Goal: Task Accomplishment & Management: Complete application form

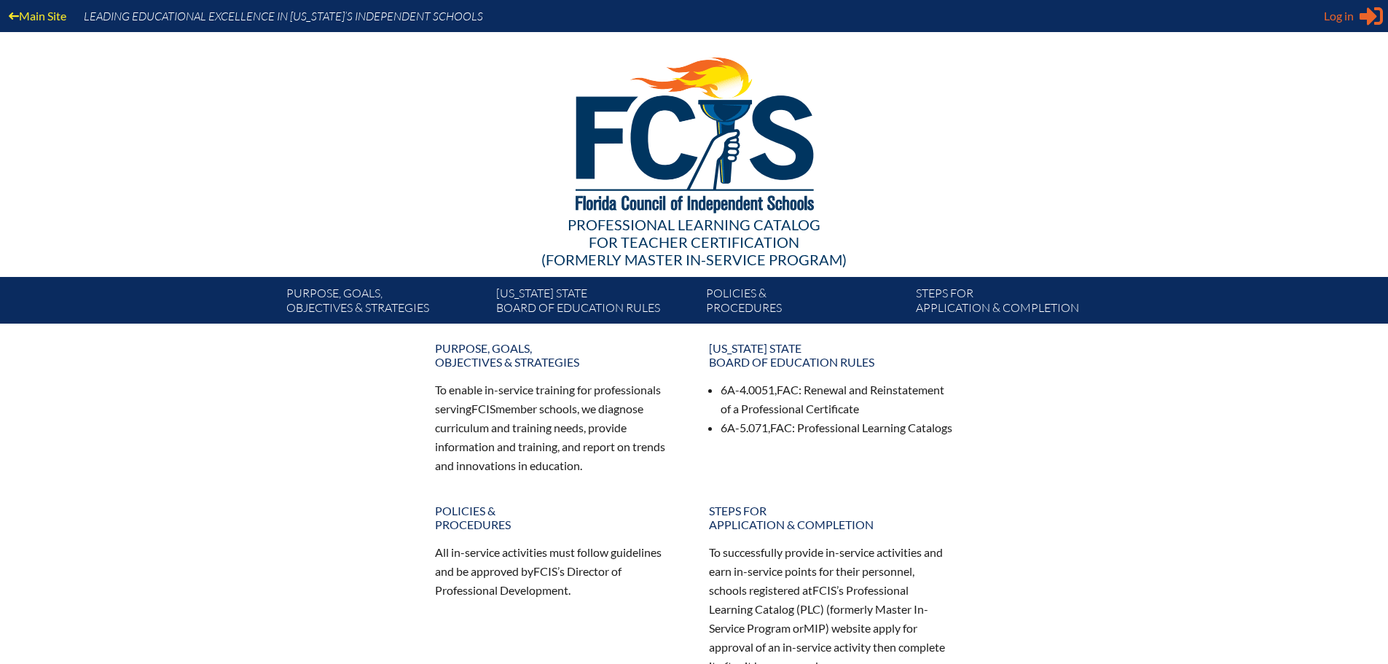
click at [1353, 14] on span "Log in" at bounding box center [1339, 15] width 30 height 17
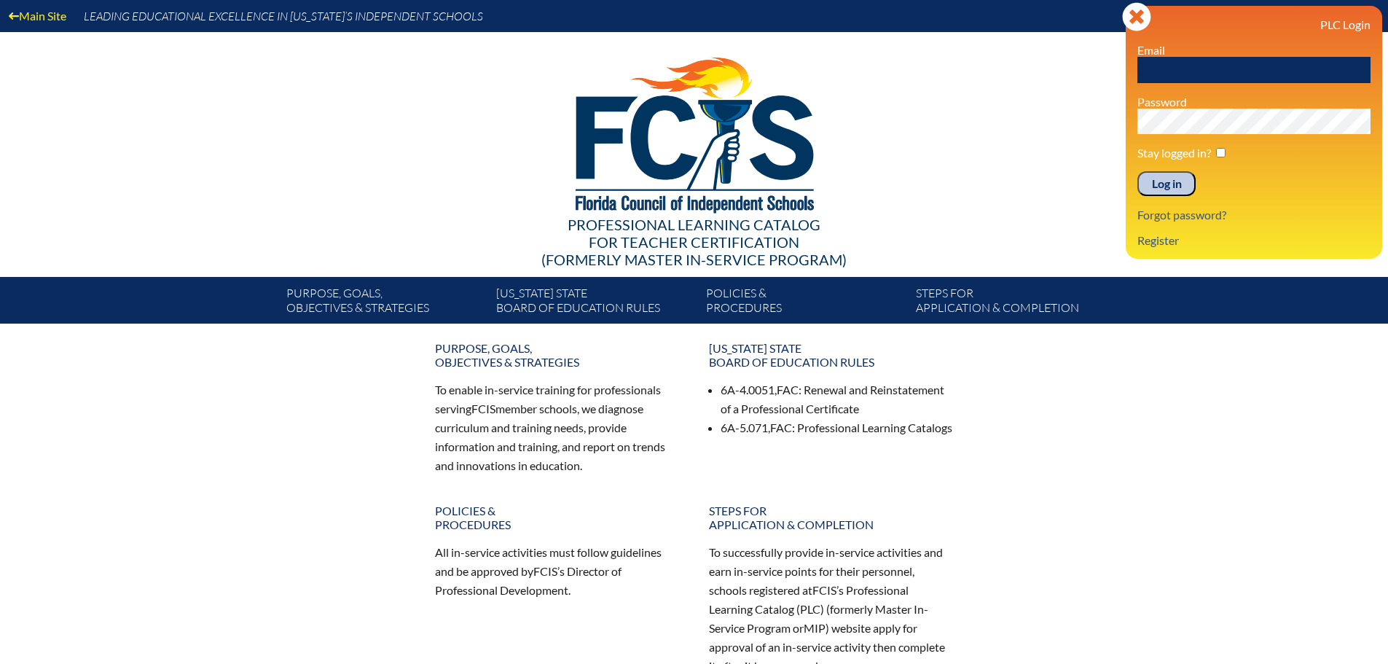
drag, startPoint x: 1205, startPoint y: 69, endPoint x: 1214, endPoint y: 82, distance: 15.8
click at [1205, 69] on input "text" at bounding box center [1254, 70] width 233 height 26
type input "[EMAIL_ADDRESS][DOMAIN_NAME]"
click at [1171, 175] on input "Log in" at bounding box center [1167, 183] width 58 height 25
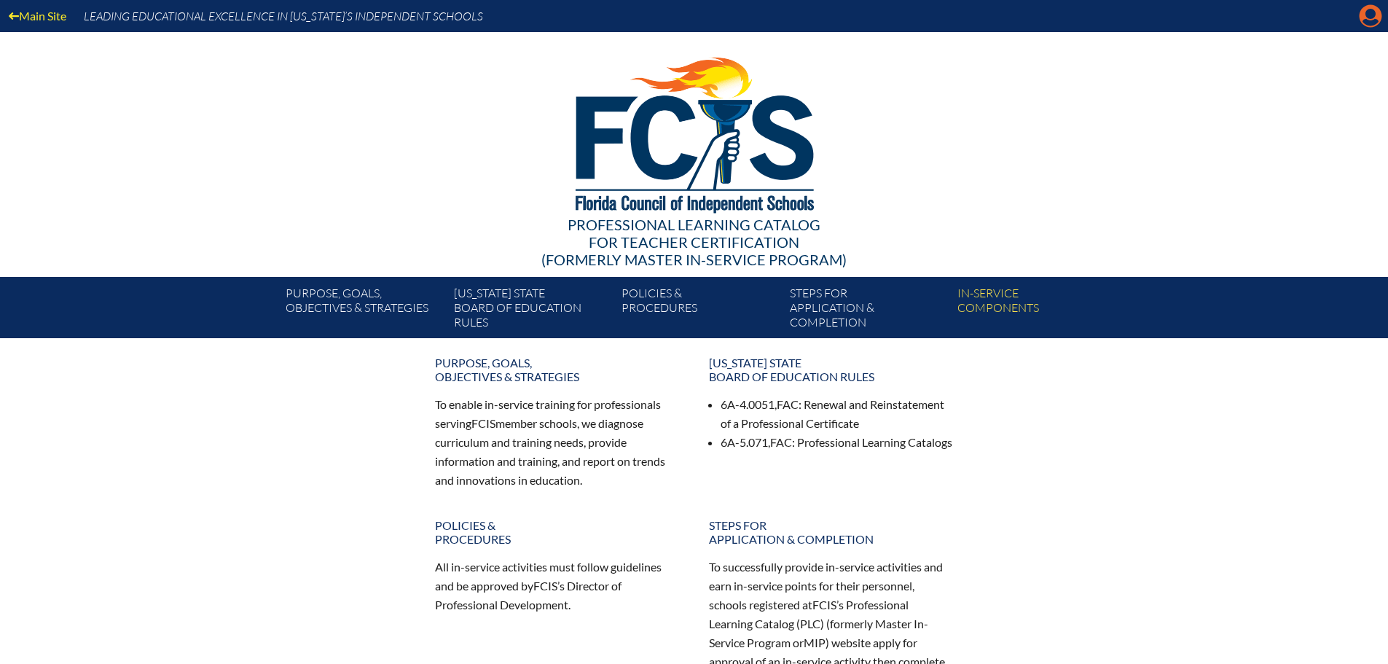
click at [1369, 21] on icon "Manage account" at bounding box center [1370, 15] width 23 height 23
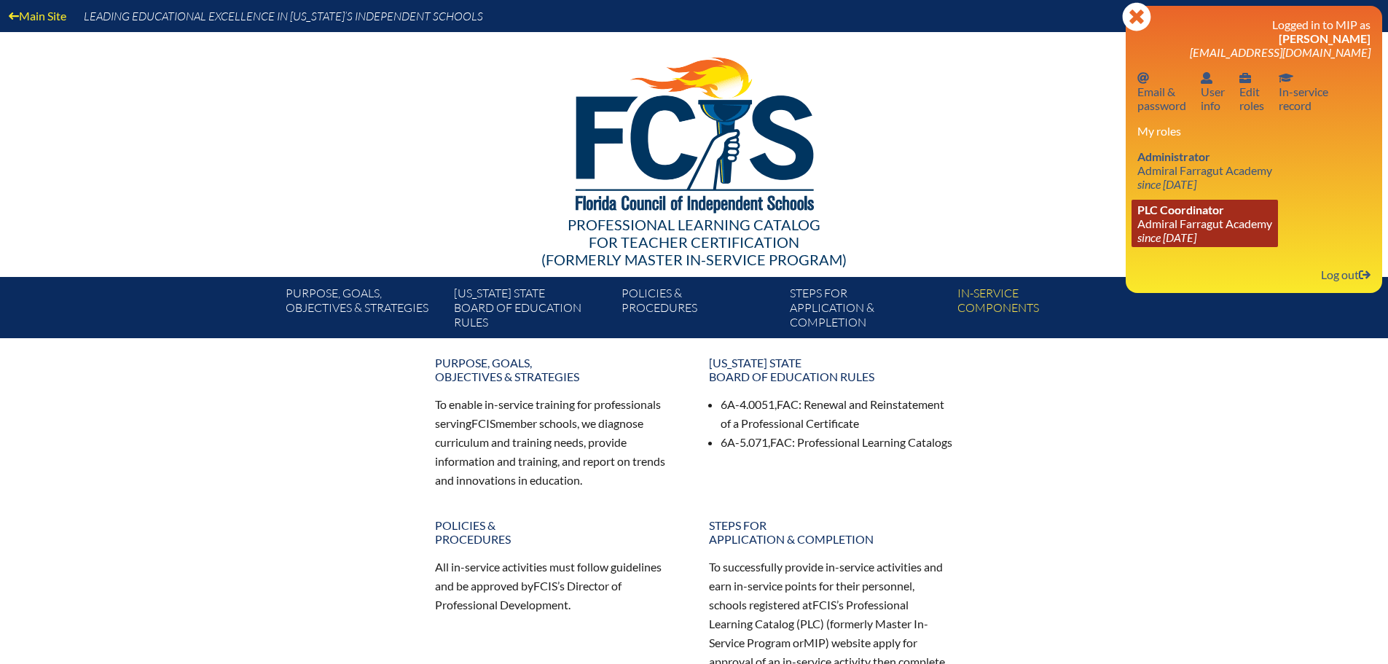
click at [1168, 235] on icon "since [DATE]" at bounding box center [1167, 237] width 59 height 14
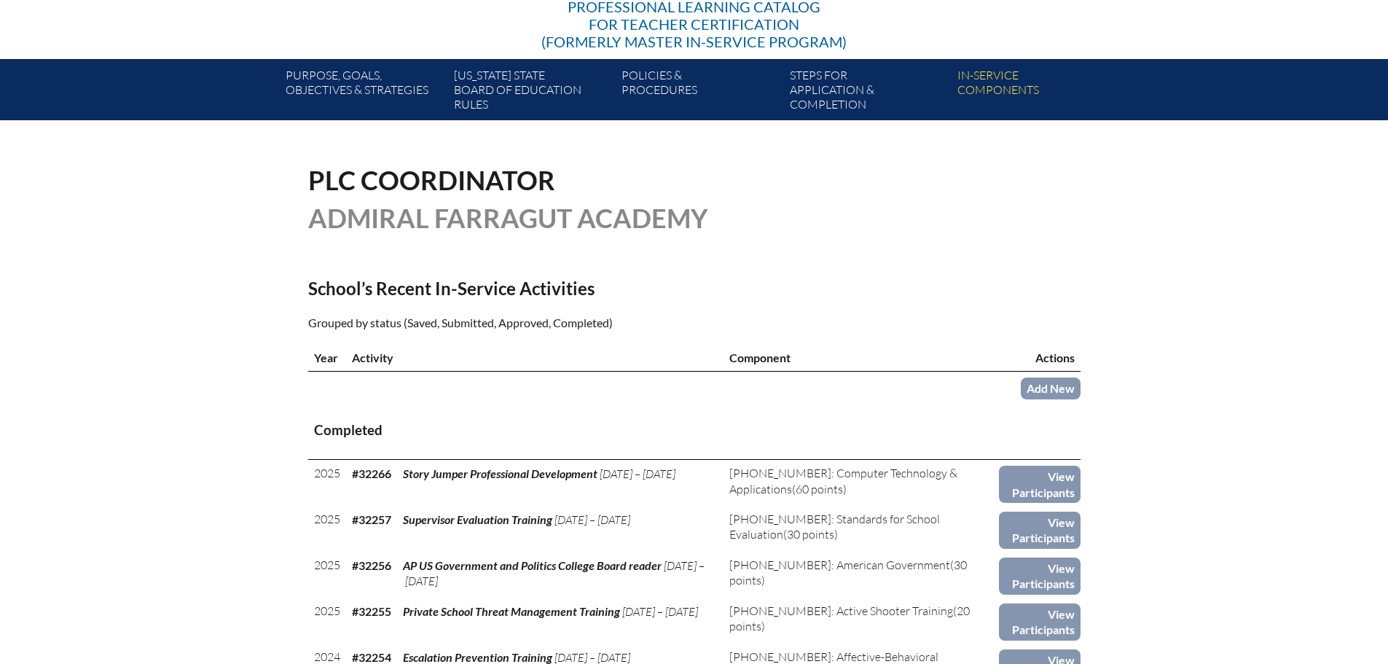
scroll to position [219, 0]
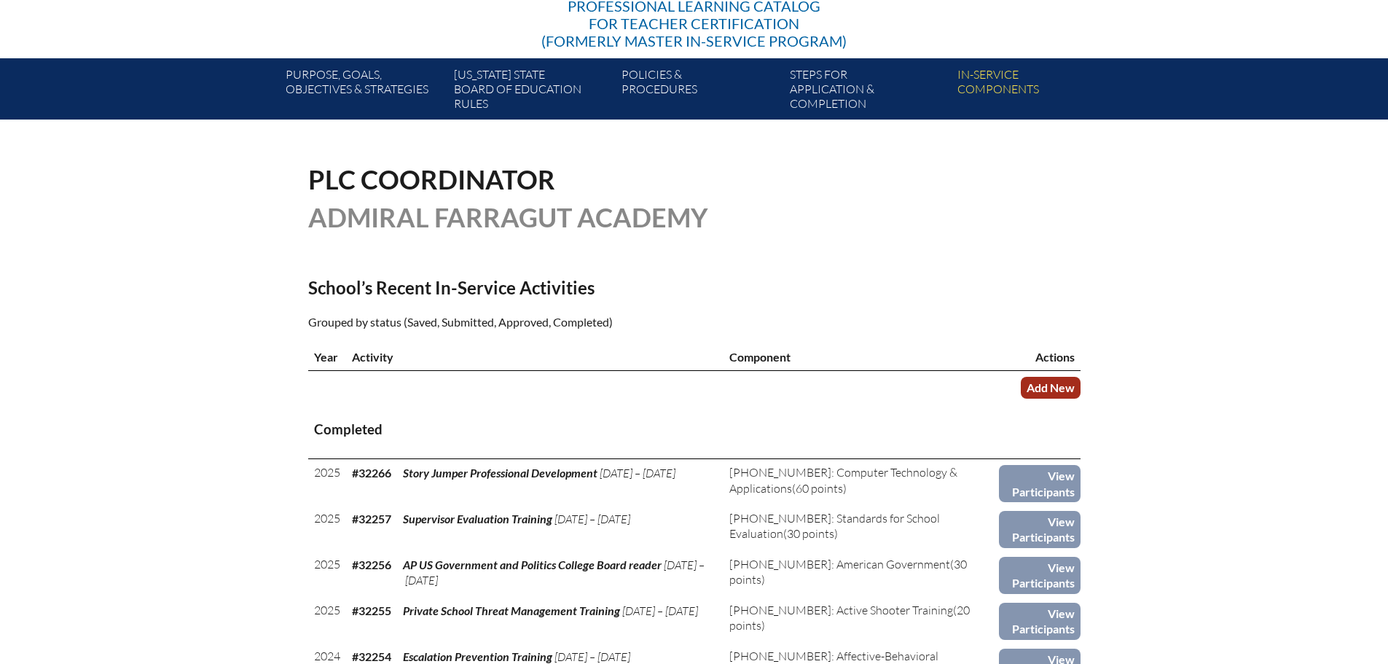
click at [1068, 380] on link "Add New" at bounding box center [1051, 387] width 60 height 21
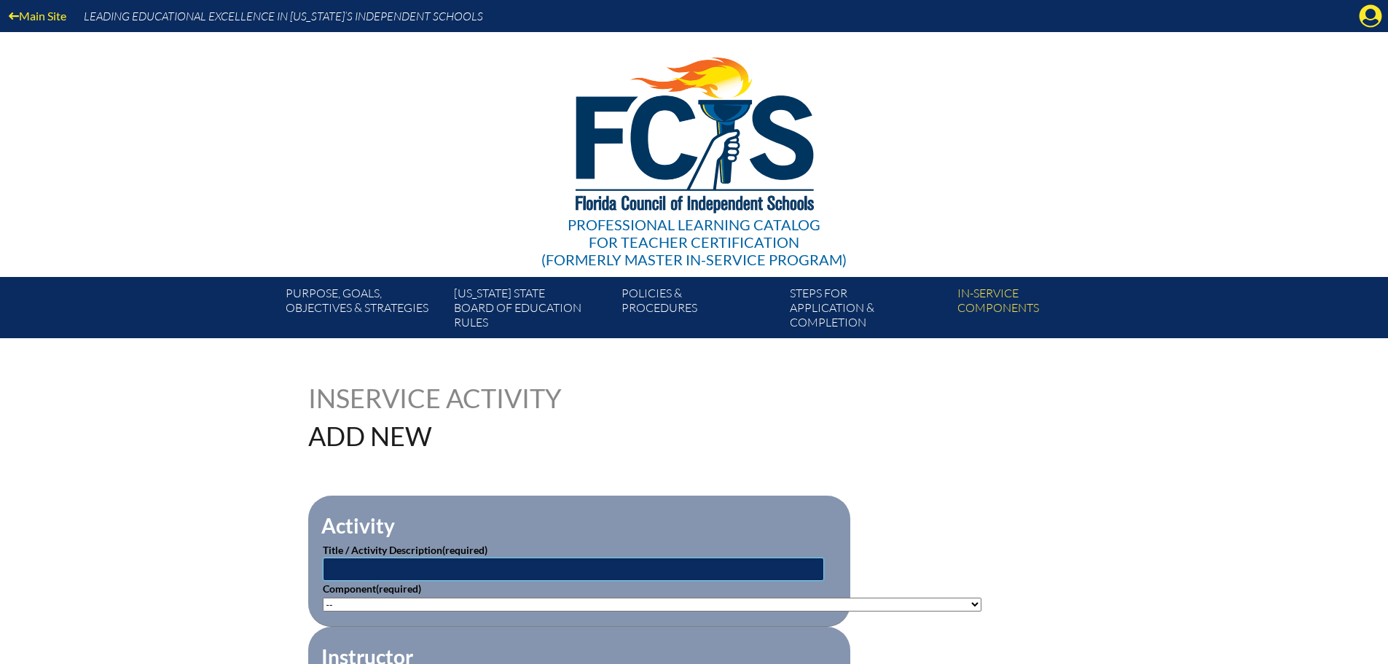
click at [354, 566] on input "text" at bounding box center [573, 569] width 501 height 23
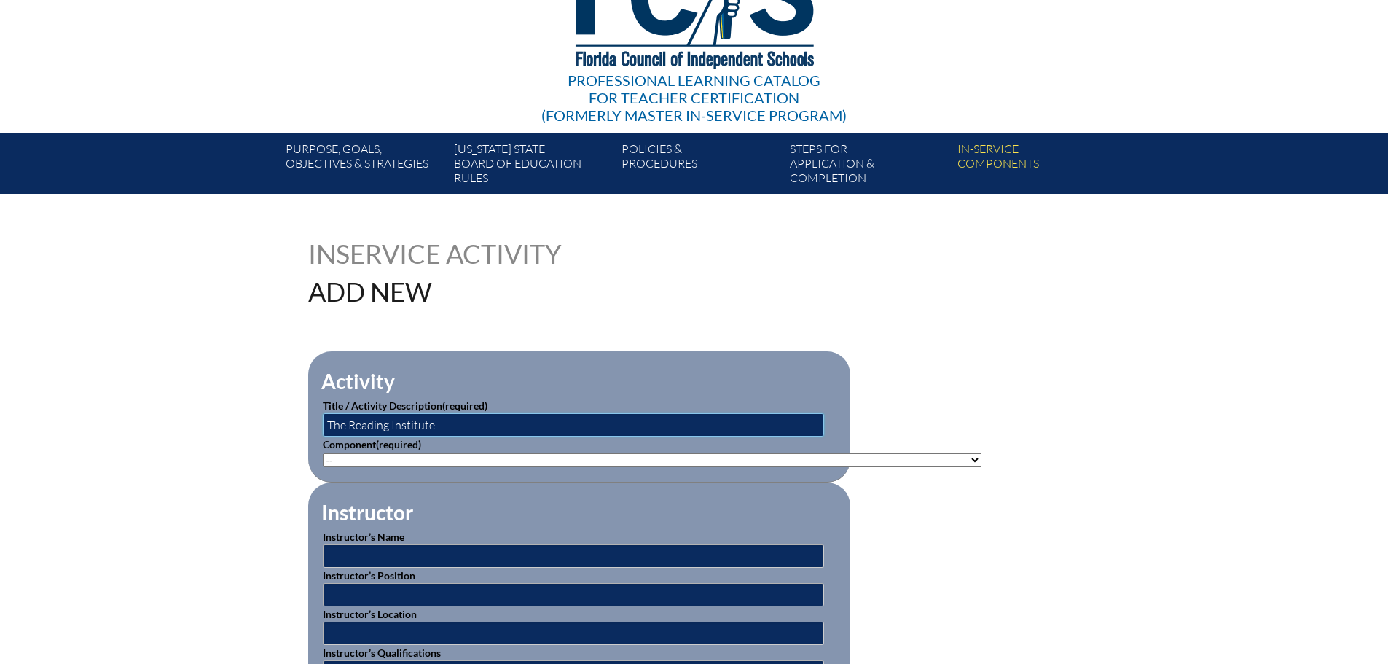
scroll to position [146, 0]
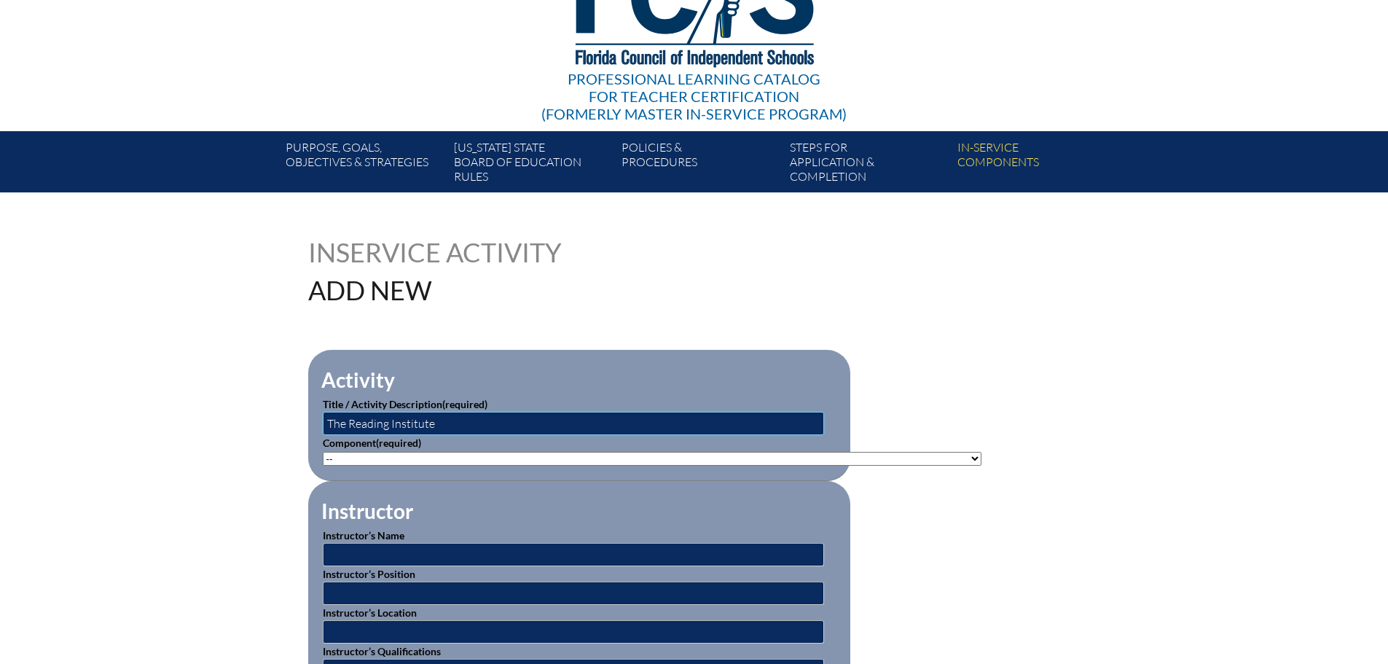
type input "The Reading Institute"
click at [343, 459] on select"]"] "-- 1-000-001: Appropriate Art Activities 1-000-002: Concept and Art Process for…" at bounding box center [652, 459] width 659 height 14
select select"]"] "137980"
click at [323, 452] on select"]"] "-- 1-000-001: Appropriate Art Activities 1-000-002: Concept and Art Process for…" at bounding box center [652, 459] width 659 height 14
click at [360, 547] on input "text" at bounding box center [573, 554] width 501 height 23
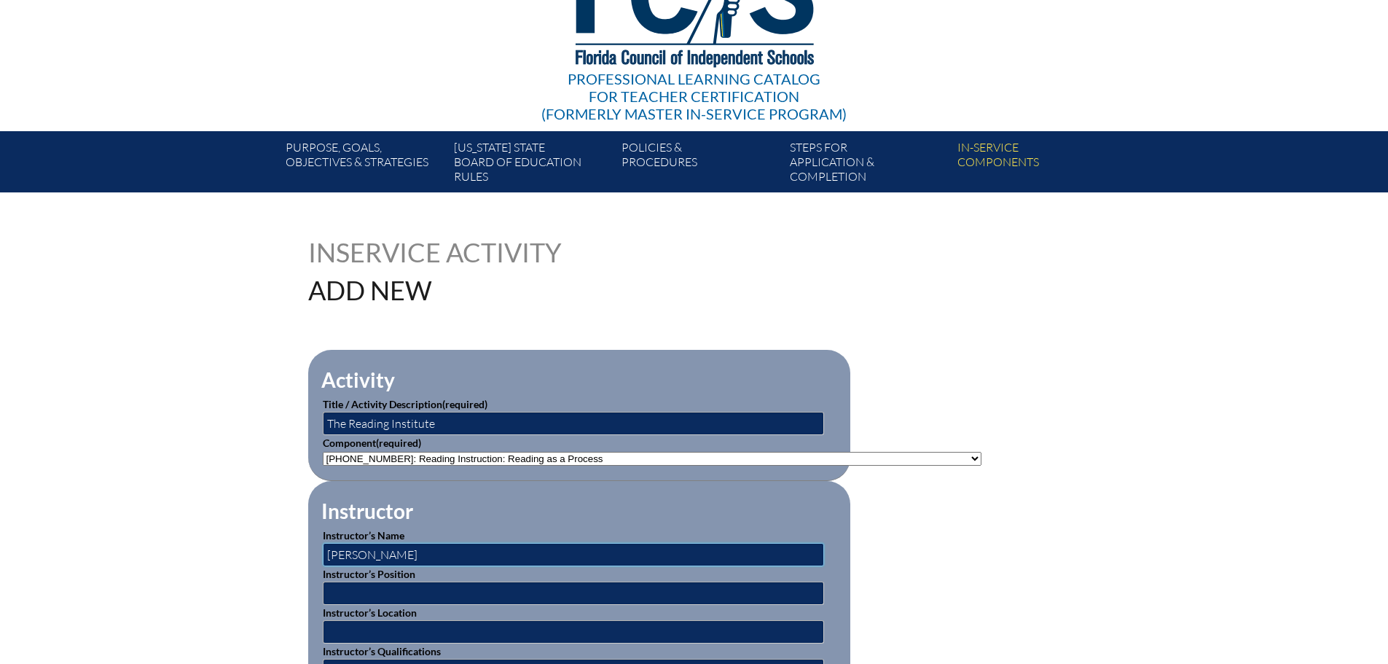
type input "[PERSON_NAME]"
type input "Staff Developer"
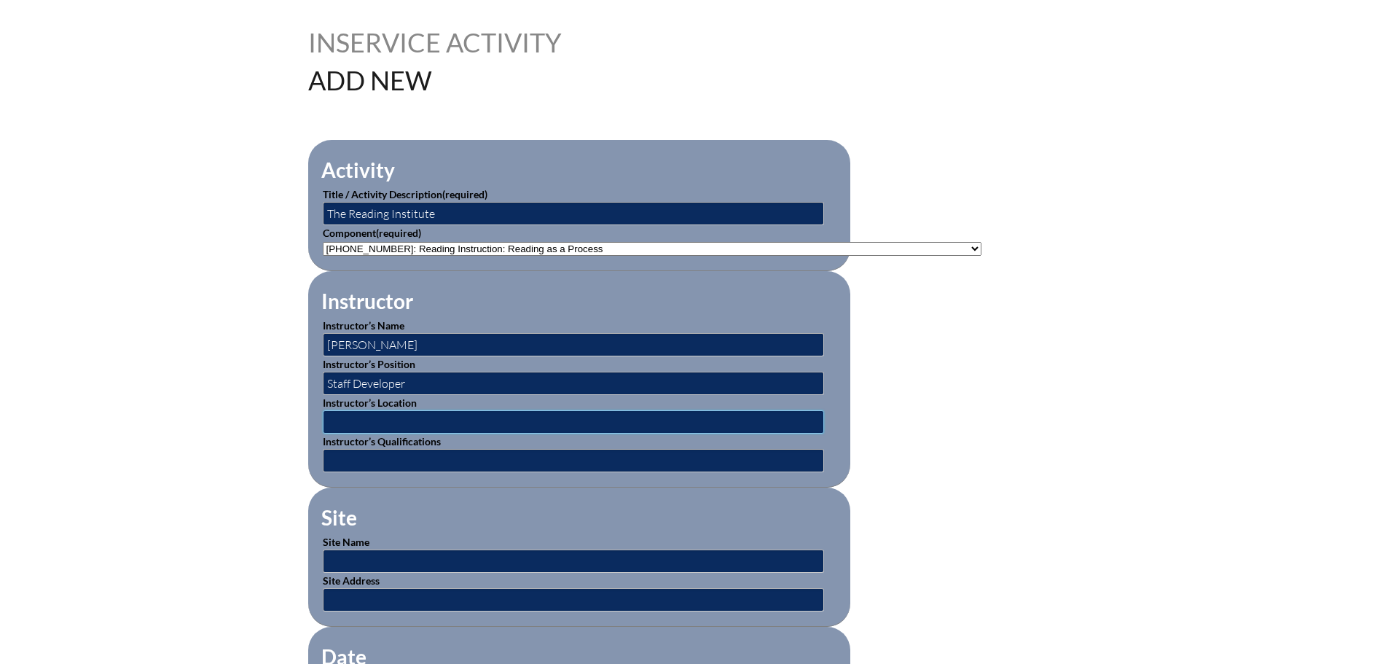
scroll to position [364, 0]
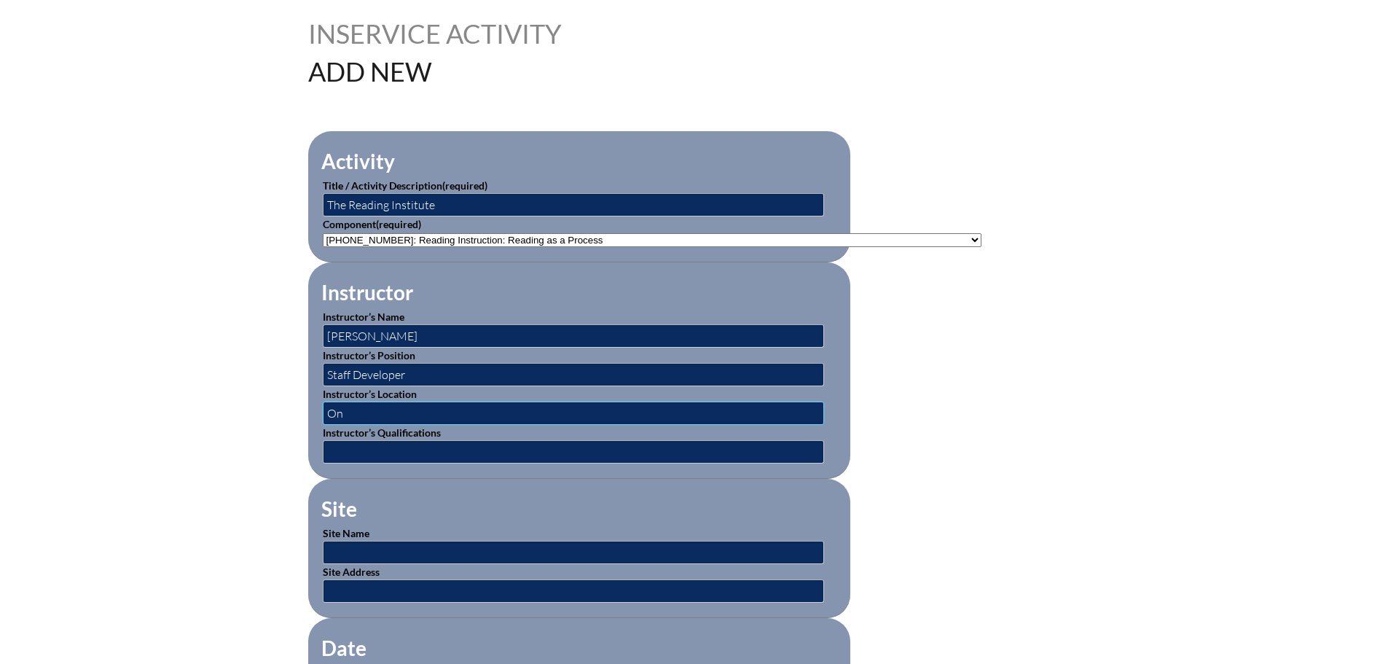
type input "Online"
click at [351, 440] on input "text" at bounding box center [573, 451] width 501 height 23
paste input "Staff Developer for the Reading Institute"
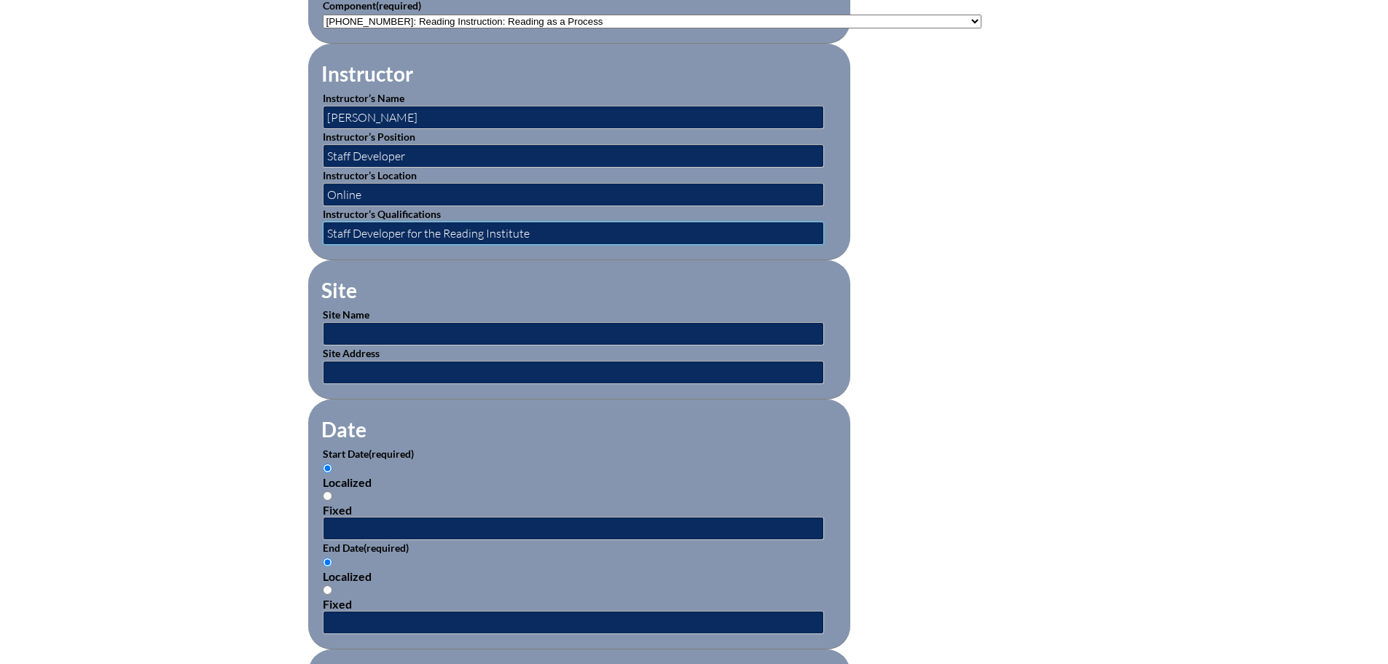
scroll to position [656, 0]
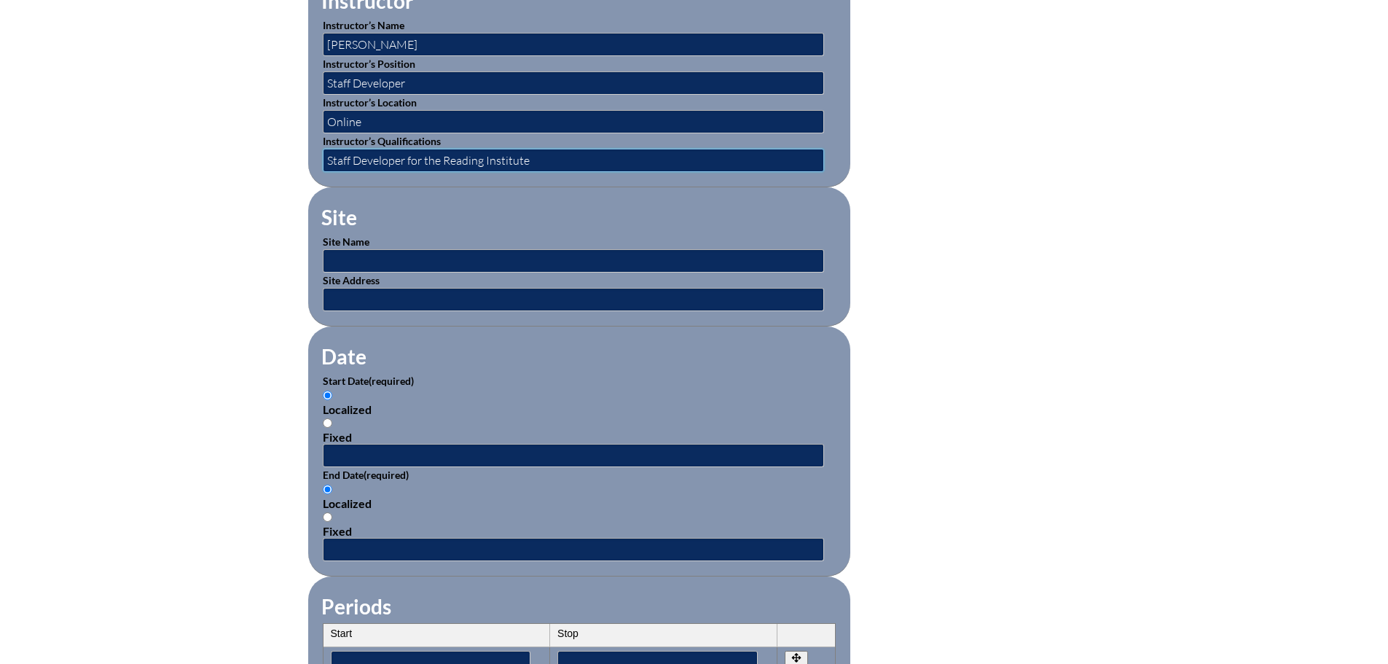
type input "Staff Developer for the Reading Institute"
click at [343, 446] on input "text" at bounding box center [573, 455] width 501 height 23
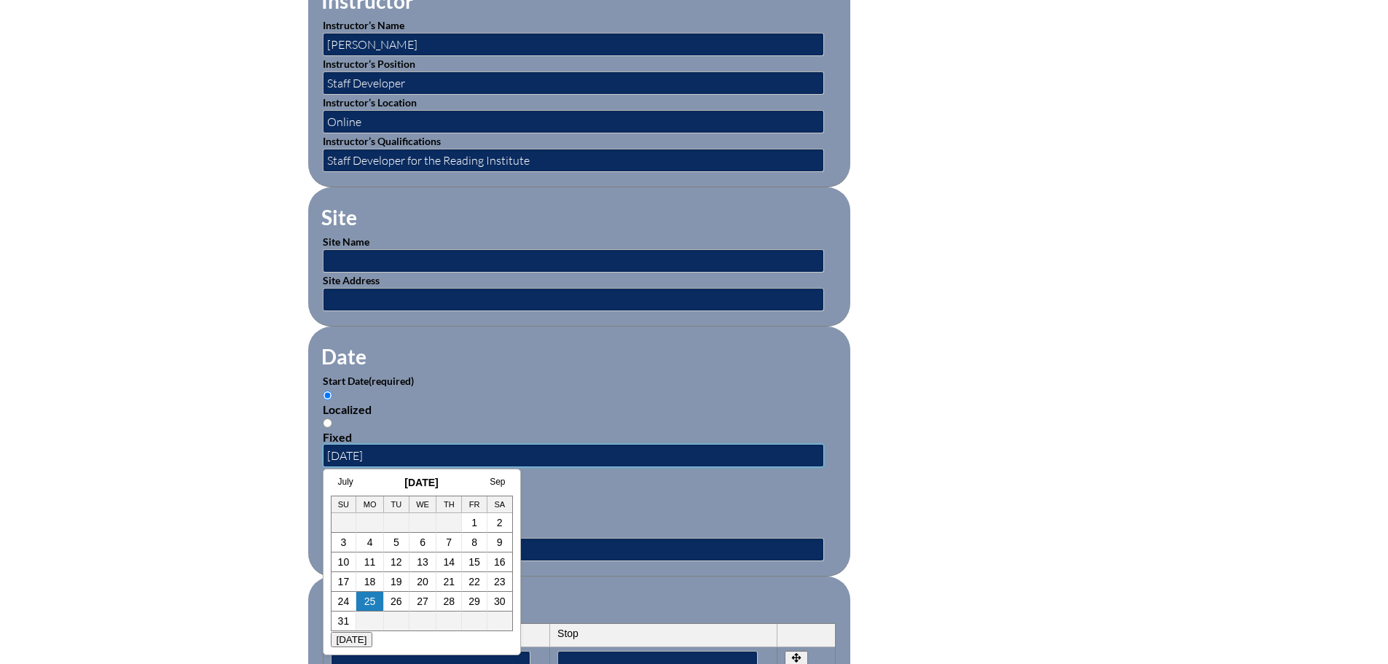
drag, startPoint x: 356, startPoint y: 448, endPoint x: 370, endPoint y: 453, distance: 15.4
click at [356, 448] on input "07/31/2025" at bounding box center [573, 455] width 501 height 23
type input "07/28/2025"
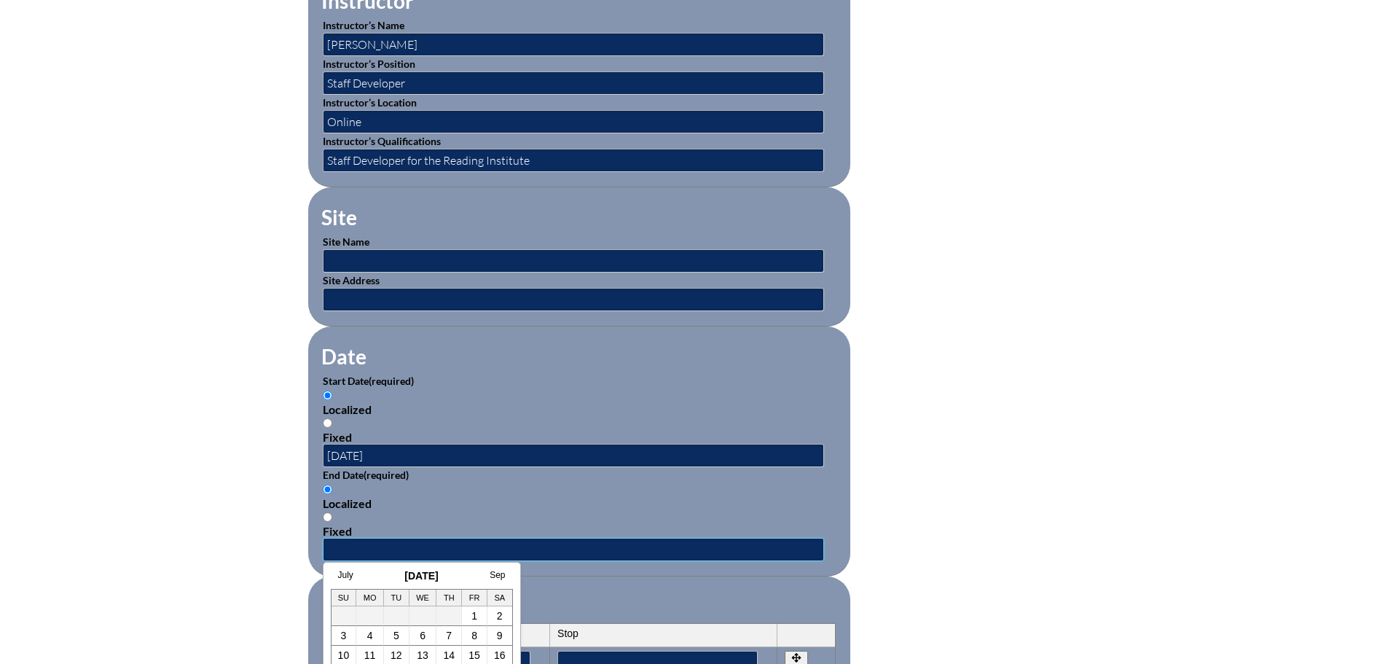
click at [578, 542] on input "text" at bounding box center [573, 549] width 501 height 23
type input "07/31/2025"
click at [556, 524] on div "Fixed" at bounding box center [579, 531] width 513 height 14
click at [332, 522] on input "Fixed" at bounding box center [327, 516] width 9 height 9
radio input "true"
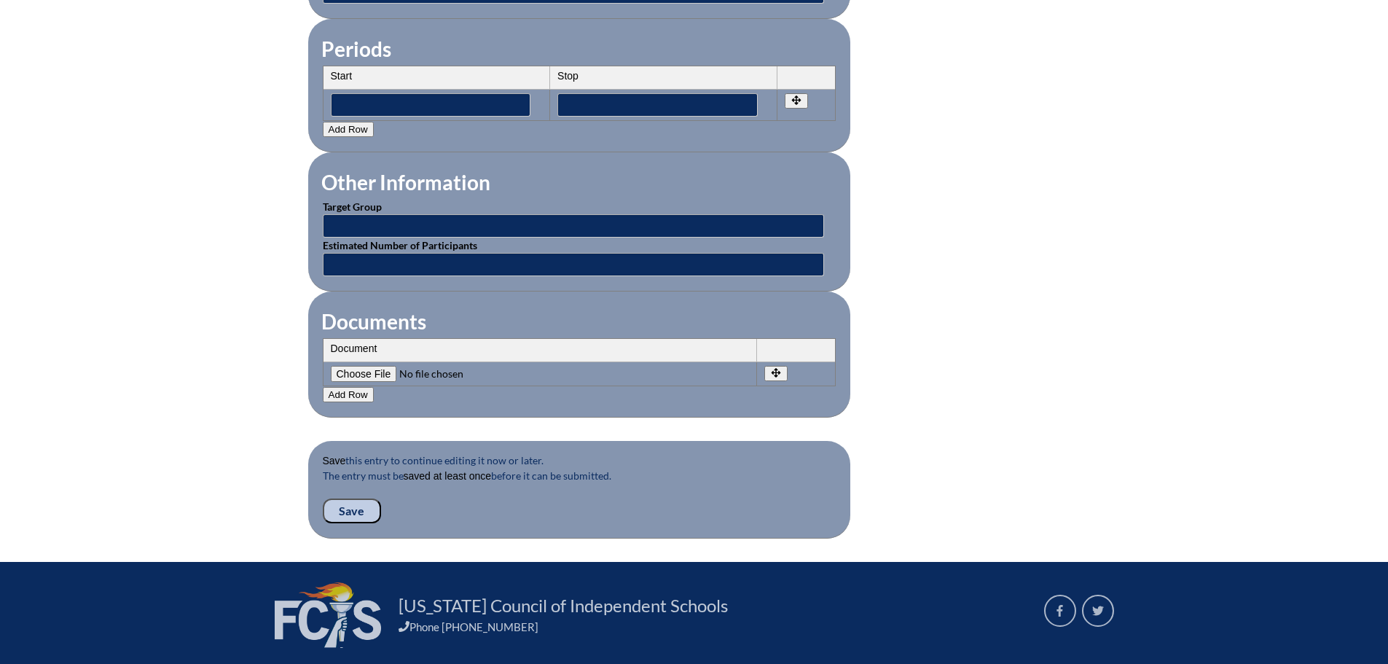
scroll to position [1239, 0]
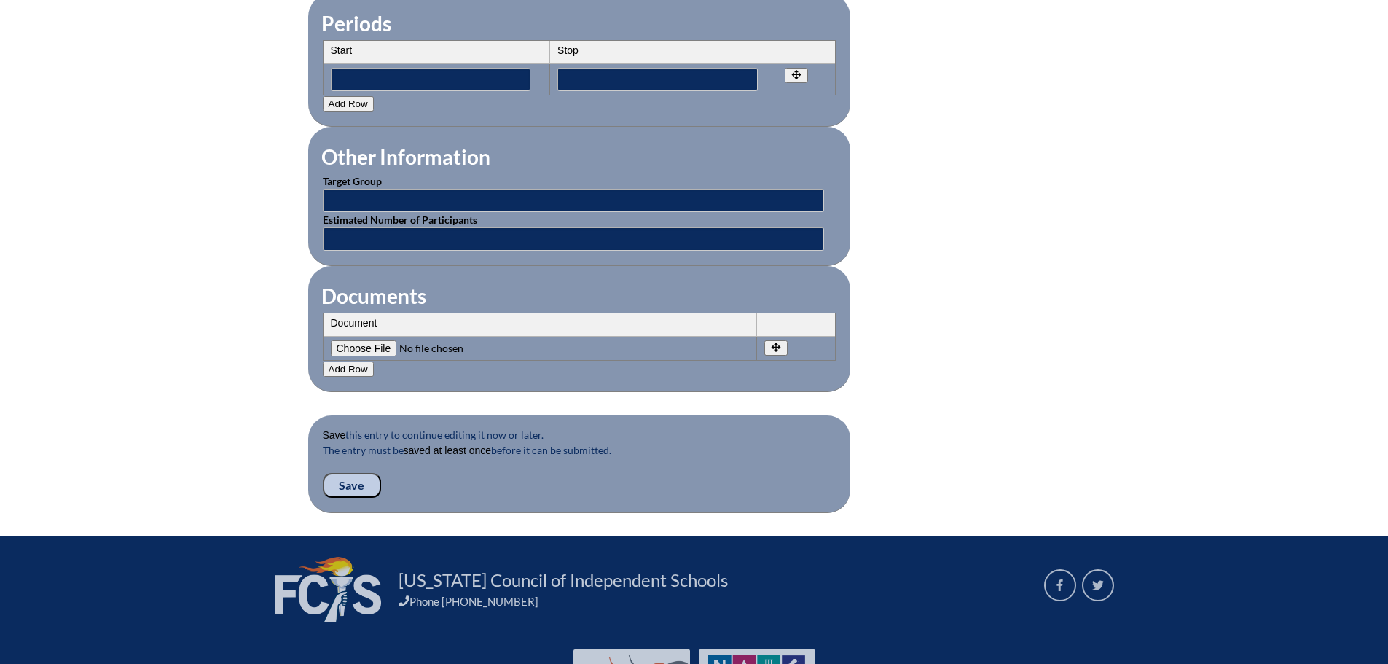
click at [345, 477] on input "Save" at bounding box center [352, 485] width 58 height 25
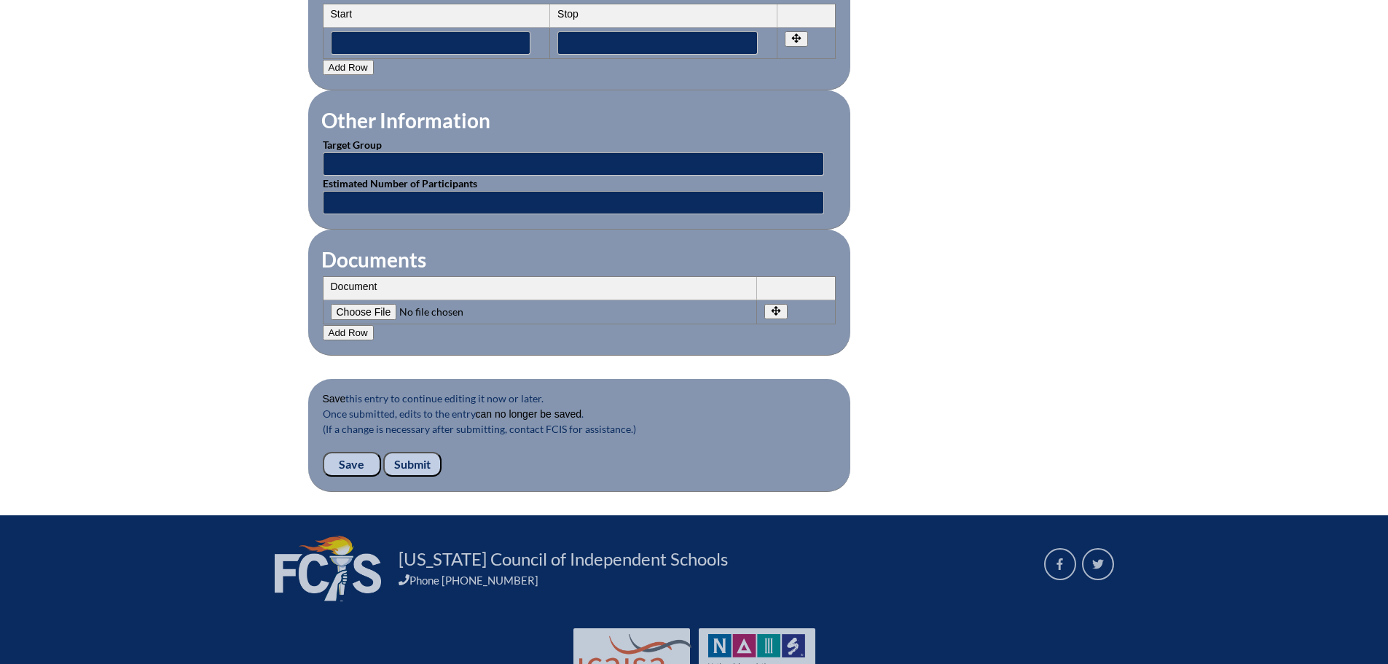
scroll to position [1312, 0]
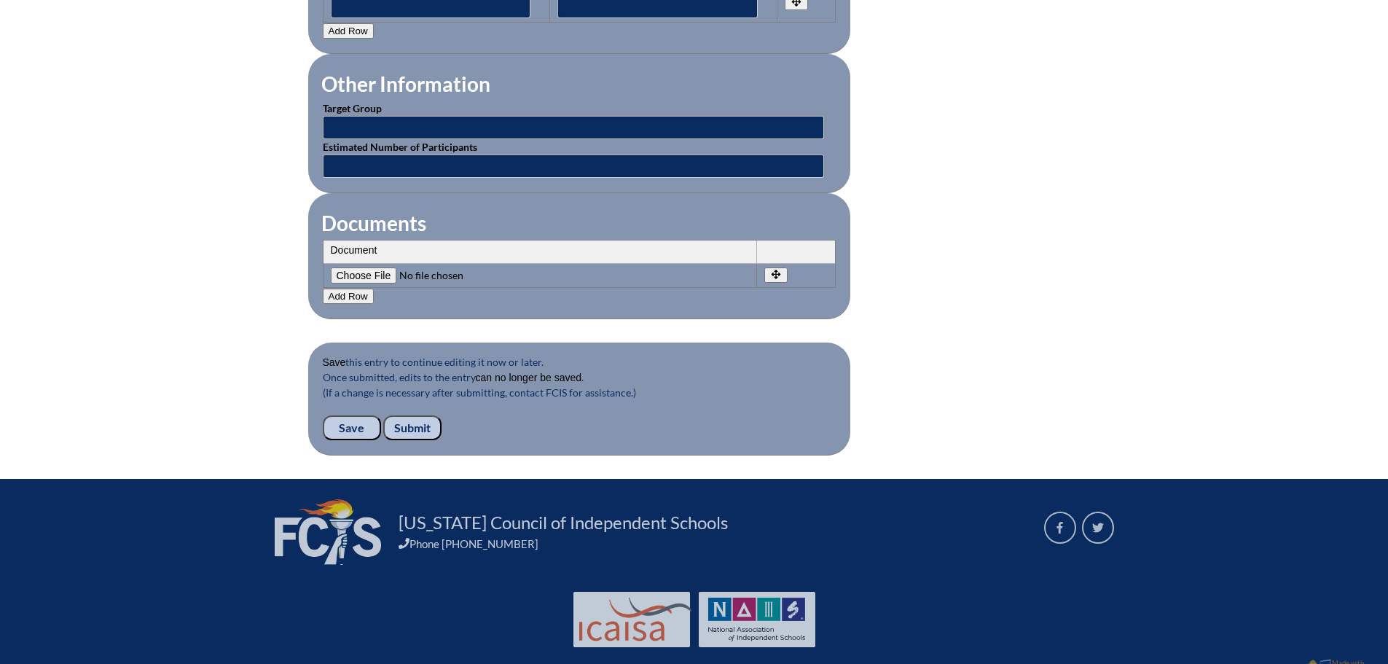
click at [414, 419] on input "Submit" at bounding box center [412, 427] width 58 height 25
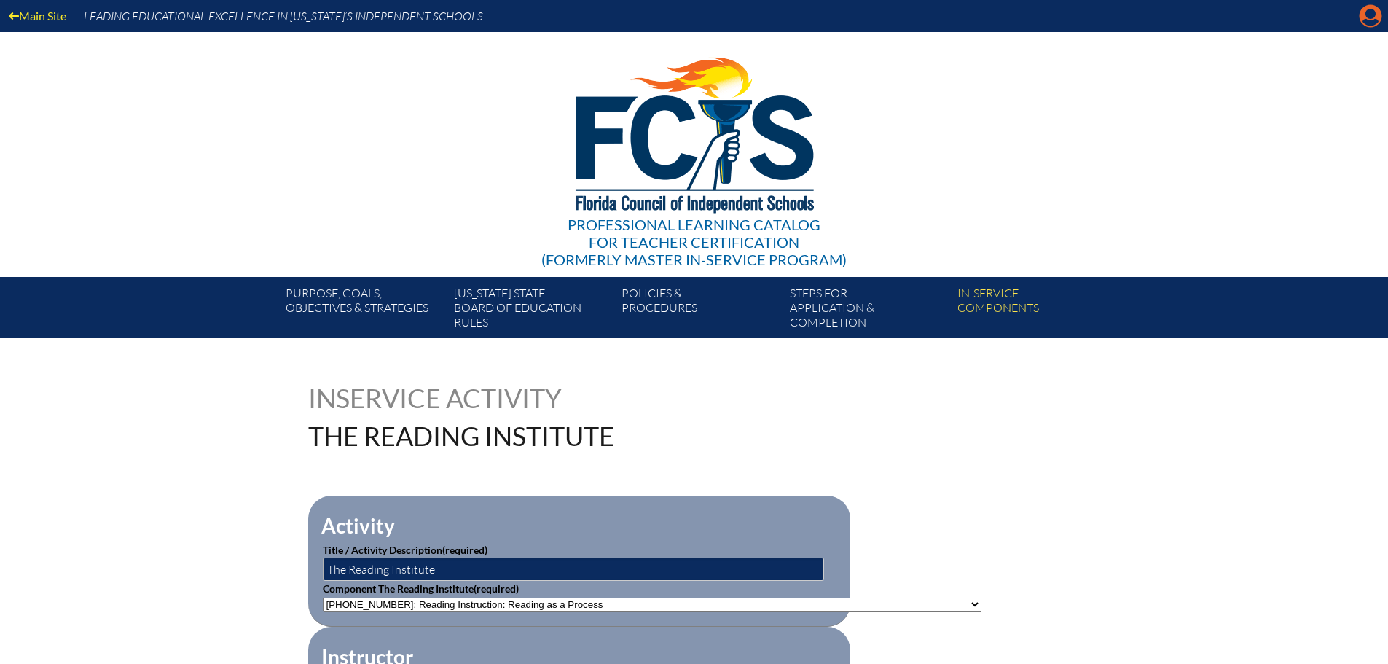
click at [1371, 16] on icon "Manage account" at bounding box center [1370, 15] width 23 height 23
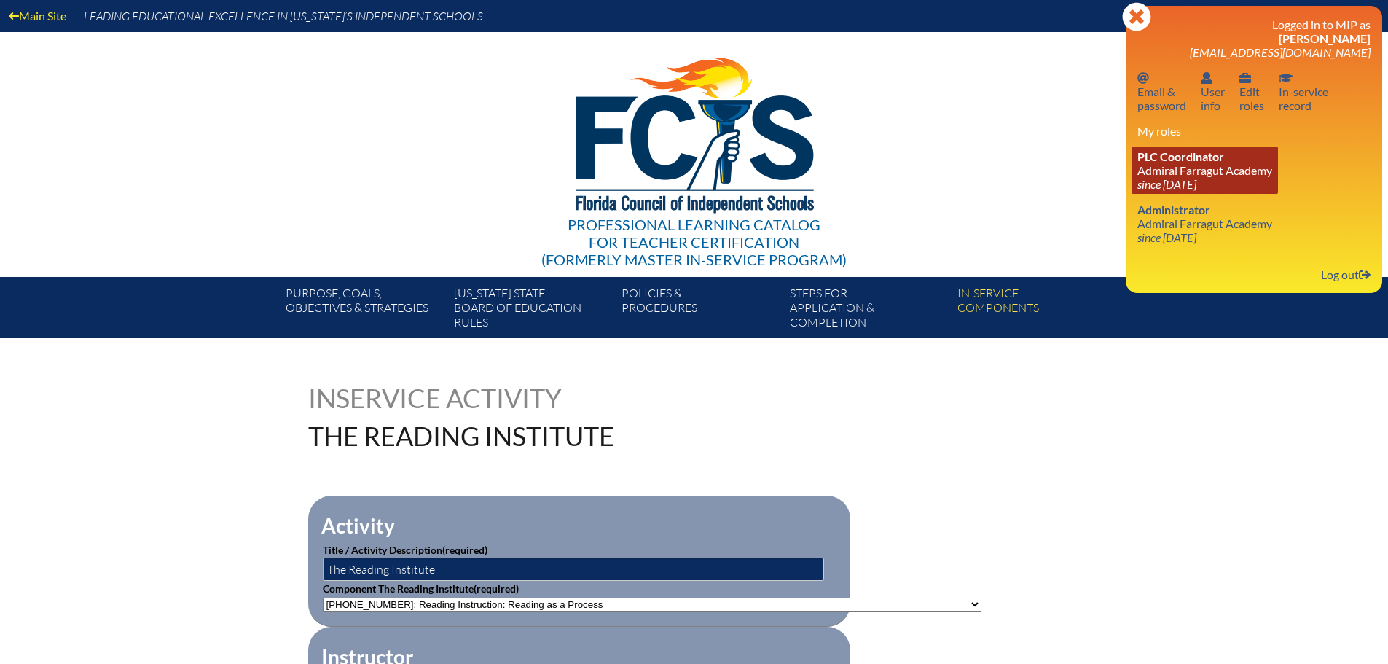
click at [1168, 171] on link "PLC Coordinator Admiral Farragut Academy since 2024 May 13" at bounding box center [1205, 169] width 146 height 47
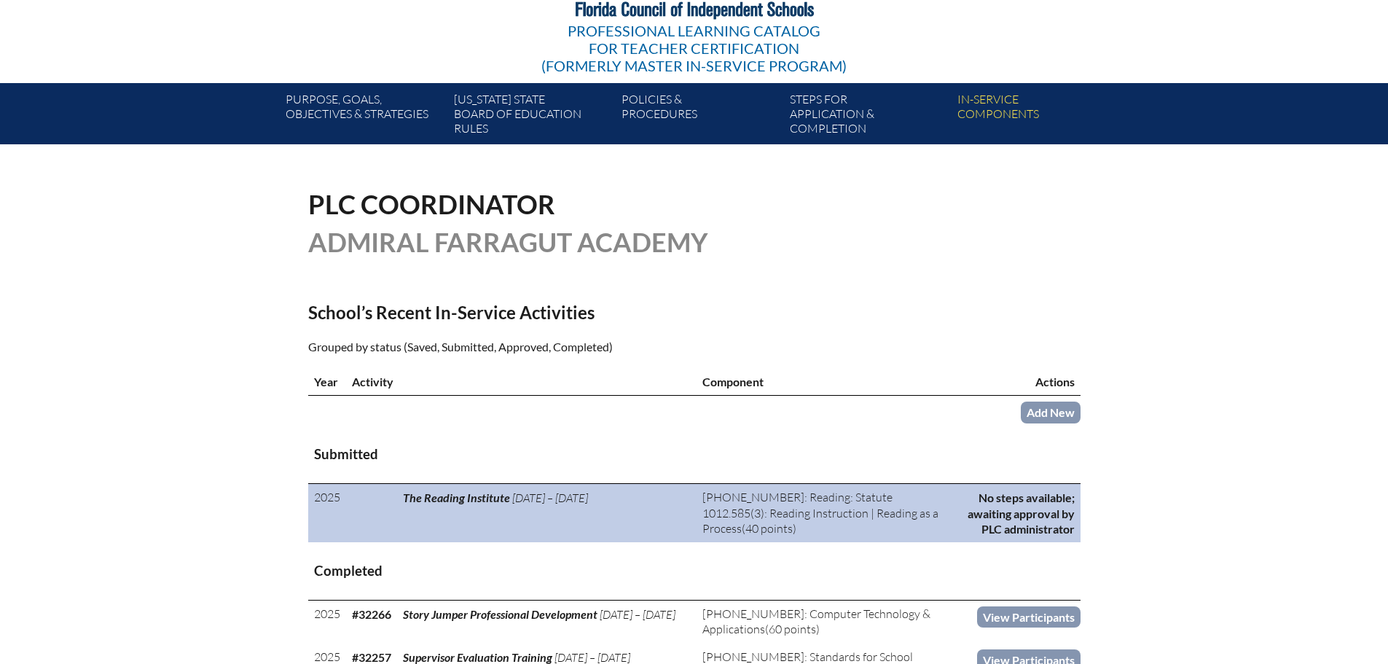
scroll to position [219, 0]
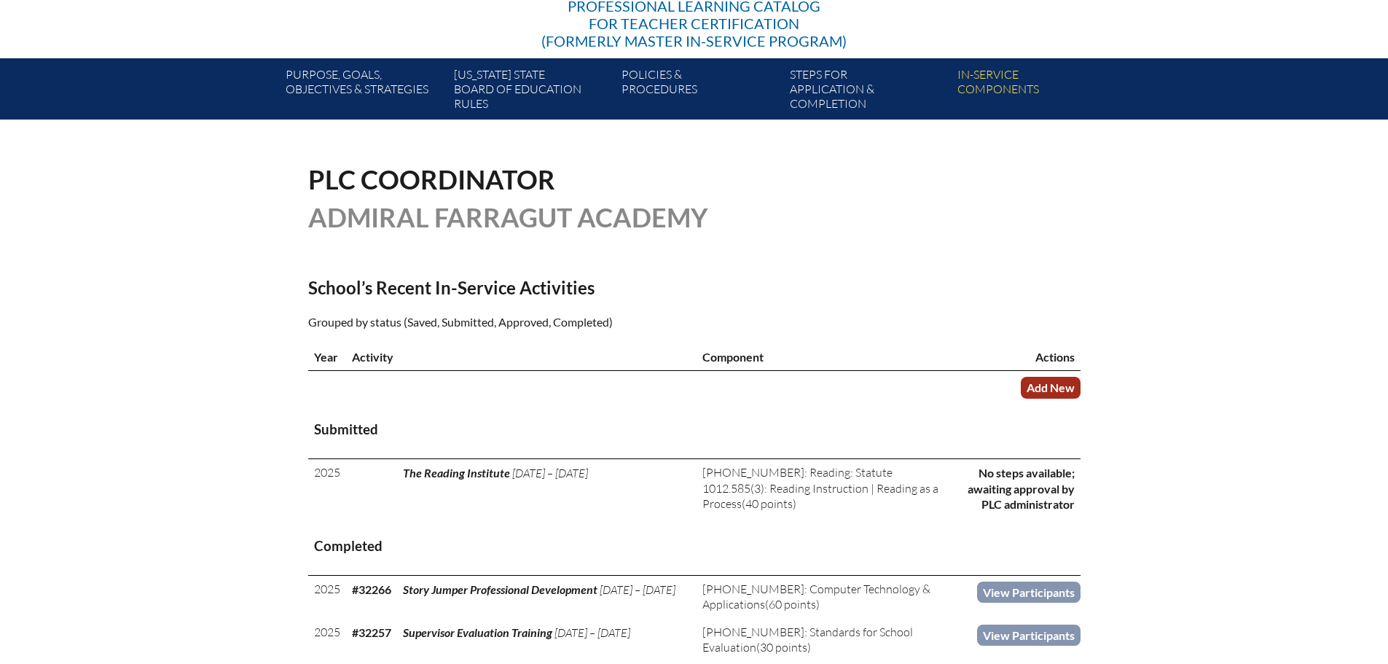
click at [1053, 389] on link "Add New" at bounding box center [1051, 387] width 60 height 21
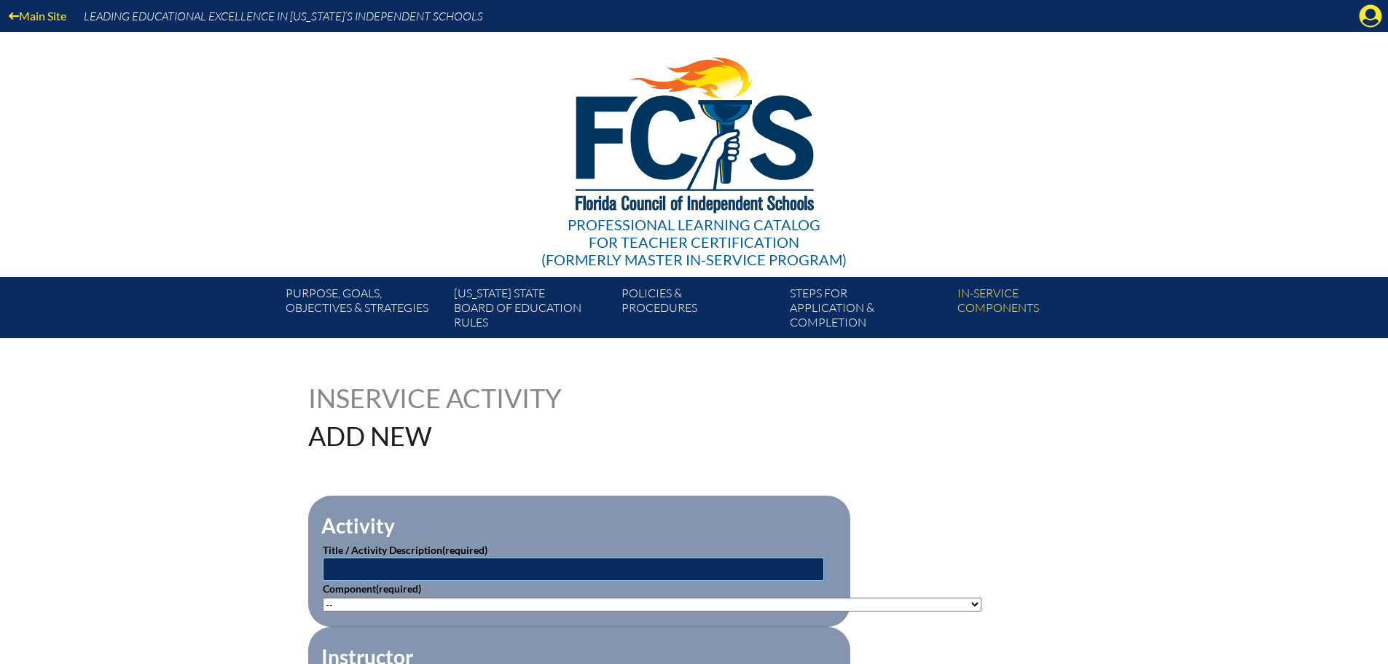
click at [362, 572] on input "text" at bounding box center [573, 569] width 501 height 23
type input "Seeing Stars"
click at [412, 606] on select"]"] "-- [PHONE_NUMBER]: Appropriate Art Activities [PHONE_NUMBER]: Concept and Art P…" at bounding box center [652, 605] width 659 height 14
select select"]"] "20427"
click at [323, 598] on select"]"] "-- 1-000-001: Appropriate Art Activities 1-000-002: Concept and Art Process for…" at bounding box center [652, 605] width 659 height 14
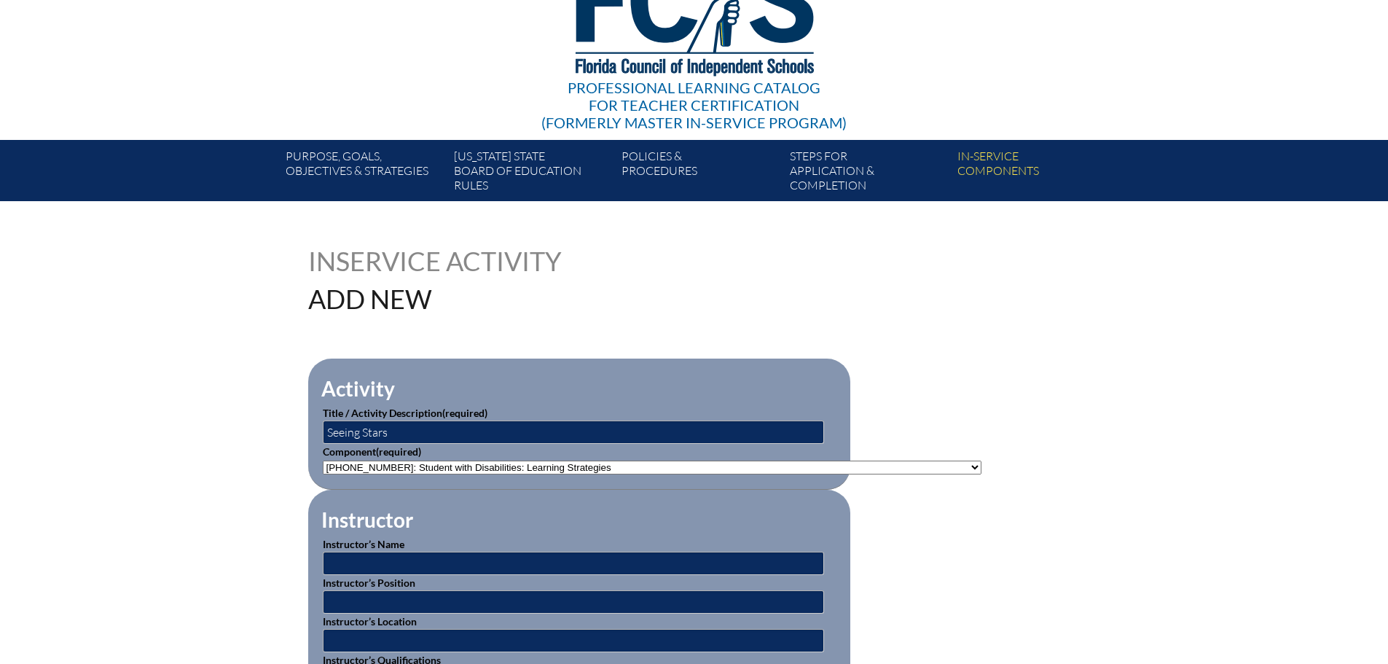
scroll to position [219, 0]
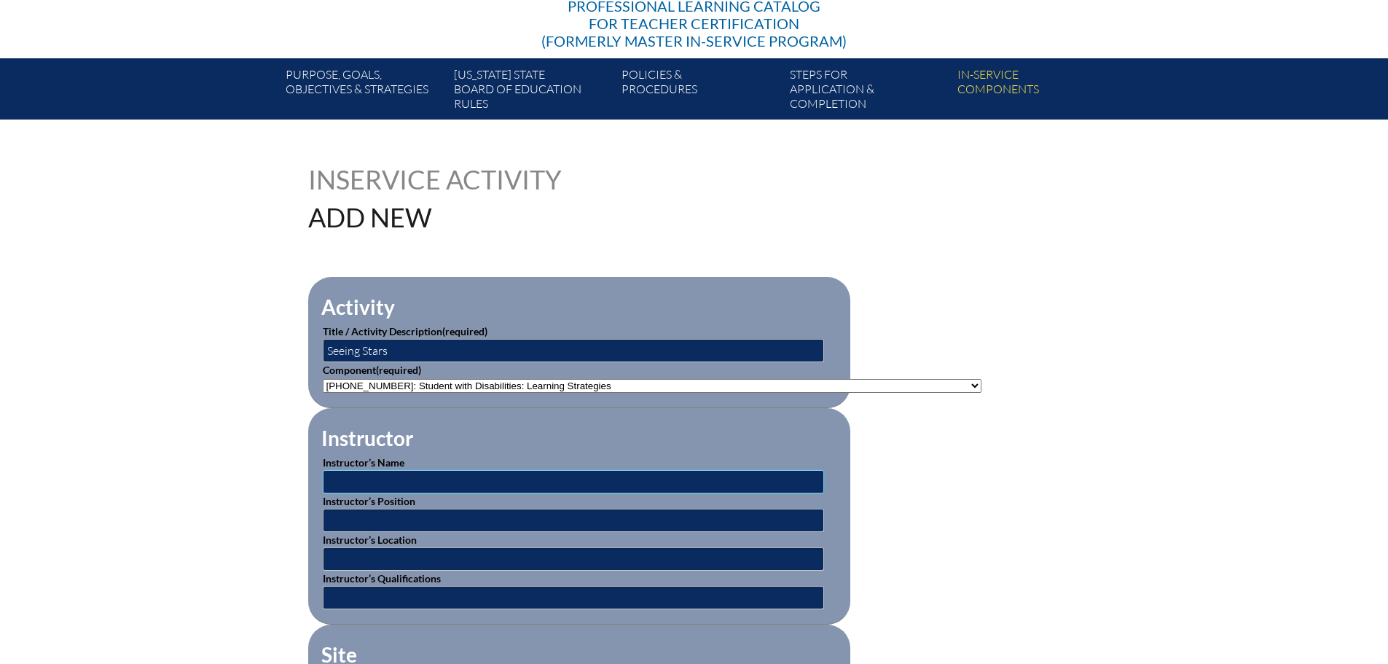
click at [375, 479] on input "text" at bounding box center [573, 481] width 501 height 23
type input "[PERSON_NAME]"
type input "Trainer"
type input "[PERSON_NAME] Trained instructor"
drag, startPoint x: 516, startPoint y: 558, endPoint x: 316, endPoint y: 553, distance: 199.8
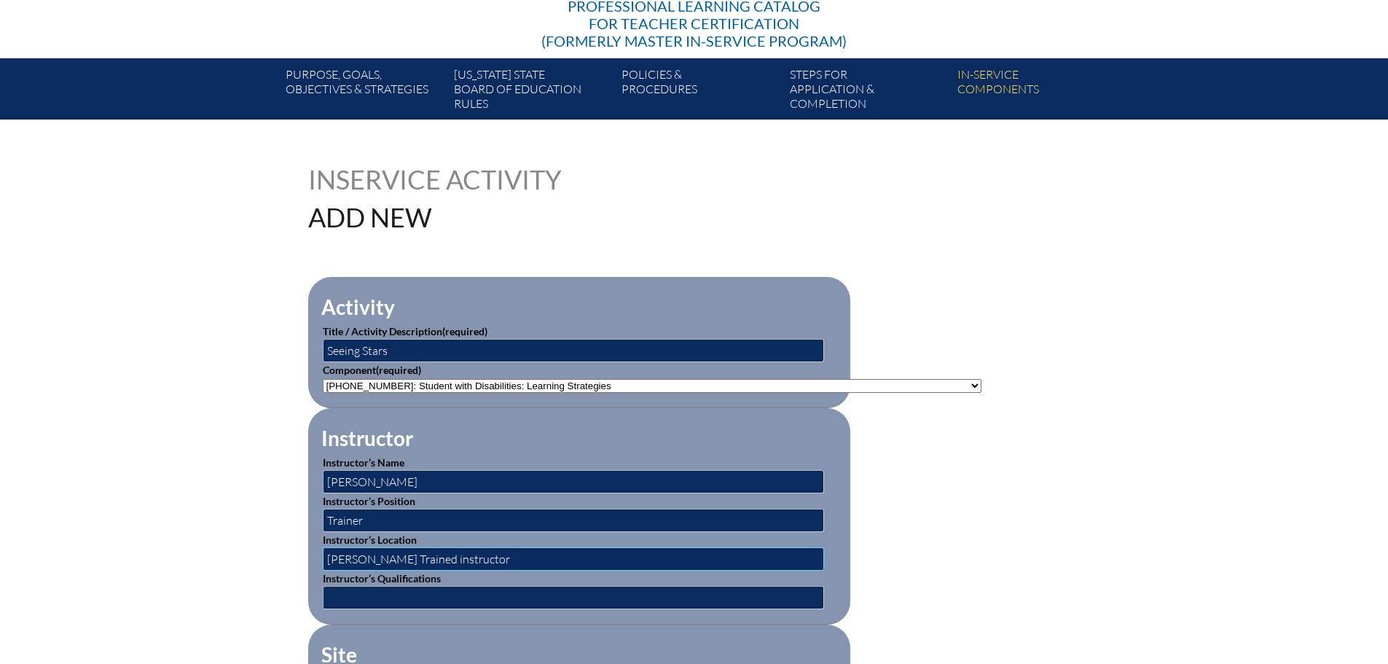
click at [316, 553] on fieldset "Instructor Instructor’s Name Natalie Pelletier Instructor’s Position Trainer In…" at bounding box center [579, 516] width 542 height 216
click at [337, 587] on input "text" at bounding box center [573, 597] width 501 height 23
paste input "[PERSON_NAME] Trained instructor"
type input "[PERSON_NAME] Trained instructor"
click at [344, 553] on input "text" at bounding box center [573, 558] width 501 height 23
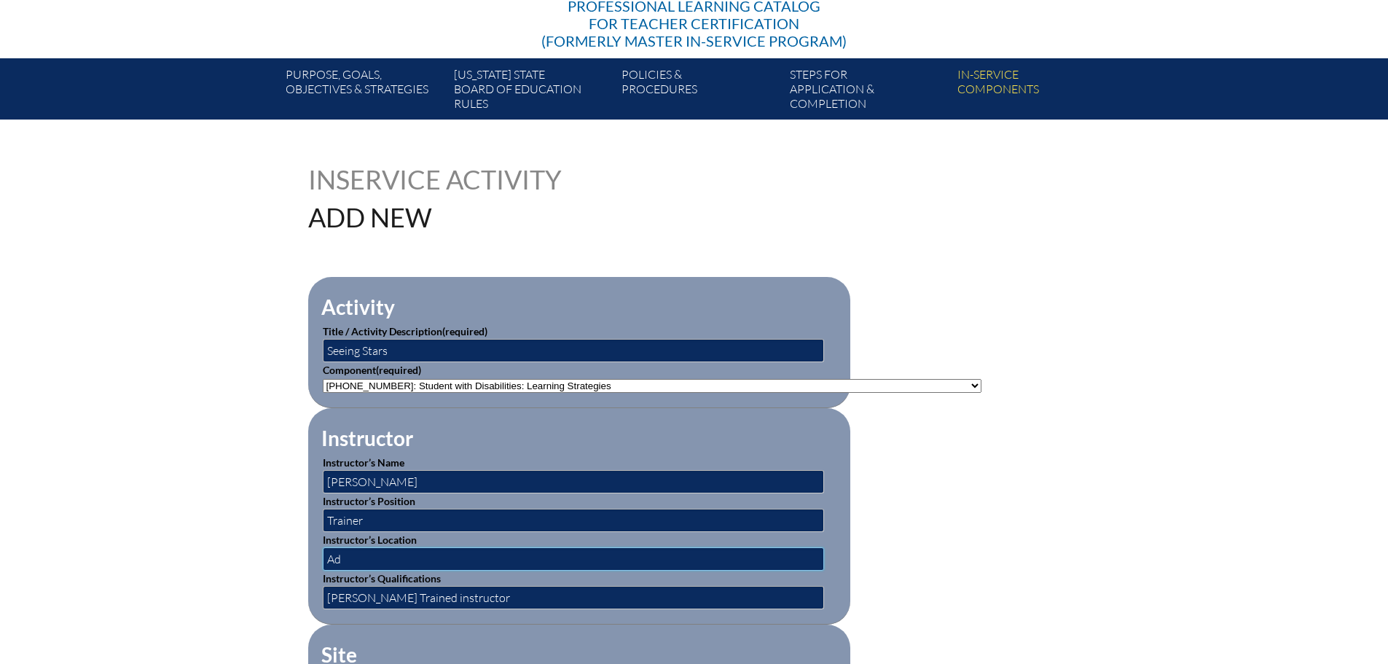
type input "Admiral Farragut Academy"
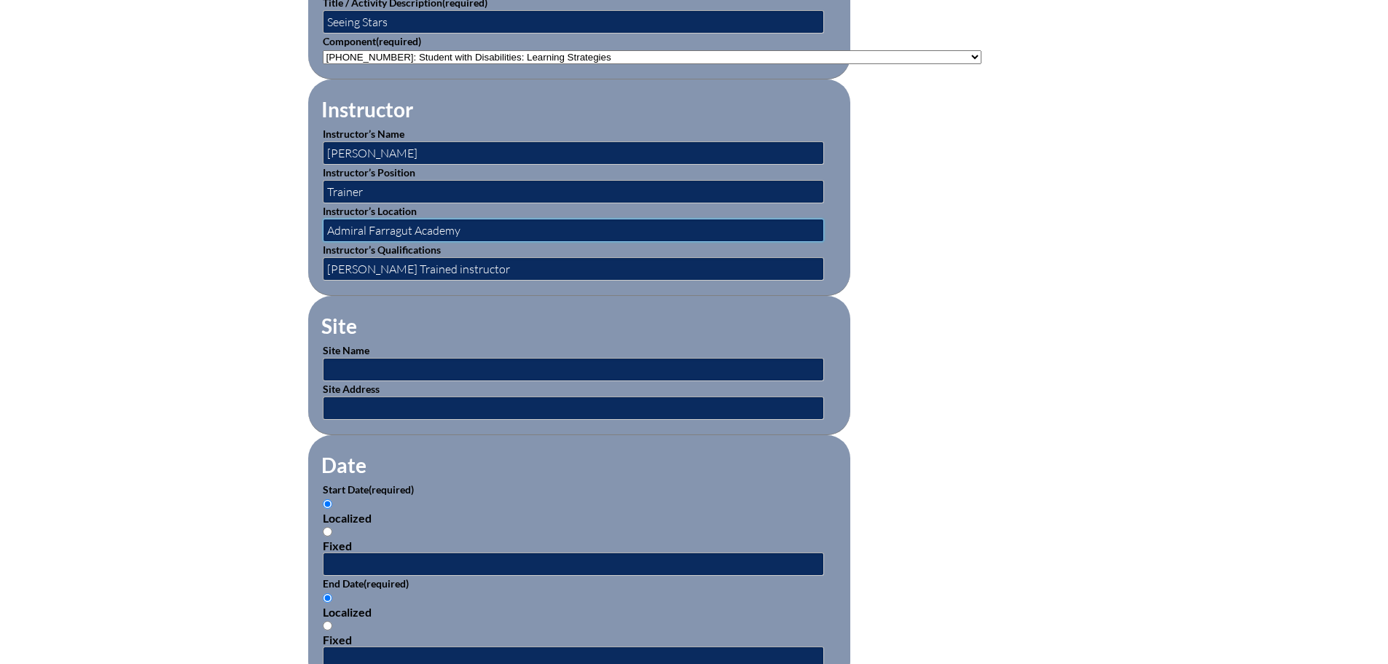
scroll to position [583, 0]
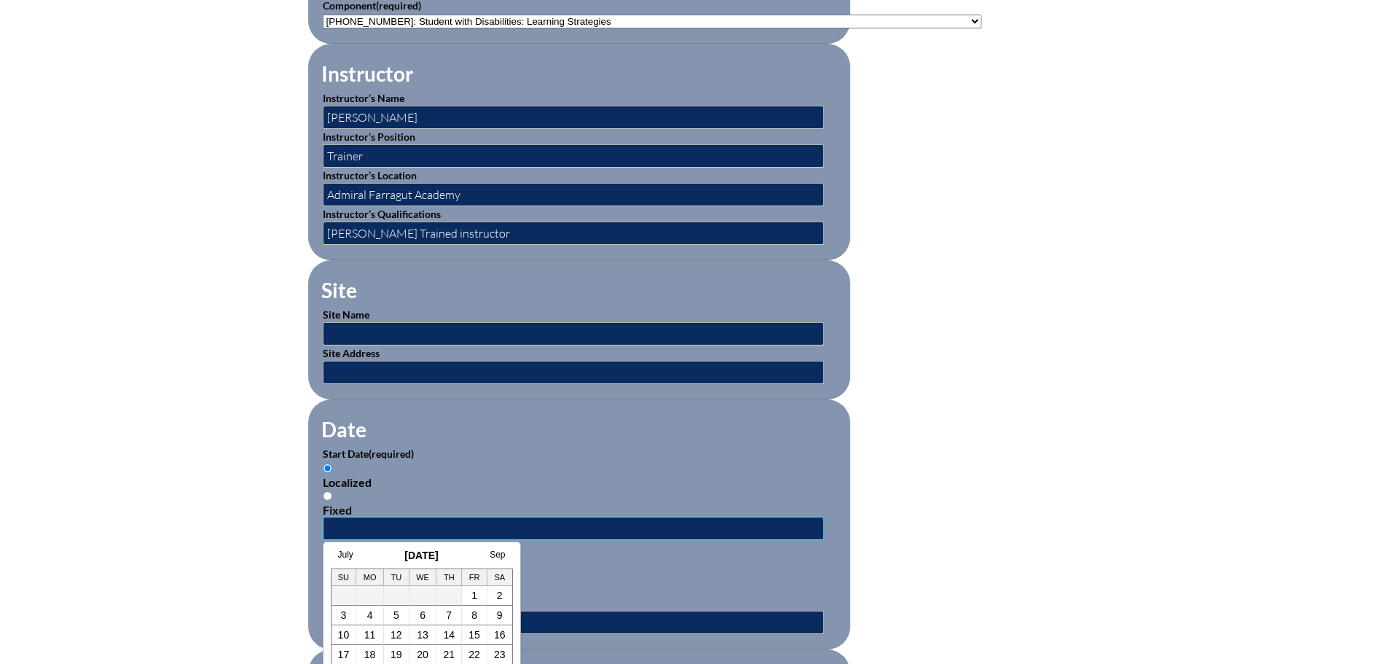
click at [327, 524] on input "text" at bounding box center [573, 528] width 501 height 23
type input "05/06/2025"
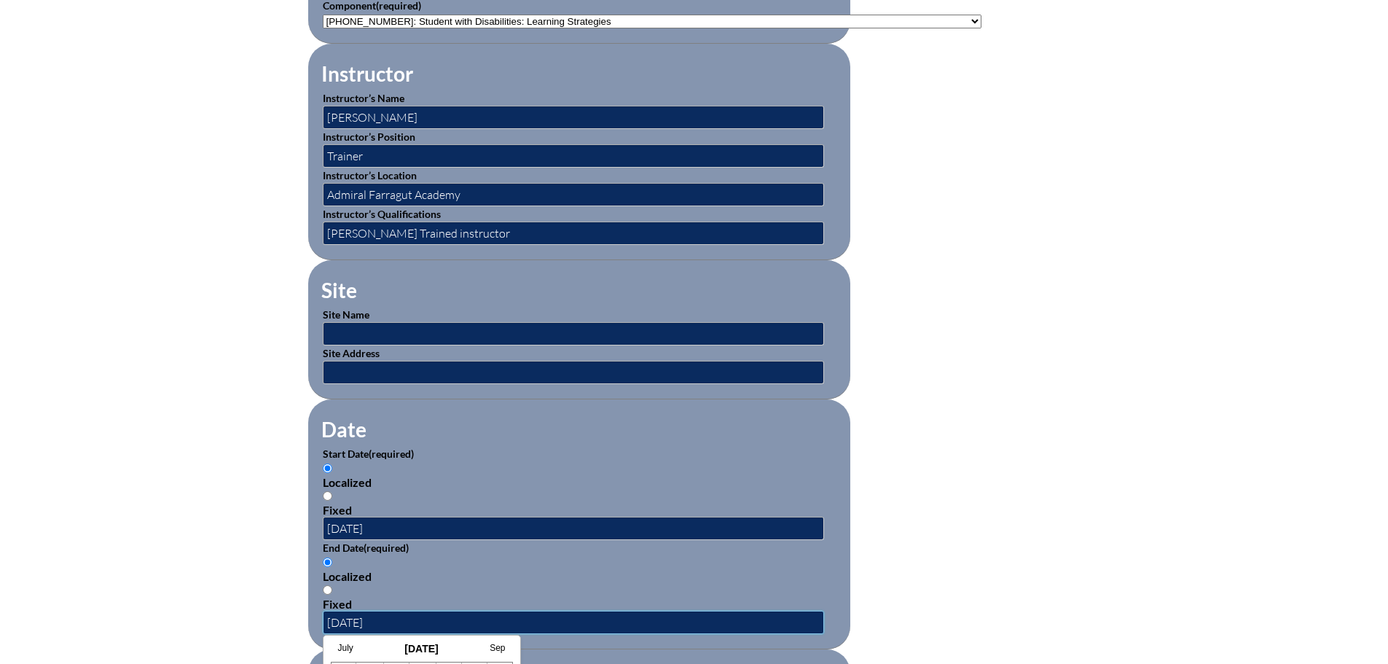
type input "05/13/2025"
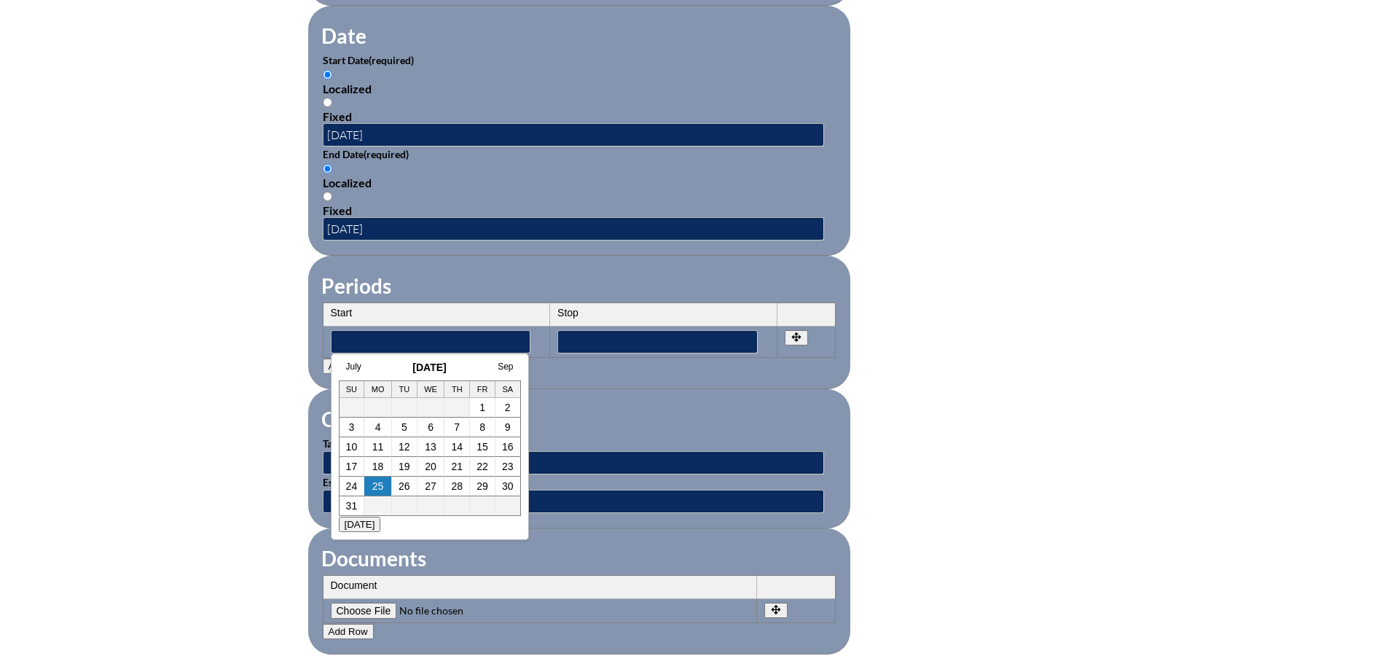
click at [708, 528] on fieldset "Documents Document No rows created Add new row Document Remove File Undo Remove…" at bounding box center [579, 591] width 542 height 126
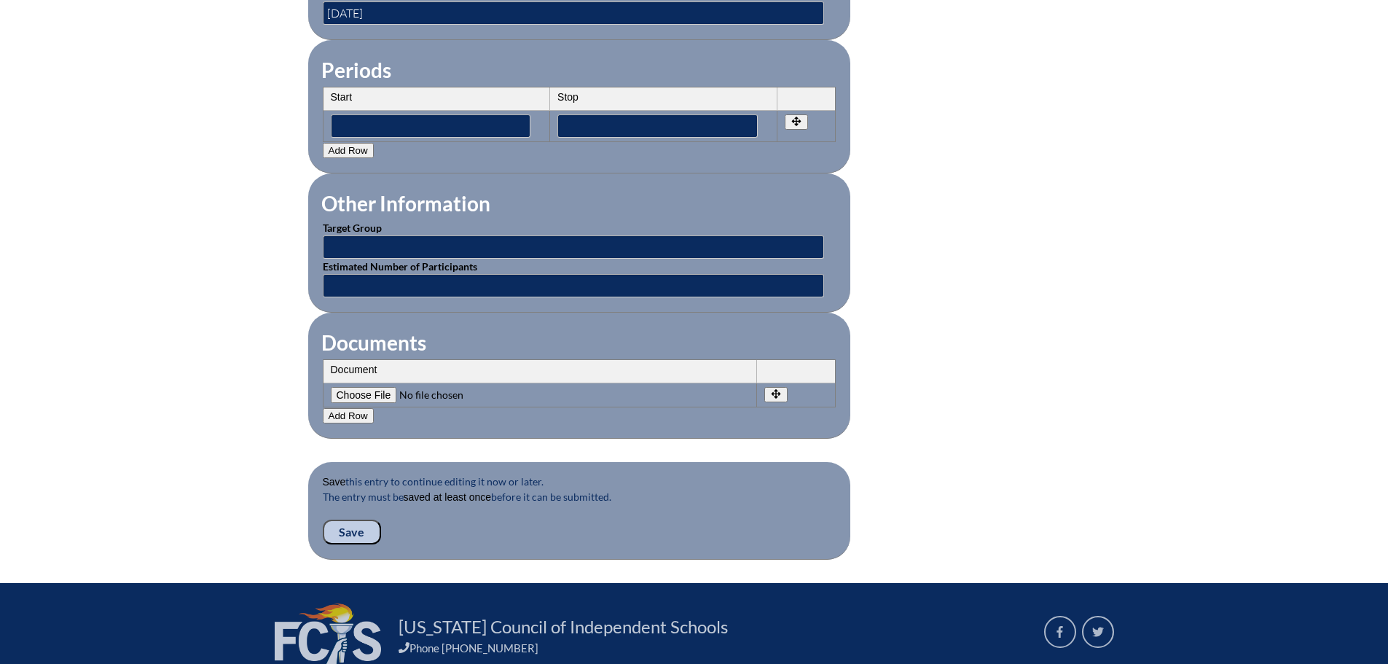
scroll to position [1195, 0]
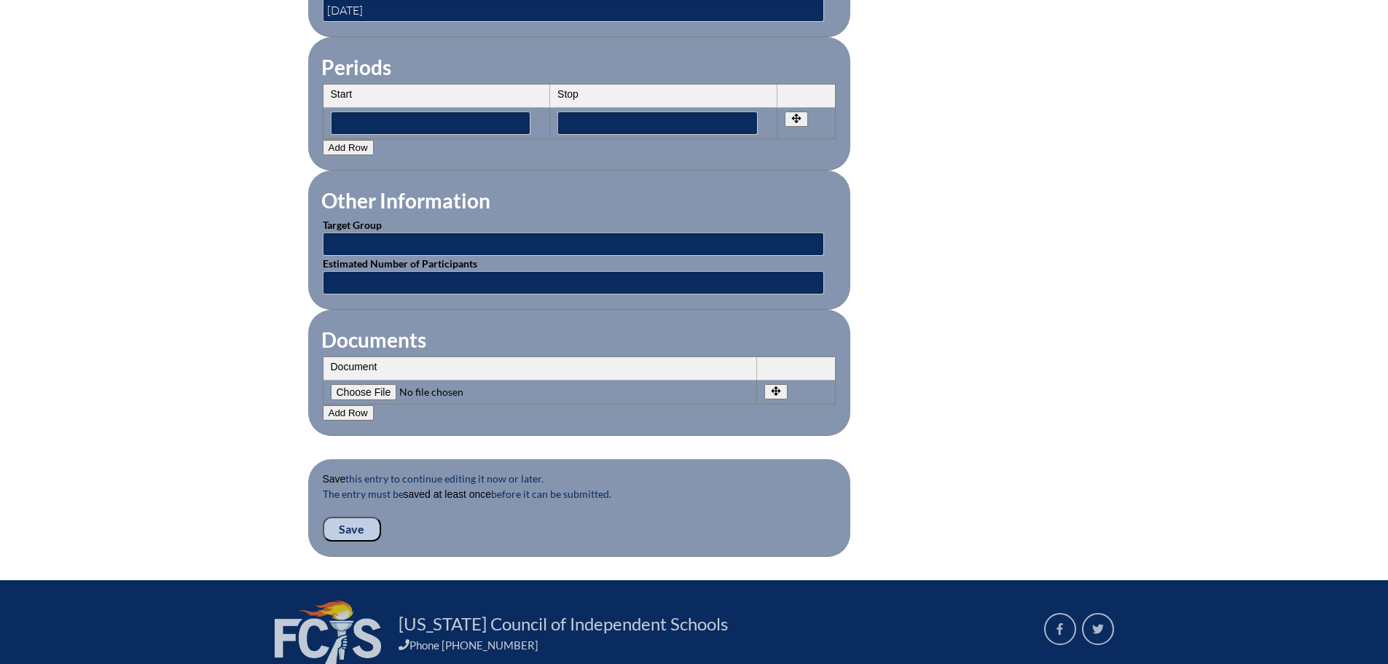
click at [337, 520] on input "Save" at bounding box center [352, 529] width 58 height 25
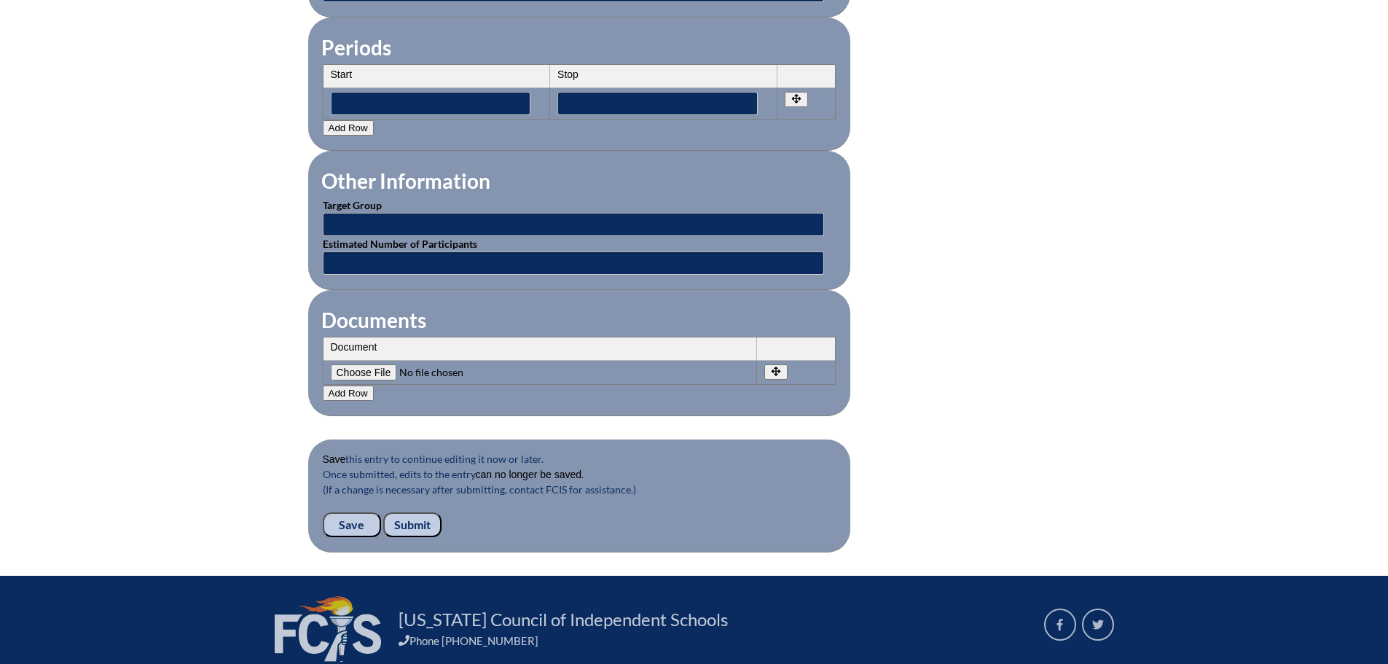
scroll to position [1327, 0]
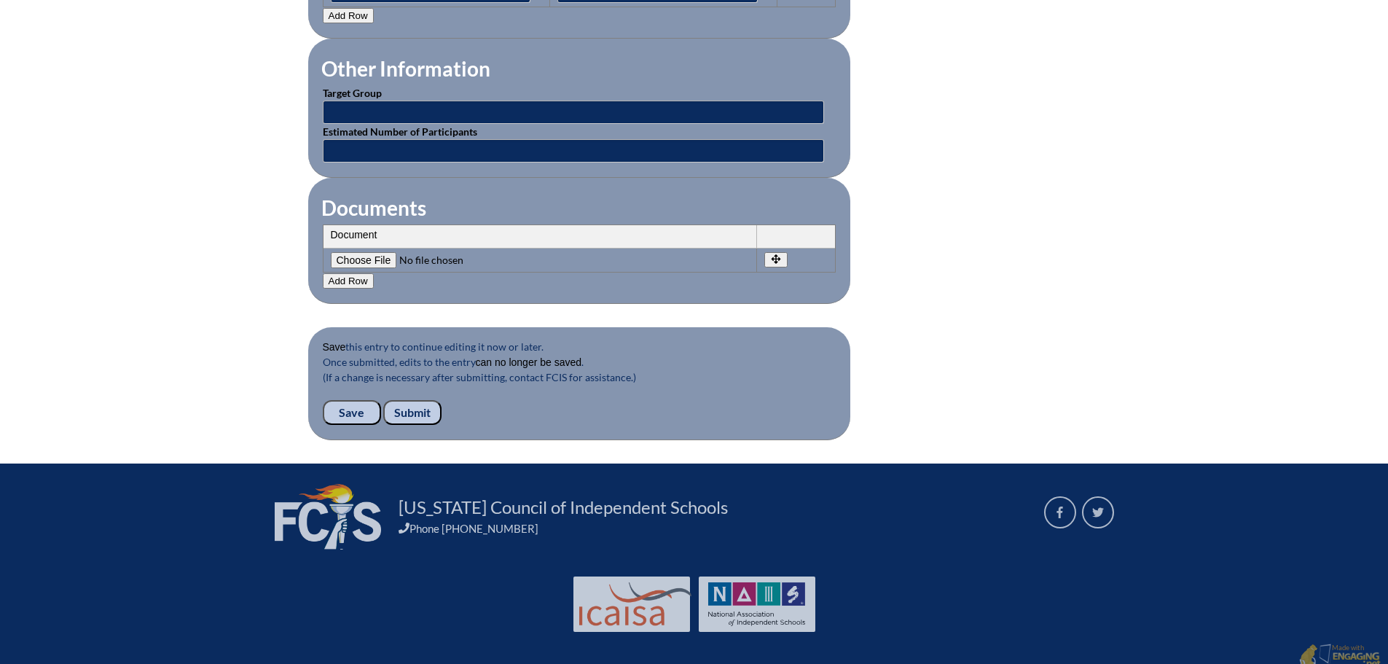
click at [411, 400] on input "Submit" at bounding box center [412, 412] width 58 height 25
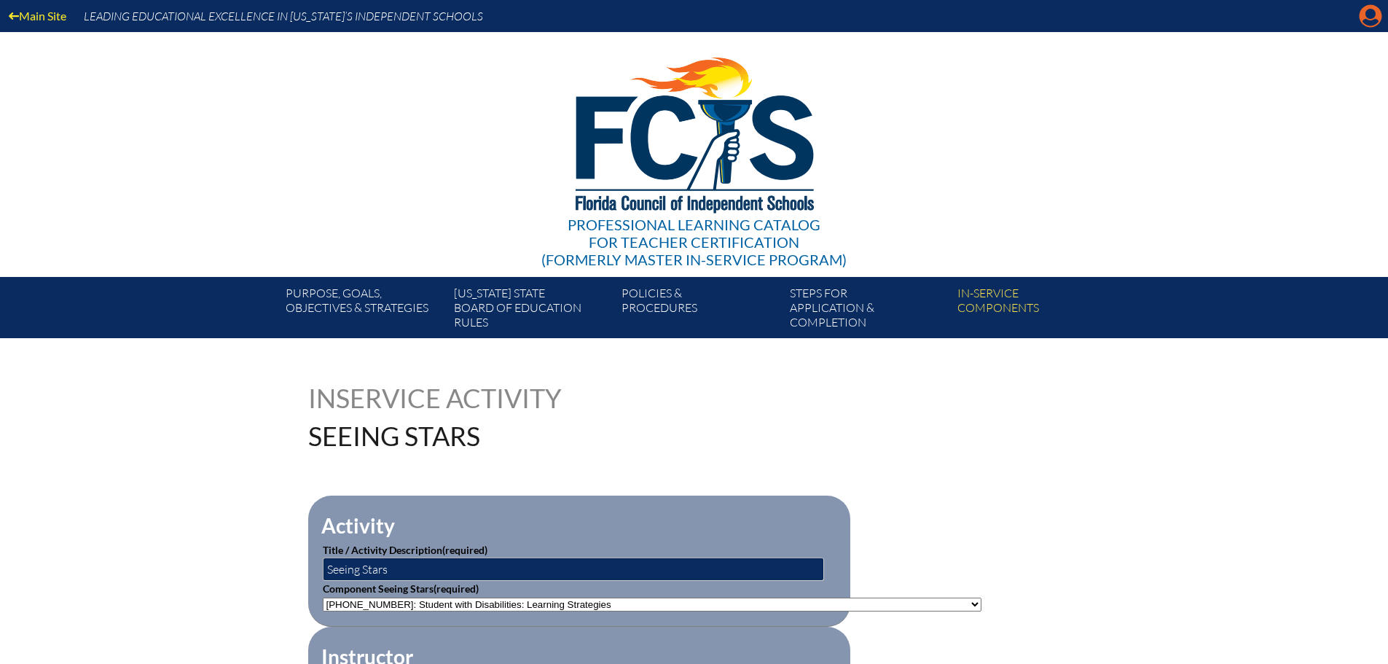
click at [1367, 18] on icon at bounding box center [1371, 16] width 23 height 23
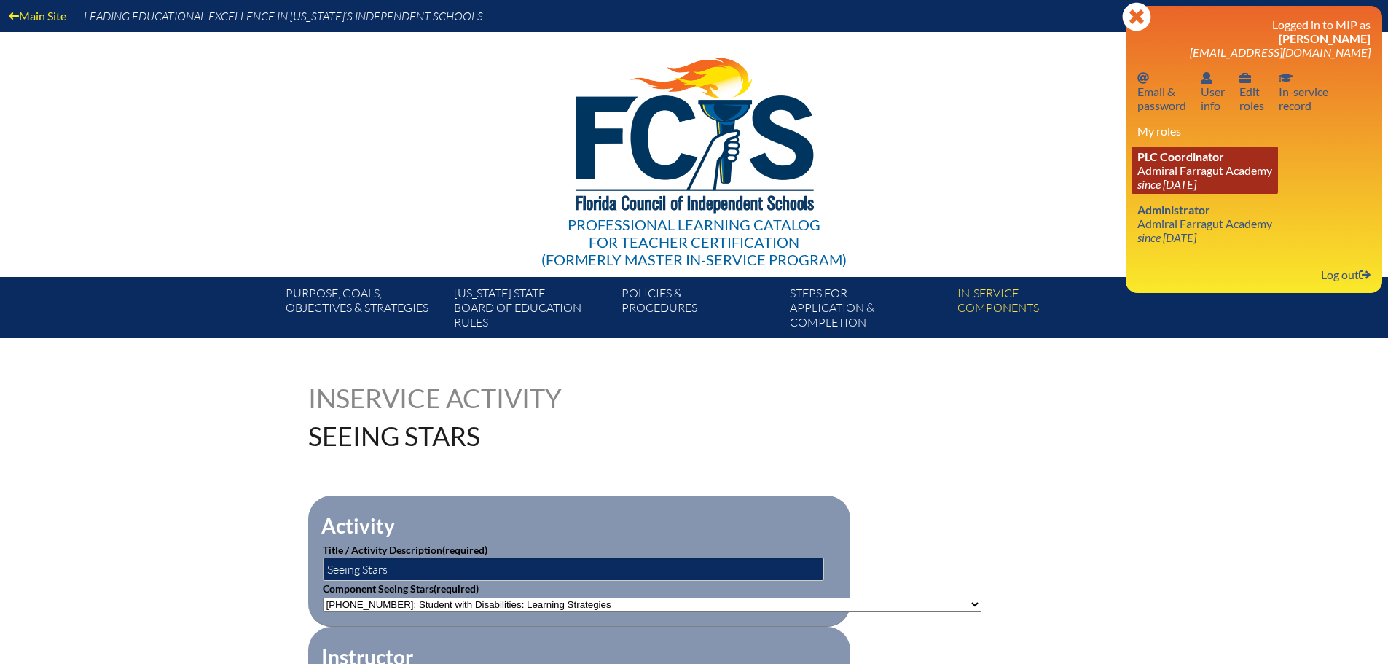
click at [1160, 158] on span "PLC Coordinator" at bounding box center [1181, 156] width 87 height 14
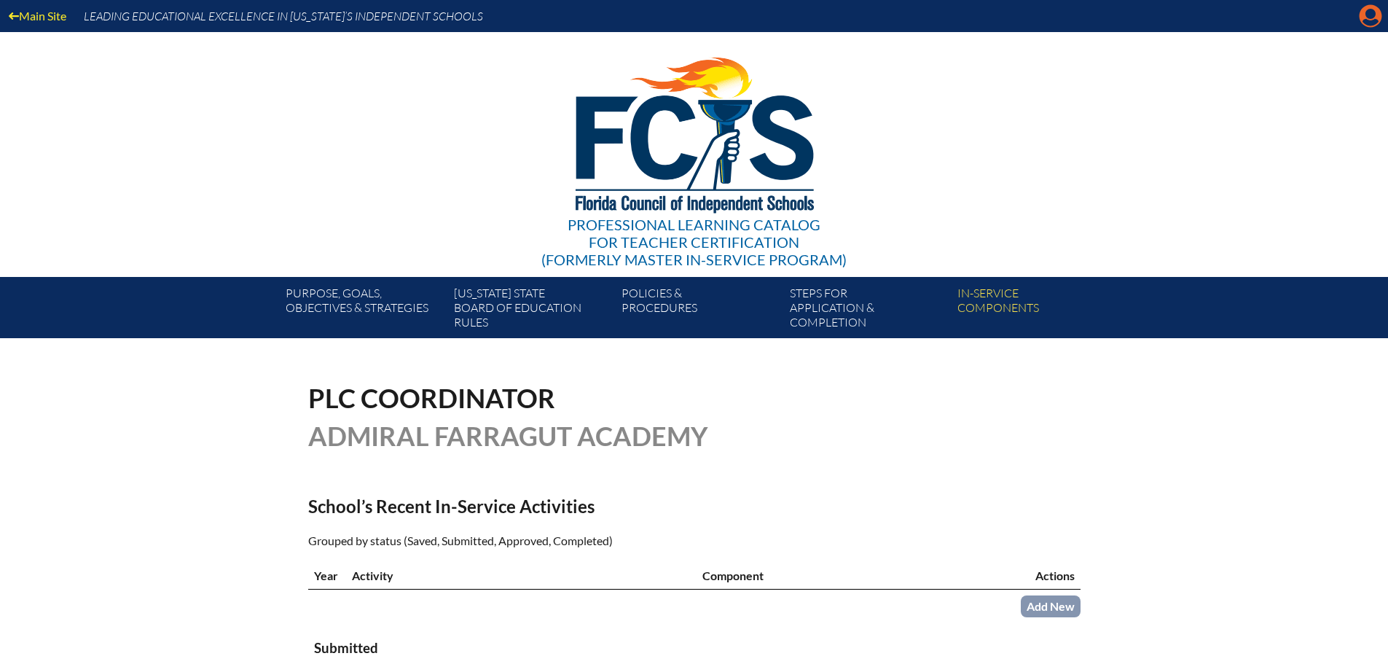
click at [1370, 12] on icon "Manage account" at bounding box center [1370, 15] width 23 height 23
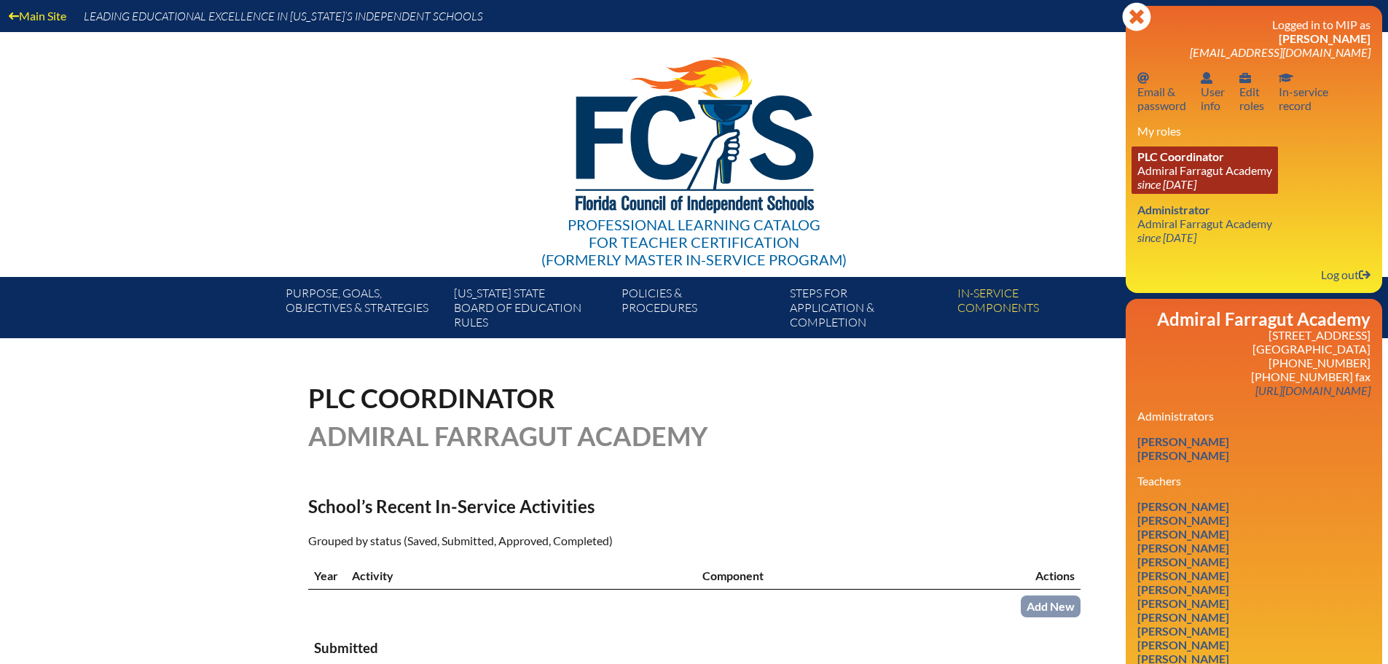
click at [1187, 166] on link "PLC Coordinator [GEOGRAPHIC_DATA] since [DATE]" at bounding box center [1205, 169] width 146 height 47
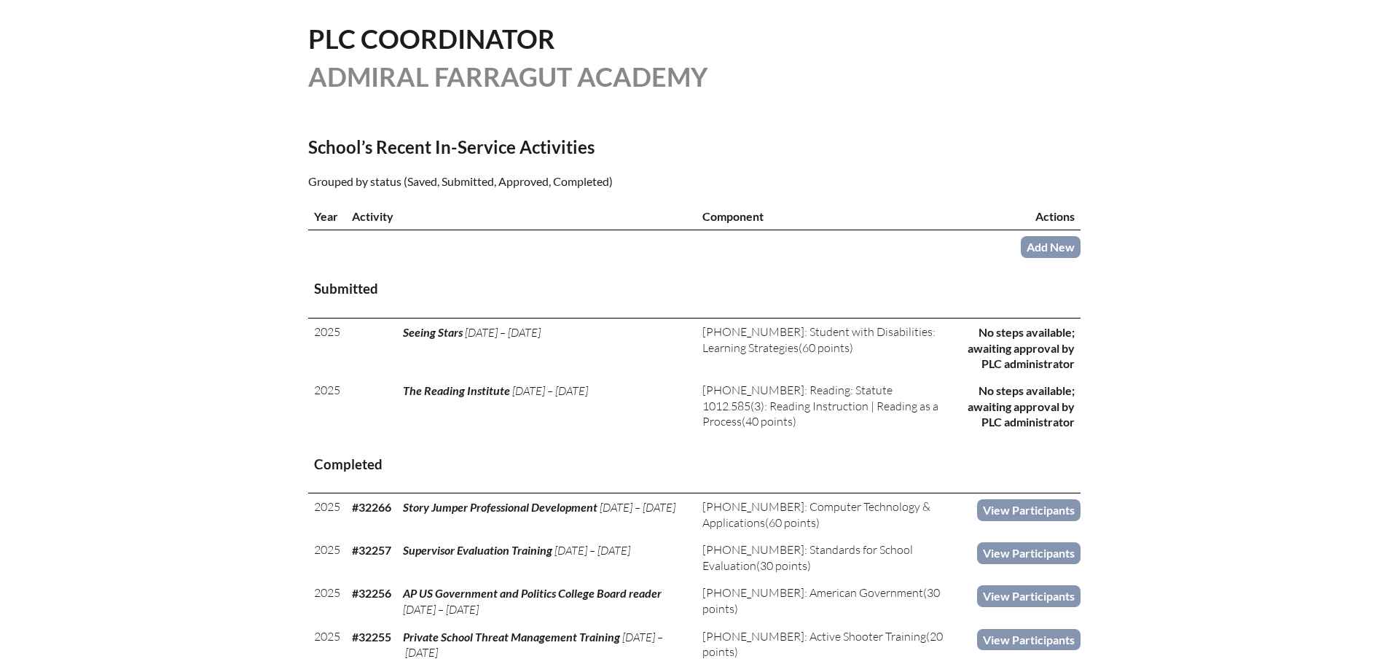
scroll to position [364, 0]
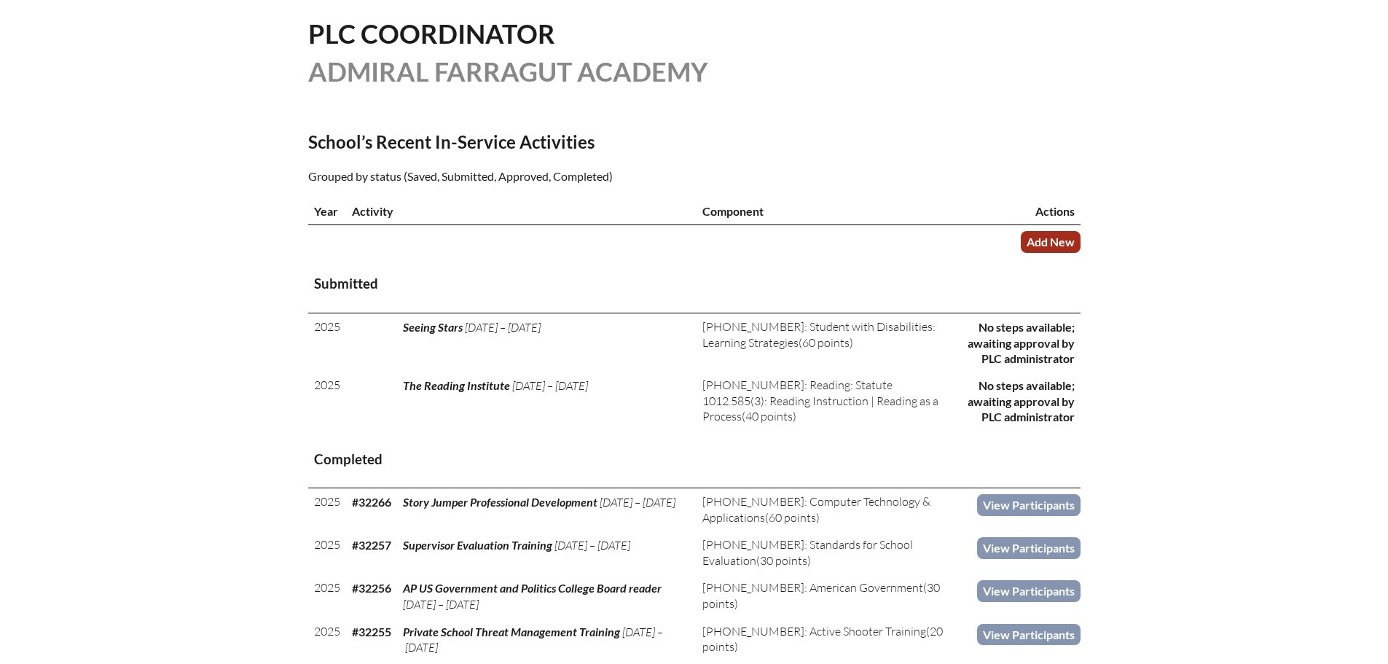
click at [1052, 240] on link "Add New" at bounding box center [1051, 241] width 60 height 21
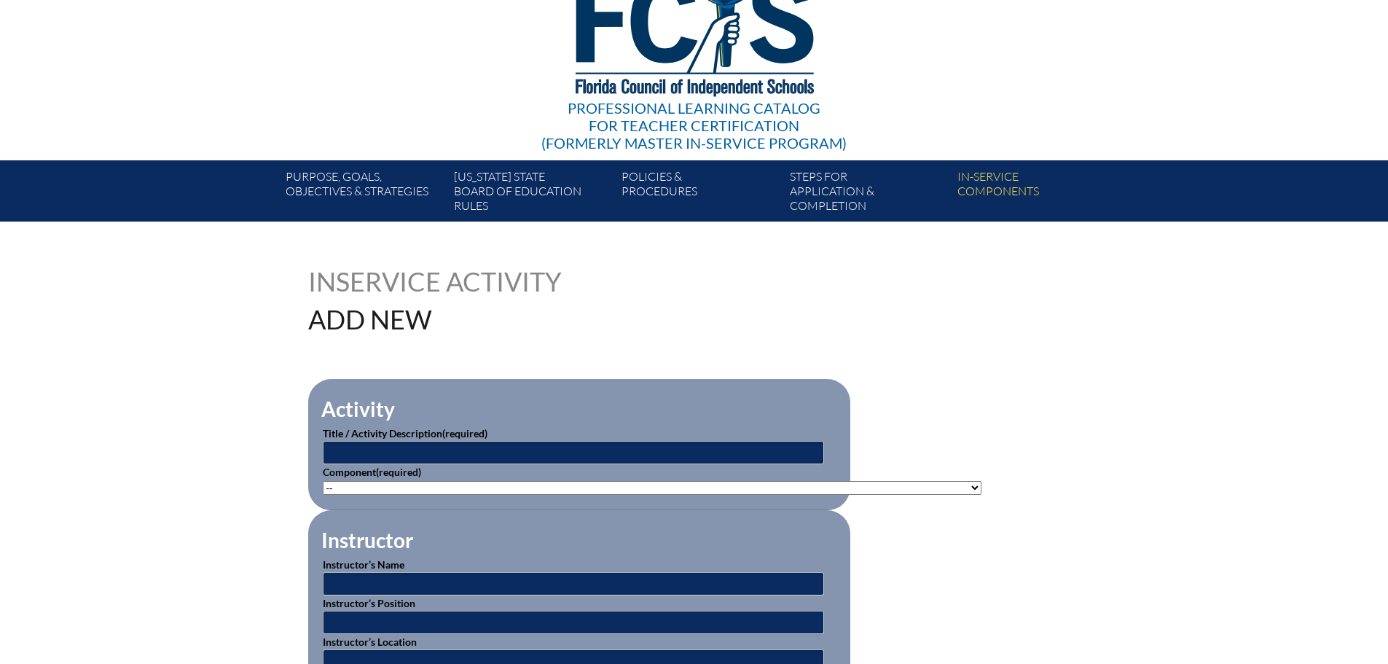
scroll to position [146, 0]
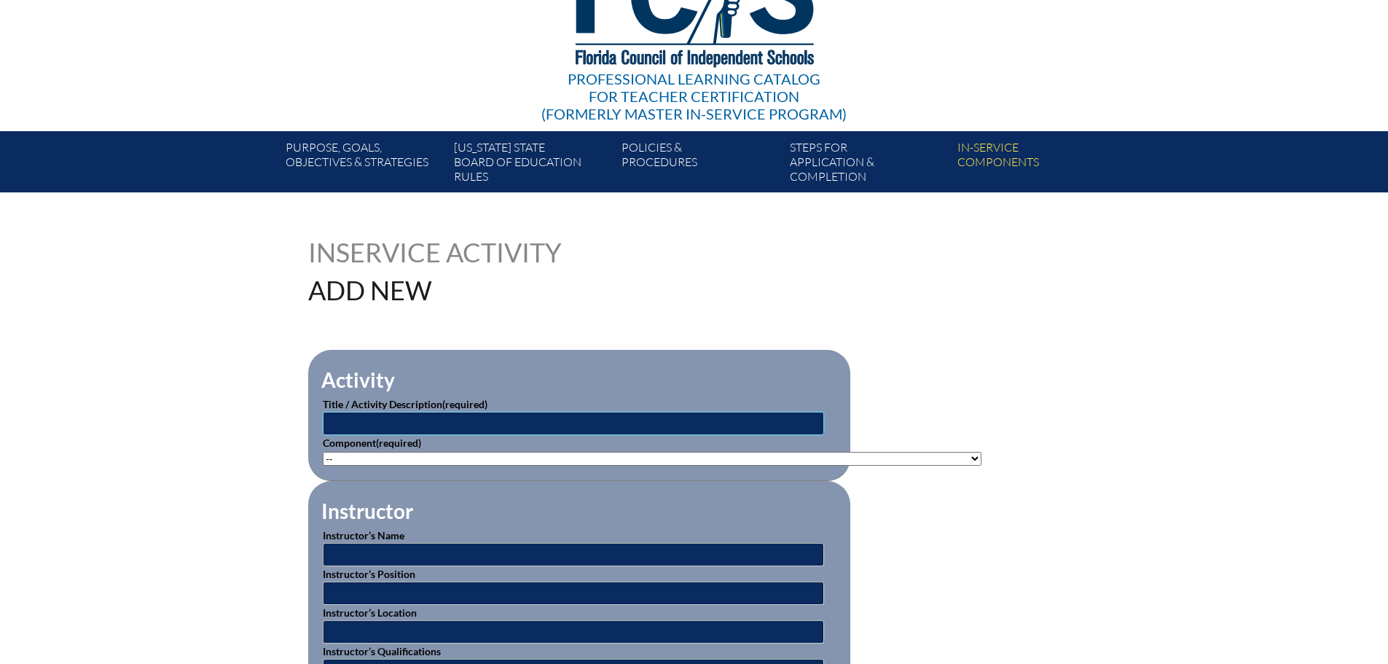
click at [345, 416] on input "text" at bounding box center [573, 423] width 501 height 23
click at [345, 421] on input "text" at bounding box center [573, 423] width 501 height 23
paste input "SWD: ESE for All Educators"
type input "SWD: ESE for All Educators"
click at [347, 452] on select"]"] "-- 1-000-001: Appropriate Art Activities 1-000-002: Concept and Art Process for…" at bounding box center [652, 459] width 659 height 14
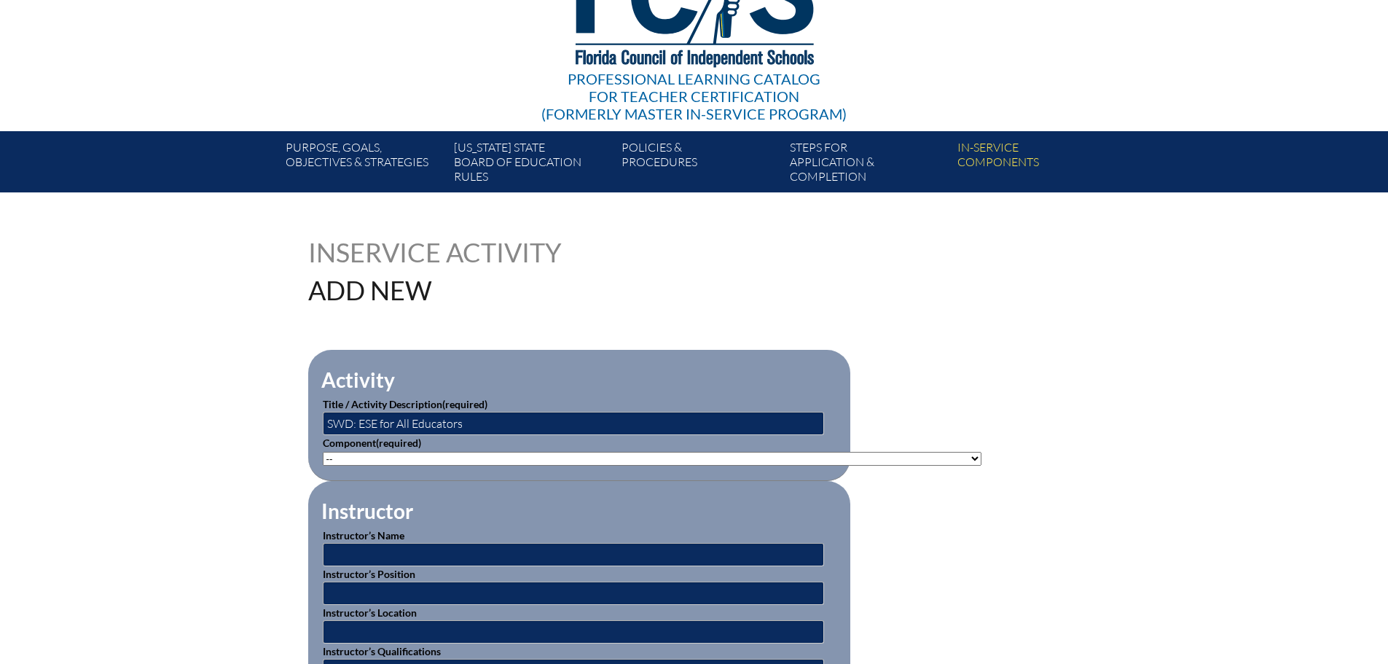
click at [412, 453] on select"]"] "-- 1-000-001: Appropriate Art Activities 1-000-002: Concept and Art Process for…" at bounding box center [652, 459] width 659 height 14
select select"]"] "20590"
click at [323, 452] on select"]"] "-- 1-000-001: Appropriate Art Activities 1-000-002: Concept and Art Process for…" at bounding box center [652, 459] width 659 height 14
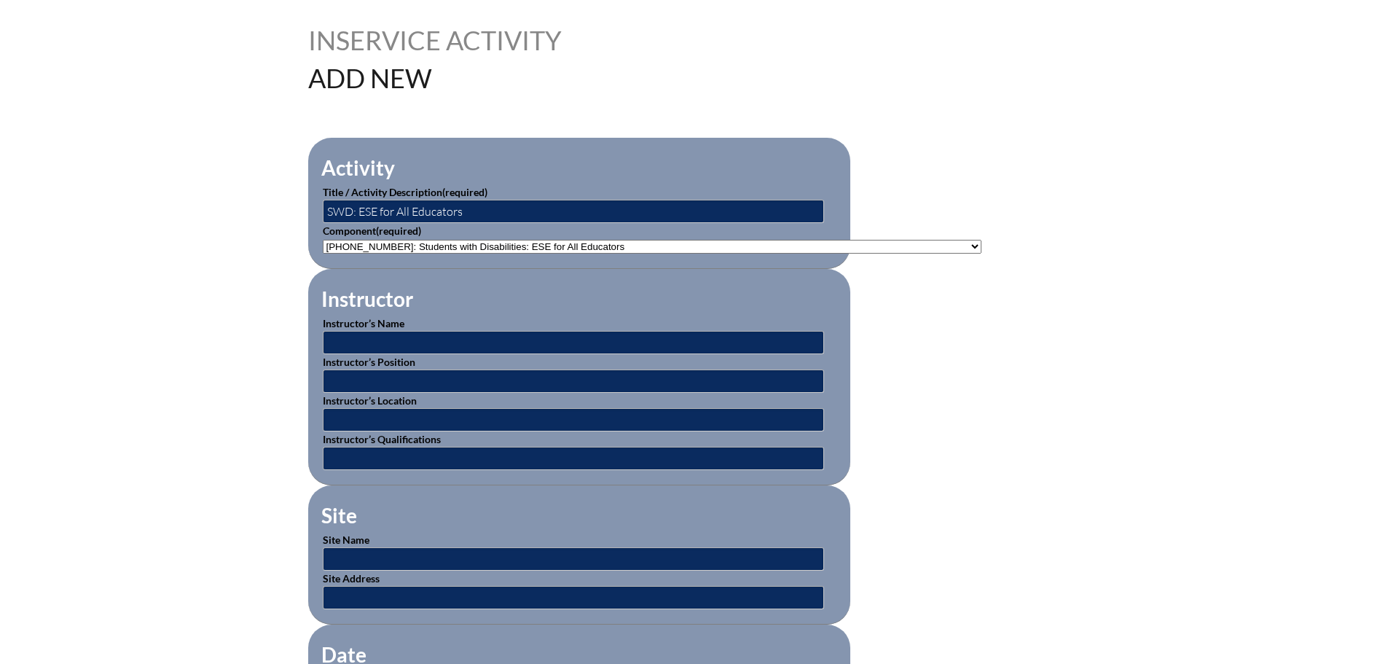
scroll to position [364, 0]
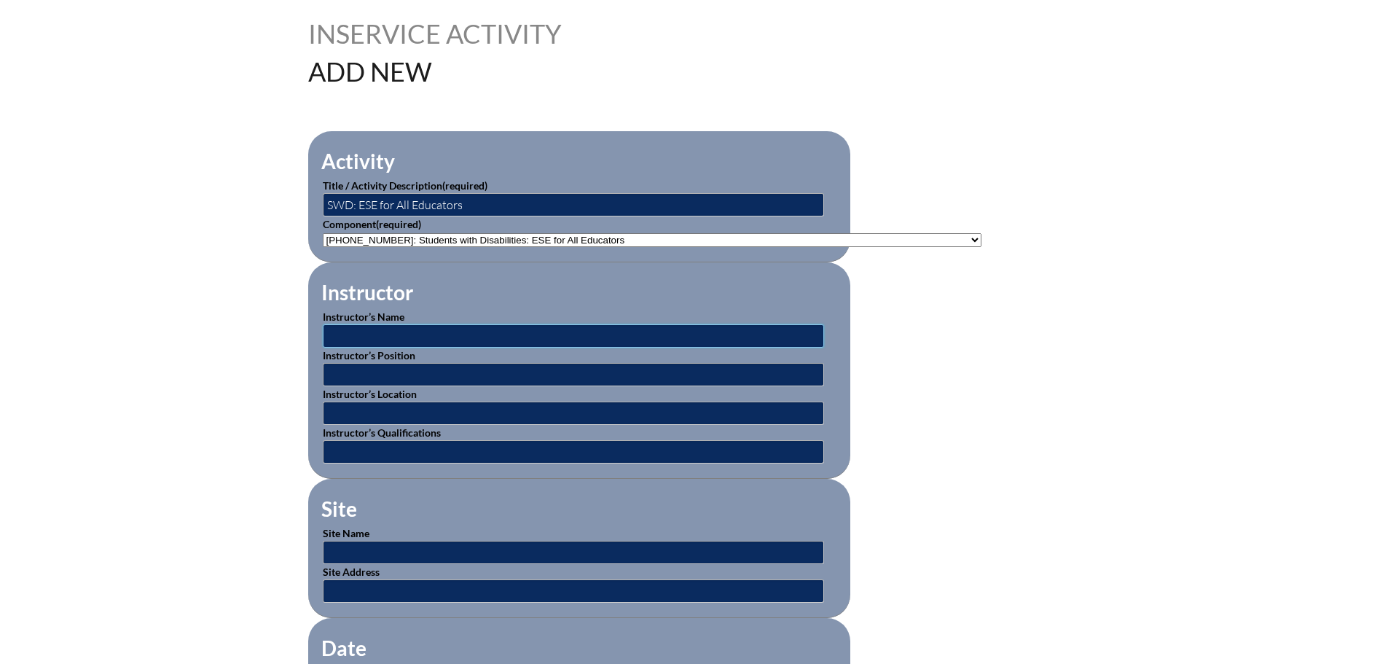
click at [348, 335] on input "text" at bounding box center [573, 335] width 501 height 23
click at [397, 330] on input "text" at bounding box center [573, 335] width 501 height 23
type input "Online instruction"
type input "Beacon Portal"
type input "Online"
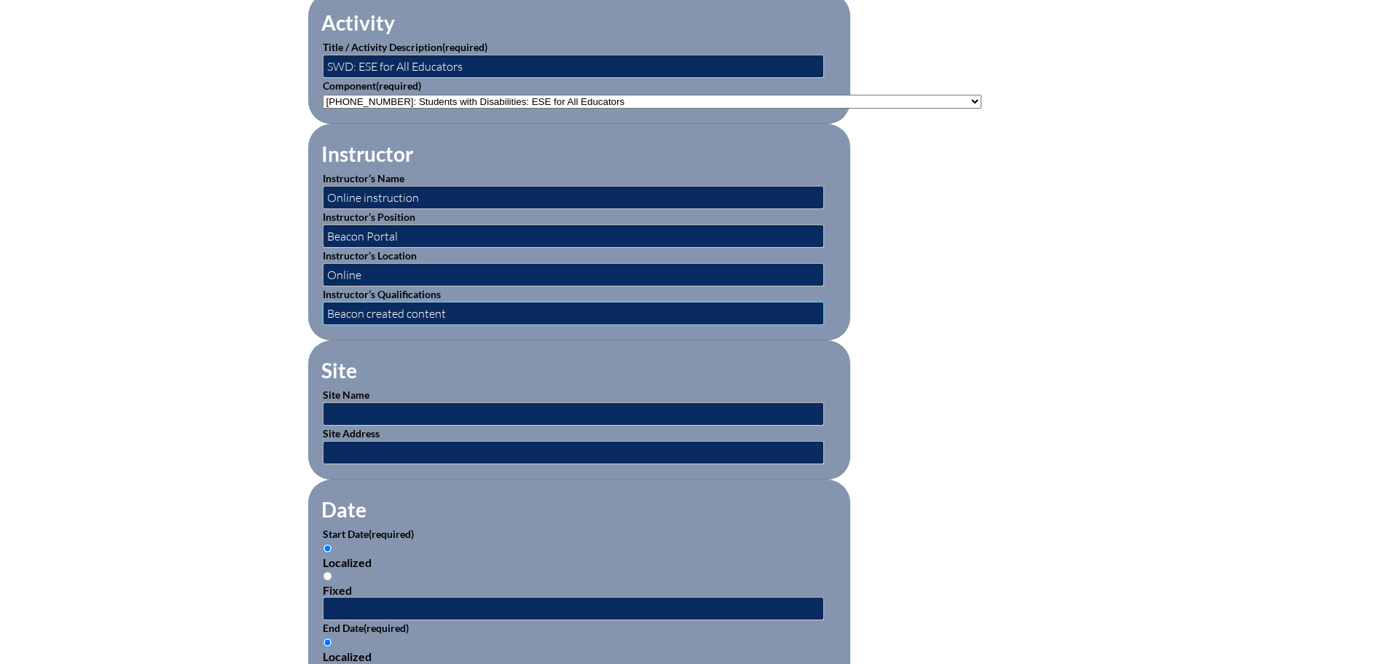
scroll to position [583, 0]
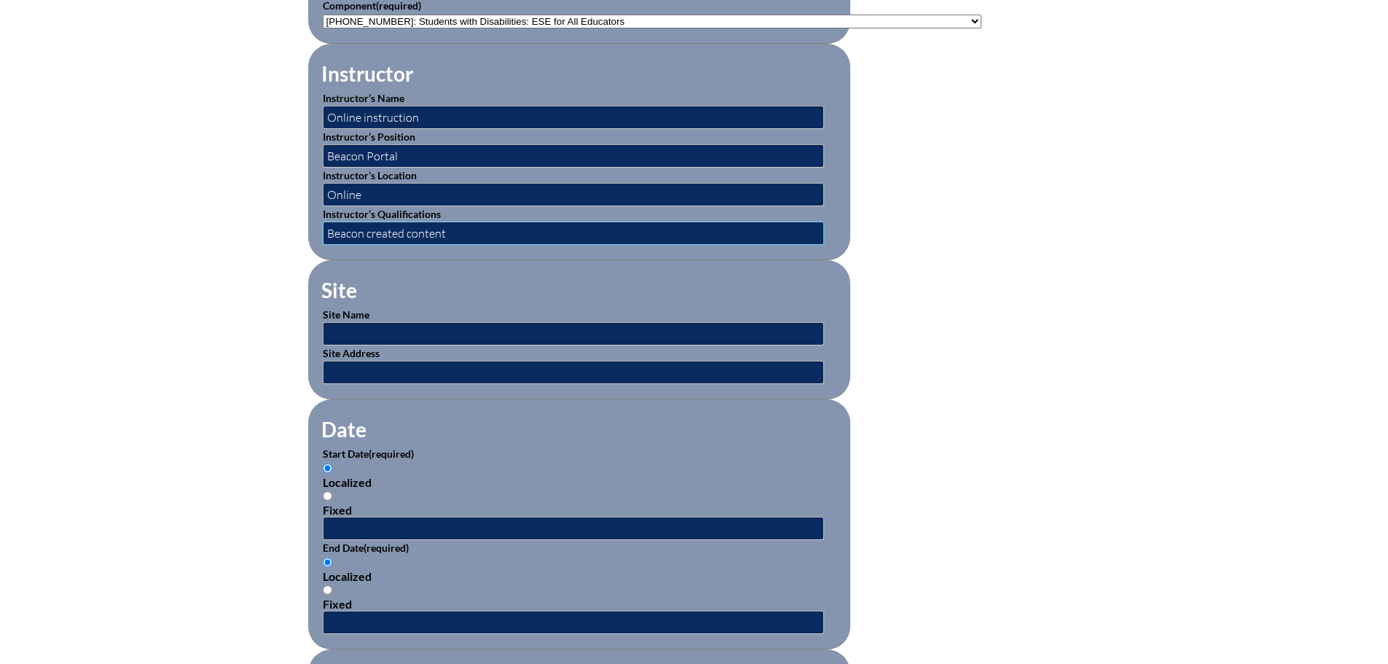
type input "Beacon created content"
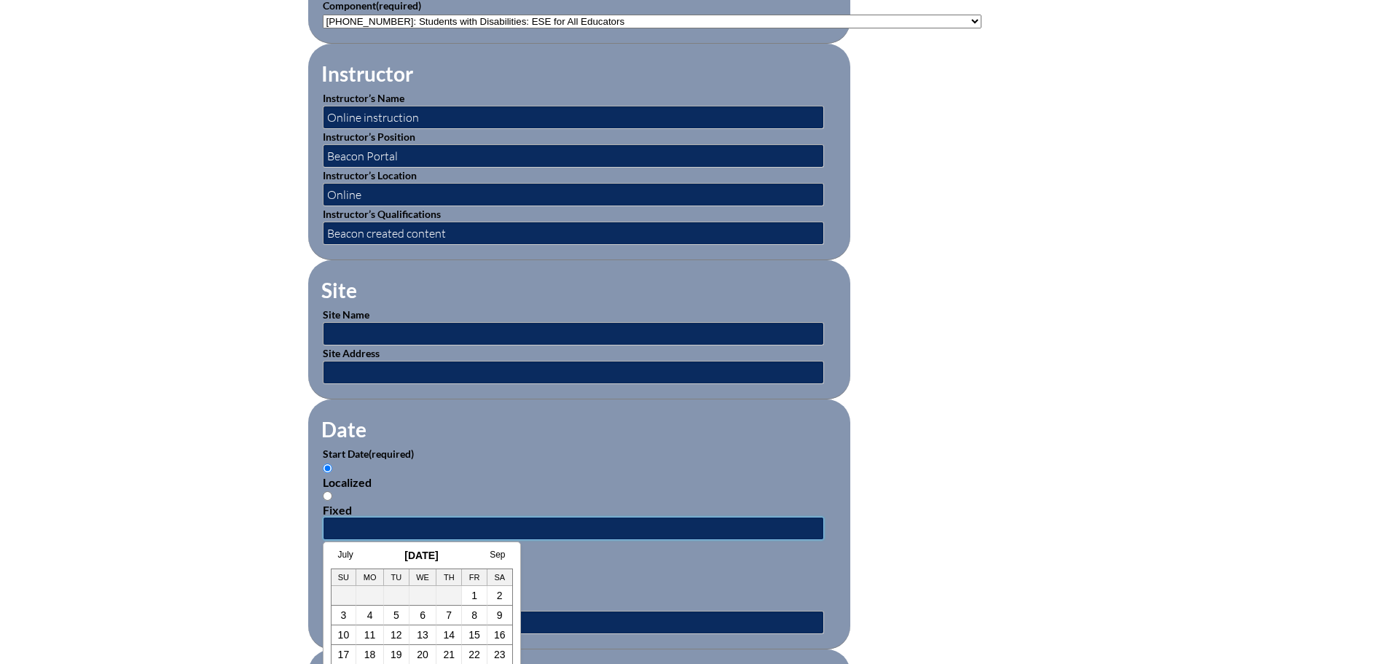
click at [344, 520] on input "text" at bounding box center [573, 528] width 501 height 23
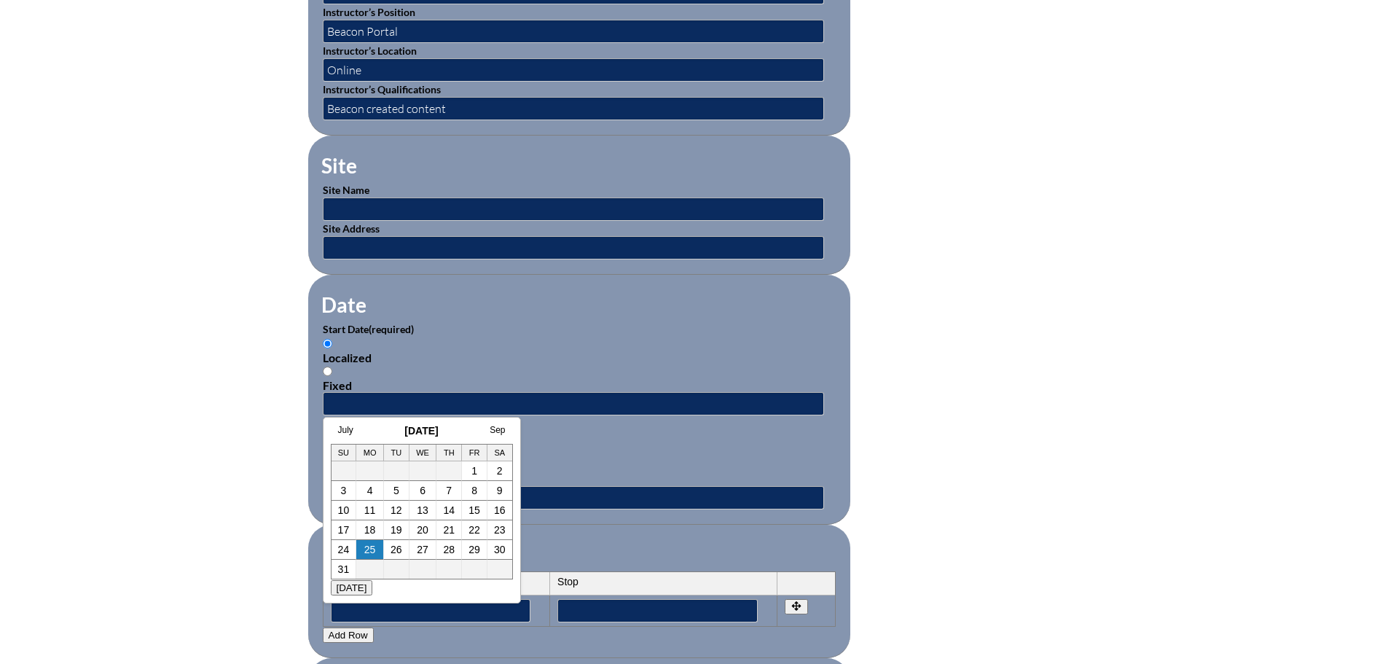
scroll to position [729, 0]
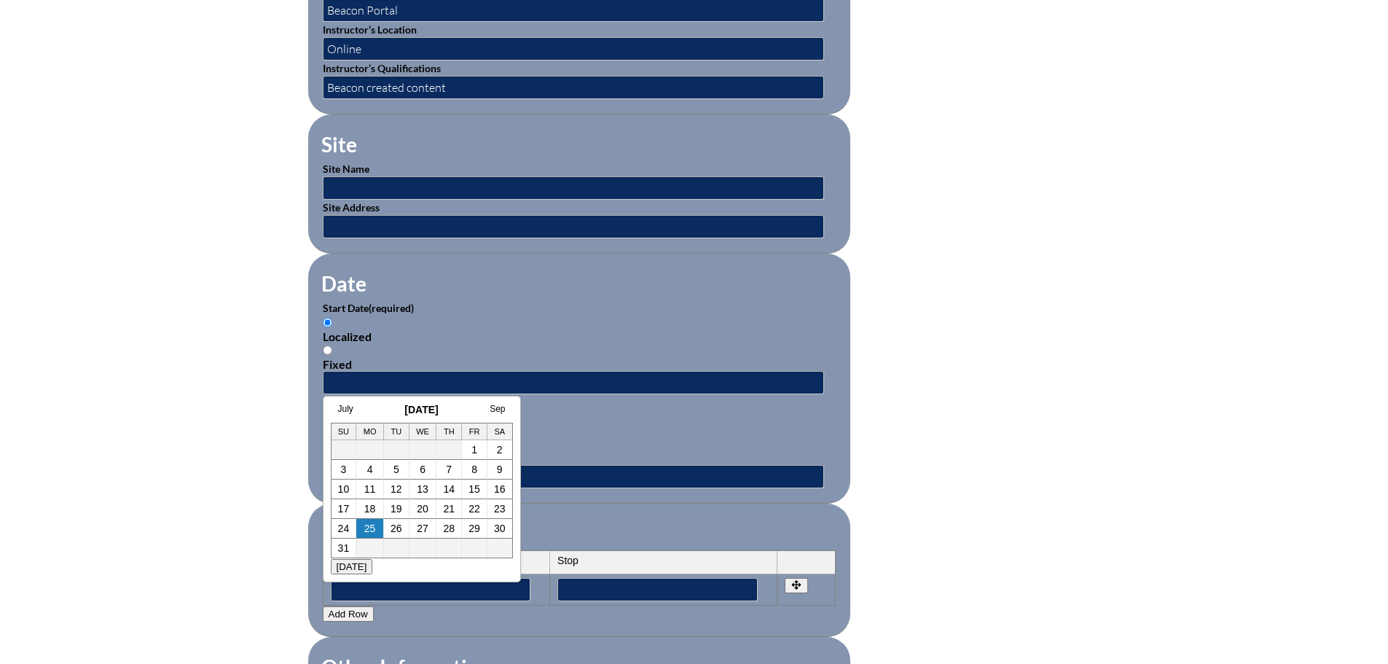
click at [447, 509] on link "21" at bounding box center [449, 509] width 12 height 12
type input "2025-08-21 1:15 PM"
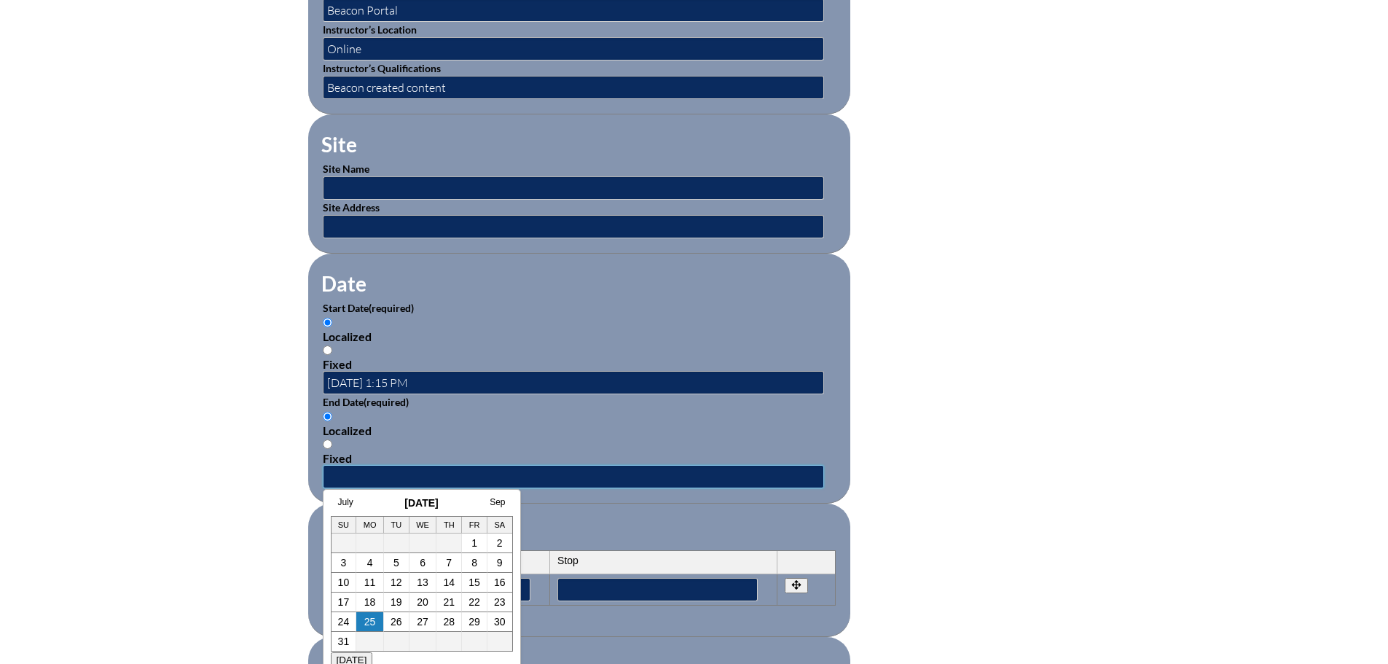
click at [356, 468] on input "text" at bounding box center [573, 476] width 501 height 23
click at [689, 506] on fieldset "Periods Start Stop No rows created Add new row Start Stop Start Stop" at bounding box center [579, 570] width 542 height 133
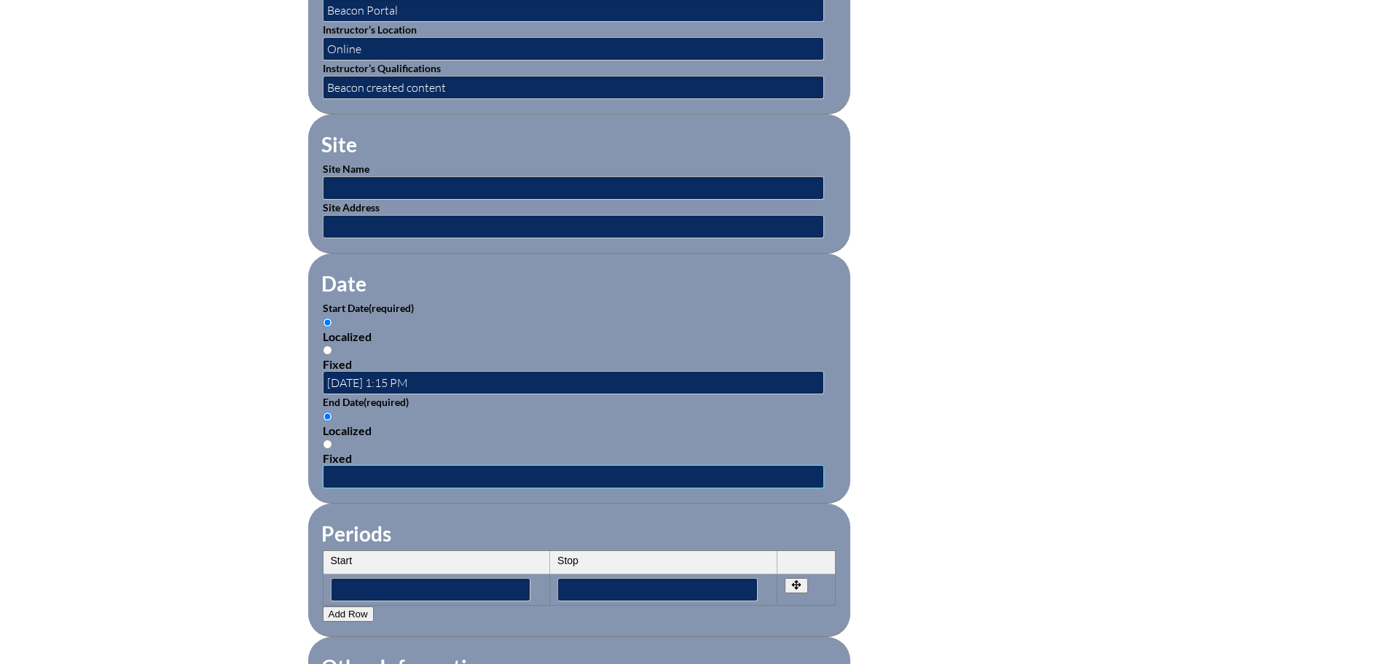
drag, startPoint x: 380, startPoint y: 472, endPoint x: 388, endPoint y: 480, distance: 10.8
click at [380, 472] on input "text" at bounding box center [573, 476] width 501 height 23
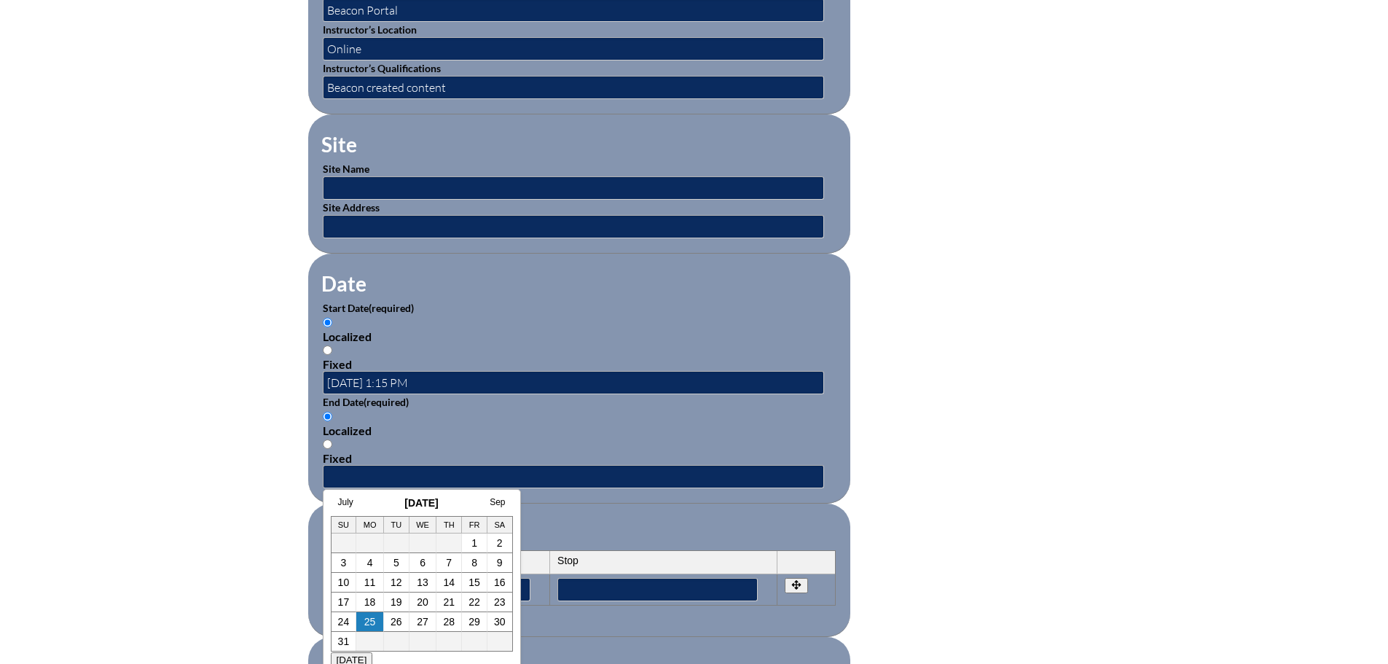
click at [363, 501] on h3 "August 2025" at bounding box center [422, 503] width 182 height 12
click at [475, 602] on link "22" at bounding box center [475, 602] width 12 height 12
type input "2025-08-22 1:15 PM"
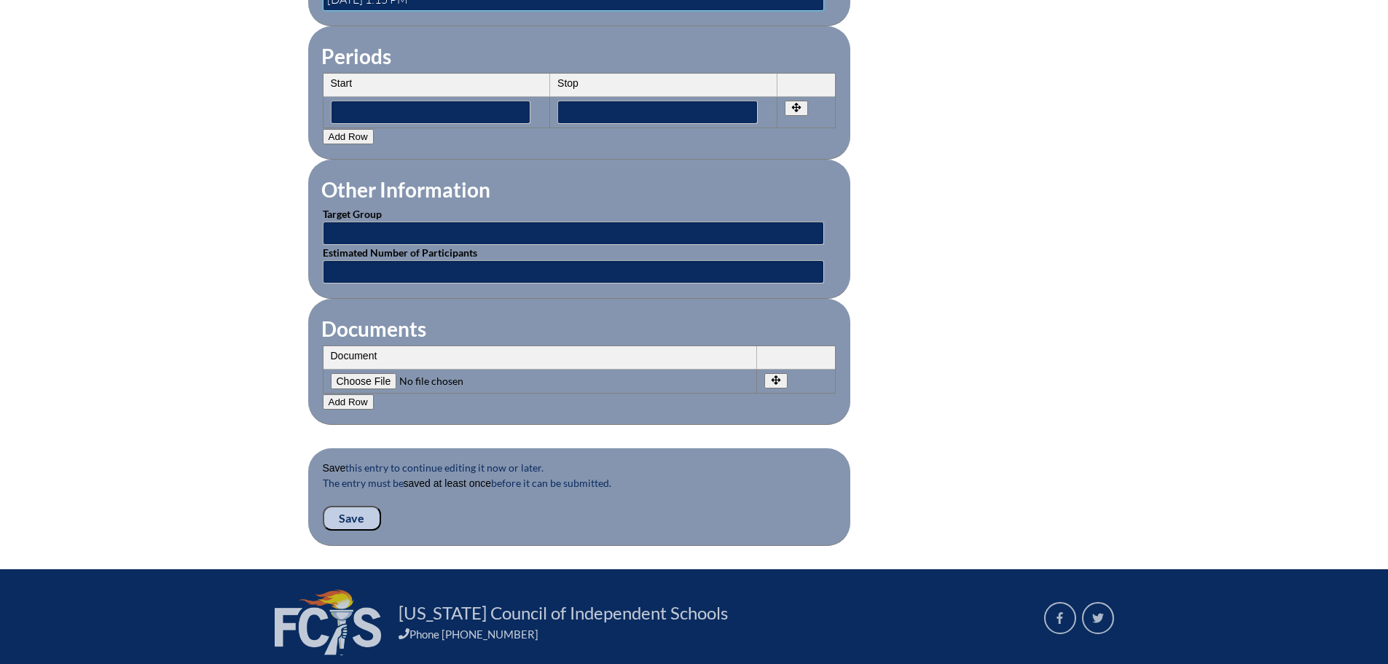
scroll to position [1239, 0]
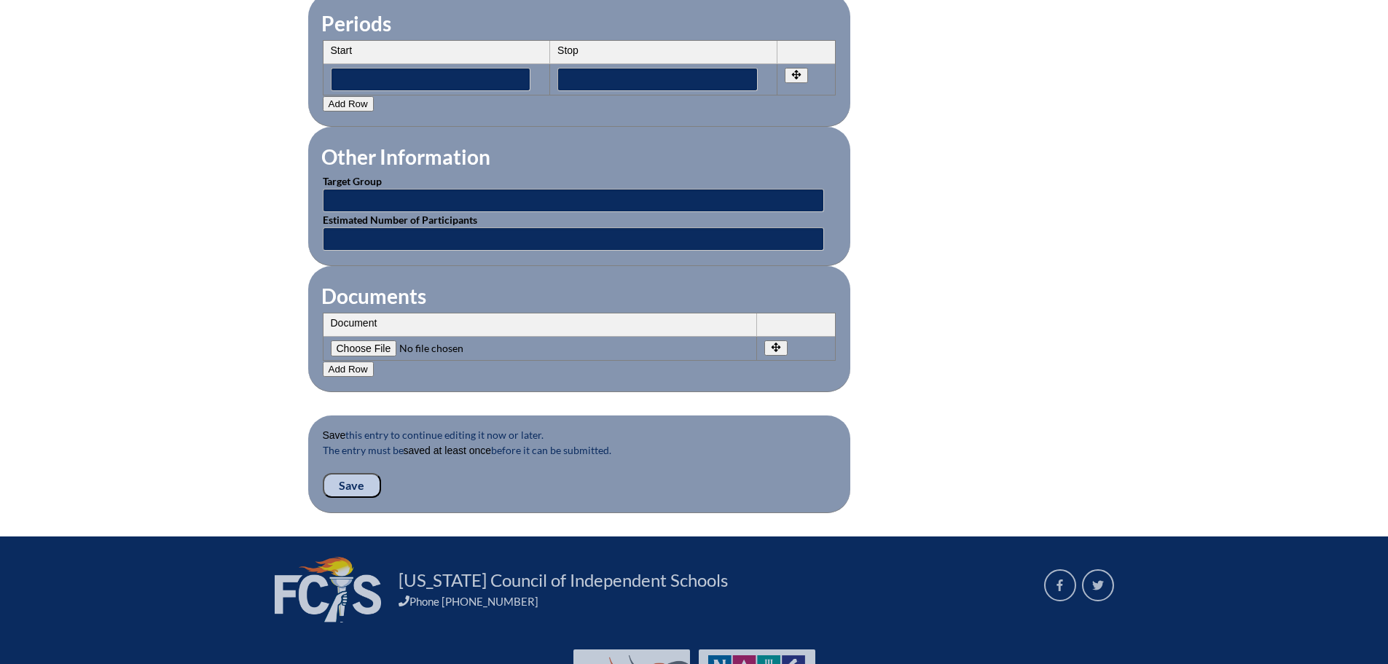
click at [343, 475] on input "Save" at bounding box center [352, 485] width 58 height 25
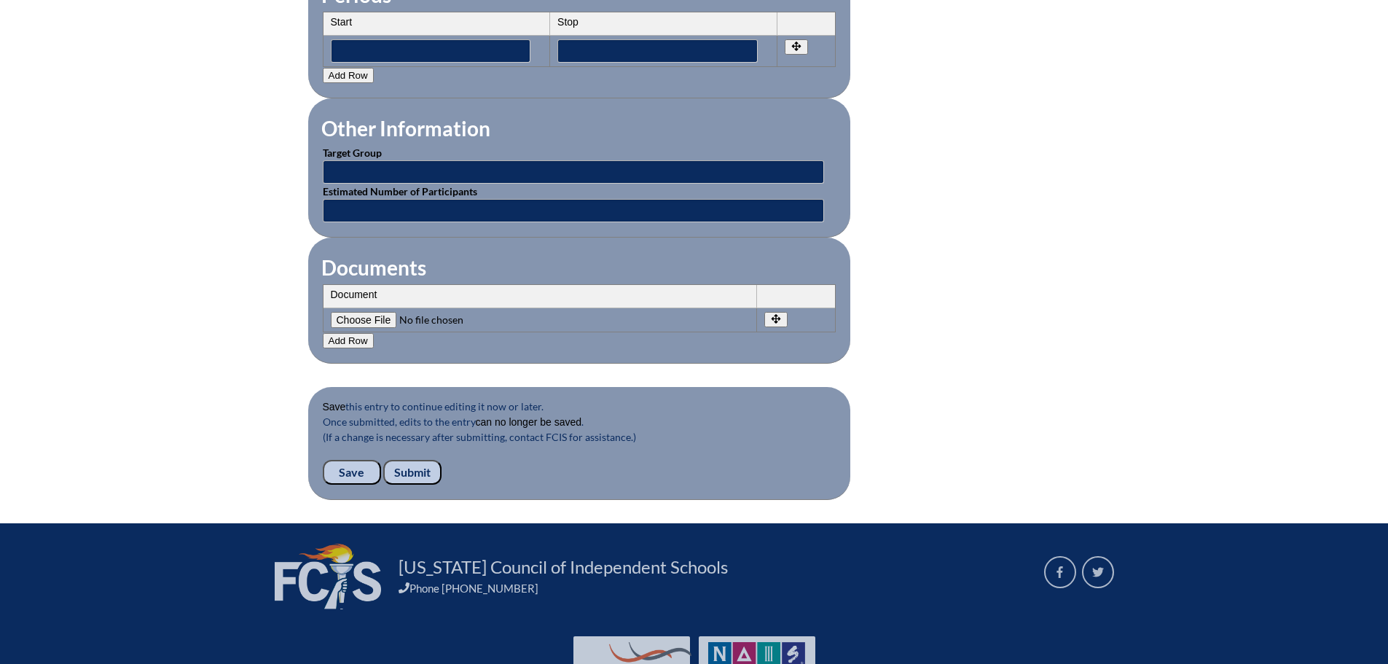
scroll to position [1327, 0]
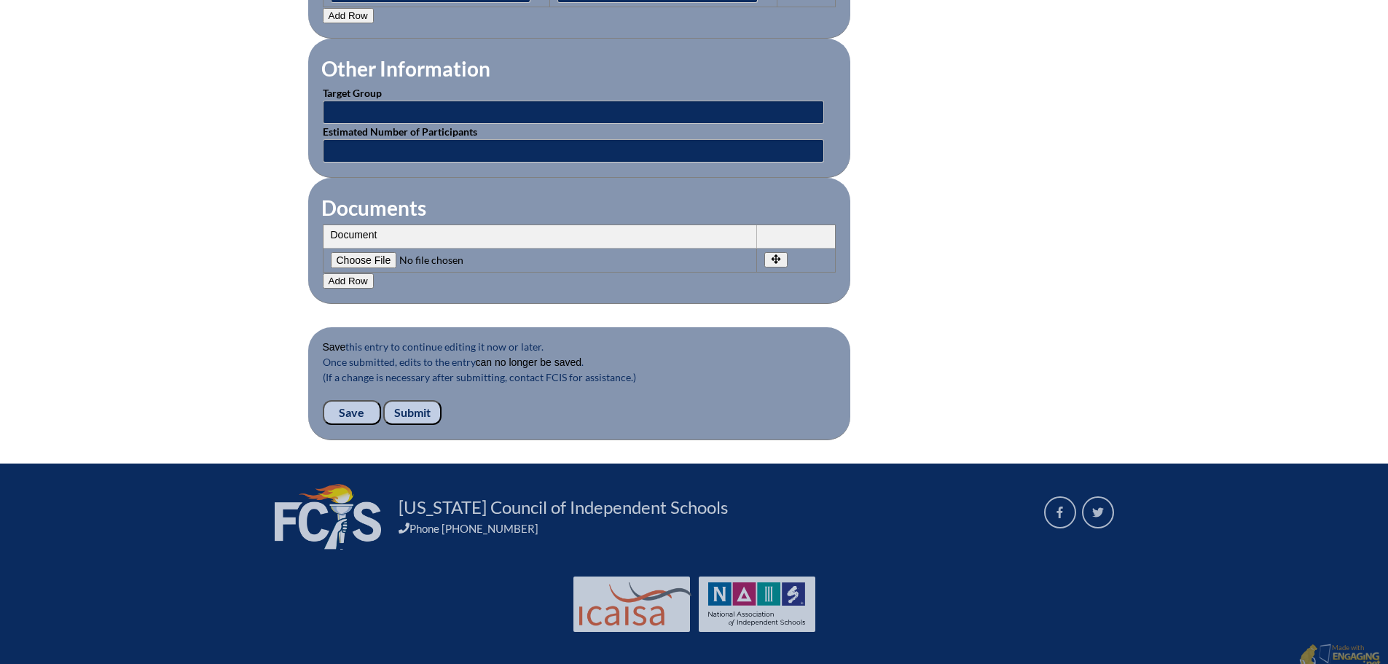
click at [416, 404] on input "Submit" at bounding box center [412, 412] width 58 height 25
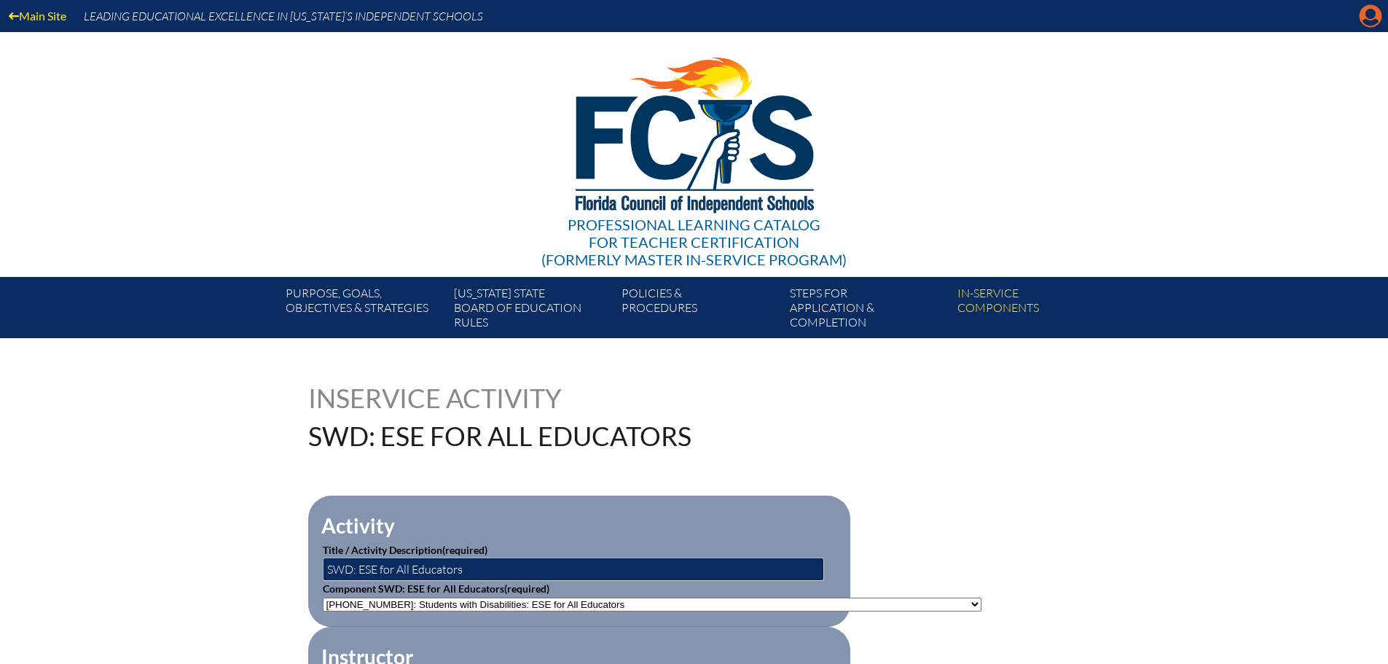
click at [1377, 12] on icon at bounding box center [1371, 16] width 23 height 23
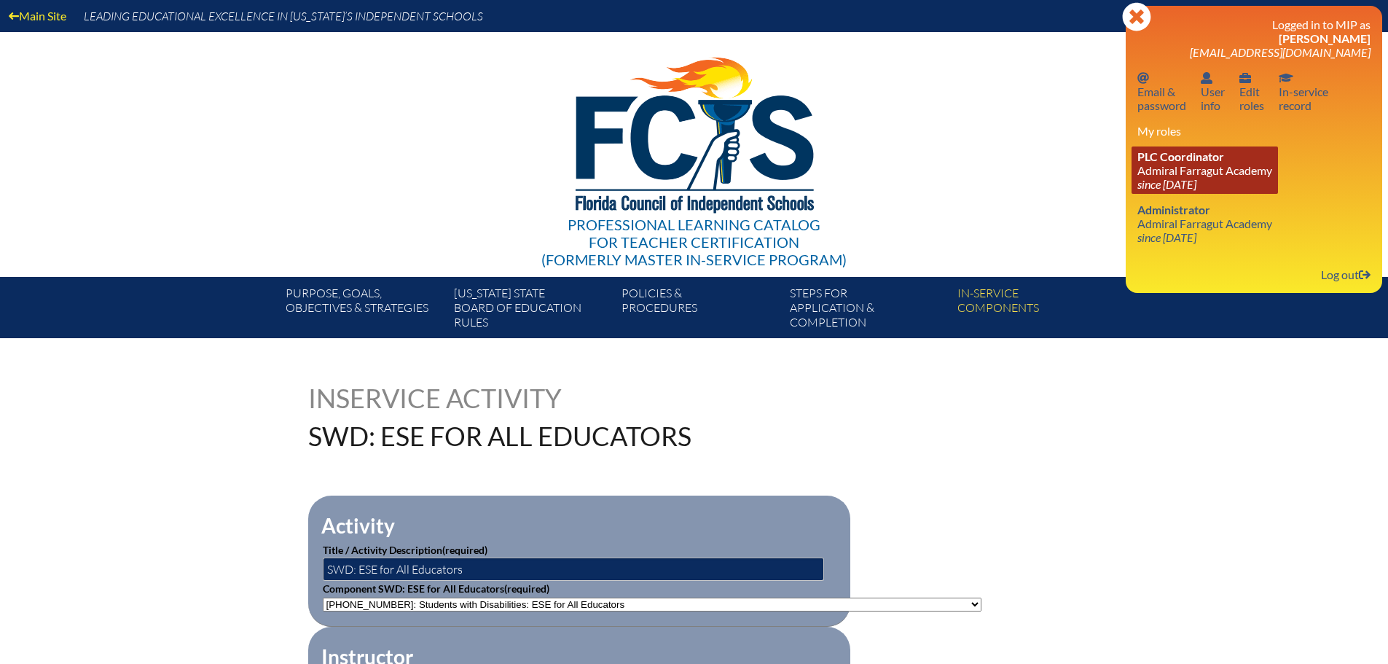
click at [1171, 160] on span "PLC Coordinator" at bounding box center [1181, 156] width 87 height 14
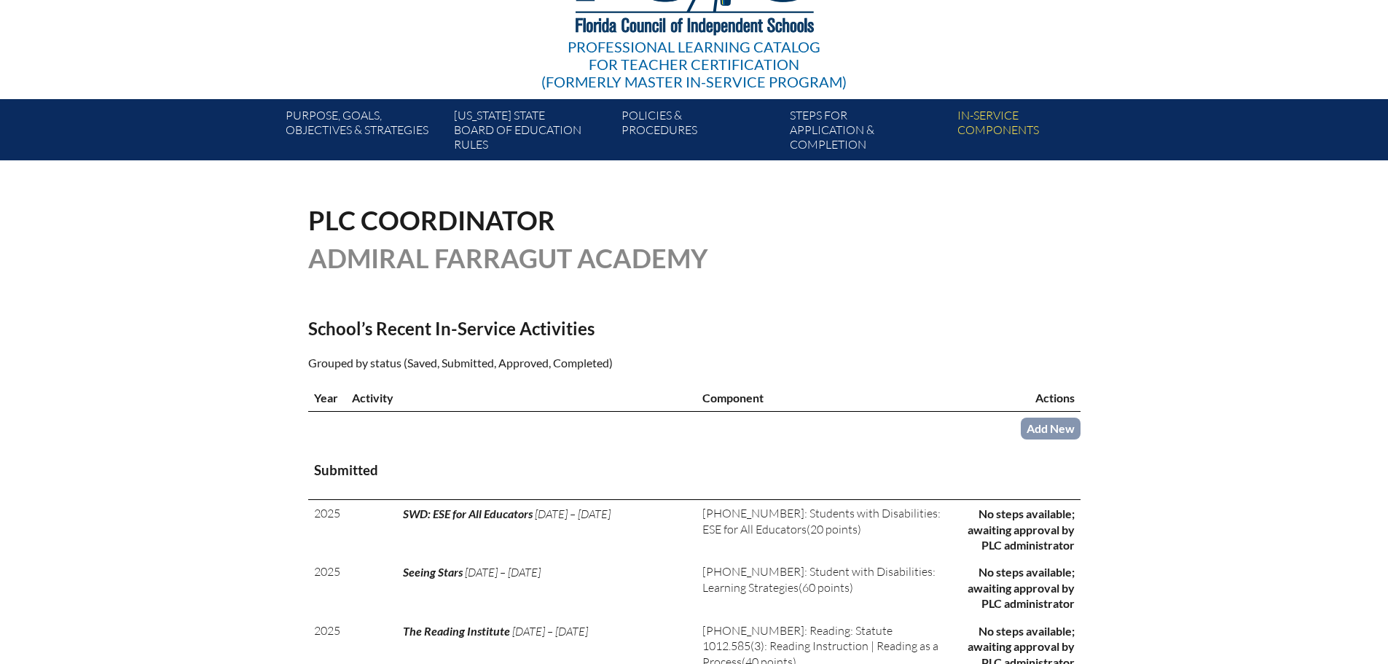
scroll to position [73, 0]
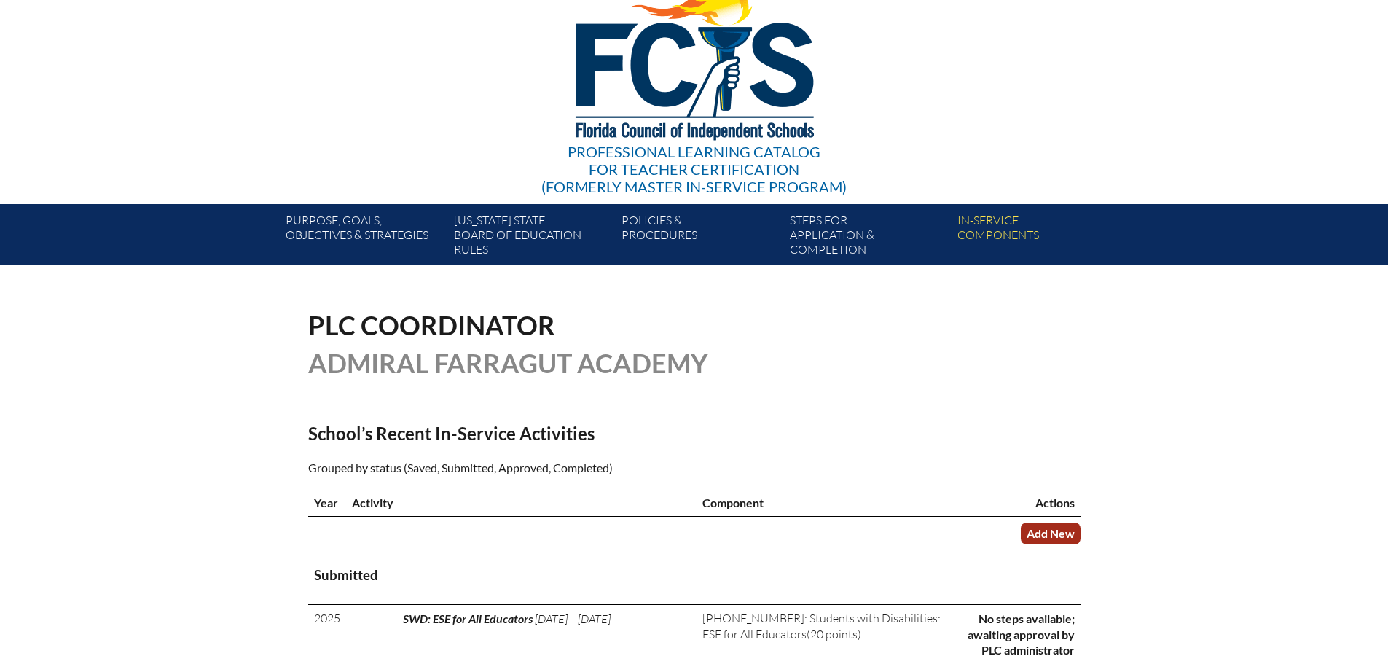
drag, startPoint x: 1057, startPoint y: 532, endPoint x: 1039, endPoint y: 531, distance: 17.5
click at [1057, 532] on link "Add New" at bounding box center [1051, 533] width 60 height 21
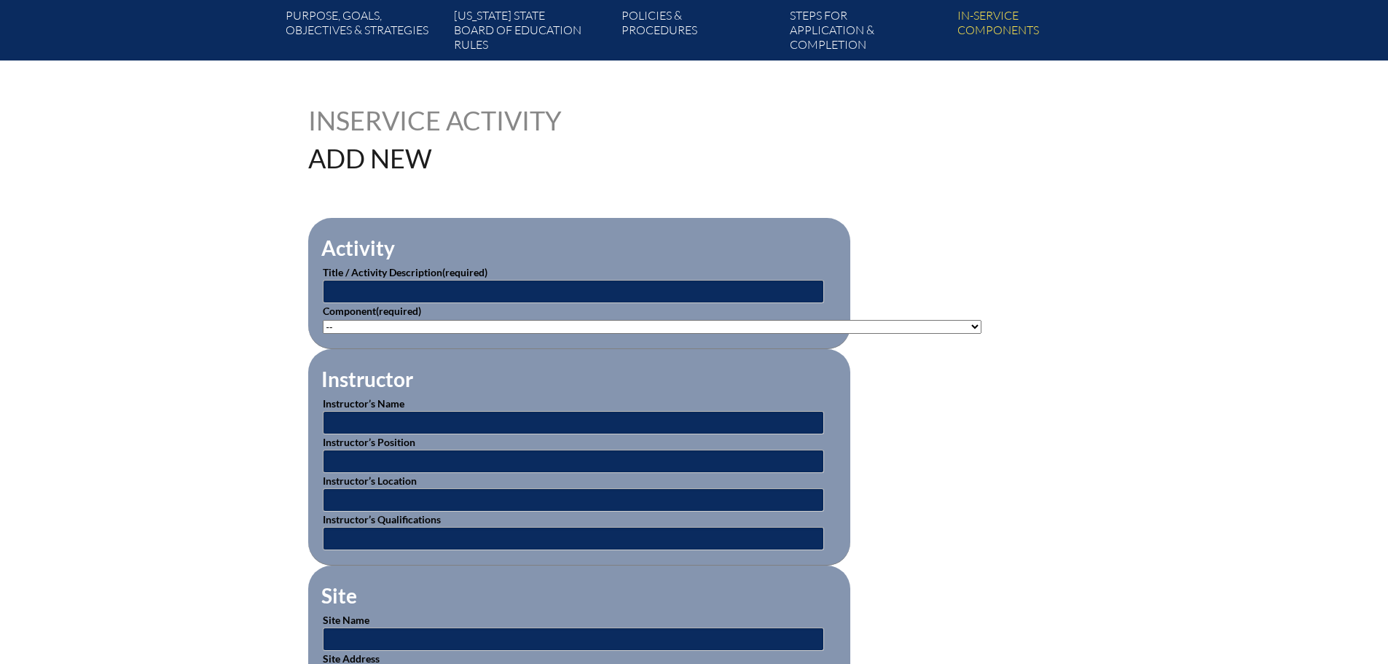
scroll to position [292, 0]
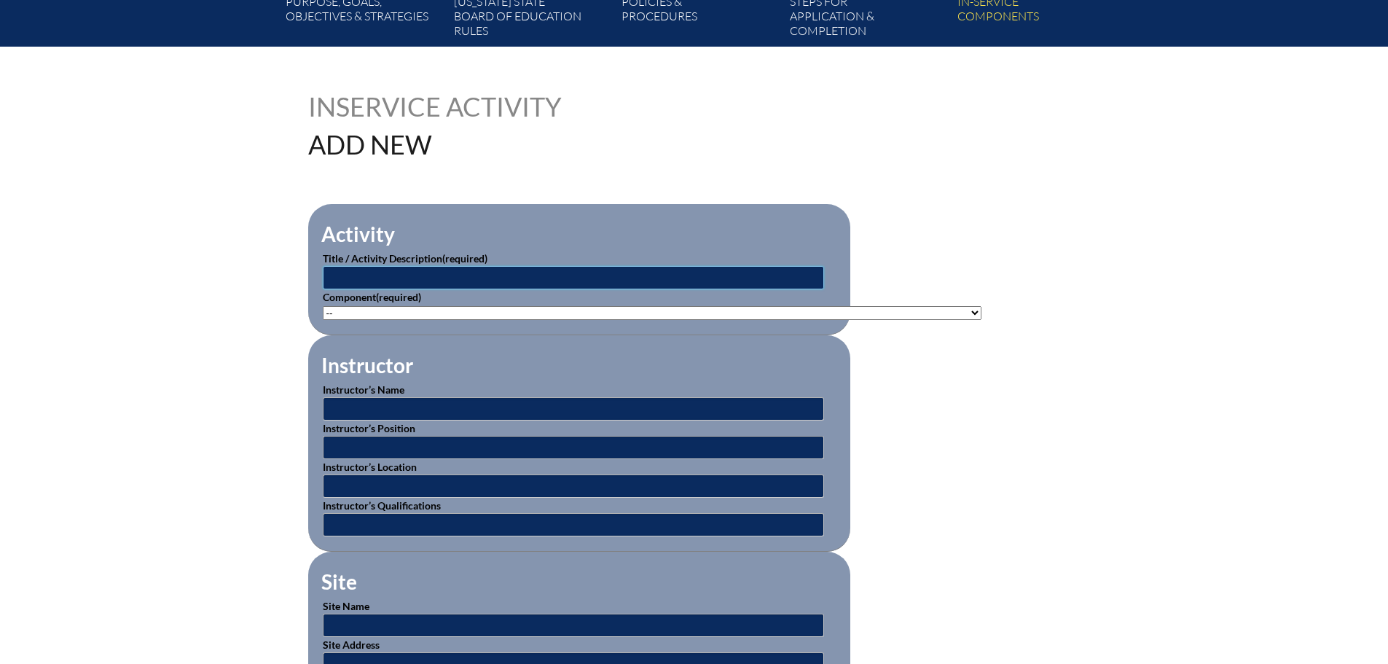
click at [360, 275] on input "text" at bounding box center [573, 277] width 501 height 23
click at [362, 279] on input "text" at bounding box center [573, 277] width 501 height 23
click at [344, 275] on input "text" at bounding box center [573, 277] width 501 height 23
type input "C"
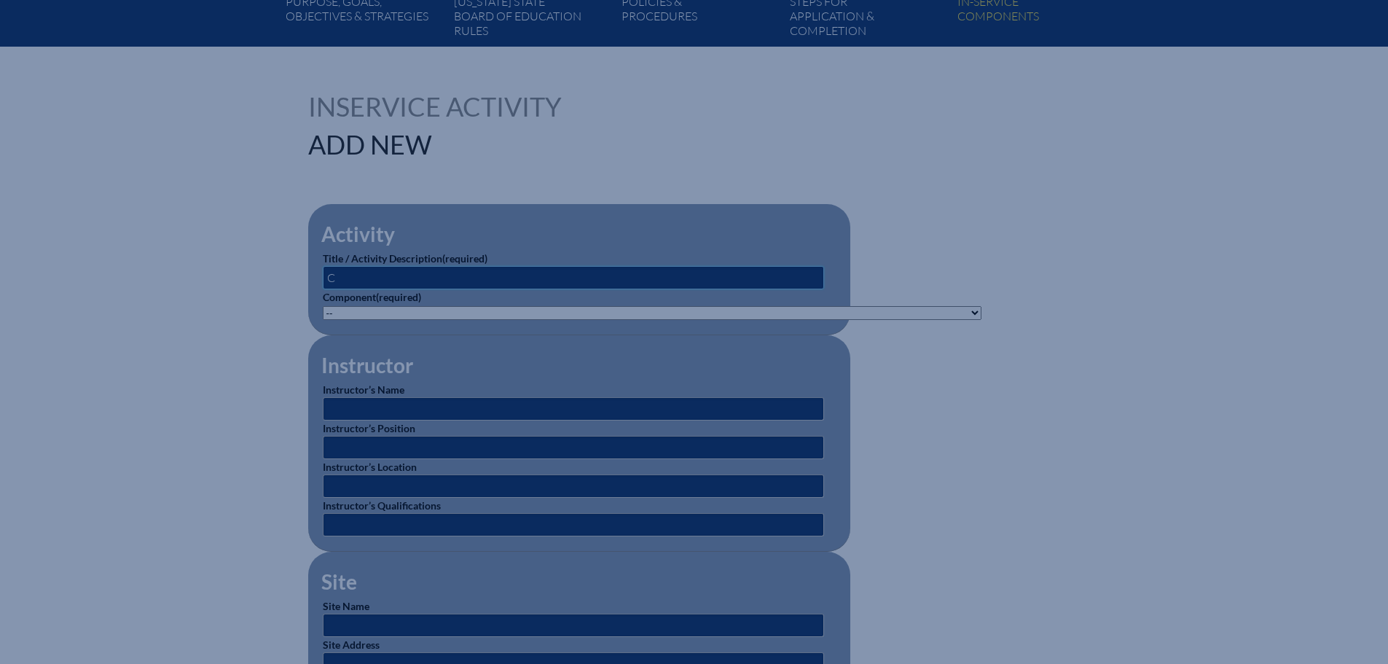
click at [359, 277] on input "C" at bounding box center [573, 277] width 501 height 23
click at [652, 314] on select"]"] "-- [PHONE_NUMBER]: Appropriate Art Activities [PHONE_NUMBER]: Concept and Art P…" at bounding box center [652, 313] width 659 height 14
drag, startPoint x: 446, startPoint y: 322, endPoint x: 439, endPoint y: 335, distance: 14.4
click at [445, 323] on fieldset "Activity Title / Activity Description (required) C Component (required) -- 1-00…" at bounding box center [579, 269] width 542 height 131
drag, startPoint x: 364, startPoint y: 280, endPoint x: 350, endPoint y: 278, distance: 14.0
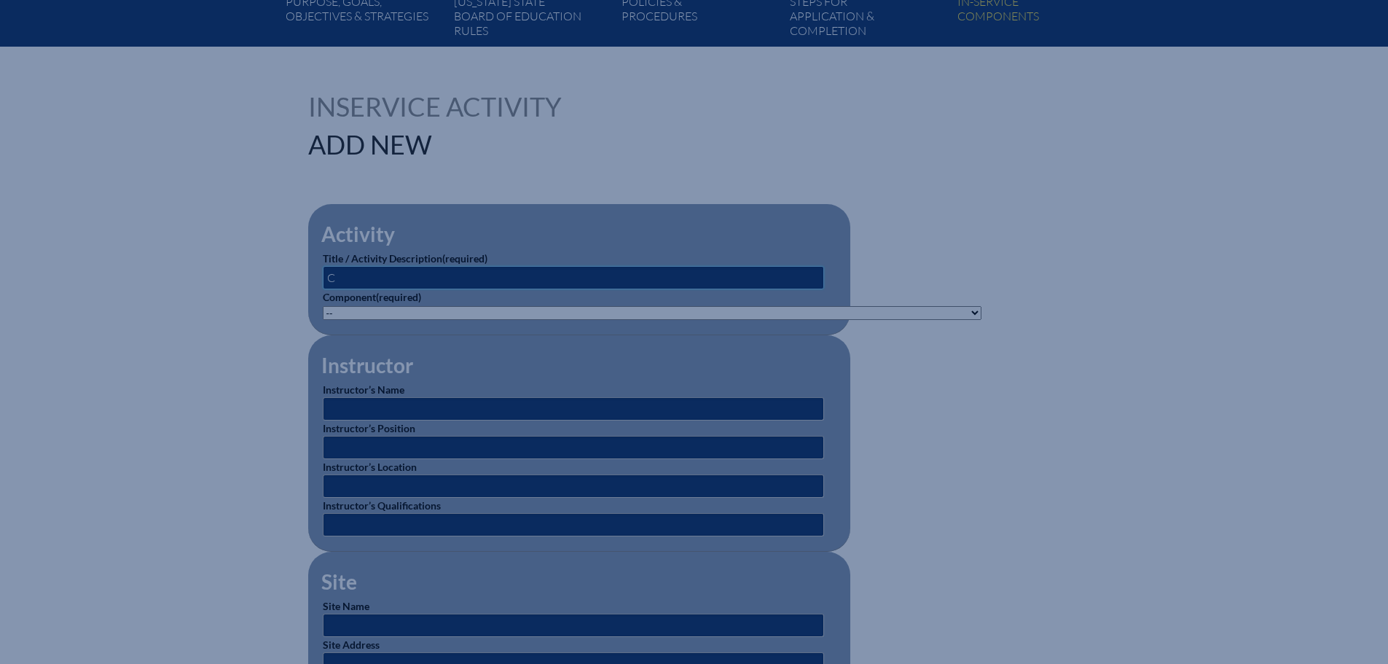
click at [363, 279] on input "C" at bounding box center [573, 277] width 501 height 23
click at [875, 314] on select"]"] "-- 1-000-001: Appropriate Art Activities 1-000-002: Concept and Art Process for…" at bounding box center [652, 313] width 659 height 14
drag, startPoint x: 948, startPoint y: 115, endPoint x: 977, endPoint y: 120, distance: 29.6
click at [948, 115] on div "Inservice Activity Add New" at bounding box center [694, 125] width 773 height 64
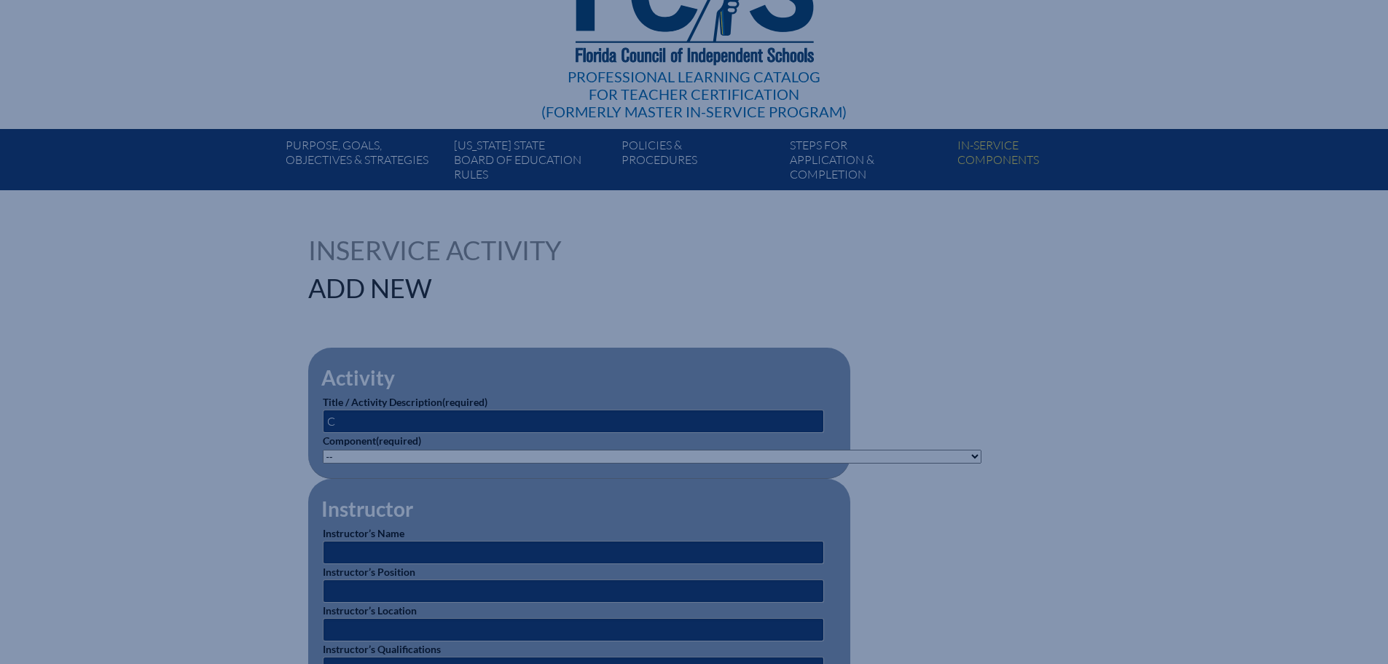
scroll to position [0, 0]
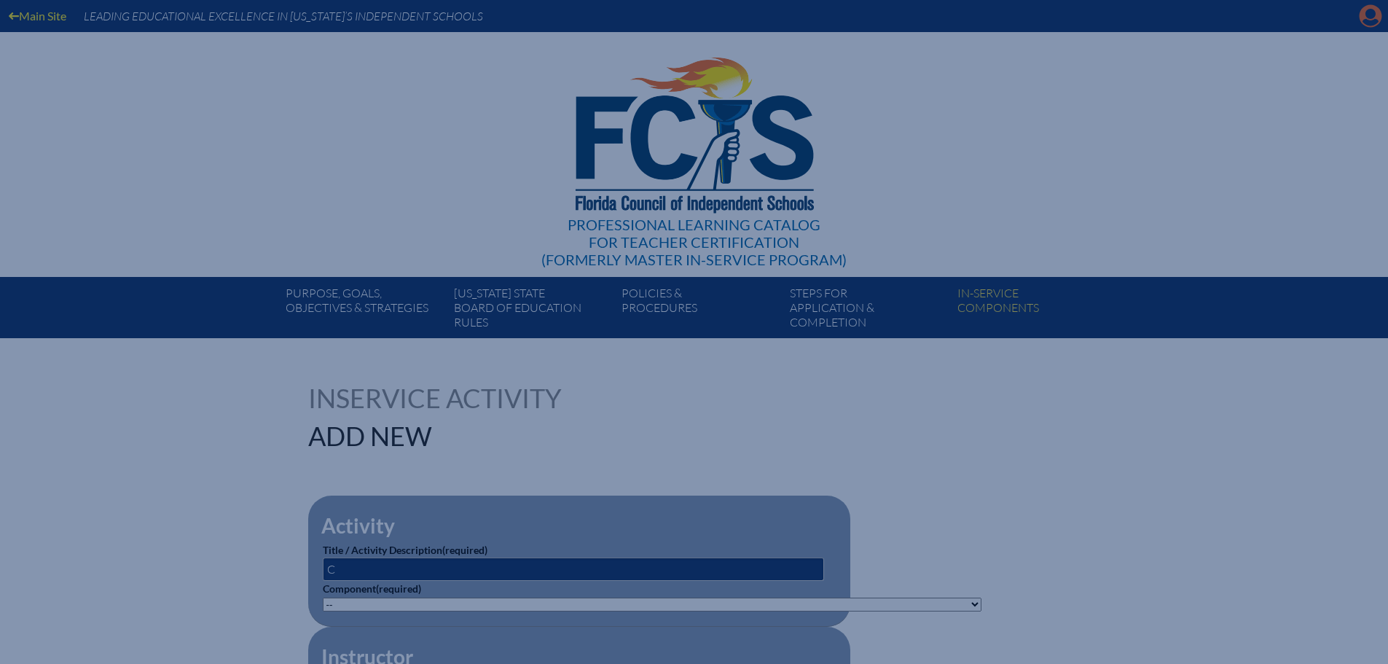
click at [1370, 17] on icon "Manage account" at bounding box center [1370, 15] width 23 height 23
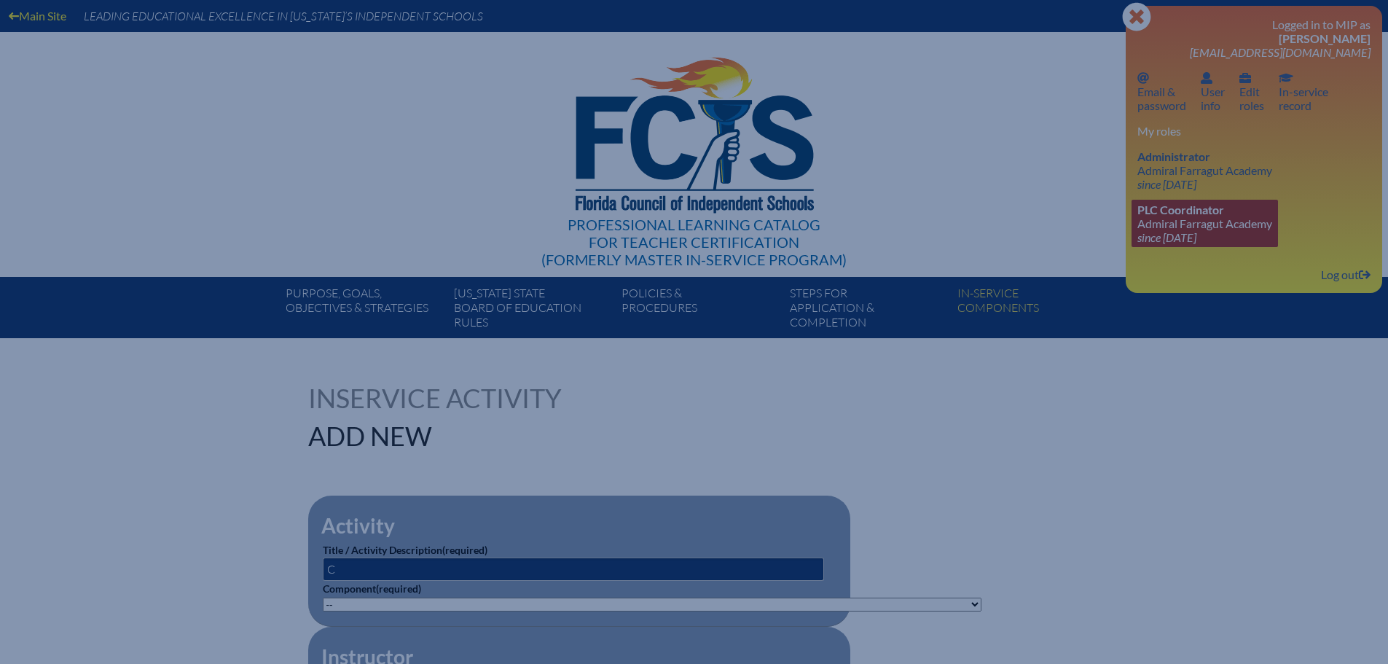
click at [1179, 230] on link "PLC Coordinator Admiral Farragut Academy since 2024 May 13" at bounding box center [1205, 223] width 146 height 47
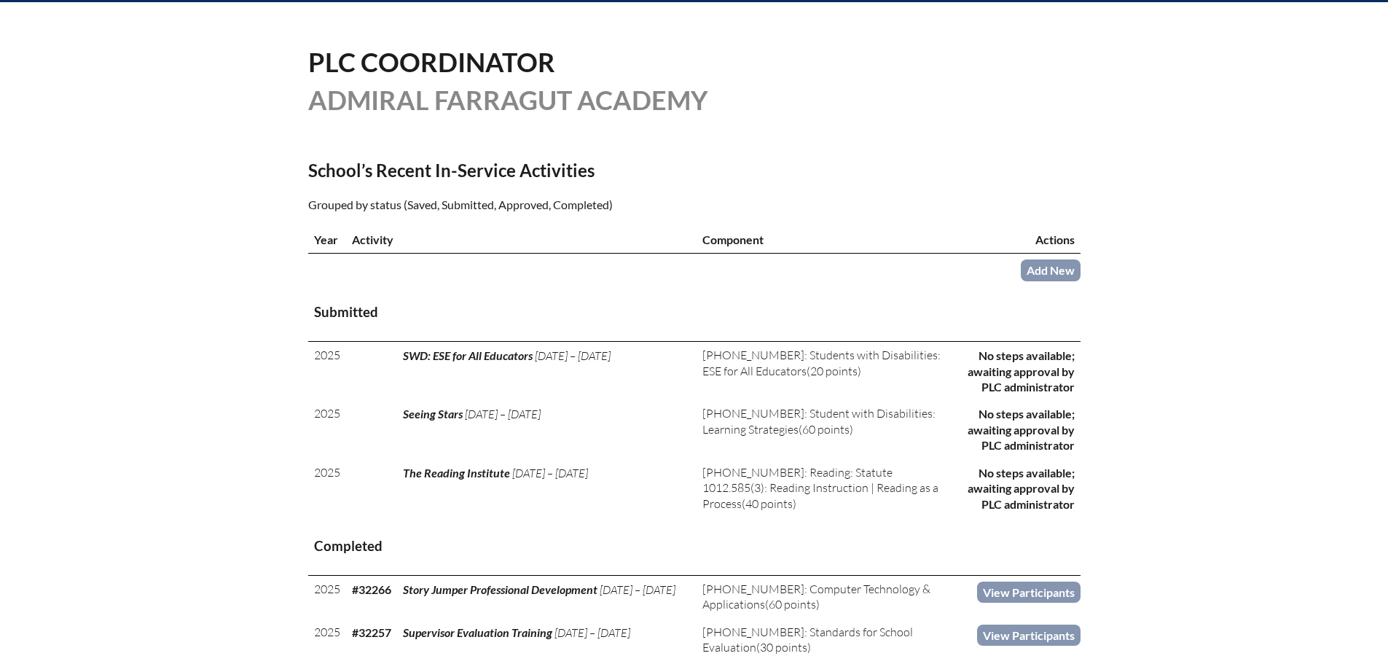
scroll to position [437, 0]
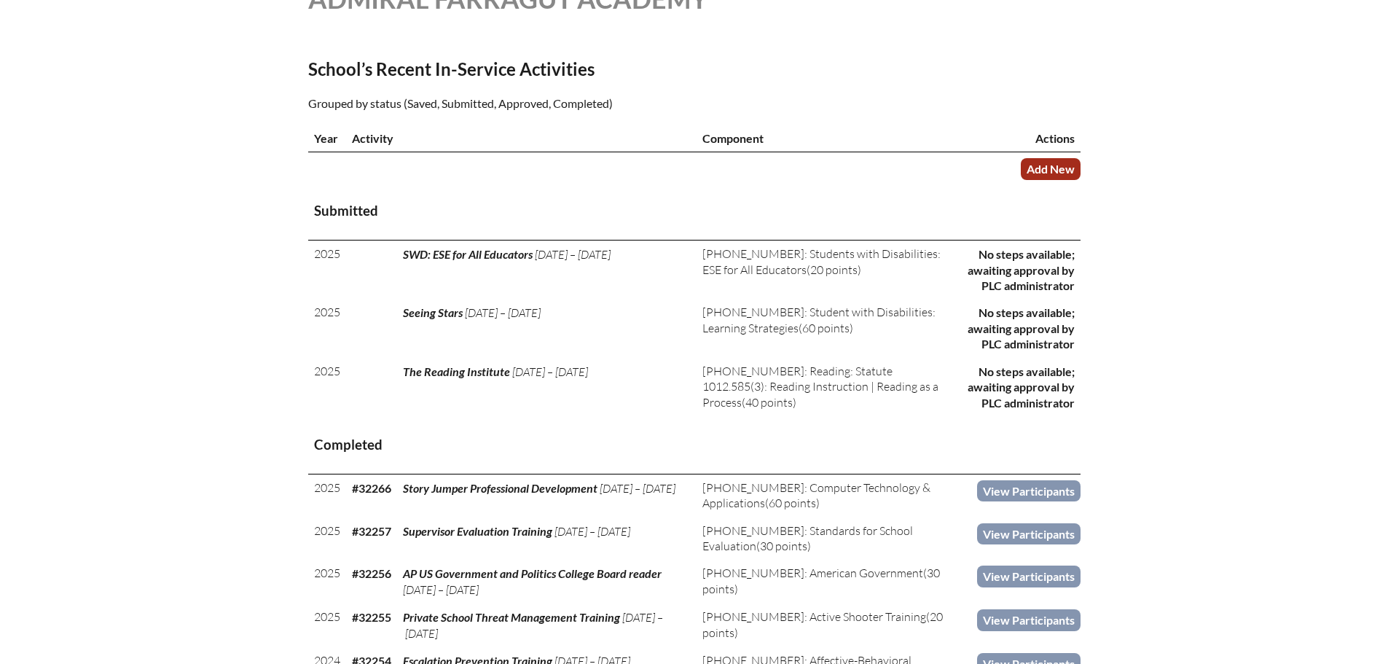
click at [1064, 163] on link "Add New" at bounding box center [1051, 168] width 60 height 21
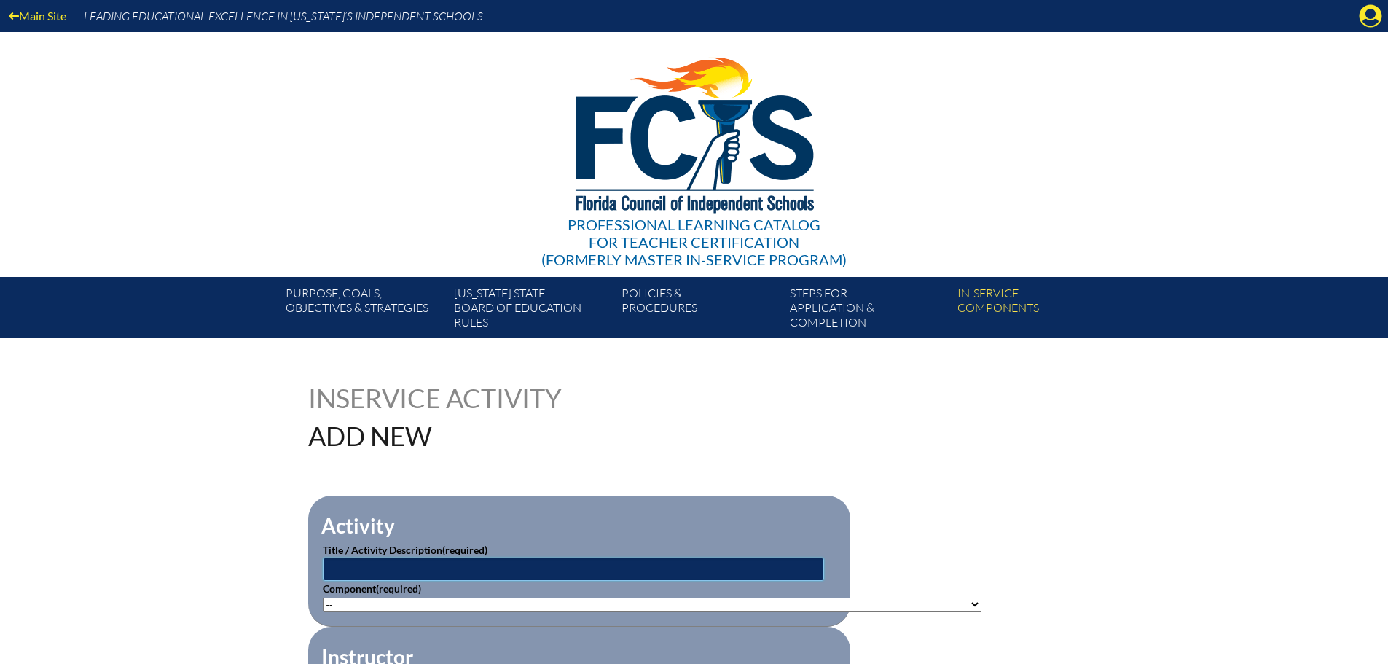
click at [406, 561] on input "text" at bounding box center [573, 569] width 501 height 23
type input "CPR Training"
click at [378, 602] on select"]"] "-- 1-000-001: Appropriate Art Activities 1-000-002: Concept and Art Process for…" at bounding box center [652, 605] width 659 height 14
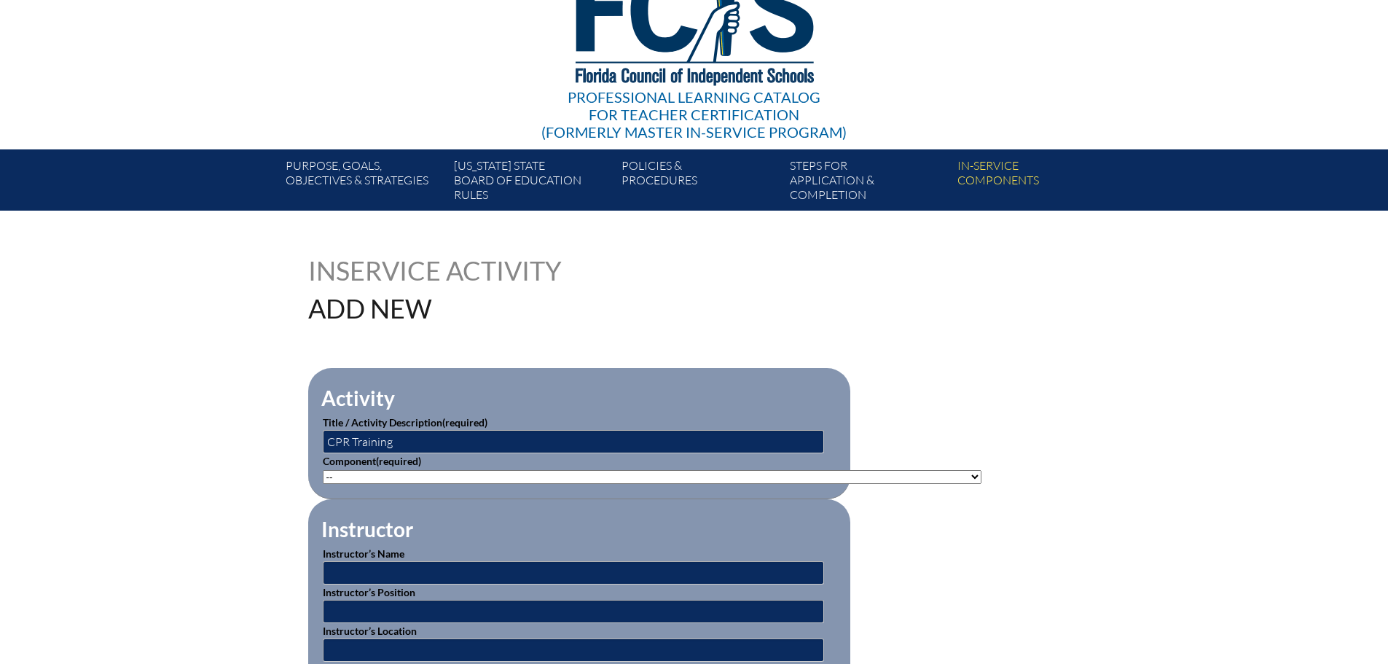
scroll to position [146, 0]
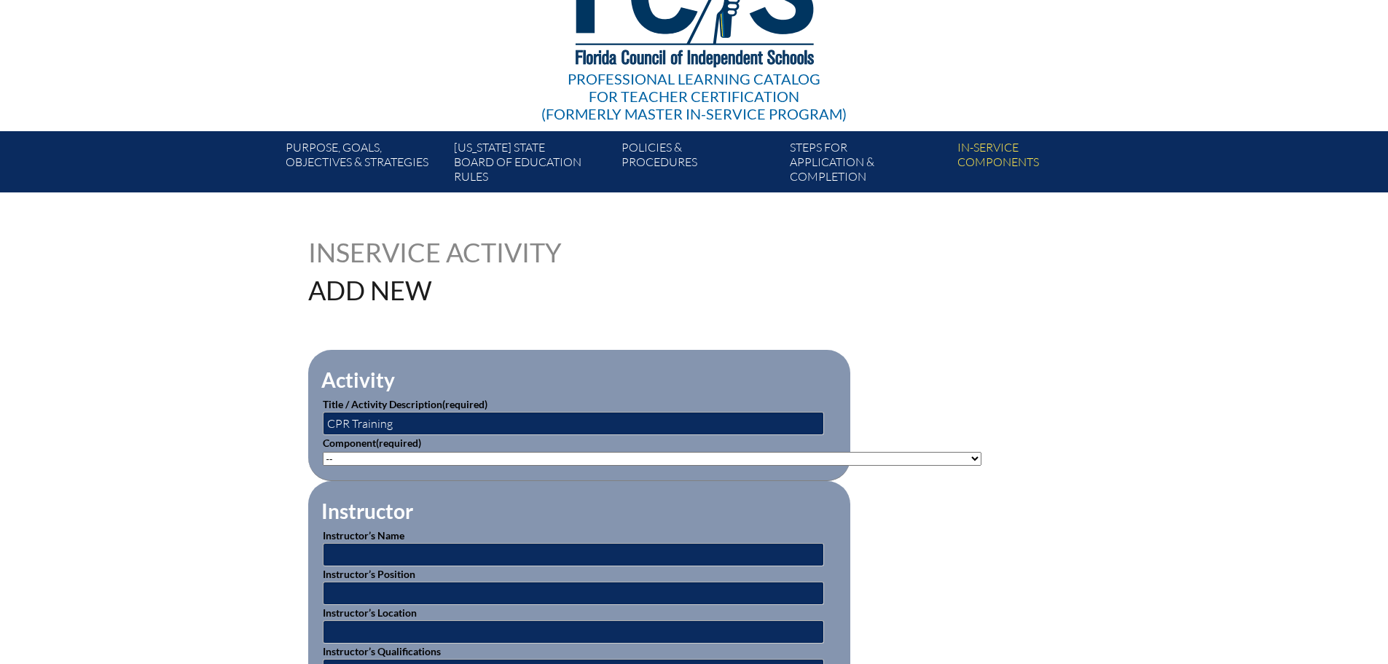
click at [368, 456] on select"]"] "-- 1-000-001: Appropriate Art Activities 1-000-002: Concept and Art Process for…" at bounding box center [652, 459] width 659 height 14
select select"]"] "20477"
click at [323, 452] on select"]"] "-- 1-000-001: Appropriate Art Activities 1-000-002: Concept and Art Process for…" at bounding box center [652, 459] width 659 height 14
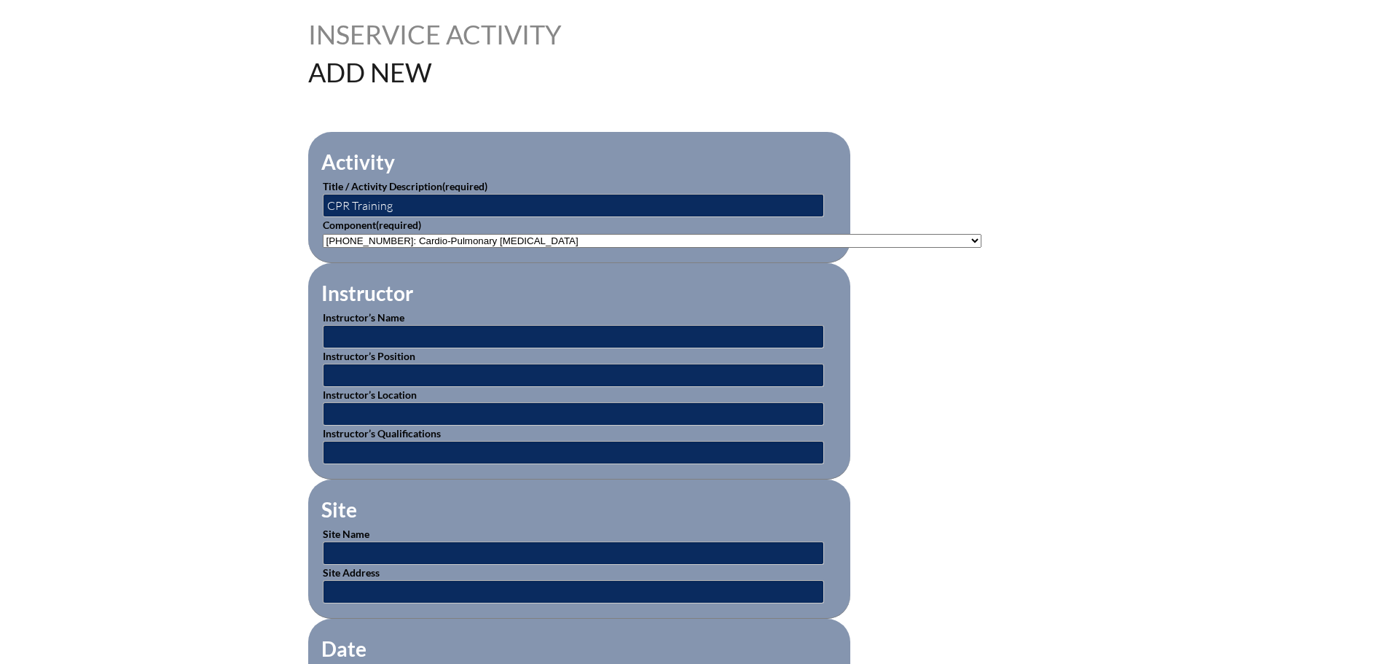
scroll to position [364, 0]
click at [360, 332] on input "text" at bounding box center [573, 335] width 501 height 23
paste input "Monica Carapezza"
type input "Monica Carapezza"
click at [352, 368] on input "text" at bounding box center [573, 374] width 501 height 23
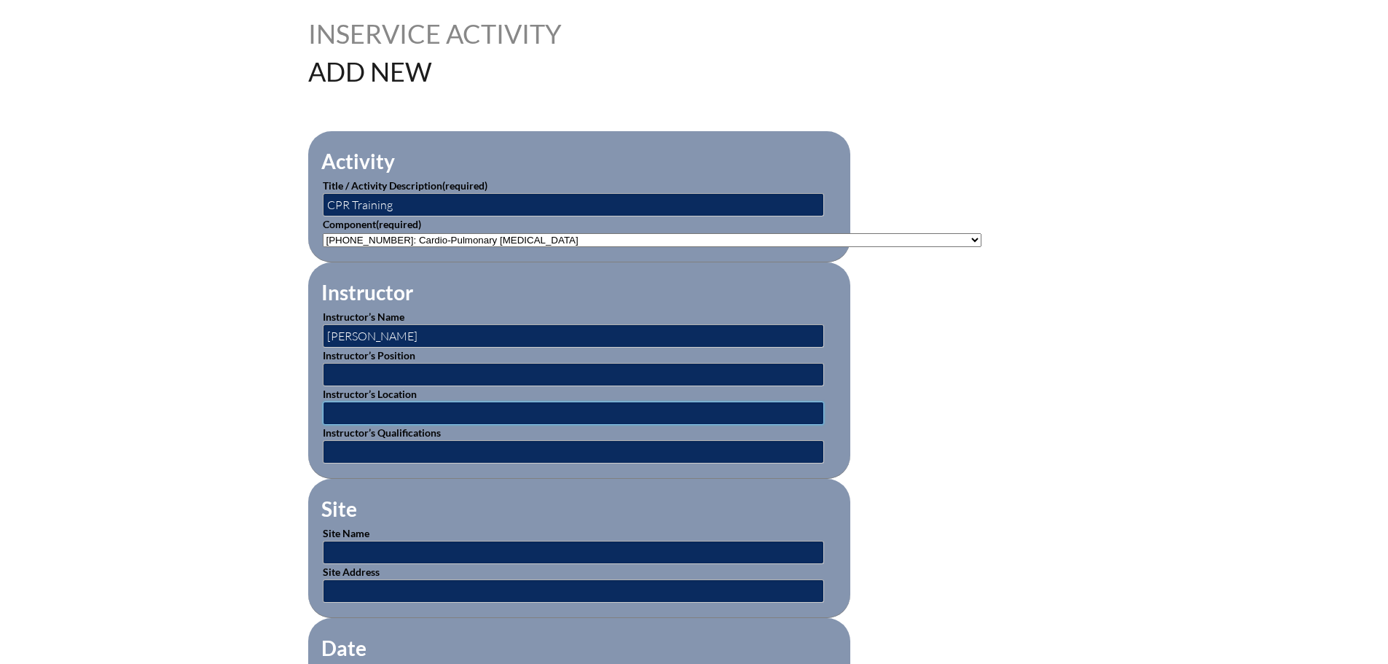
click at [343, 405] on input "text" at bounding box center [573, 413] width 501 height 23
click at [343, 367] on input "text" at bounding box center [573, 374] width 501 height 23
click at [343, 402] on input "text" at bounding box center [573, 413] width 501 height 23
click at [336, 366] on input "text" at bounding box center [573, 374] width 501 height 23
paste input "Monica Carapezza"
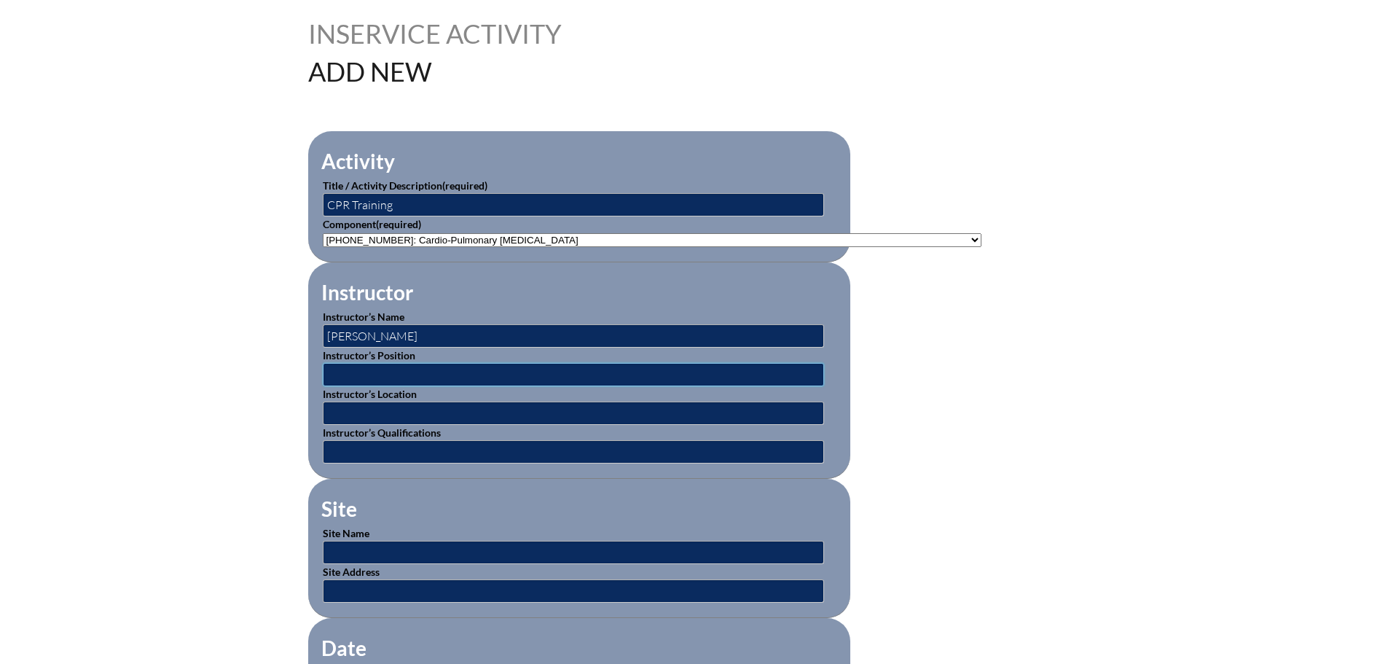
type input "Monica Carapezza"
drag, startPoint x: 440, startPoint y: 380, endPoint x: 278, endPoint y: 367, distance: 163.1
paste input "Heartsaver® for K-12 Schools"
click at [395, 364] on input "Heartsaver® for K-12 Schools" at bounding box center [573, 374] width 501 height 23
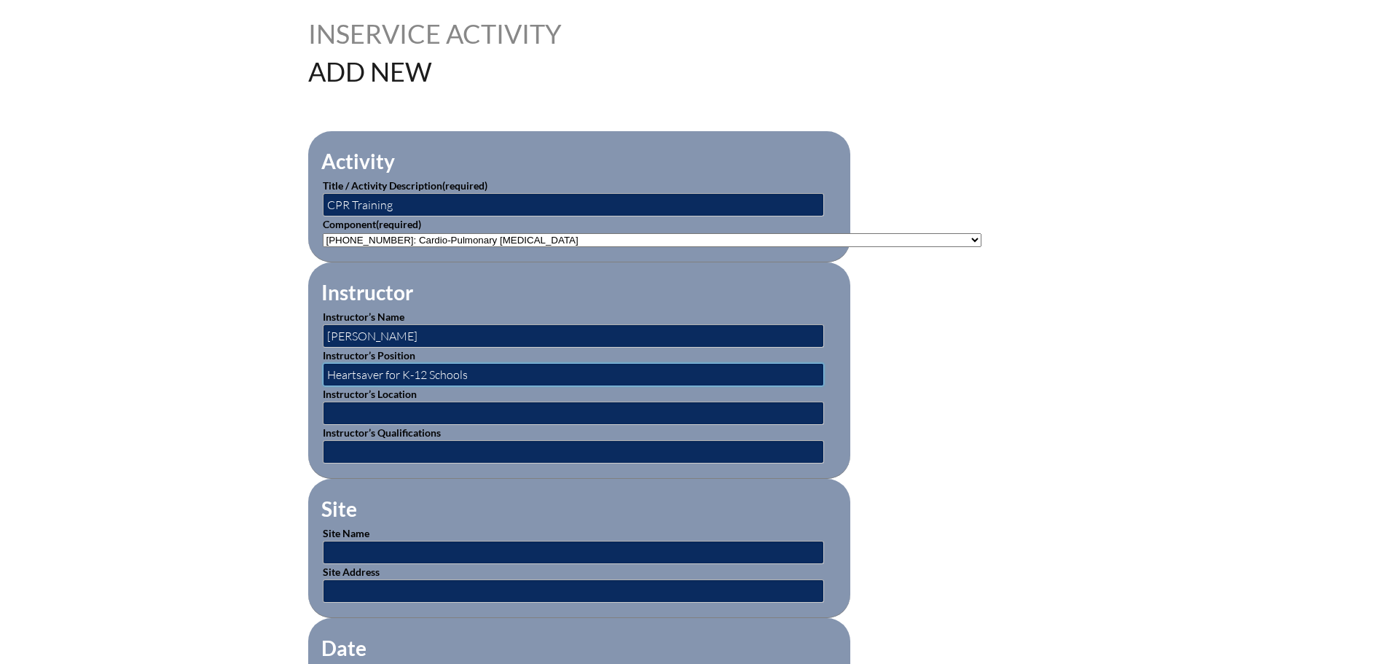
click at [481, 366] on input "Heartsaver for K-12 Schools" at bounding box center [573, 374] width 501 height 23
type input "Heartsaver for K-12 Schools Instructor"
type input "Admiral Farragut Academy"
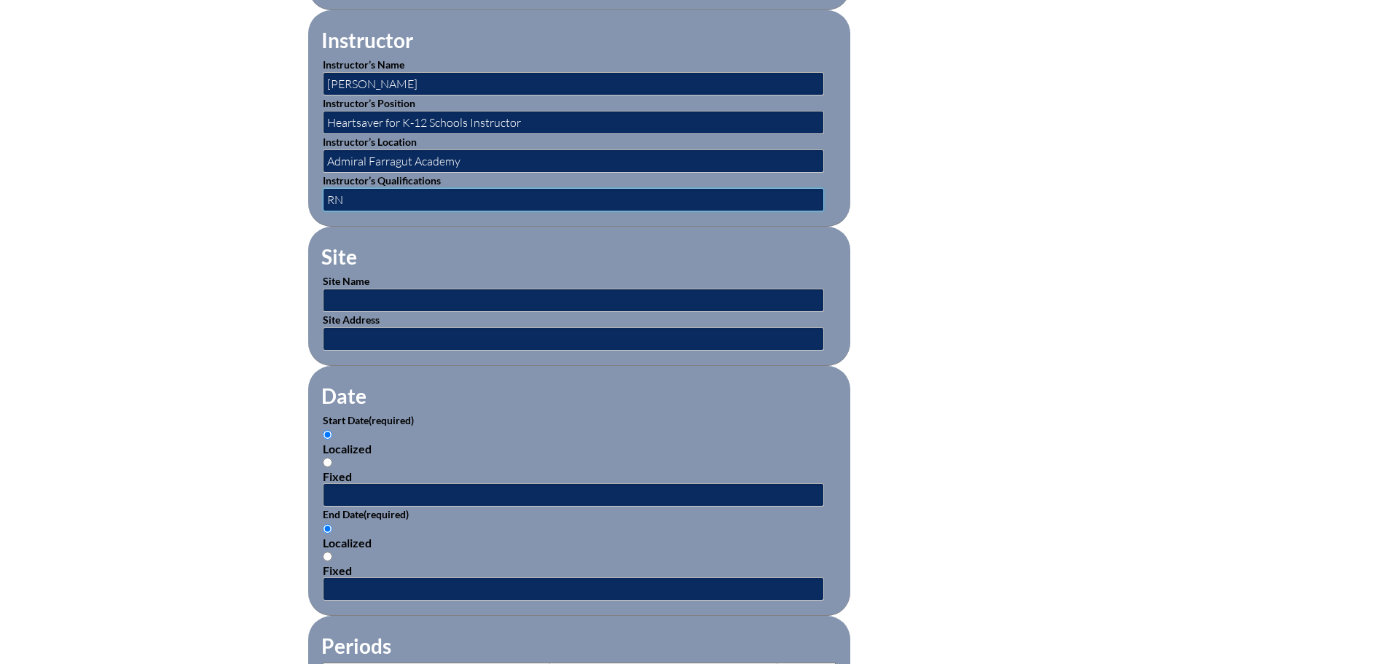
scroll to position [656, 0]
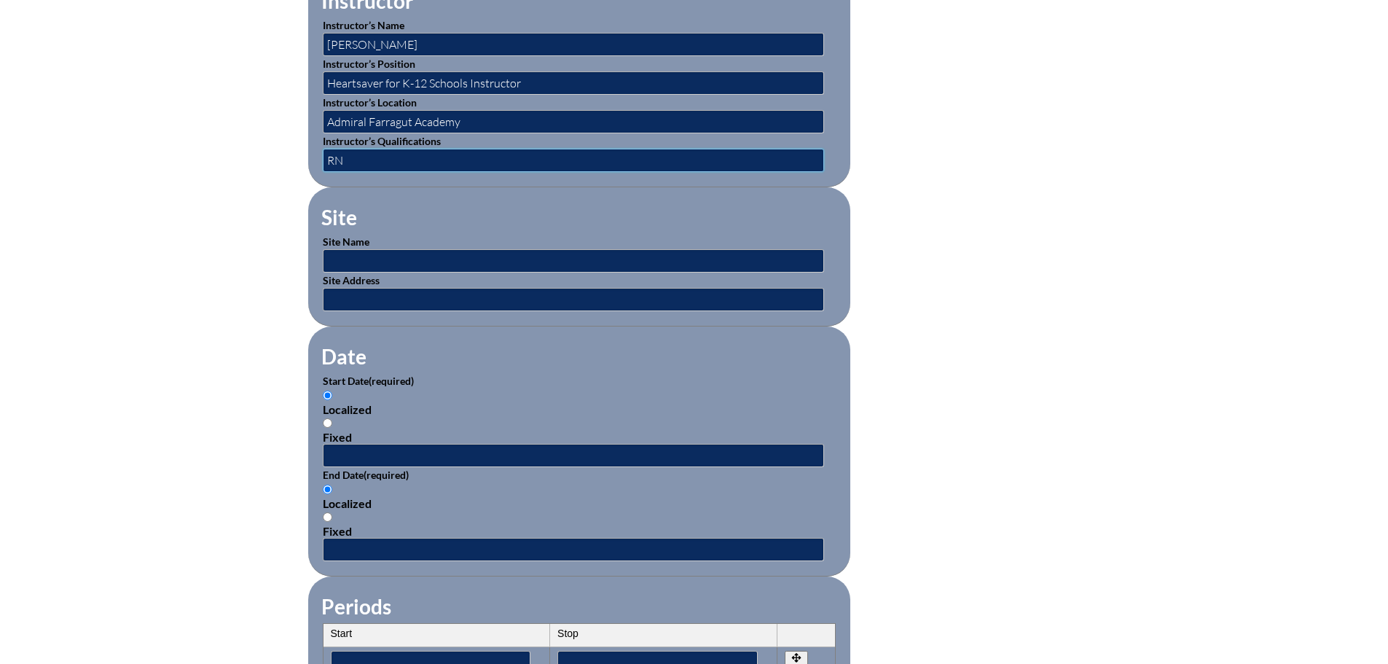
type input "RN"
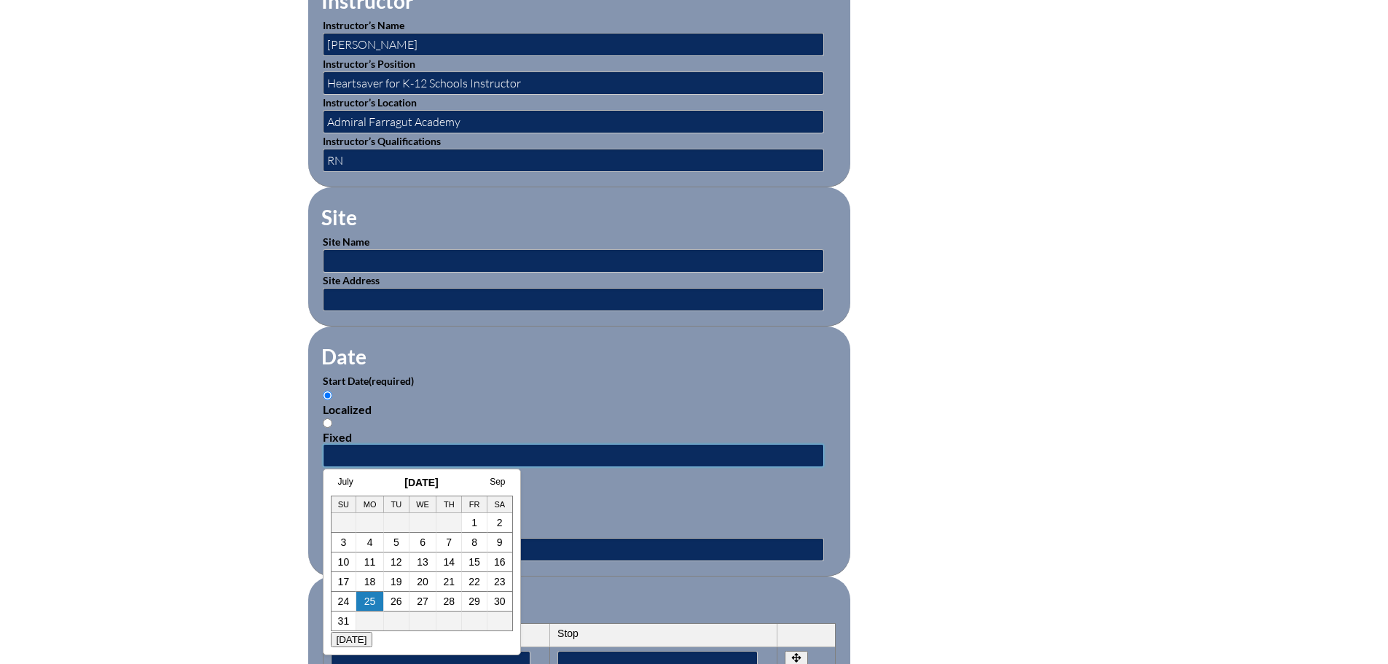
click at [358, 450] on input "text" at bounding box center [573, 455] width 501 height 23
type input "08/06/2025"
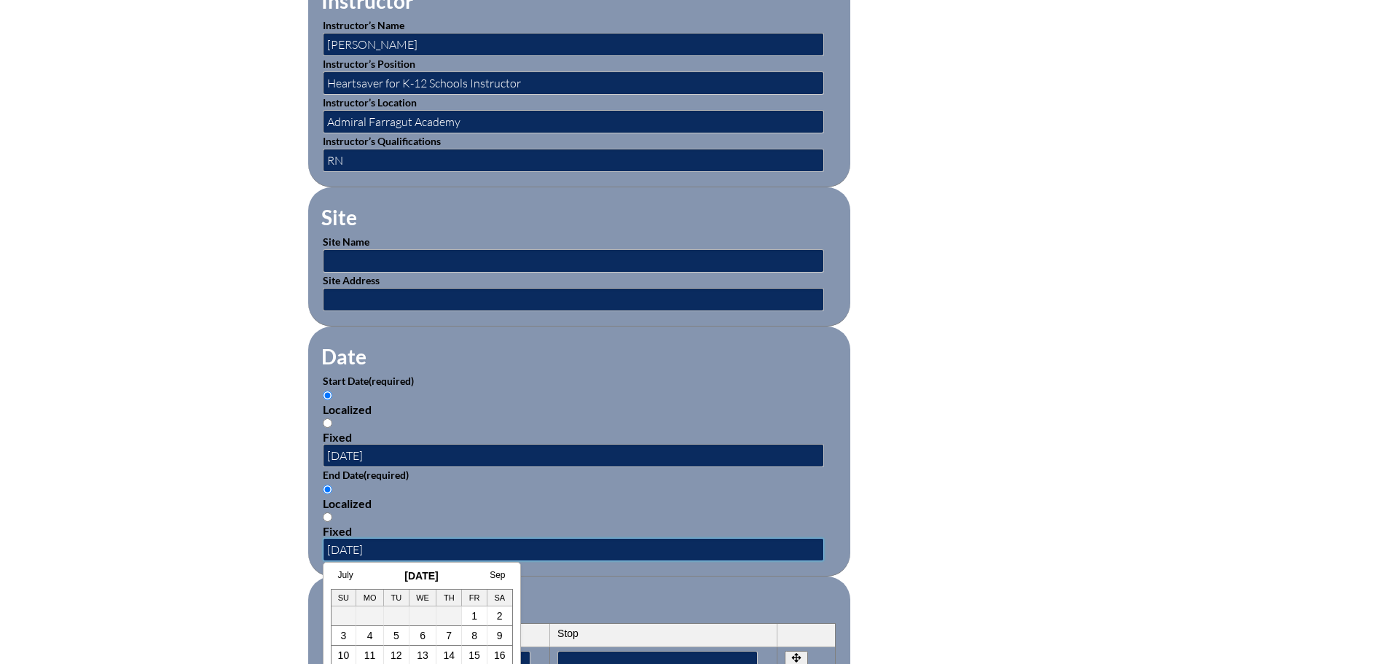
type input "08/06/2025"
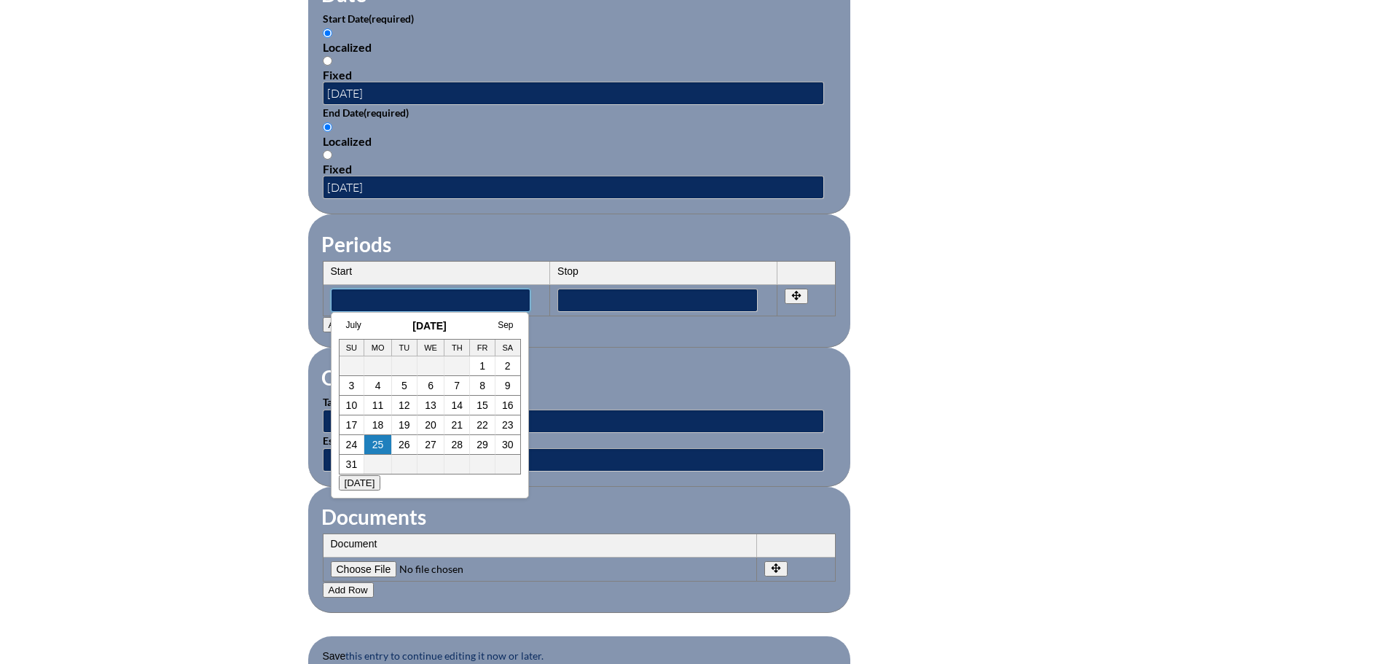
scroll to position [1020, 0]
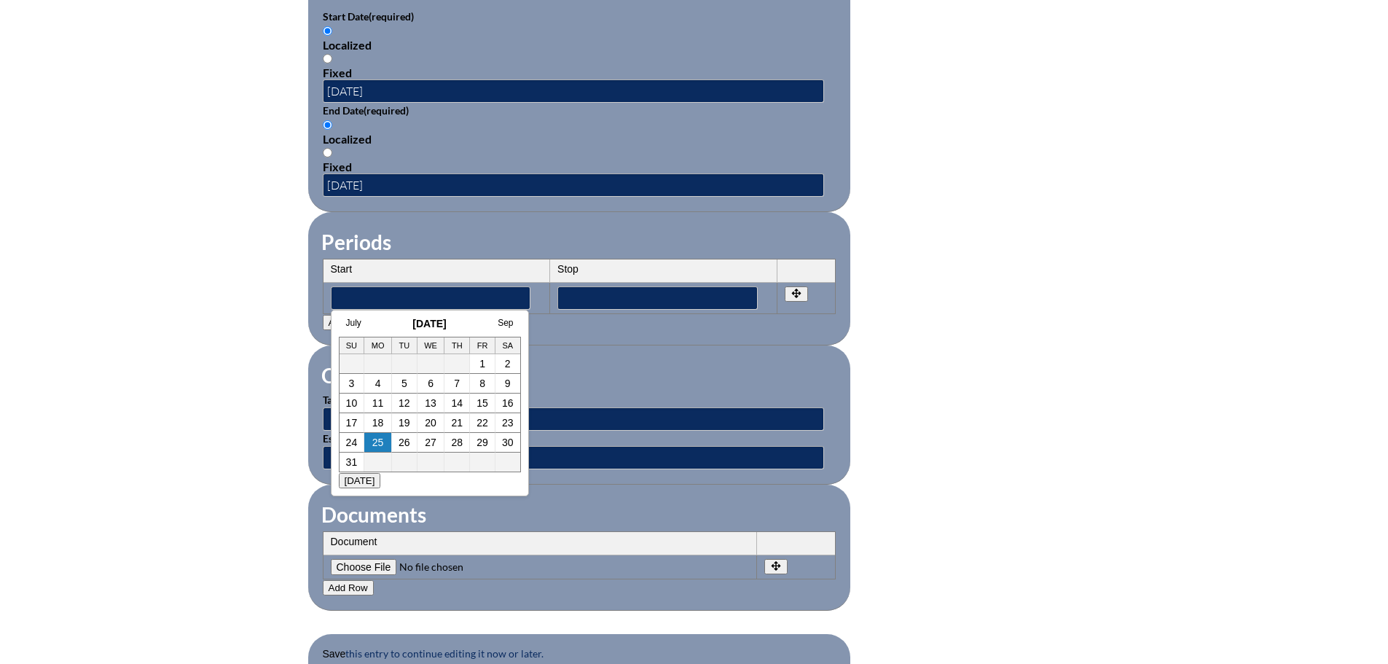
click at [704, 346] on fieldset "Other Information Target Group Estimated Number of Participants" at bounding box center [579, 414] width 542 height 139
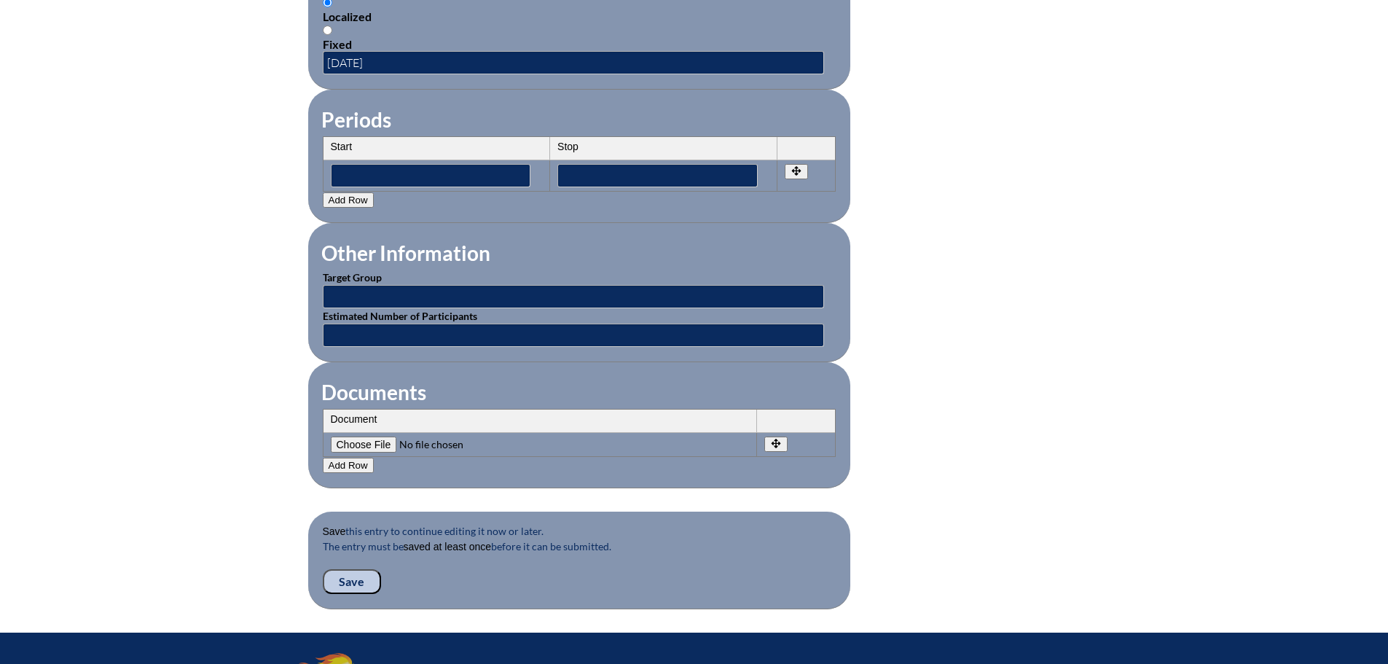
scroll to position [1166, 0]
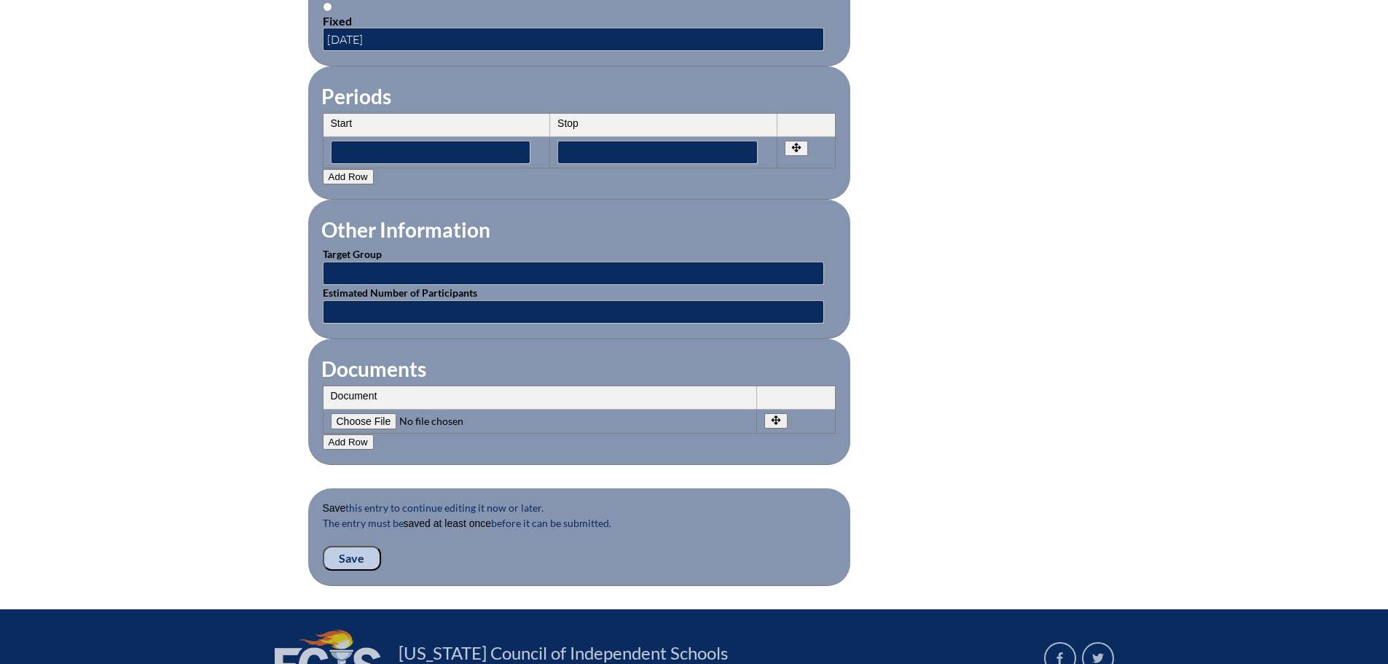
click at [348, 546] on input "Save" at bounding box center [352, 558] width 58 height 25
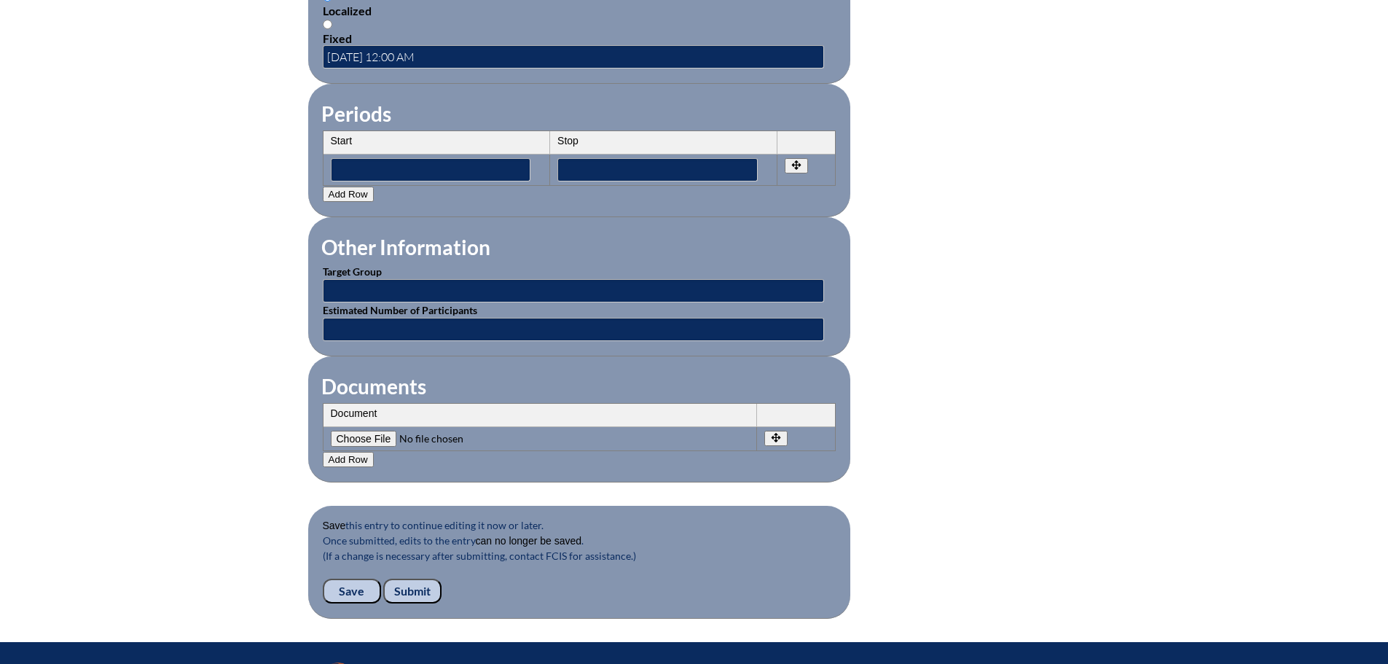
scroll to position [1327, 0]
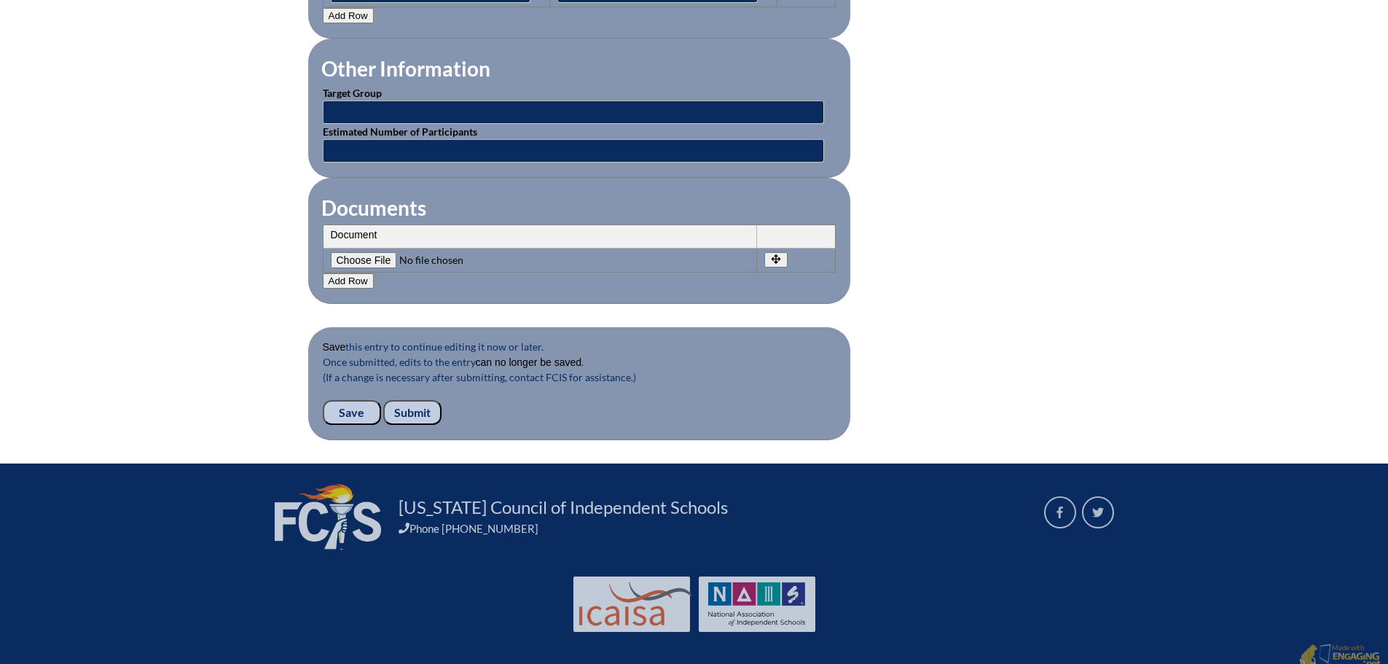
click at [411, 400] on input "Submit" at bounding box center [412, 412] width 58 height 25
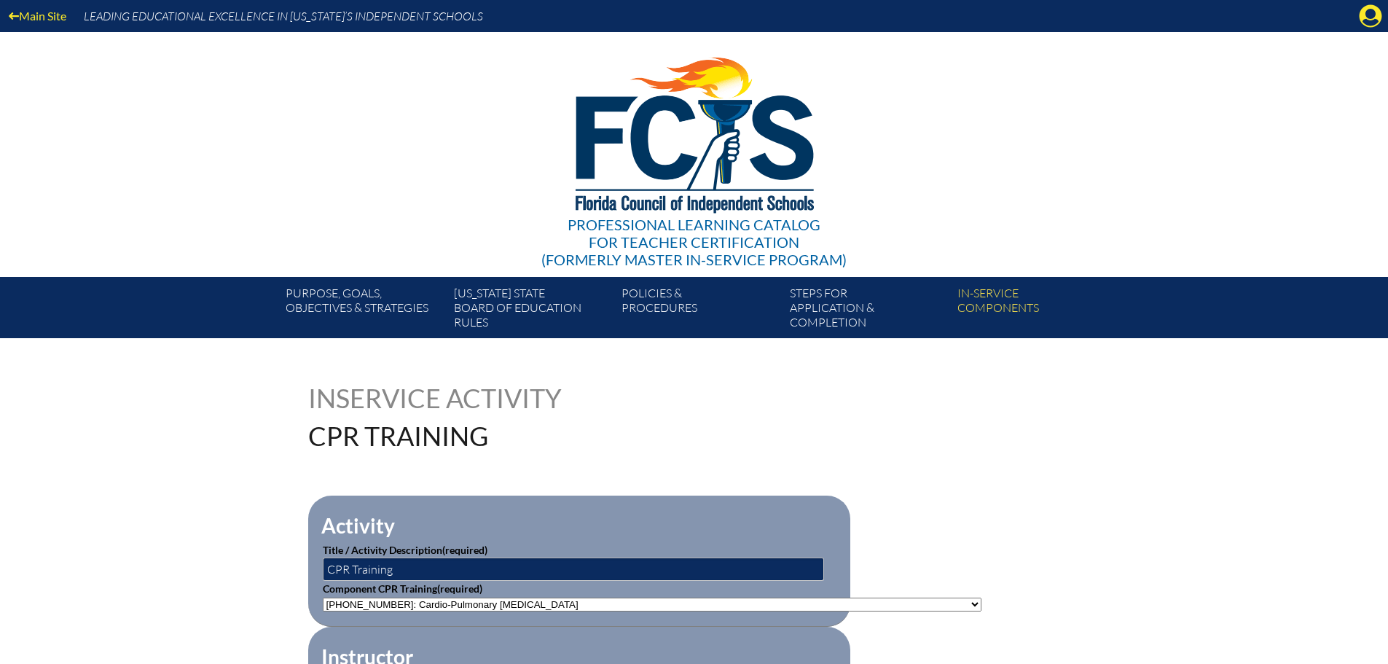
drag, startPoint x: 1375, startPoint y: 8, endPoint x: 1362, endPoint y: 34, distance: 29.3
click at [1375, 8] on icon at bounding box center [1371, 16] width 23 height 23
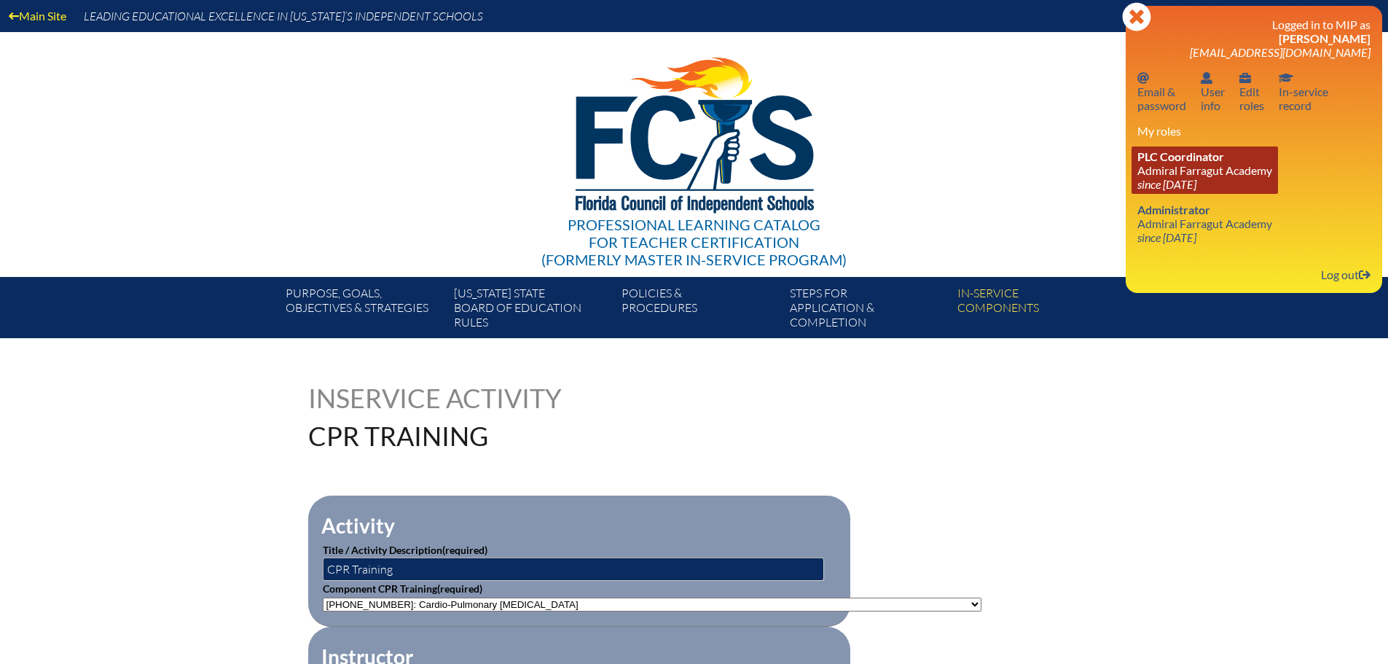
click at [1212, 168] on link "PLC Coordinator [GEOGRAPHIC_DATA] since [DATE]" at bounding box center [1205, 169] width 146 height 47
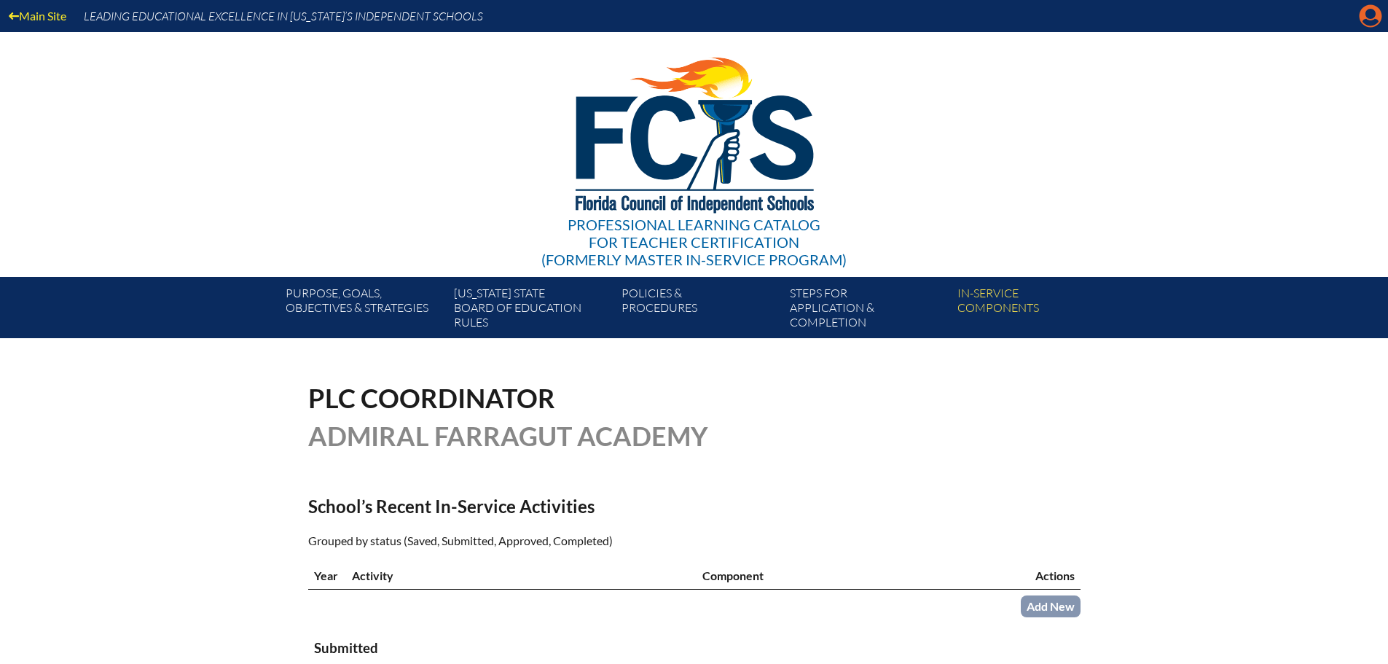
click at [1375, 17] on icon at bounding box center [1371, 16] width 23 height 23
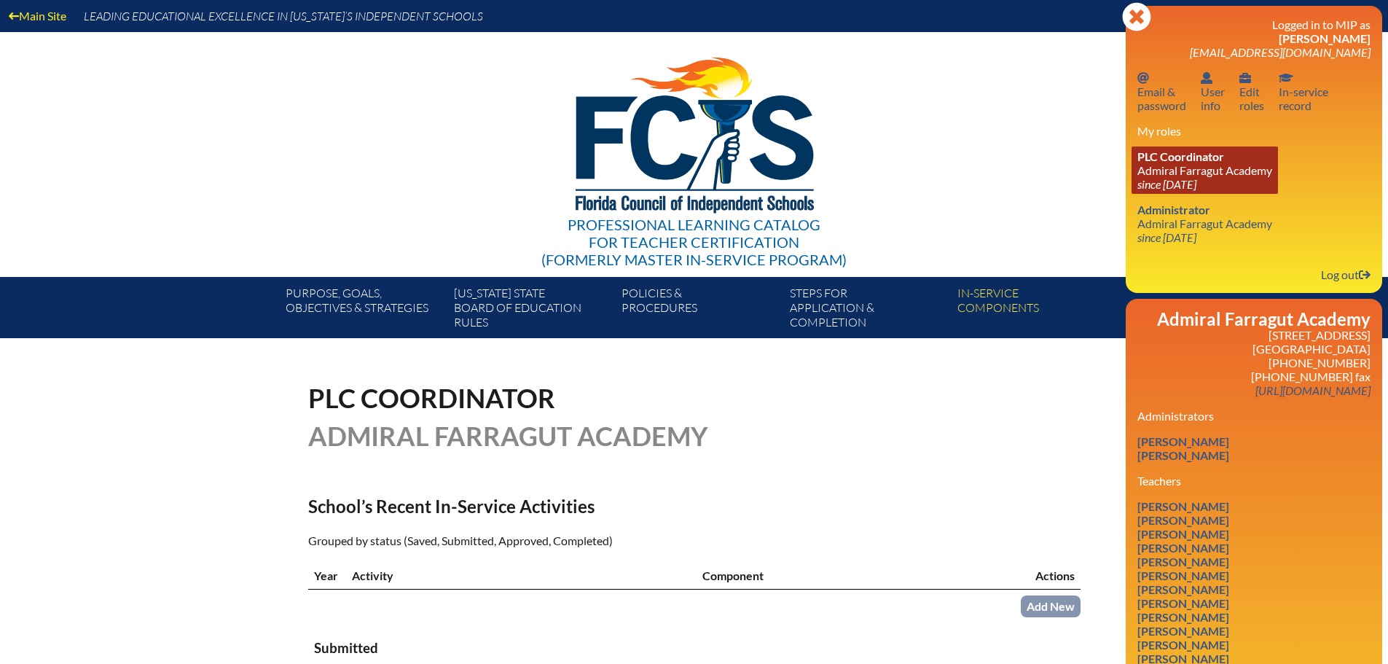
click at [1174, 166] on link "PLC Coordinator Admiral Farragut Academy since 2024 May 13" at bounding box center [1205, 169] width 146 height 47
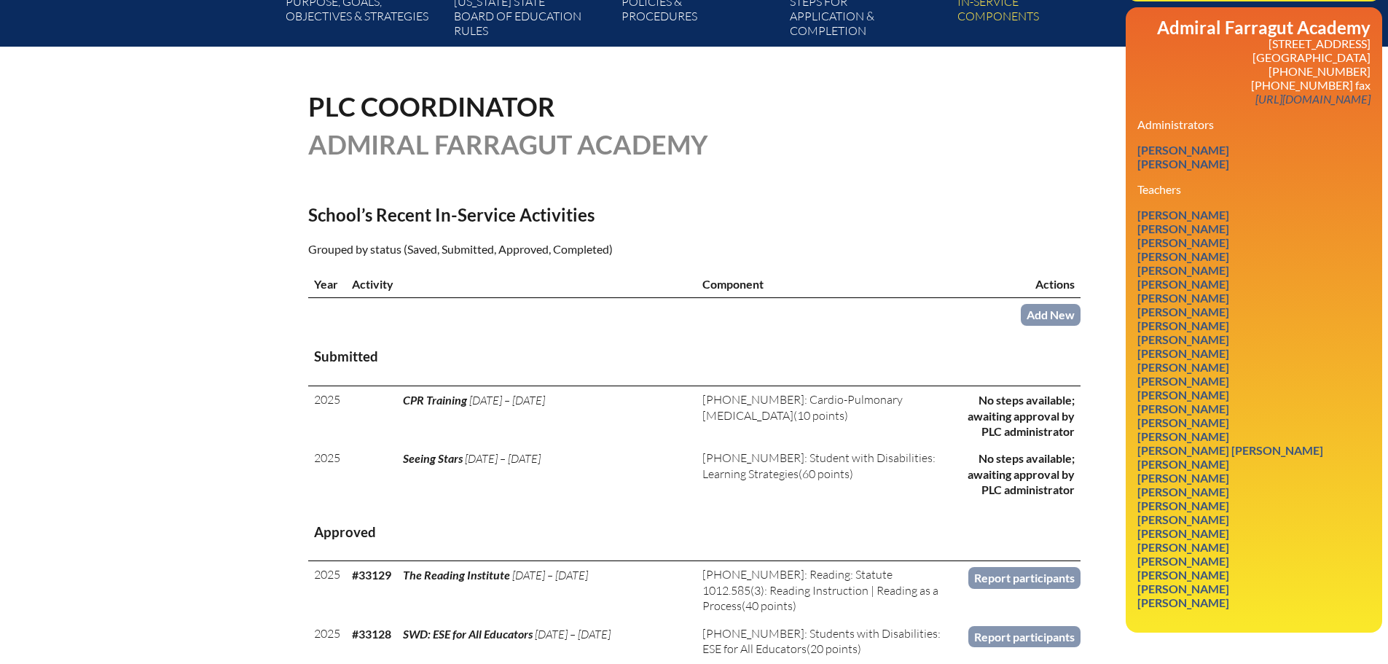
scroll to position [340, 0]
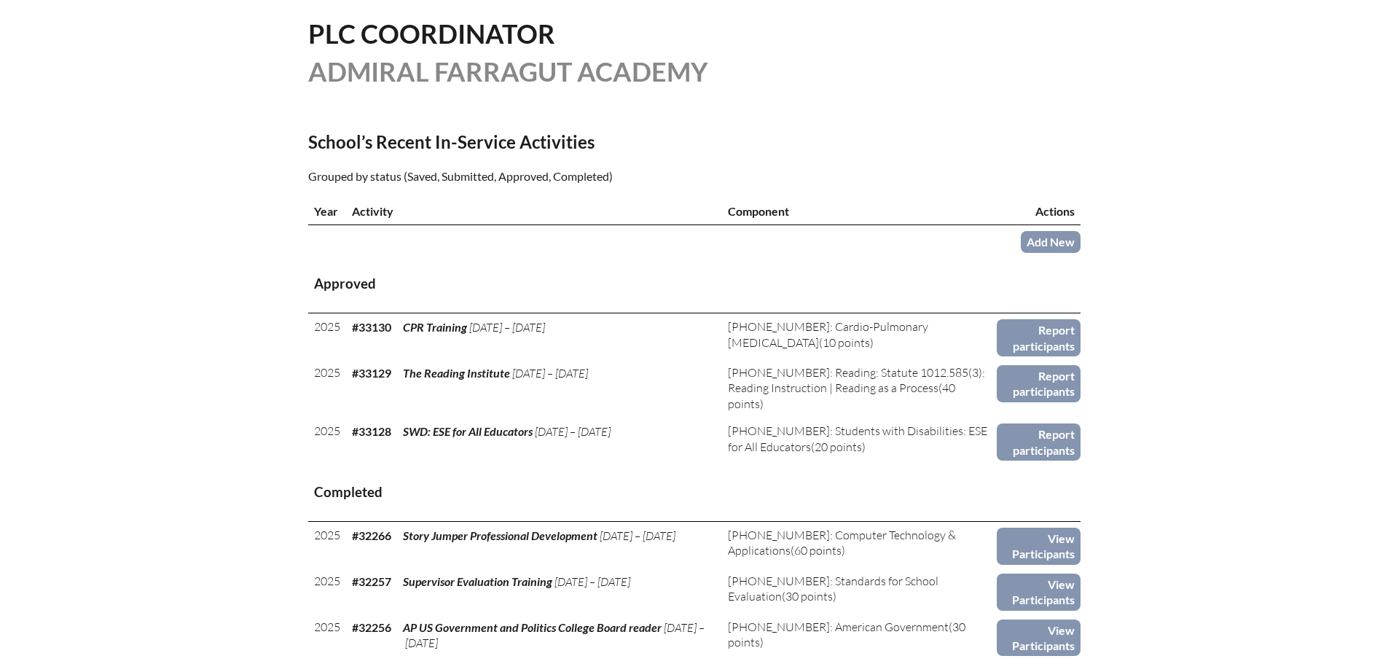
scroll to position [437, 0]
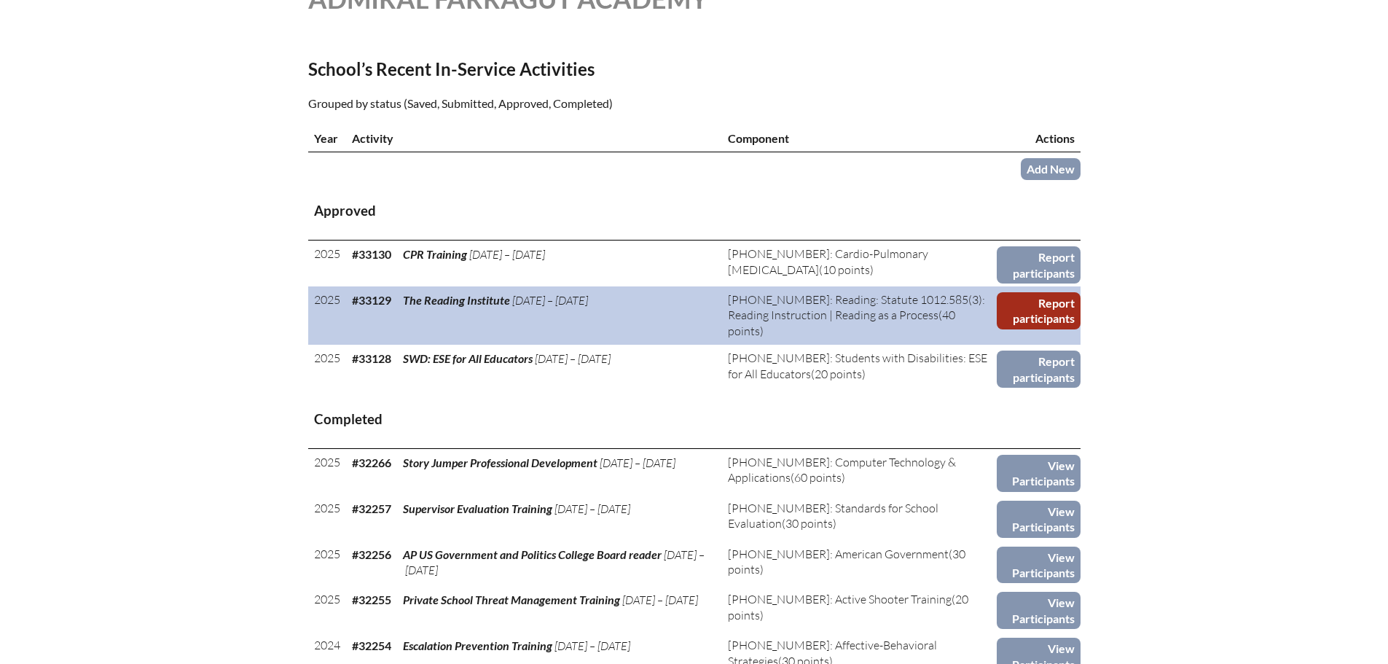
click at [1045, 305] on link "Report participants" at bounding box center [1038, 310] width 83 height 37
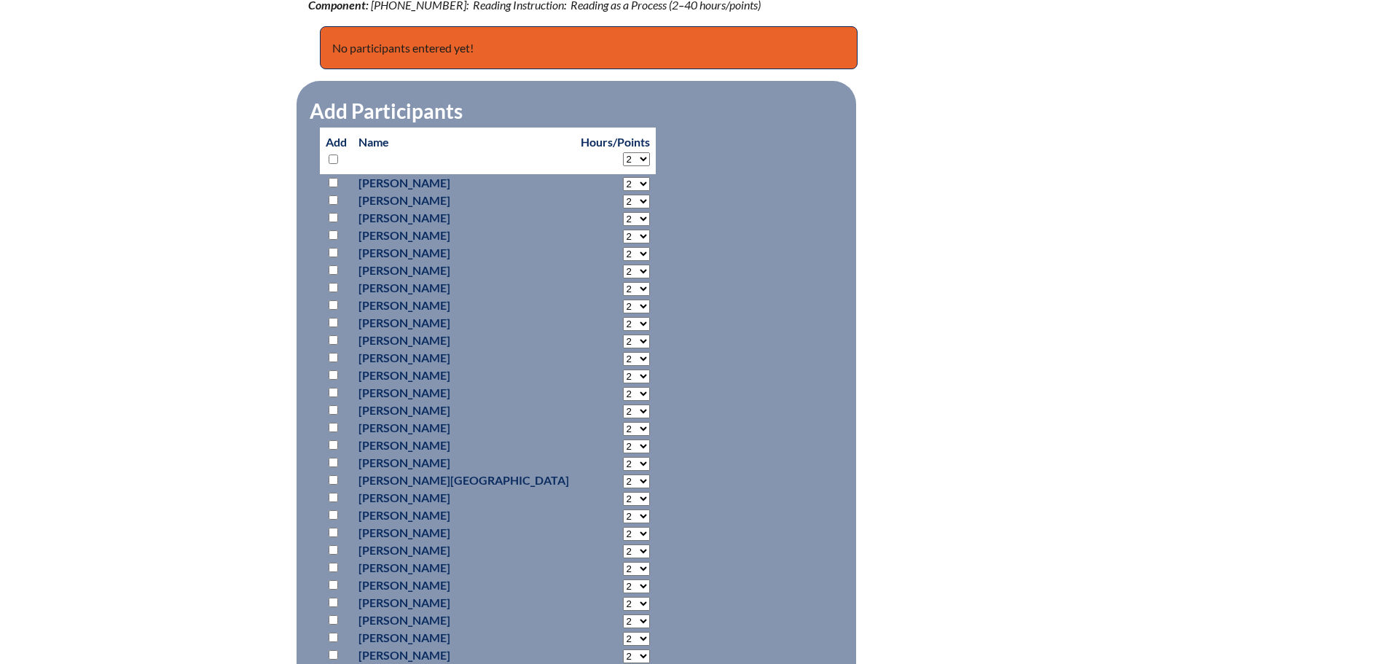
scroll to position [729, 0]
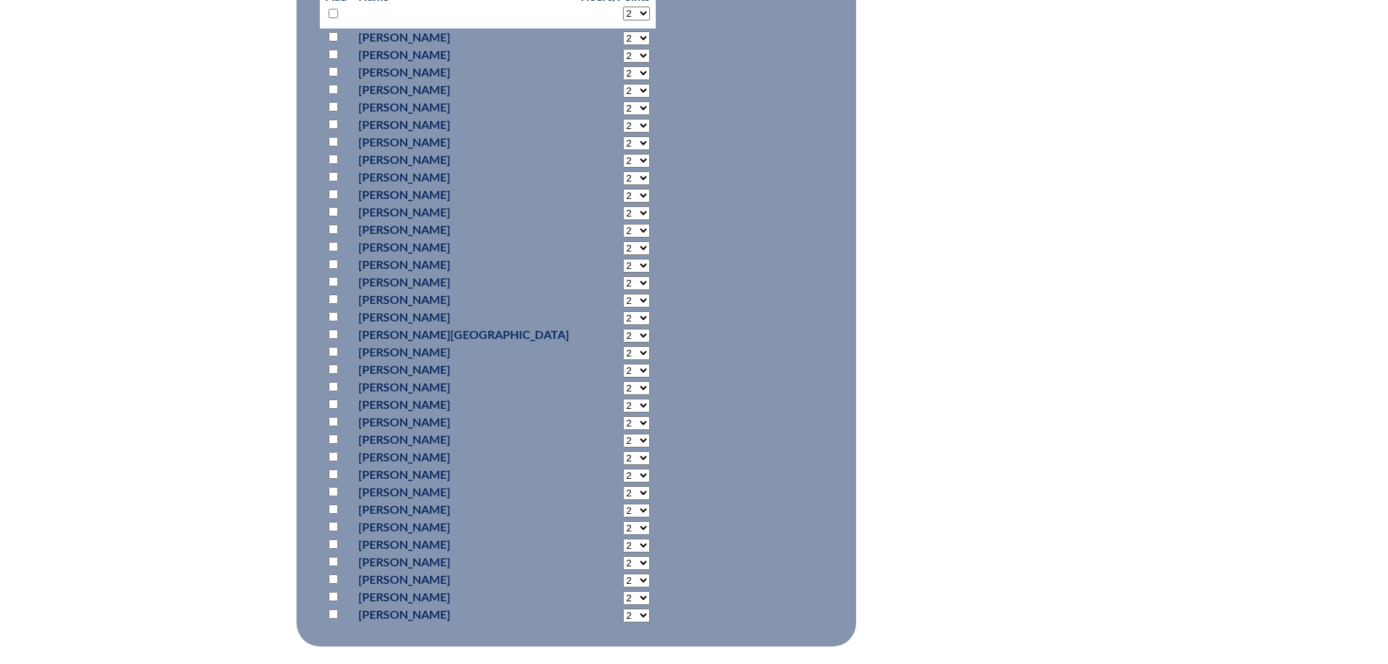
click at [332, 456] on input "checkbox" at bounding box center [333, 456] width 9 height 9
checkbox input "true"
click at [623, 45] on select "2 3 4 5 6 7 8 9 10 11 12 13 14 15 16 17 18 19 20 21 22 23" at bounding box center [636, 38] width 27 height 14
select select "20"
click at [623, 45] on select "2 3 4 5 6 7 8 9 10 11 12 13 14 15 16 17 18 19 20 21 22 23" at bounding box center [636, 38] width 27 height 14
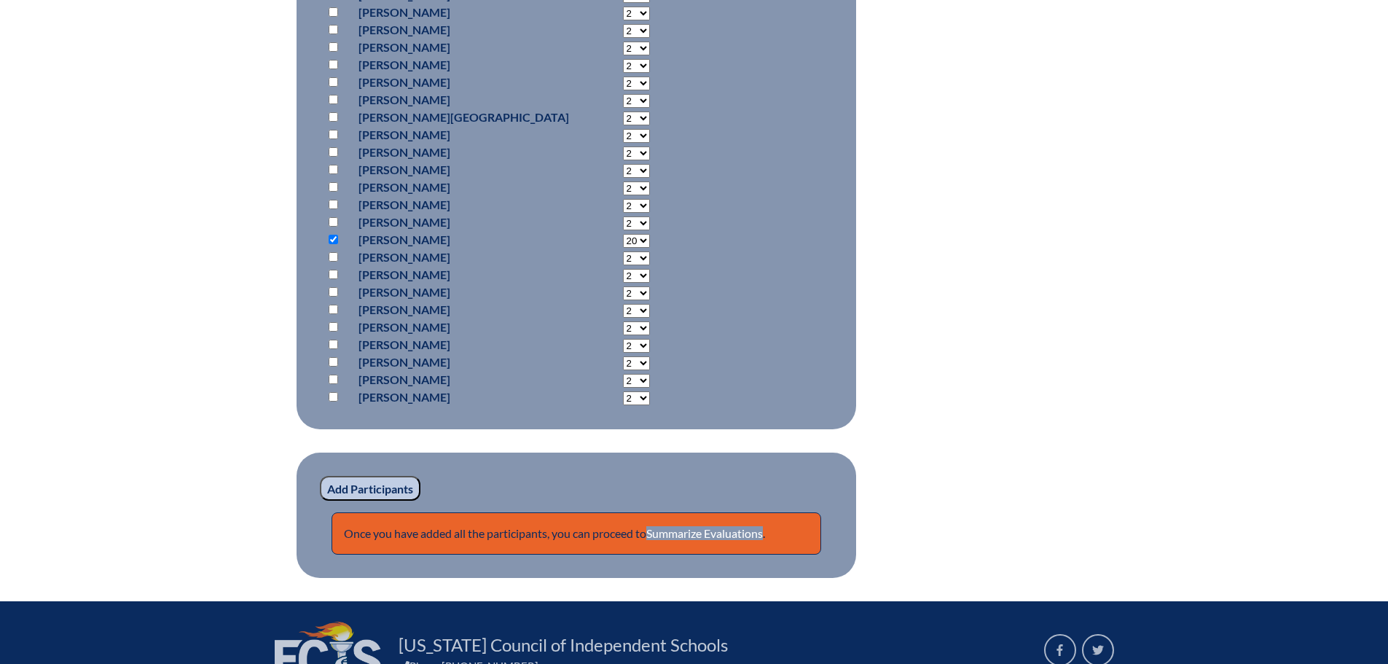
scroll to position [948, 0]
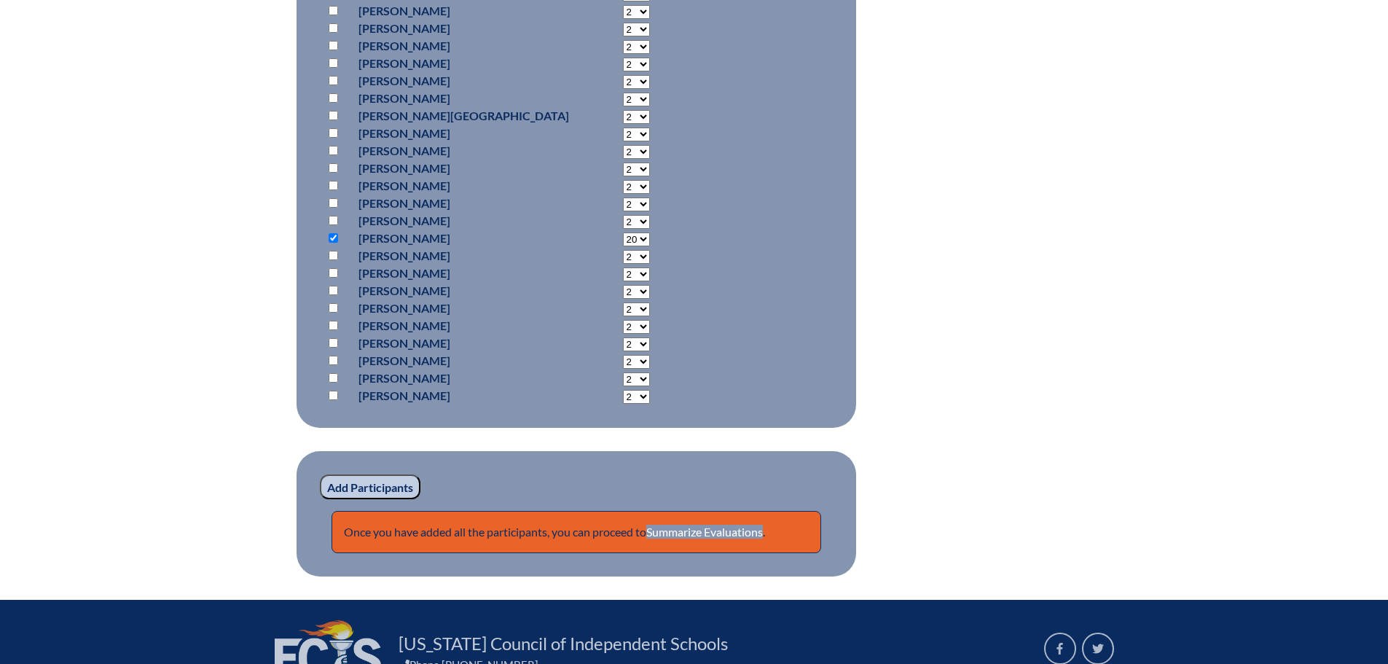
click at [355, 486] on input "Add Participants" at bounding box center [370, 486] width 101 height 25
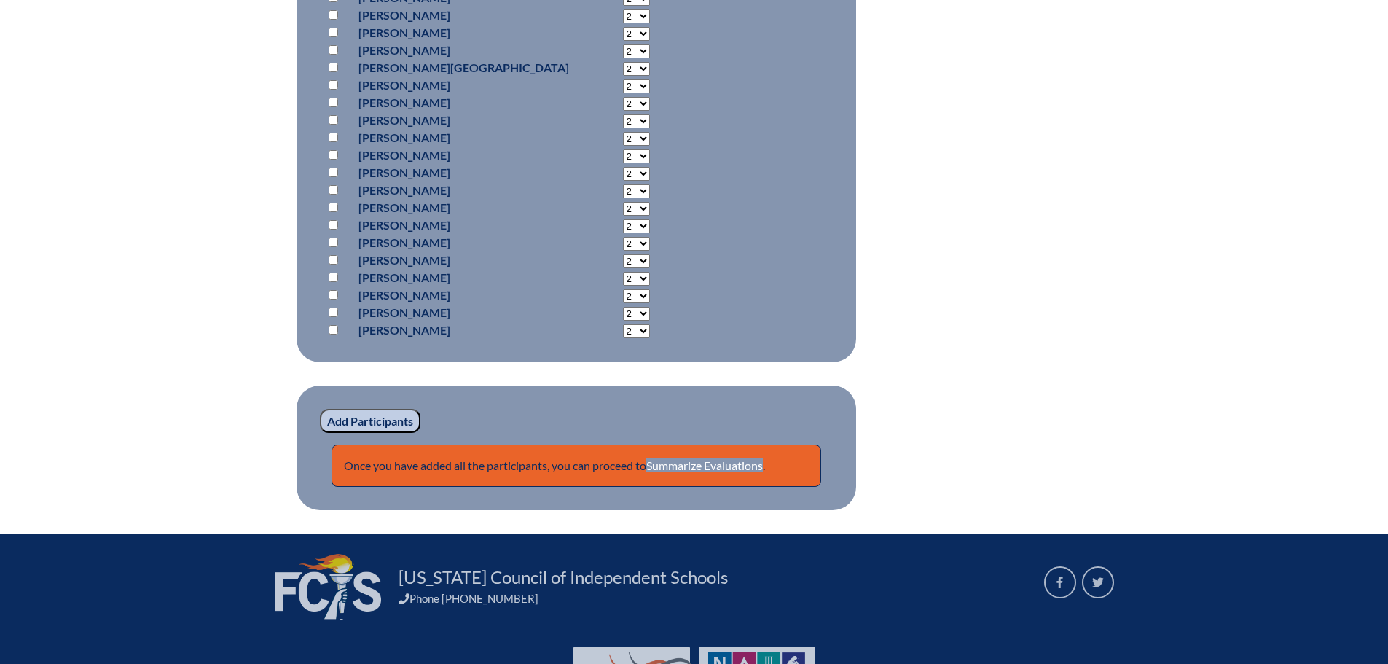
scroll to position [1155, 0]
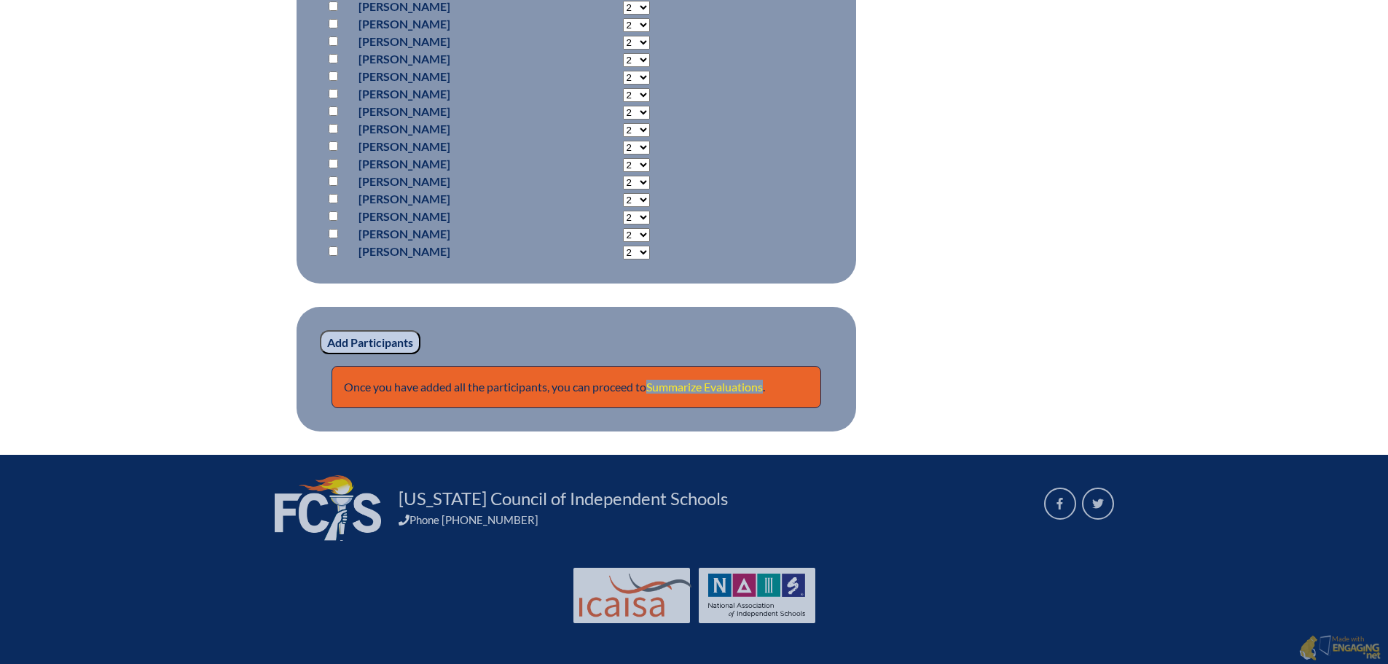
click at [726, 380] on link "Summarize Evaluations" at bounding box center [704, 387] width 117 height 14
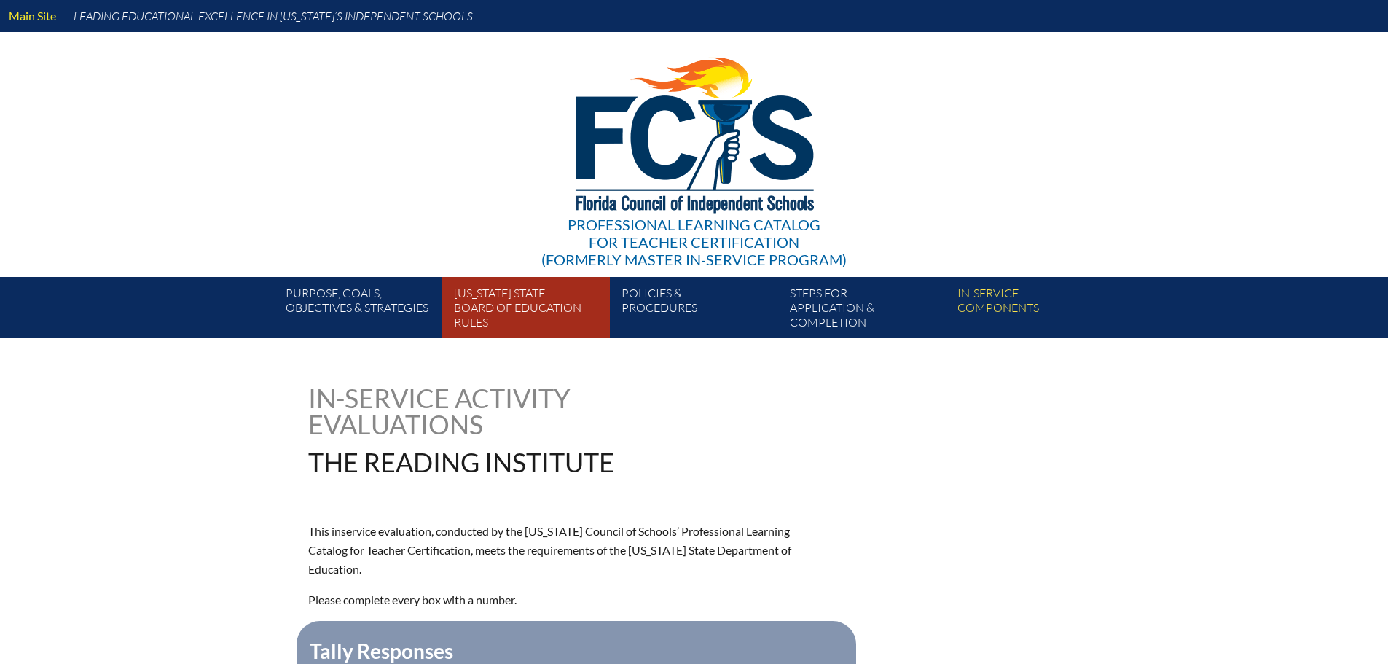
type input "0"
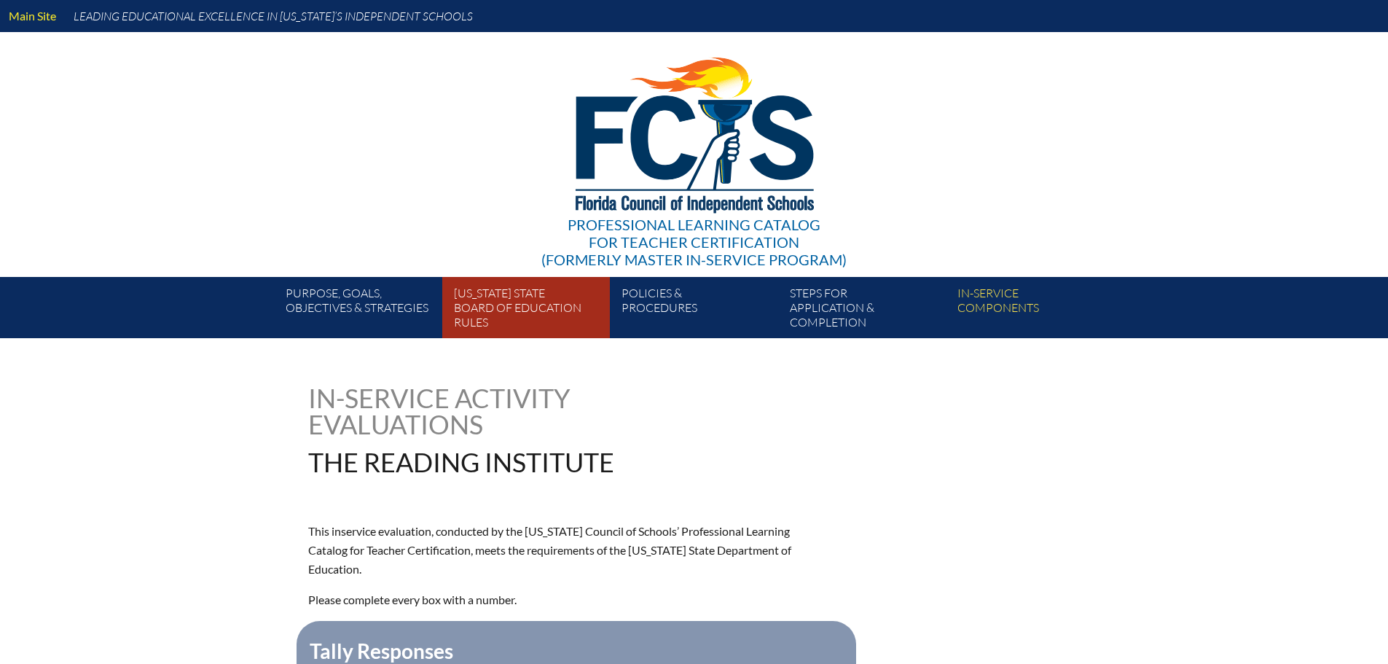
type input "0"
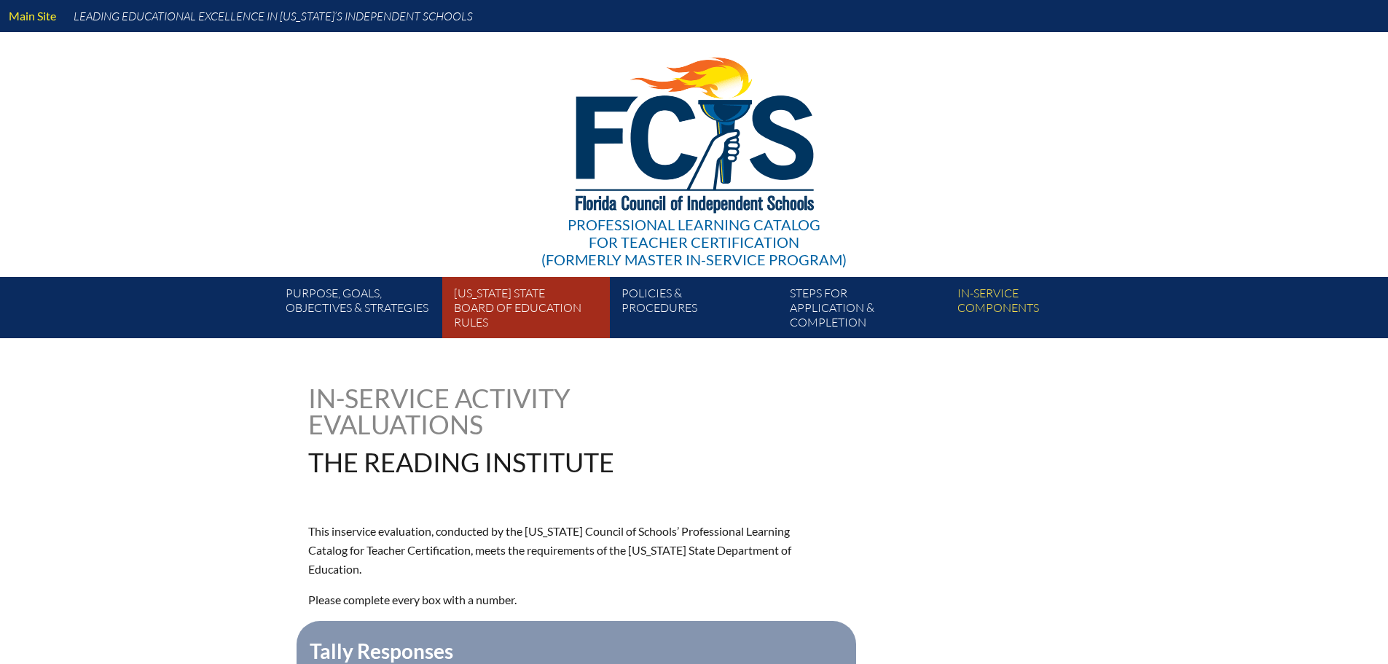
type input "0"
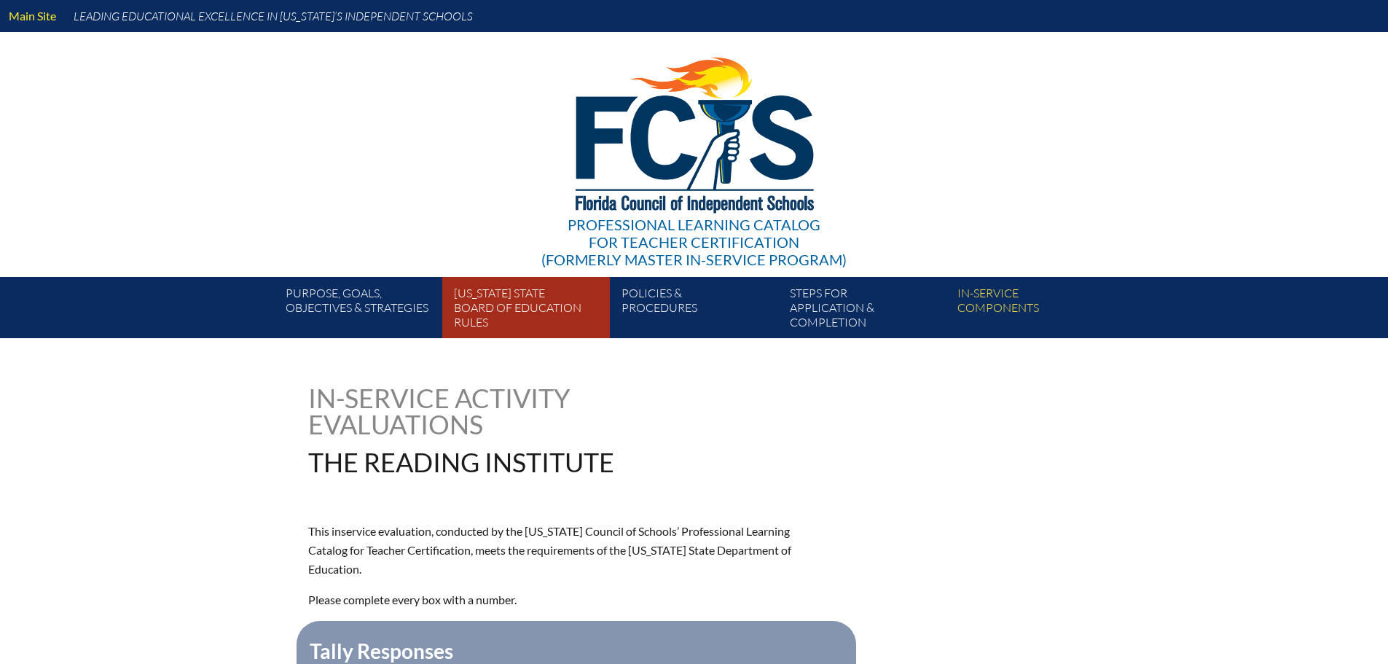
type input "0"
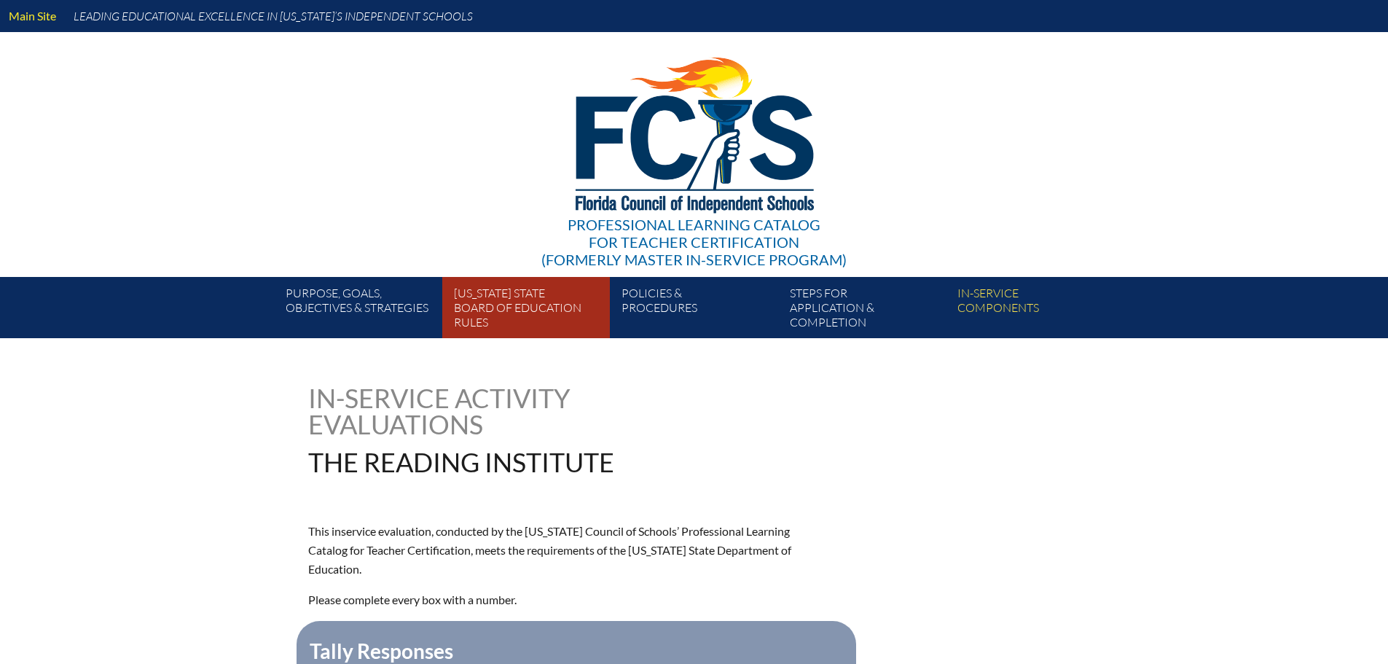
type input "0"
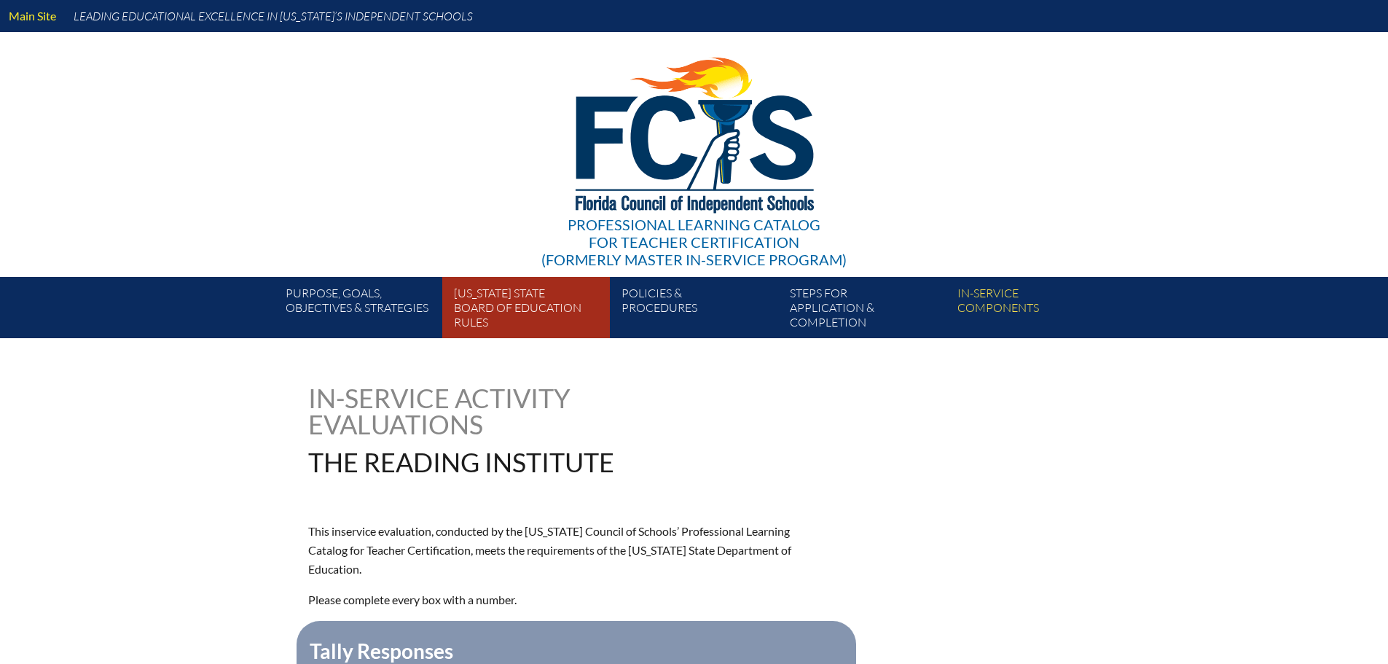
type input "0"
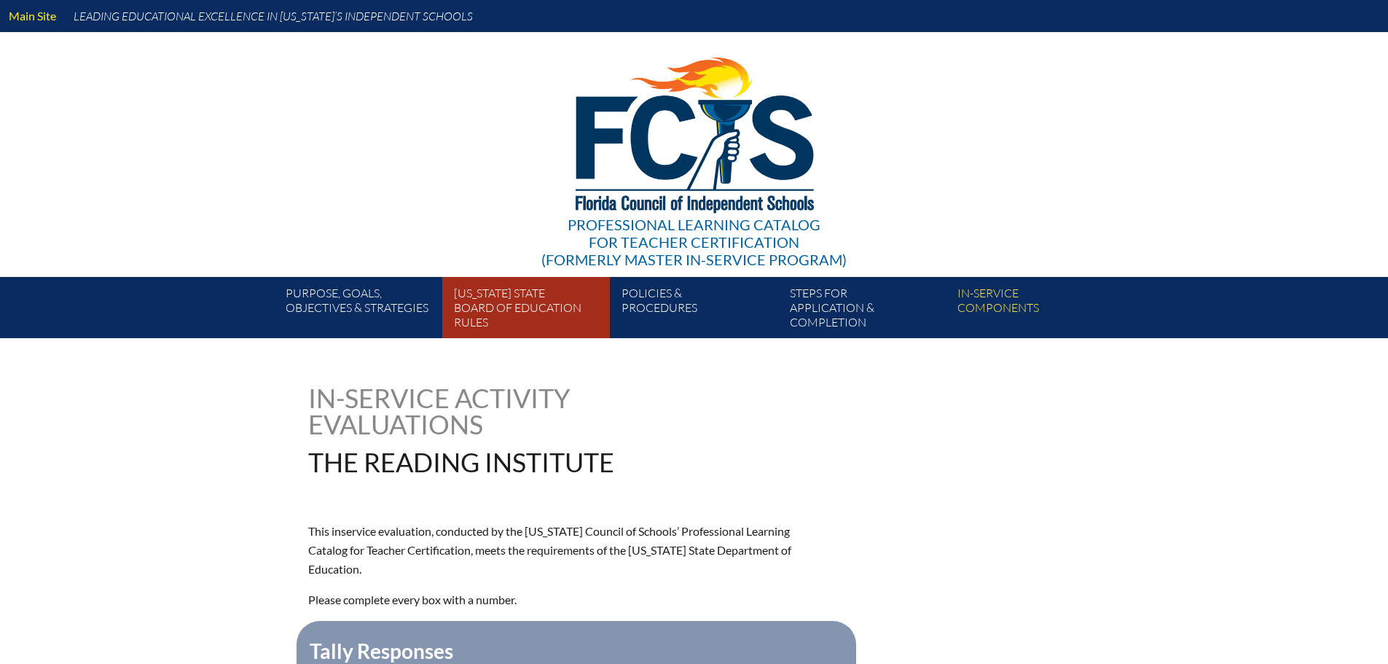
type input "0"
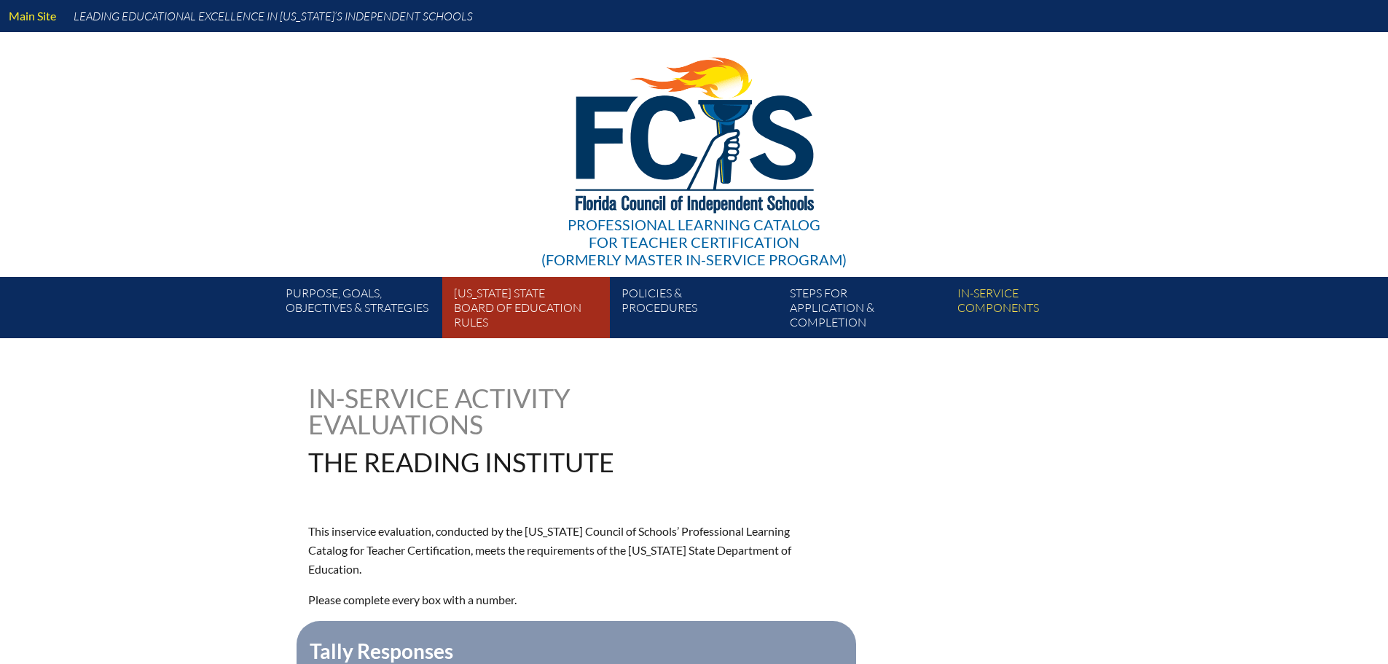
type input "0"
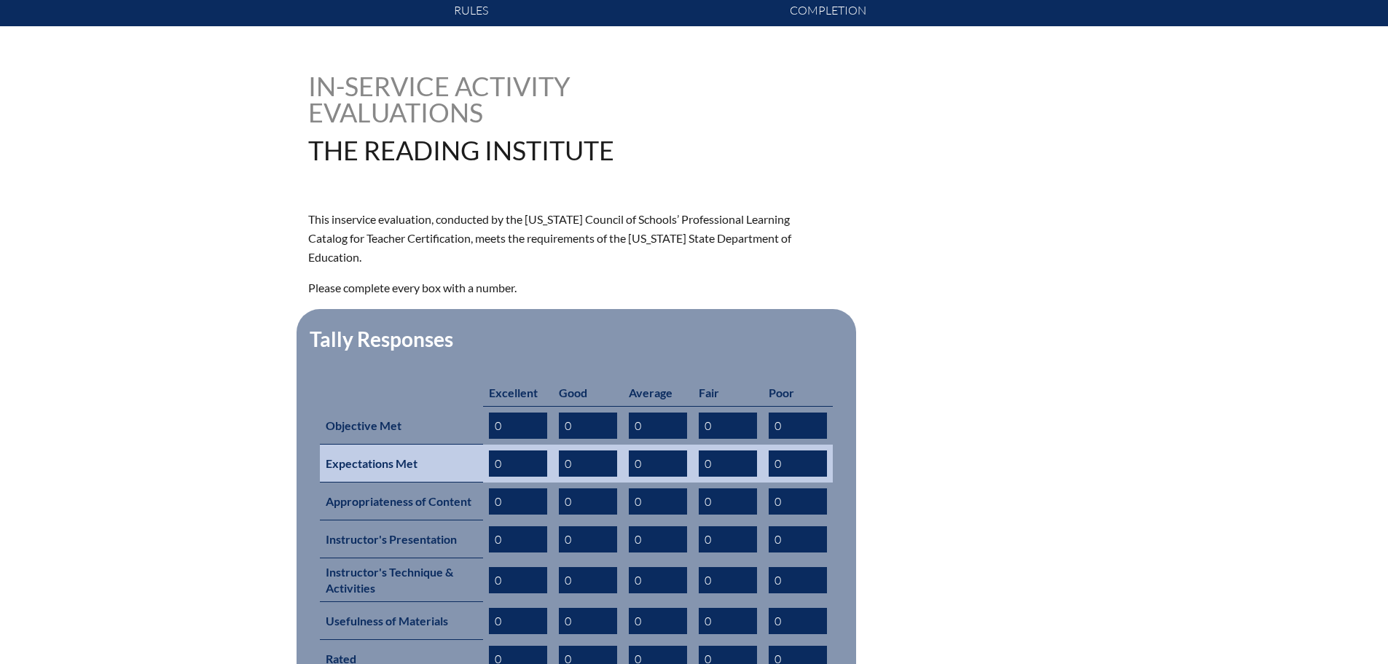
scroll to position [364, 0]
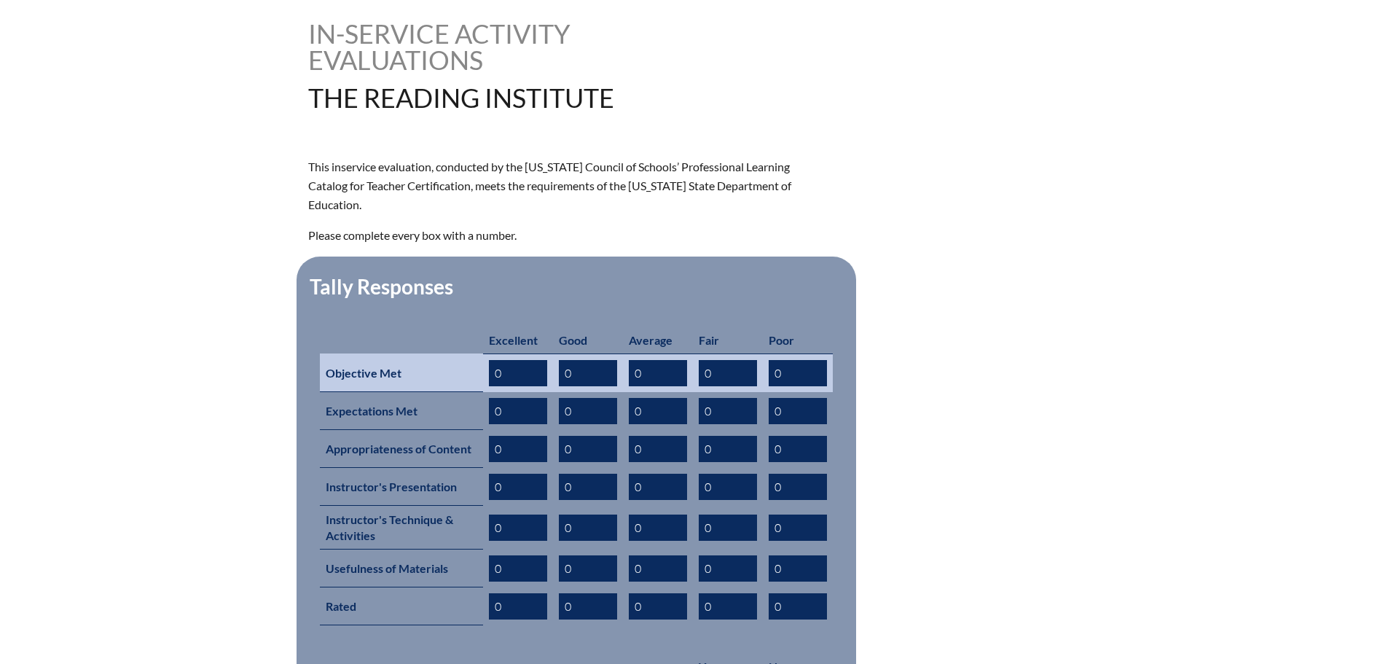
drag, startPoint x: 508, startPoint y: 352, endPoint x: 457, endPoint y: 347, distance: 51.3
click at [457, 353] on tr "Objective Met 0 0 0 0 0" at bounding box center [576, 372] width 513 height 39
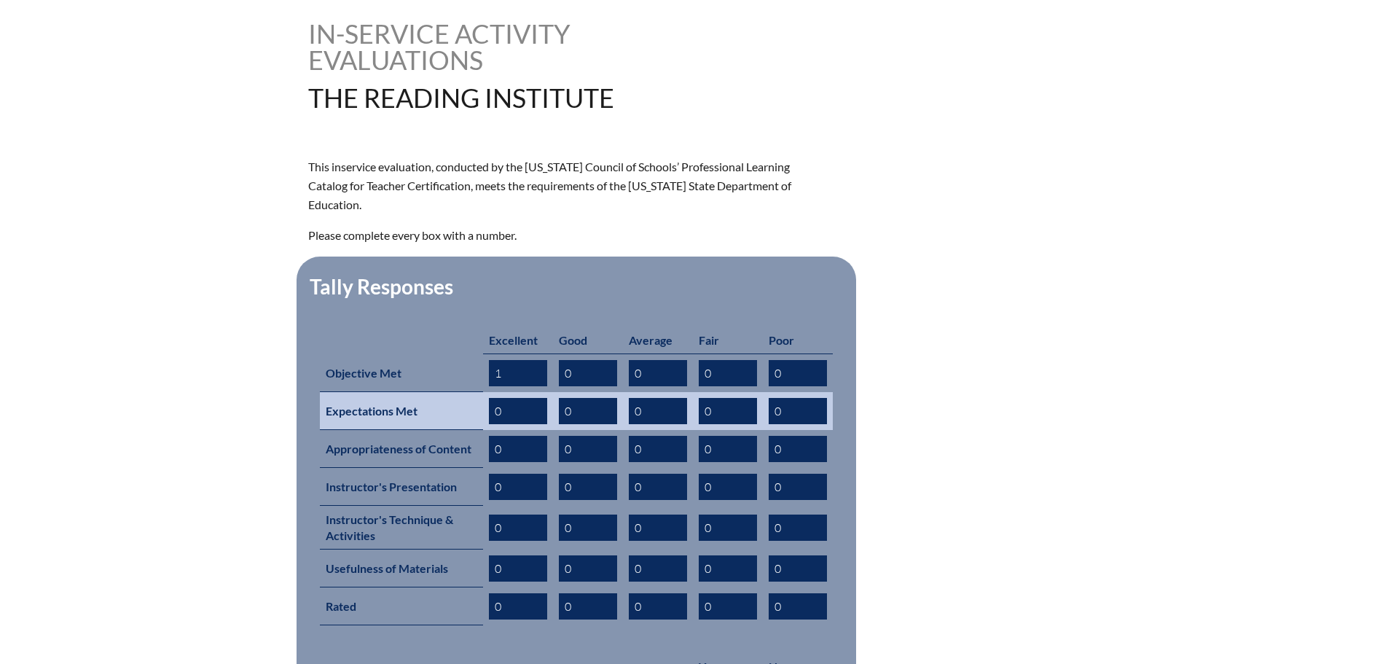
type input "1"
drag, startPoint x: 491, startPoint y: 387, endPoint x: 523, endPoint y: 397, distance: 33.7
click at [529, 398] on input "0" at bounding box center [518, 411] width 58 height 26
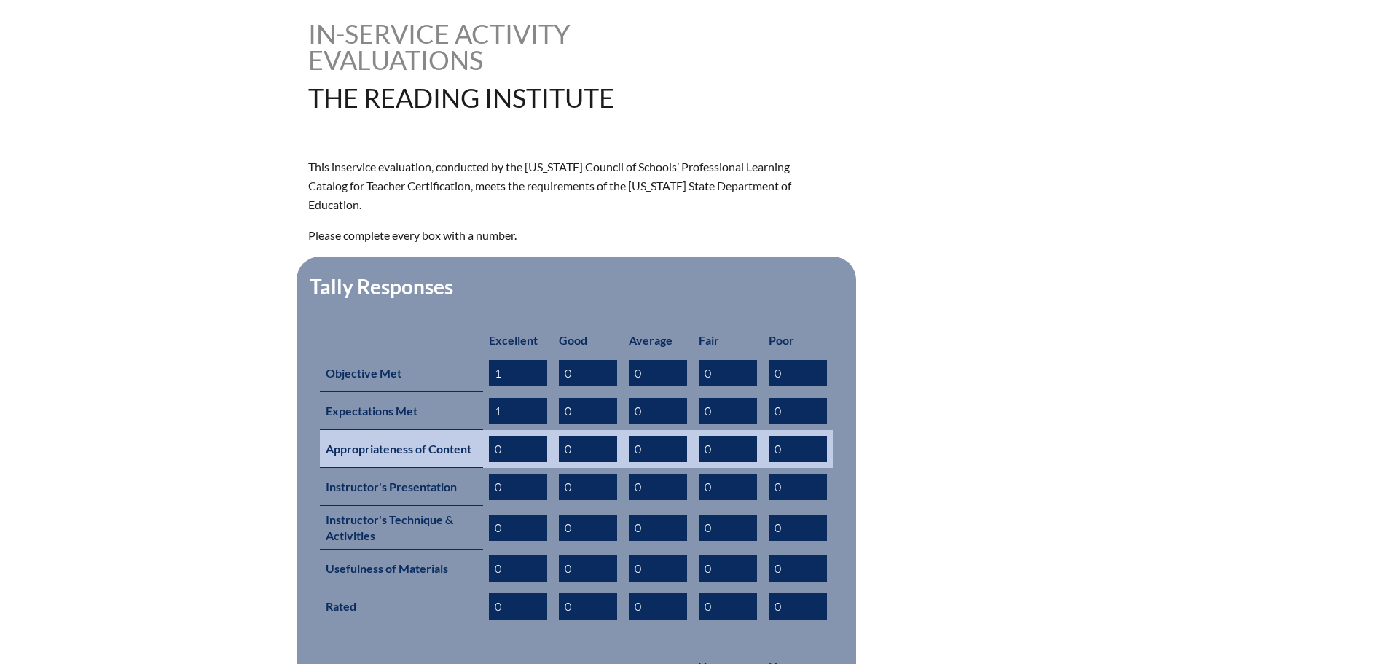
type input "1"
drag, startPoint x: 493, startPoint y: 425, endPoint x: 521, endPoint y: 426, distance: 28.4
click at [521, 436] on input "0" at bounding box center [518, 449] width 58 height 26
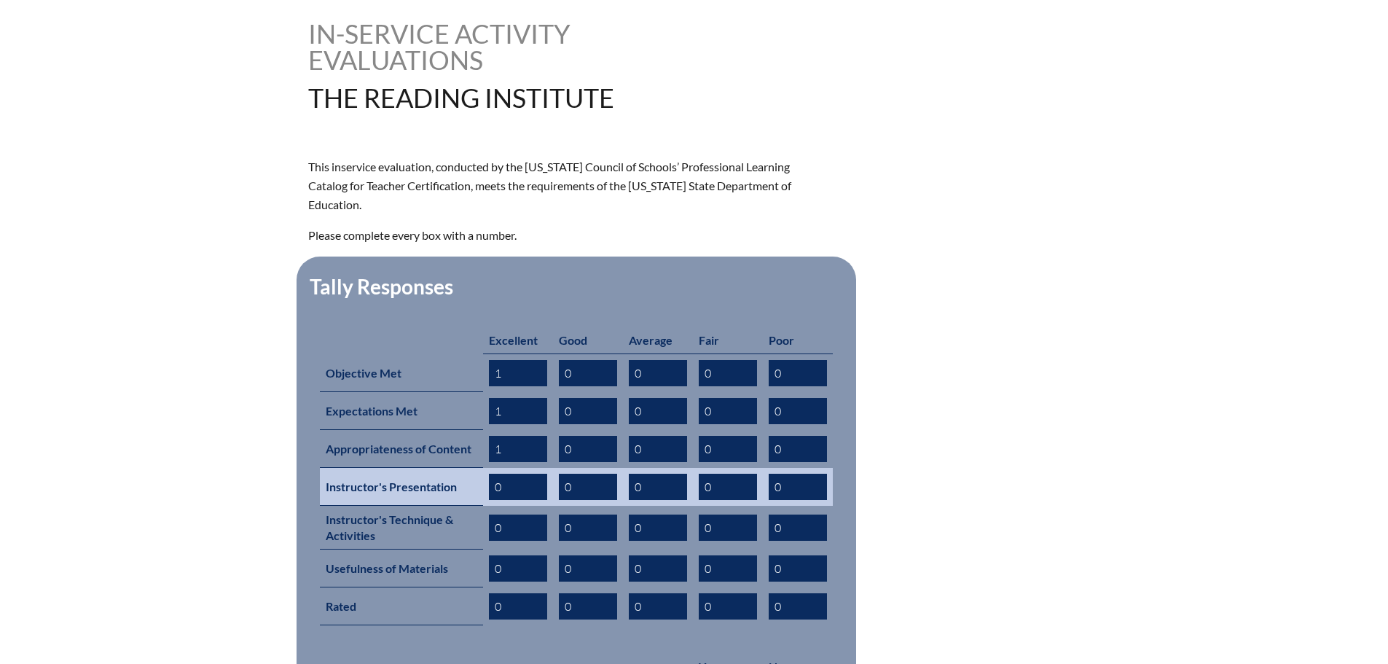
type input "1"
drag, startPoint x: 490, startPoint y: 460, endPoint x: 501, endPoint y: 459, distance: 11.7
click at [501, 474] on input "0" at bounding box center [518, 487] width 58 height 26
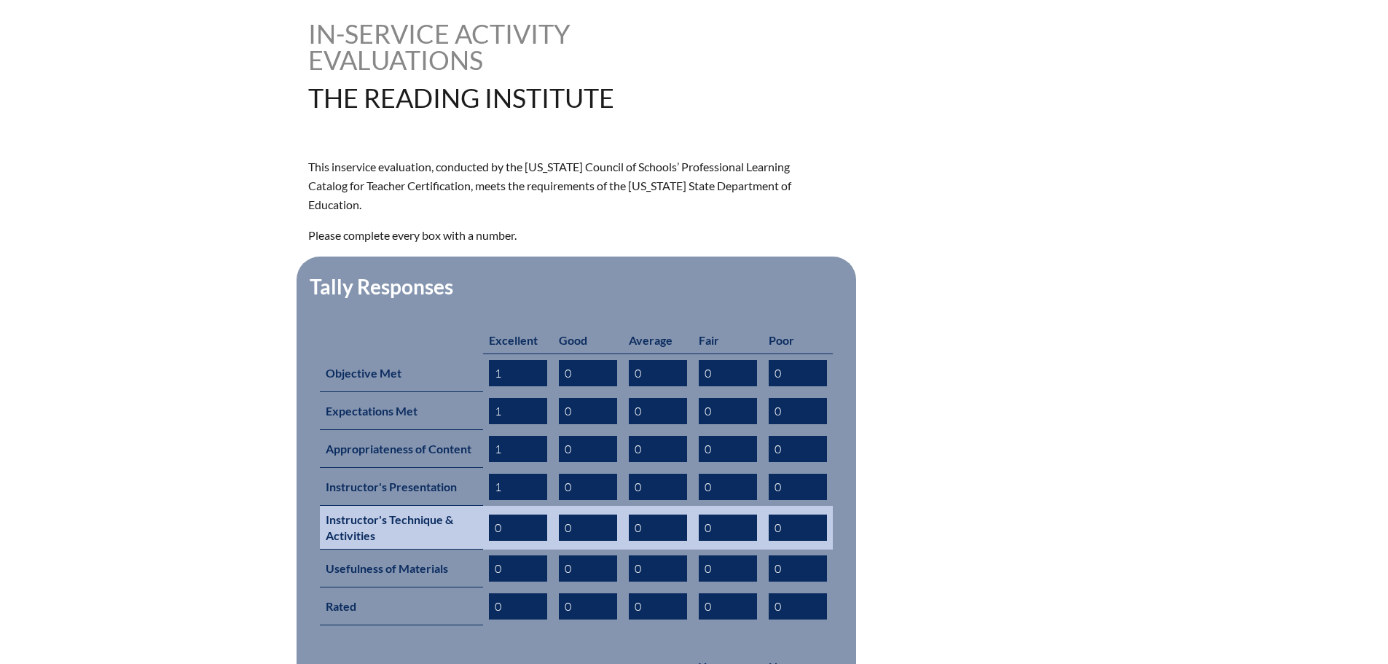
type input "1"
drag, startPoint x: 493, startPoint y: 501, endPoint x: 524, endPoint y: 501, distance: 31.3
click at [524, 515] on input "0" at bounding box center [518, 528] width 58 height 26
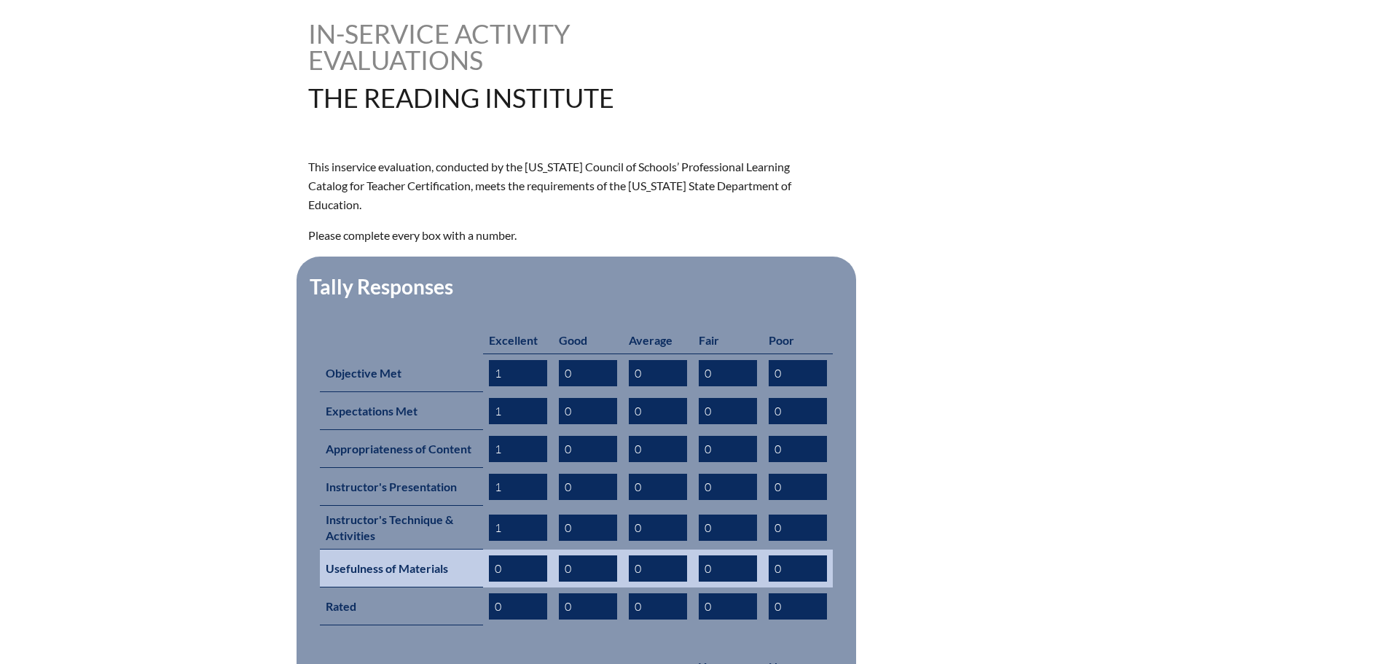
type input "1"
drag, startPoint x: 491, startPoint y: 544, endPoint x: 521, endPoint y: 543, distance: 30.6
click at [521, 555] on input "0" at bounding box center [518, 568] width 58 height 26
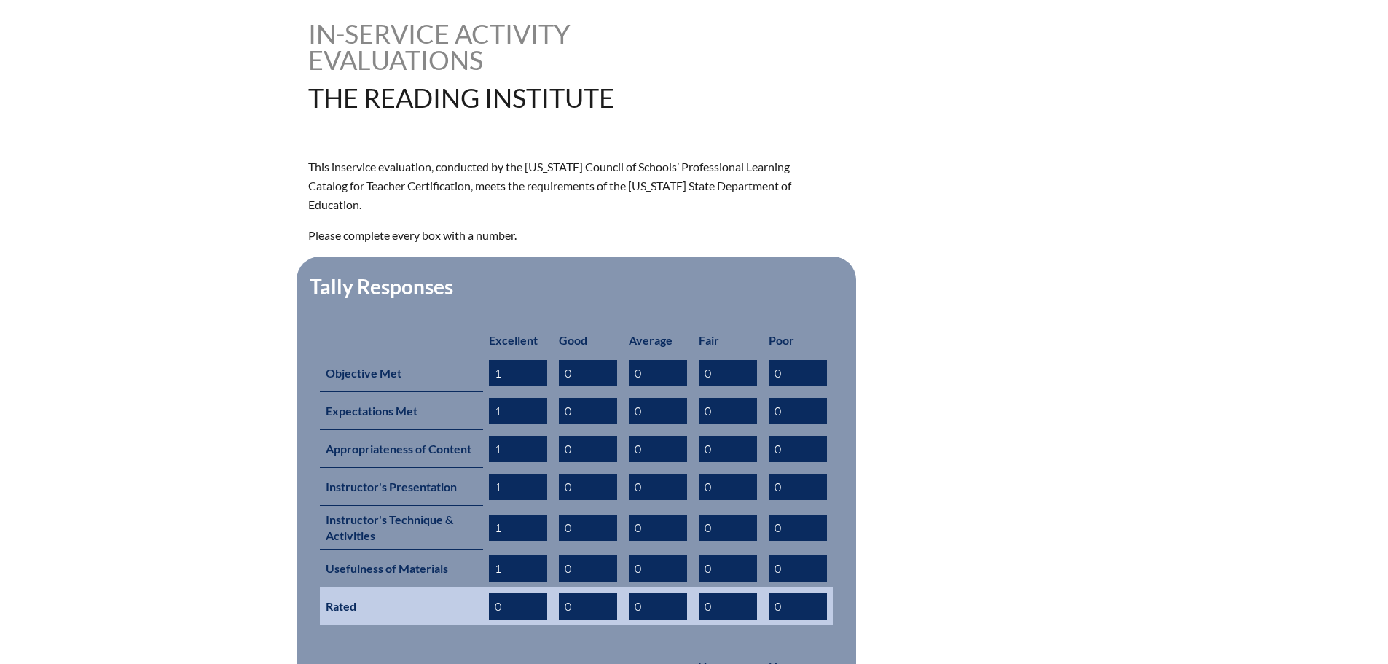
type input "1"
drag, startPoint x: 493, startPoint y: 579, endPoint x: 543, endPoint y: 579, distance: 49.6
click at [543, 593] on input "0" at bounding box center [518, 606] width 58 height 26
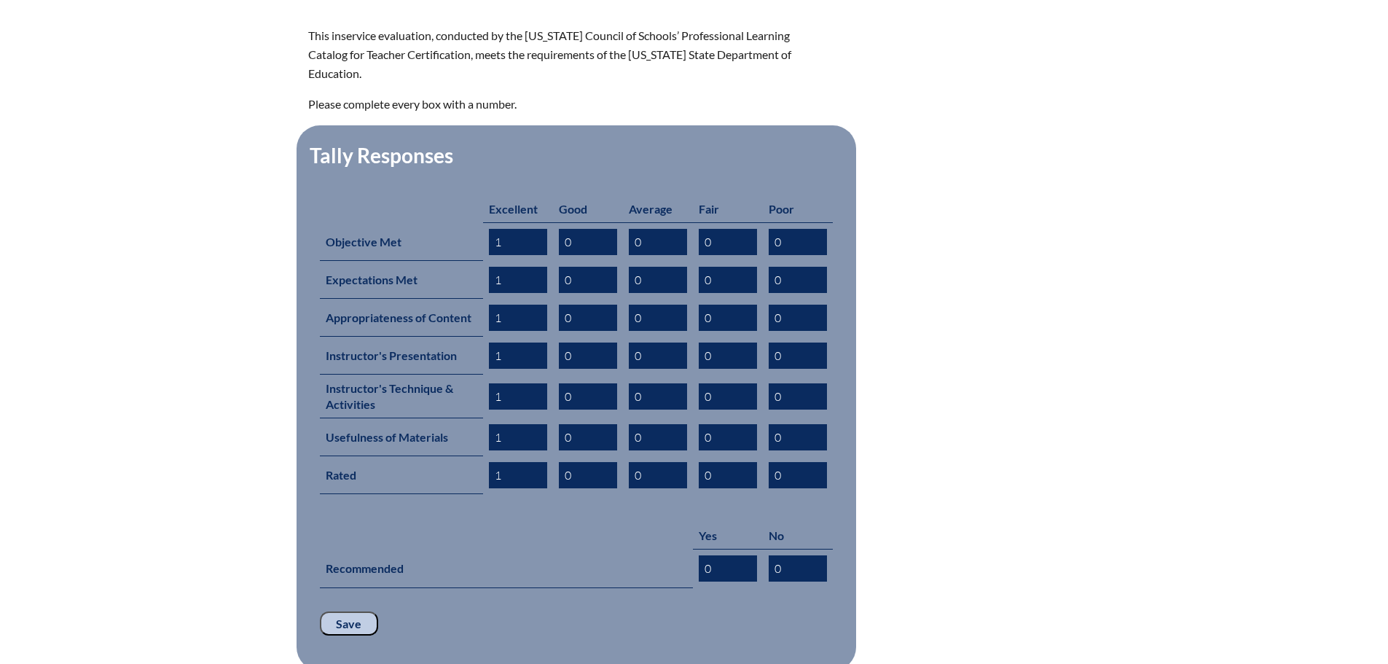
scroll to position [510, 0]
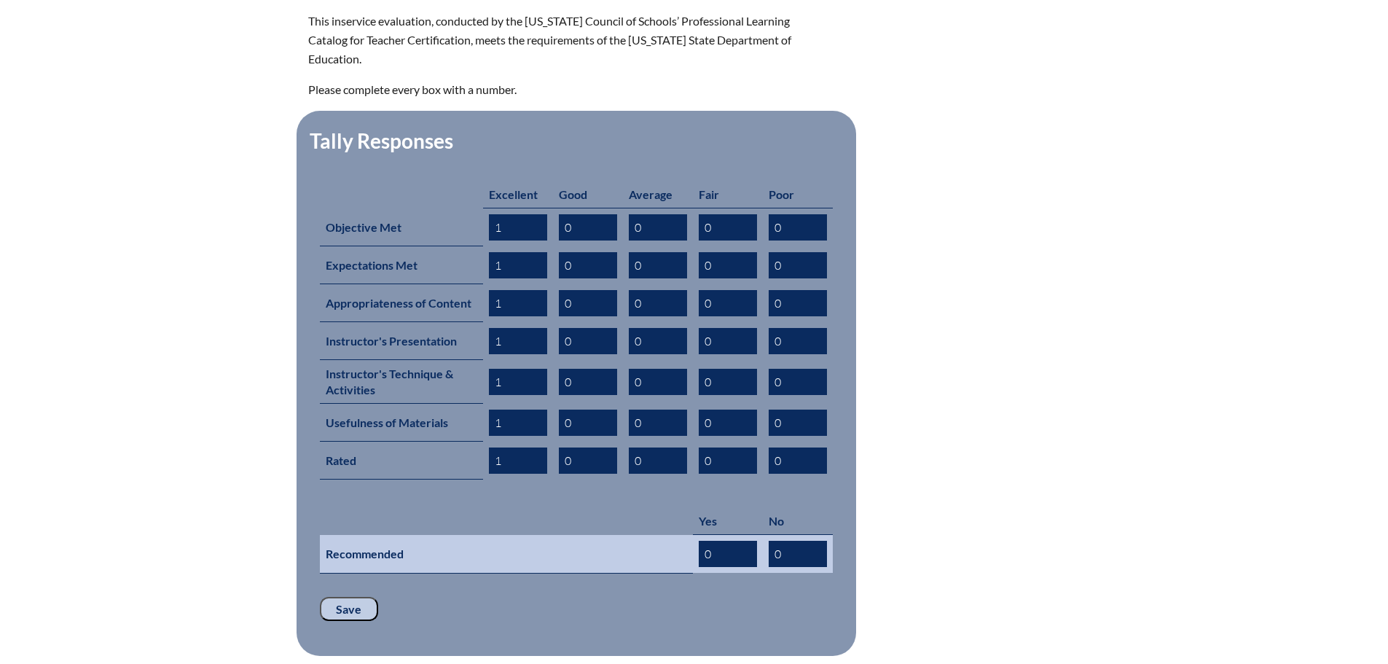
type input "1"
drag, startPoint x: 704, startPoint y: 526, endPoint x: 736, endPoint y: 527, distance: 32.1
click at [736, 541] on input "0" at bounding box center [728, 554] width 58 height 26
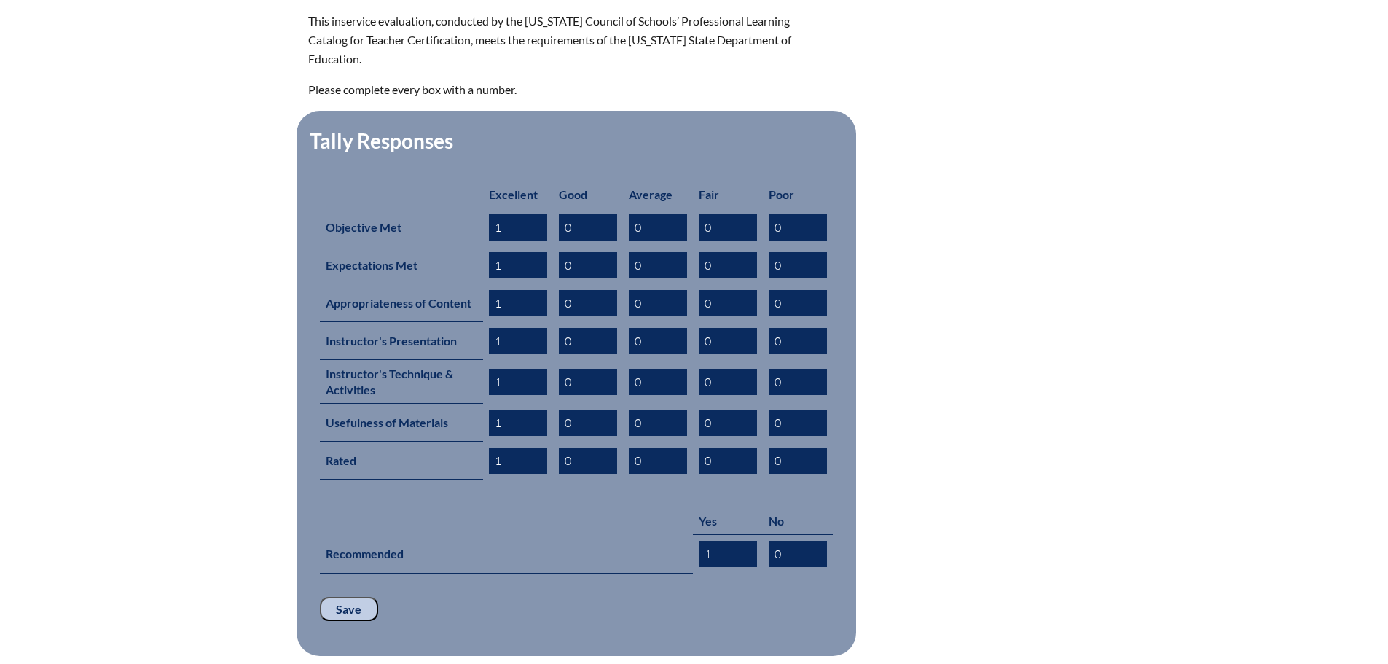
type input "1"
click at [337, 597] on input "Save" at bounding box center [349, 609] width 58 height 25
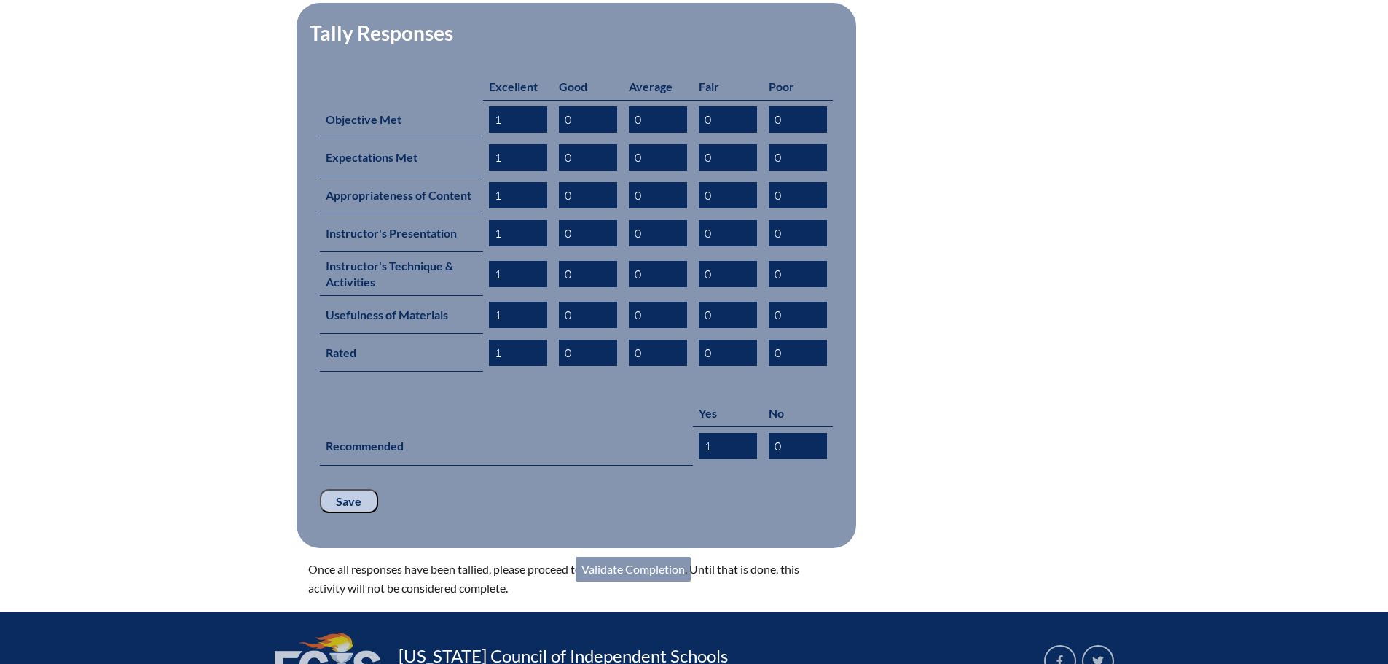
scroll to position [656, 0]
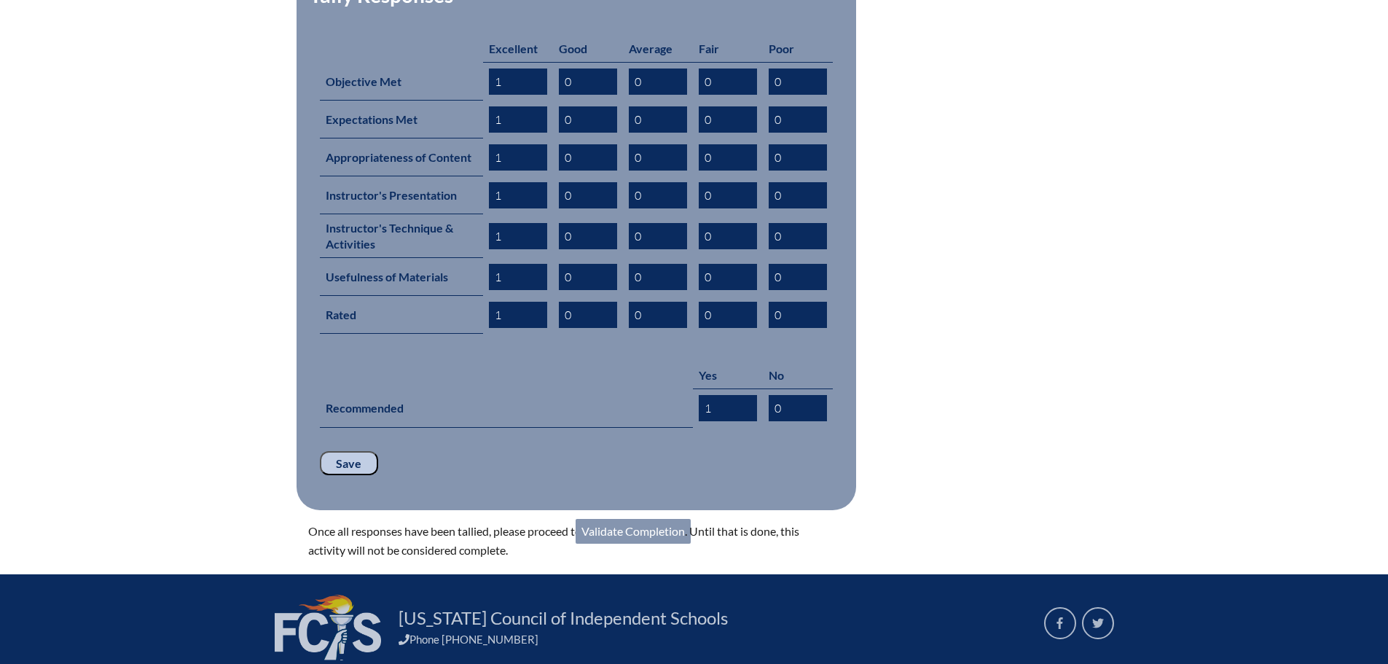
click at [641, 519] on link "Validate Completion" at bounding box center [633, 531] width 115 height 25
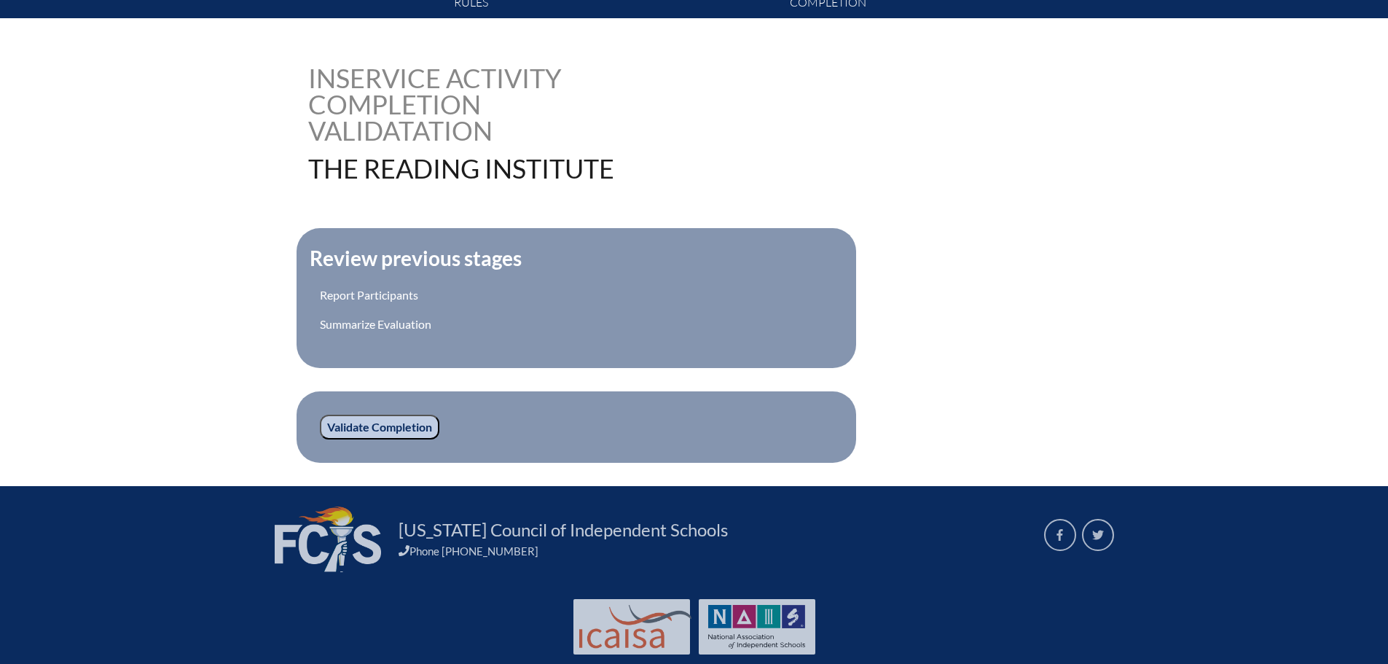
scroll to position [351, 0]
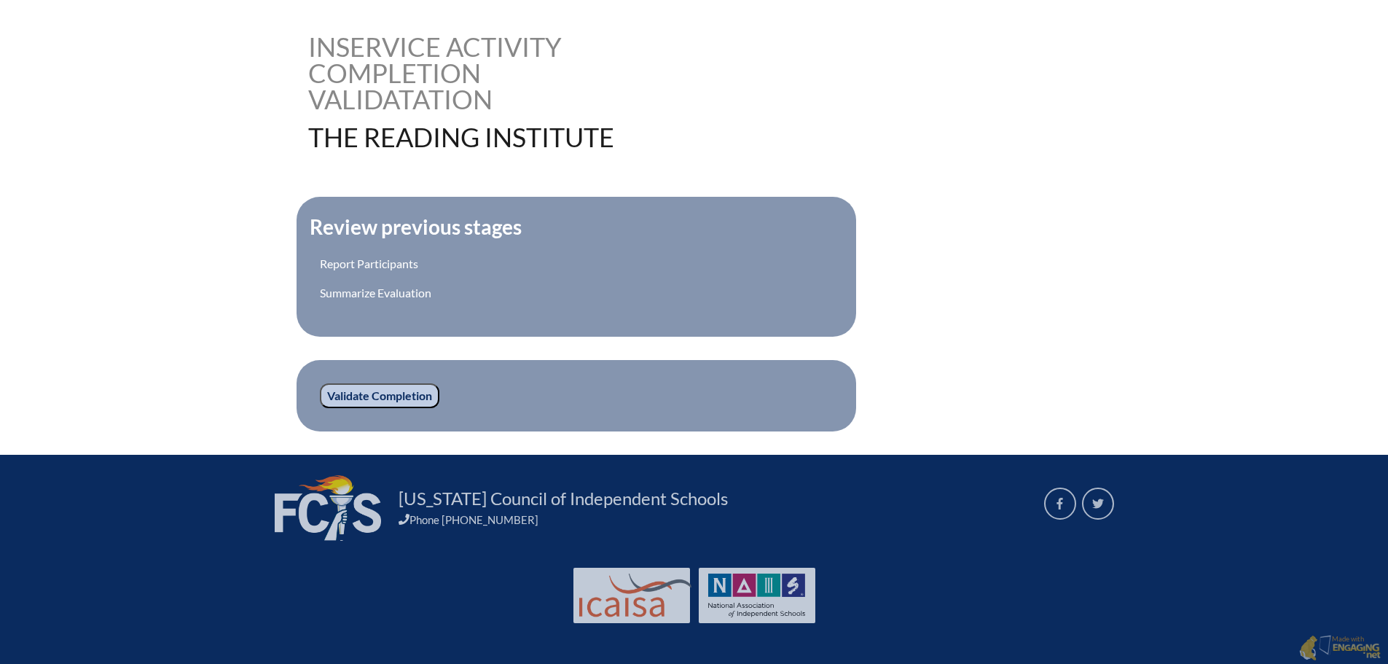
click at [337, 388] on input "Validate Completion" at bounding box center [380, 395] width 120 height 25
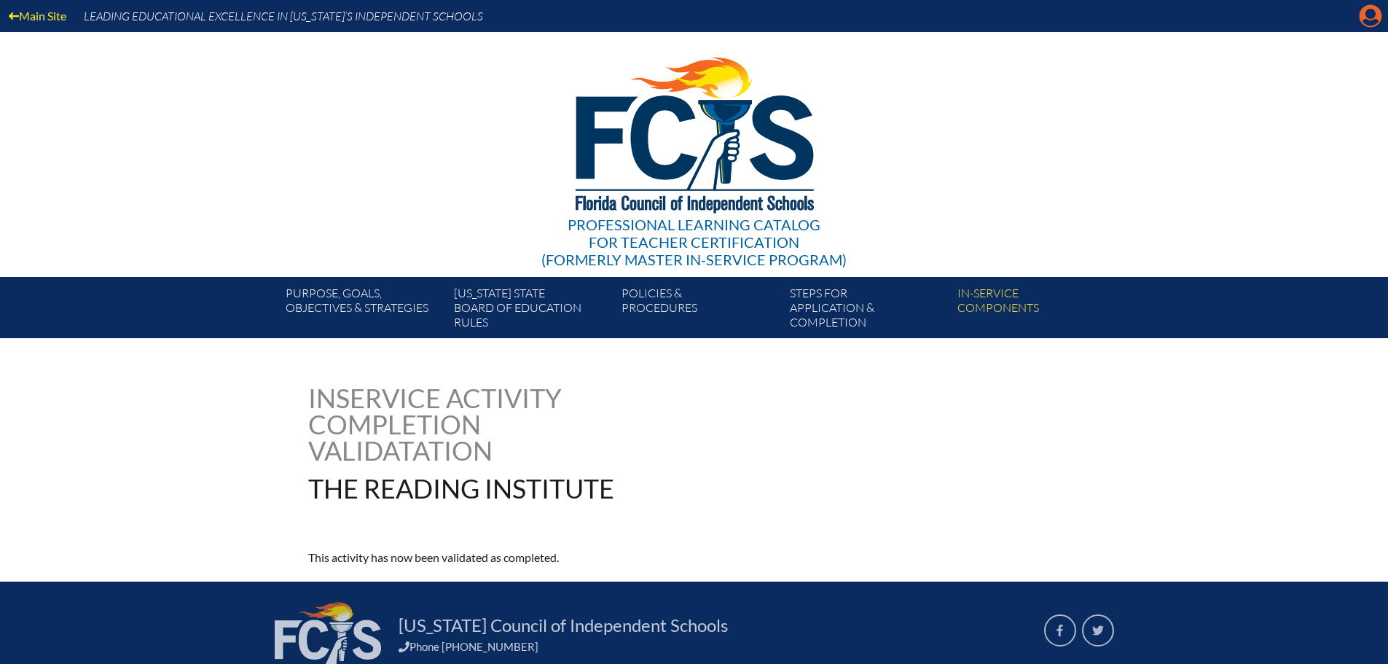
click at [1368, 9] on icon at bounding box center [1371, 16] width 23 height 23
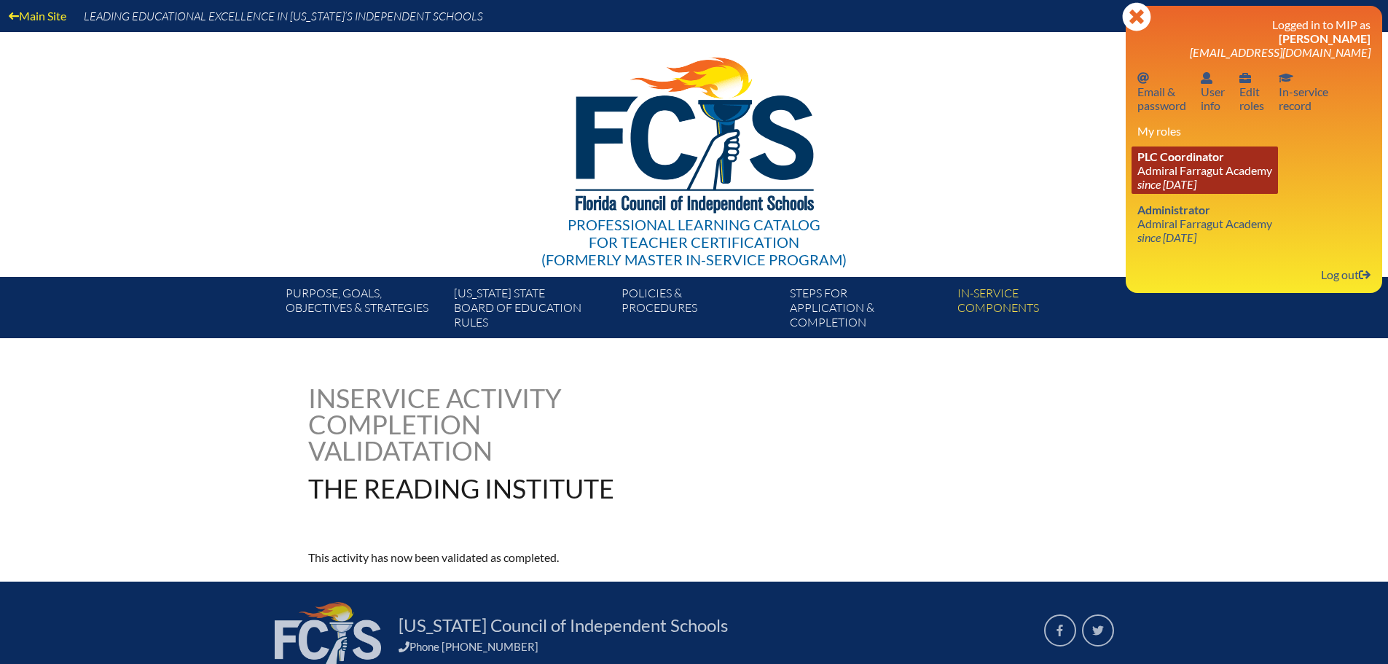
click at [1171, 165] on link "PLC Coordinator [GEOGRAPHIC_DATA] since [DATE]" at bounding box center [1205, 169] width 146 height 47
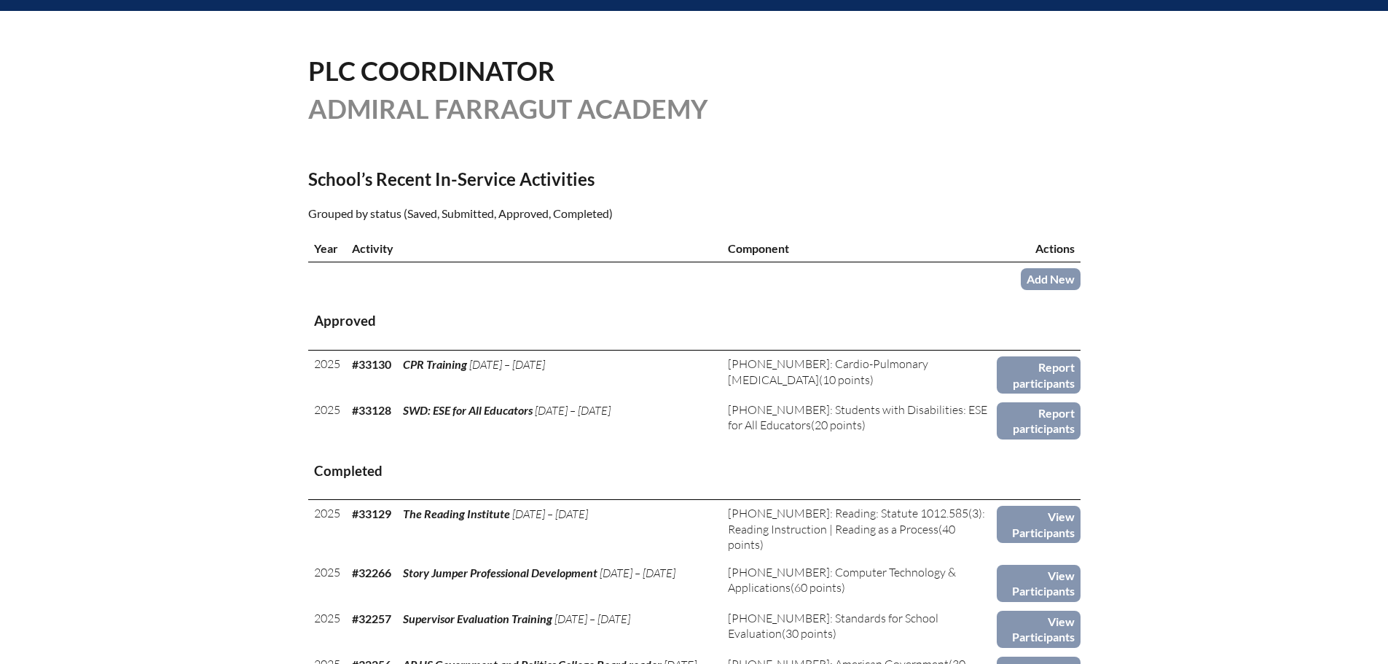
scroll to position [364, 0]
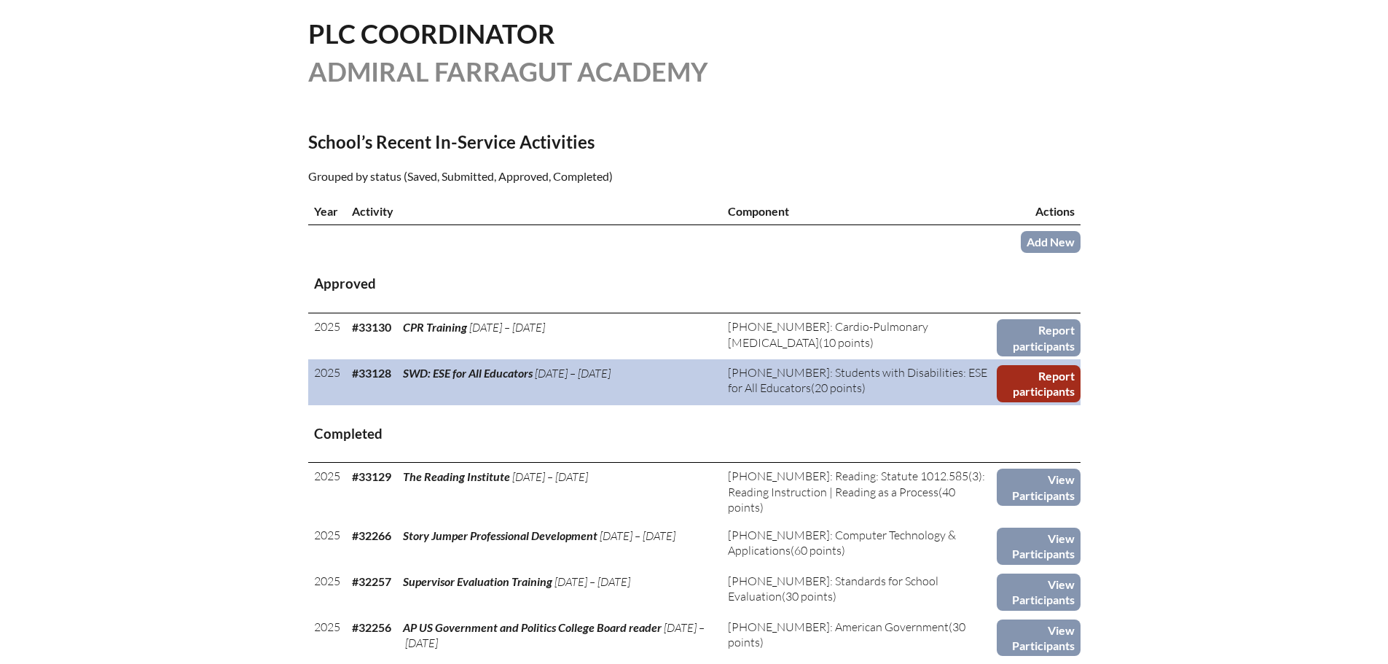
click at [1027, 387] on link "Report participants" at bounding box center [1038, 383] width 83 height 37
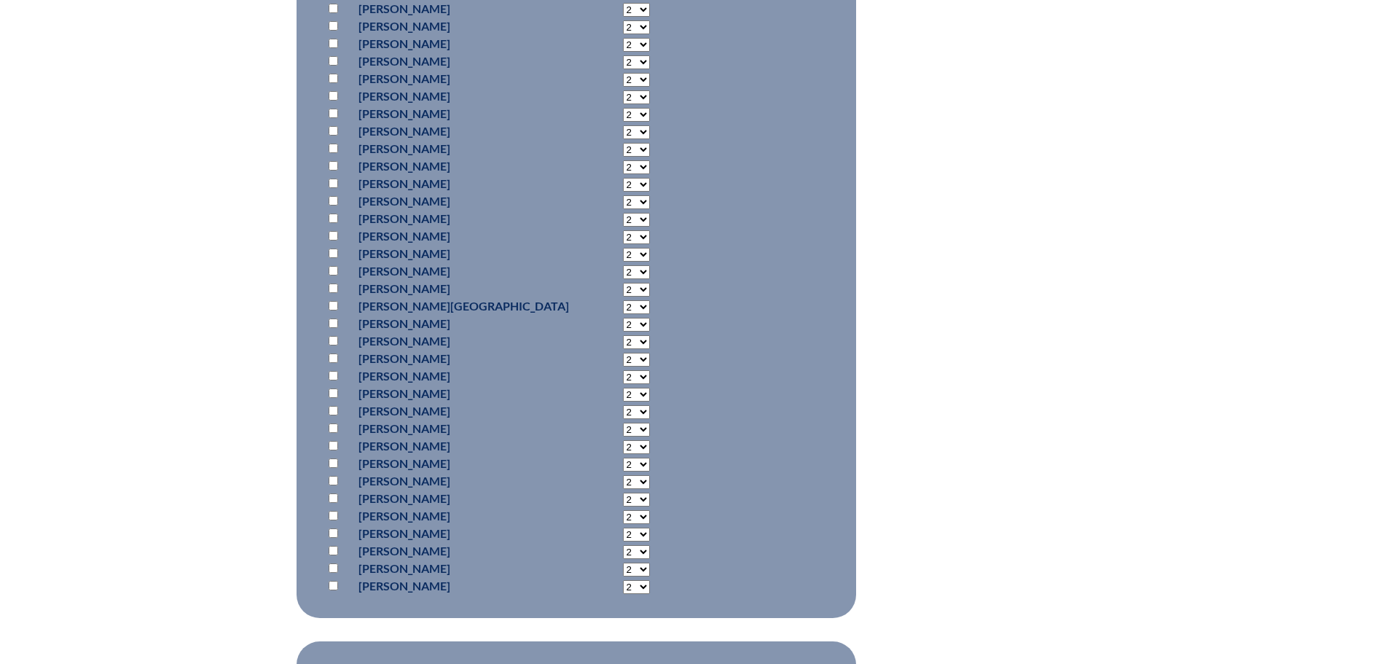
scroll to position [802, 0]
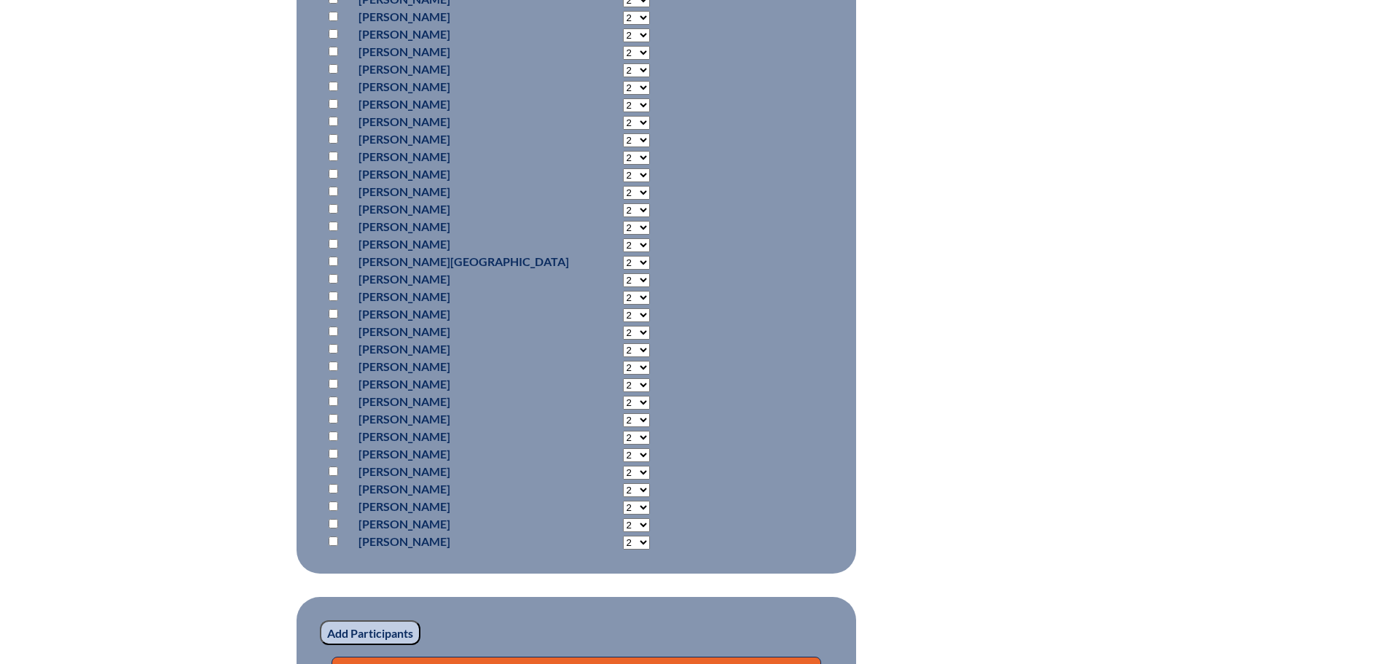
click at [332, 171] on input "checkbox" at bounding box center [333, 173] width 9 height 9
checkbox input "true"
select select "20"
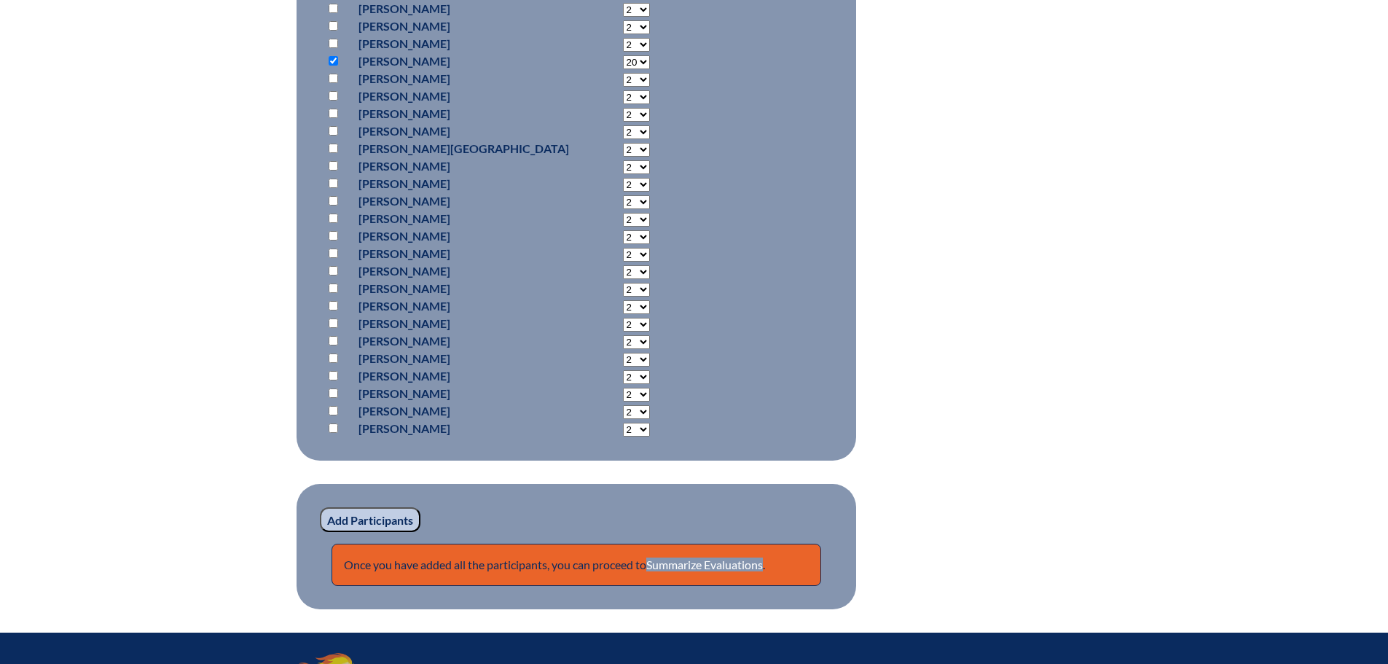
scroll to position [948, 0]
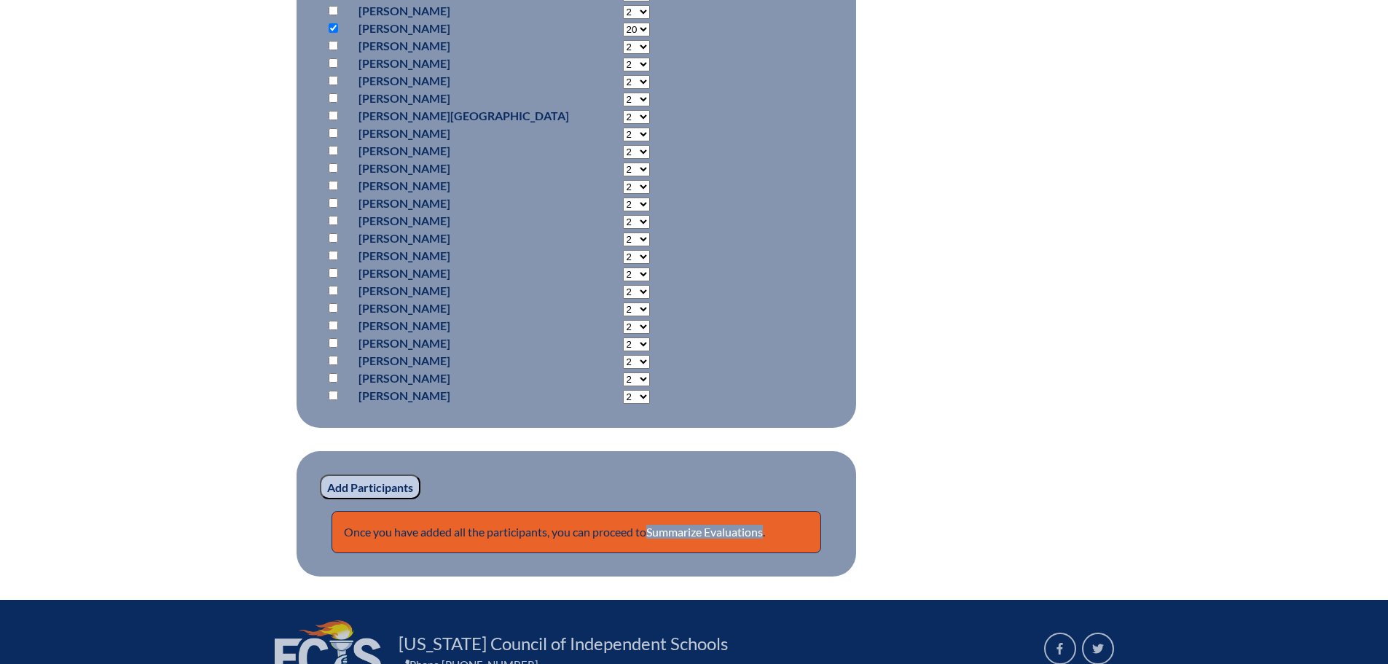
click at [342, 485] on input "Add Participants" at bounding box center [370, 486] width 101 height 25
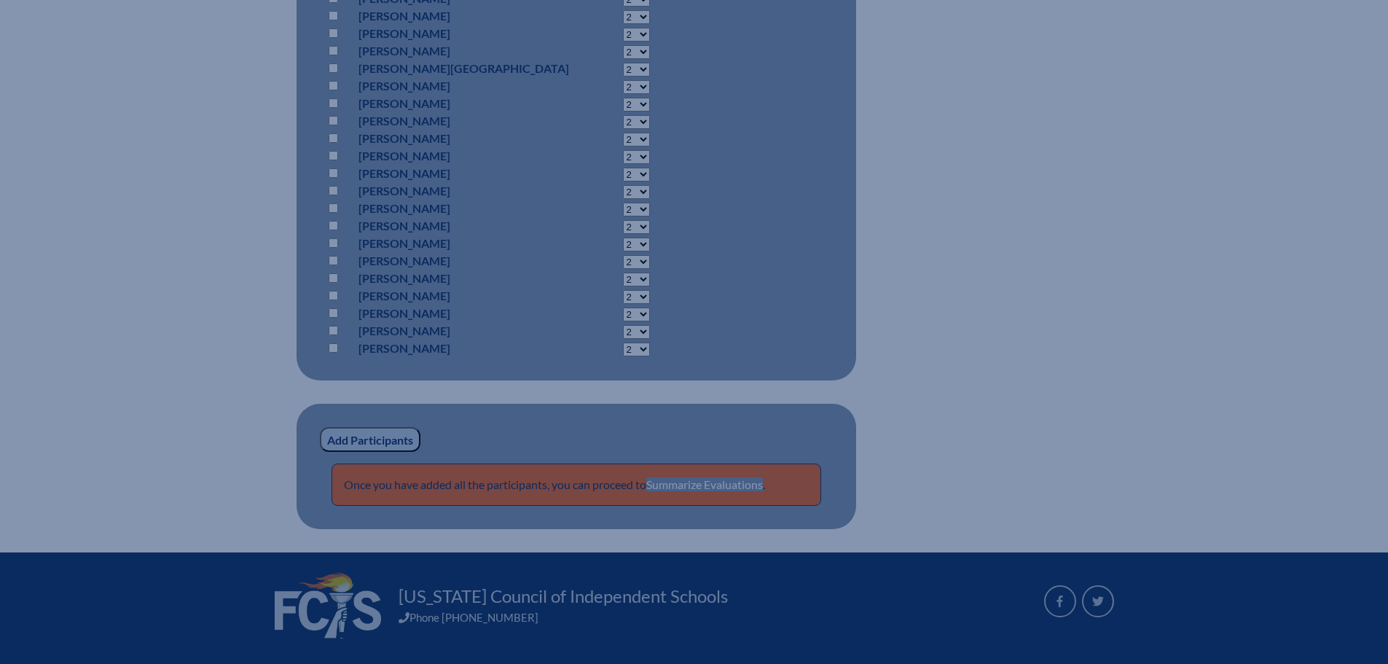
scroll to position [802, 0]
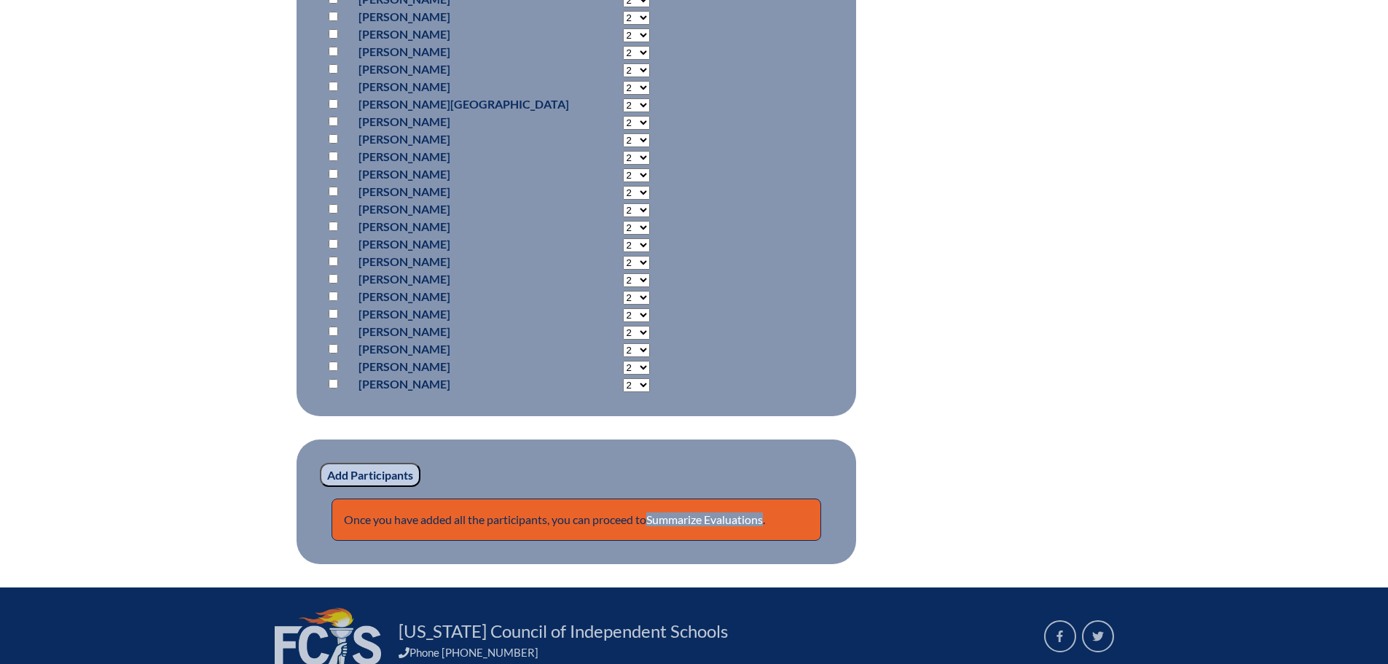
scroll to position [1155, 0]
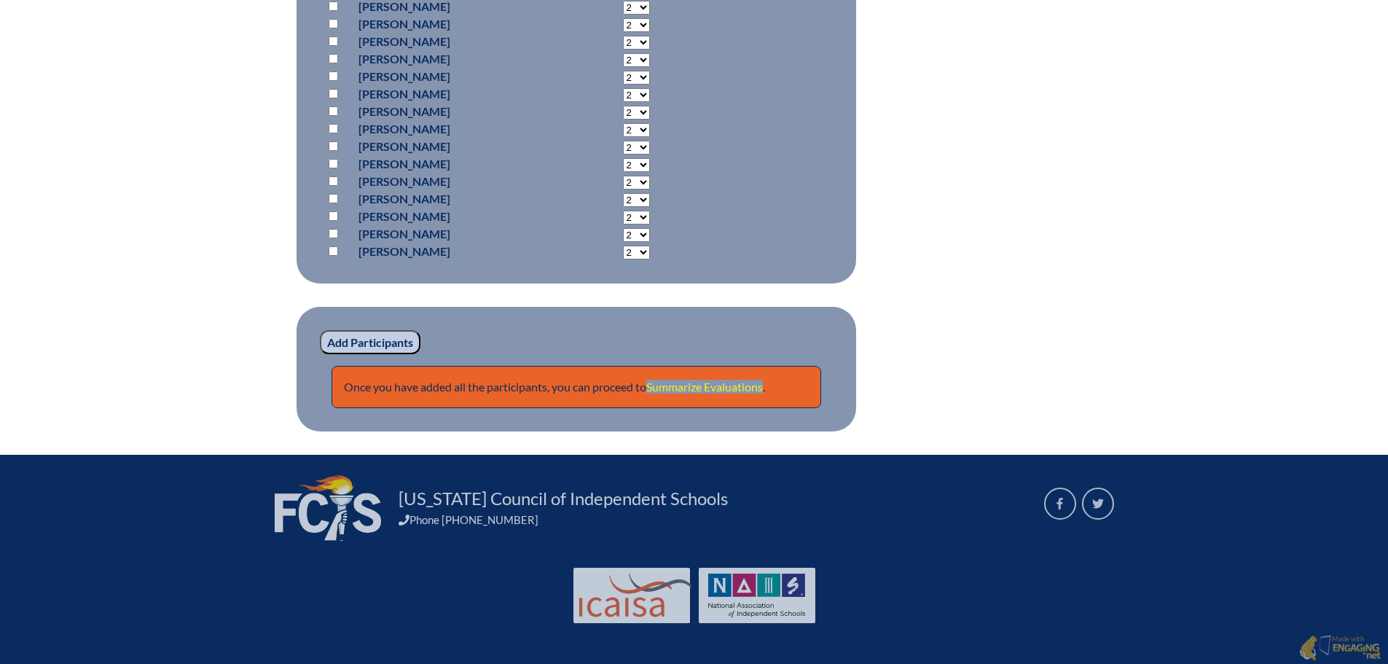
click at [705, 388] on link "Summarize Evaluations" at bounding box center [704, 387] width 117 height 14
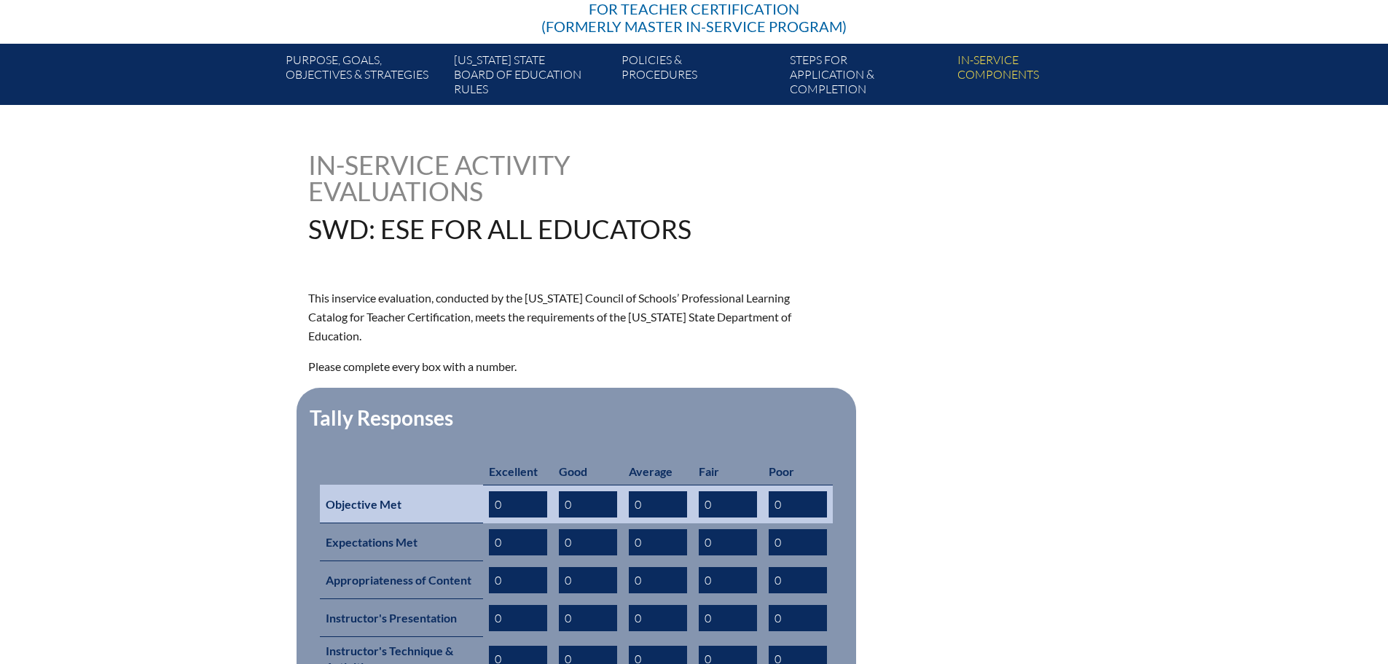
scroll to position [292, 0]
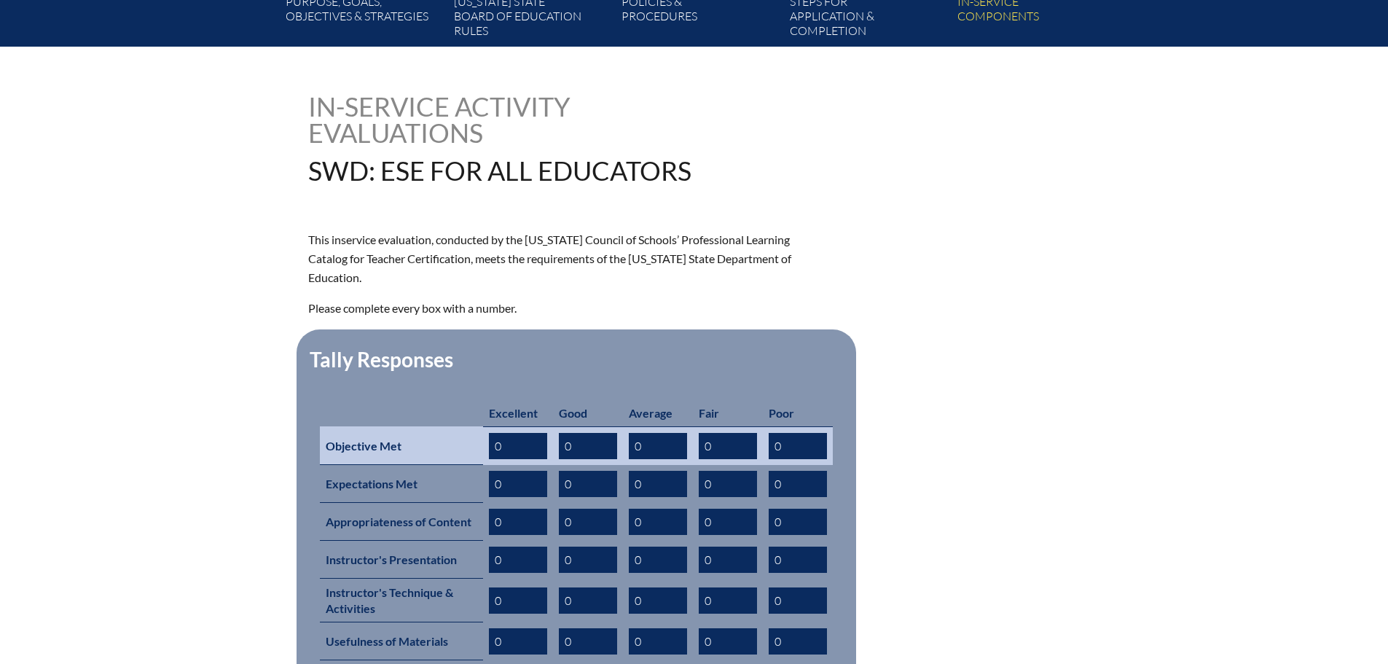
drag, startPoint x: 510, startPoint y: 423, endPoint x: 450, endPoint y: 422, distance: 59.8
click at [450, 426] on tr "Objective Met 0 0 0 0 0" at bounding box center [576, 445] width 513 height 39
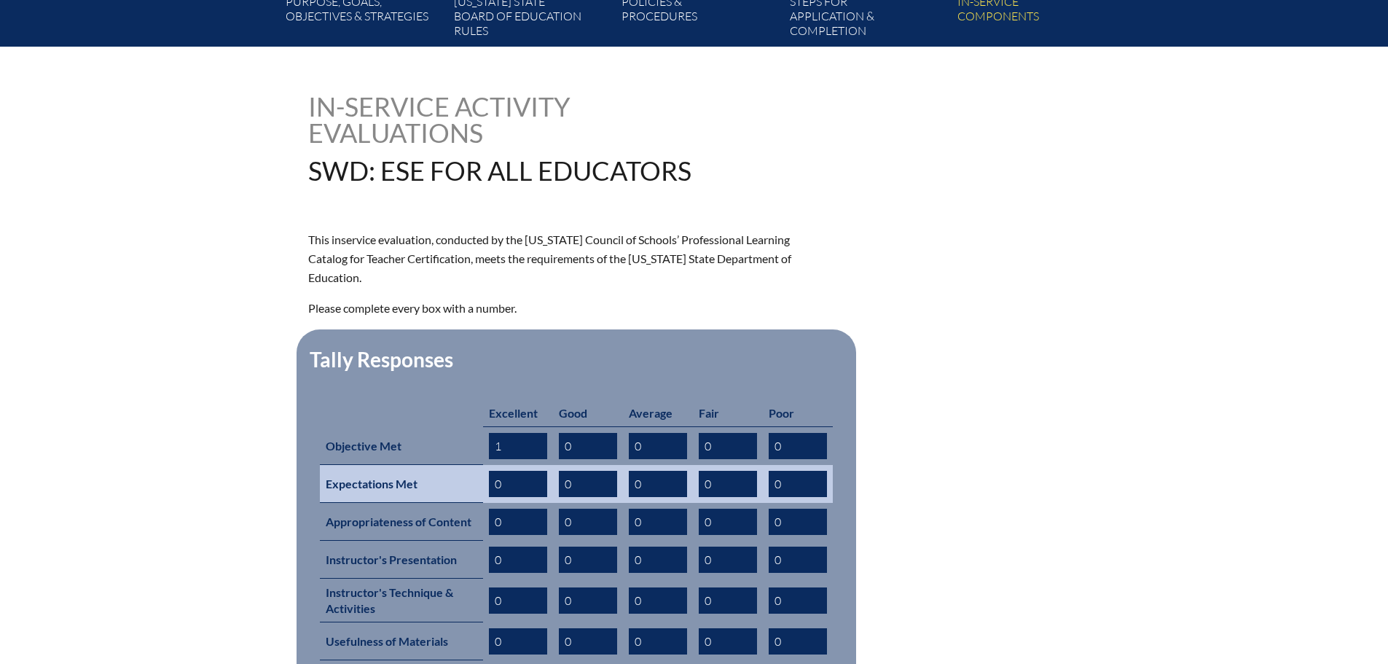
type input "1"
drag, startPoint x: 492, startPoint y: 463, endPoint x: 519, endPoint y: 463, distance: 27.0
click at [519, 471] on input "0" at bounding box center [518, 484] width 58 height 26
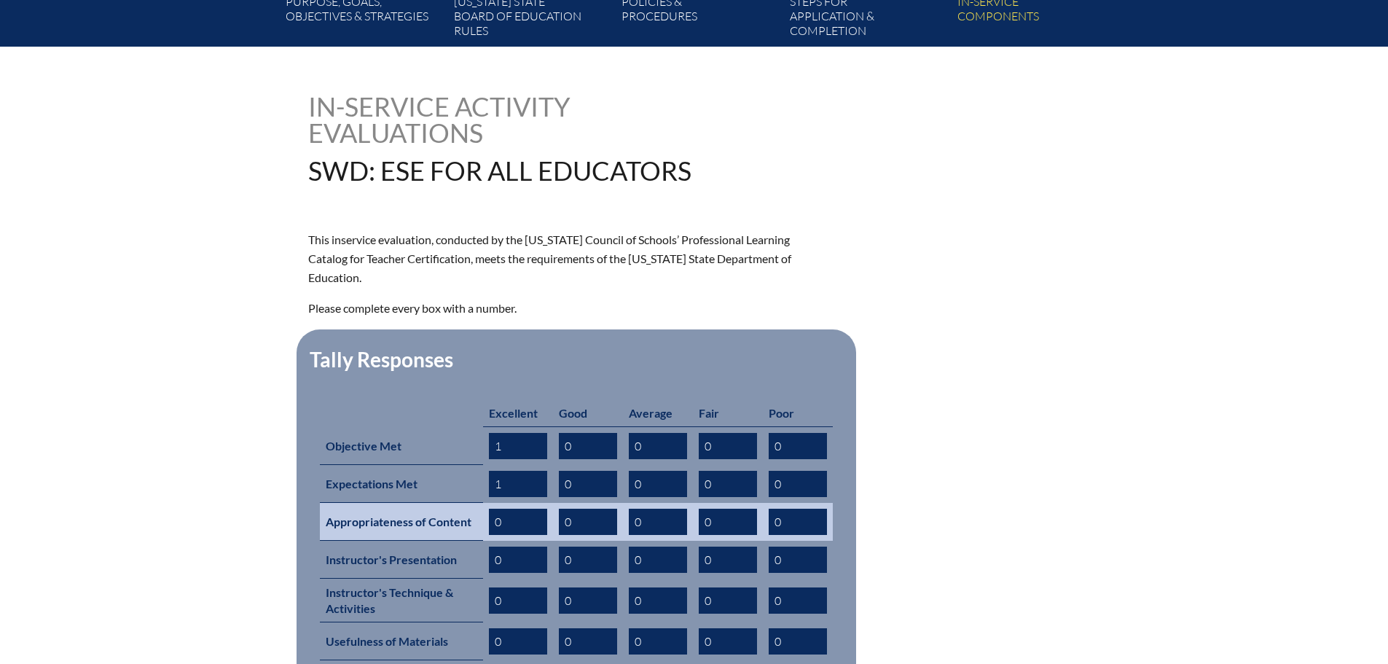
type input "1"
drag, startPoint x: 494, startPoint y: 499, endPoint x: 514, endPoint y: 499, distance: 19.7
click at [514, 509] on input "0" at bounding box center [518, 522] width 58 height 26
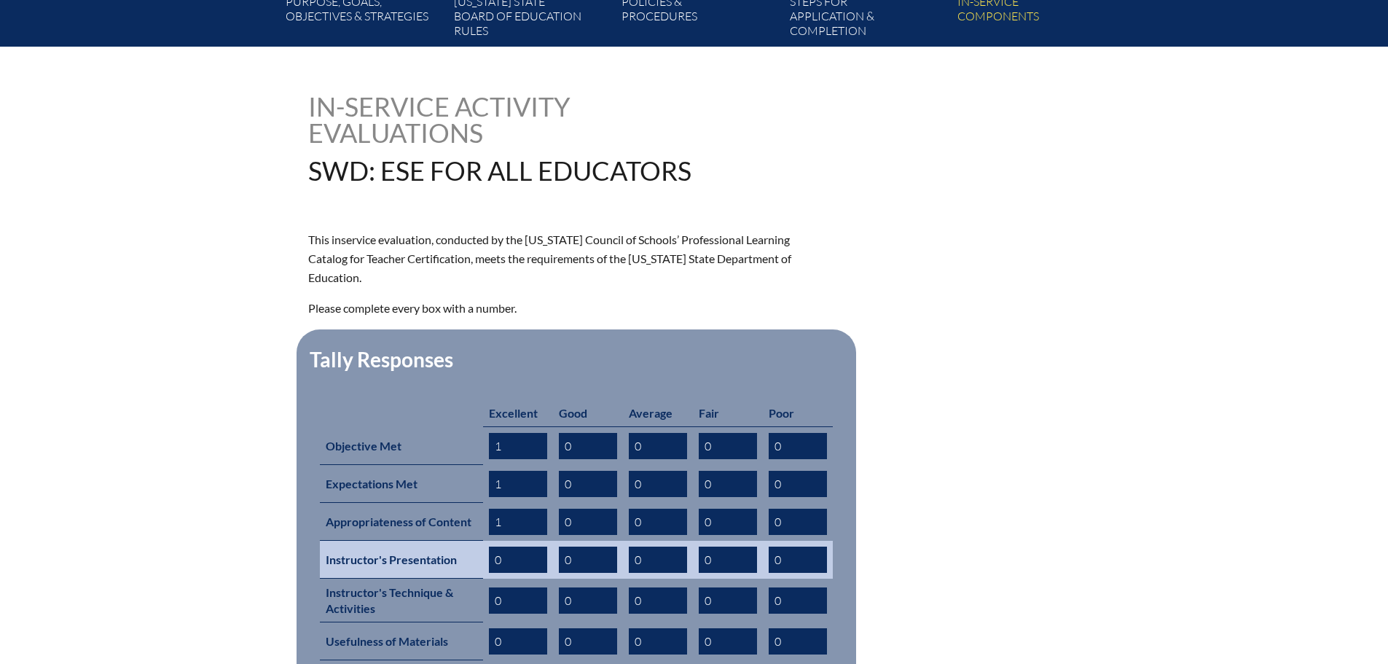
type input "1"
drag, startPoint x: 491, startPoint y: 534, endPoint x: 501, endPoint y: 534, distance: 10.2
click at [501, 547] on input "0" at bounding box center [518, 560] width 58 height 26
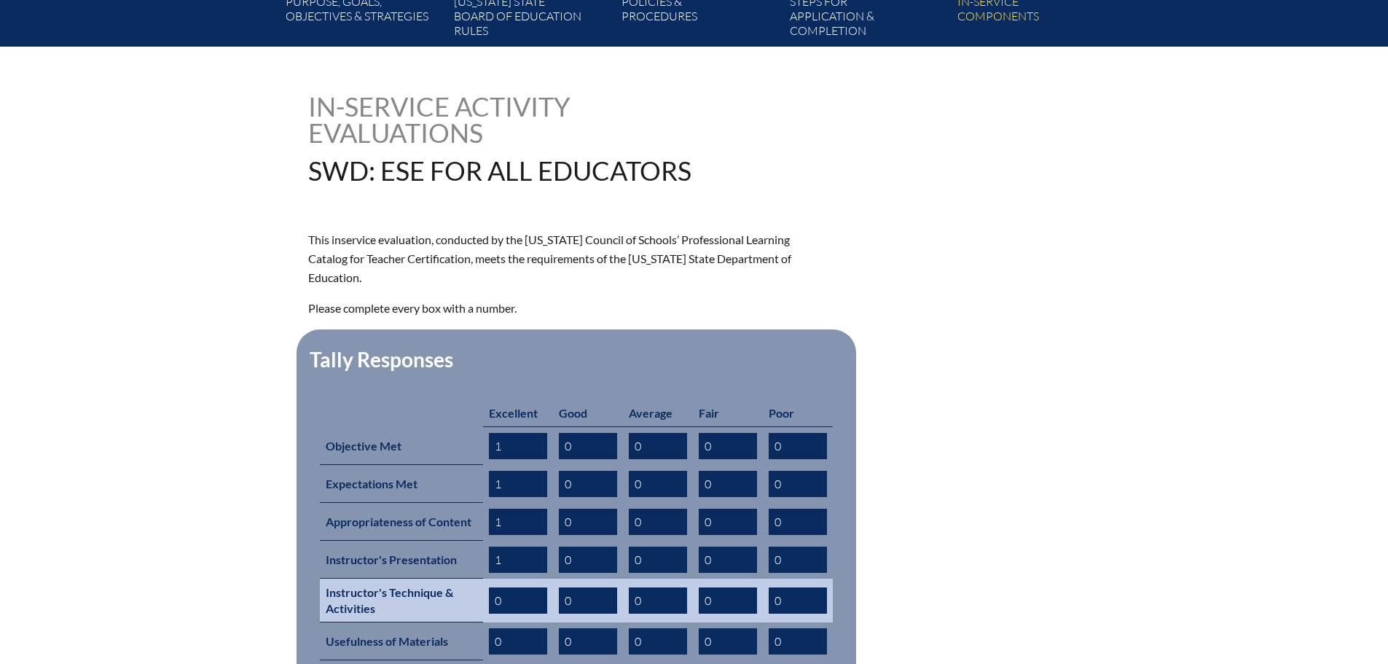
type input "1"
drag, startPoint x: 493, startPoint y: 579, endPoint x: 512, endPoint y: 578, distance: 19.7
click at [512, 587] on input "1" at bounding box center [518, 600] width 58 height 26
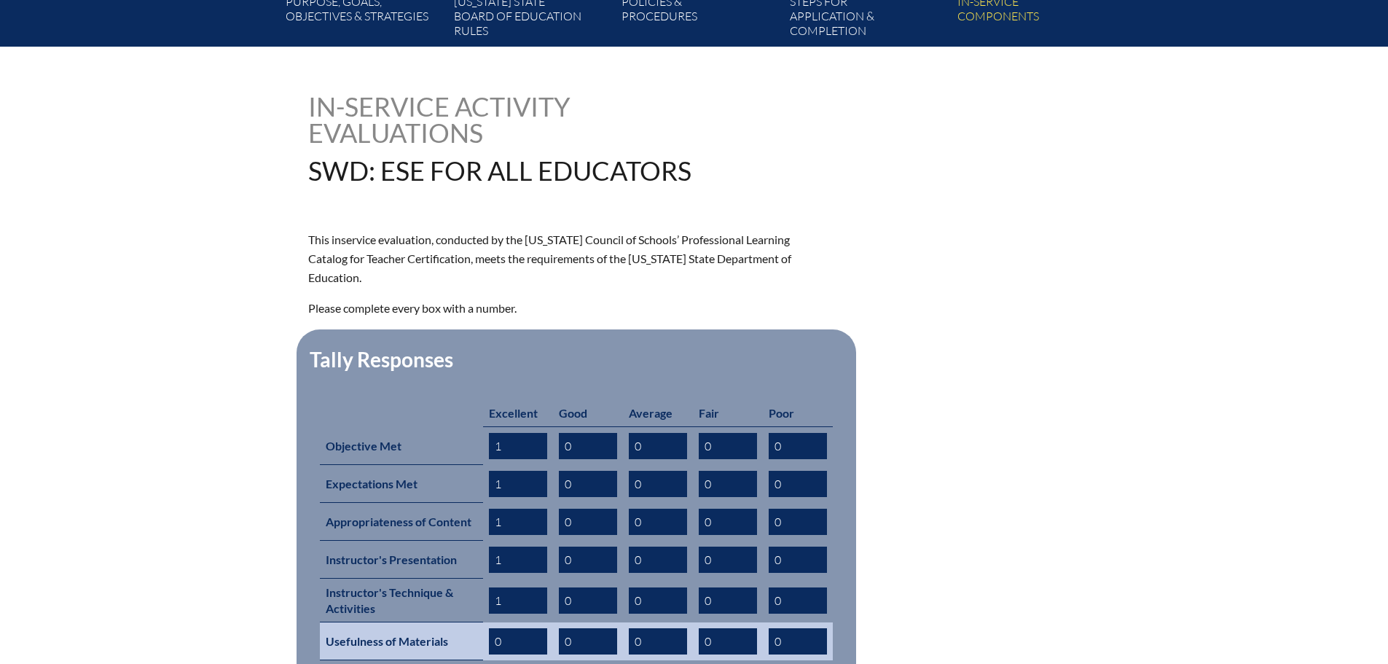
type input "1"
drag, startPoint x: 491, startPoint y: 609, endPoint x: 514, endPoint y: 608, distance: 22.6
click at [514, 628] on input "0" at bounding box center [518, 641] width 58 height 26
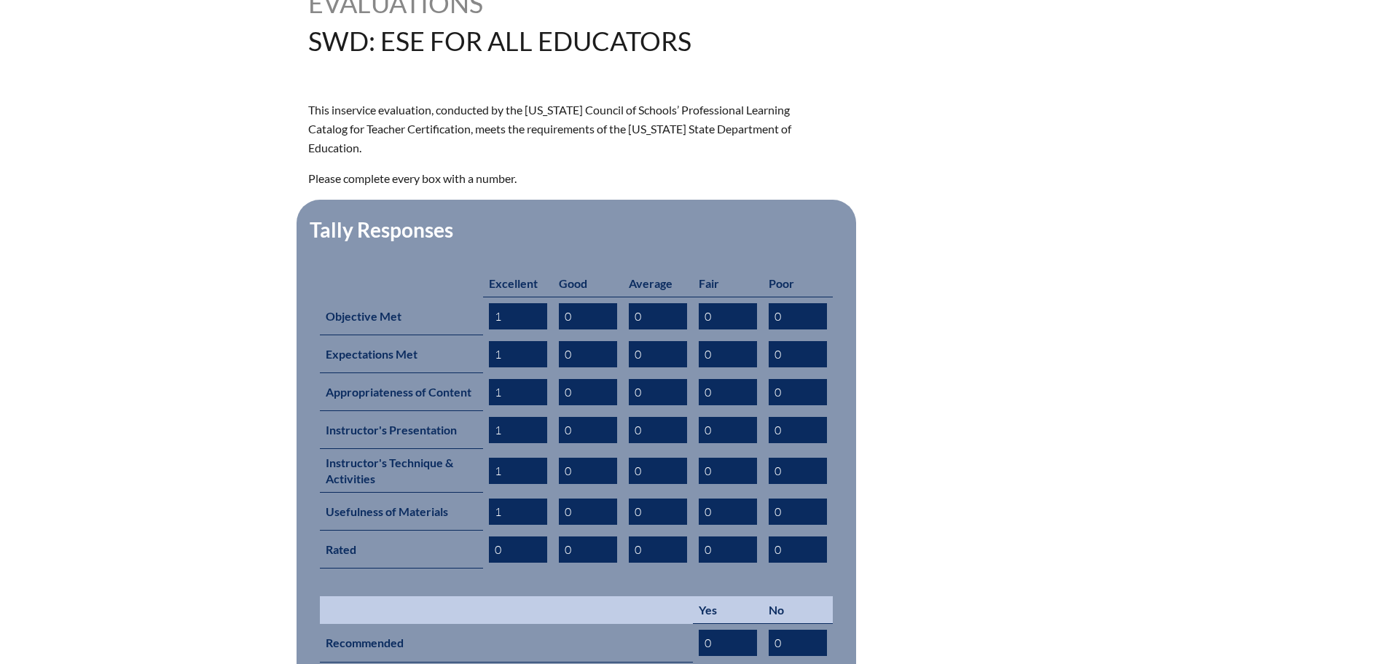
scroll to position [437, 0]
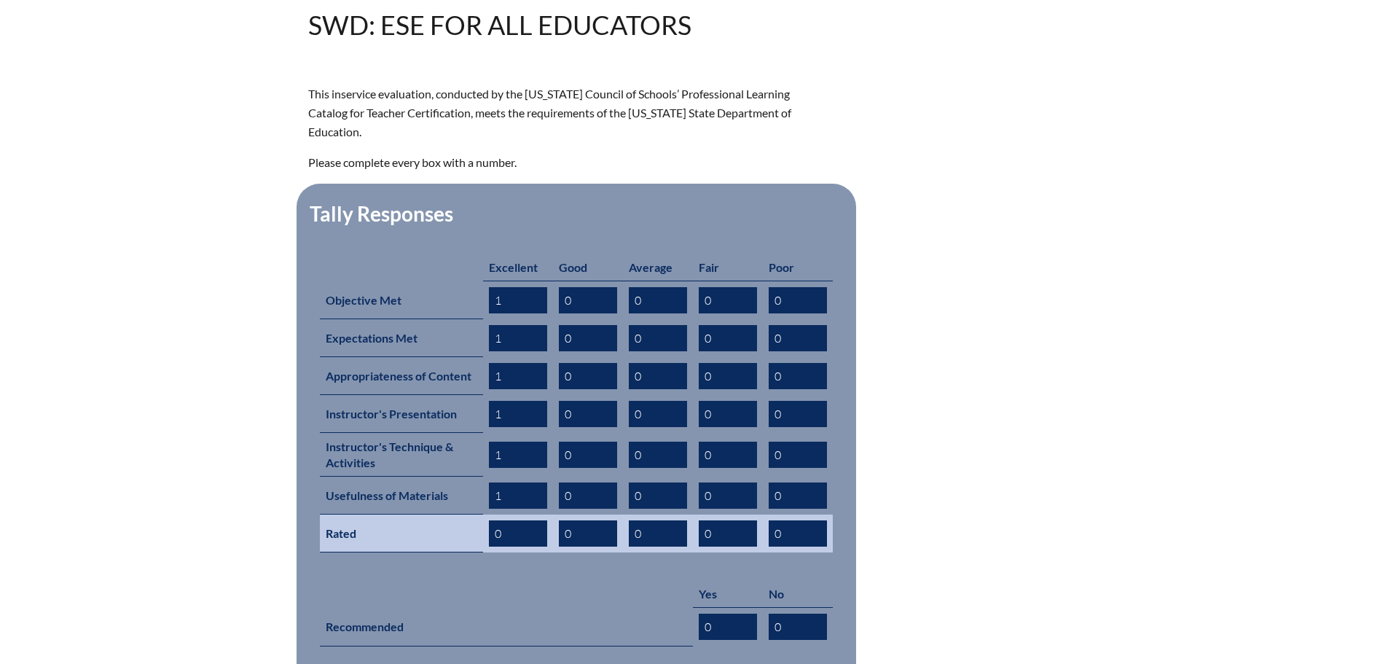
type input "1"
drag, startPoint x: 493, startPoint y: 508, endPoint x: 523, endPoint y: 508, distance: 29.9
click at [523, 520] on input "0" at bounding box center [518, 533] width 58 height 26
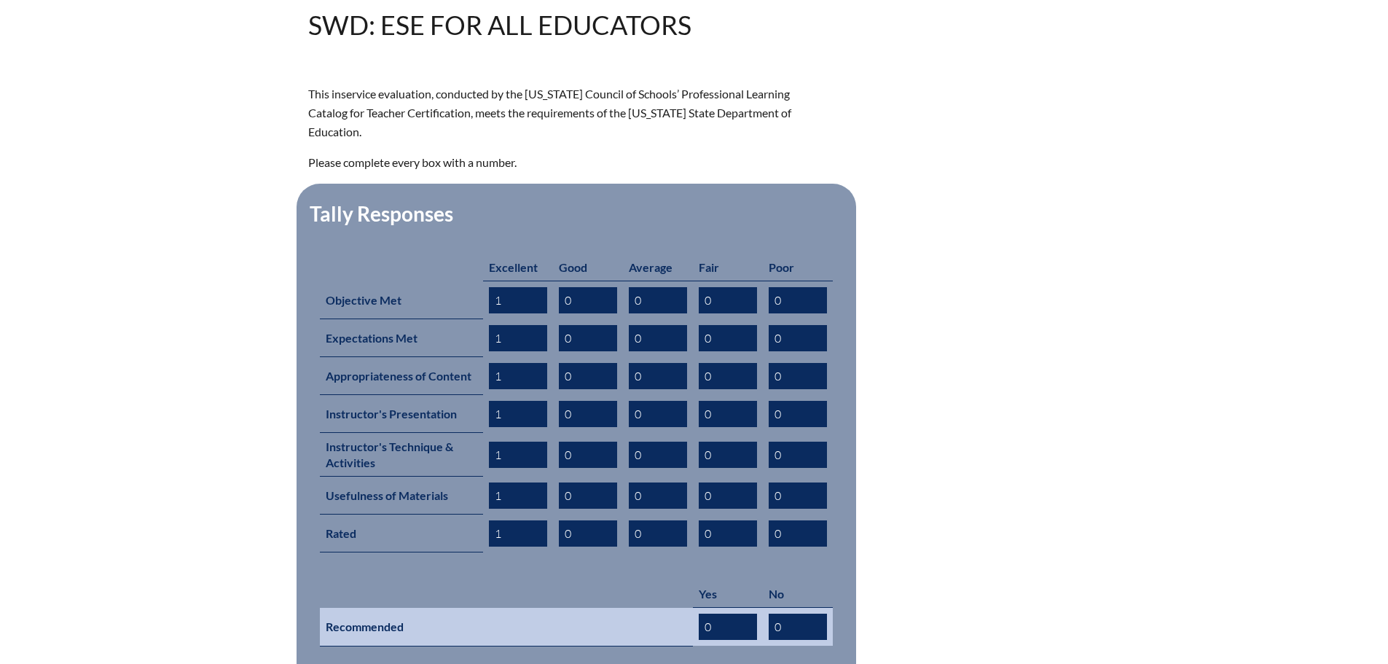
type input "1"
drag, startPoint x: 705, startPoint y: 599, endPoint x: 728, endPoint y: 595, distance: 23.7
click at [728, 614] on input "0" at bounding box center [728, 627] width 58 height 26
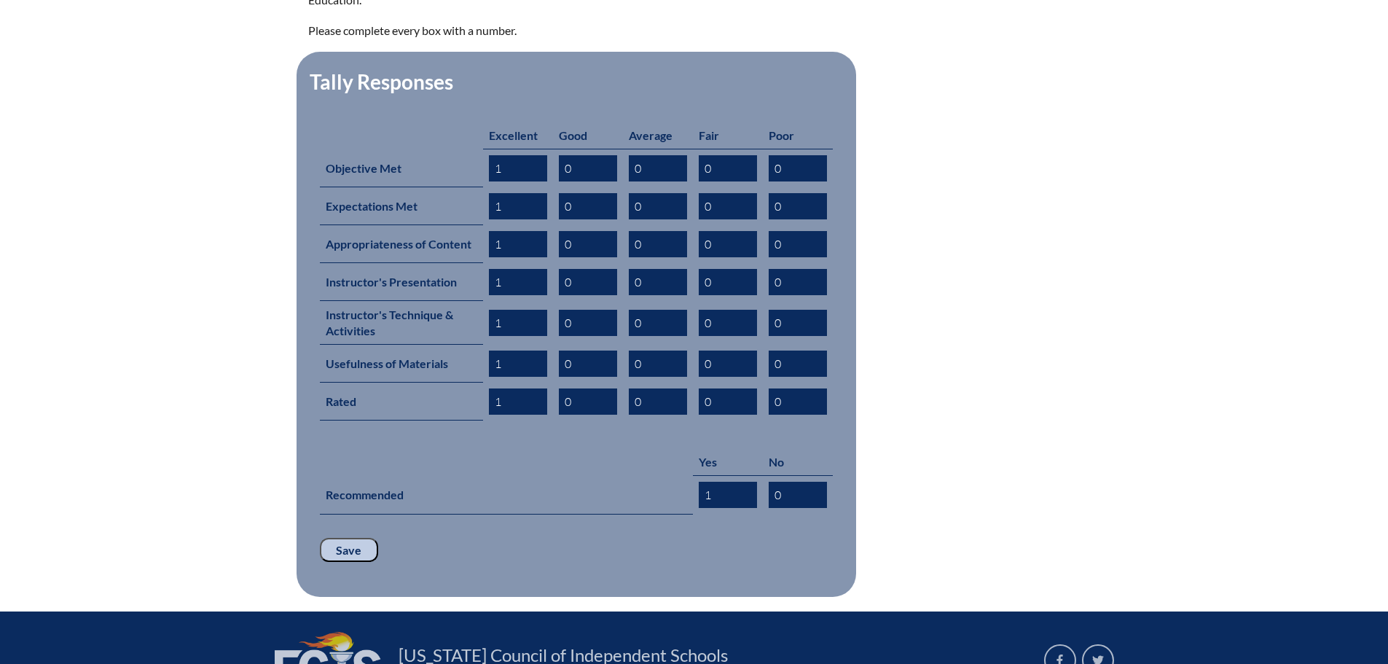
scroll to position [583, 0]
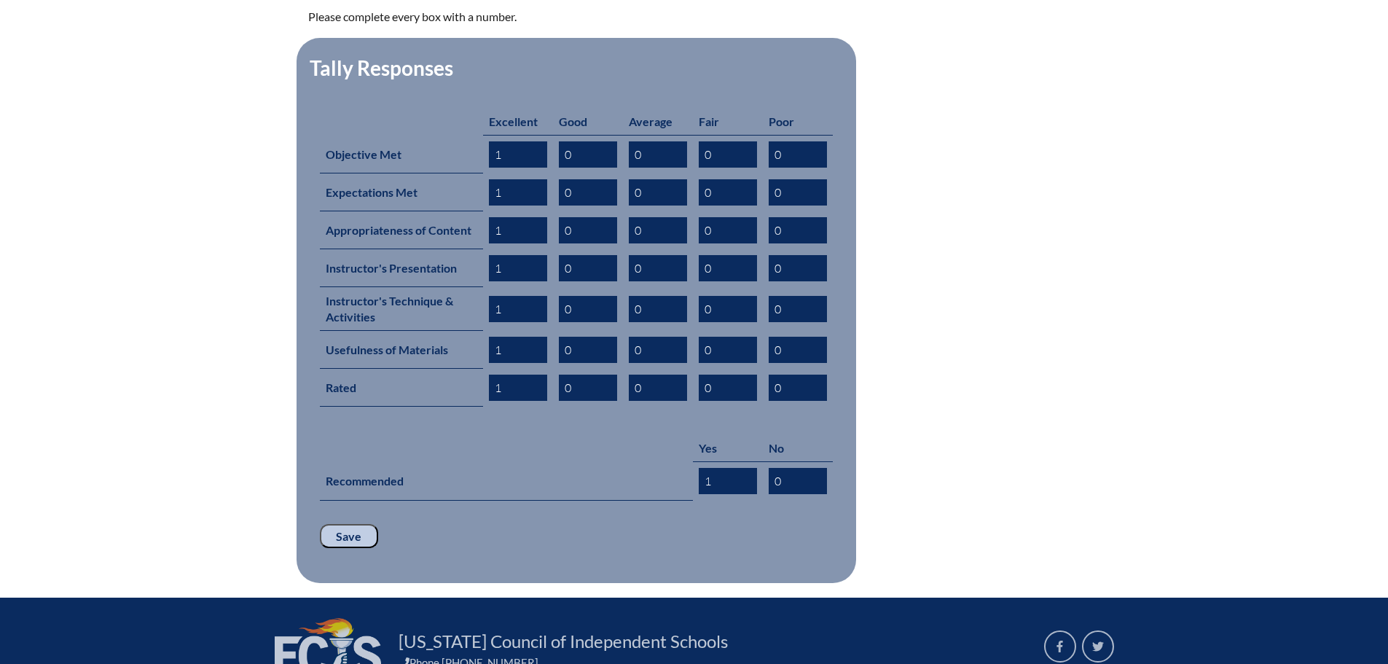
type input "1"
click at [351, 524] on input "Save" at bounding box center [349, 536] width 58 height 25
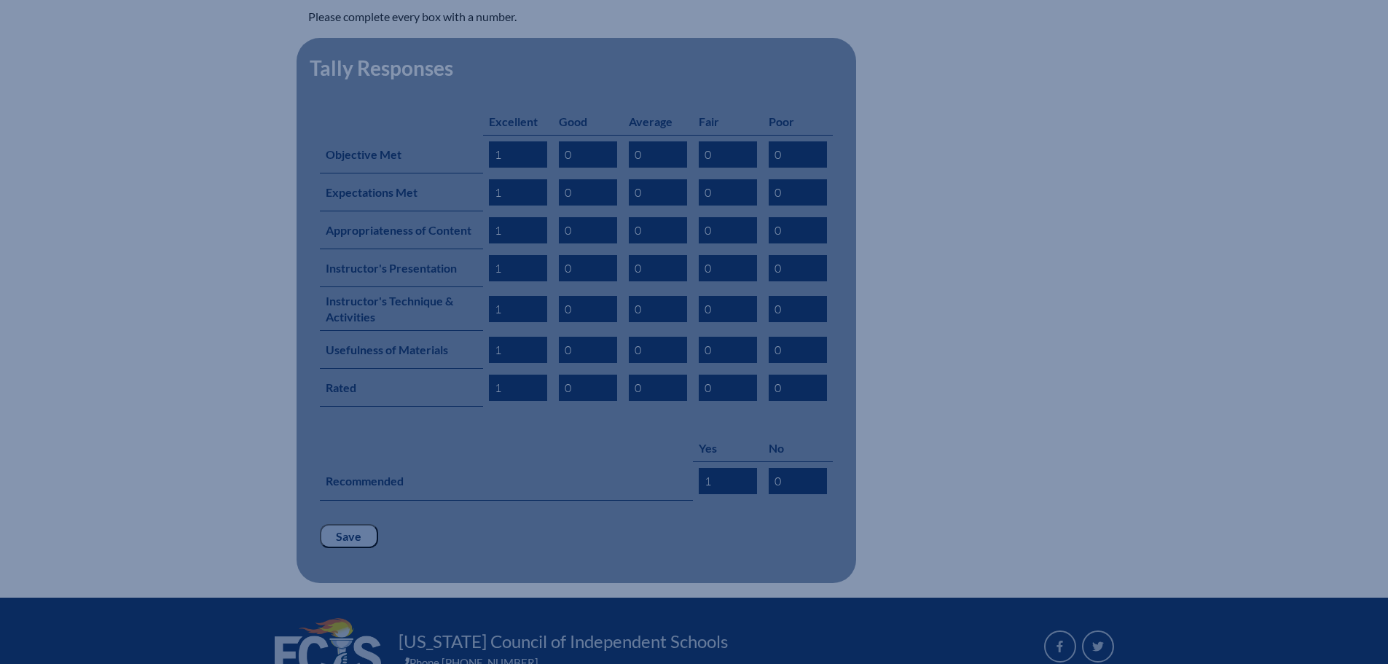
click at [351, 524] on input "Save" at bounding box center [349, 536] width 58 height 25
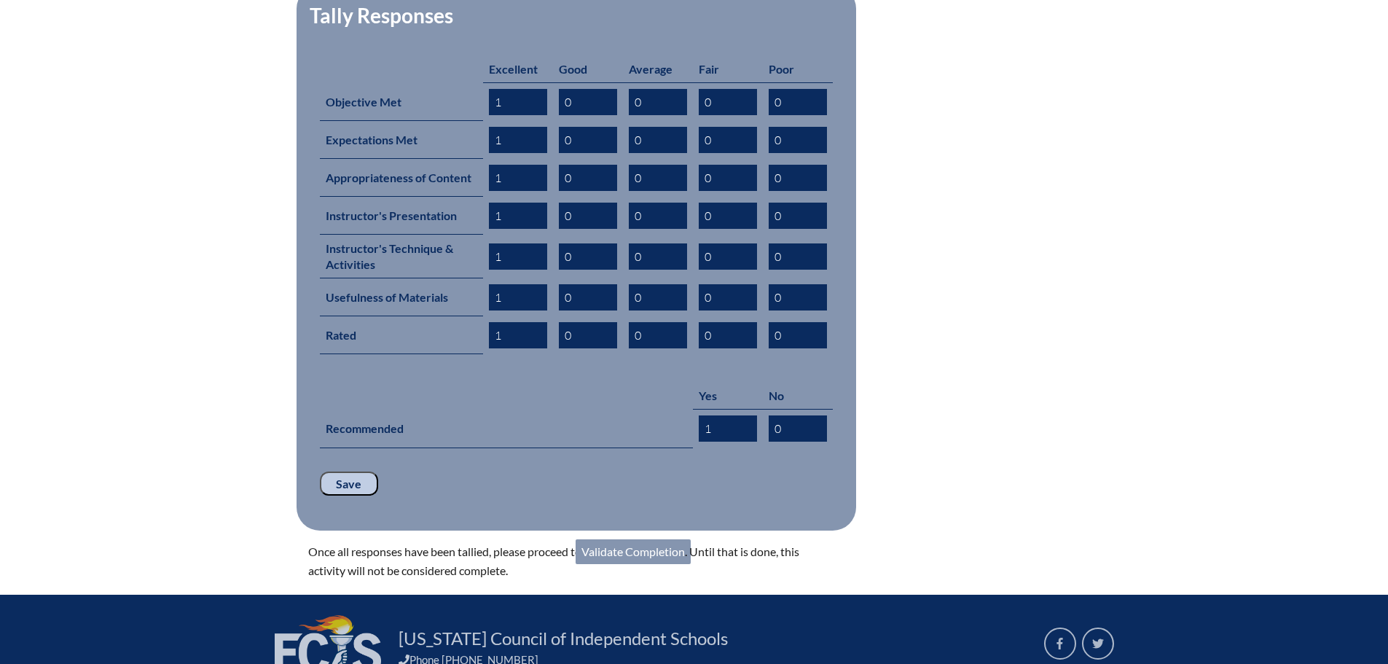
scroll to position [729, 0]
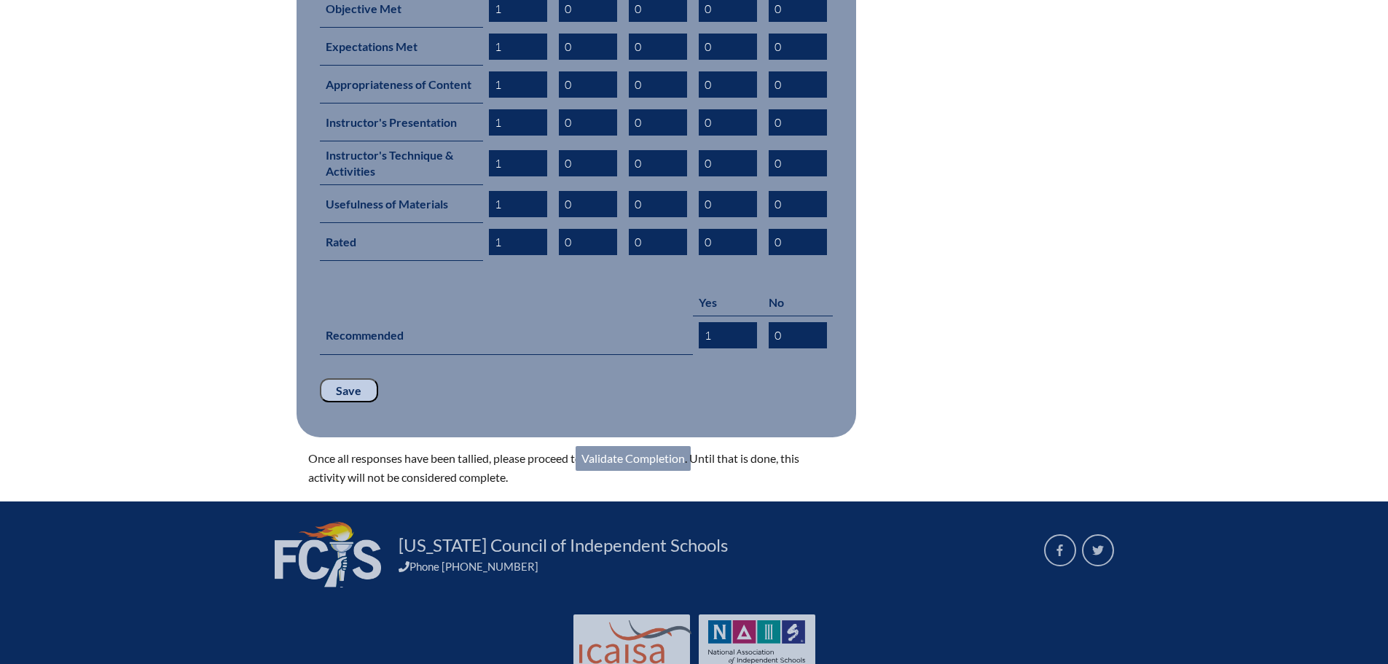
drag, startPoint x: 645, startPoint y: 431, endPoint x: 595, endPoint y: 445, distance: 51.3
click at [645, 446] on link "Validate Completion" at bounding box center [633, 458] width 115 height 25
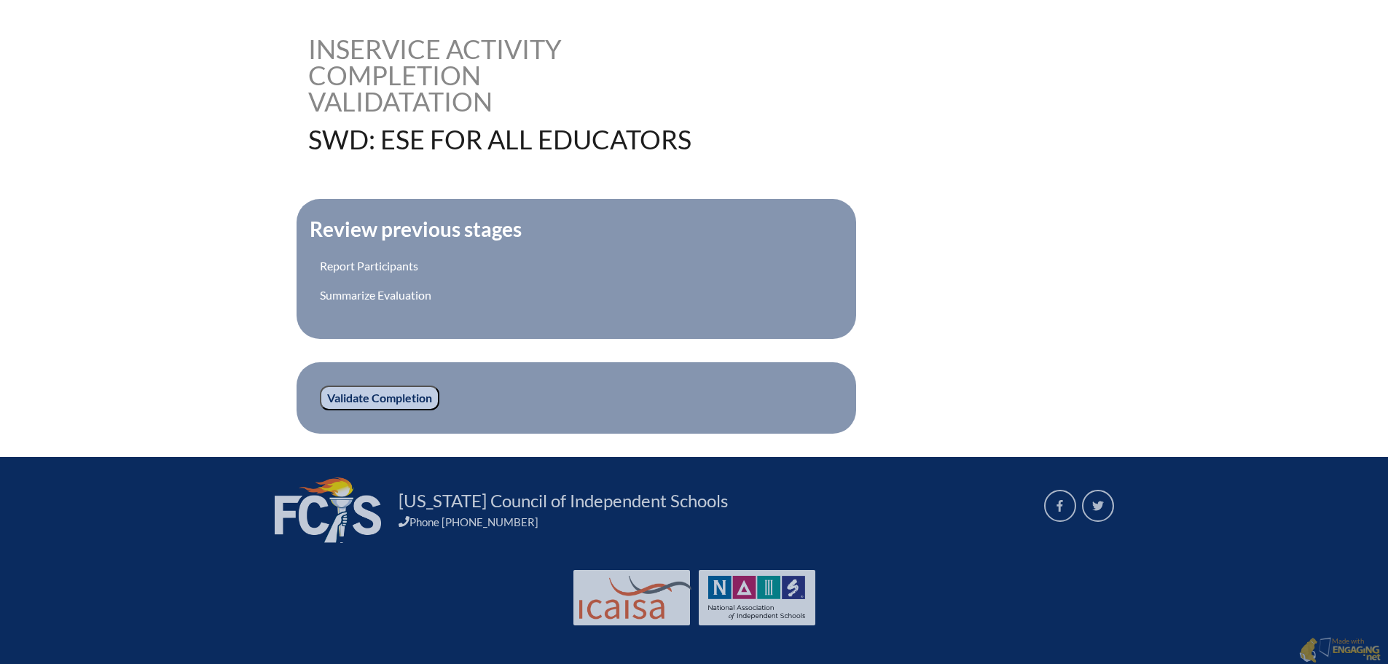
scroll to position [351, 0]
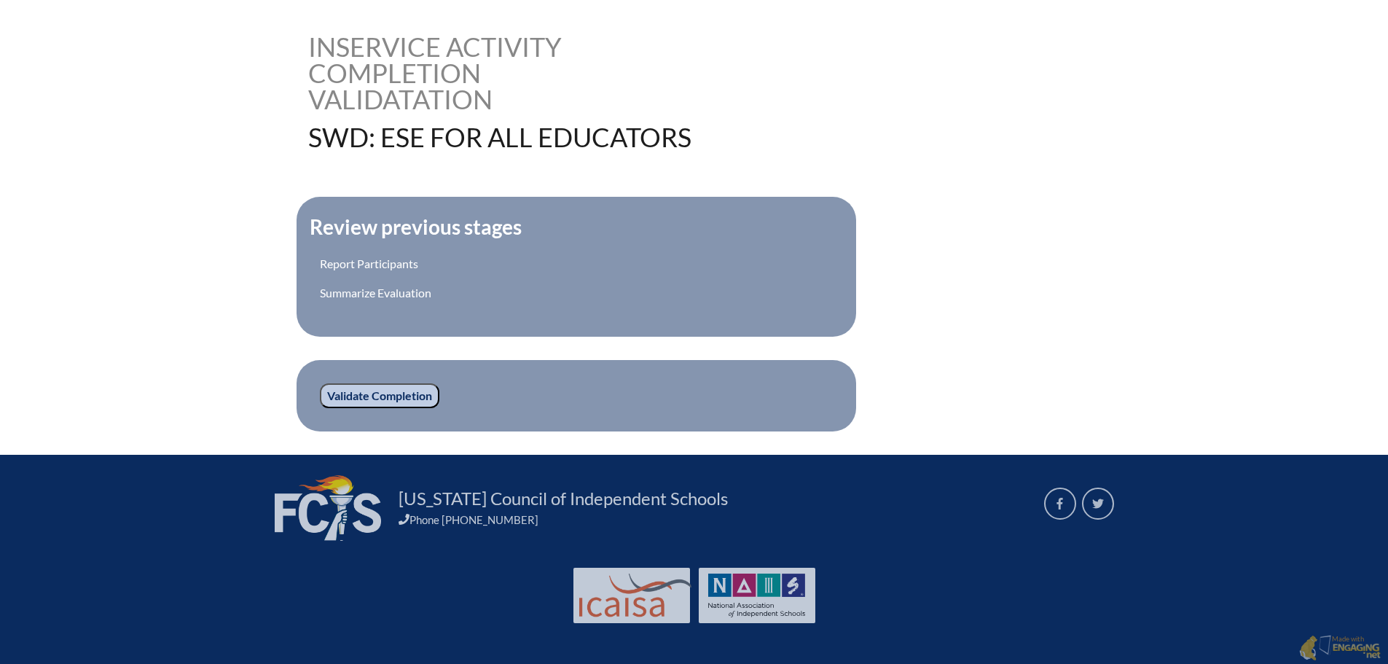
click at [370, 386] on input "Validate Completion" at bounding box center [380, 395] width 120 height 25
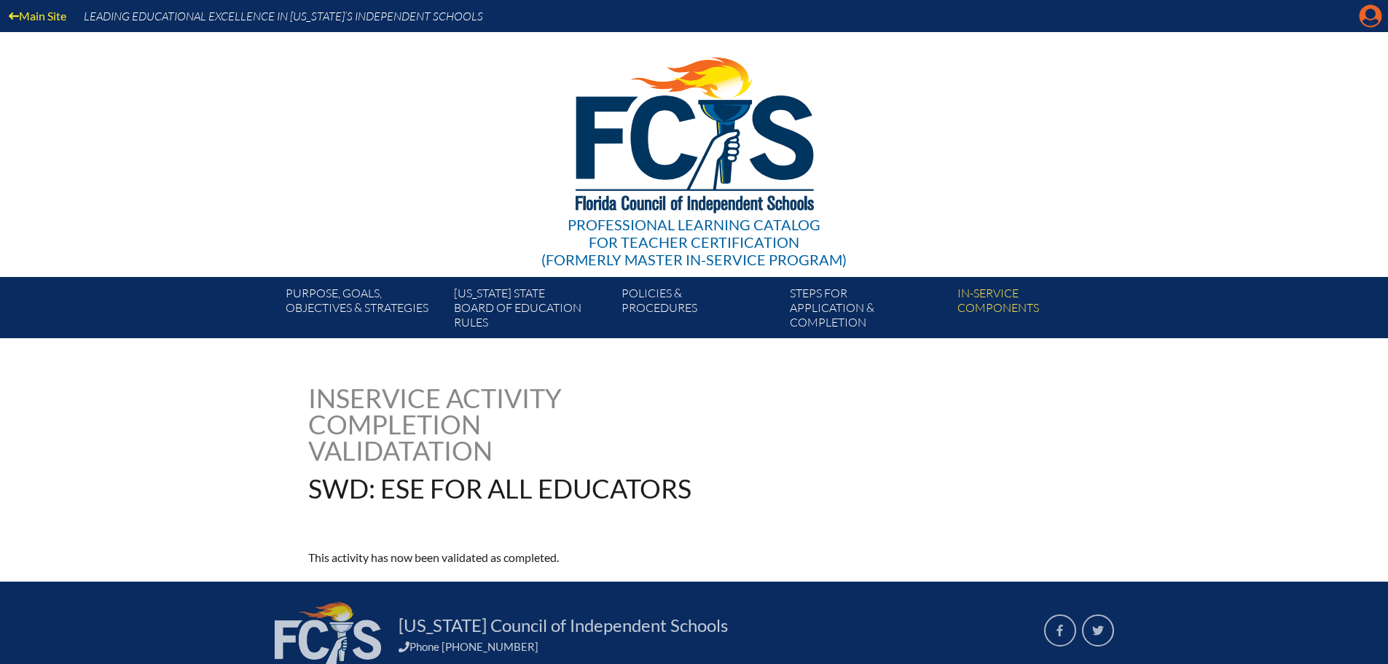
click at [1370, 19] on icon at bounding box center [1371, 16] width 23 height 23
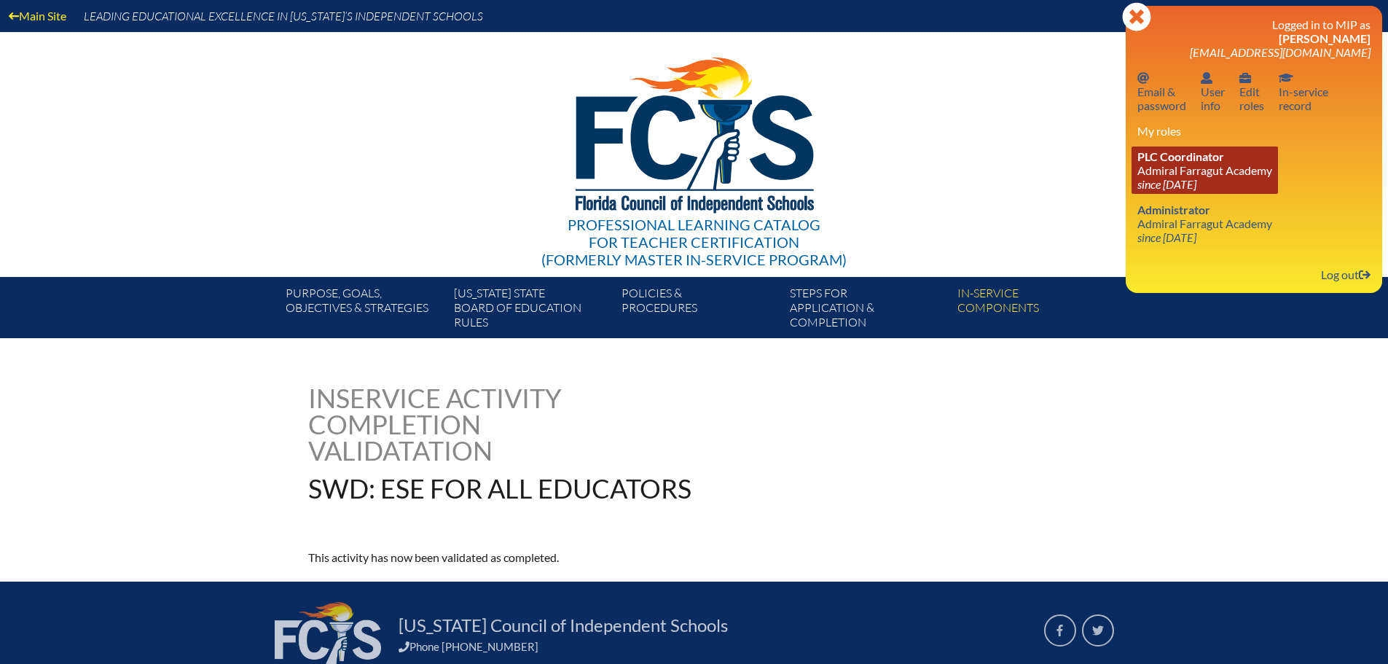
click at [1155, 157] on span "PLC Coordinator" at bounding box center [1181, 156] width 87 height 14
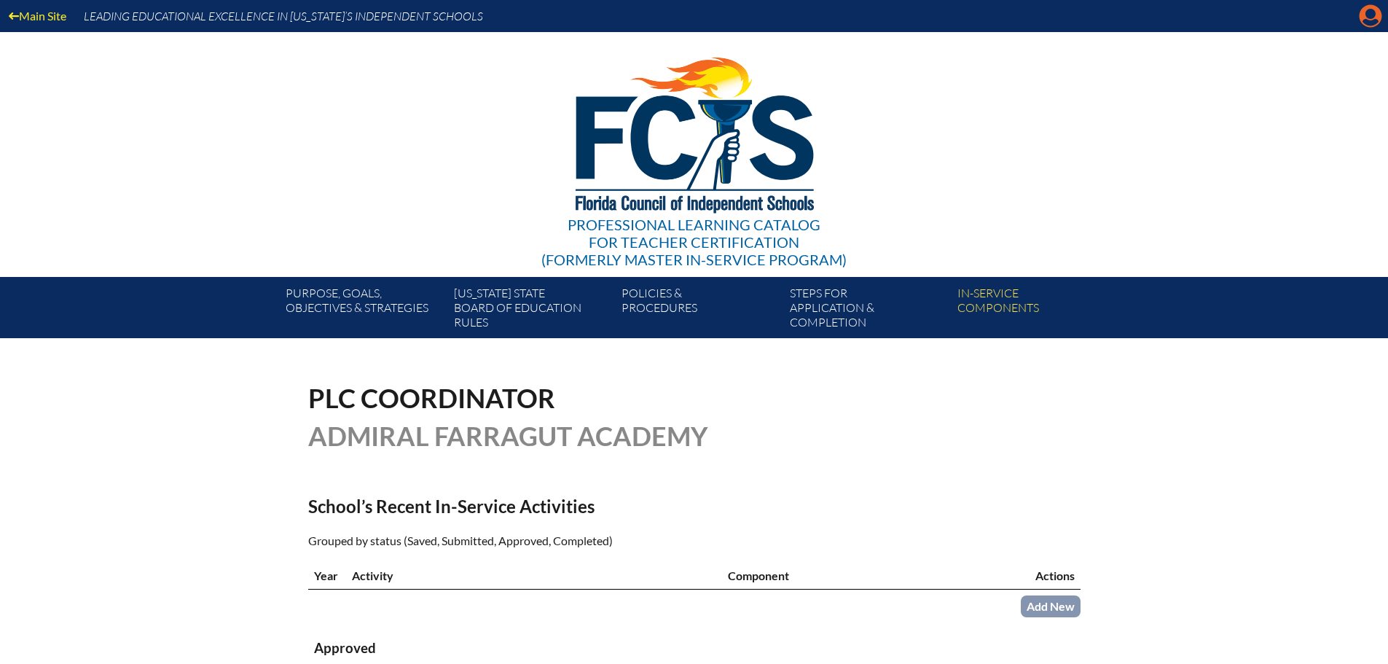
click at [1371, 14] on icon "Manage account" at bounding box center [1370, 15] width 23 height 23
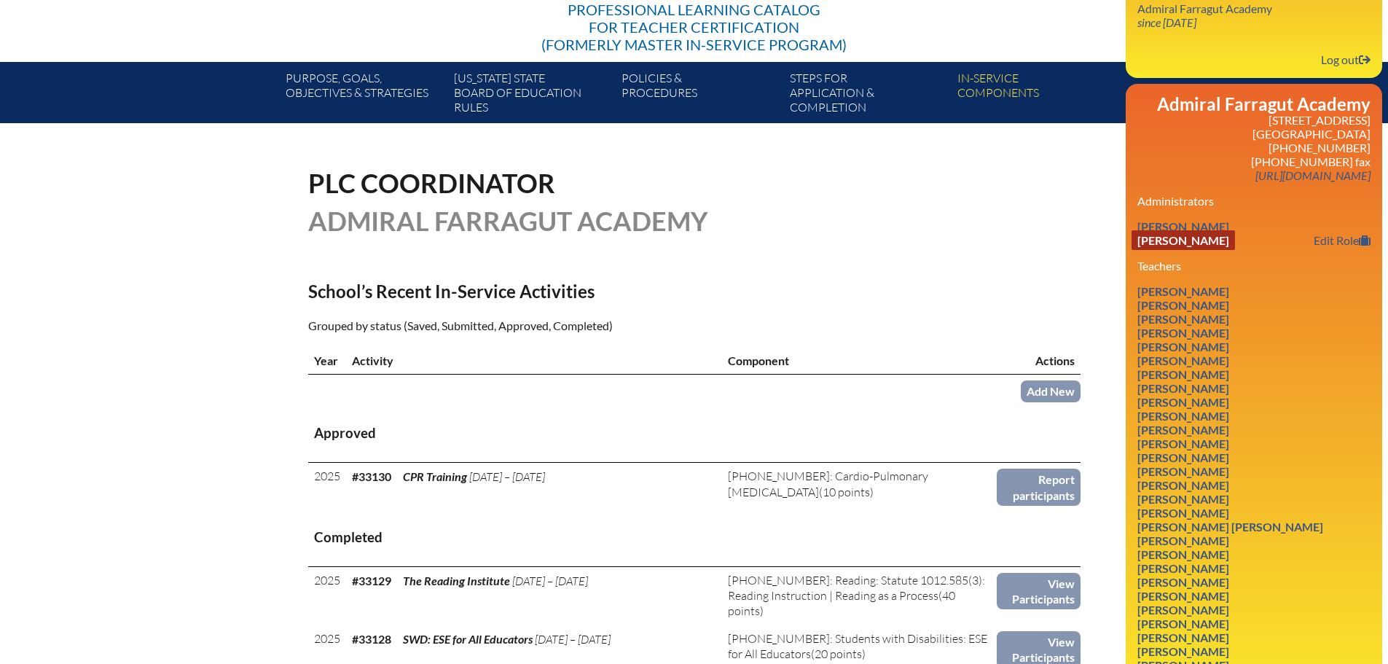
scroll to position [219, 0]
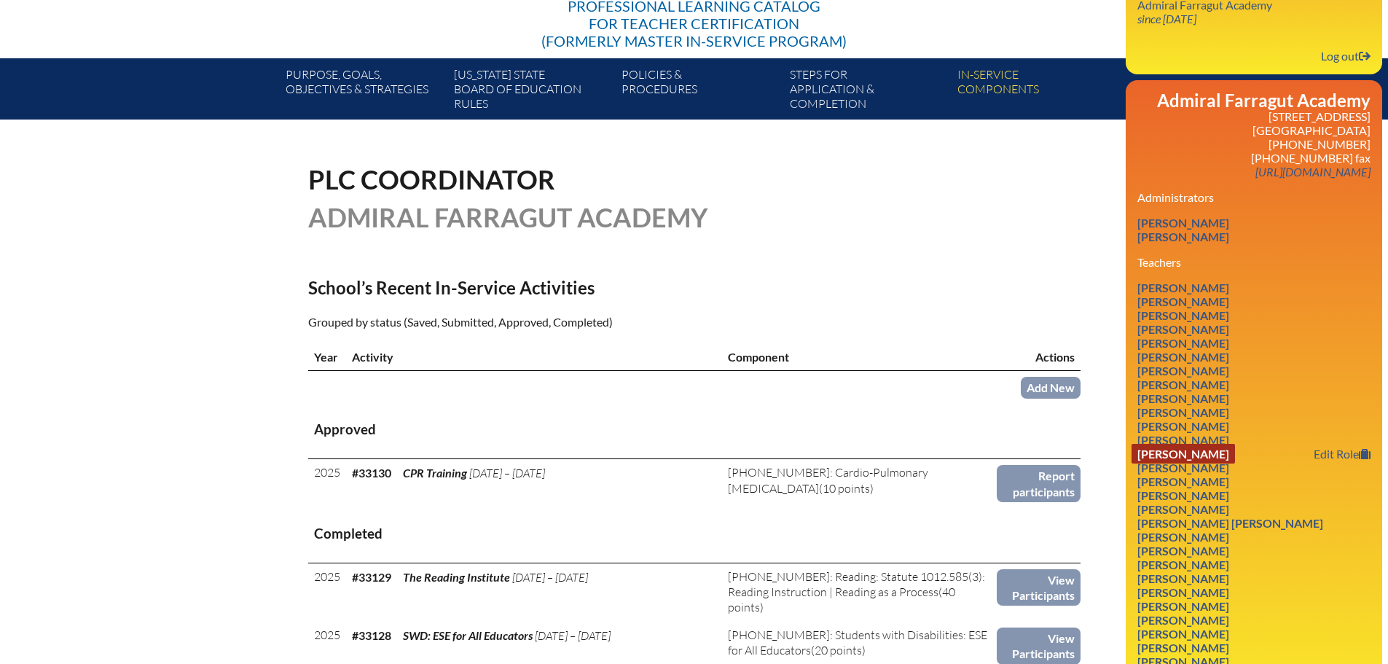
click at [1206, 453] on link "[PERSON_NAME]" at bounding box center [1183, 454] width 103 height 20
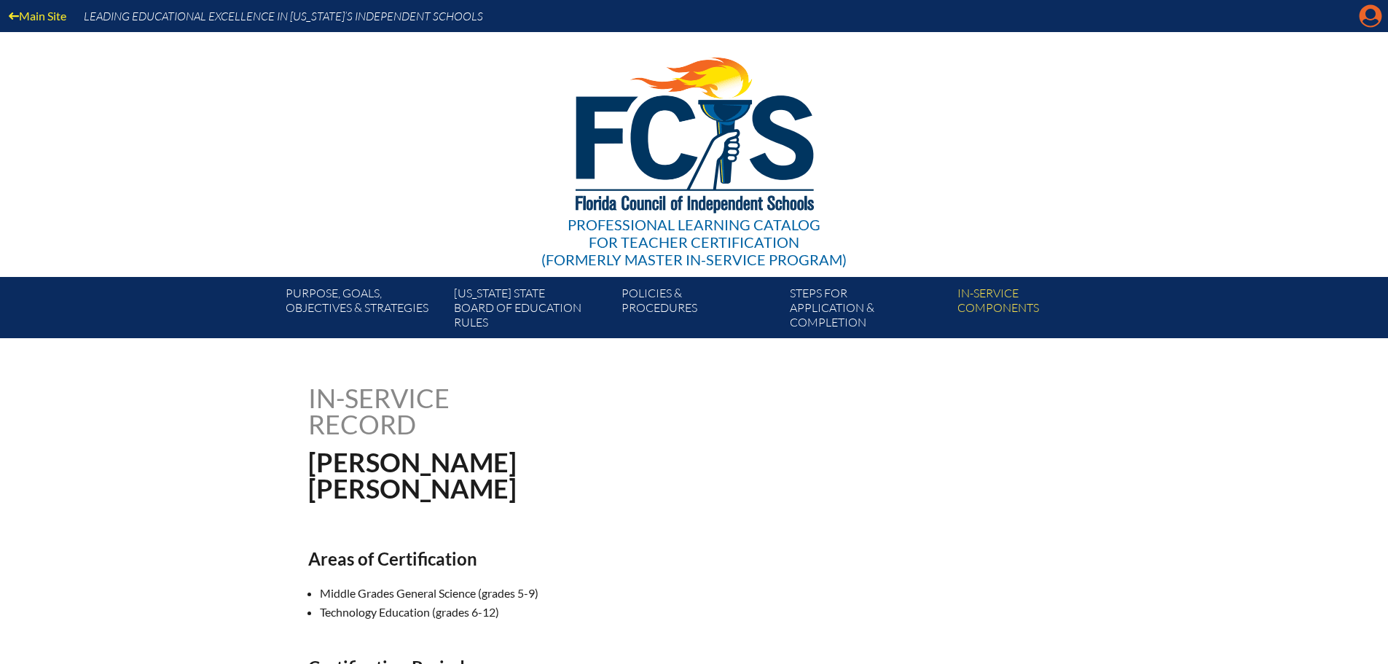
click at [1363, 17] on icon at bounding box center [1371, 16] width 23 height 23
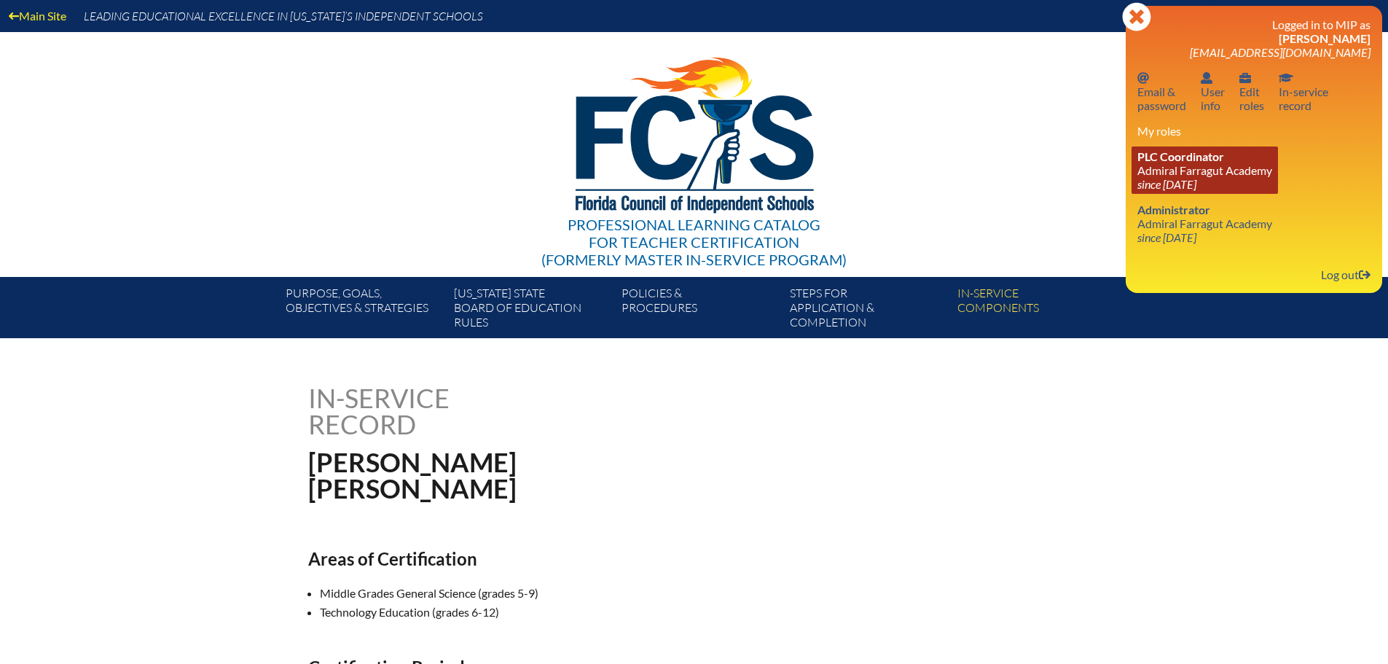
click at [1170, 163] on span "PLC Coordinator" at bounding box center [1181, 156] width 87 height 14
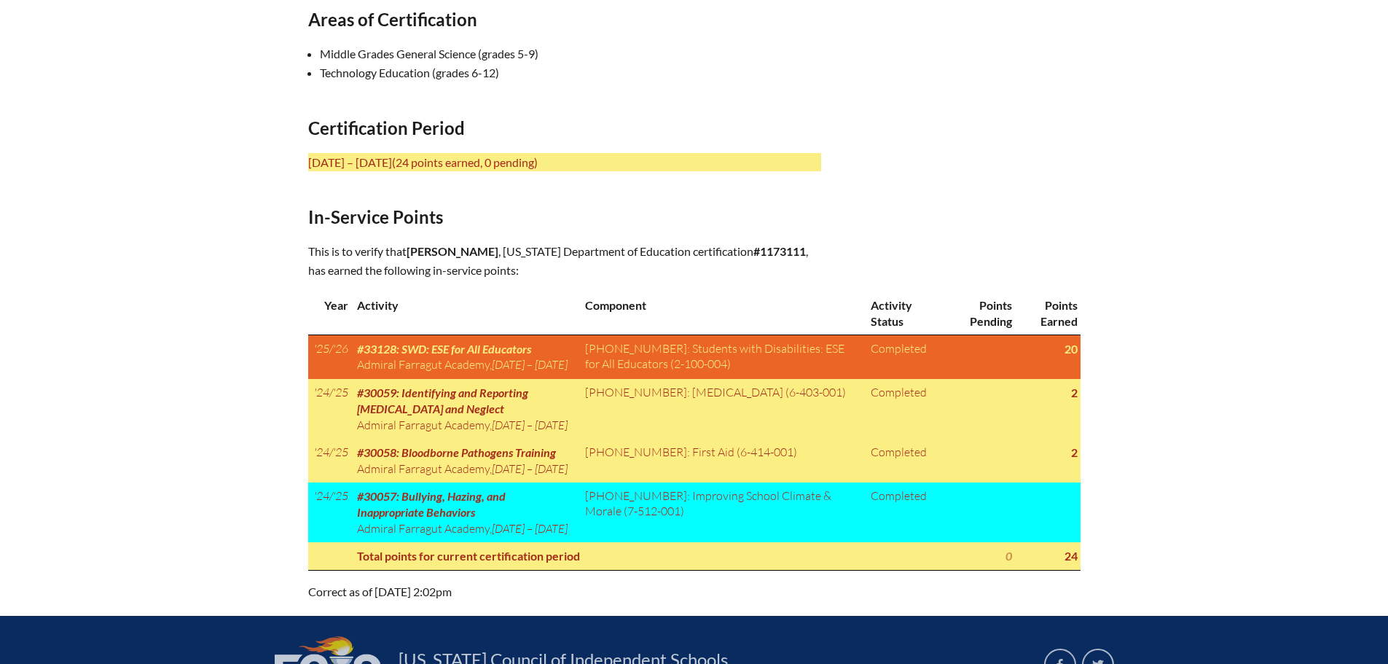
scroll to position [583, 0]
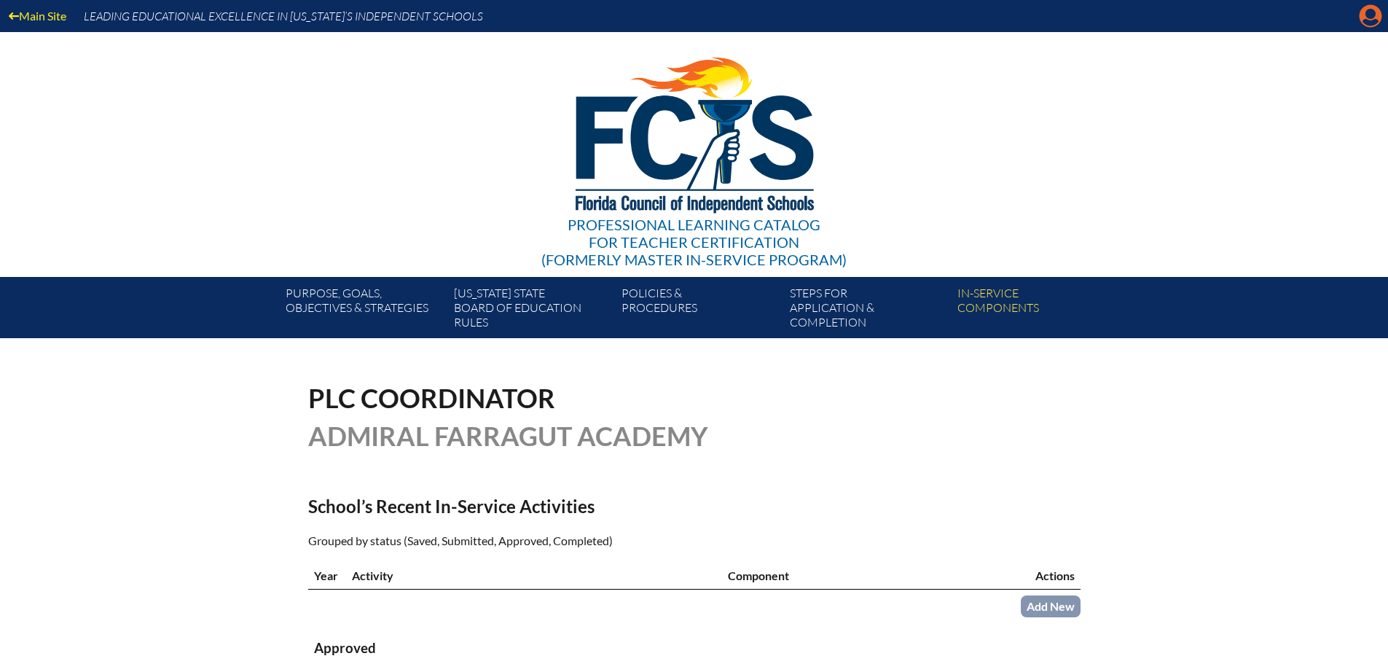
click at [1378, 16] on icon at bounding box center [1371, 16] width 23 height 23
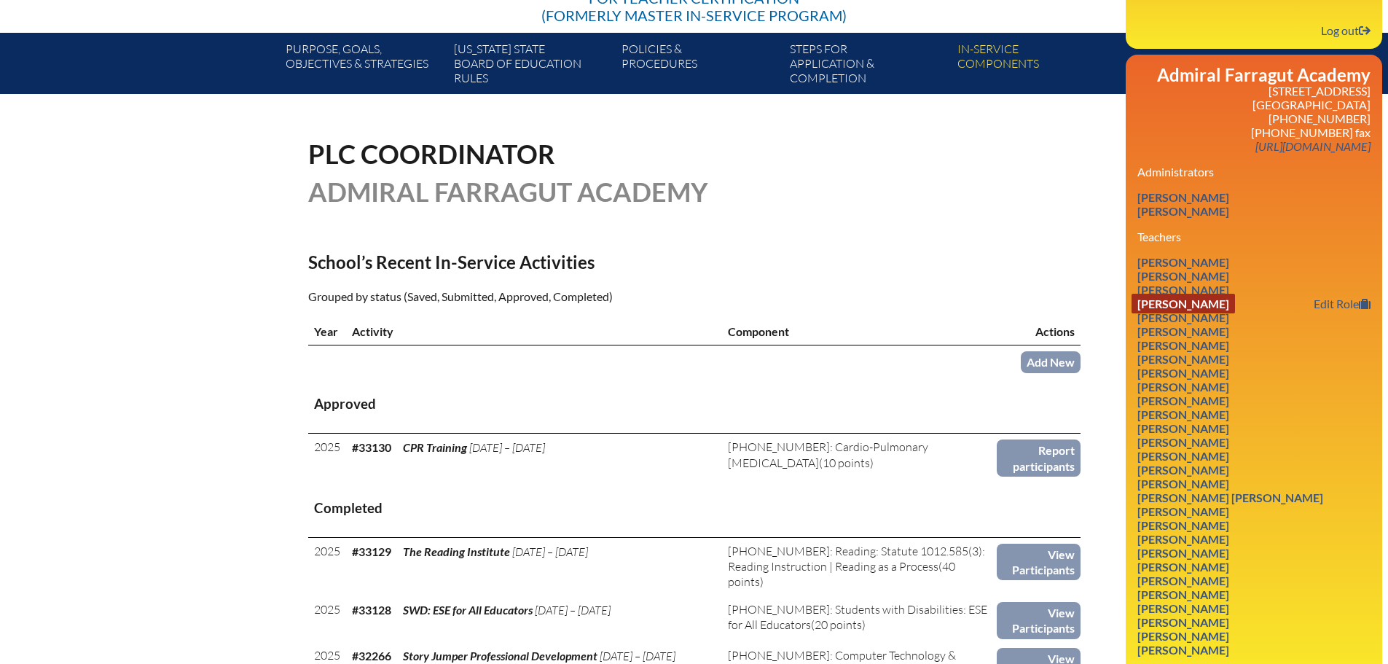
scroll to position [219, 0]
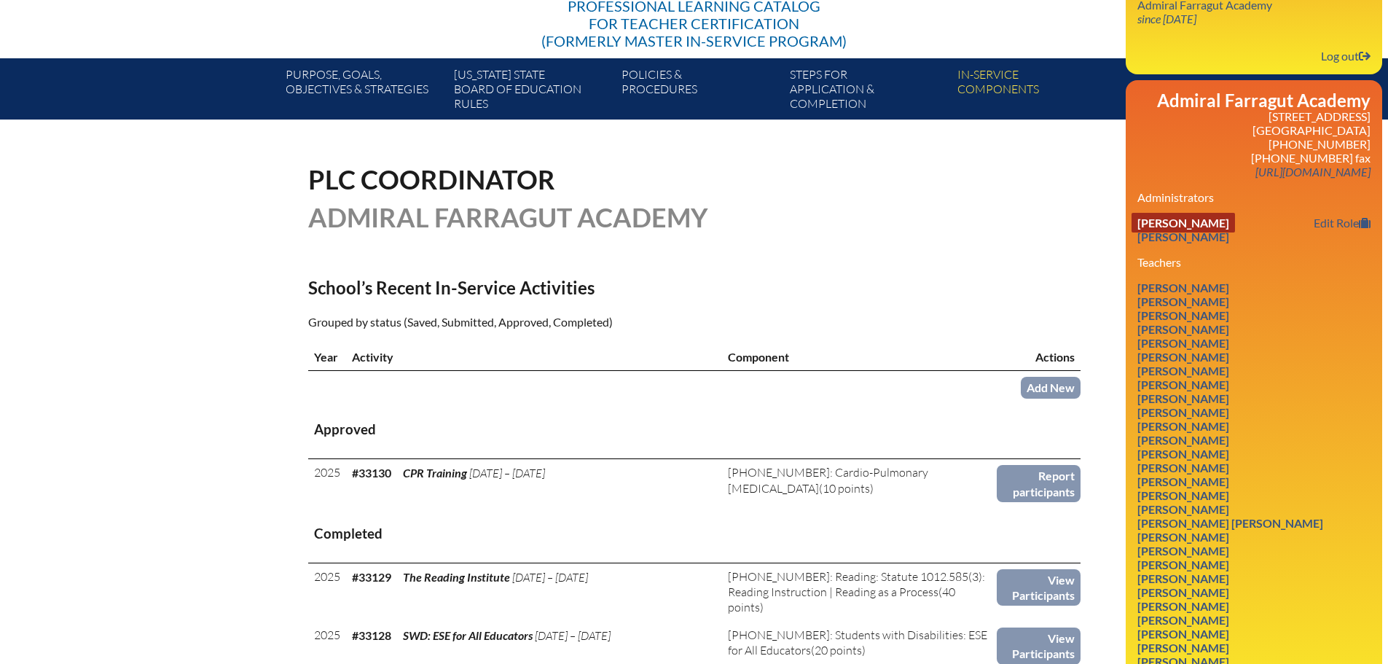
click at [1191, 219] on link "Marrie McLaughlin" at bounding box center [1183, 223] width 103 height 20
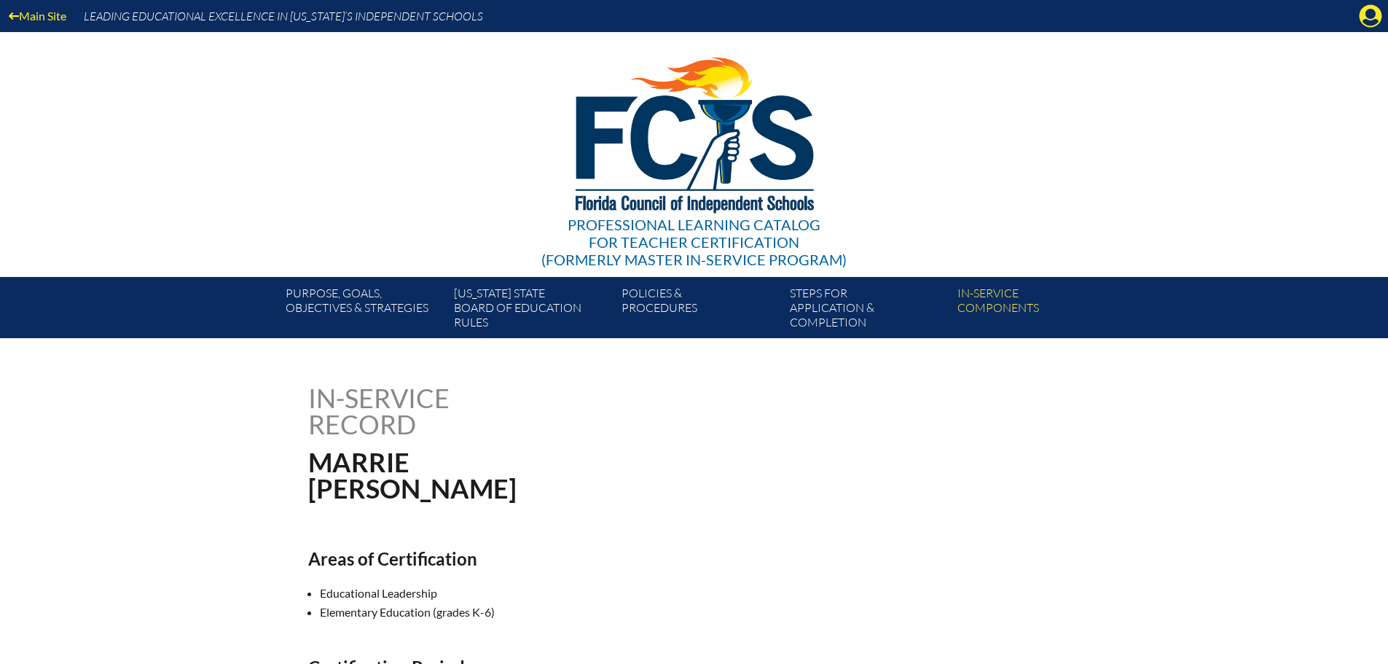
click at [1370, 20] on icon at bounding box center [1371, 16] width 23 height 23
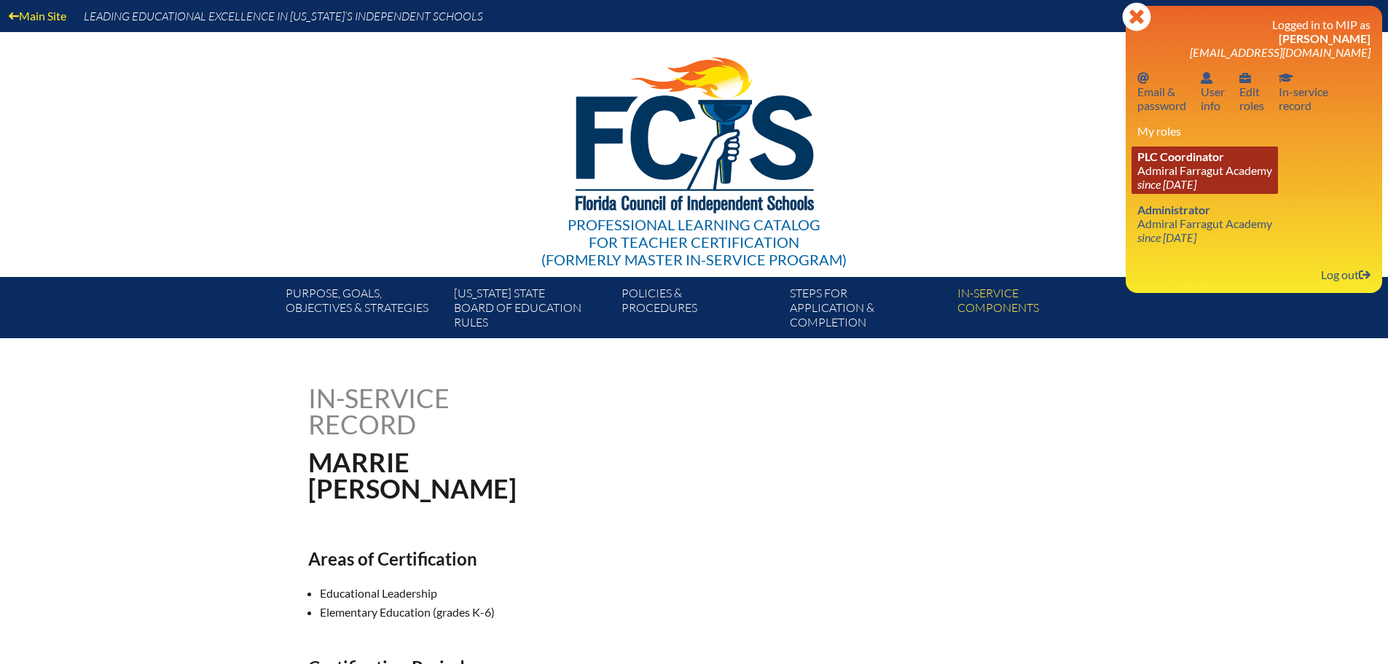
click at [1168, 159] on span "PLC Coordinator" at bounding box center [1181, 156] width 87 height 14
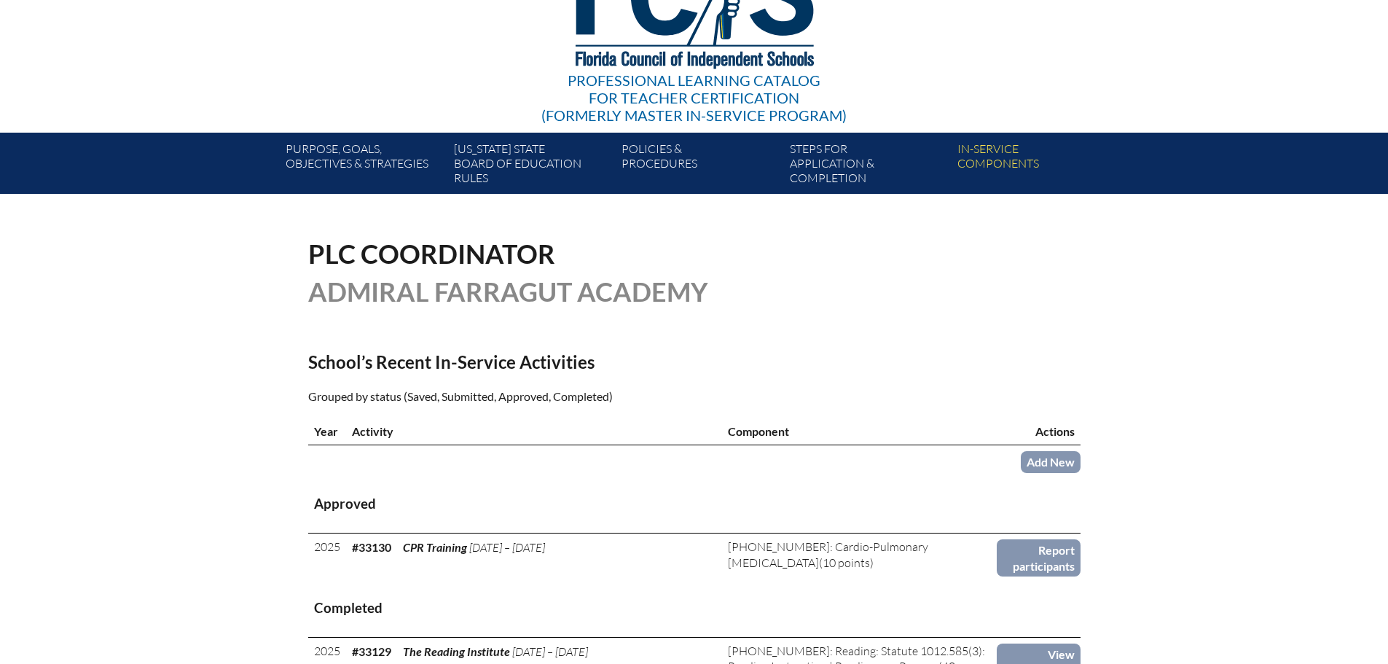
scroll to position [146, 0]
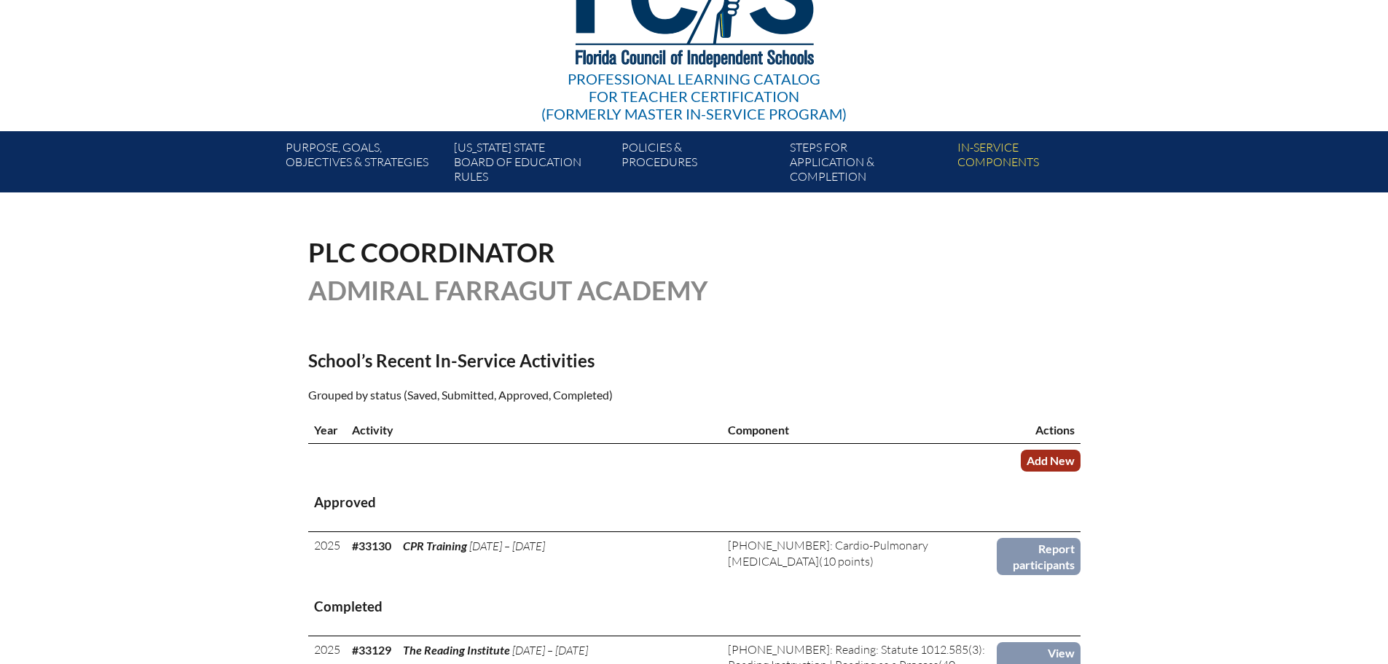
click at [1060, 455] on link "Add New" at bounding box center [1051, 460] width 60 height 21
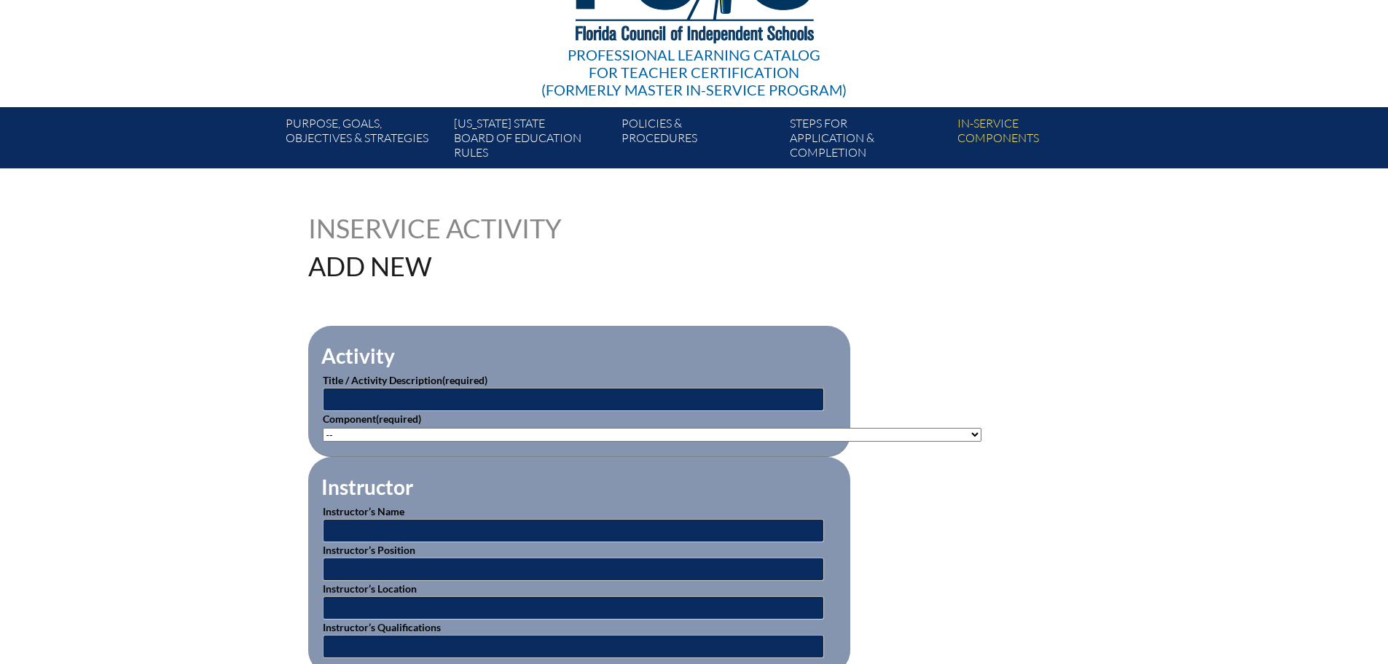
scroll to position [219, 0]
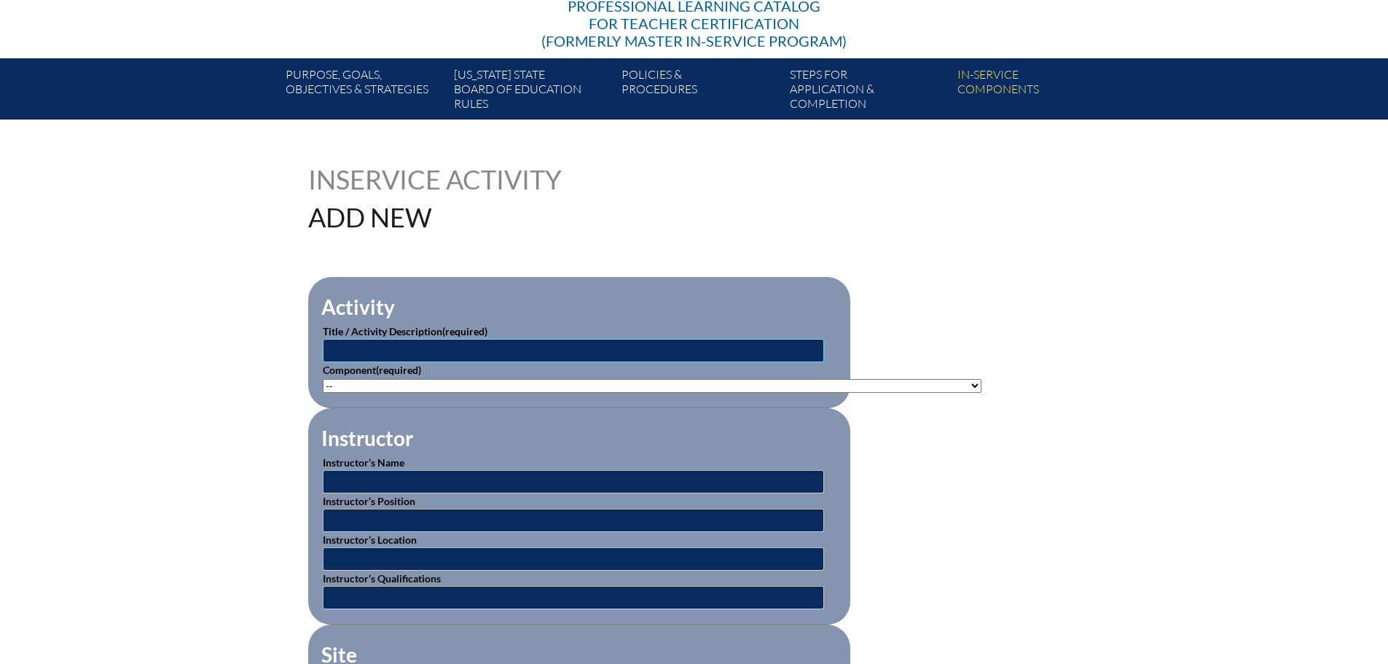
click at [423, 346] on input "text" at bounding box center [573, 350] width 501 height 23
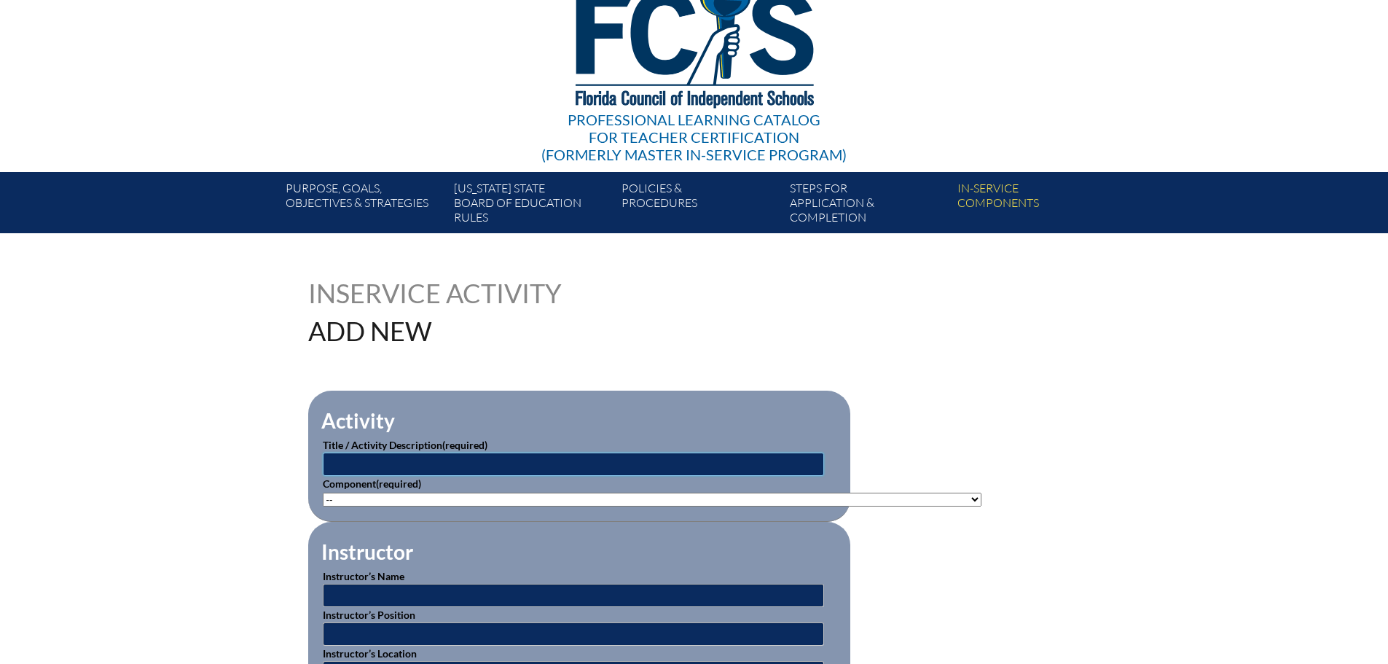
scroll to position [0, 0]
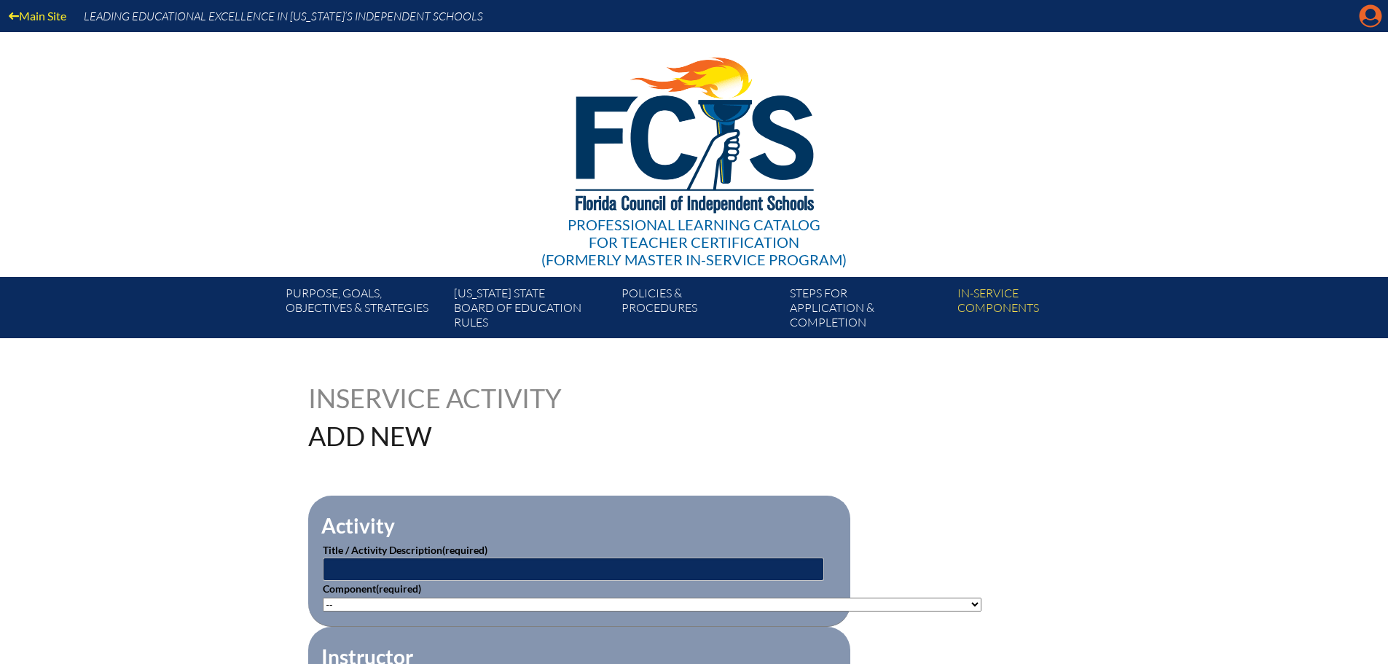
click at [1370, 15] on icon "Manage account" at bounding box center [1370, 15] width 23 height 23
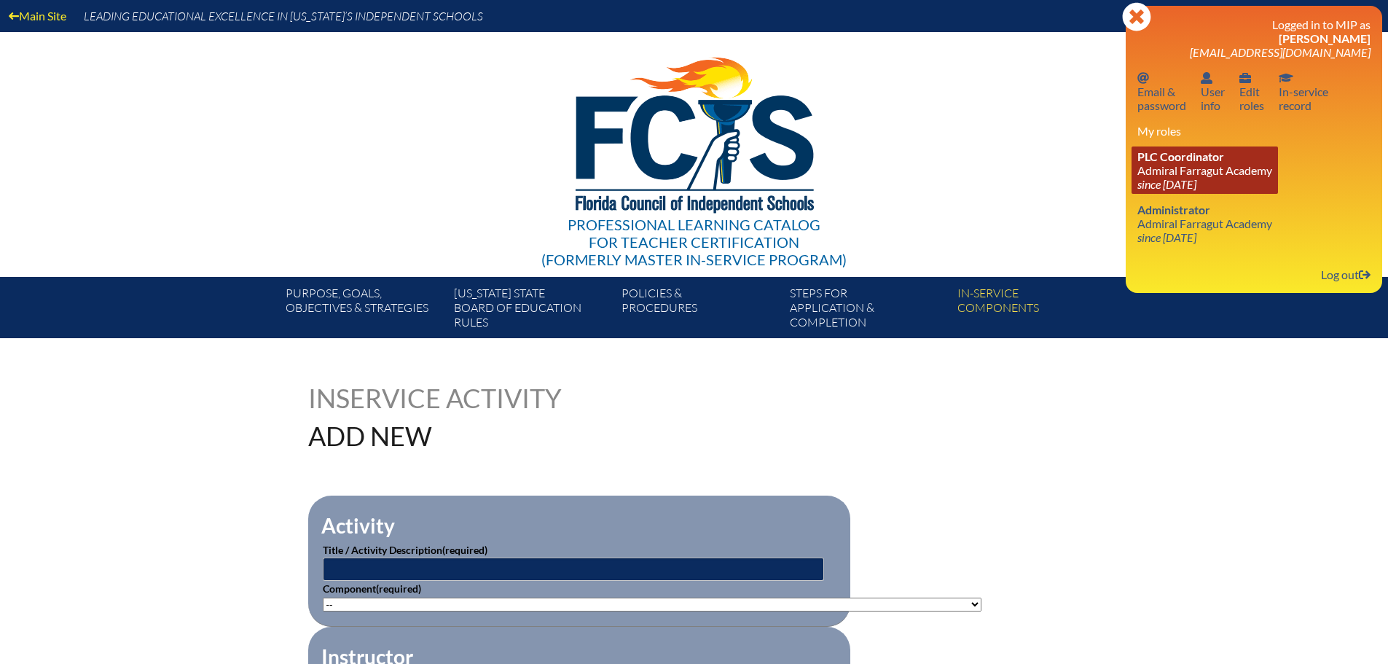
click at [1163, 161] on span "PLC Coordinator" at bounding box center [1181, 156] width 87 height 14
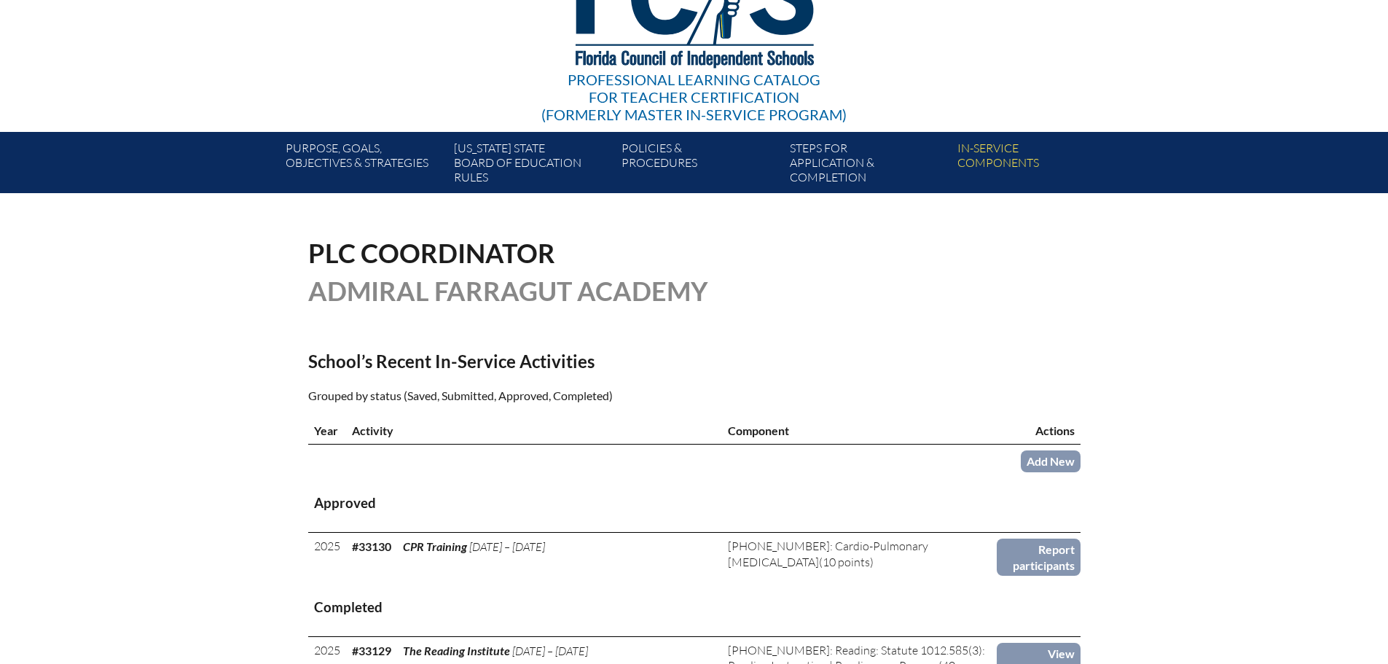
scroll to position [219, 0]
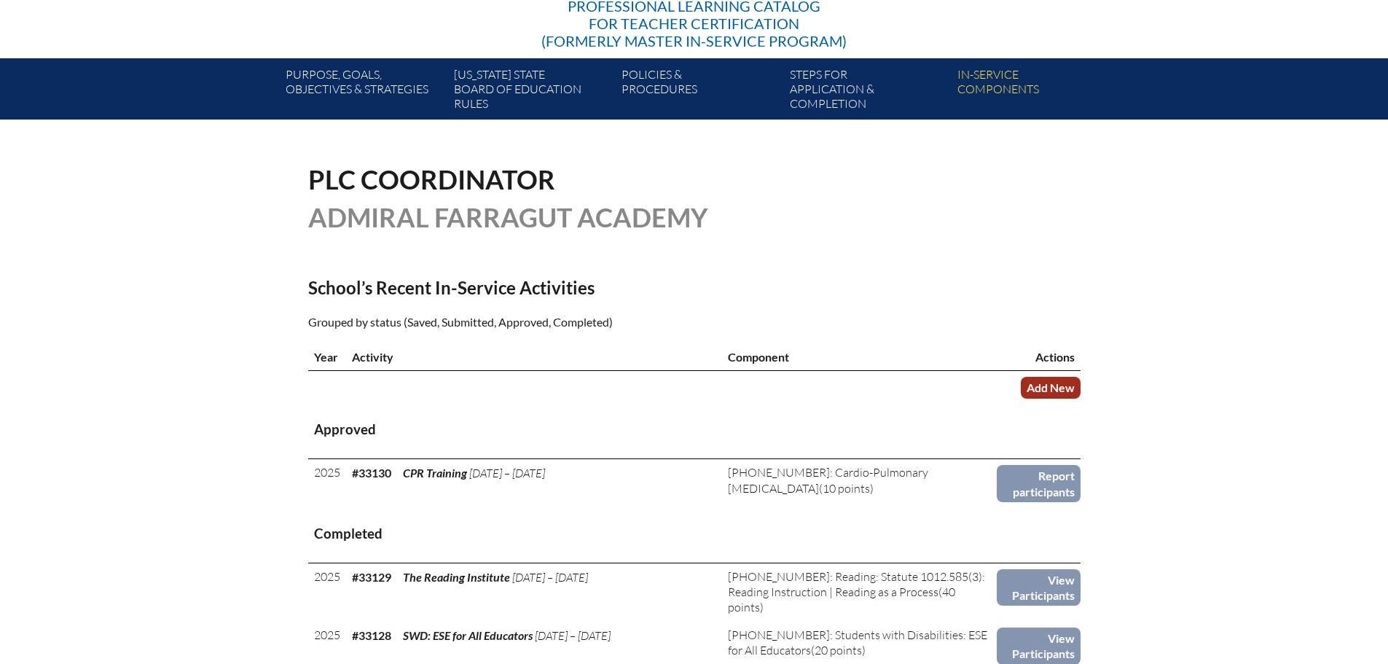
click at [1056, 379] on link "Add New" at bounding box center [1051, 387] width 60 height 21
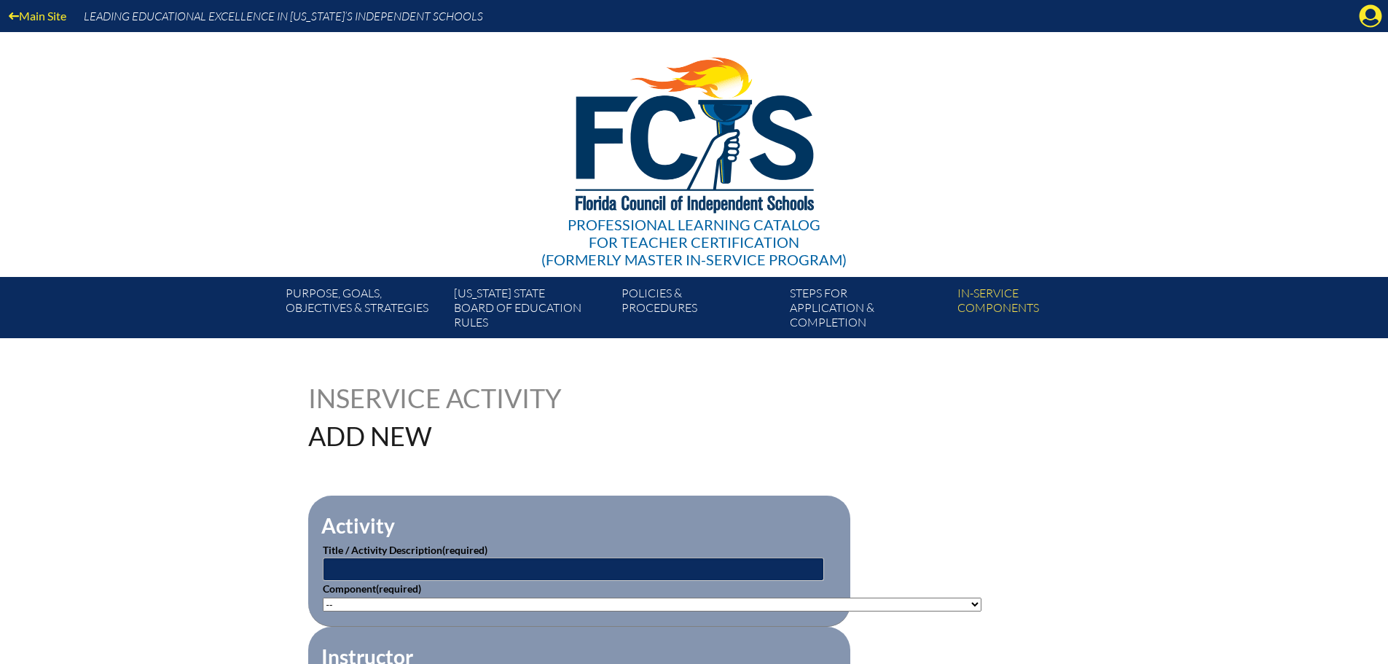
click at [432, 552] on label "Title / Activity Description (required)" at bounding box center [405, 550] width 165 height 12
click at [405, 566] on input "text" at bounding box center [573, 569] width 501 height 23
type input "Bullying: Recognition and Response"
click at [349, 598] on select"]"] "-- [PHONE_NUMBER]: Appropriate Art Activities [PHONE_NUMBER]: Concept and Art P…" at bounding box center [652, 605] width 659 height 14
select select"]"] "58937"
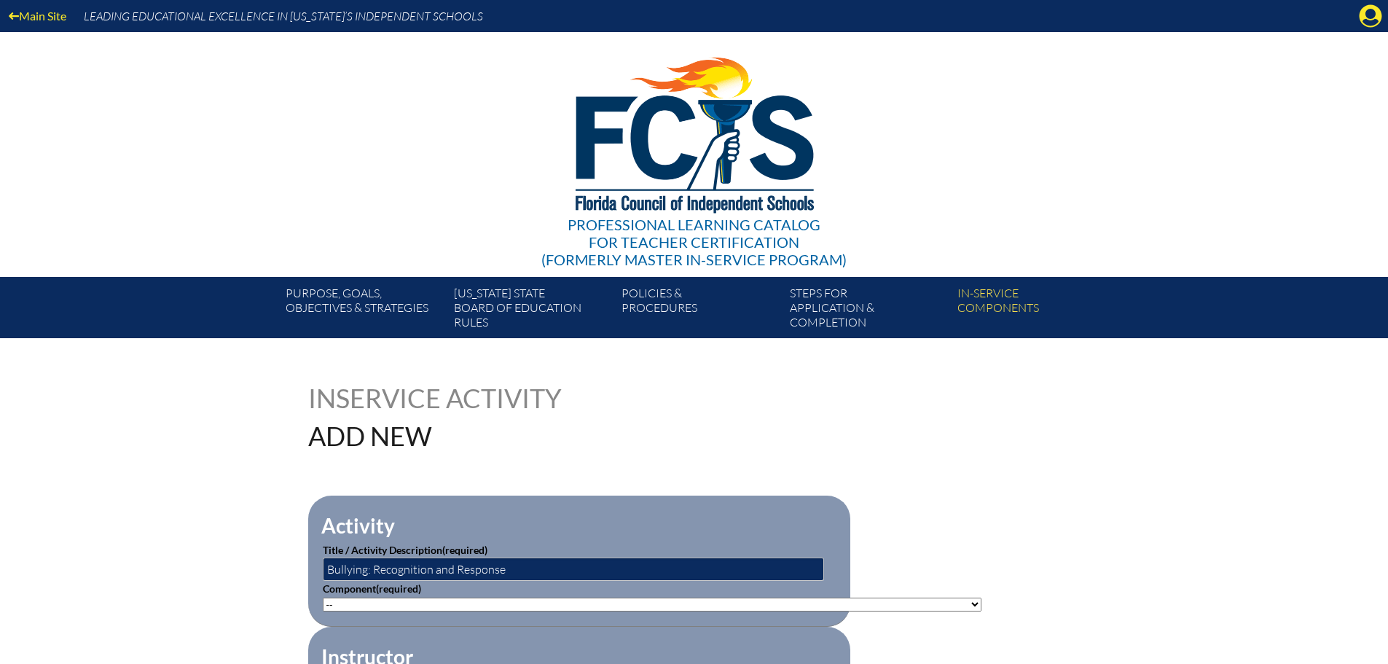
click at [323, 598] on select"]"] "-- 1-000-001: Appropriate Art Activities 1-000-002: Concept and Art Process for…" at bounding box center [652, 605] width 659 height 14
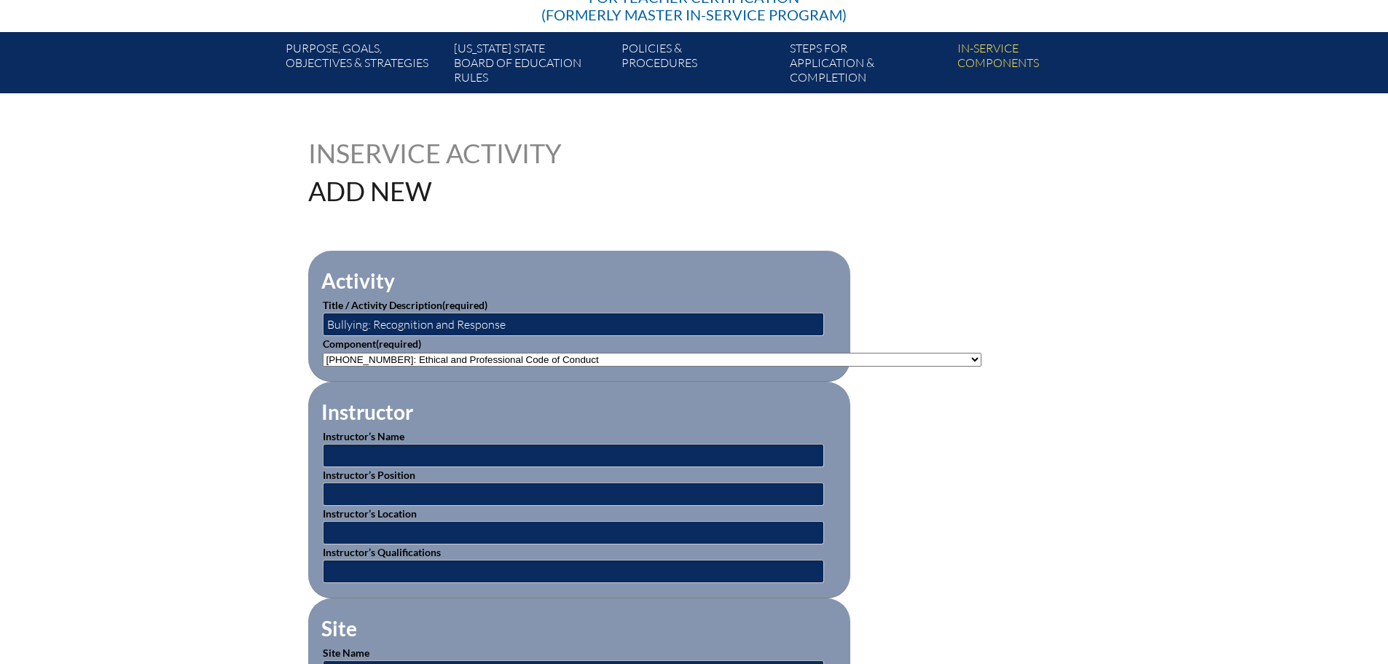
scroll to position [292, 0]
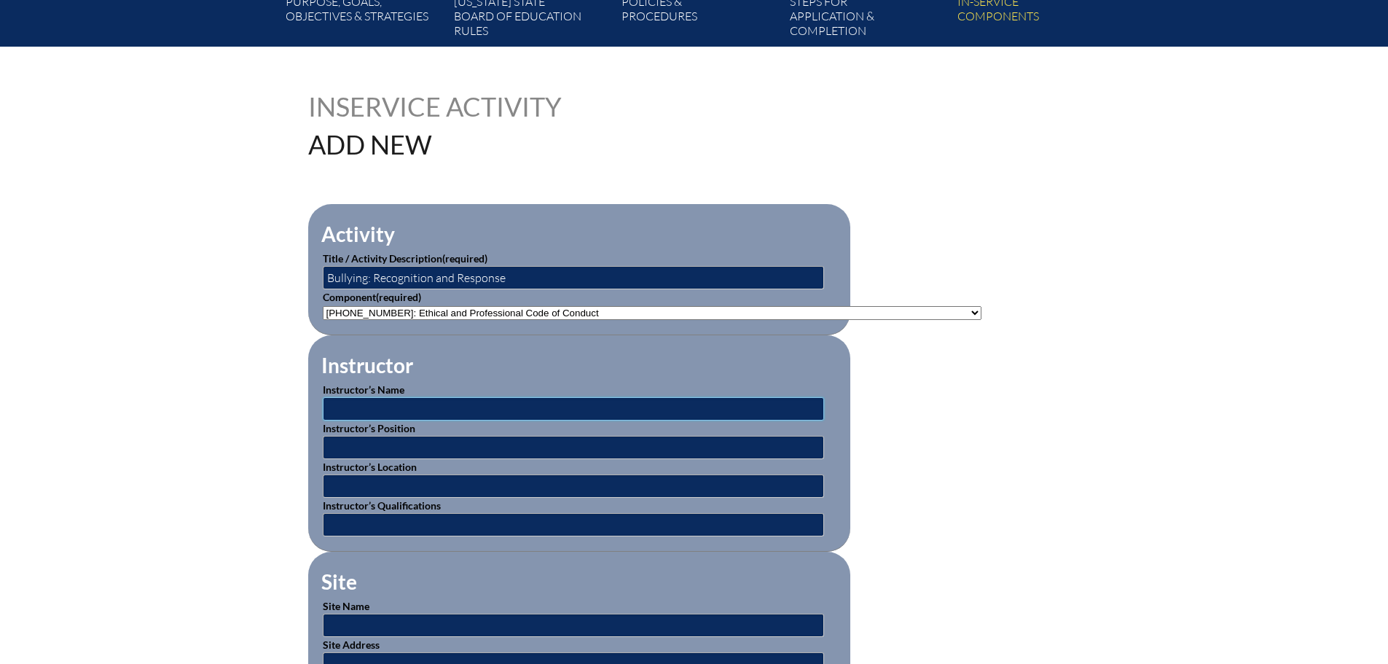
click at [388, 399] on input "text" at bounding box center [573, 408] width 501 height 23
type input "Vector Training"
click at [355, 444] on input "text" at bounding box center [573, 447] width 501 height 23
type input "Online Training"
click at [371, 480] on input "text" at bounding box center [573, 485] width 501 height 23
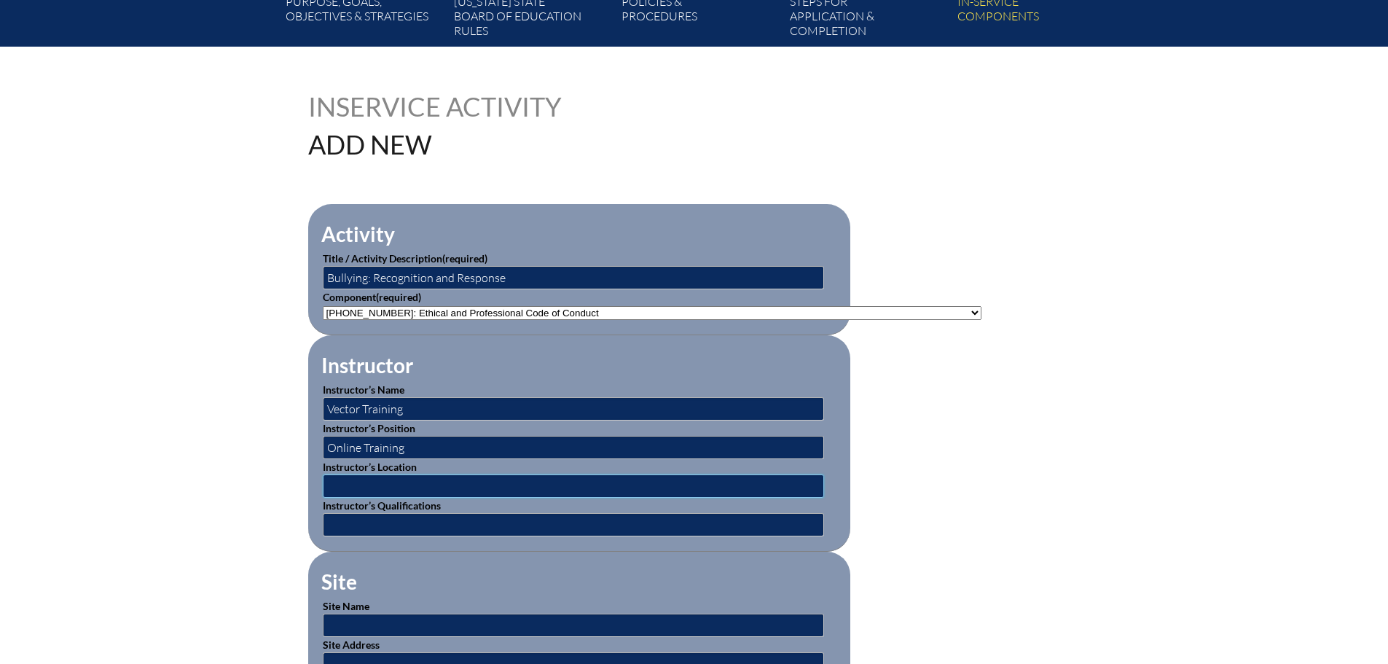
type input "Online"
click at [367, 521] on input "text" at bounding box center [573, 524] width 501 height 23
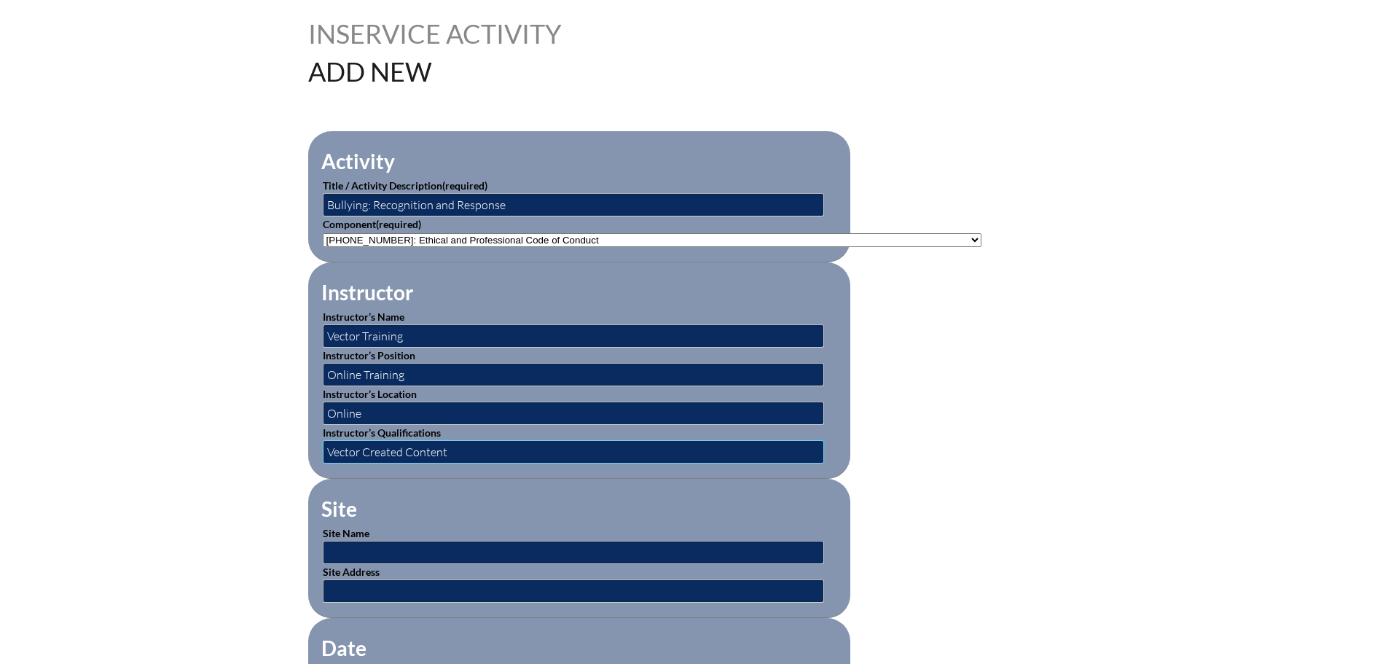
type input "Vector Created Content"
drag, startPoint x: 413, startPoint y: 367, endPoint x: 300, endPoint y: 365, distance: 112.3
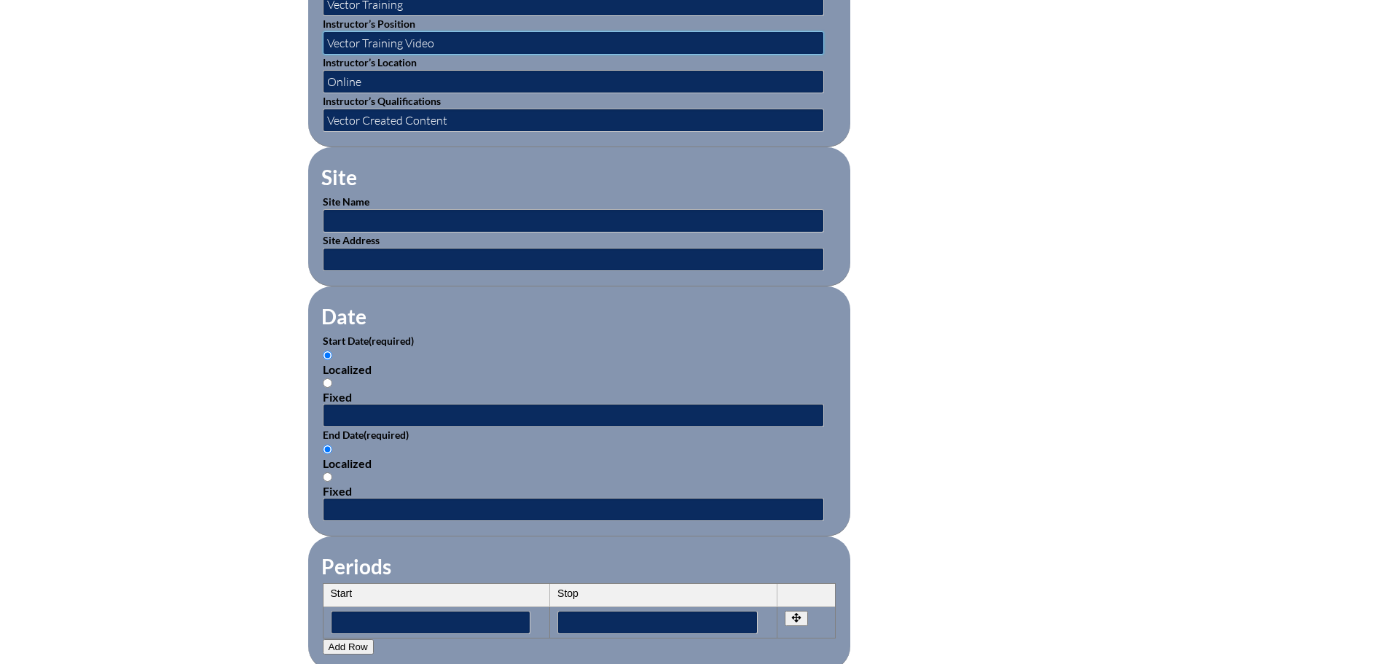
scroll to position [729, 0]
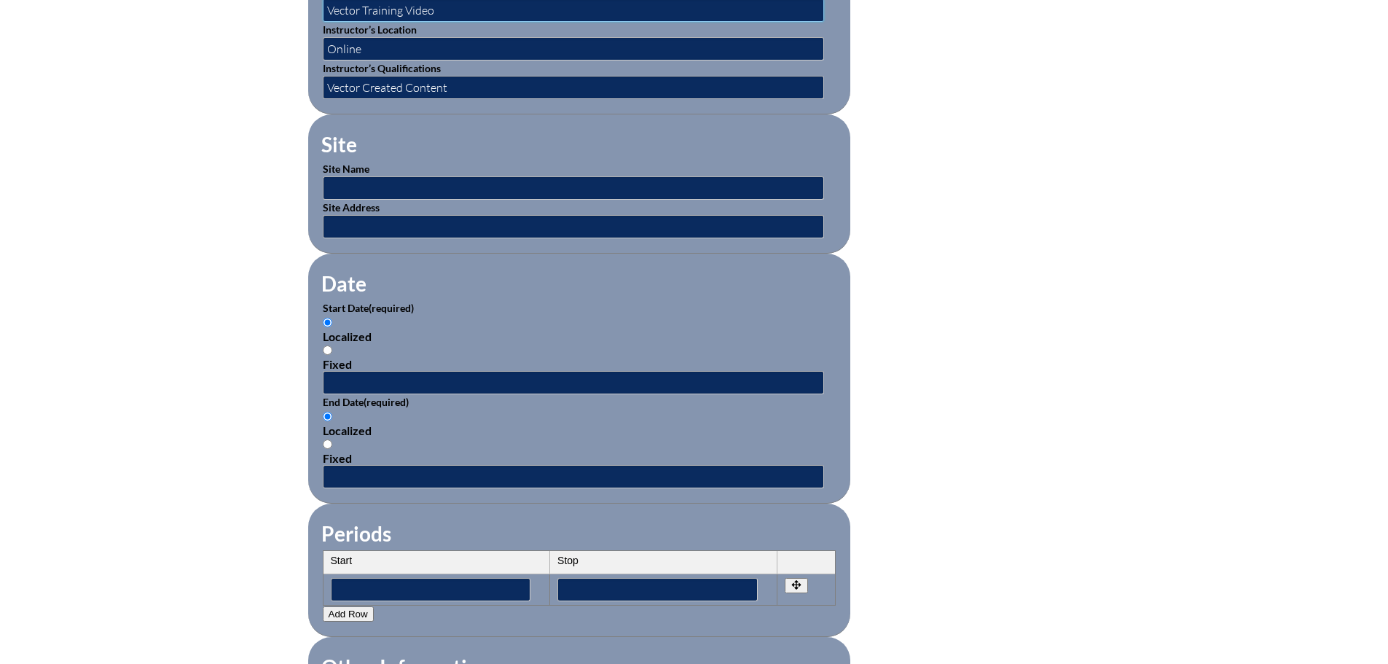
type input "Vector Training Video"
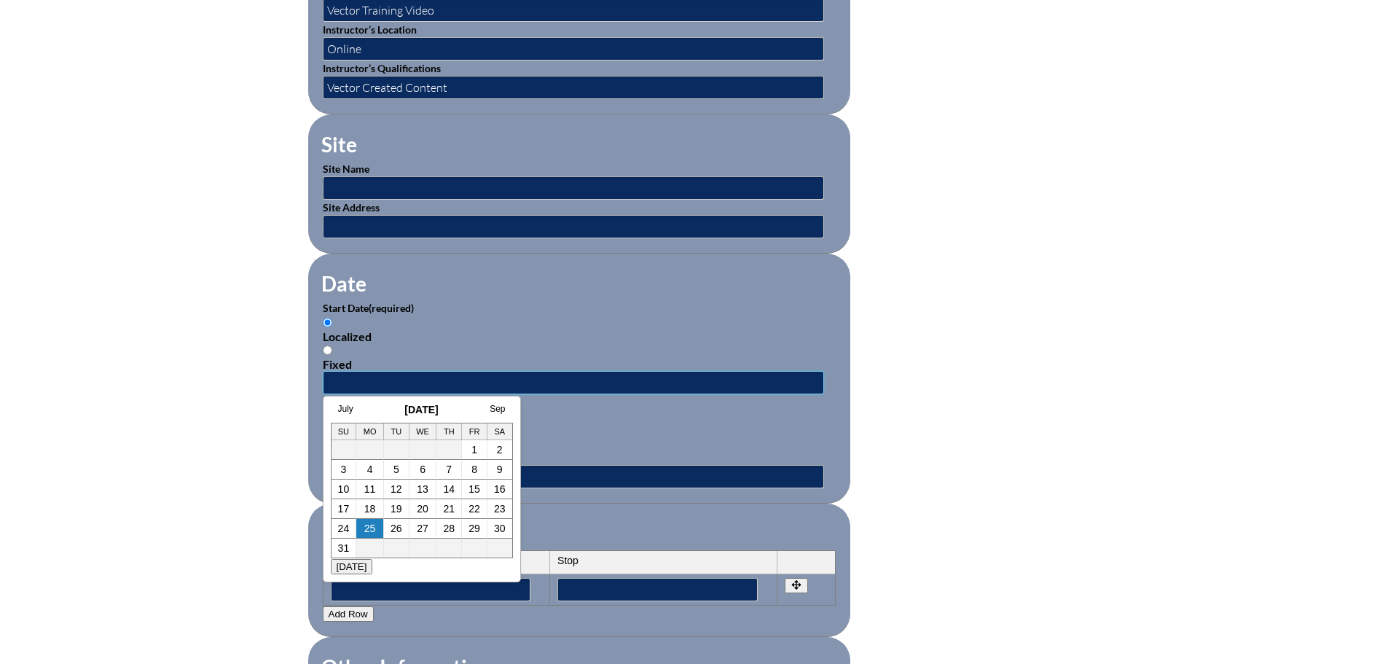
click at [364, 371] on input "text" at bounding box center [573, 382] width 501 height 23
click at [365, 410] on h3 "August 2025" at bounding box center [422, 410] width 182 height 12
click at [474, 450] on link "1" at bounding box center [475, 450] width 6 height 12
type input "2025-08-01 2:12 PM"
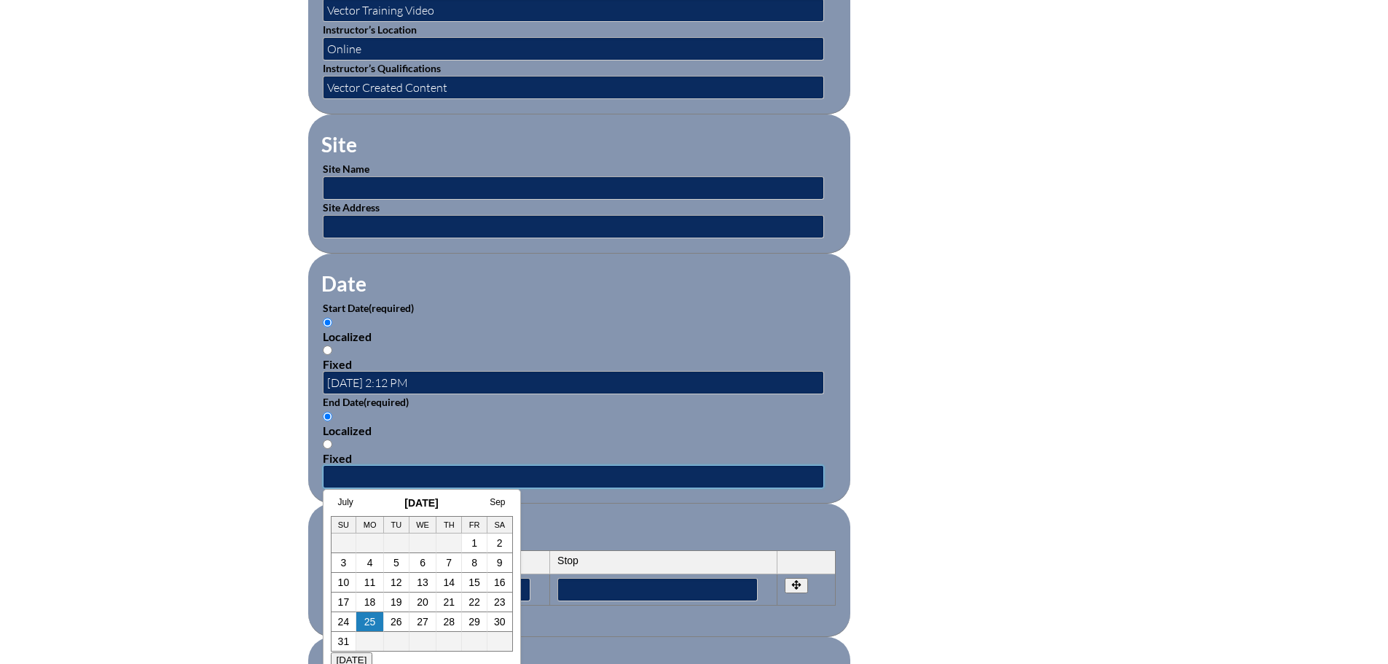
click at [394, 465] on input "text" at bounding box center [573, 476] width 501 height 23
click at [372, 503] on h3 "August 2025" at bounding box center [422, 503] width 182 height 12
click at [506, 504] on h3 "August 2025" at bounding box center [422, 503] width 182 height 12
click at [499, 500] on link "Sep" at bounding box center [497, 502] width 15 height 10
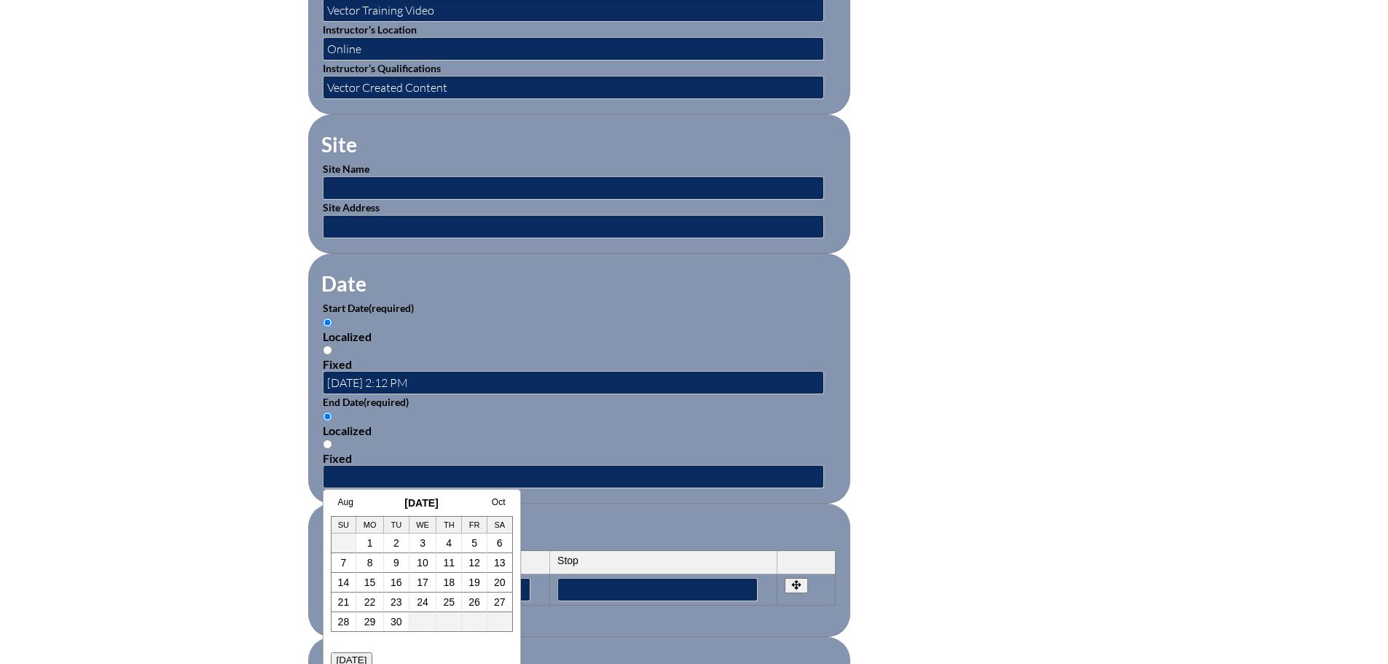
click at [499, 500] on link "Oct" at bounding box center [499, 502] width 14 height 10
click at [350, 499] on link "Sep" at bounding box center [345, 502] width 15 height 10
click at [350, 499] on link "Aug" at bounding box center [345, 502] width 15 height 10
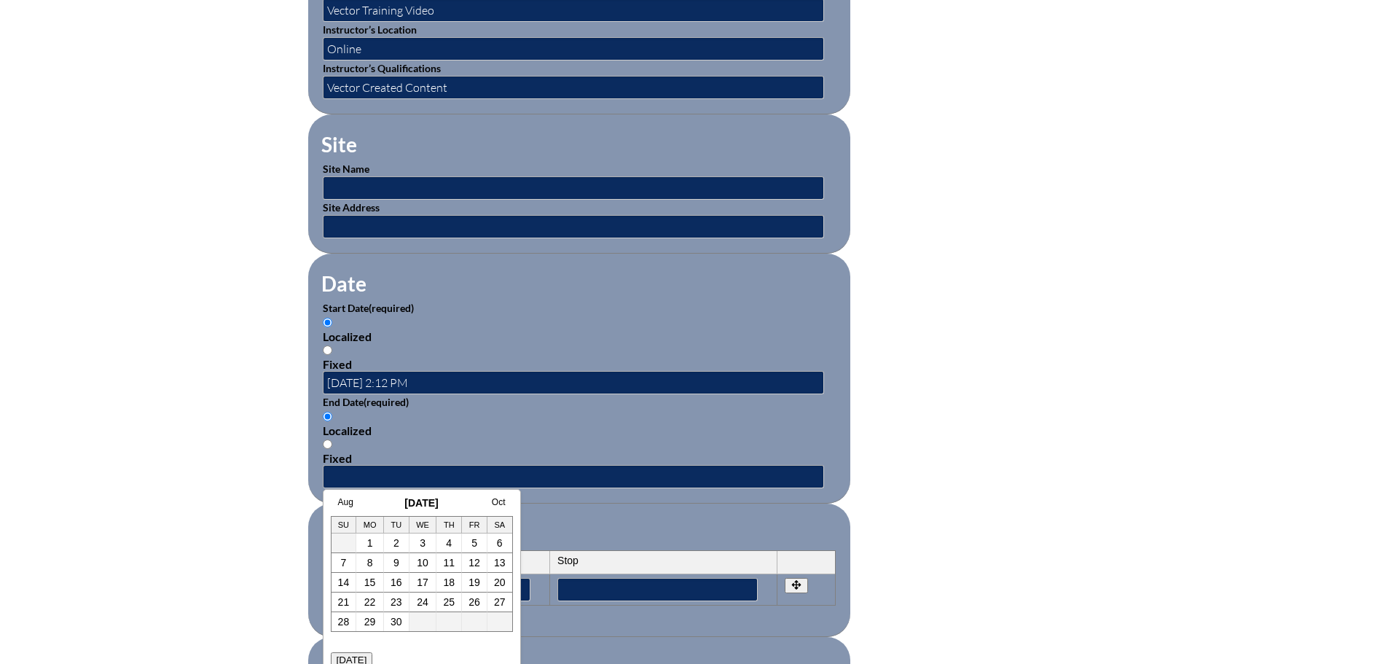
scroll to position [0, 0]
click at [477, 623] on link "29" at bounding box center [475, 622] width 12 height 12
type input "2025-08-29 2:12 PM"
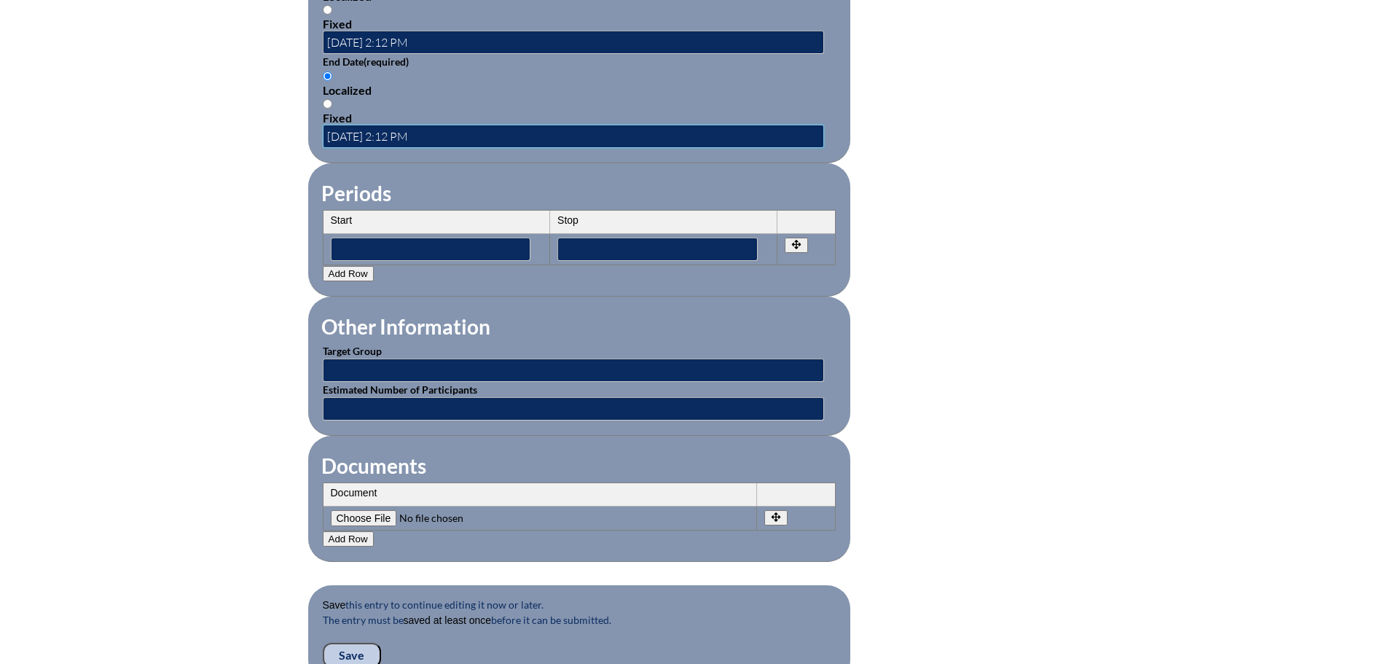
scroll to position [1093, 0]
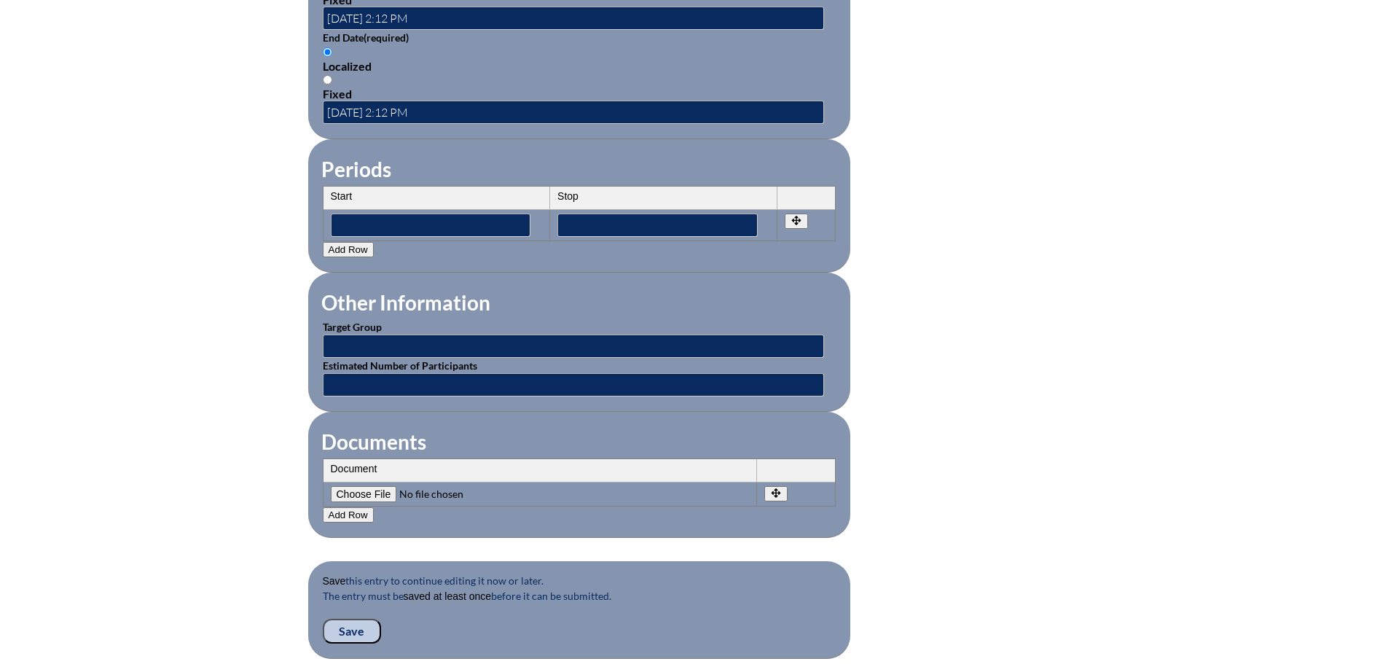
click at [340, 620] on input "Save" at bounding box center [352, 631] width 58 height 25
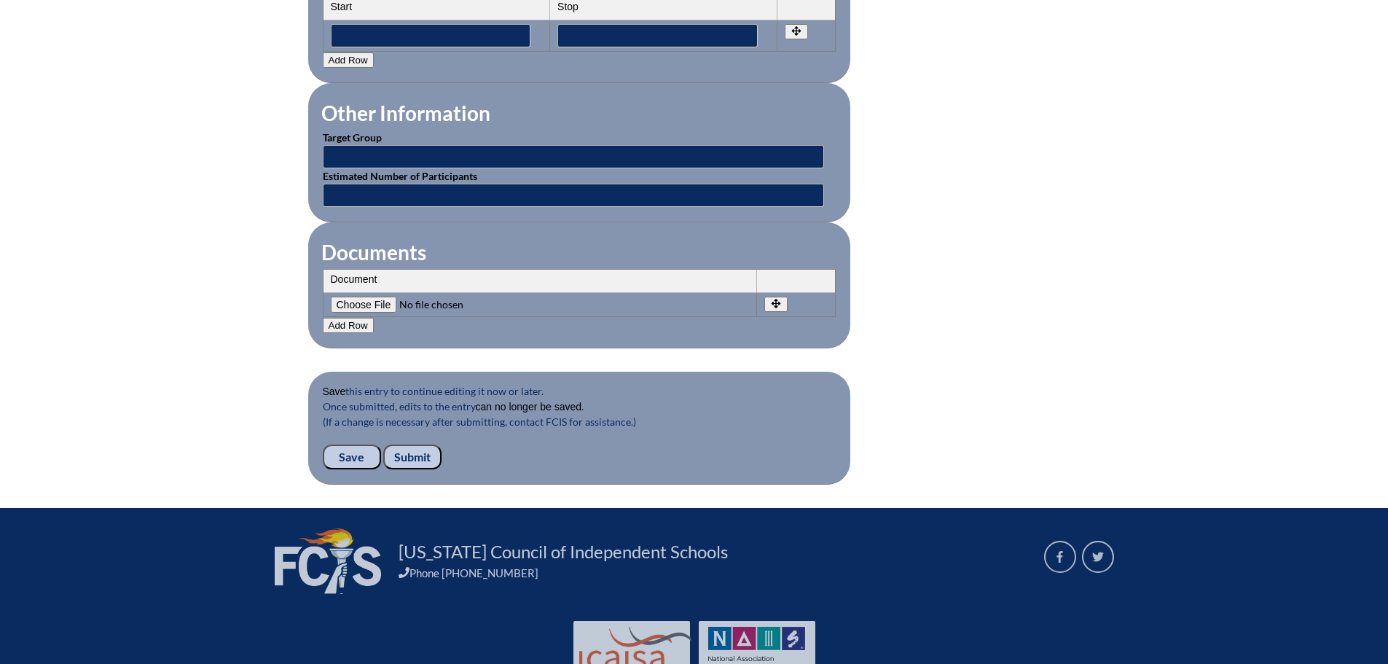
scroll to position [1312, 0]
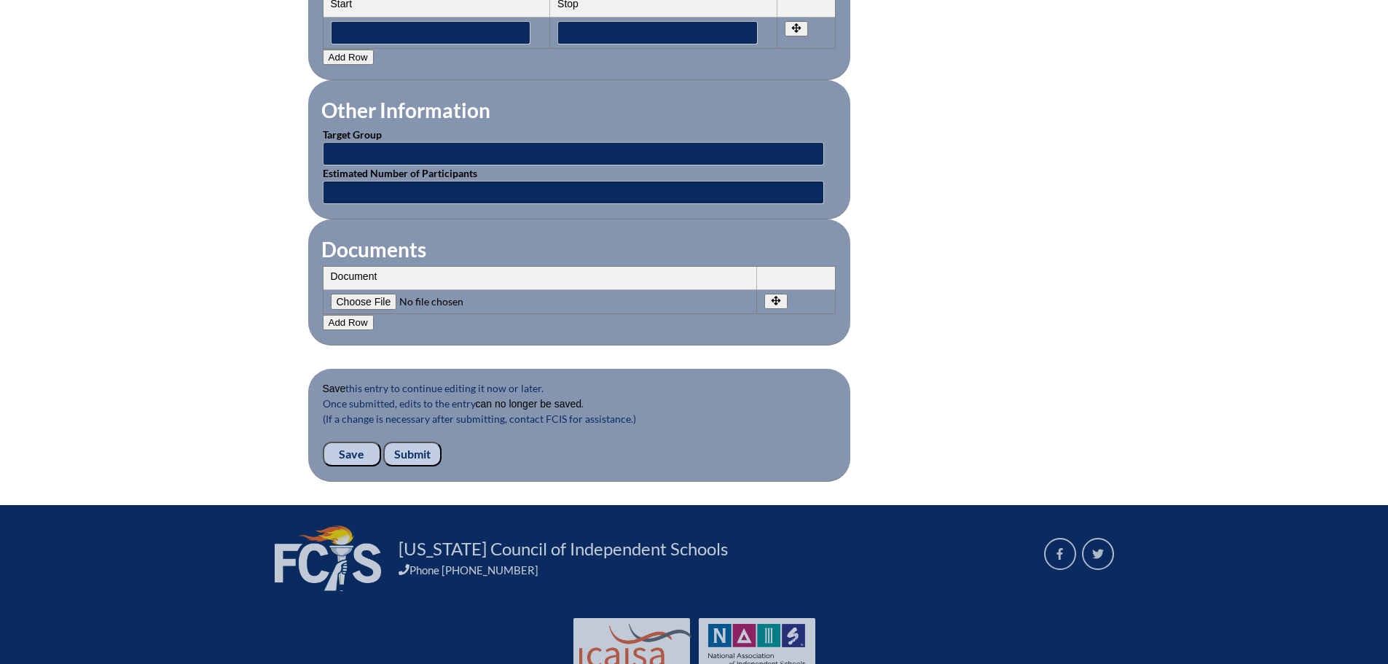
click at [420, 445] on input "Submit" at bounding box center [412, 454] width 58 height 25
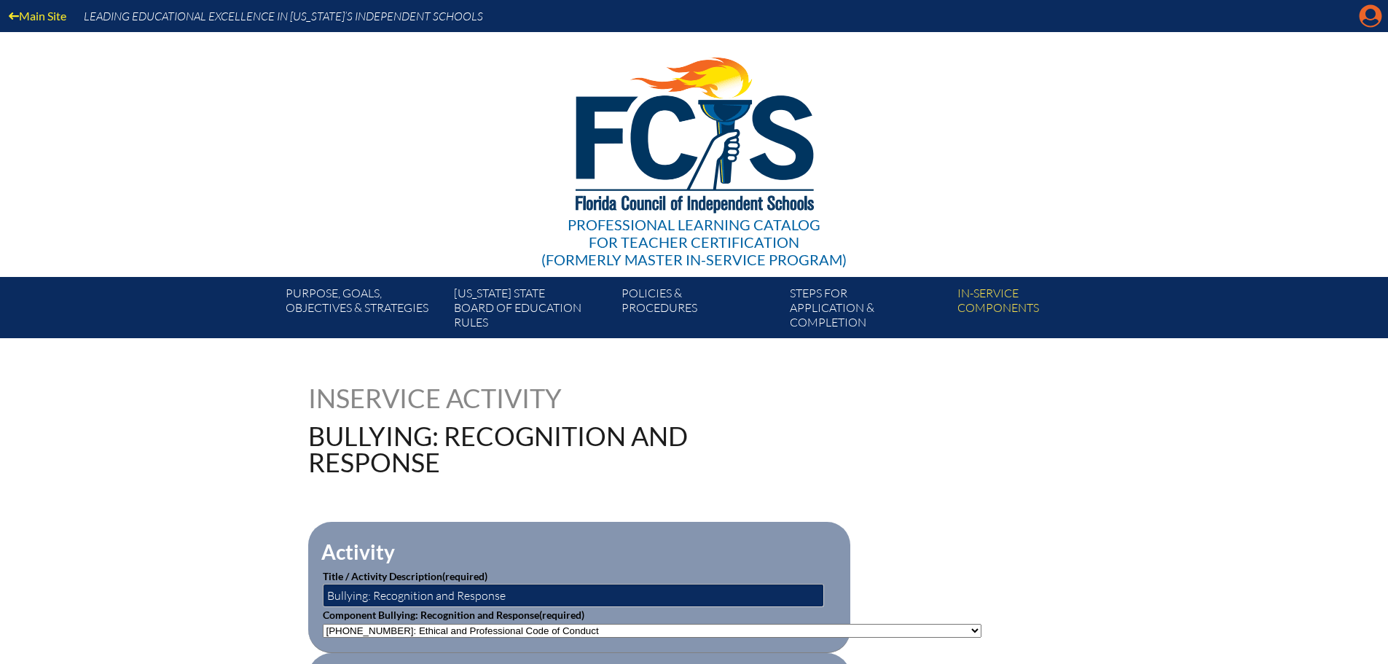
click at [1362, 11] on icon at bounding box center [1371, 16] width 23 height 23
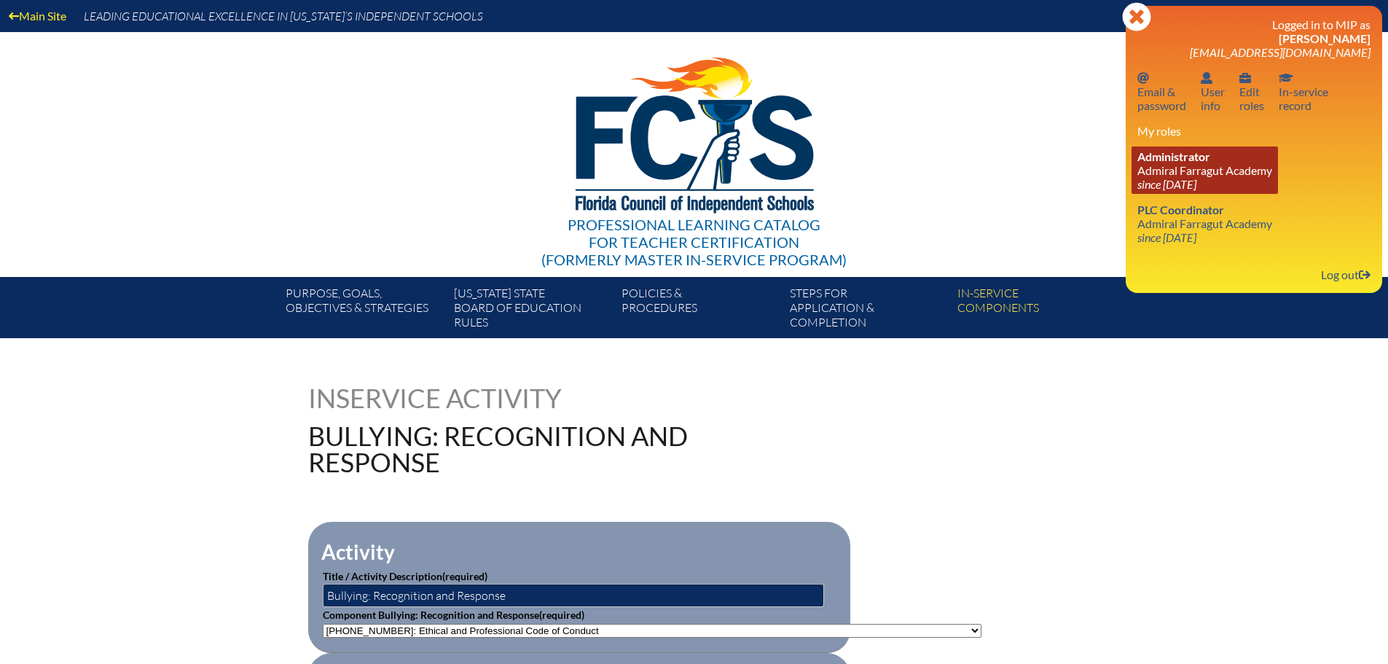
click at [1171, 171] on link "Administrator Admiral Farragut Academy since 2023 Jun 8" at bounding box center [1205, 169] width 146 height 47
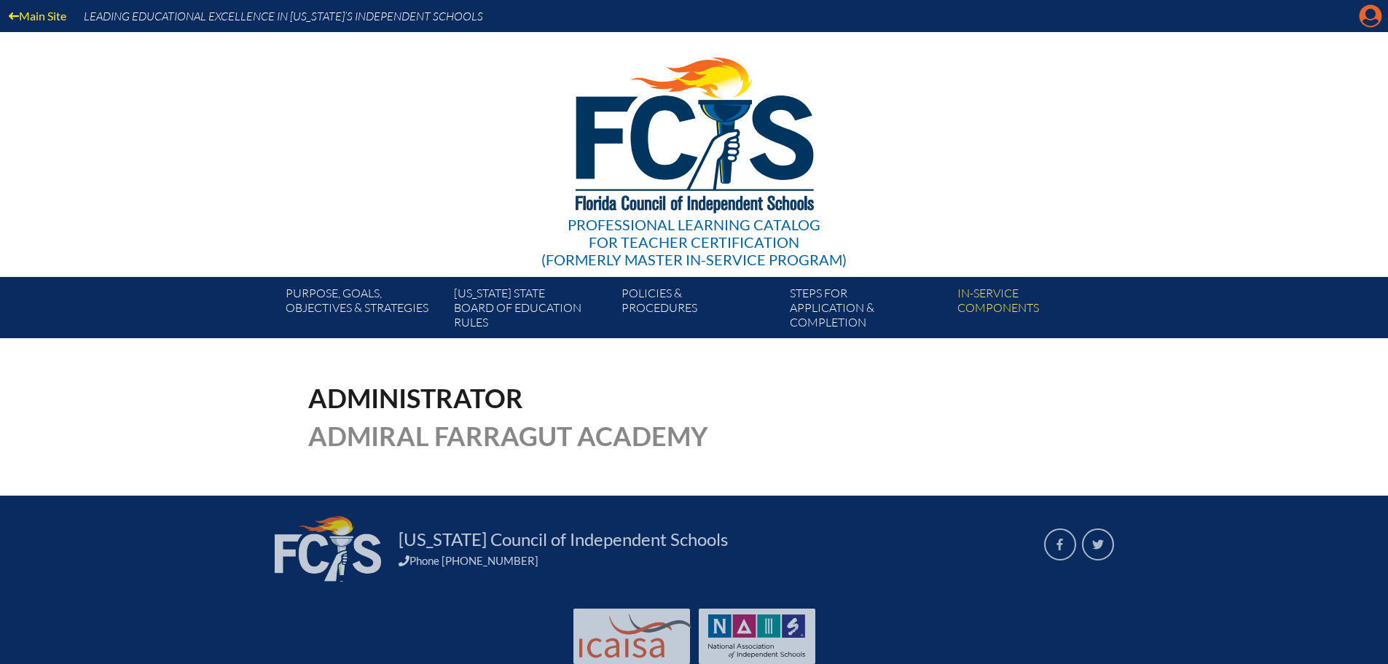
click at [1362, 15] on icon "Manage account" at bounding box center [1370, 15] width 23 height 23
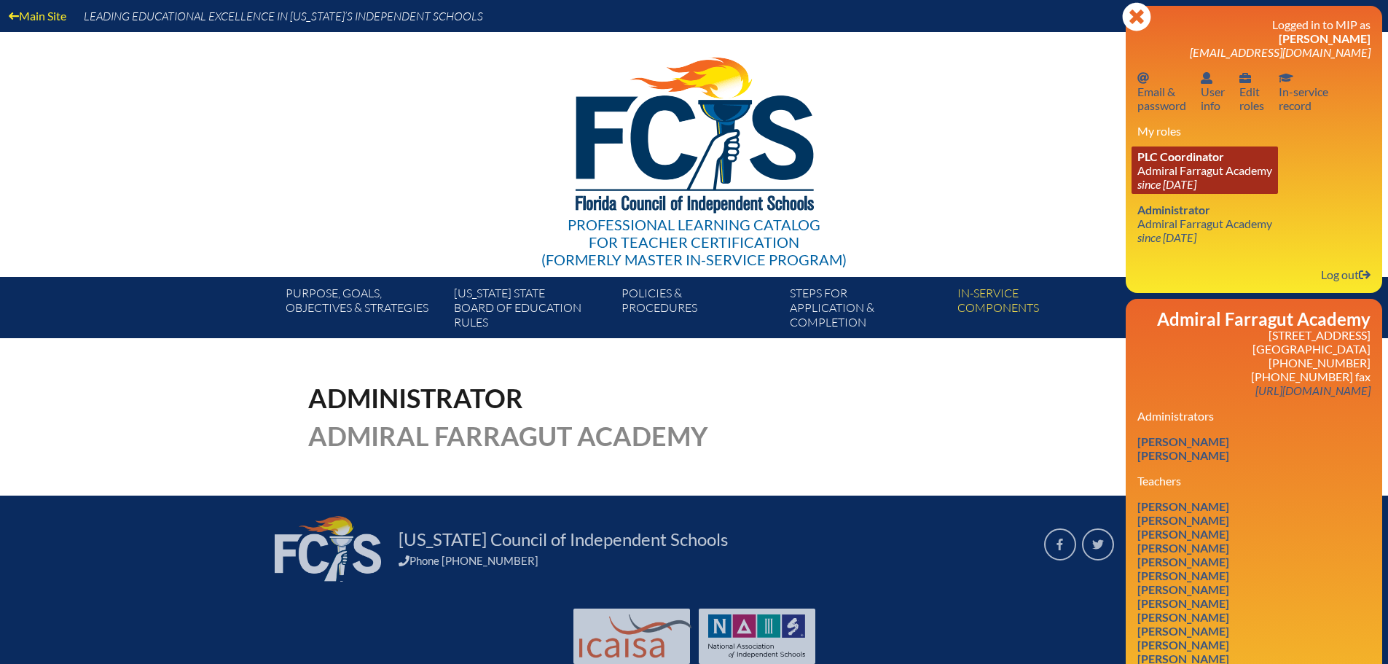
click at [1144, 165] on link "PLC Coordinator [GEOGRAPHIC_DATA] since [DATE]" at bounding box center [1205, 169] width 146 height 47
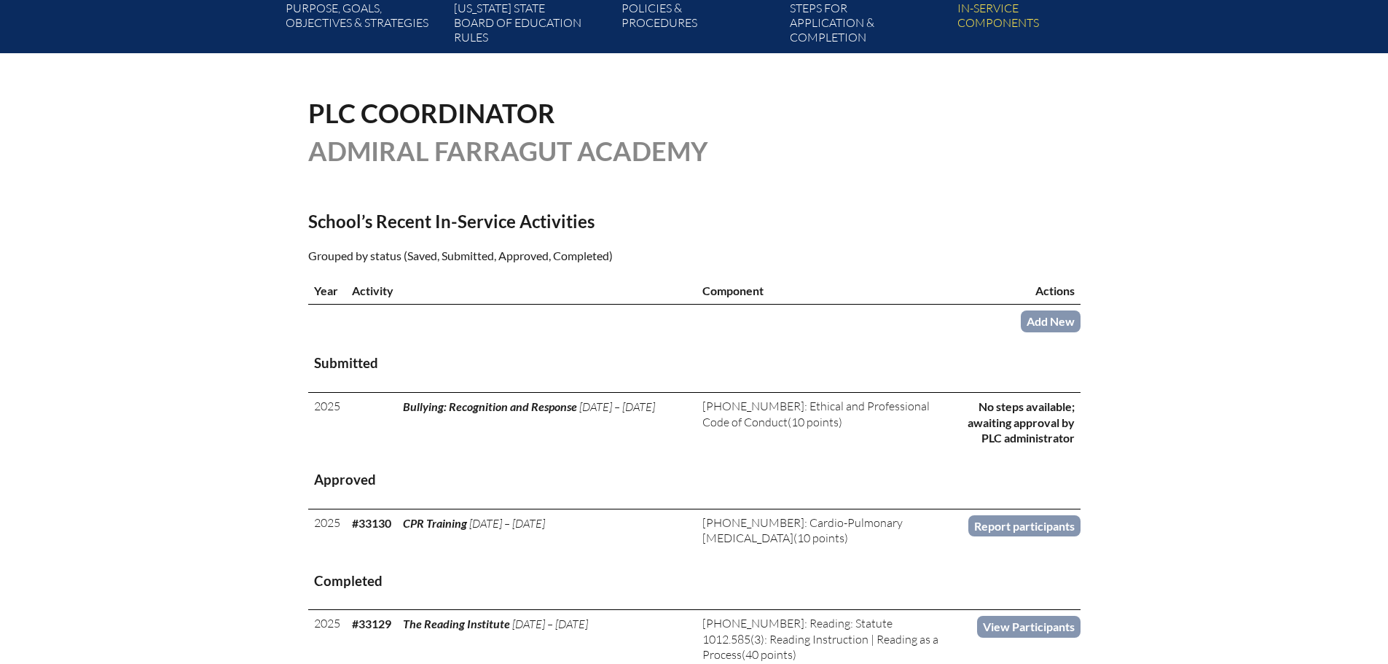
scroll to position [292, 0]
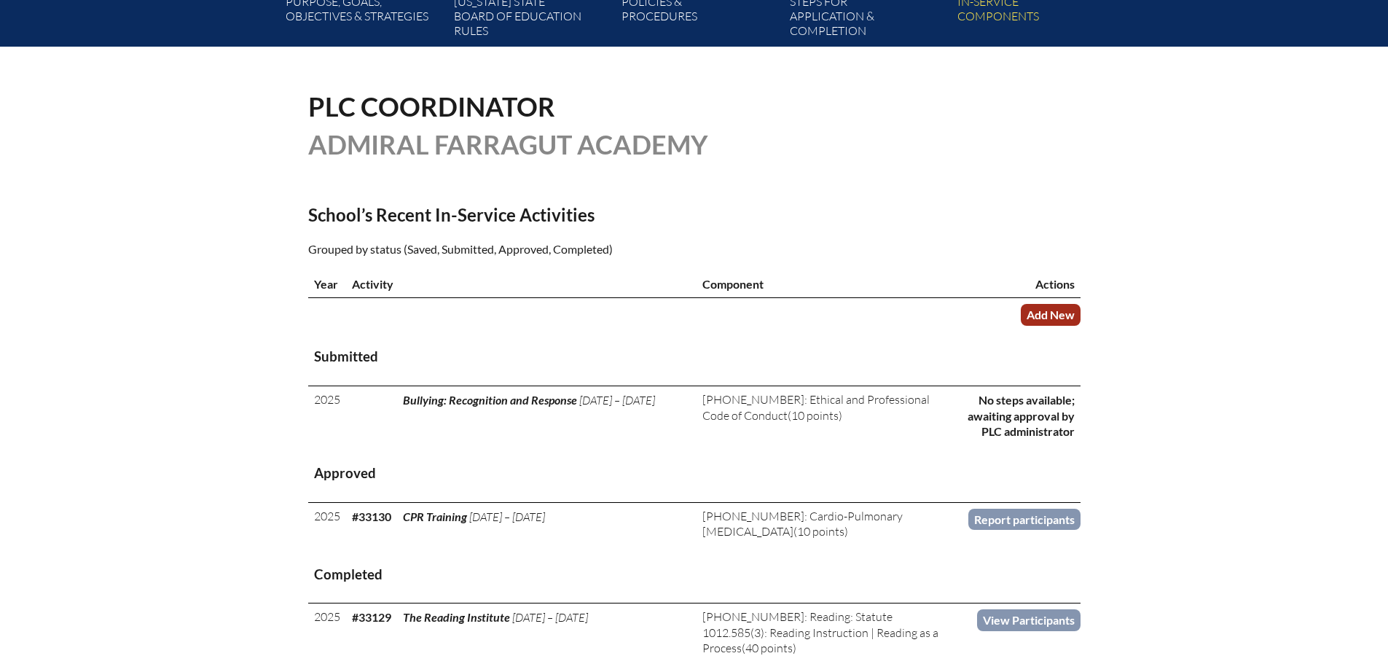
click at [1053, 306] on link "Add New" at bounding box center [1051, 314] width 60 height 21
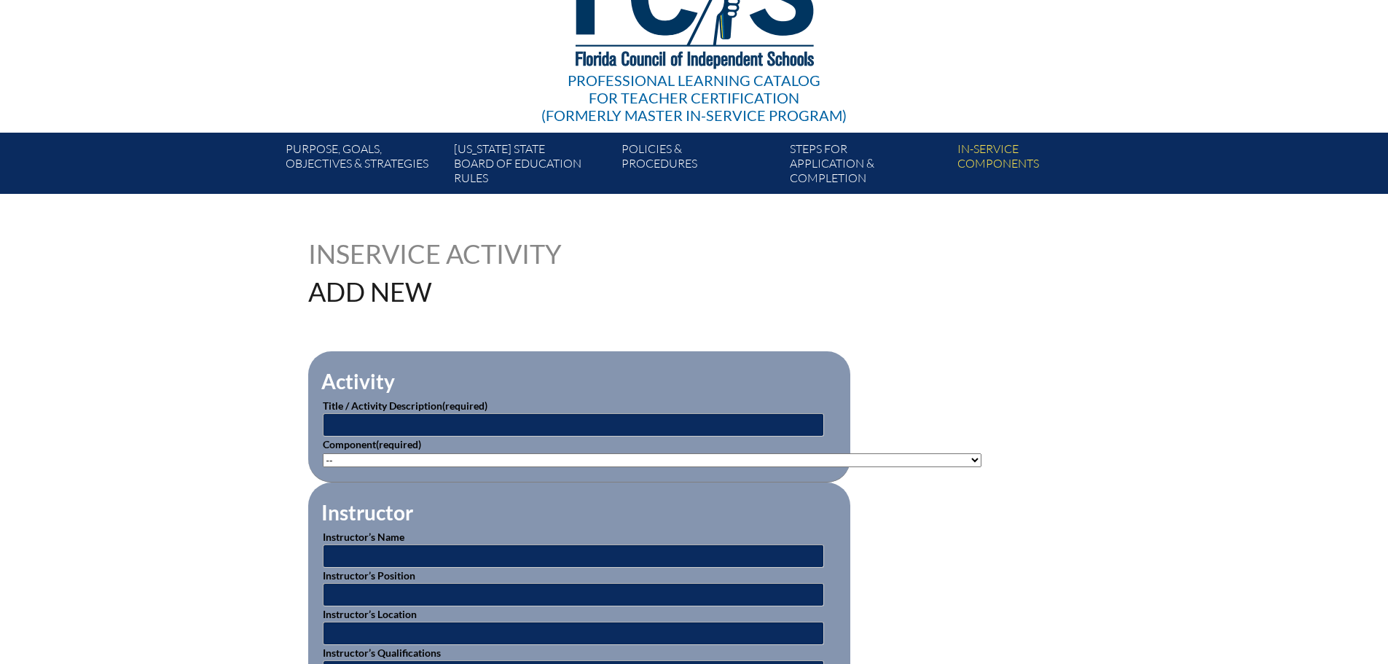
scroll to position [146, 0]
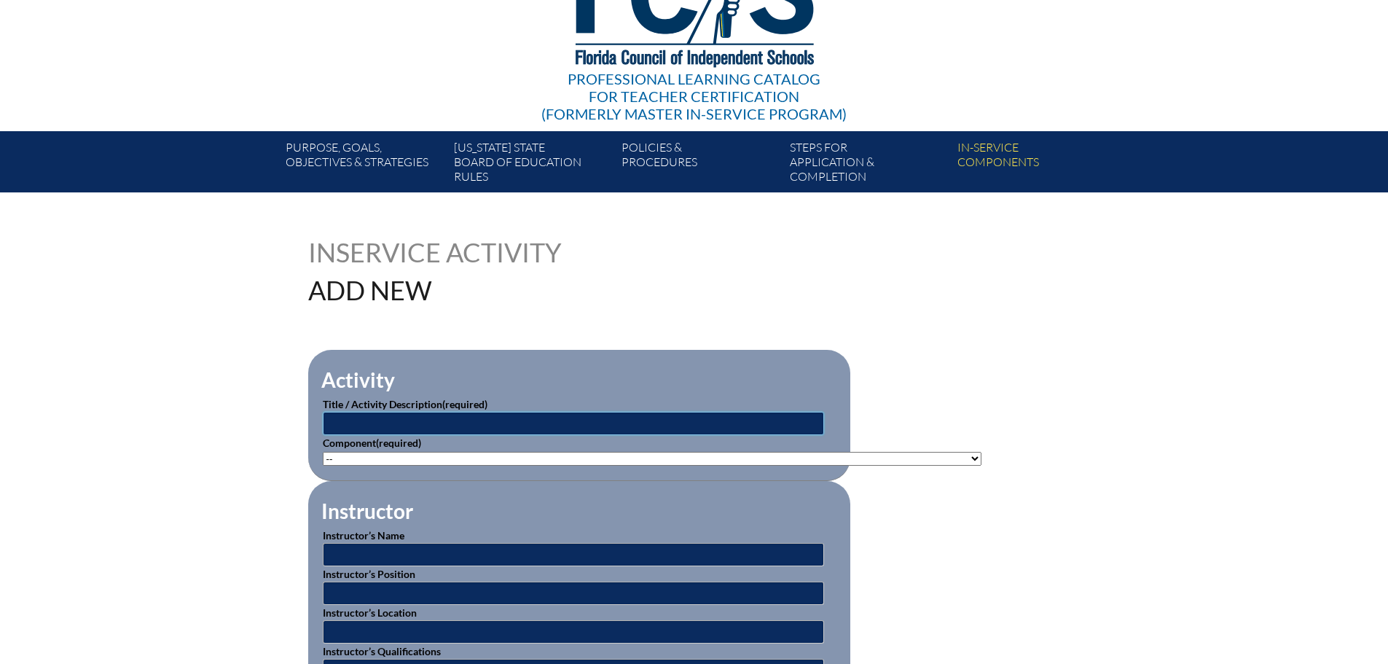
click at [388, 421] on input "text" at bounding box center [573, 423] width 501 height 23
type input "[MEDICAL_DATA]: Mandatory Reporting"
click at [367, 453] on select"]"] "-- [PHONE_NUMBER]: Appropriate Art Activities [PHONE_NUMBER]: Concept and Art P…" at bounding box center [652, 459] width 659 height 14
select select"]"] "20474"
click at [323, 452] on select"]"] "-- [PHONE_NUMBER]: Appropriate Art Activities [PHONE_NUMBER]: Concept and Art P…" at bounding box center [652, 459] width 659 height 14
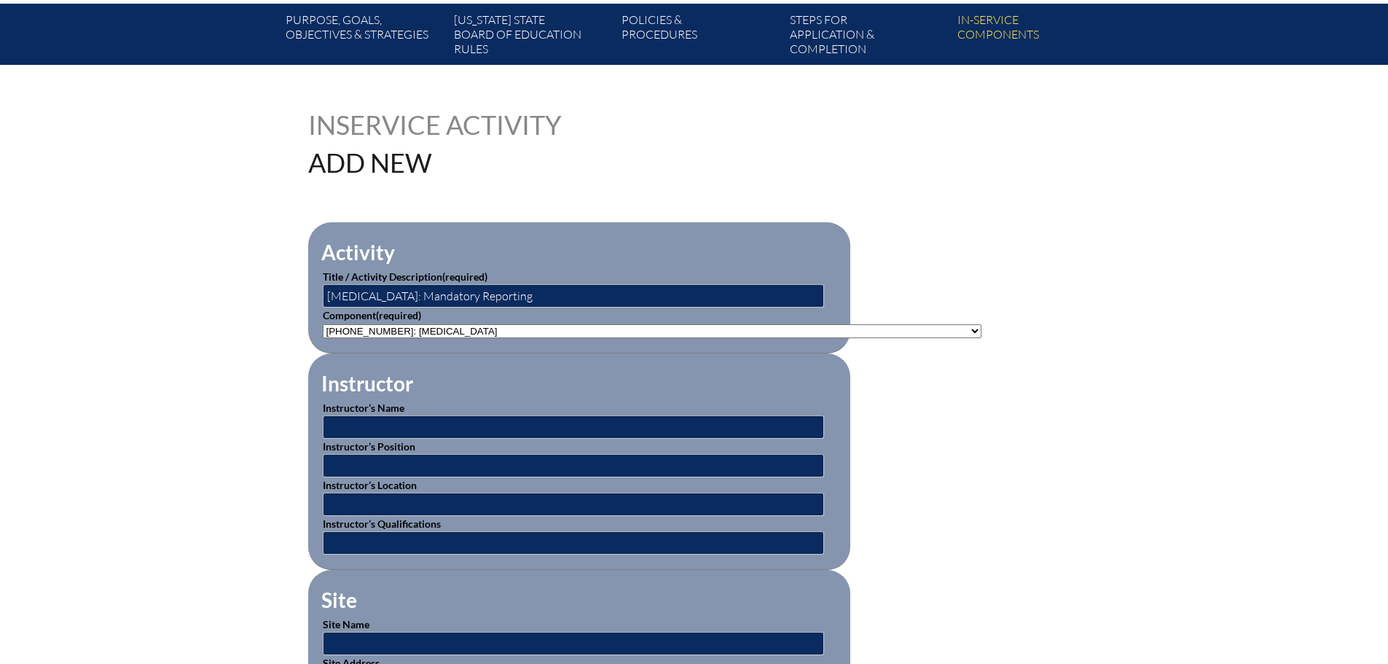
scroll to position [292, 0]
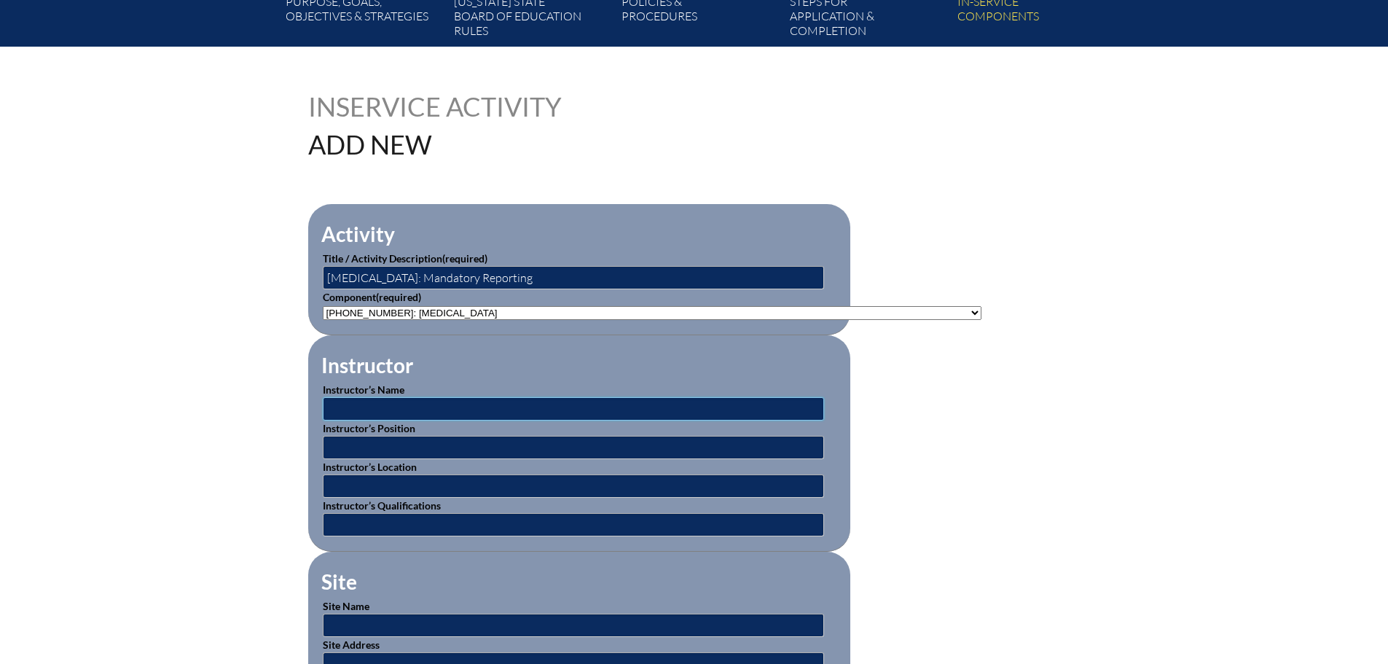
click at [388, 404] on input "text" at bounding box center [573, 408] width 501 height 23
type input "Vector Training"
click at [356, 436] on input "text" at bounding box center [573, 447] width 501 height 23
type input "Vector Training Video"
click at [362, 478] on input "text" at bounding box center [573, 485] width 501 height 23
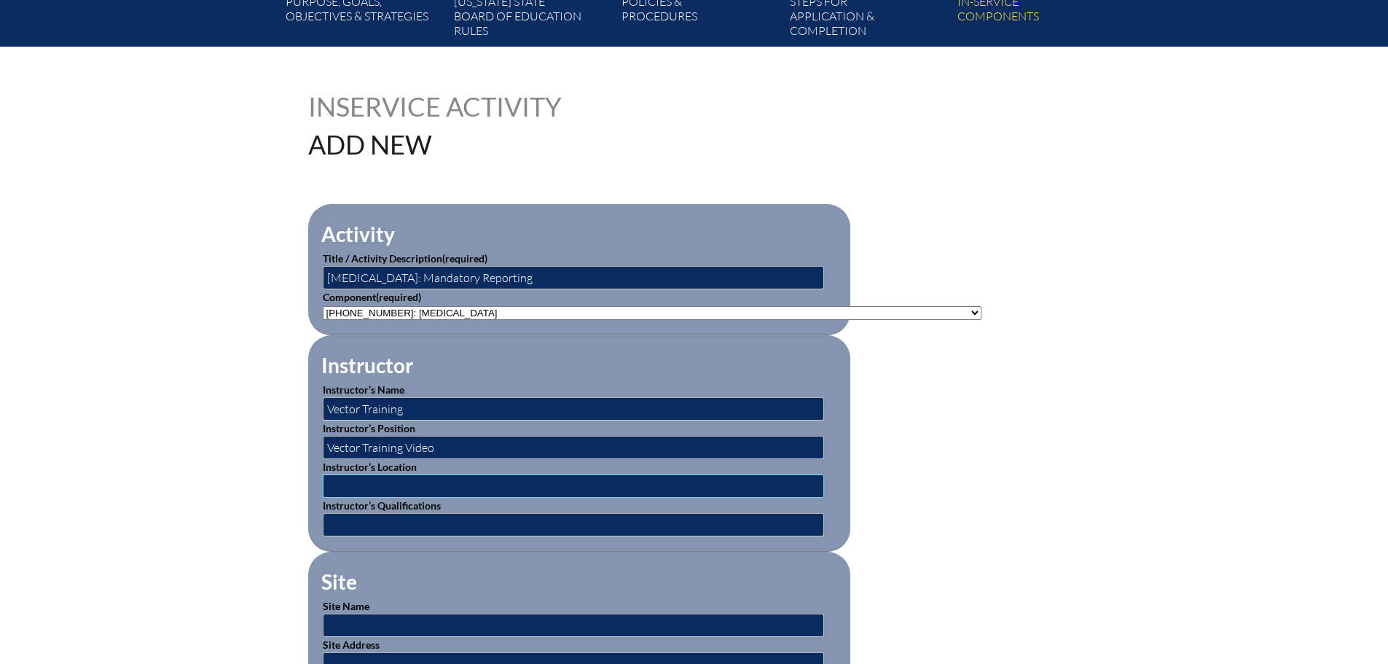
type input "Online"
click at [388, 519] on input "text" at bounding box center [573, 524] width 501 height 23
type input "Vector Created Content"
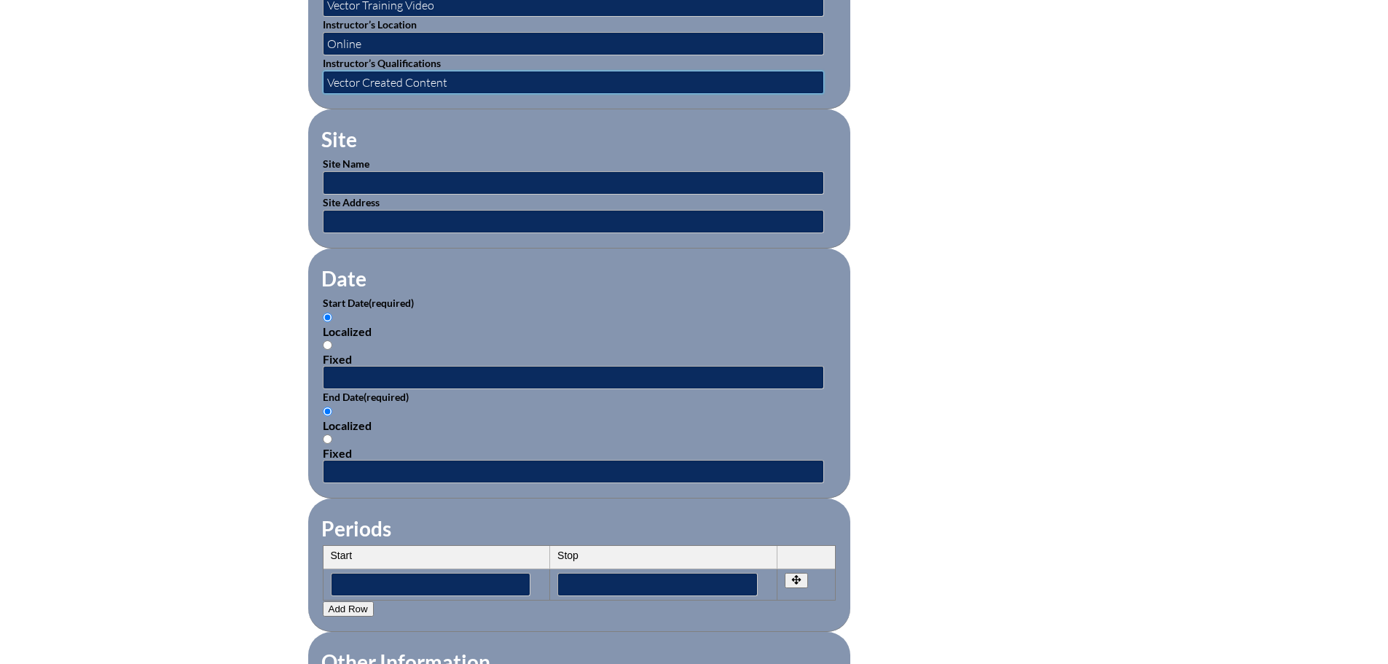
scroll to position [729, 0]
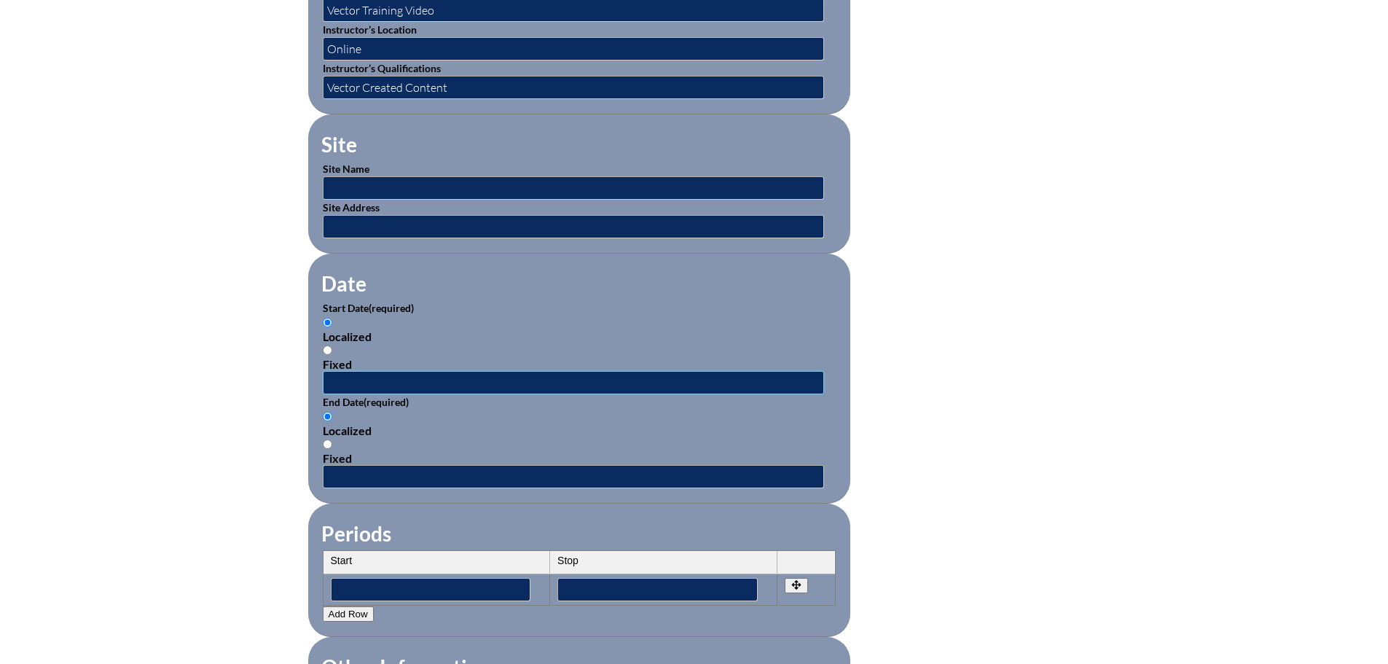
click at [340, 376] on input "text" at bounding box center [573, 382] width 501 height 23
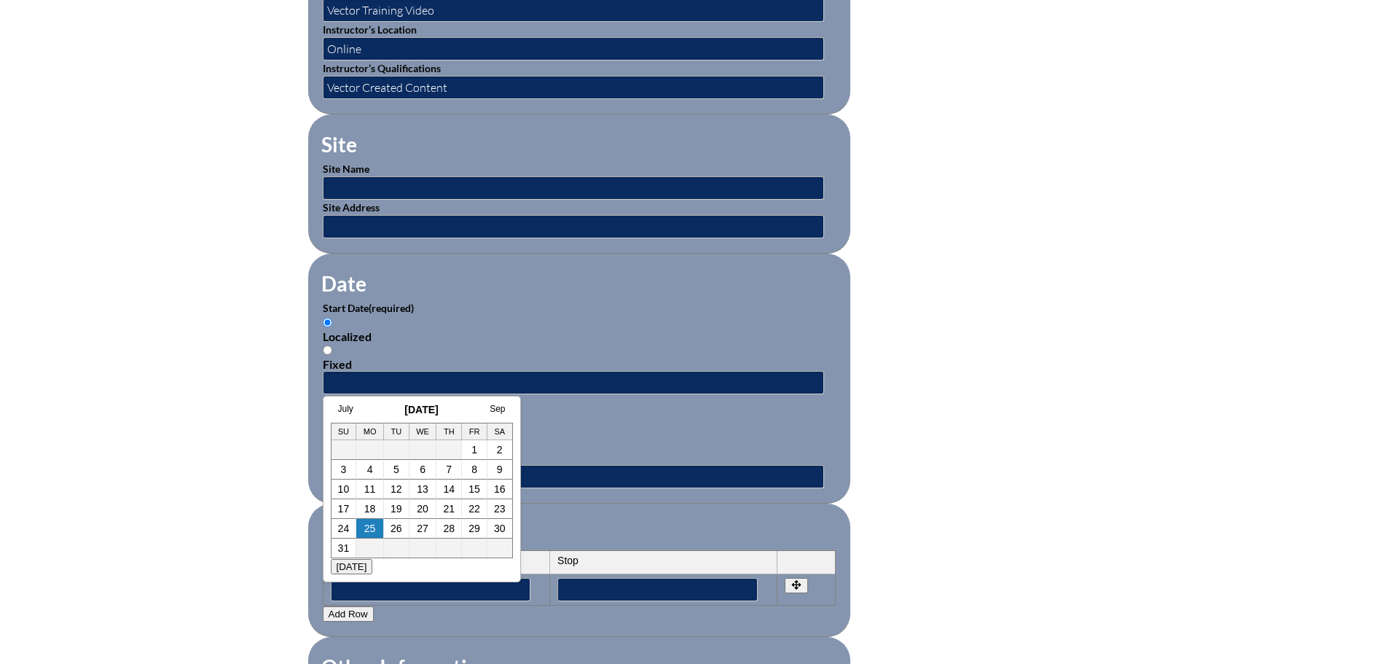
click at [360, 407] on h3 "August 2025" at bounding box center [422, 410] width 182 height 12
click at [472, 448] on link "1" at bounding box center [475, 450] width 6 height 12
type input "[DATE] 2:17 PM"
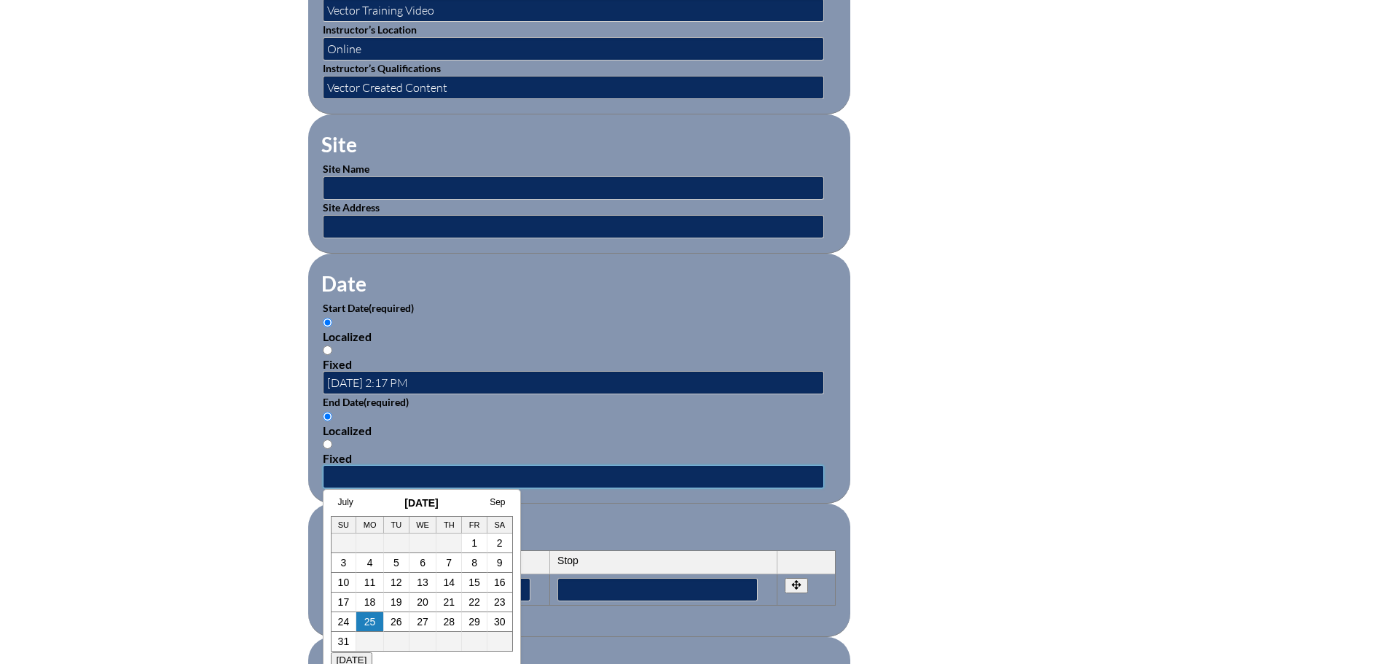
click at [348, 469] on input "text" at bounding box center [573, 476] width 501 height 23
click at [359, 507] on h3 "August 2025" at bounding box center [422, 503] width 182 height 12
click at [472, 623] on link "29" at bounding box center [475, 622] width 12 height 12
type input "[DATE] 2:17 PM"
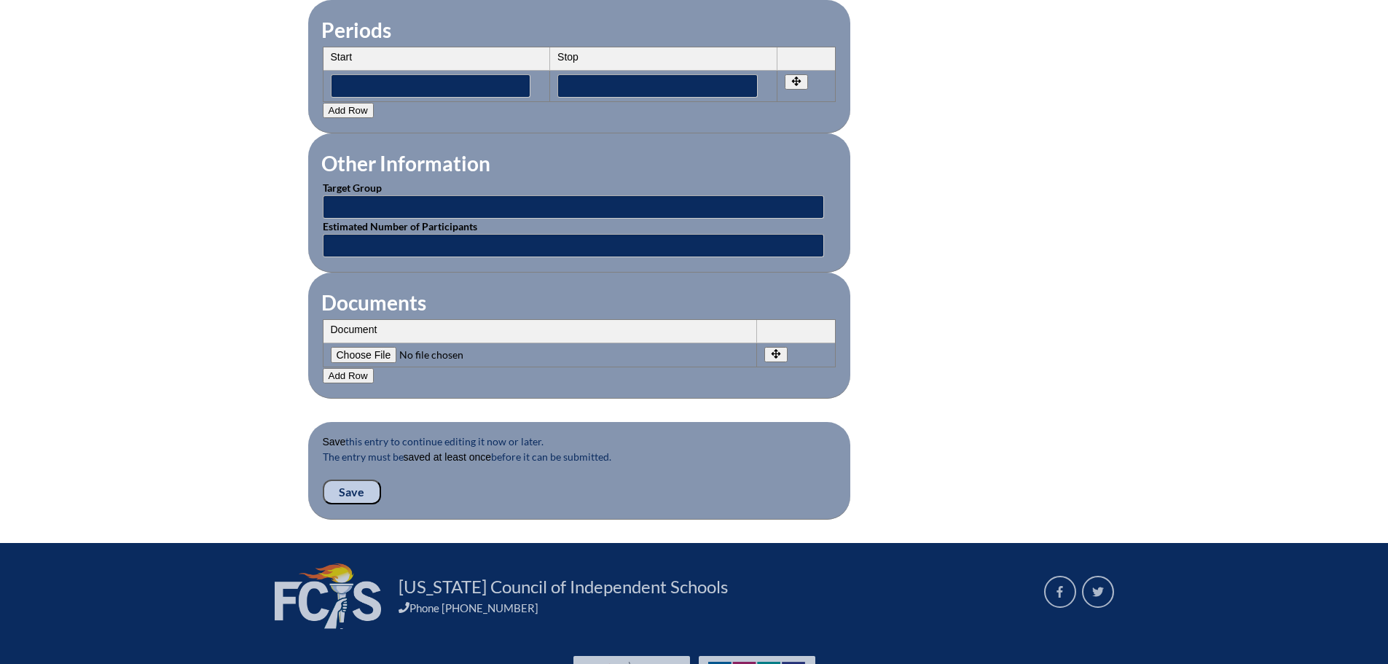
scroll to position [1239, 0]
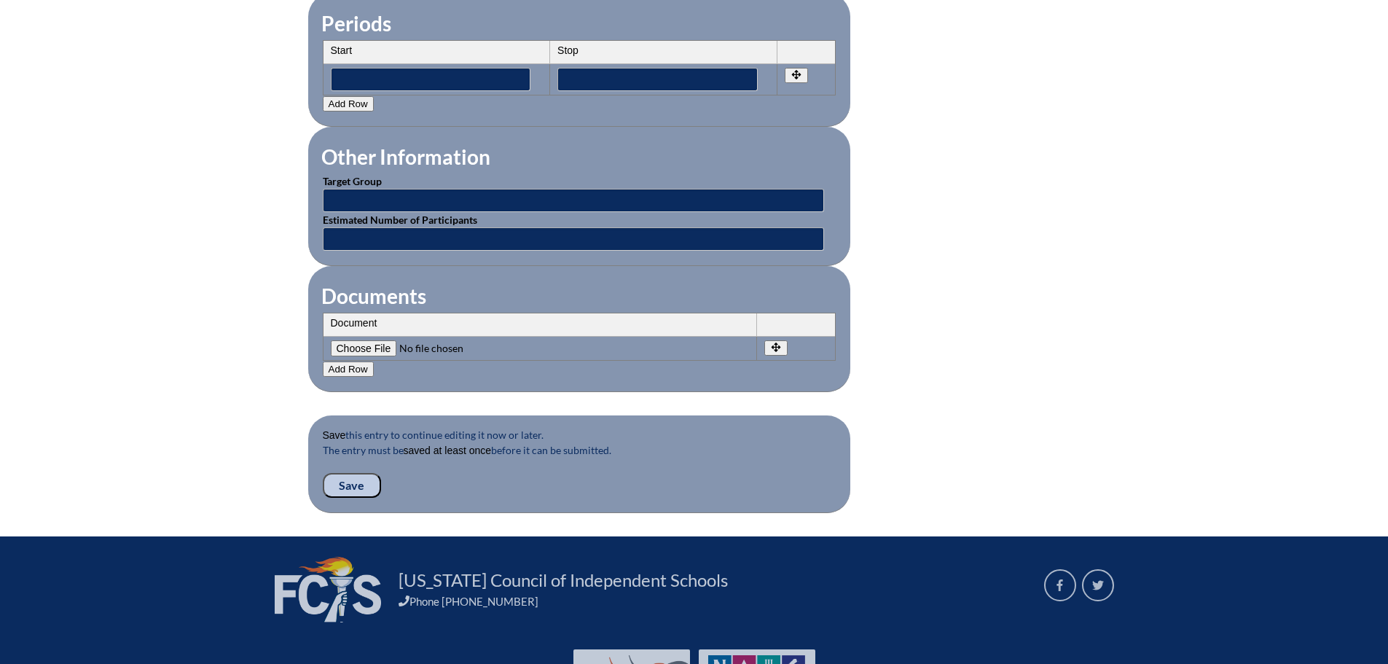
click at [351, 473] on input "Save" at bounding box center [352, 485] width 58 height 25
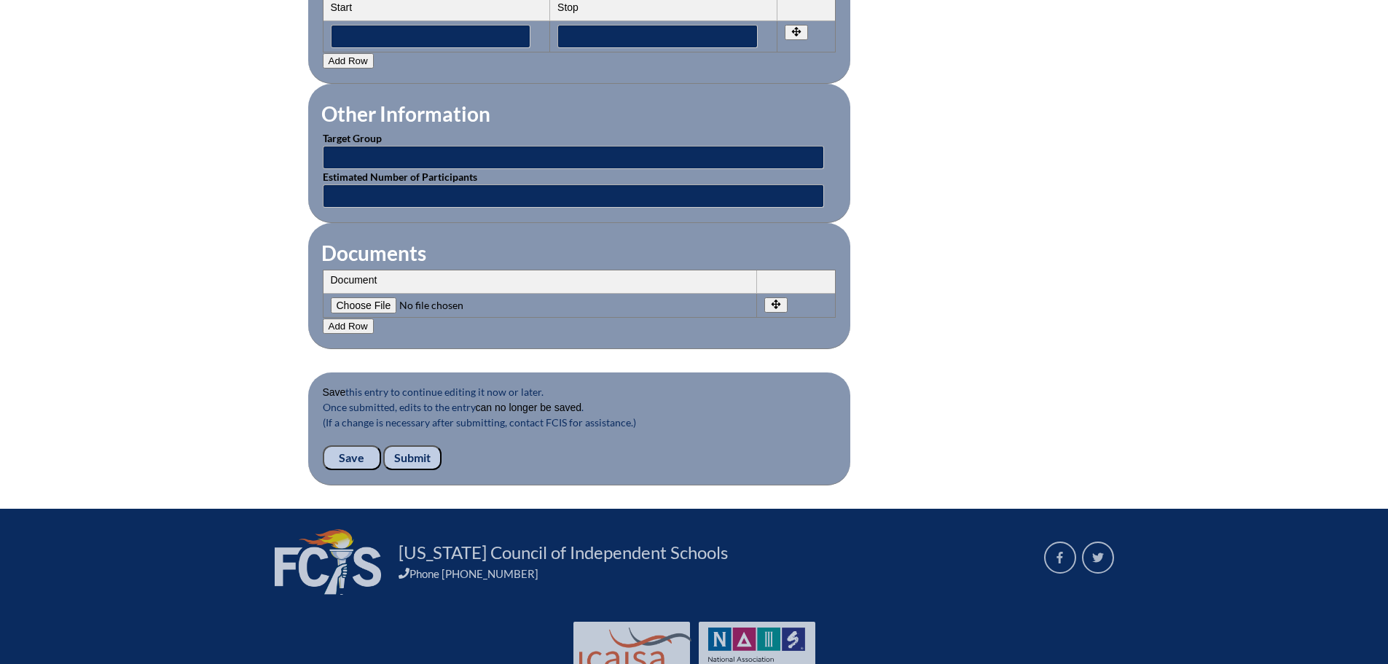
scroll to position [1312, 0]
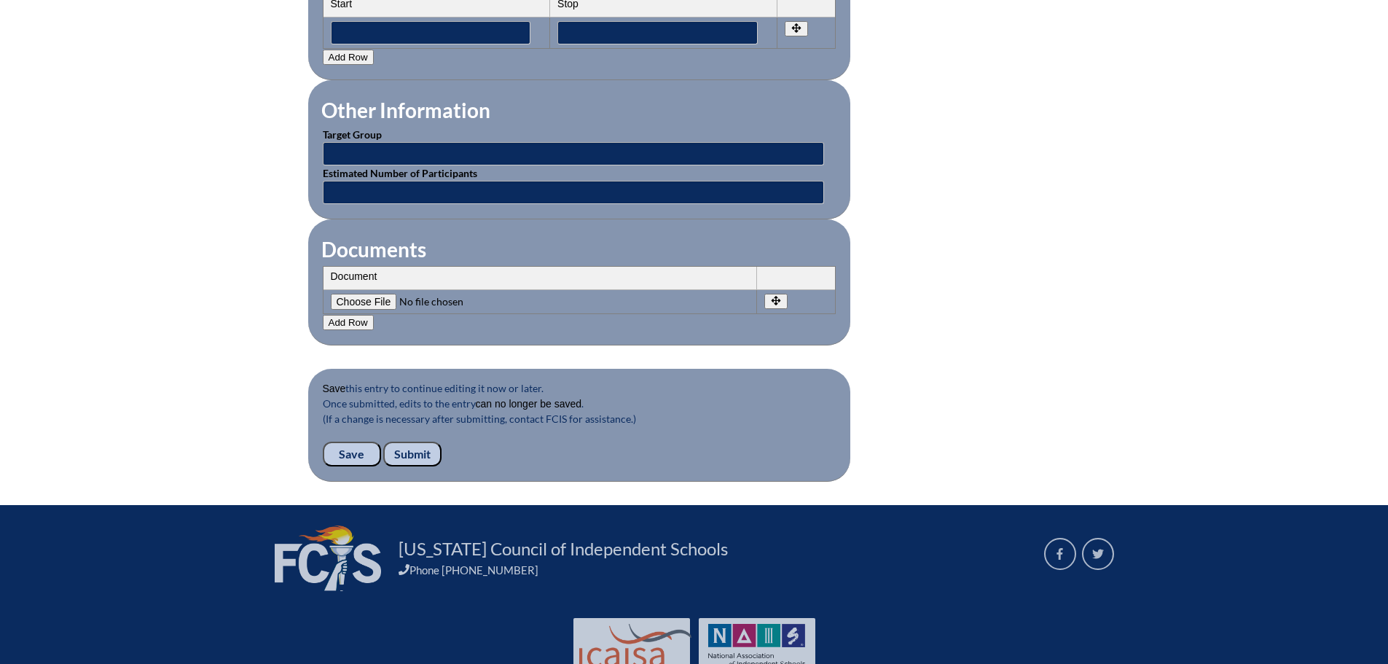
click at [409, 444] on input "Submit" at bounding box center [412, 454] width 58 height 25
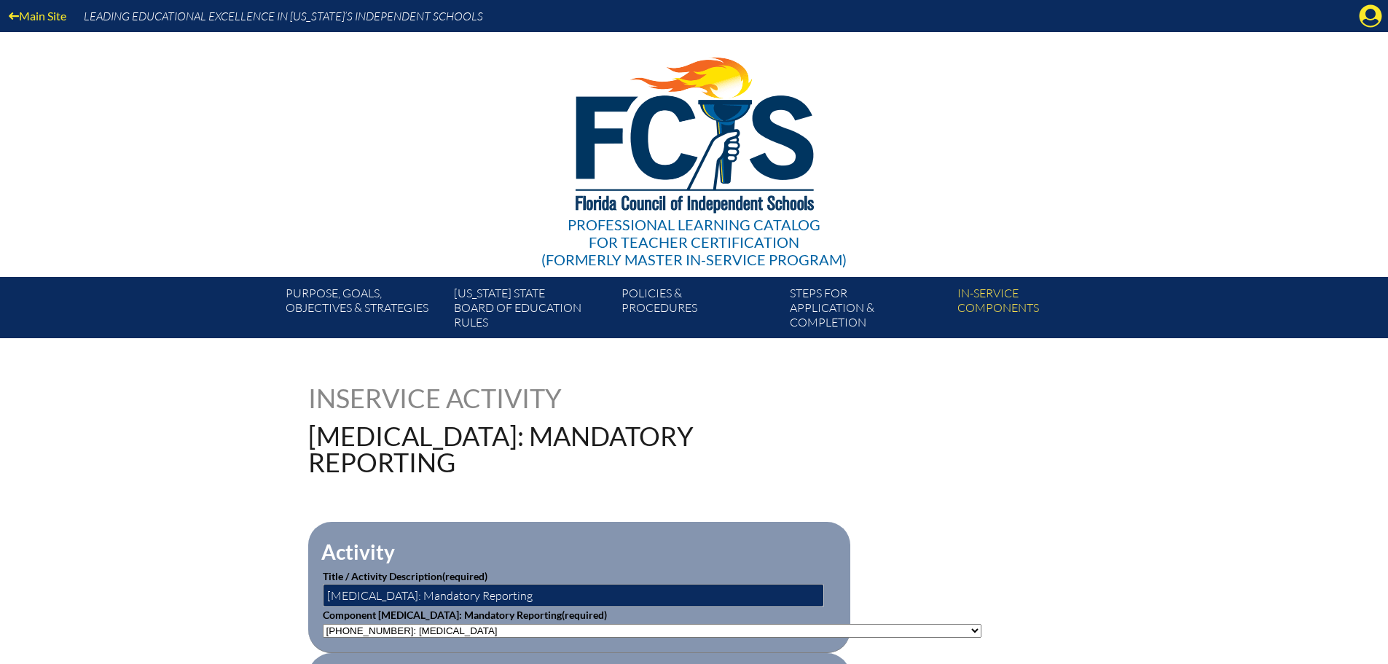
click at [1370, 17] on icon "Manage account" at bounding box center [1370, 15] width 23 height 23
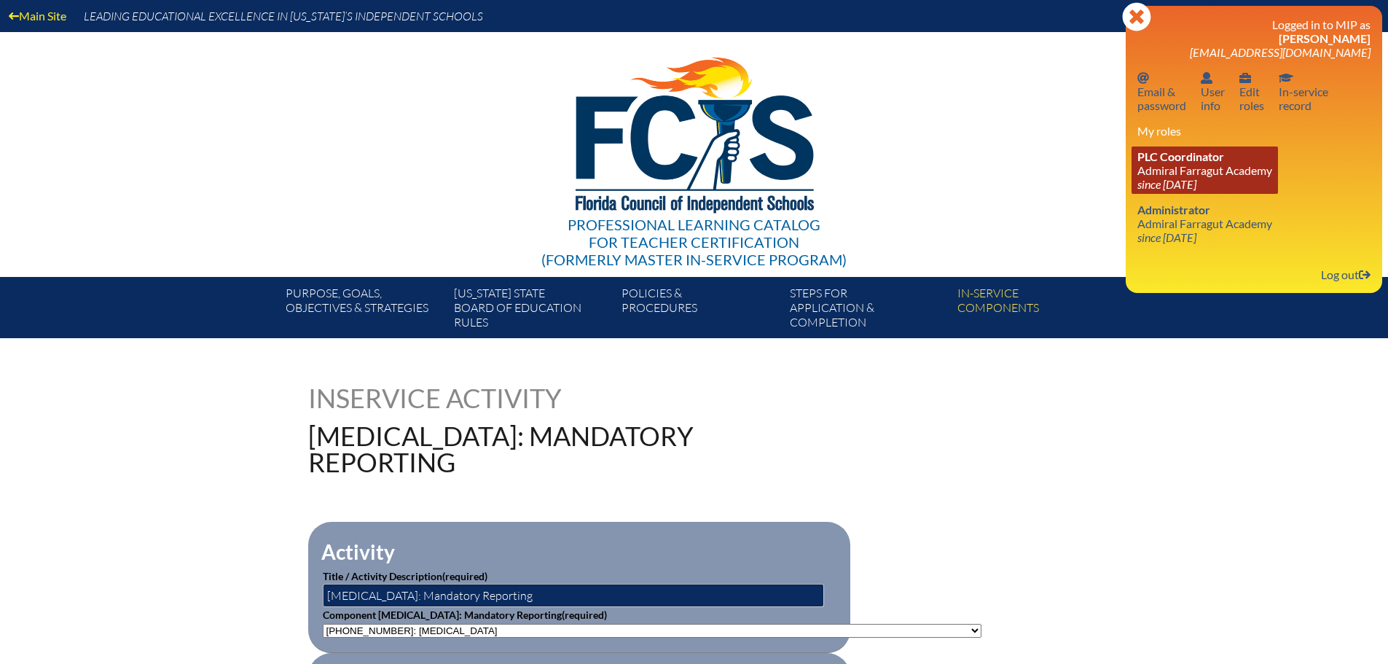
click at [1173, 174] on link "PLC Coordinator Admiral Farragut Academy since 2024 May 13" at bounding box center [1205, 169] width 146 height 47
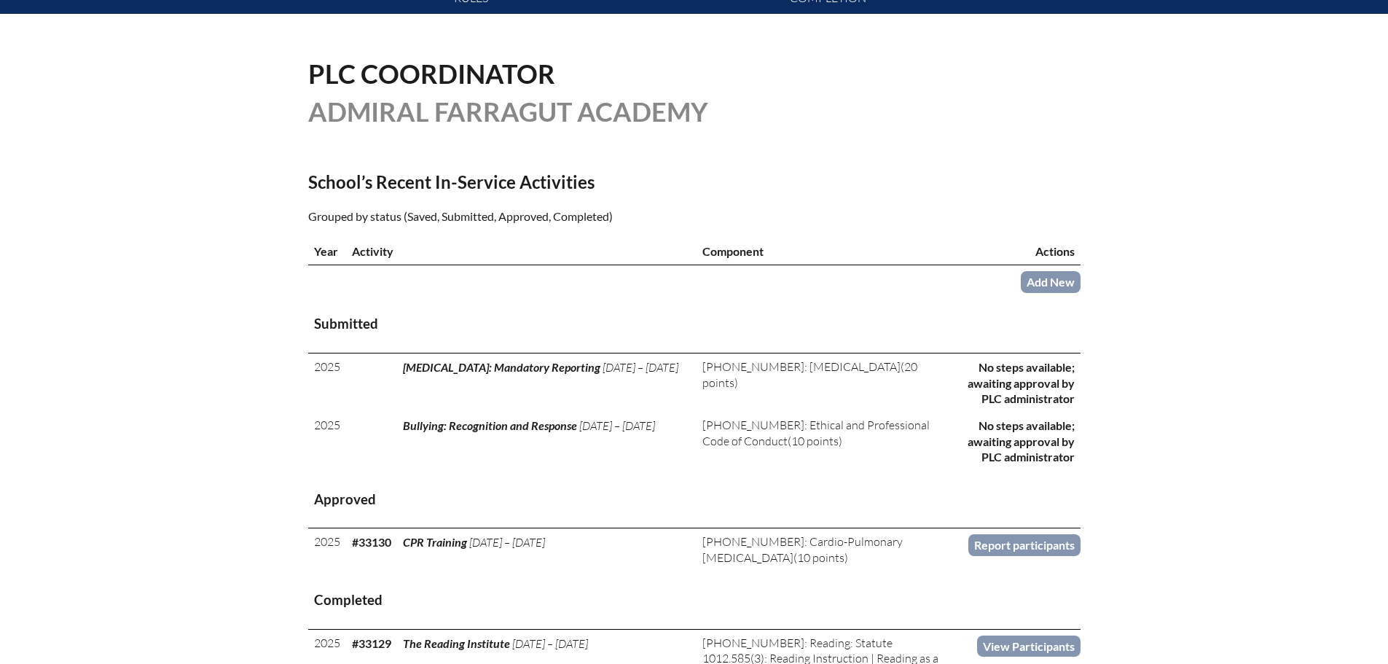
scroll to position [364, 0]
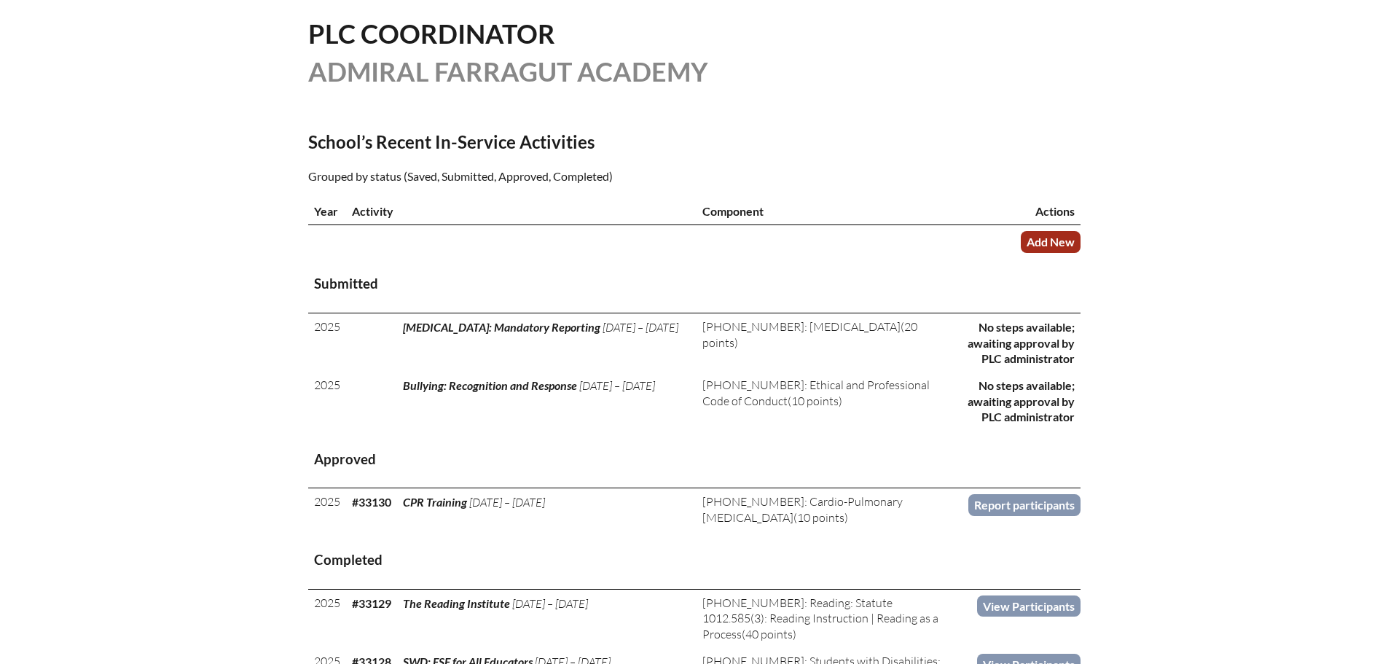
click at [1050, 240] on link "Add New" at bounding box center [1051, 241] width 60 height 21
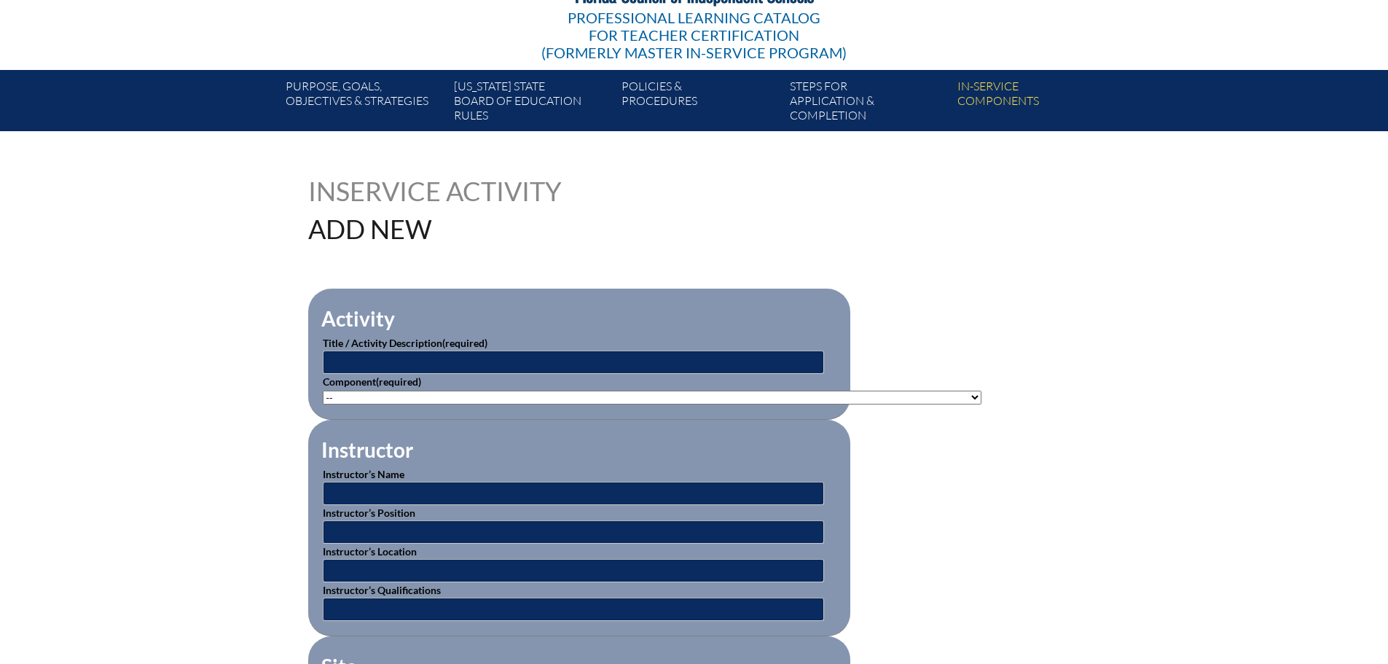
scroll to position [219, 0]
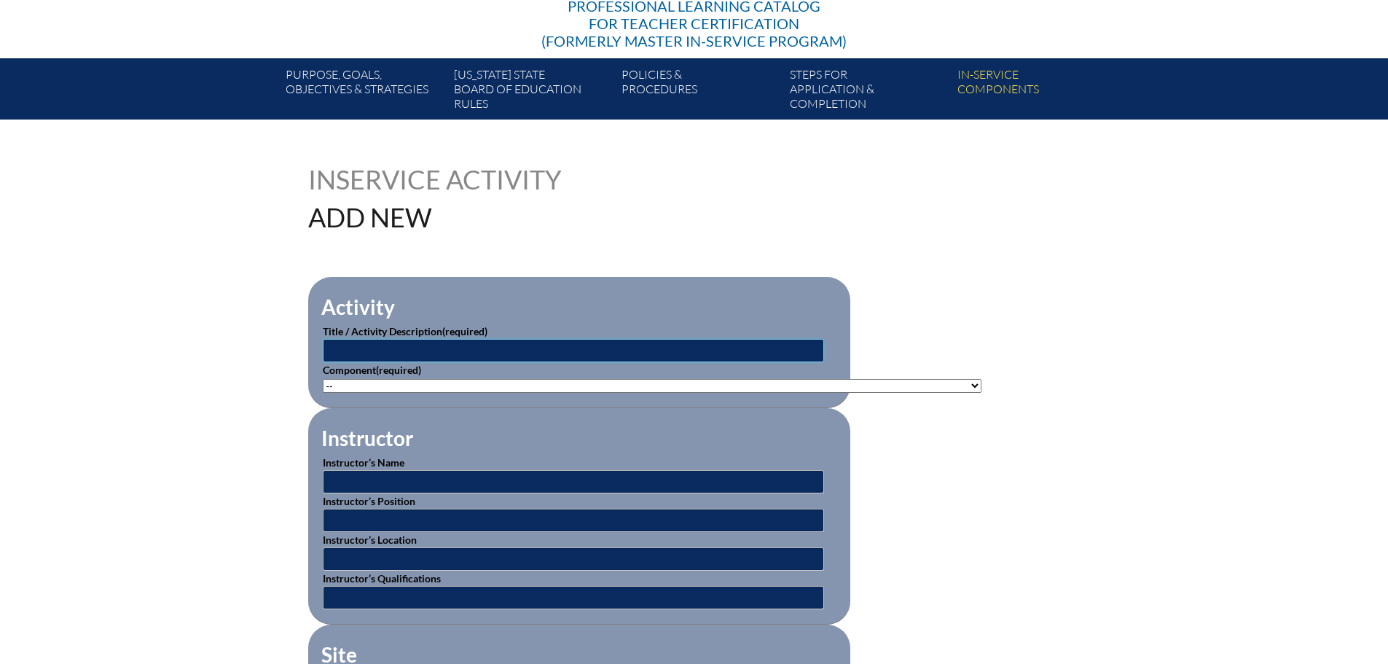
click at [404, 343] on input "text" at bounding box center [573, 350] width 501 height 23
type input "Bloodborne Pathogen Exposure Prevention"
click at [453, 383] on select"]"] "-- 1-000-001: Appropriate Art Activities 1-000-002: Concept and Art Process for…" at bounding box center [652, 386] width 659 height 14
select select"]"] "20478"
click at [323, 379] on select"]"] "-- [PHONE_NUMBER]: Appropriate Art Activities [PHONE_NUMBER]: Concept and Art P…" at bounding box center [652, 386] width 659 height 14
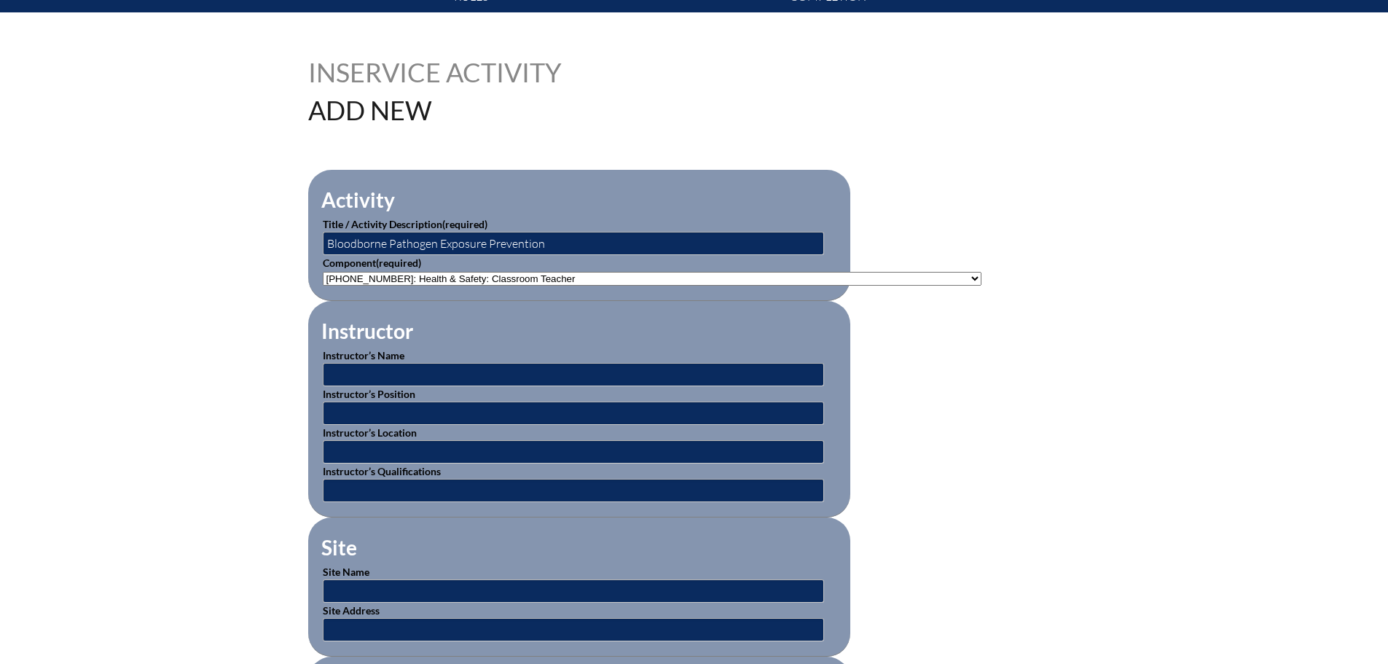
scroll to position [364, 0]
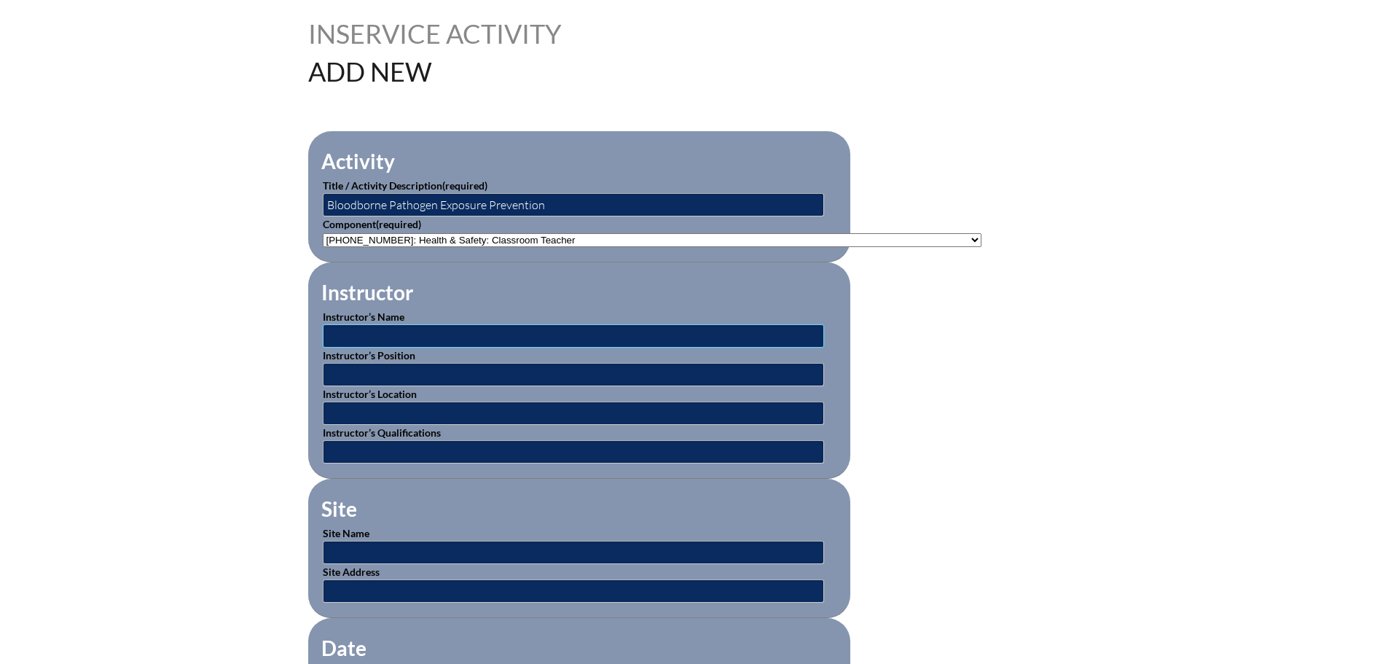
click at [383, 329] on input "text" at bounding box center [573, 335] width 501 height 23
type input "Vector Training"
click at [391, 369] on input "text" at bounding box center [573, 374] width 501 height 23
type input "Vector Training Video"
click at [343, 408] on input "text" at bounding box center [573, 413] width 501 height 23
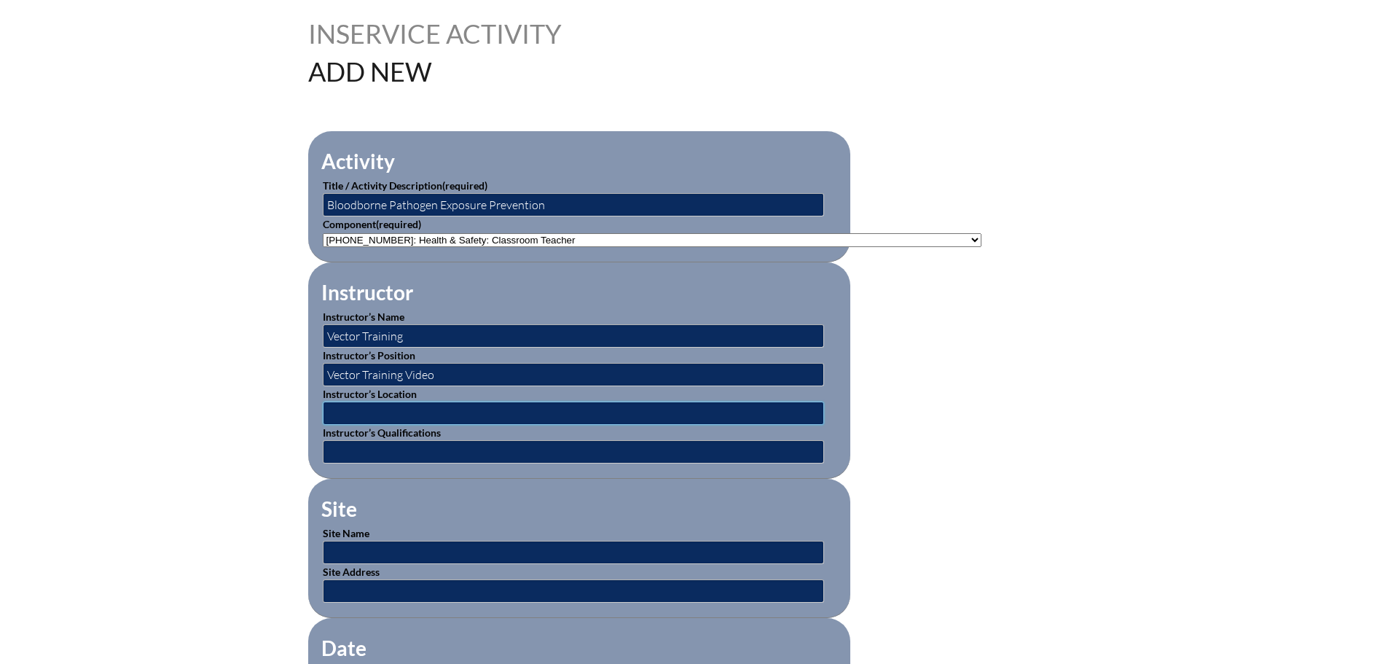
type input "Online"
click at [354, 452] on input "text" at bounding box center [573, 451] width 501 height 23
type input "Vector Created Content"
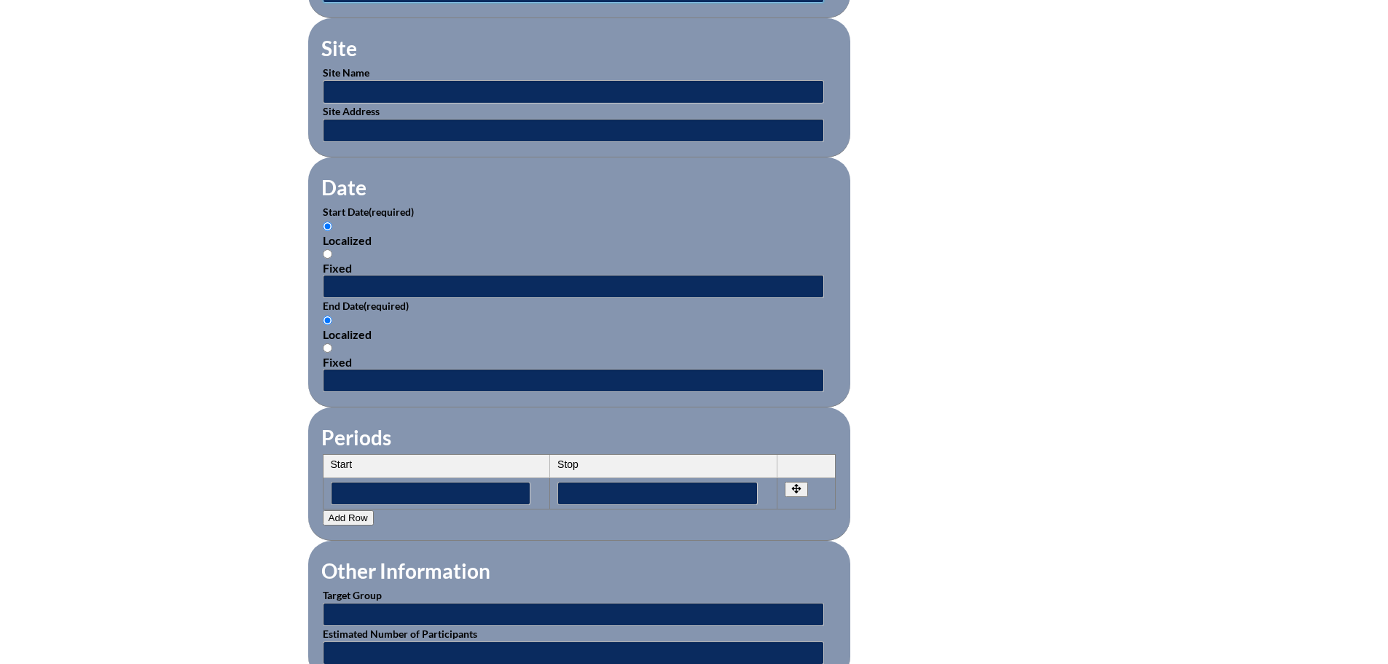
scroll to position [802, 0]
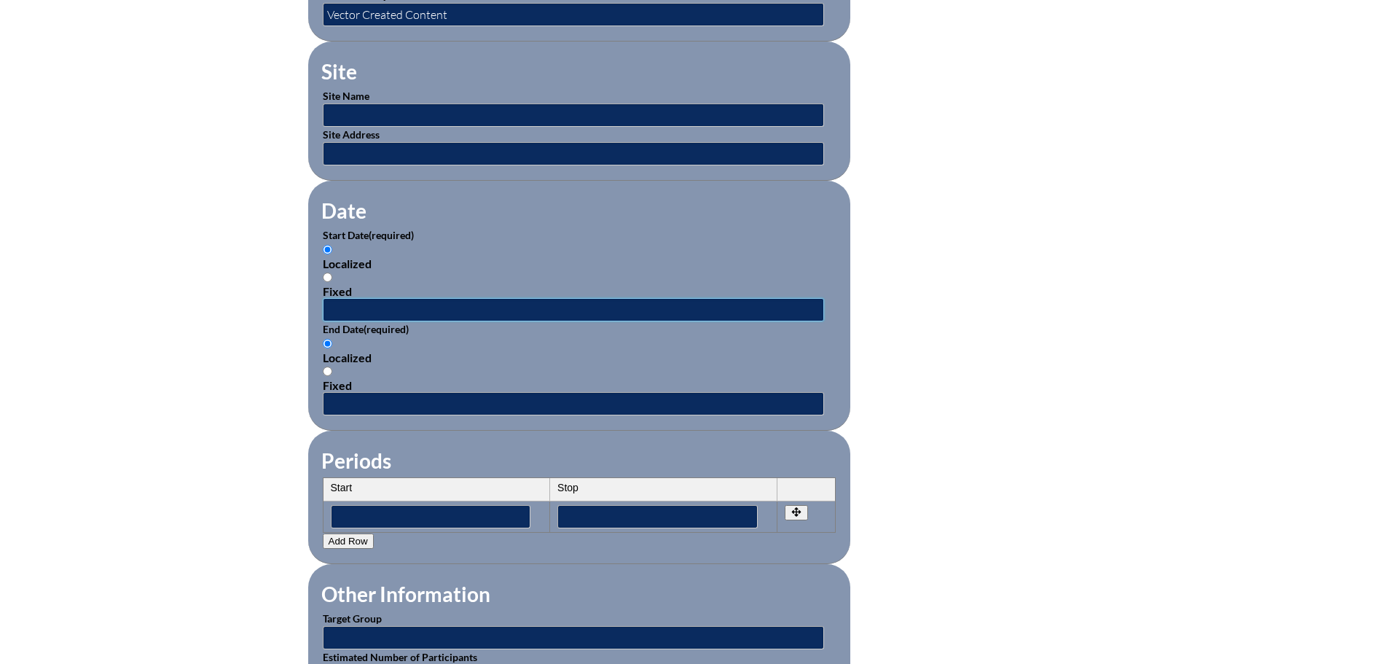
click at [340, 303] on input "text" at bounding box center [573, 309] width 501 height 23
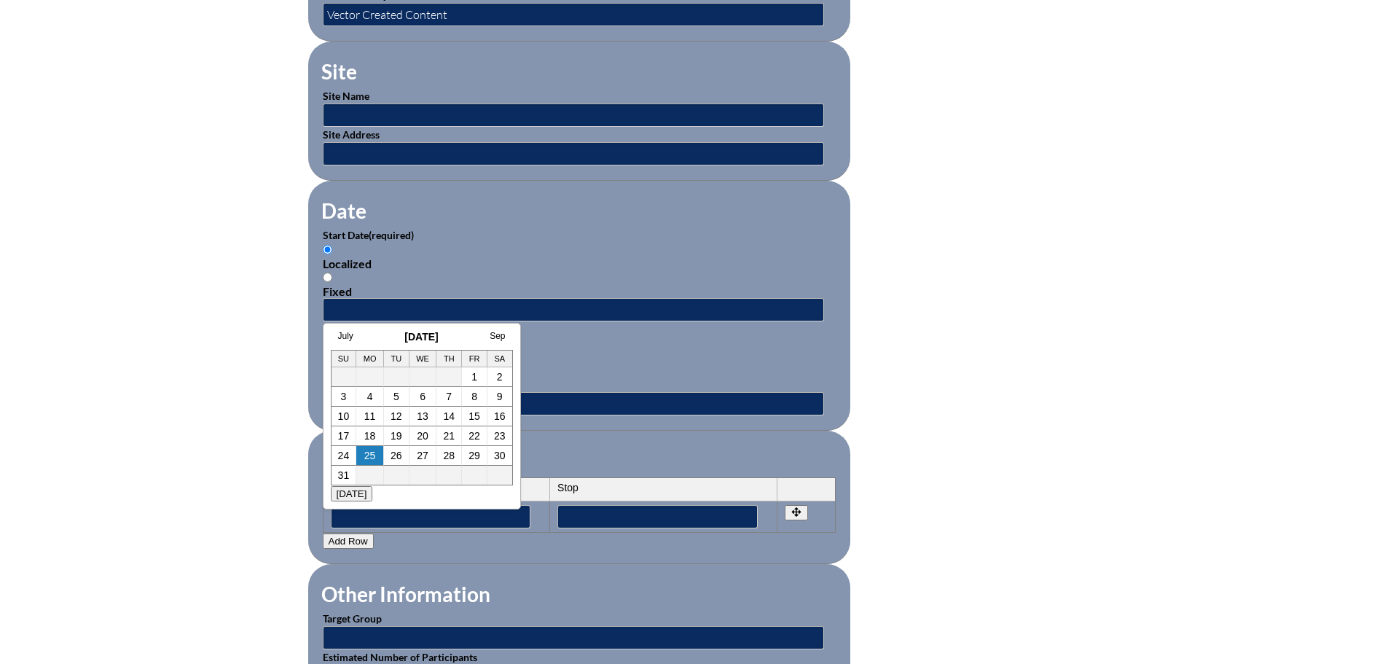
click at [374, 333] on h3 "August 2025" at bounding box center [422, 337] width 182 height 12
click at [477, 370] on td "1" at bounding box center [475, 377] width 26 height 20
click at [470, 379] on td "1" at bounding box center [475, 377] width 26 height 20
click at [478, 378] on td "1" at bounding box center [475, 377] width 26 height 20
click at [474, 377] on link "1" at bounding box center [475, 377] width 6 height 12
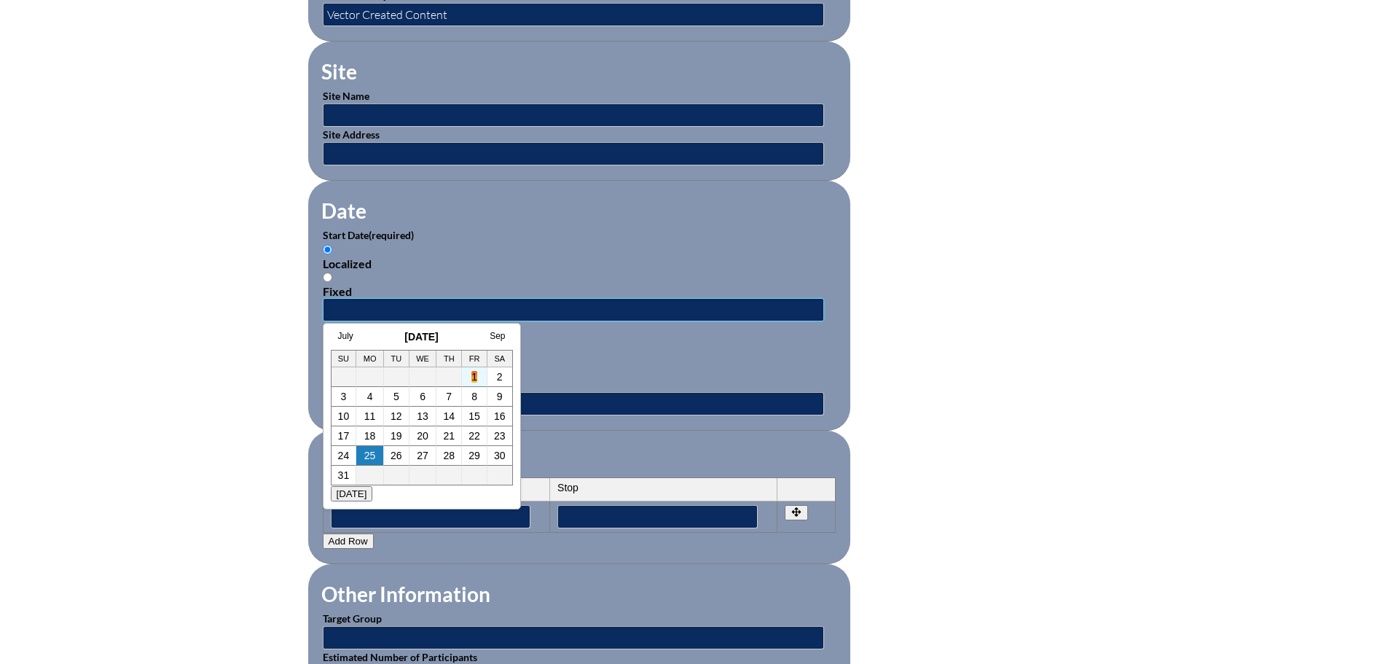
type input "2025-08-01 2:20 PM"
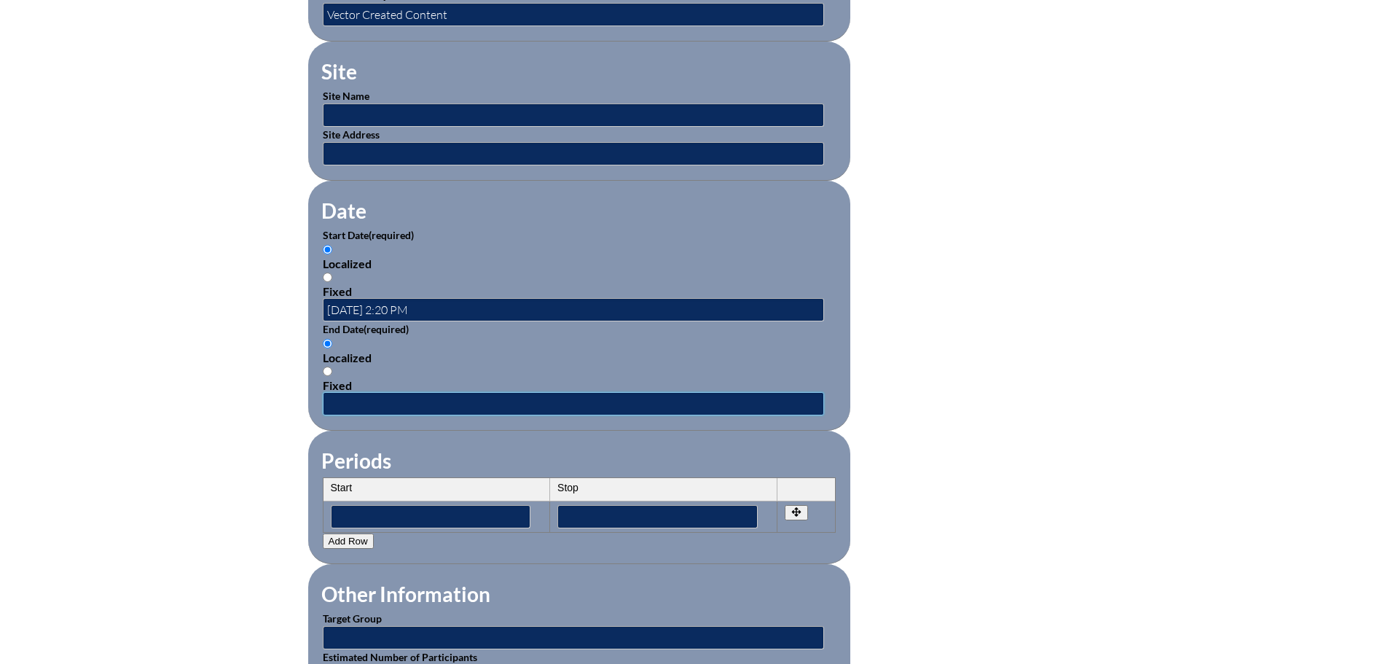
click at [352, 392] on input "text" at bounding box center [573, 403] width 501 height 23
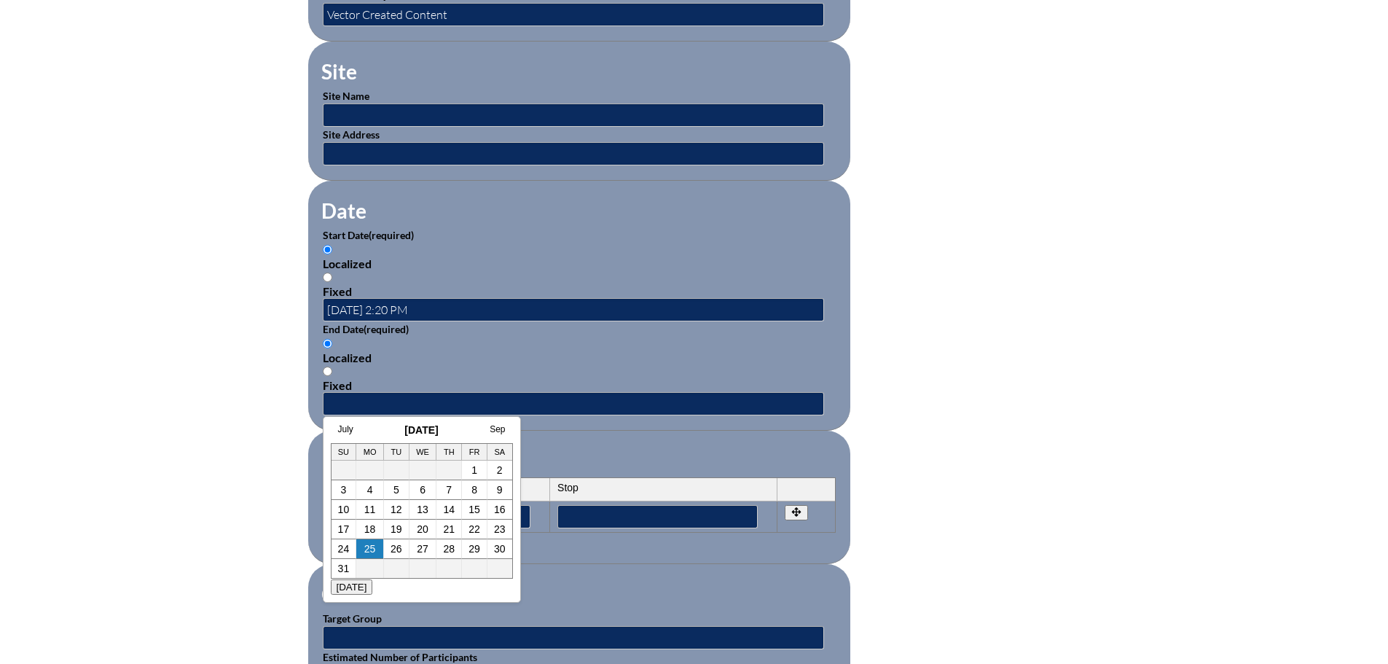
click at [372, 426] on h3 "August 2025" at bounding box center [422, 430] width 182 height 12
click at [480, 550] on link "29" at bounding box center [475, 549] width 12 height 12
type input "2025-08-29 2:20 PM"
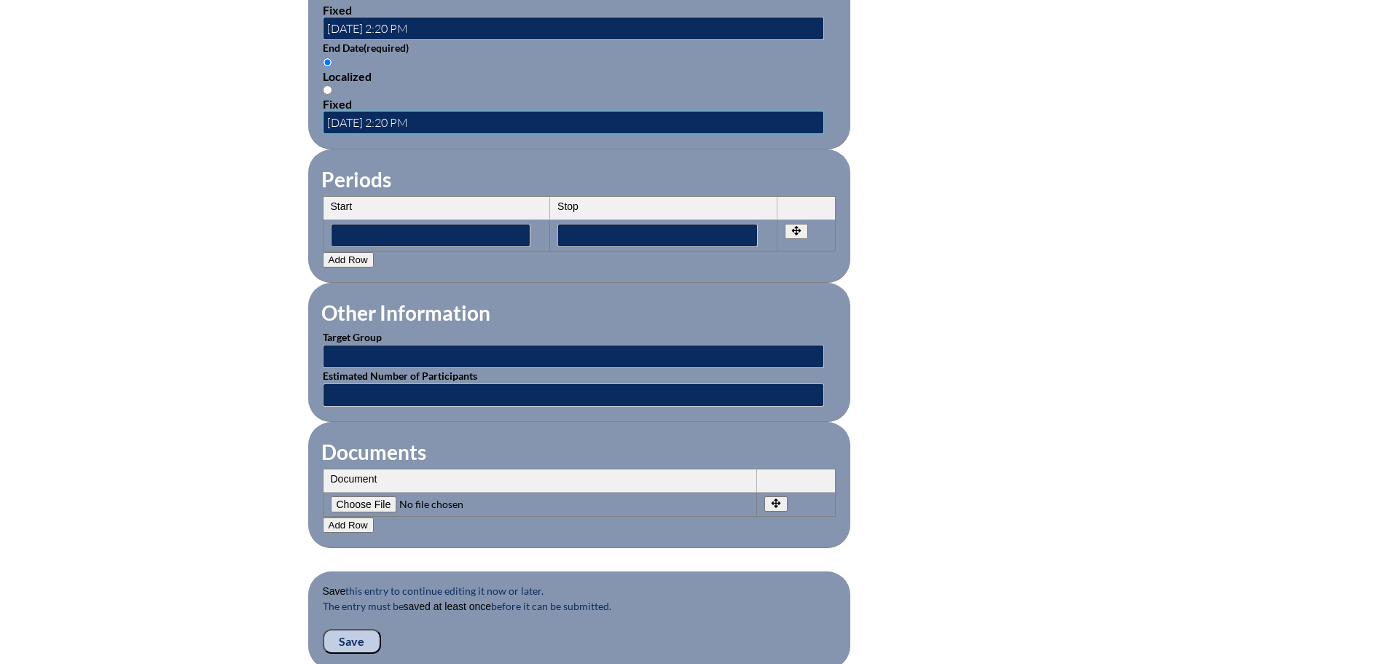
scroll to position [1093, 0]
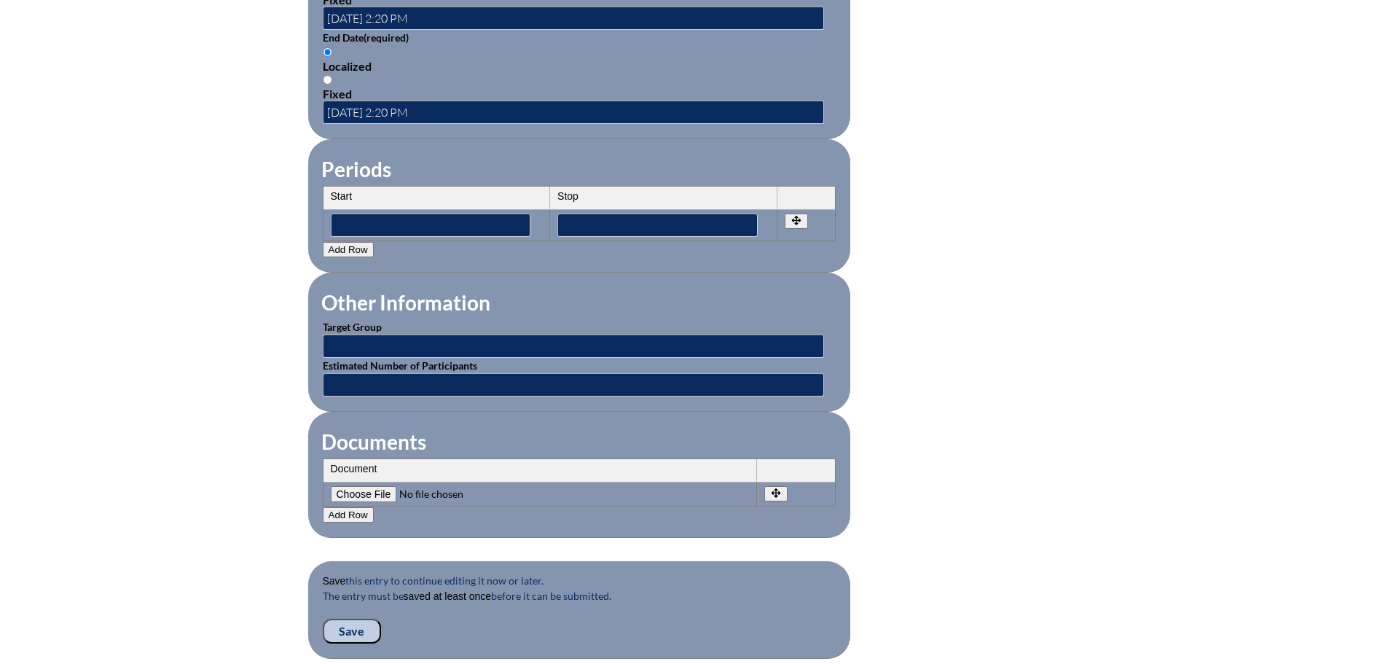
click at [337, 622] on input "Save" at bounding box center [352, 631] width 58 height 25
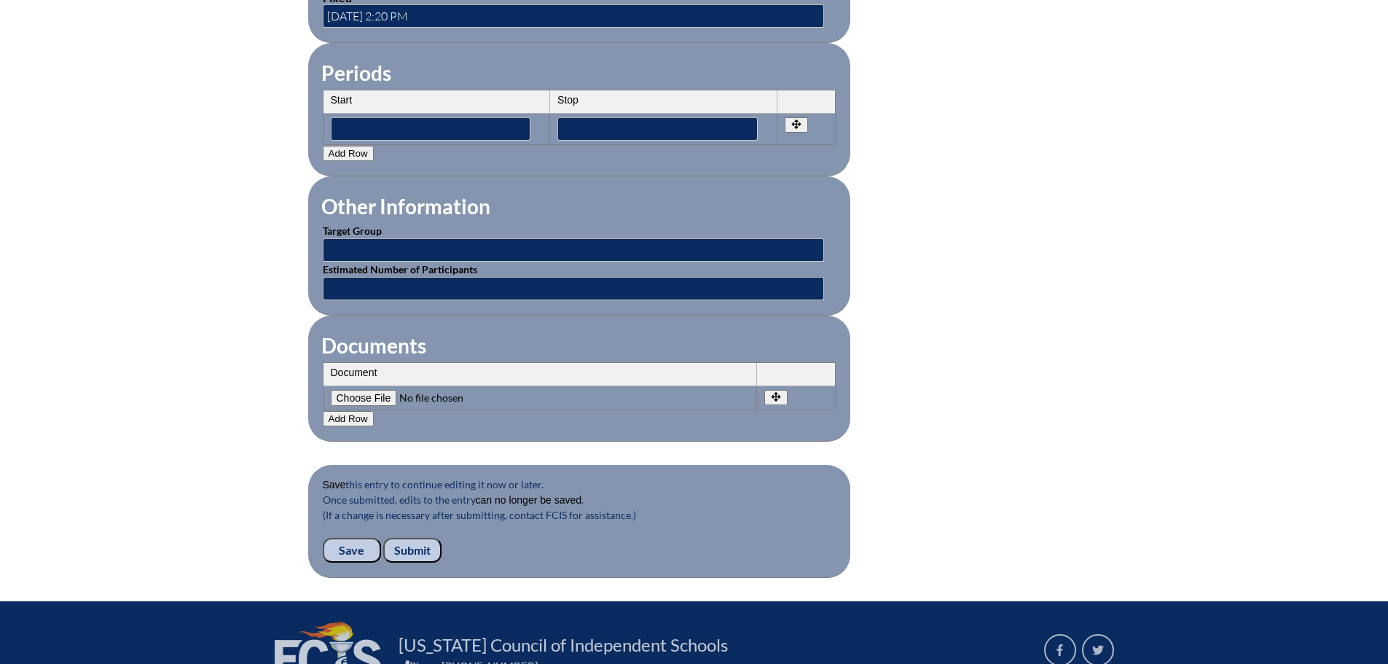
scroll to position [1353, 0]
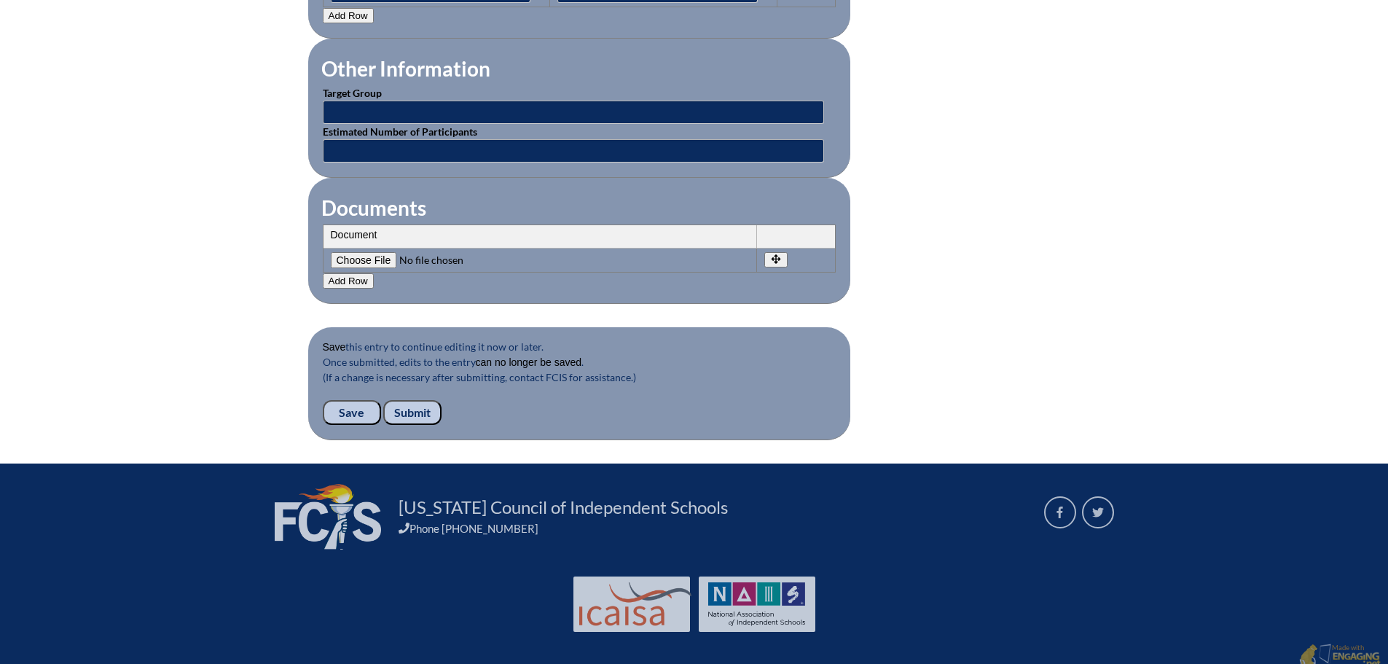
click at [418, 404] on input "Submit" at bounding box center [412, 412] width 58 height 25
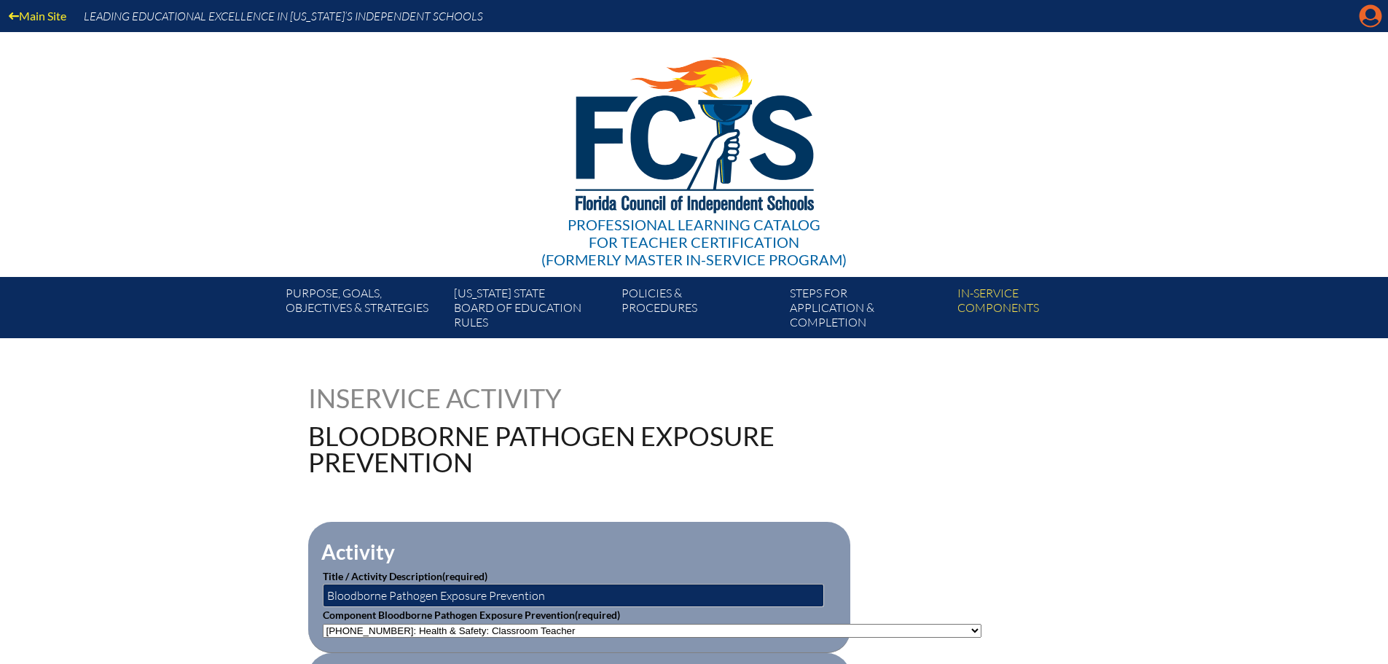
click at [1370, 13] on icon "Manage account" at bounding box center [1370, 15] width 23 height 23
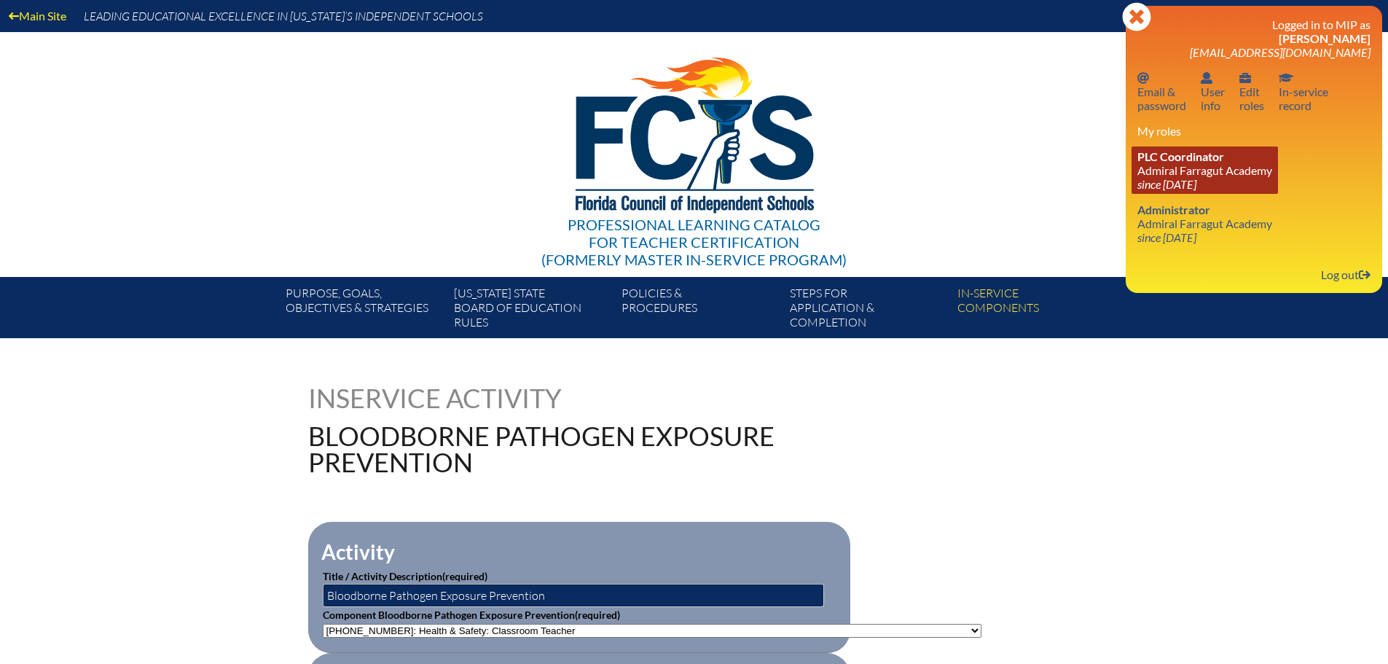
click at [1149, 168] on link "PLC Coordinator [GEOGRAPHIC_DATA] since [DATE]" at bounding box center [1205, 169] width 146 height 47
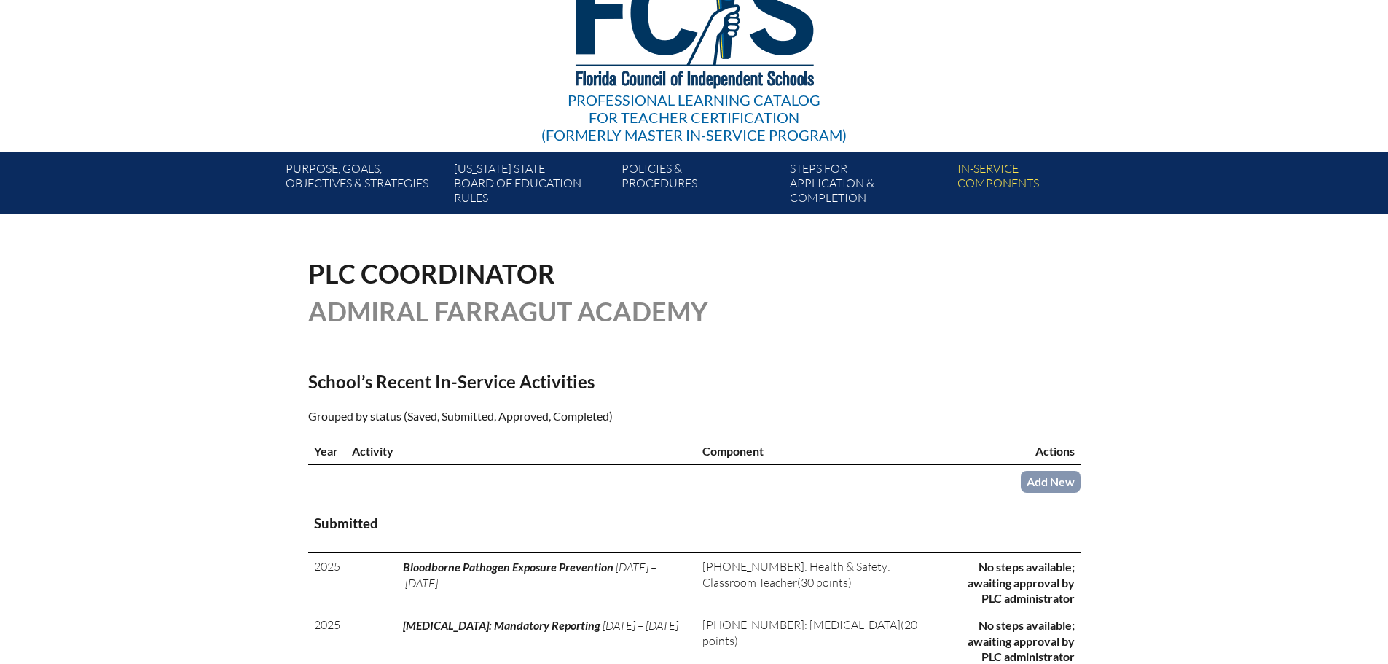
scroll to position [146, 0]
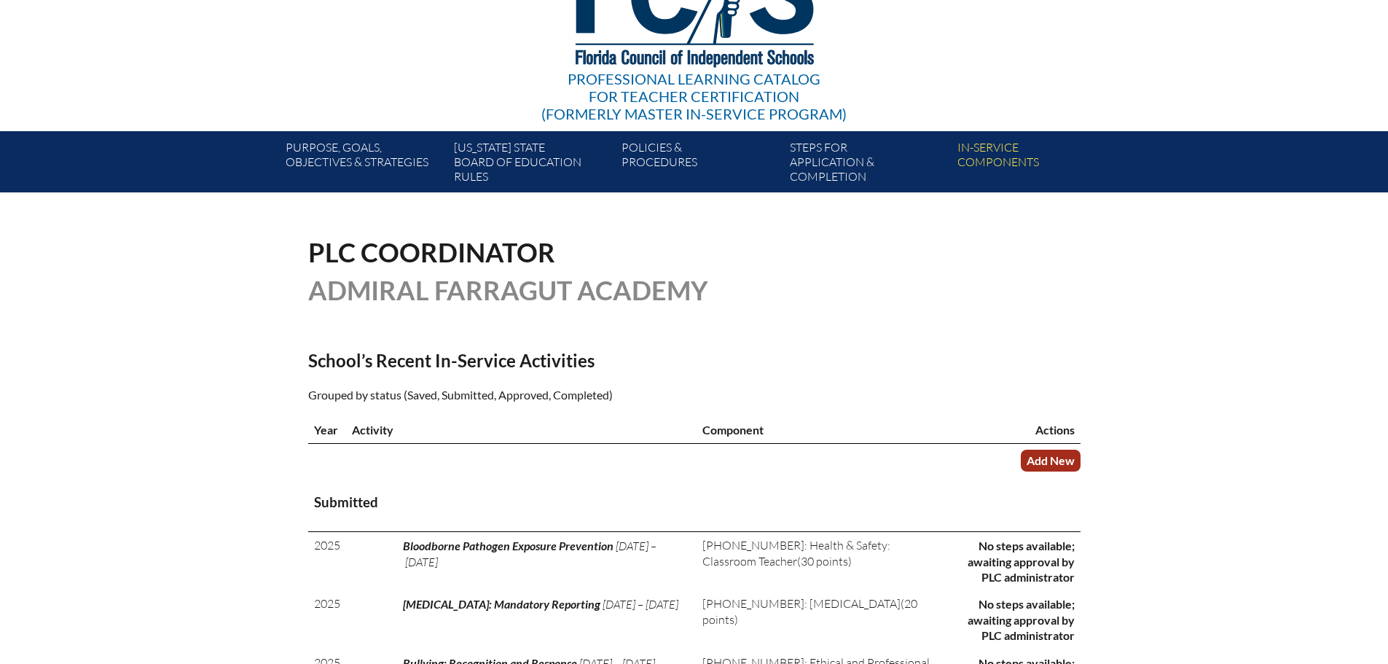
click at [1059, 460] on link "Add New" at bounding box center [1051, 460] width 60 height 21
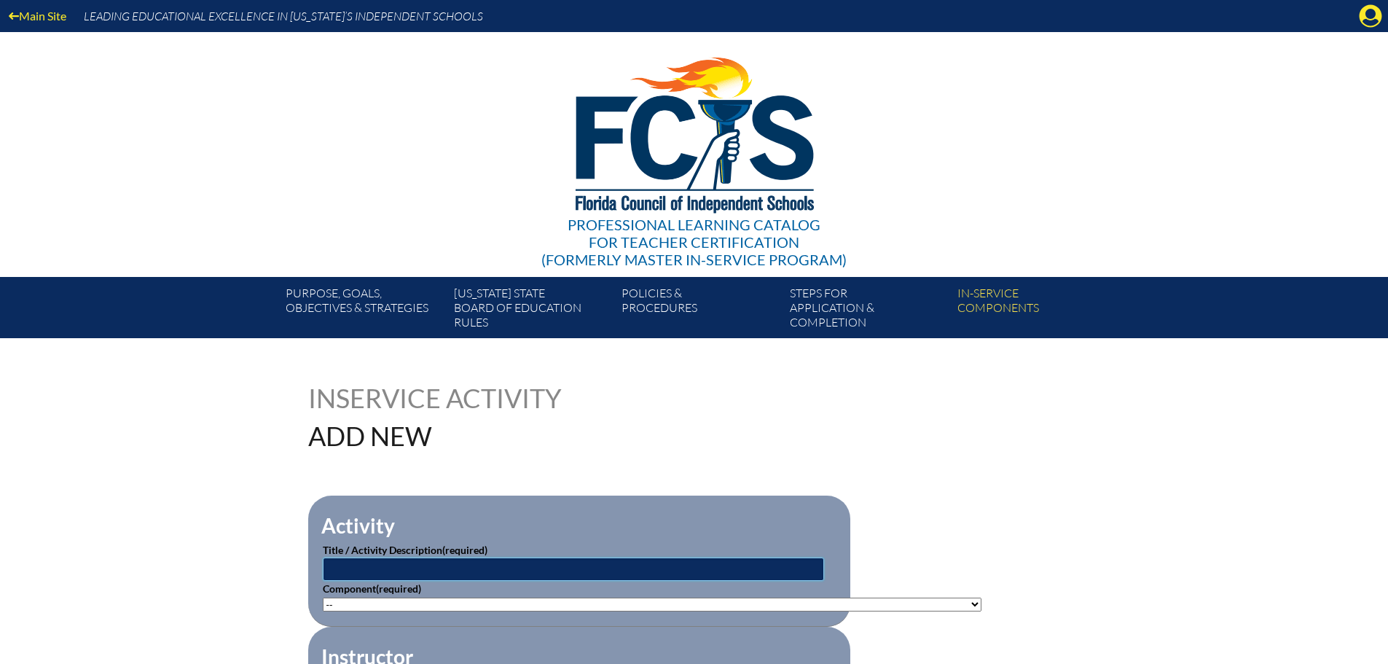
click at [354, 568] on input "text" at bounding box center [573, 569] width 501 height 23
paste input "Practicing with Professionalism / Communication & Social Media,"
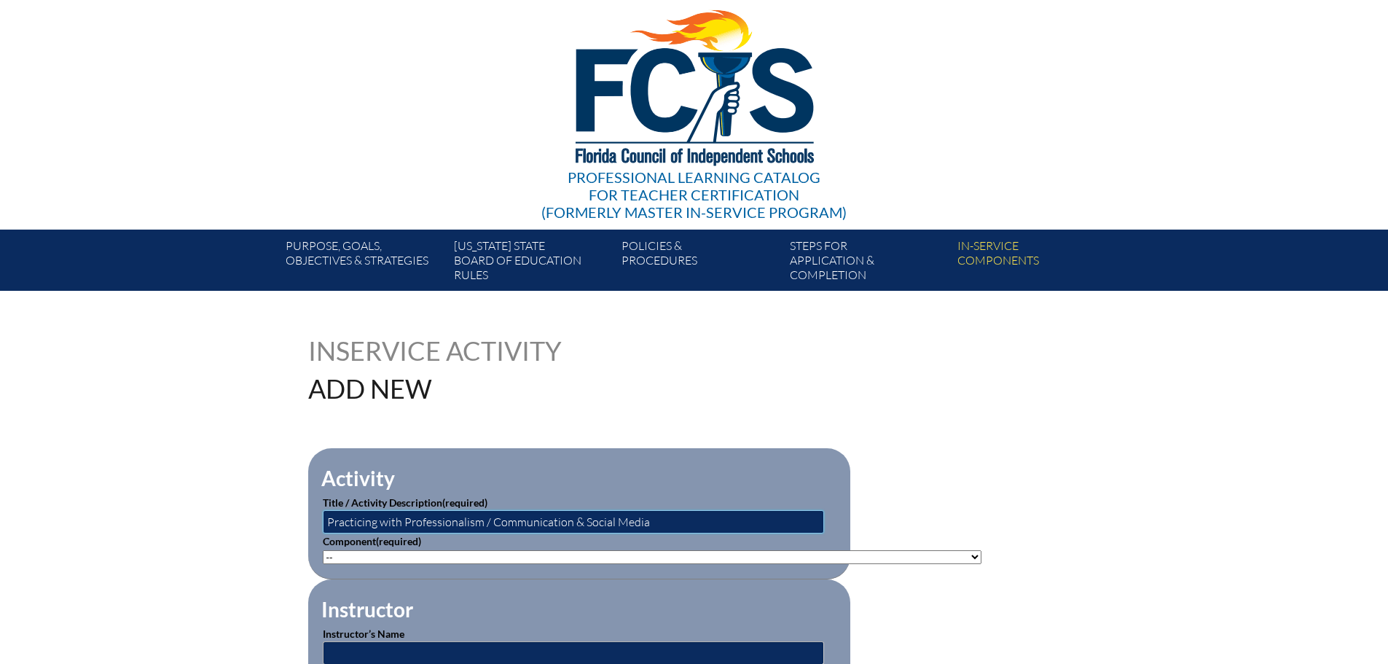
scroll to position [146, 0]
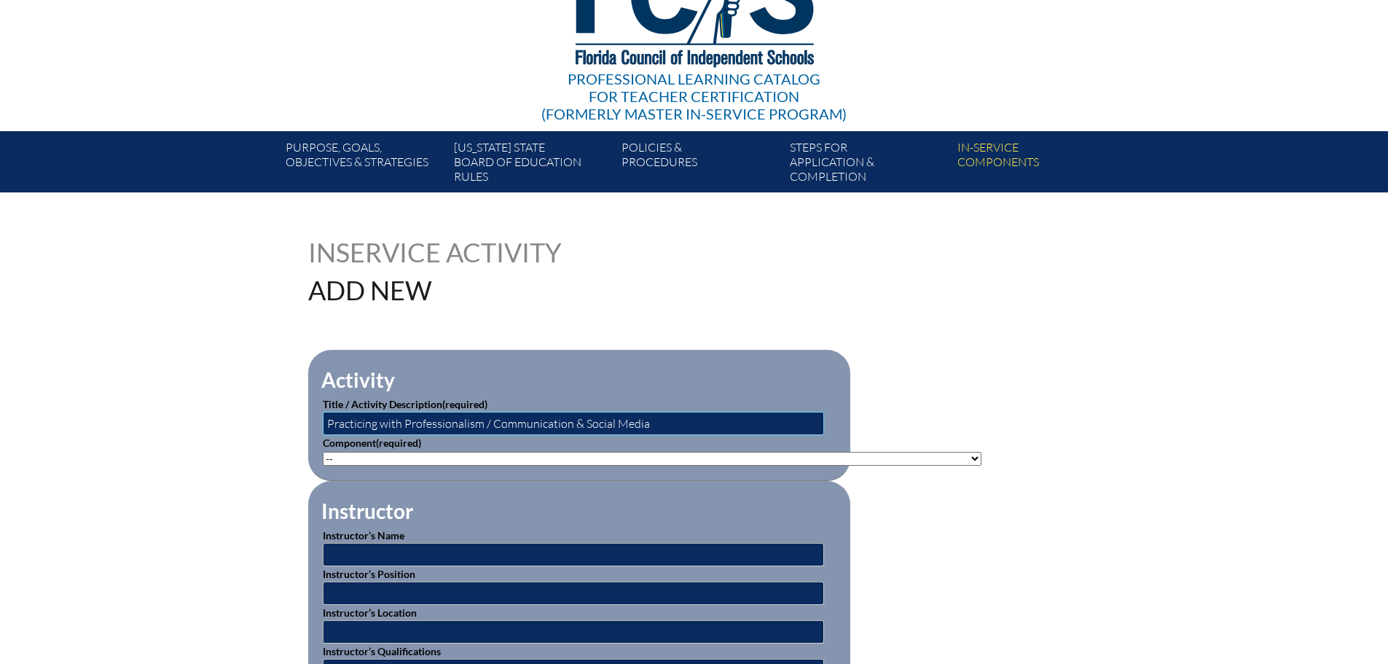
type input "Practicing with Professionalism / Communication & Social Media"
click at [420, 455] on select"]"] "-- [PHONE_NUMBER]: Appropriate Art Activities [PHONE_NUMBER]: Concept and Art P…" at bounding box center [652, 459] width 659 height 14
select select"]"] "20487"
click at [323, 452] on select"]"] "-- [PHONE_NUMBER]: Appropriate Art Activities [PHONE_NUMBER]: Concept and Art P…" at bounding box center [652, 459] width 659 height 14
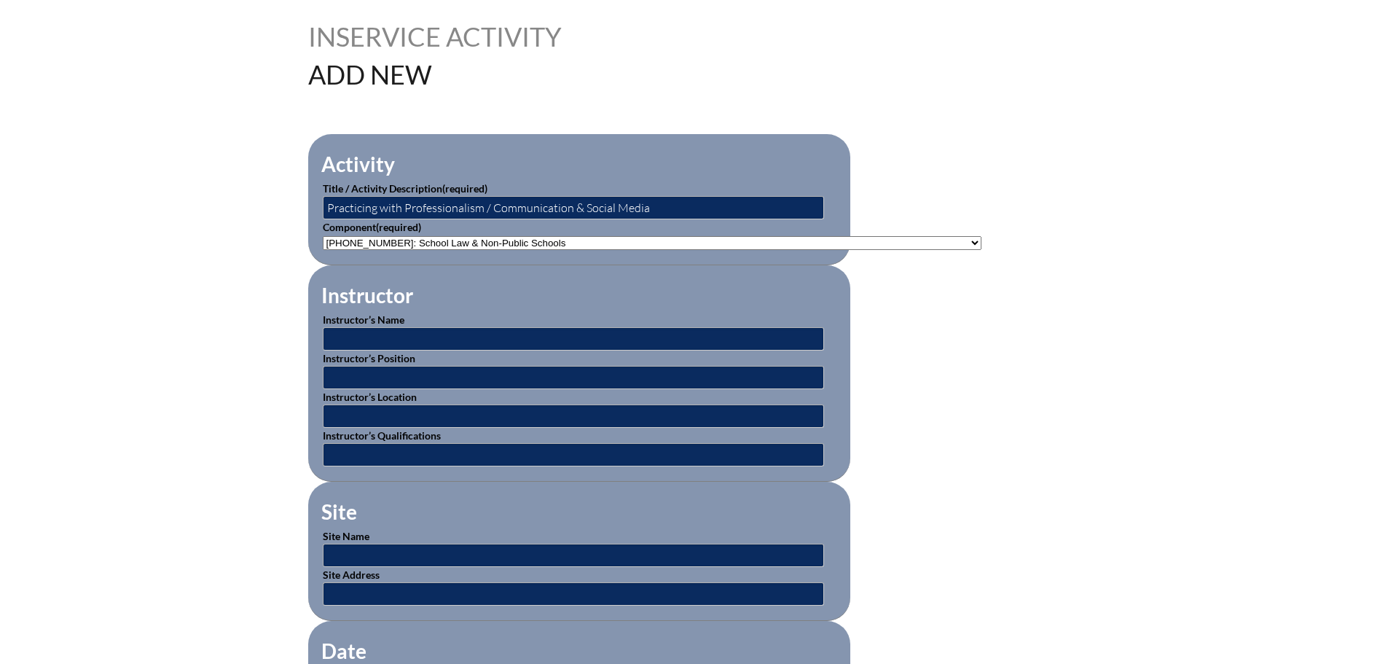
scroll to position [364, 0]
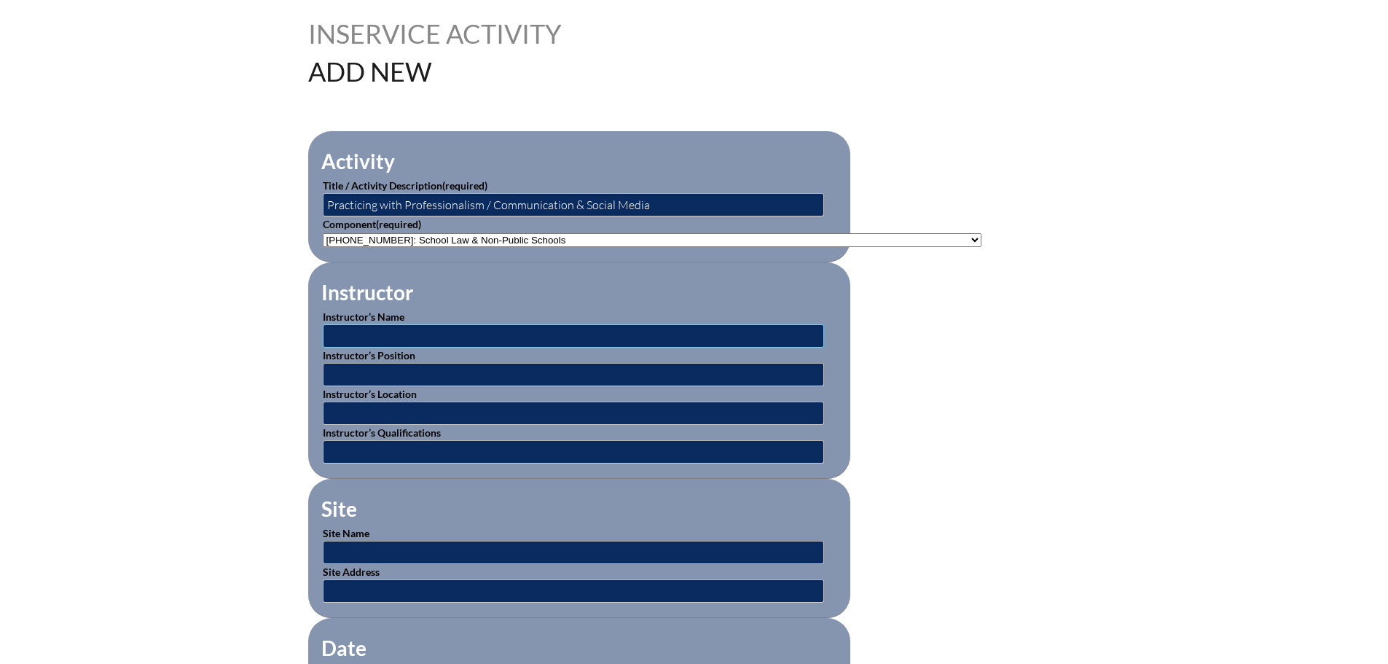
click at [364, 324] on input "text" at bounding box center [573, 335] width 501 height 23
type input "[PERSON_NAME]"
type input "Lawyer"
type input "Admiral Farragut Academy"
click at [350, 452] on input "text" at bounding box center [573, 451] width 501 height 23
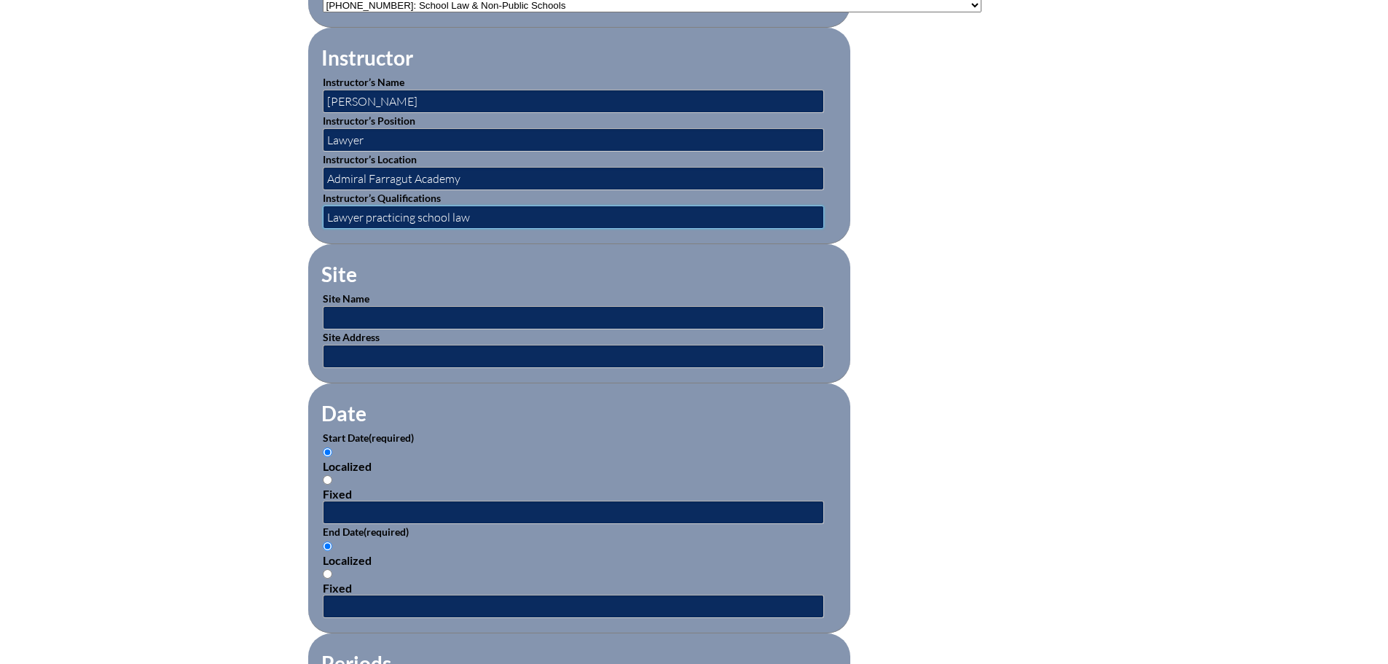
scroll to position [729, 0]
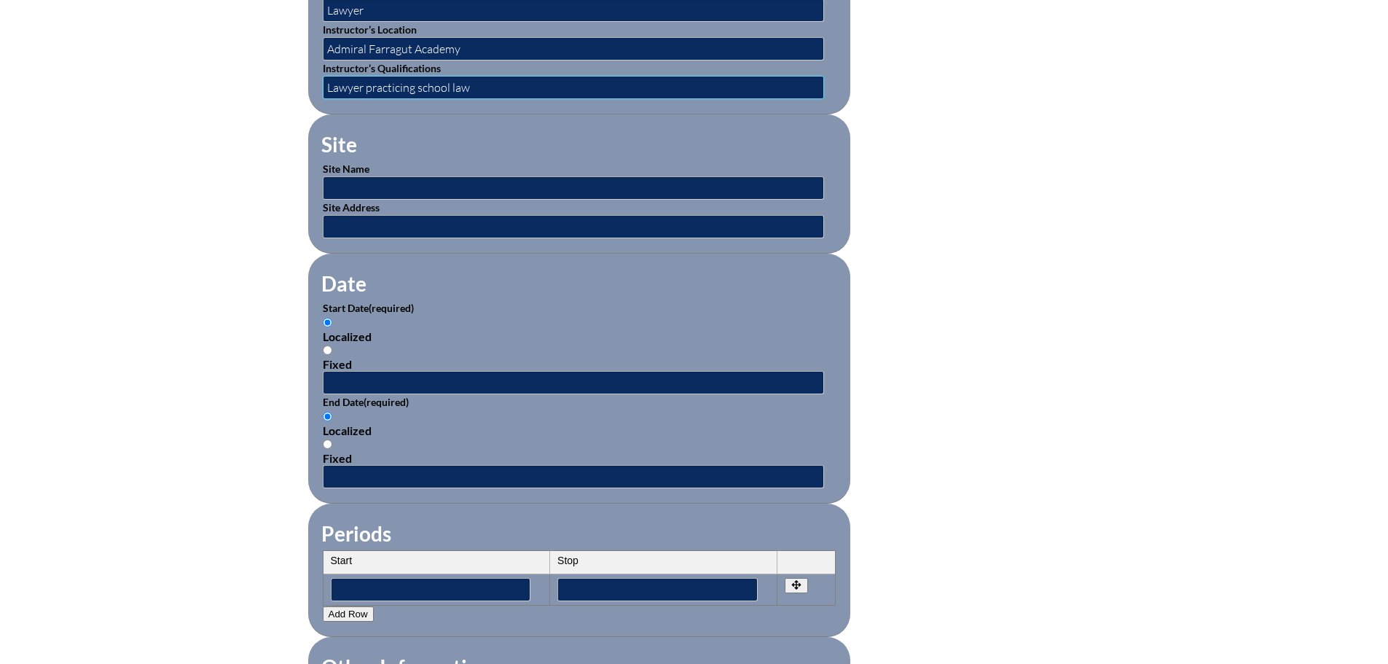
type input "Lawyer practicing school law"
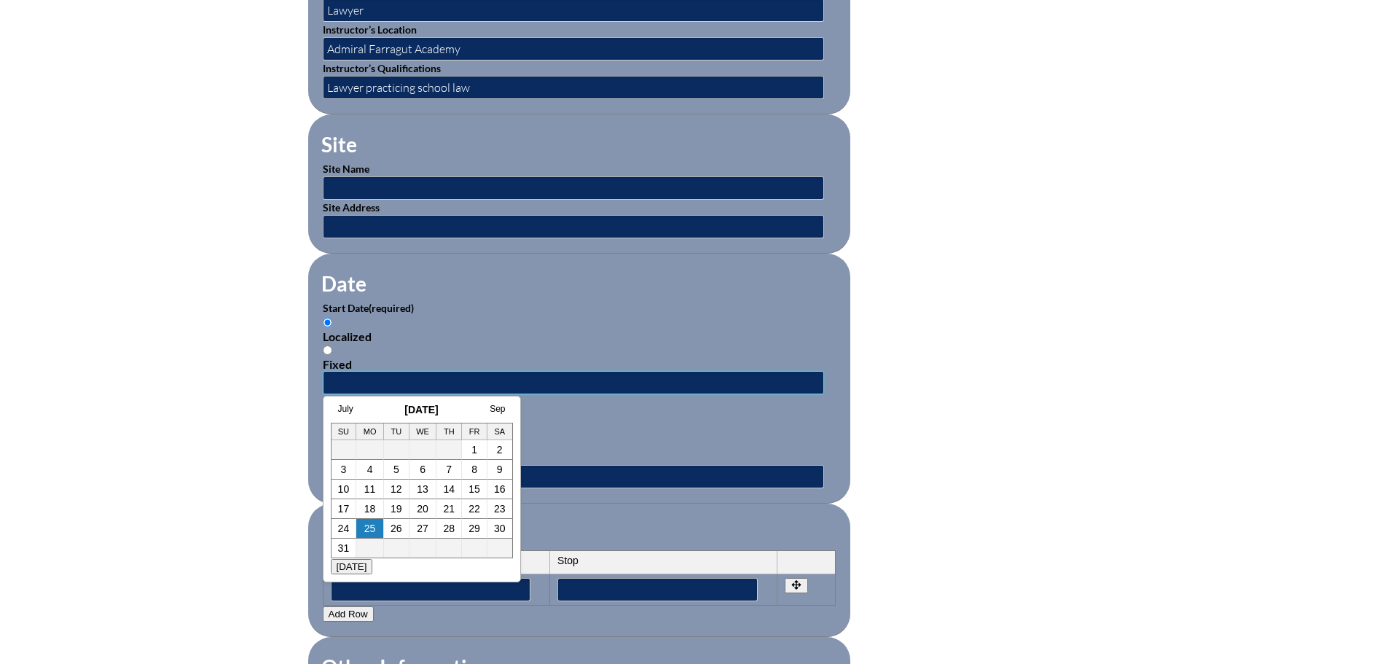
click at [356, 371] on input "text" at bounding box center [573, 382] width 501 height 23
click at [369, 410] on h3 "August 2025" at bounding box center [422, 410] width 182 height 12
click at [424, 468] on link "6" at bounding box center [423, 470] width 6 height 12
type input "[DATE] 2:23 PM"
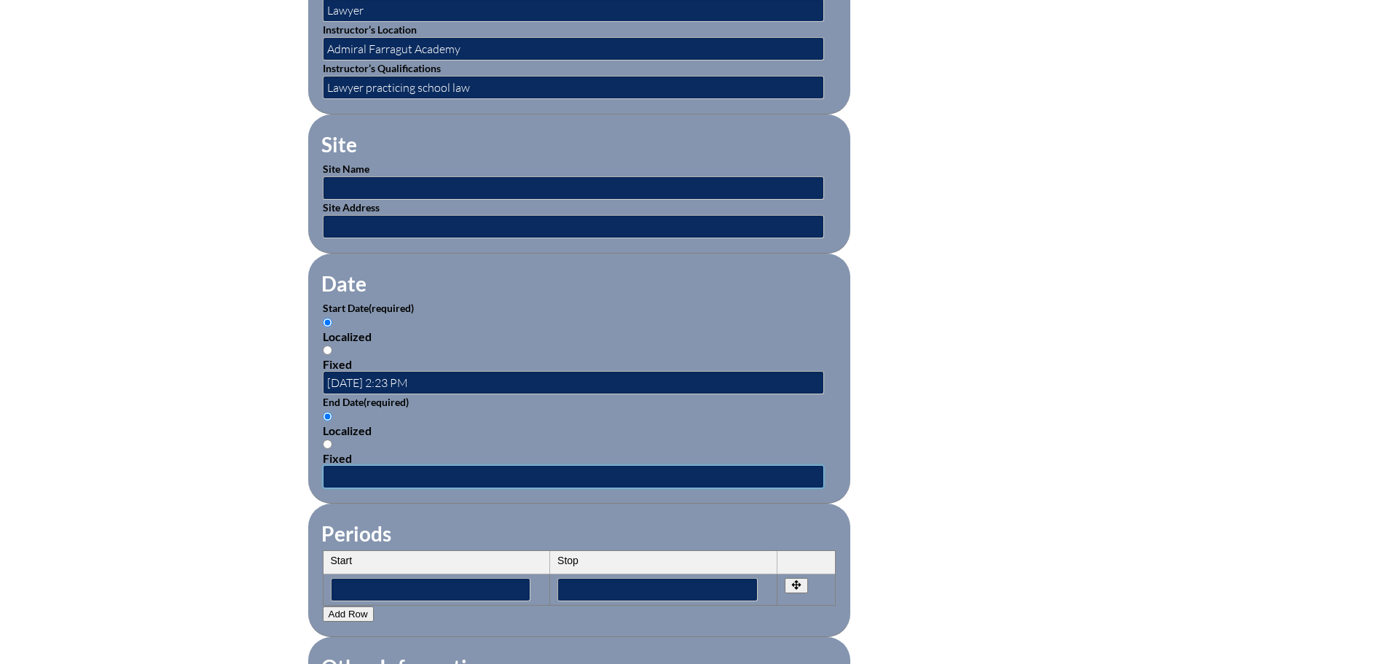
click at [332, 465] on input "text" at bounding box center [573, 476] width 501 height 23
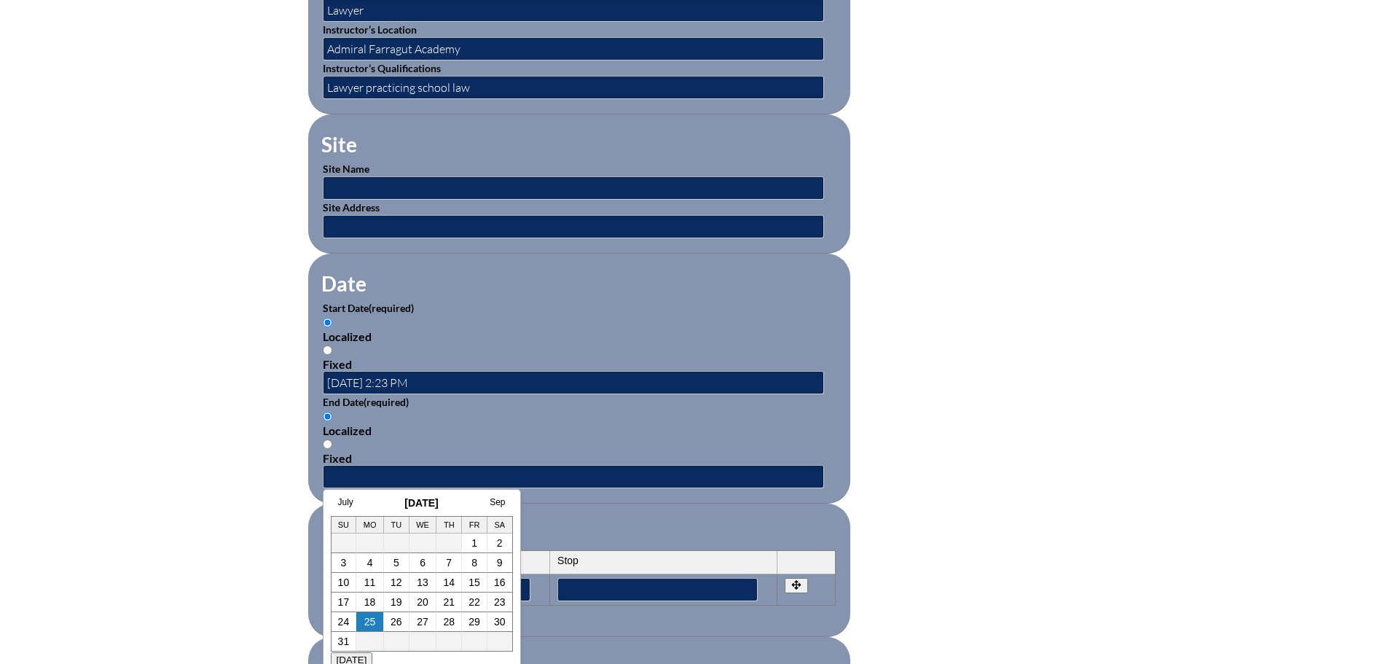
click at [372, 506] on h3 "August 2025" at bounding box center [422, 503] width 182 height 12
click at [423, 563] on link "6" at bounding box center [423, 563] width 6 height 12
type input "2025-08-06 2:23 PM"
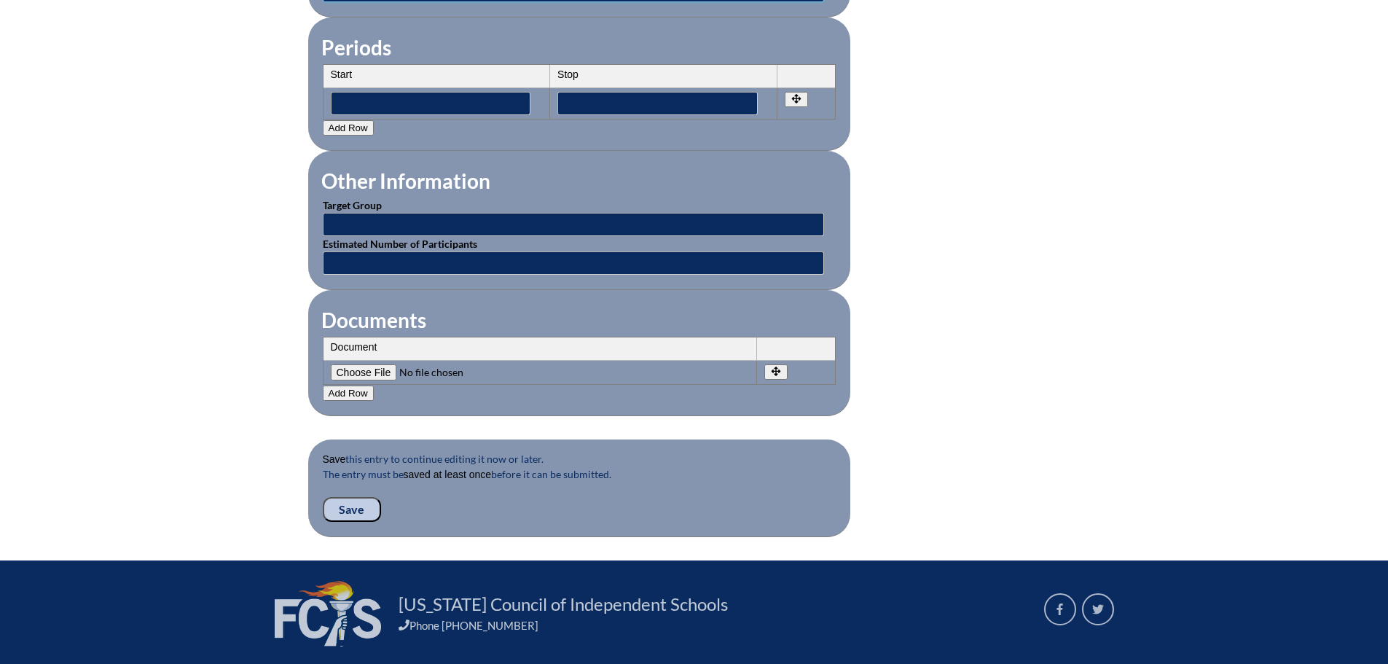
scroll to position [1239, 0]
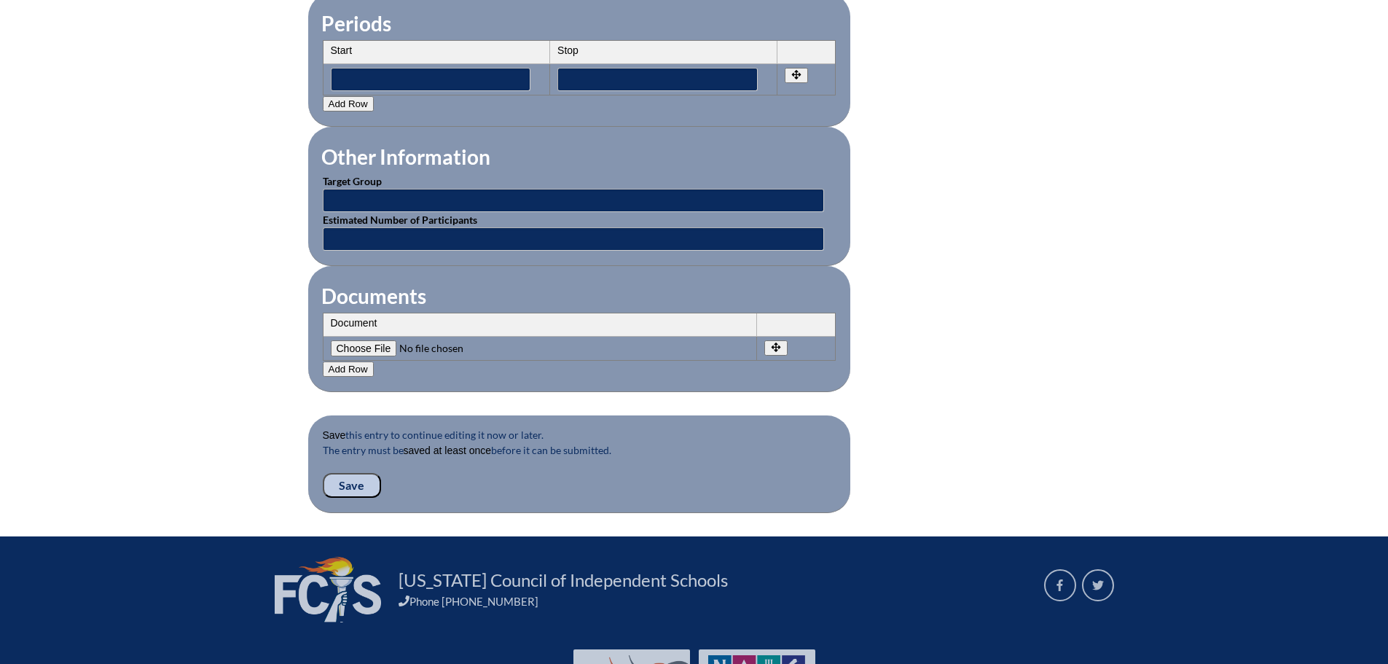
click at [350, 473] on input "Save" at bounding box center [352, 485] width 58 height 25
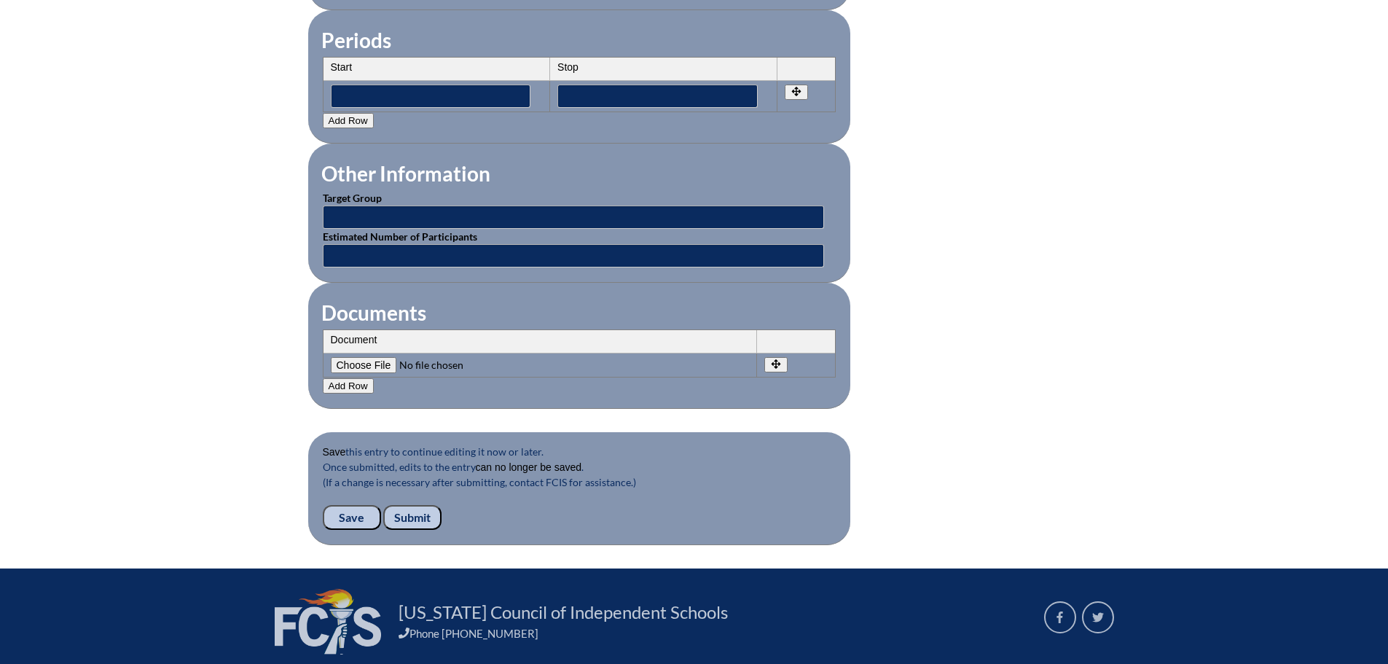
scroll to position [1312, 0]
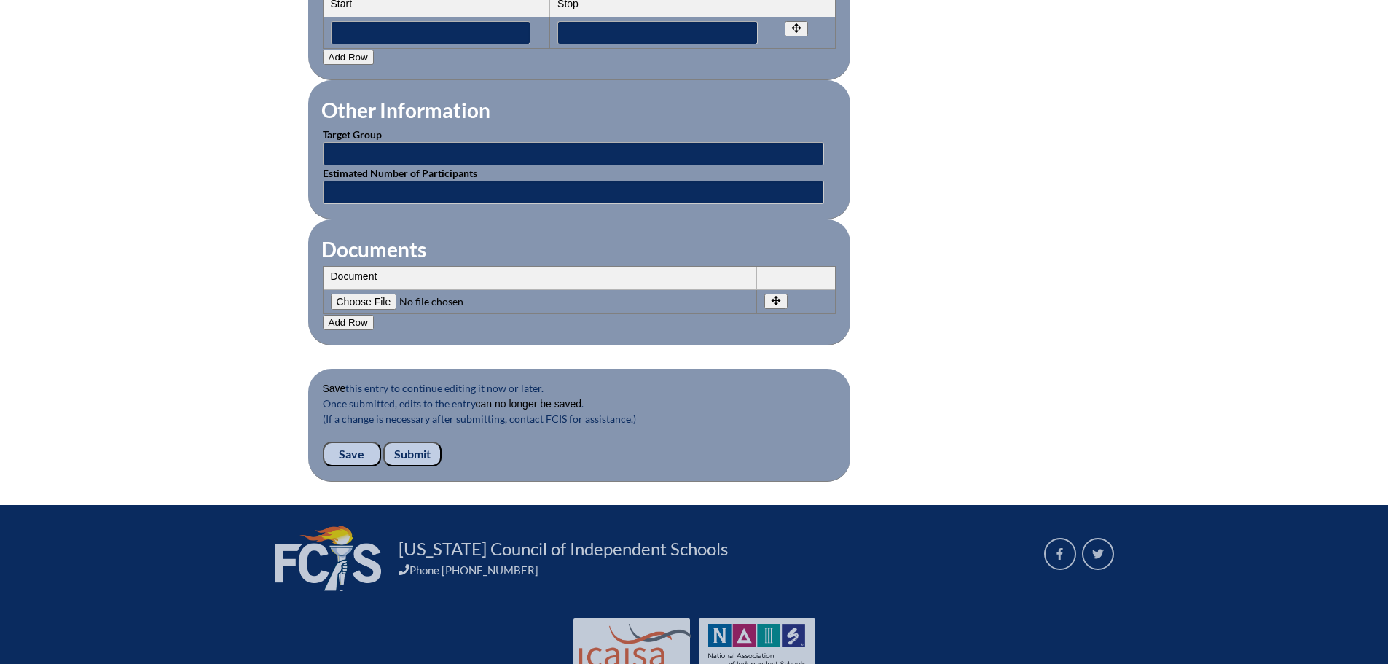
click at [410, 442] on input "Submit" at bounding box center [412, 454] width 58 height 25
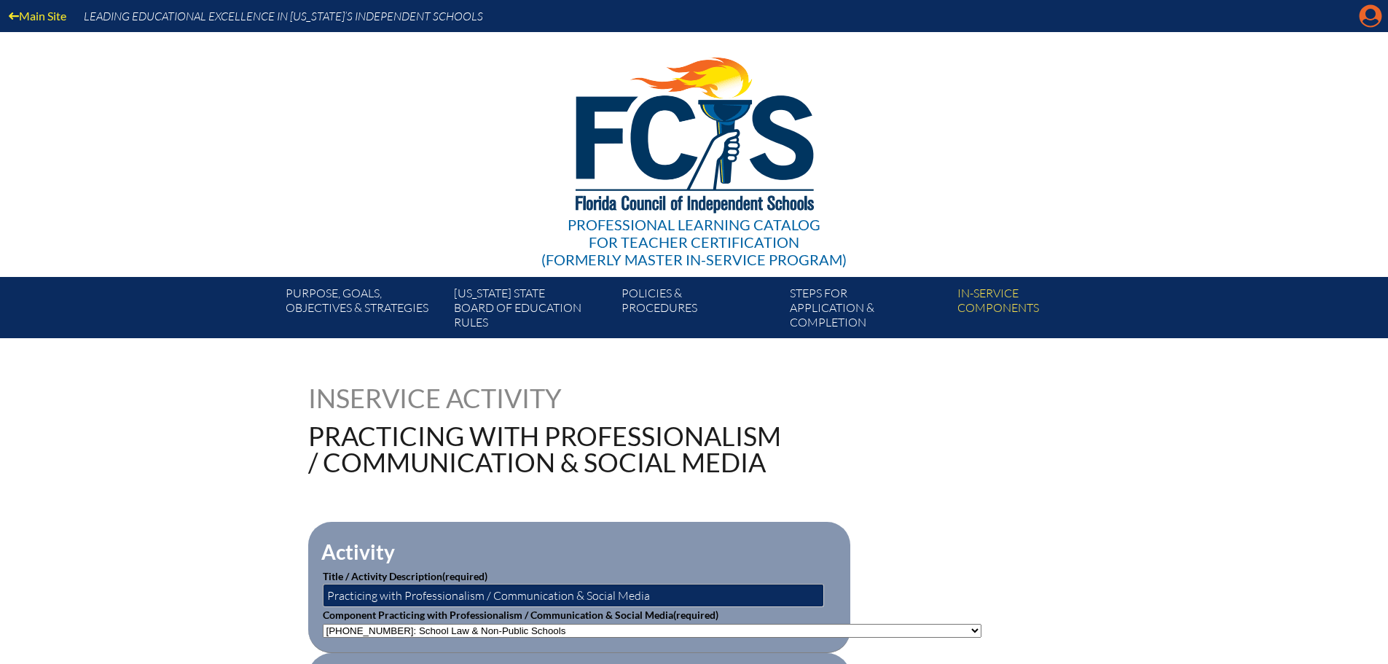
click at [1366, 15] on icon at bounding box center [1371, 16] width 23 height 23
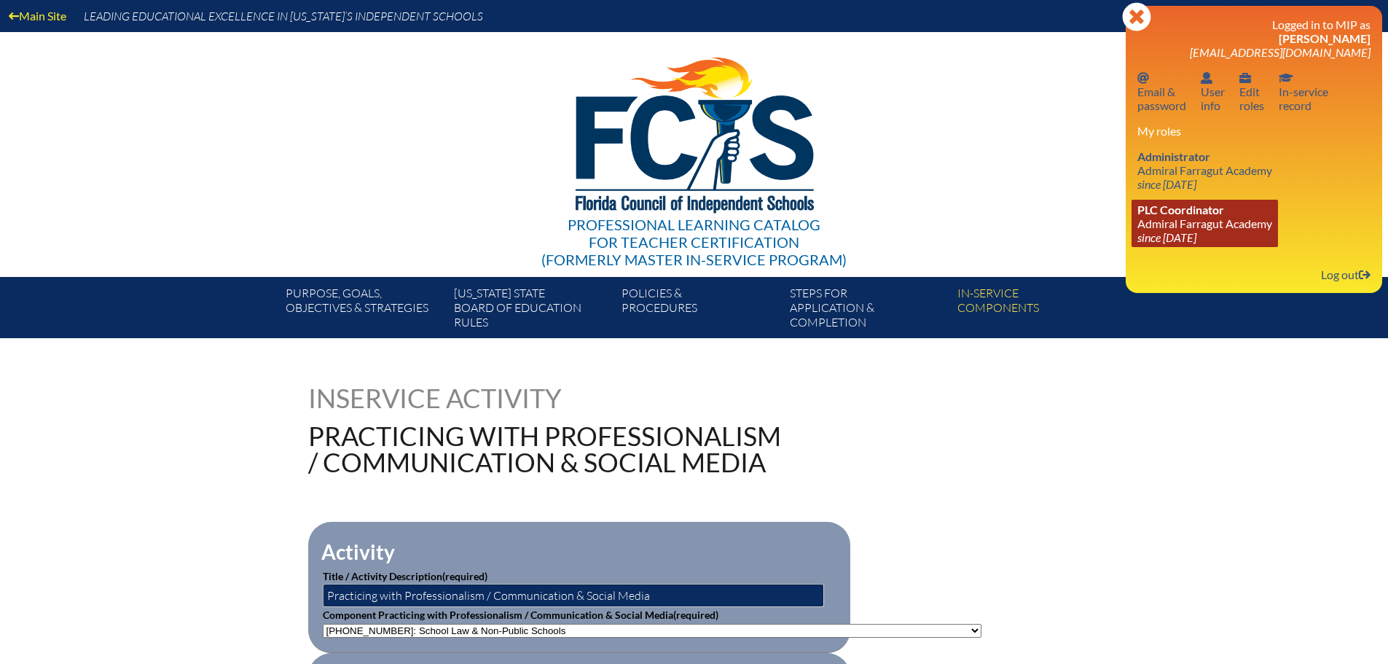
click at [1163, 212] on span "PLC Coordinator" at bounding box center [1181, 210] width 87 height 14
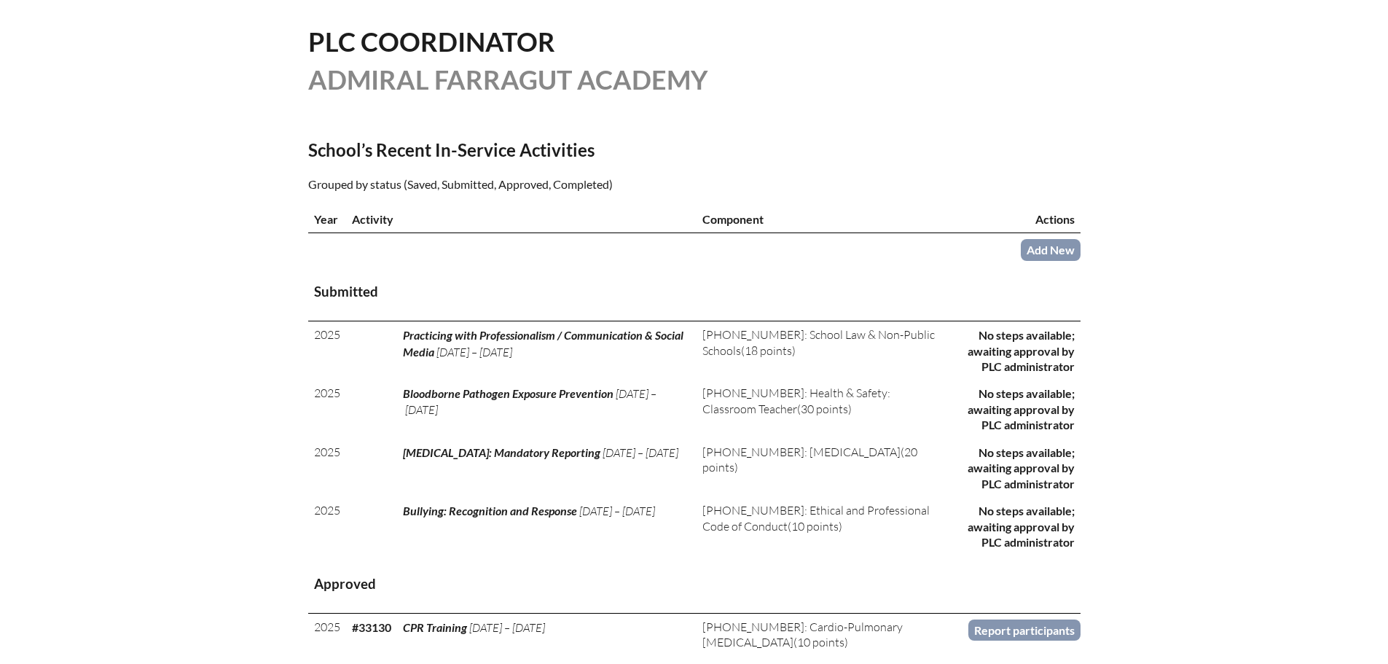
scroll to position [364, 0]
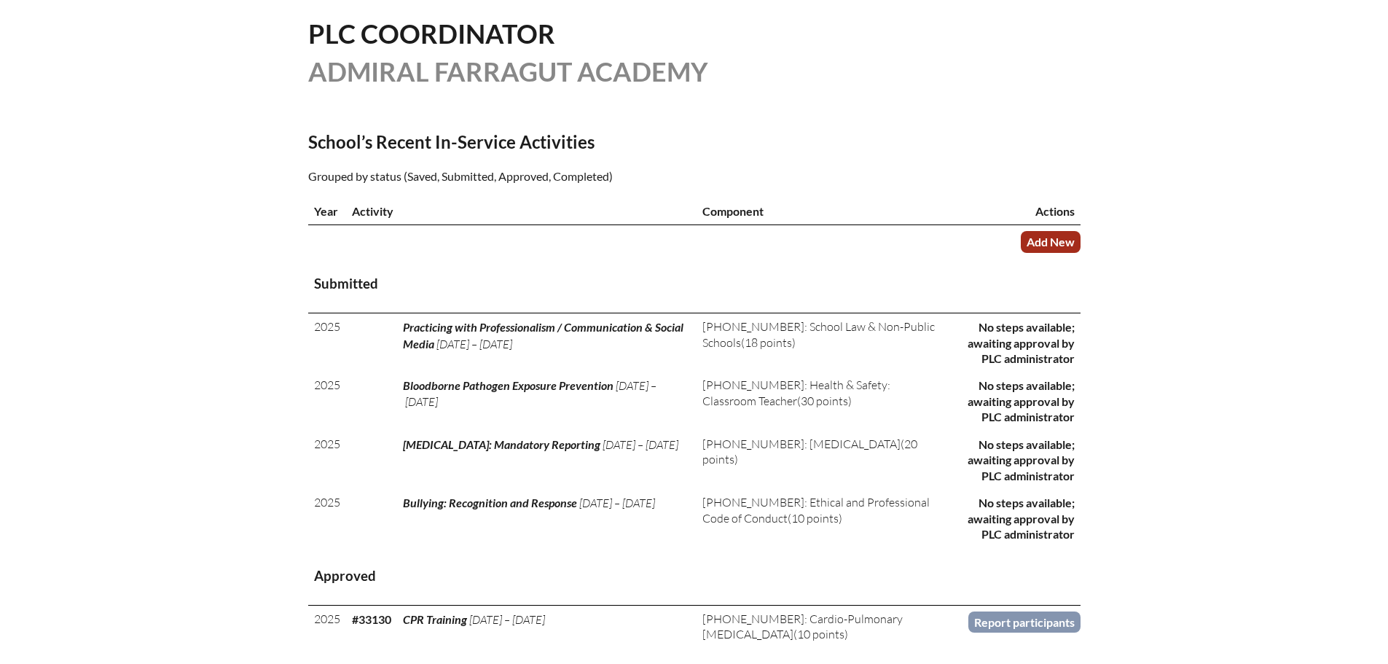
click at [1060, 239] on link "Add New" at bounding box center [1051, 241] width 60 height 21
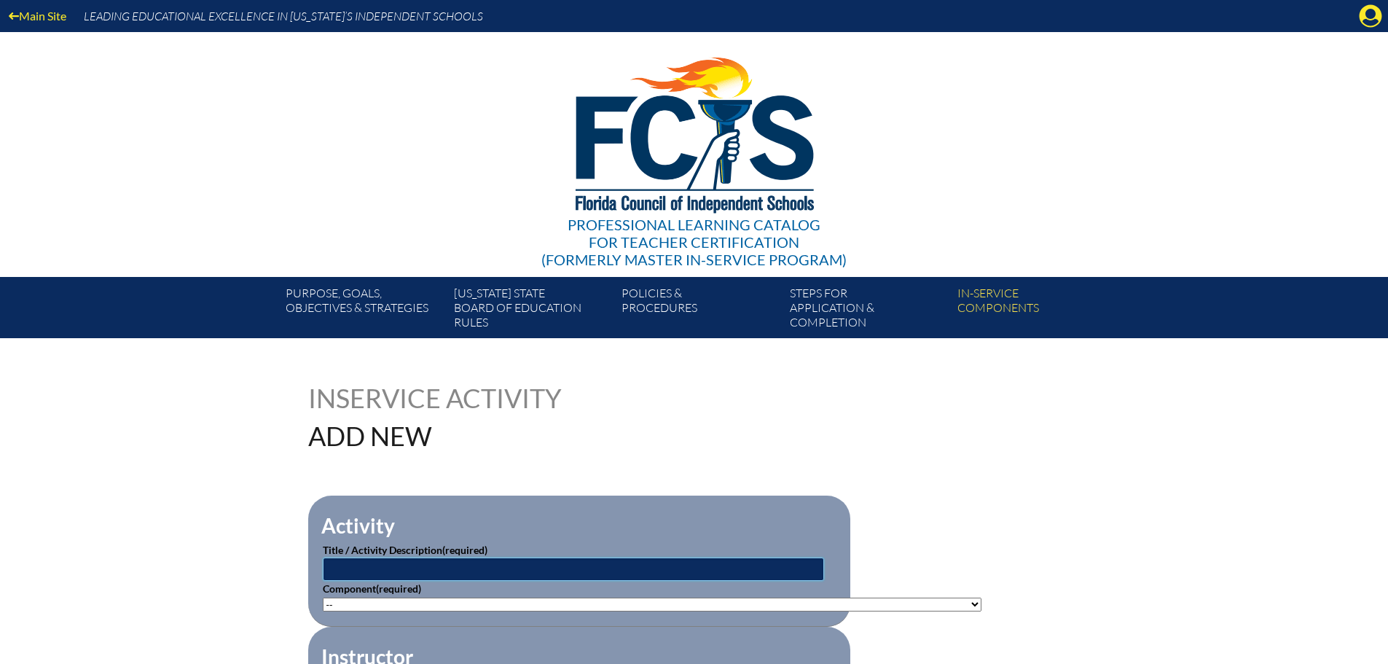
paste input "Best Practices in Discipline,"
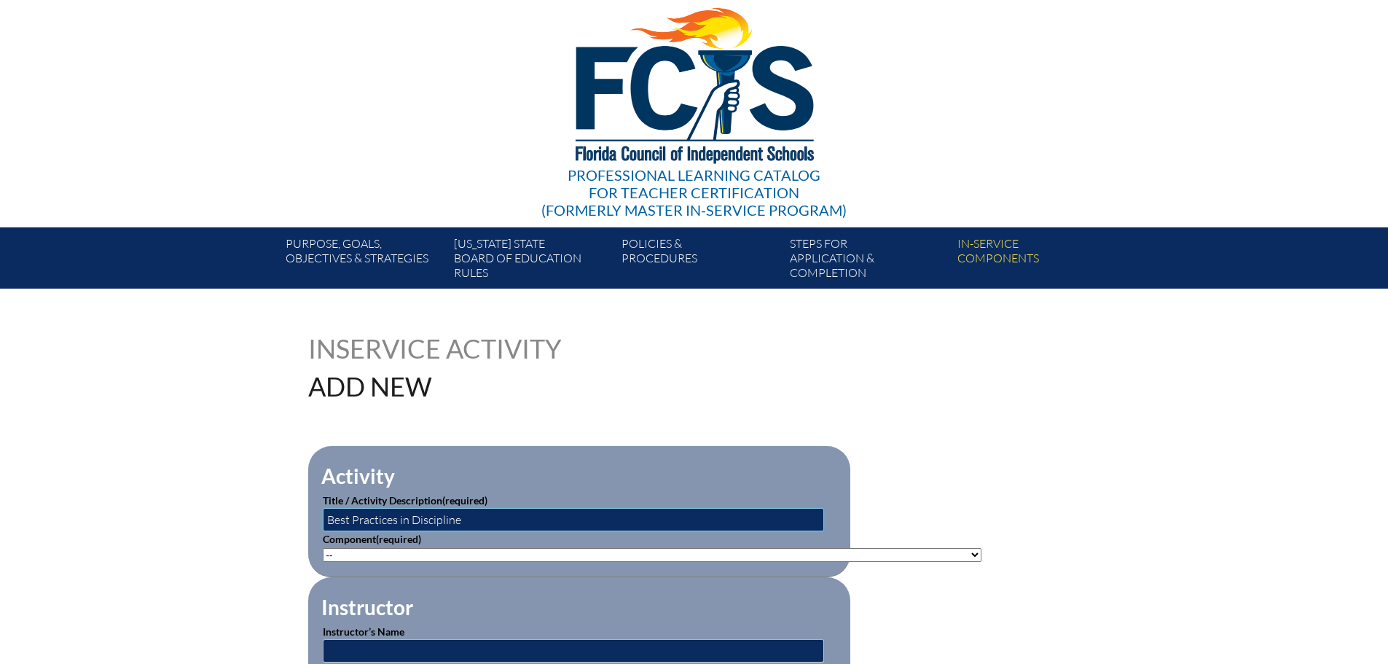
scroll to position [73, 0]
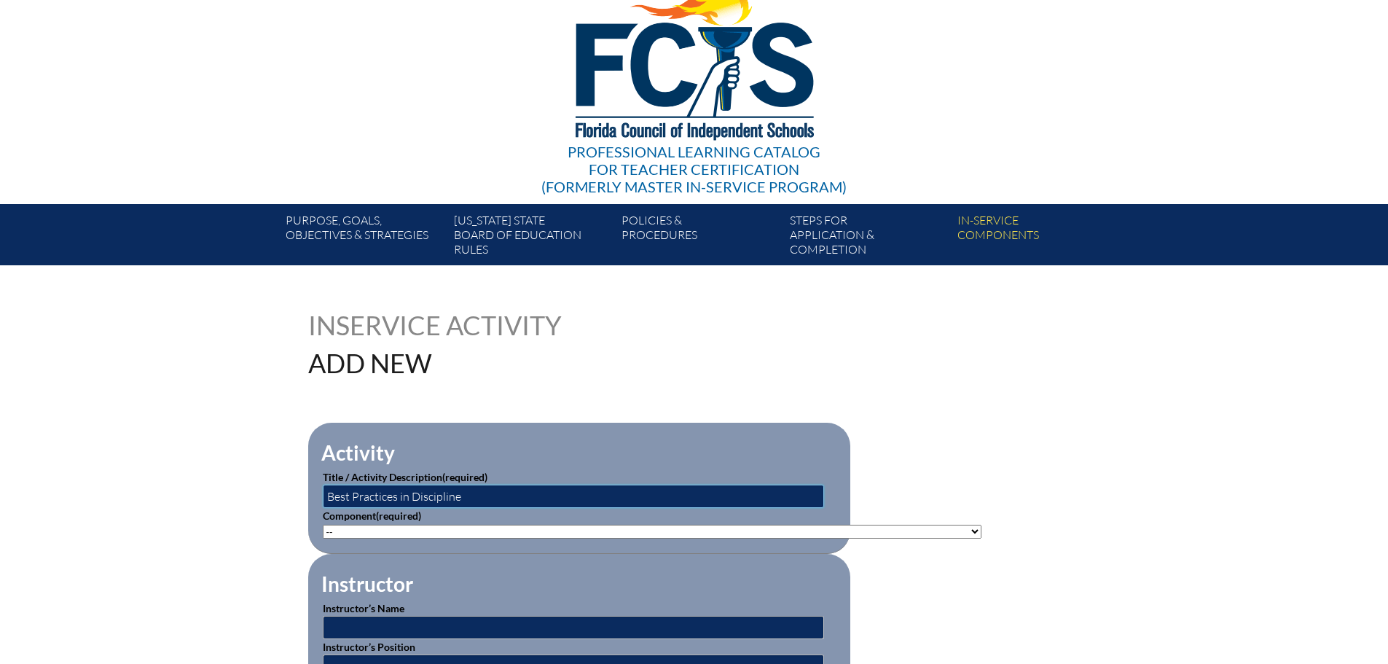
type input "Best Practices in Discipline"
click at [346, 530] on select"]"] "-- [PHONE_NUMBER]: Appropriate Art Activities [PHONE_NUMBER]: Concept and Art P…" at bounding box center [652, 532] width 659 height 14
select select"]"] "20470"
click at [323, 525] on select"]"] "-- [PHONE_NUMBER]: Appropriate Art Activities [PHONE_NUMBER]: Concept and Art P…" at bounding box center [652, 532] width 659 height 14
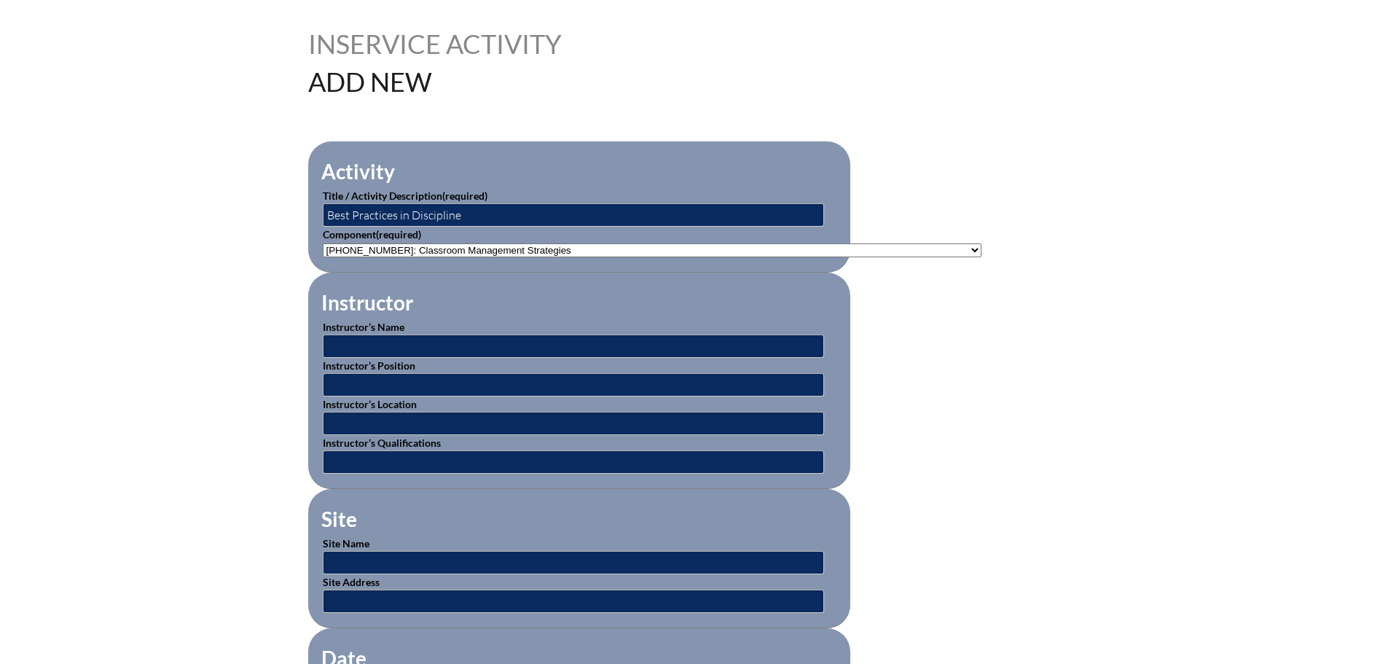
scroll to position [364, 0]
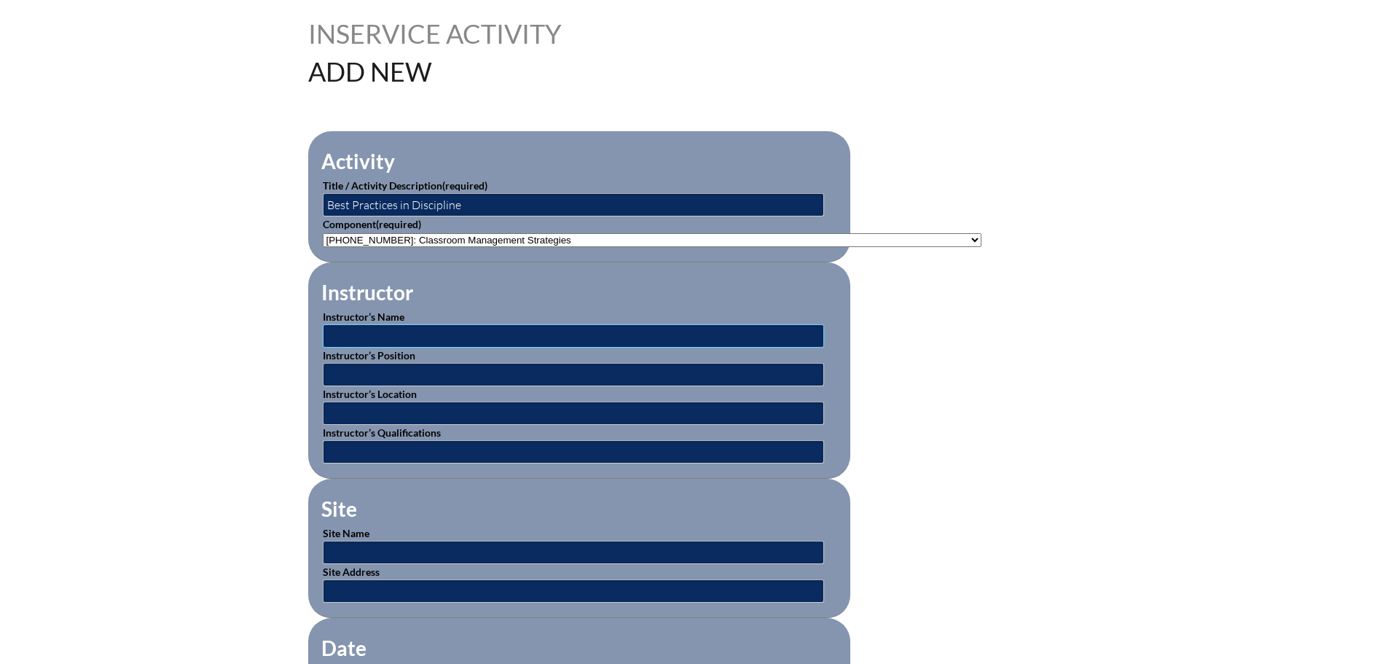
click at [402, 337] on input "text" at bounding box center [573, 335] width 501 height 23
type input "Lori Smith"
click at [359, 373] on input "text" at bounding box center [573, 374] width 501 height 23
type input "Lawyer"
click at [358, 407] on input "text" at bounding box center [573, 413] width 501 height 23
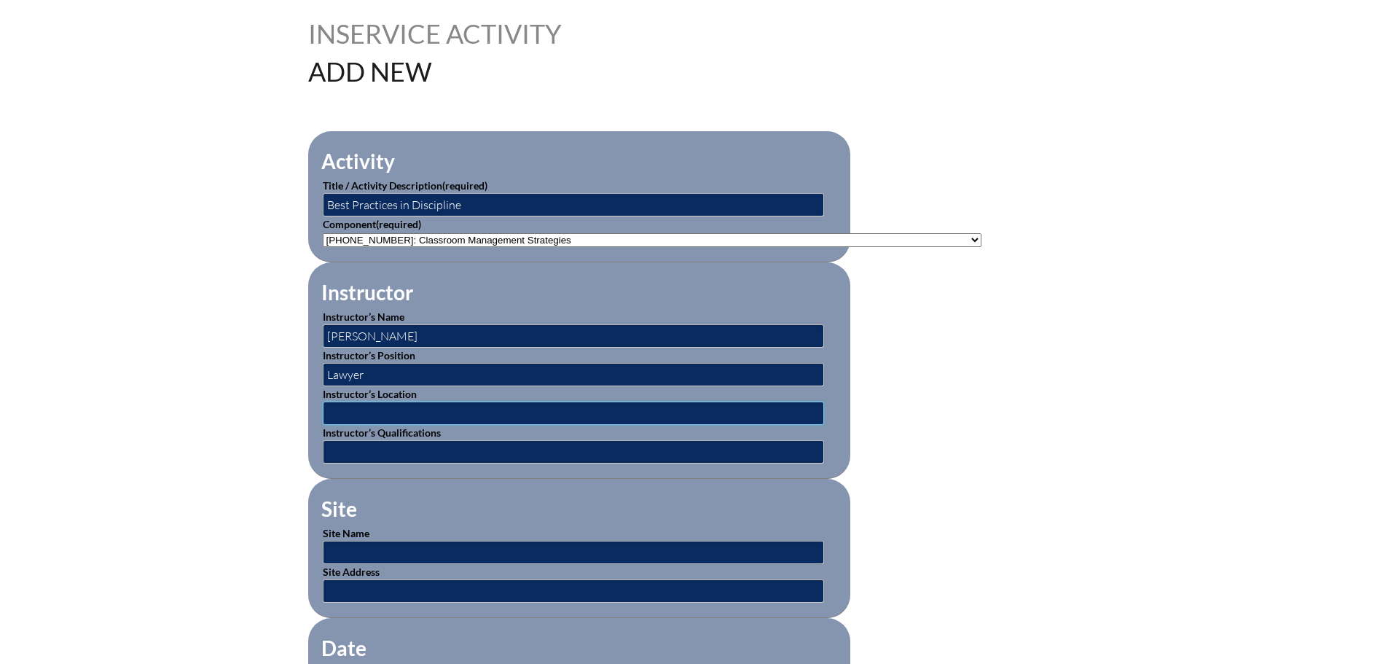
type input "Admiral Farragut Academy"
click at [340, 448] on input "text" at bounding box center [573, 451] width 501 height 23
type input "Lawyer practicing school law"
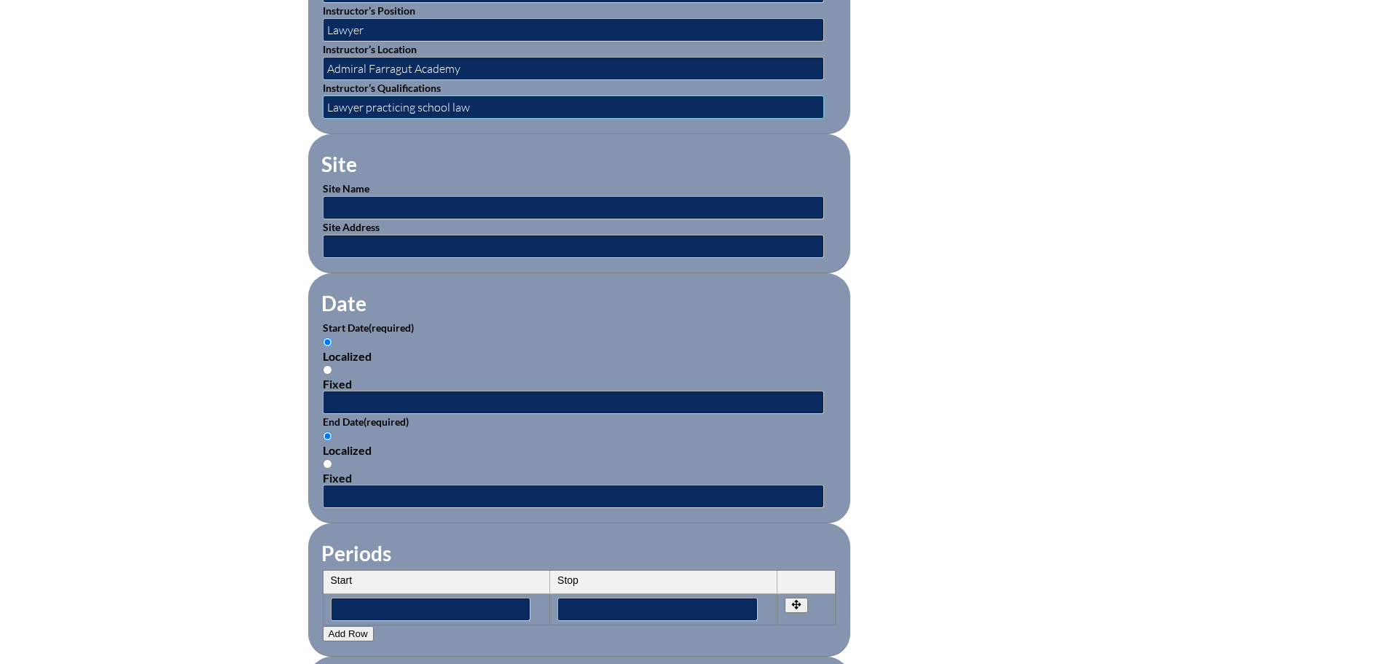
scroll to position [729, 0]
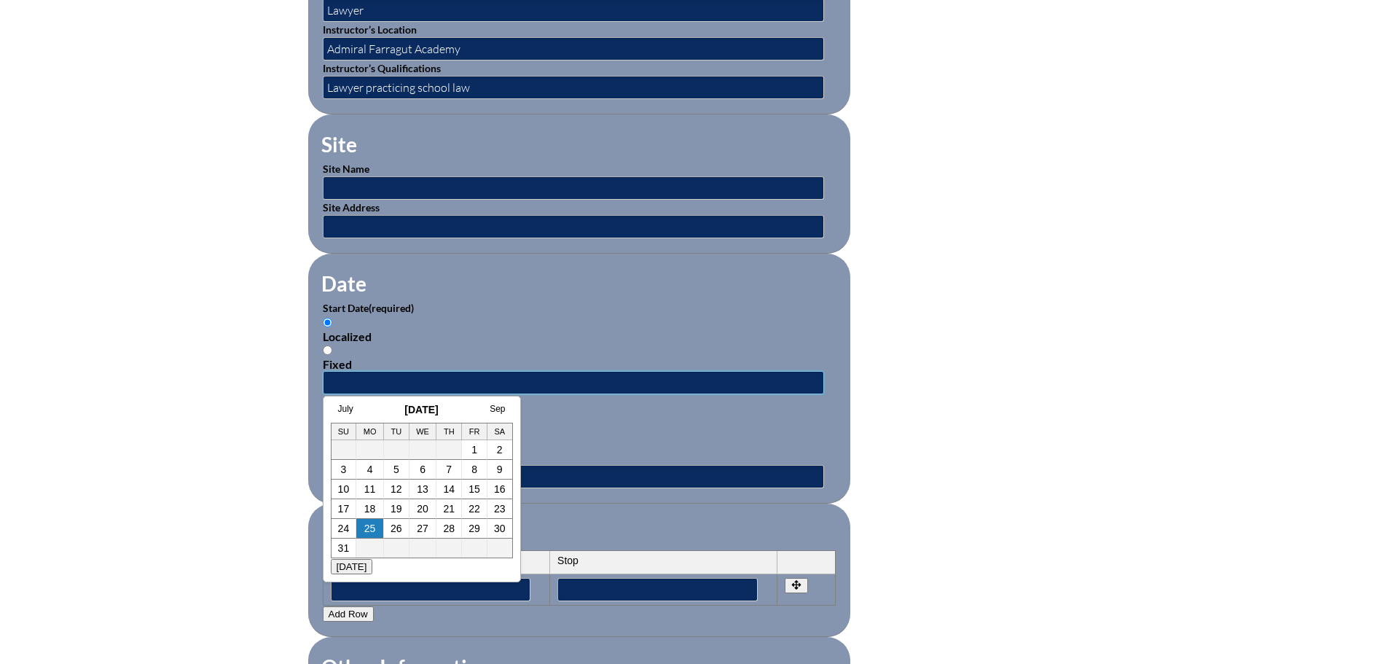
click at [337, 381] on input "text" at bounding box center [573, 382] width 501 height 23
click at [364, 410] on h3 "August 2025" at bounding box center [422, 410] width 182 height 12
click at [448, 464] on link "7" at bounding box center [449, 470] width 6 height 12
type input "2025-08-07 2:26 PM"
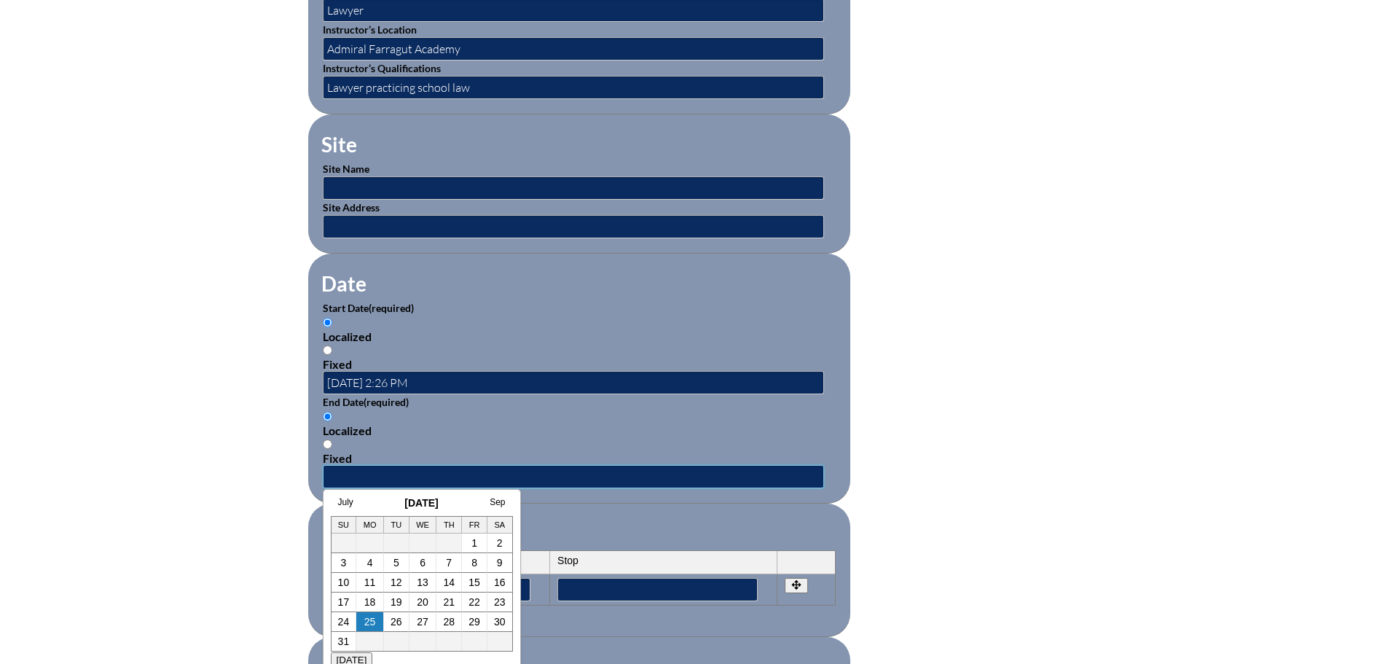
click at [339, 465] on input "text" at bounding box center [573, 476] width 501 height 23
click at [359, 500] on h3 "August 2025" at bounding box center [422, 503] width 182 height 12
click at [445, 560] on td "7" at bounding box center [450, 563] width 26 height 20
click at [450, 560] on link "7" at bounding box center [449, 563] width 6 height 12
type input "2025-08-07 2:26 PM"
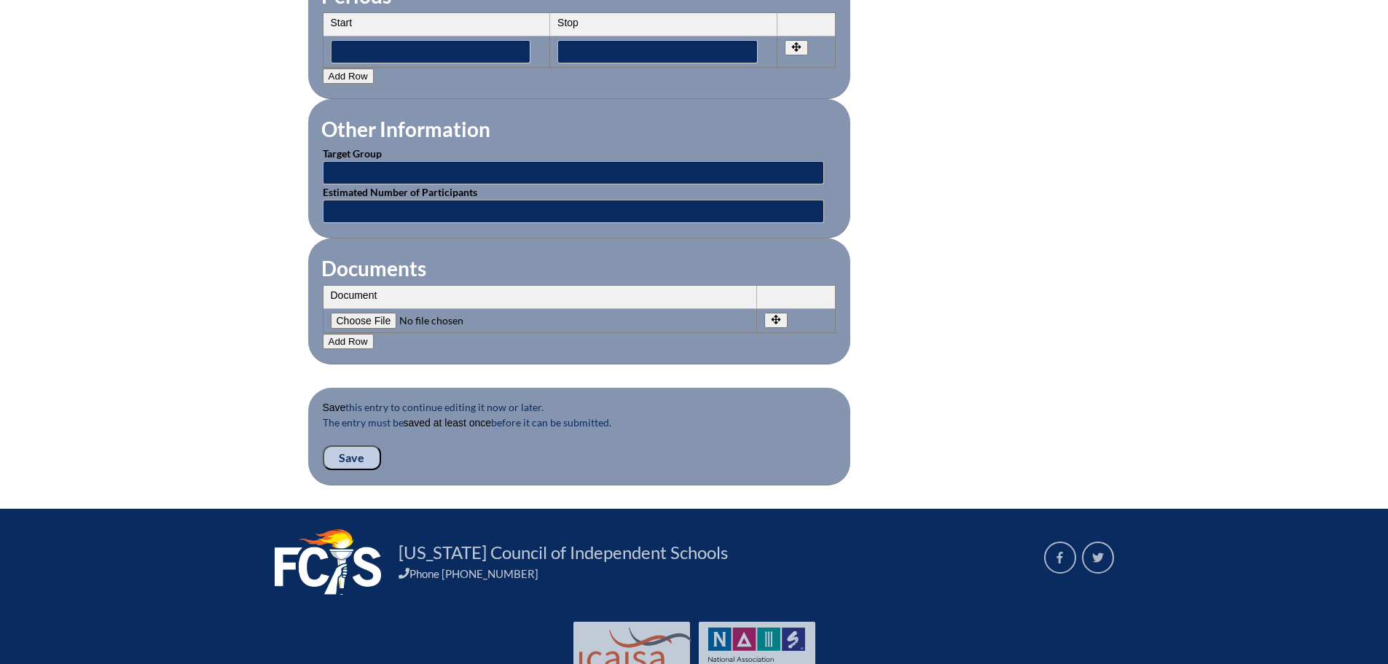
scroll to position [1312, 0]
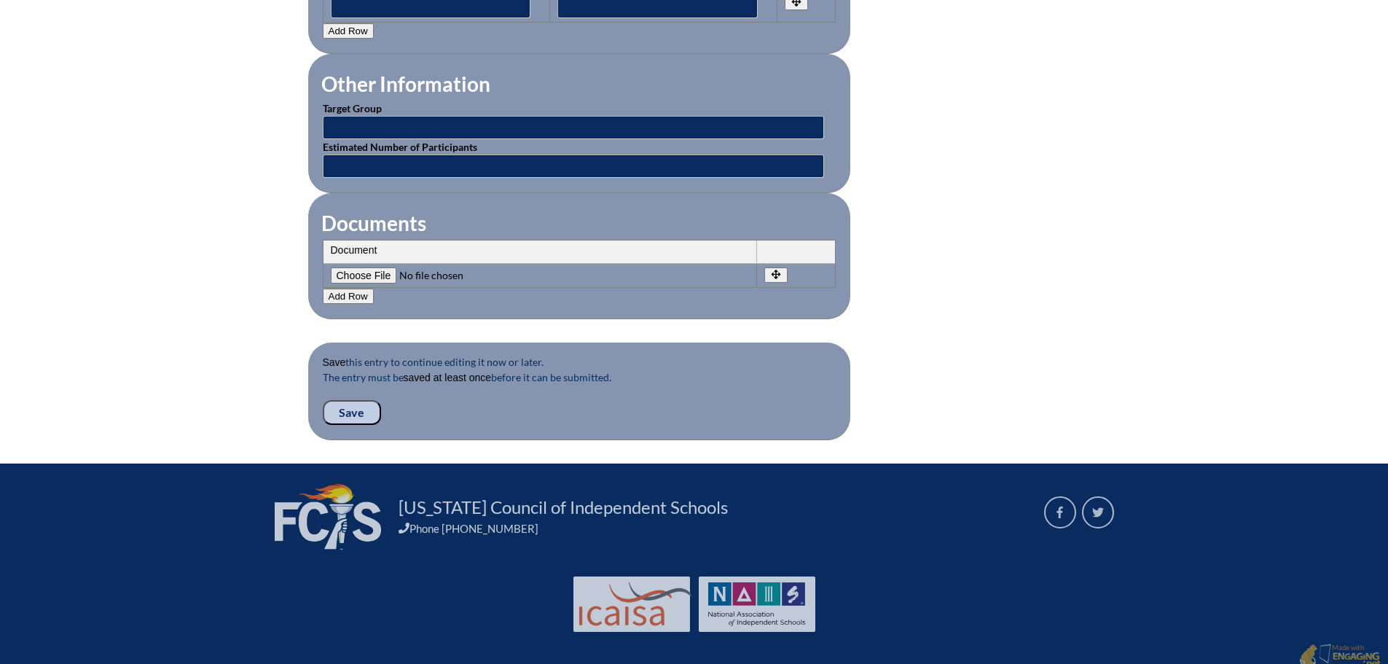
click at [348, 405] on input "Save" at bounding box center [352, 412] width 58 height 25
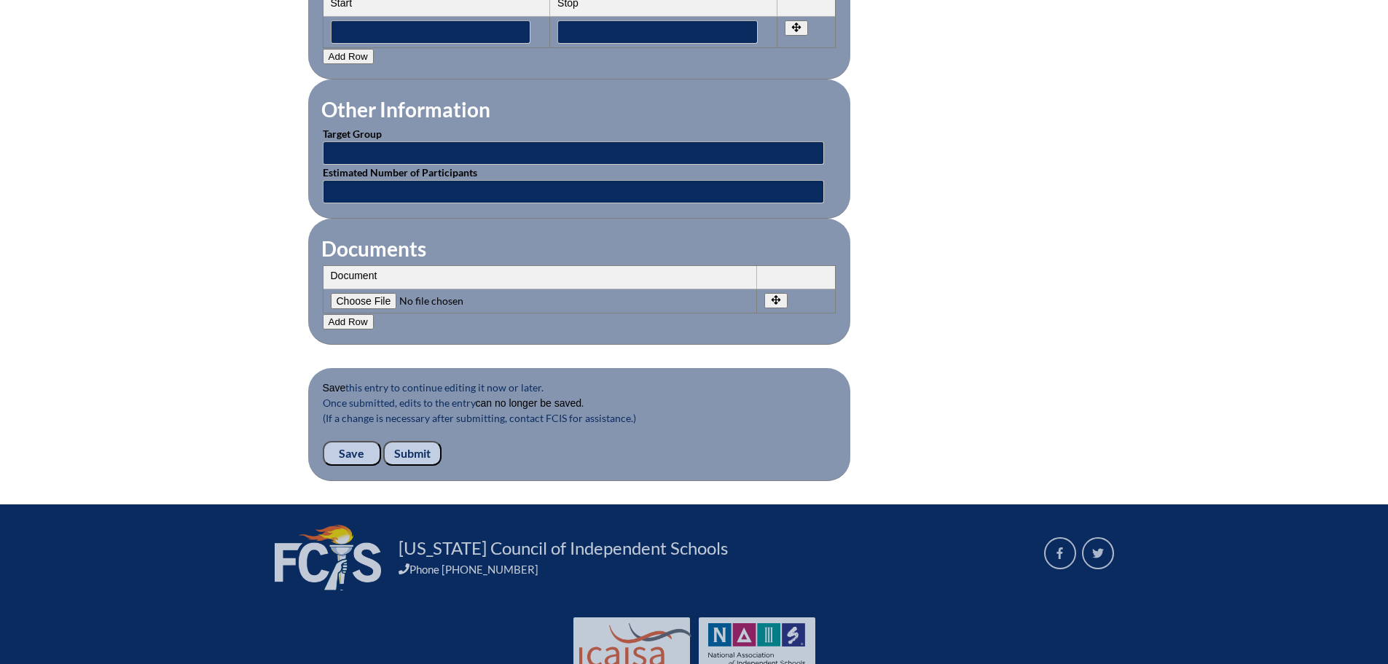
scroll to position [1312, 0]
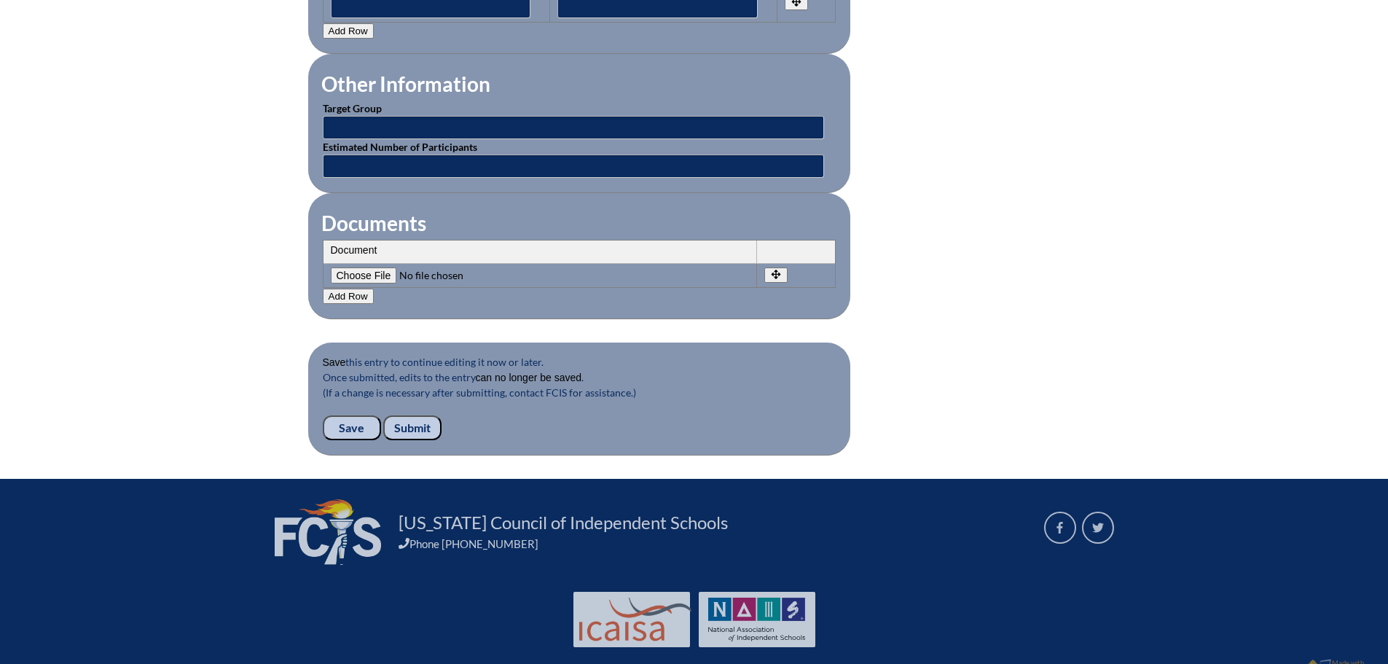
click at [399, 415] on input "Submit" at bounding box center [412, 427] width 58 height 25
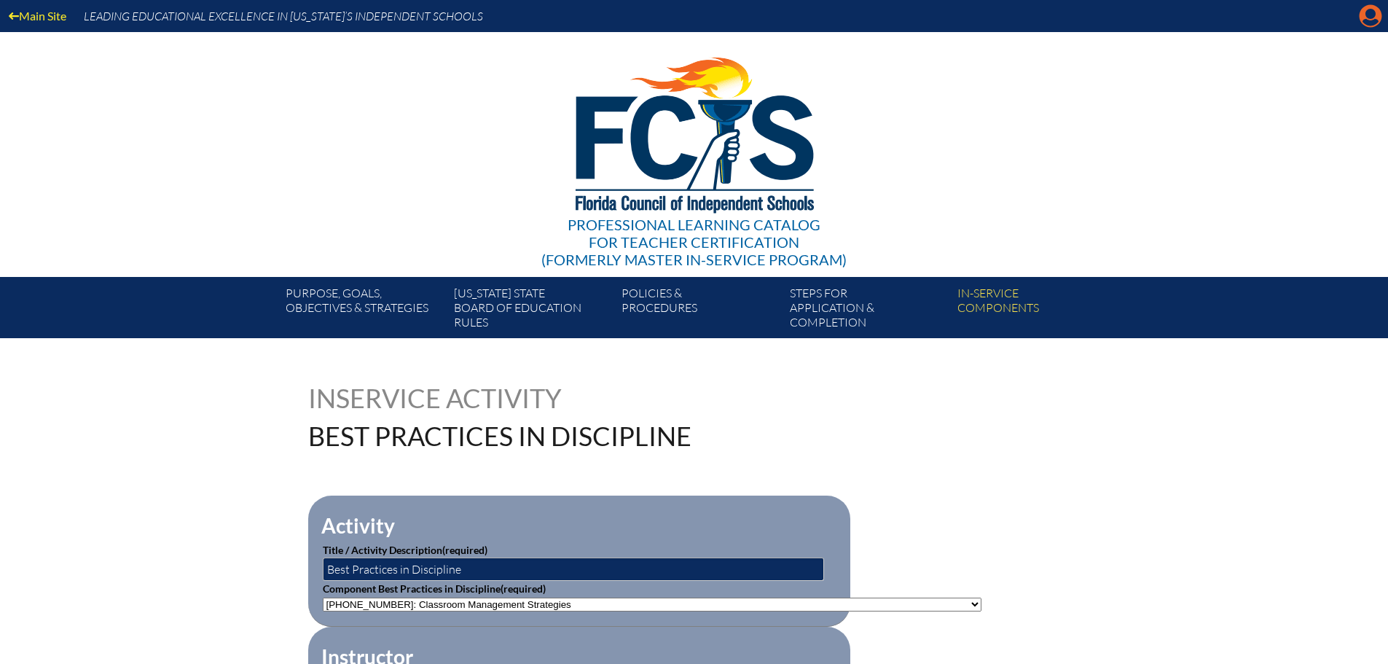
click at [1372, 20] on icon "Manage account" at bounding box center [1370, 15] width 23 height 23
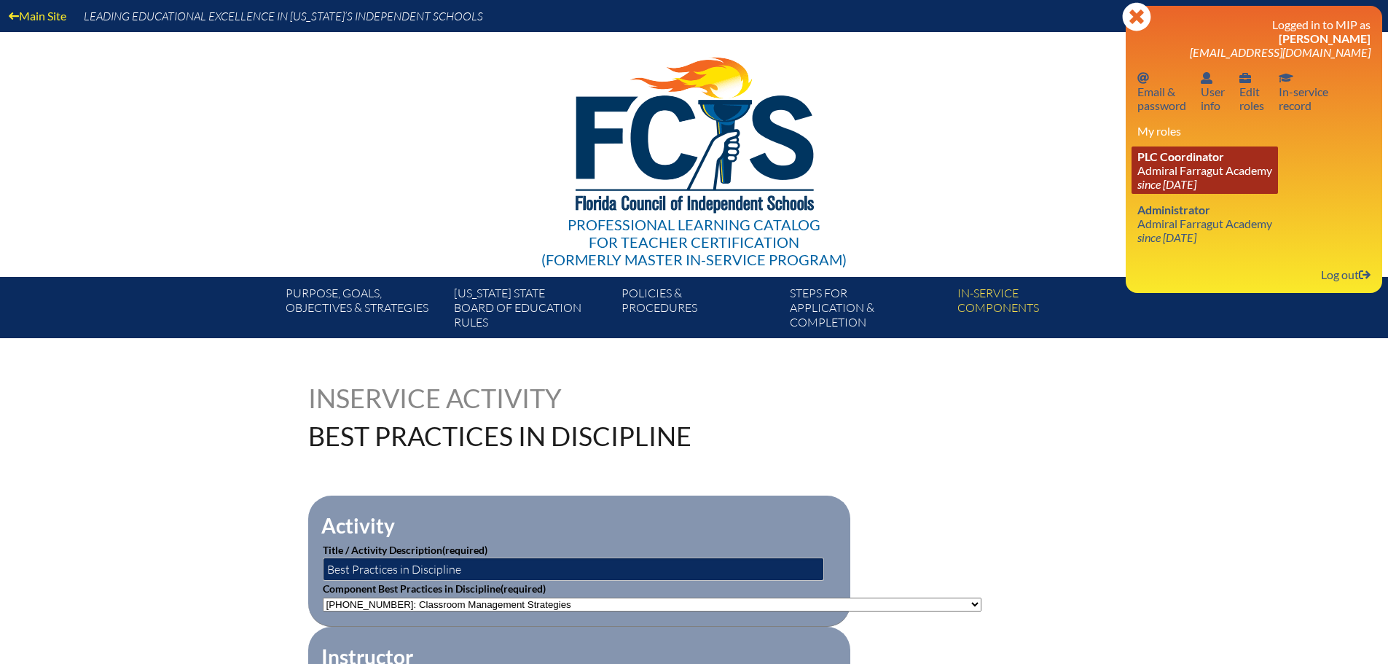
click at [1160, 165] on link "PLC Coordinator [GEOGRAPHIC_DATA] since [DATE]" at bounding box center [1205, 169] width 146 height 47
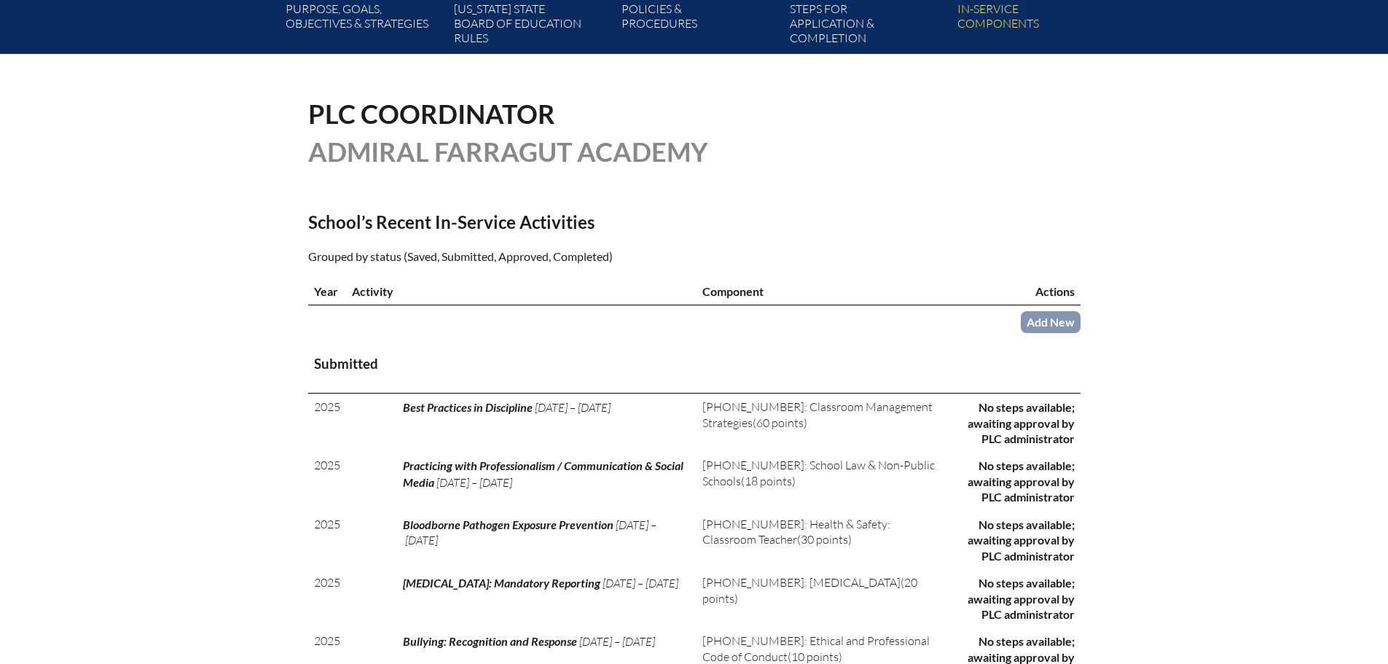
scroll to position [292, 0]
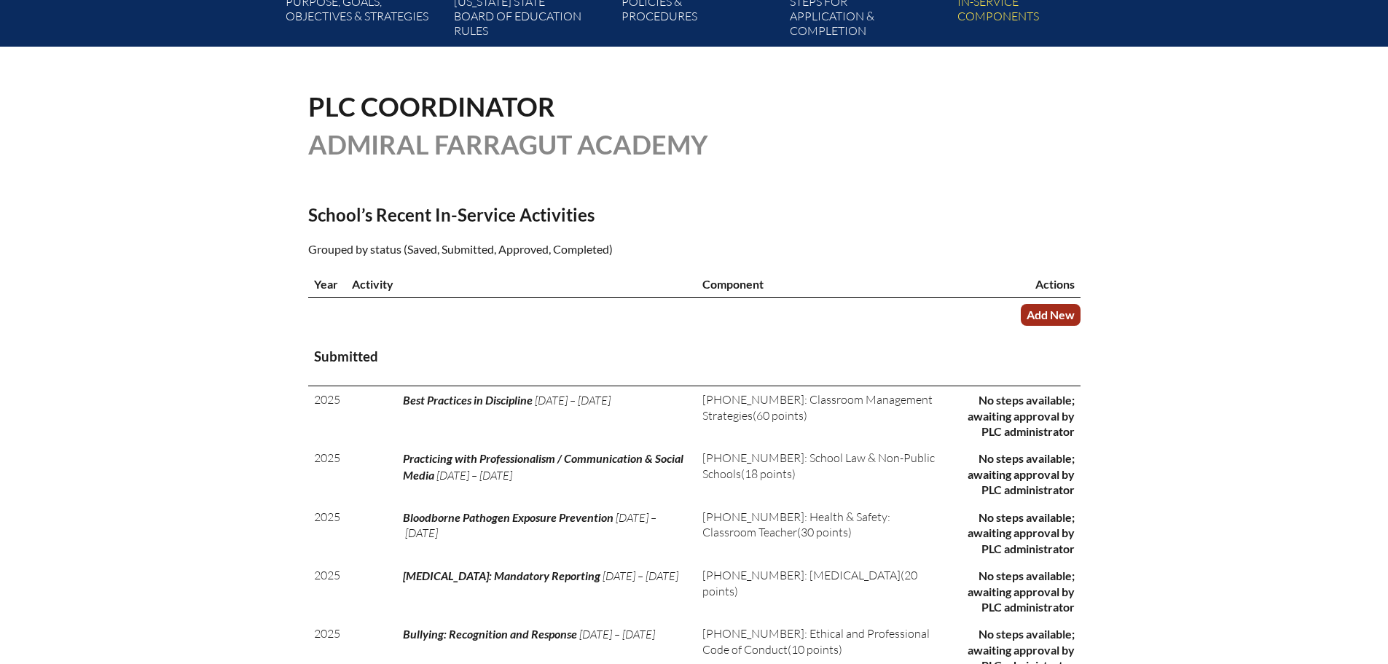
click at [1038, 307] on link "Add New" at bounding box center [1051, 314] width 60 height 21
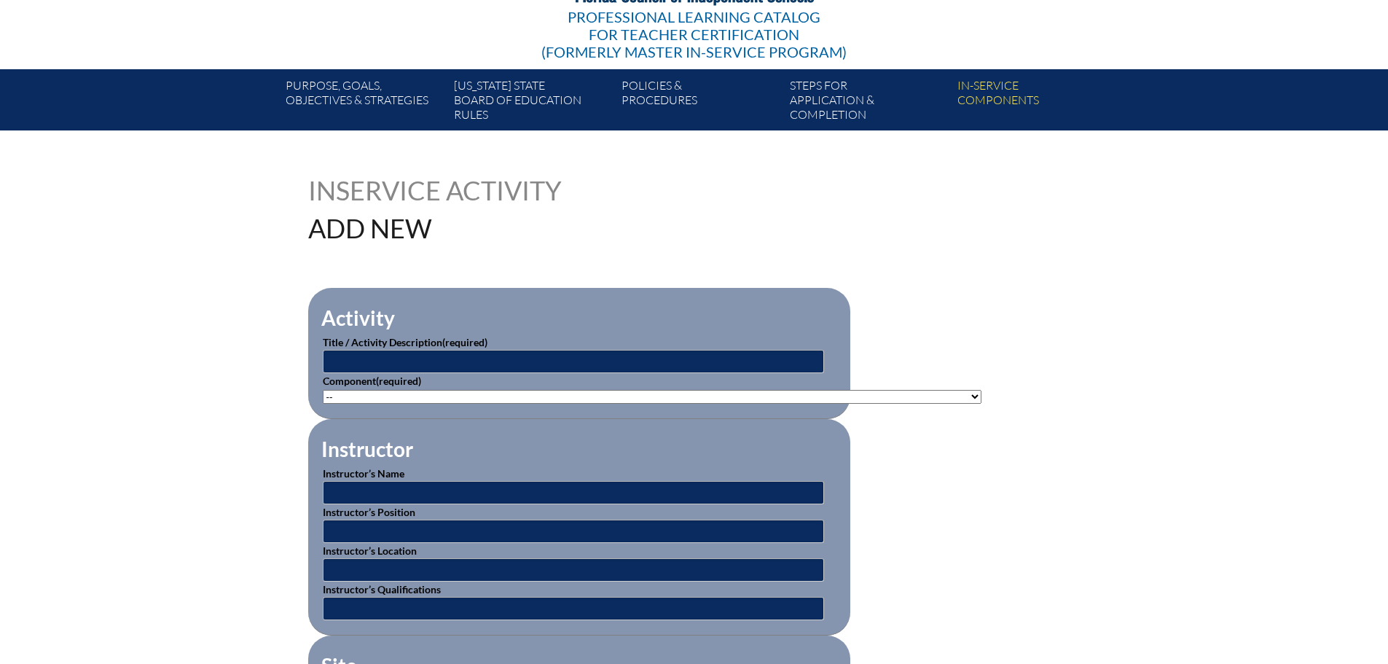
scroll to position [219, 0]
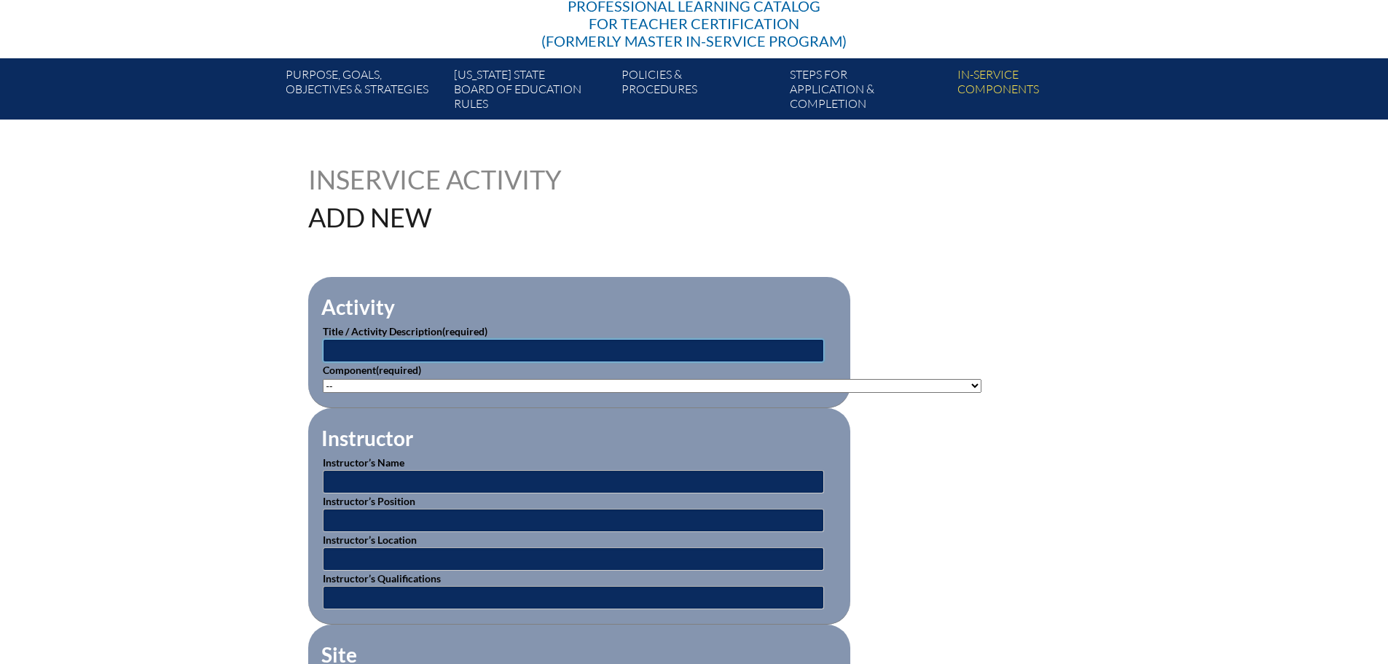
click at [380, 344] on input "text" at bounding box center [573, 350] width 501 height 23
type input "Campus Safety"
click at [372, 380] on select"]"] "-- [PHONE_NUMBER]: Appropriate Art Activities [PHONE_NUMBER]: Concept and Art P…" at bounding box center [652, 386] width 659 height 14
select select"]"] "214429"
click at [323, 379] on select"]"] "-- [PHONE_NUMBER]: Appropriate Art Activities [PHONE_NUMBER]: Concept and Art P…" at bounding box center [652, 386] width 659 height 14
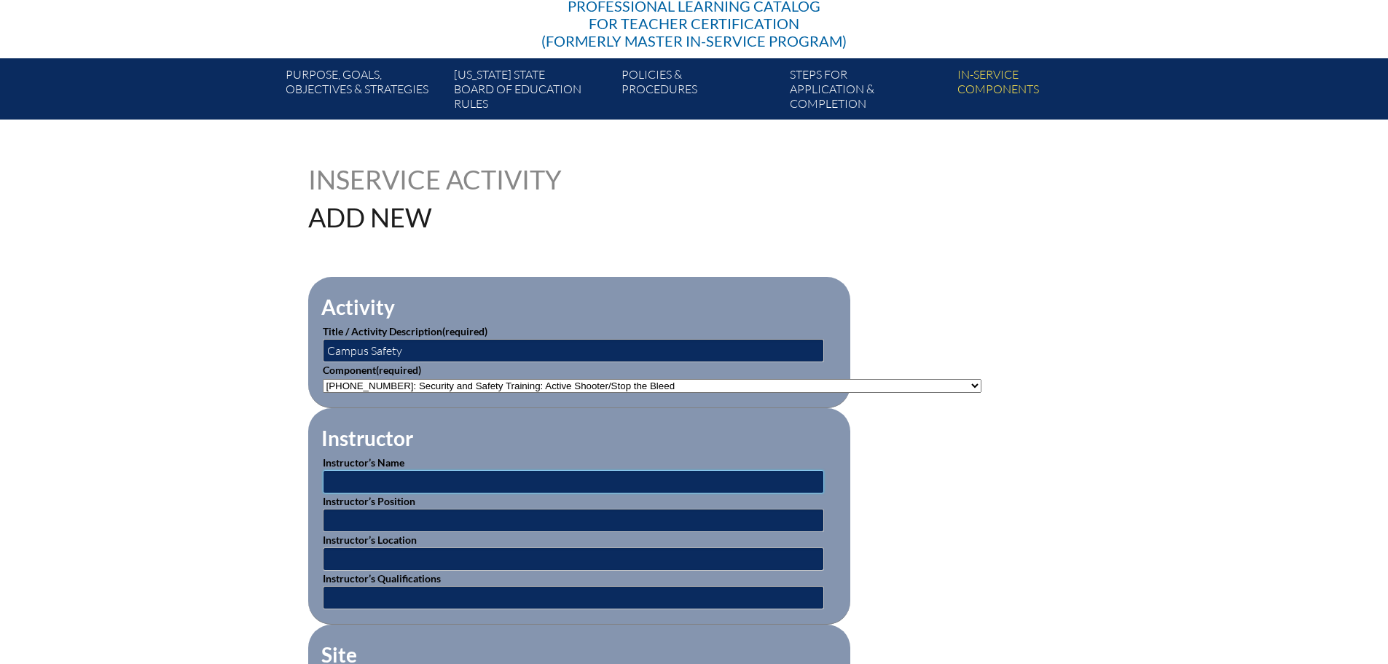
click at [381, 477] on input "text" at bounding box center [573, 481] width 501 height 23
type input "Det. [PERSON_NAME]"
type input "Pinellas County Sheriff's Office"
type input "Admiral Farragut Academy"
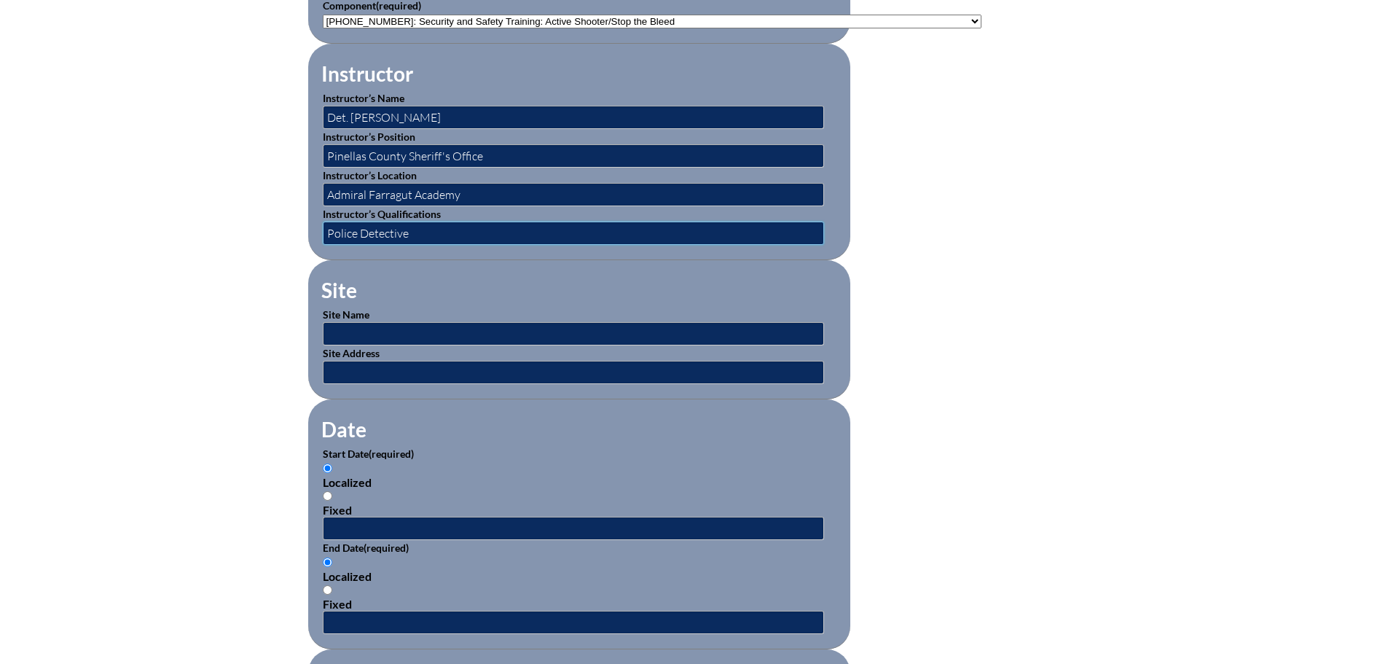
scroll to position [656, 0]
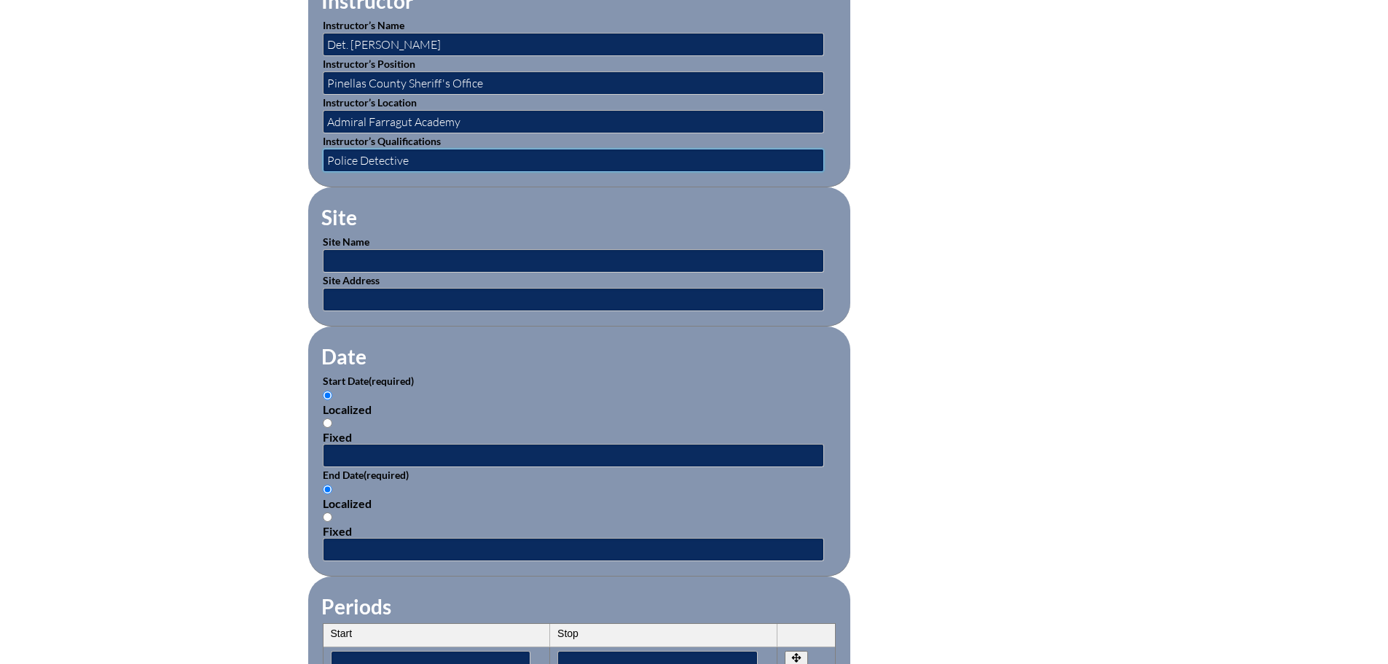
type input "Police Detective"
click at [348, 448] on input "text" at bounding box center [573, 455] width 501 height 23
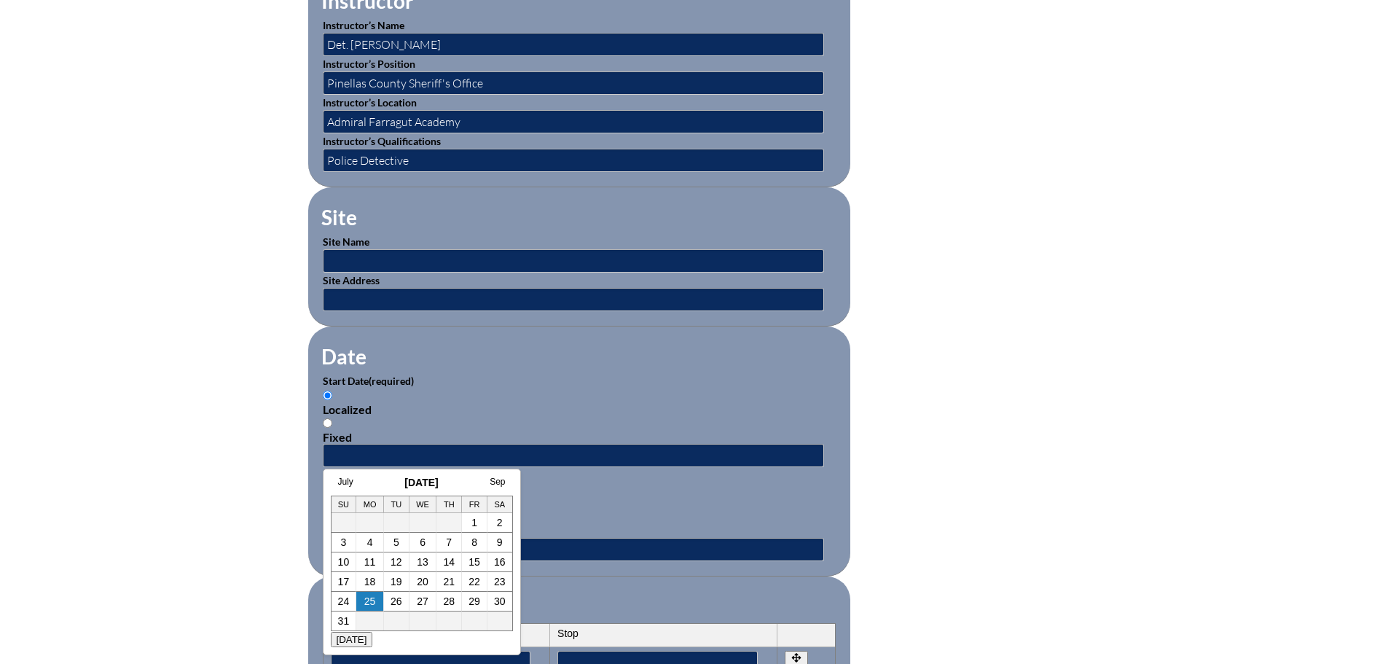
click at [376, 478] on h3 "August 2025" at bounding box center [422, 483] width 182 height 12
click at [473, 542] on link "8" at bounding box center [475, 542] width 6 height 12
type input "[DATE] 2:28 PM"
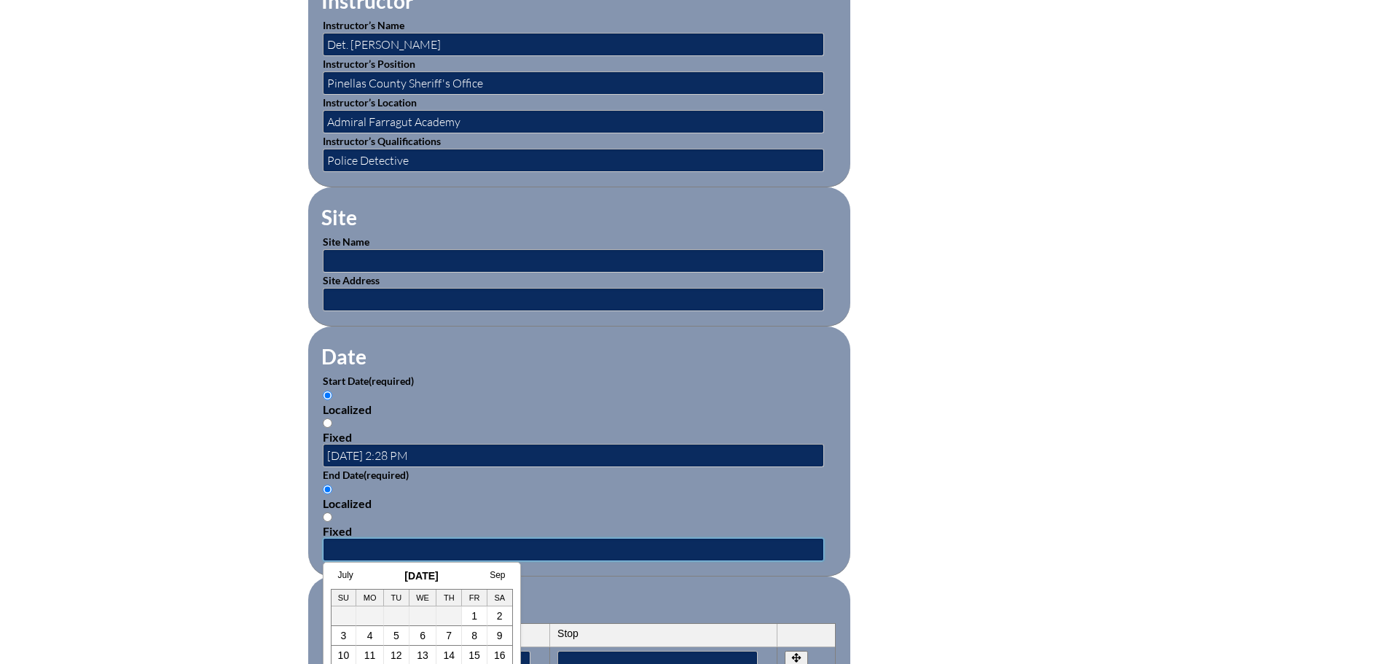
click at [351, 544] on input "text" at bounding box center [573, 549] width 501 height 23
click at [475, 635] on link "8" at bounding box center [475, 636] width 6 height 12
type input "[DATE] 2:28 PM"
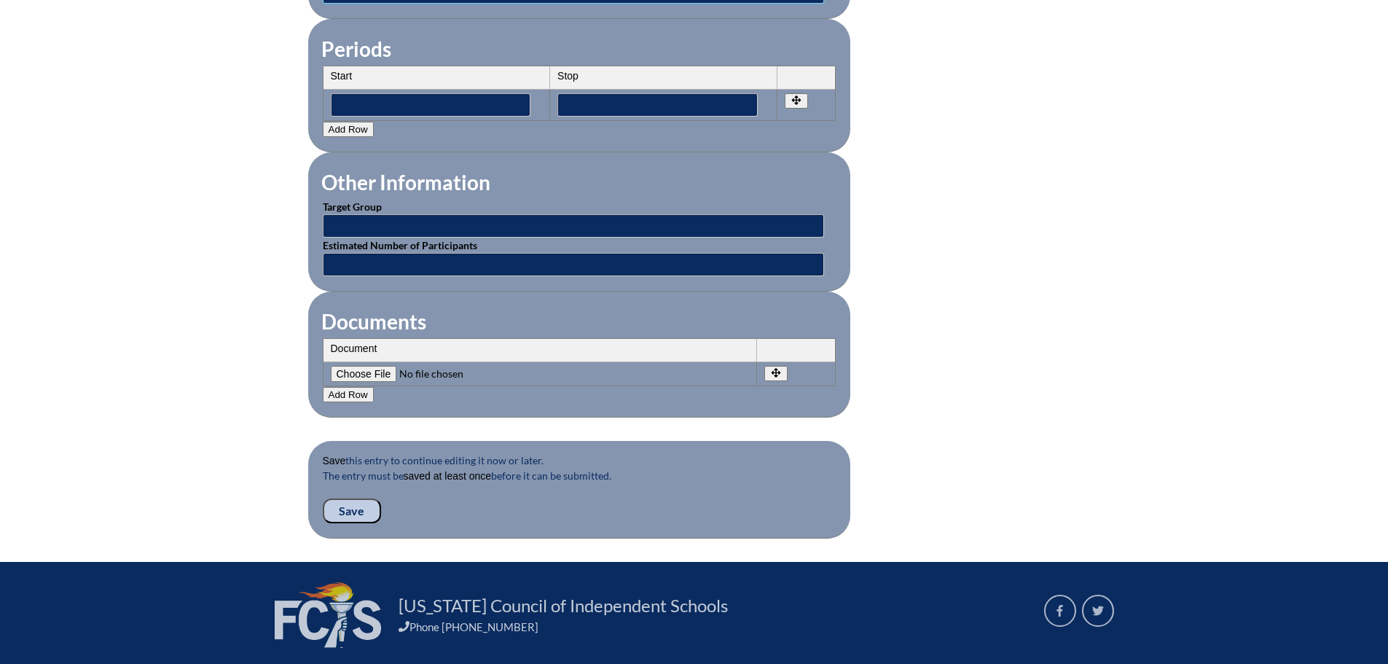
scroll to position [1239, 0]
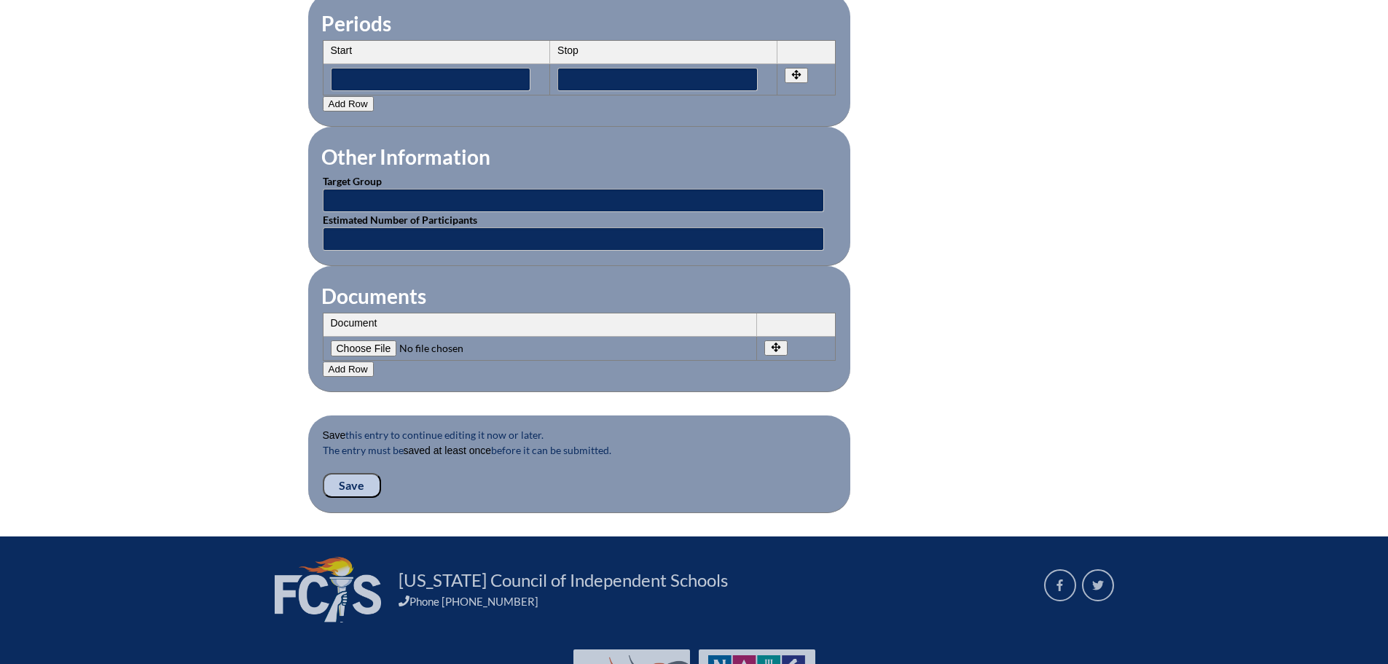
click at [346, 474] on input "Save" at bounding box center [352, 485] width 58 height 25
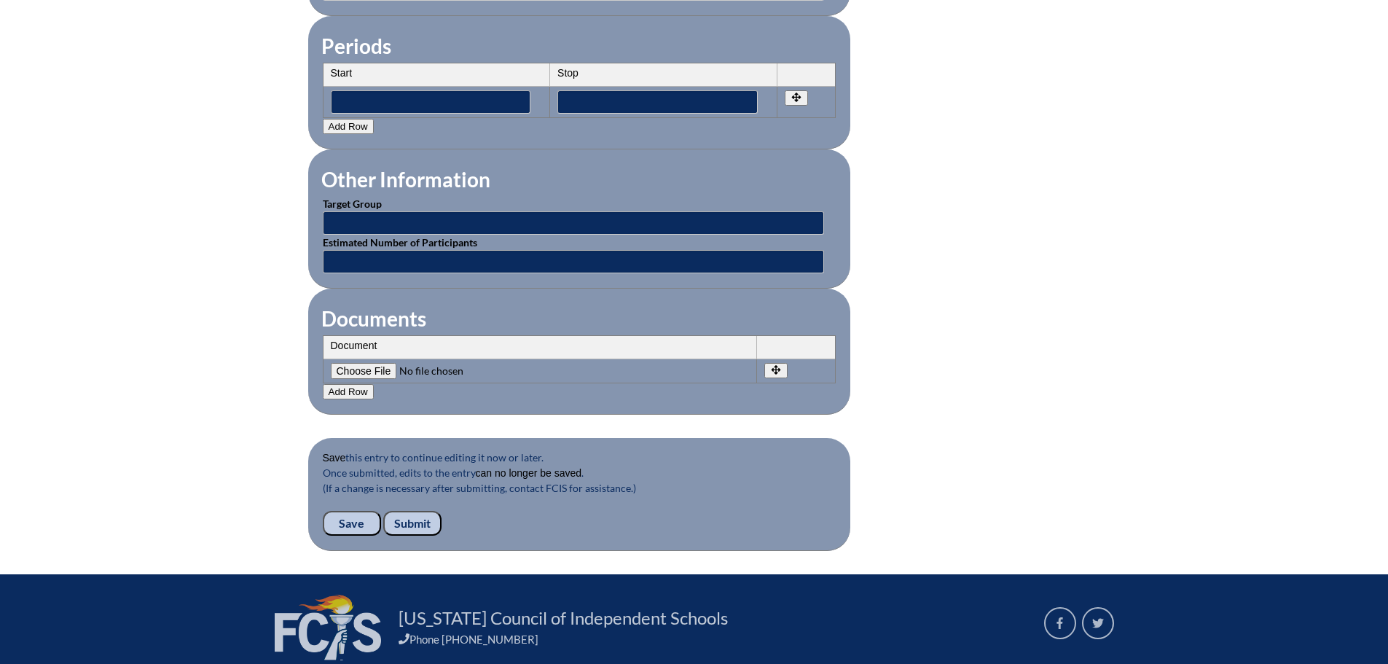
scroll to position [1254, 0]
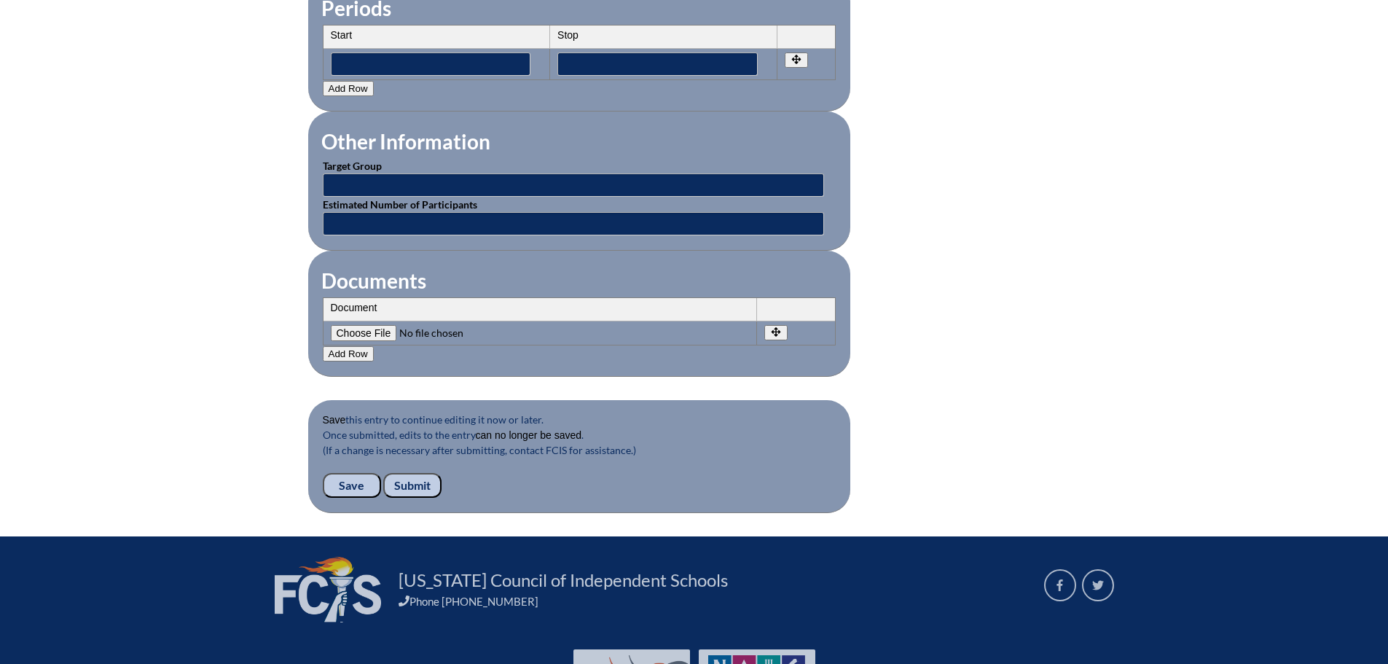
click at [418, 474] on input "Submit" at bounding box center [412, 485] width 58 height 25
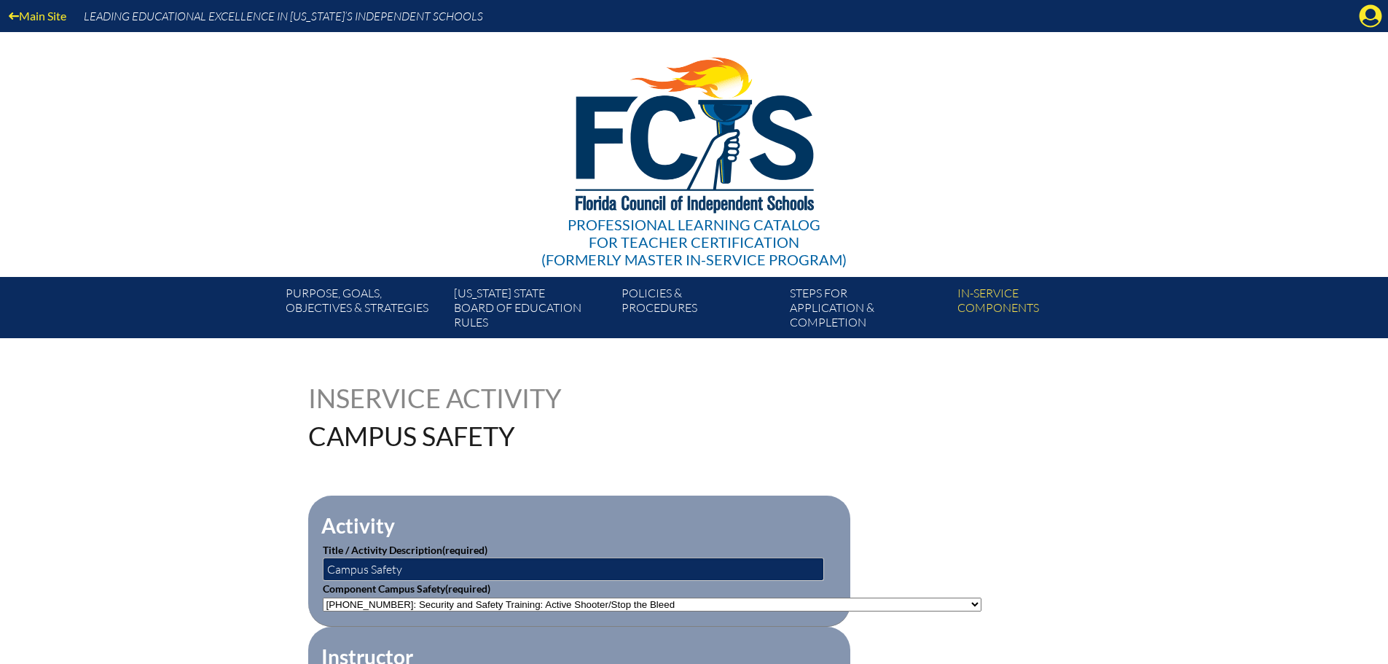
click at [1365, 14] on icon at bounding box center [1371, 16] width 23 height 23
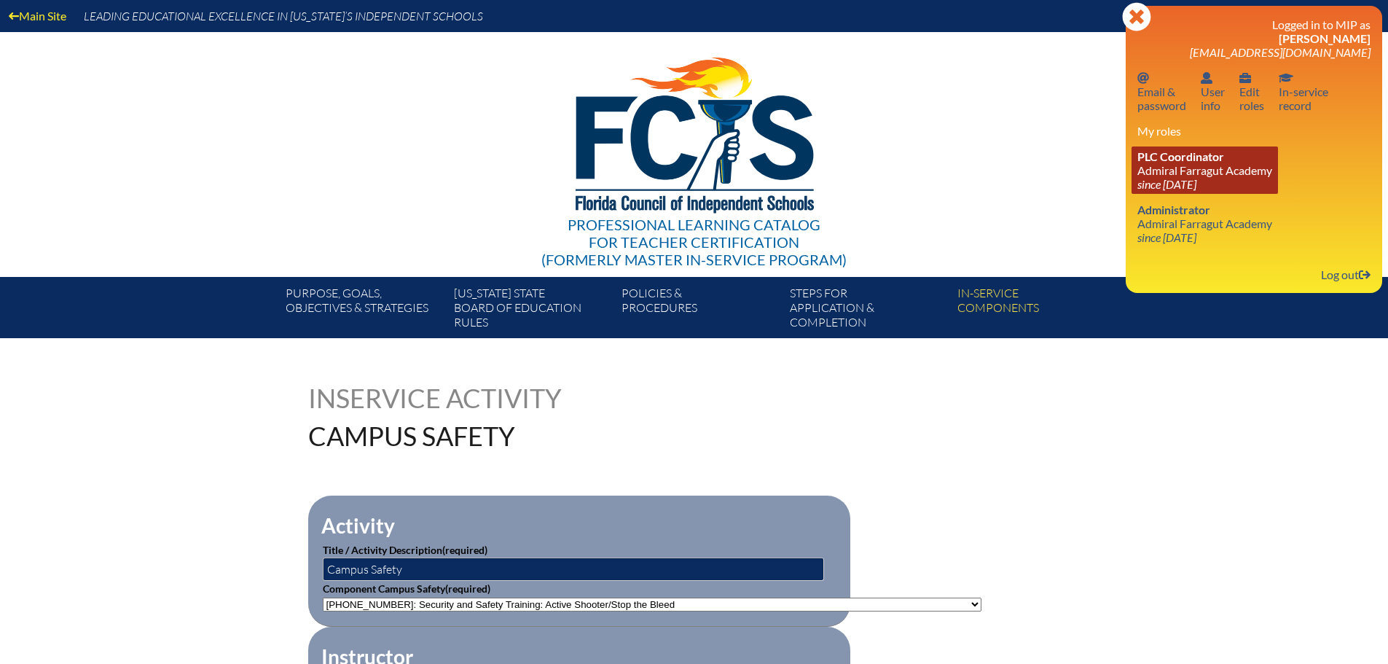
click at [1174, 168] on link "PLC Coordinator [GEOGRAPHIC_DATA] since [DATE]" at bounding box center [1205, 169] width 146 height 47
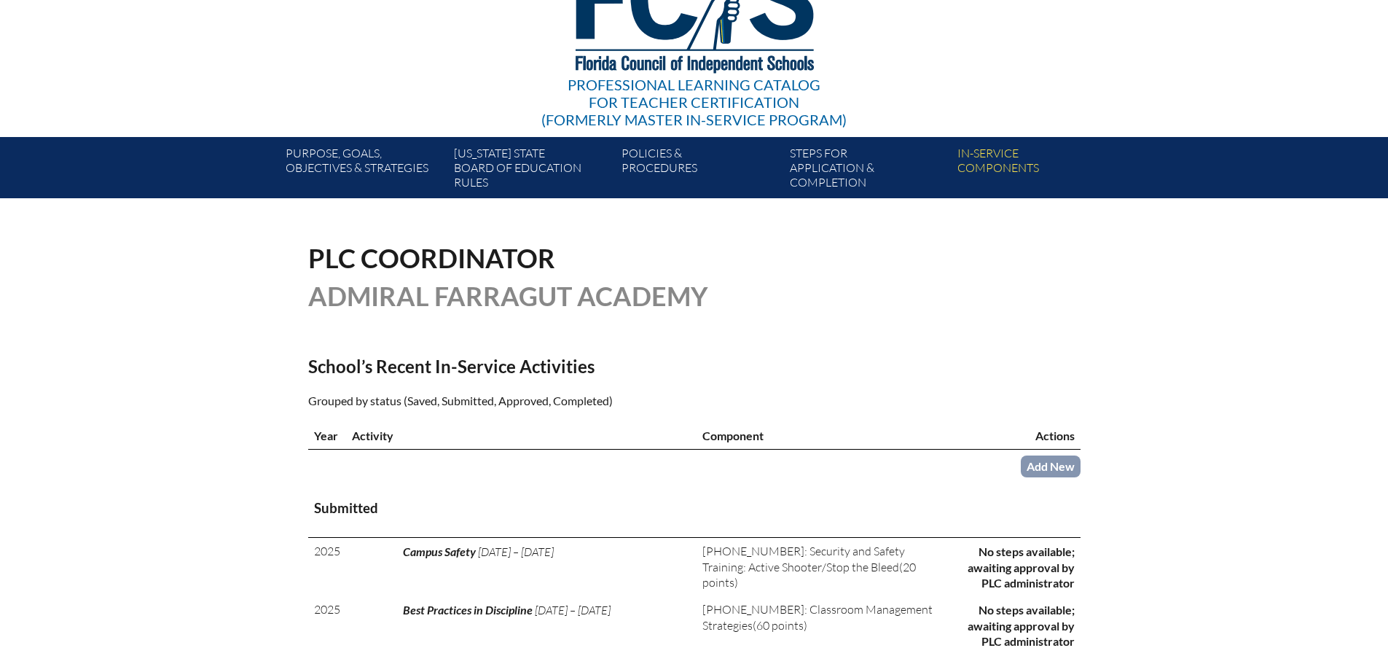
scroll to position [146, 0]
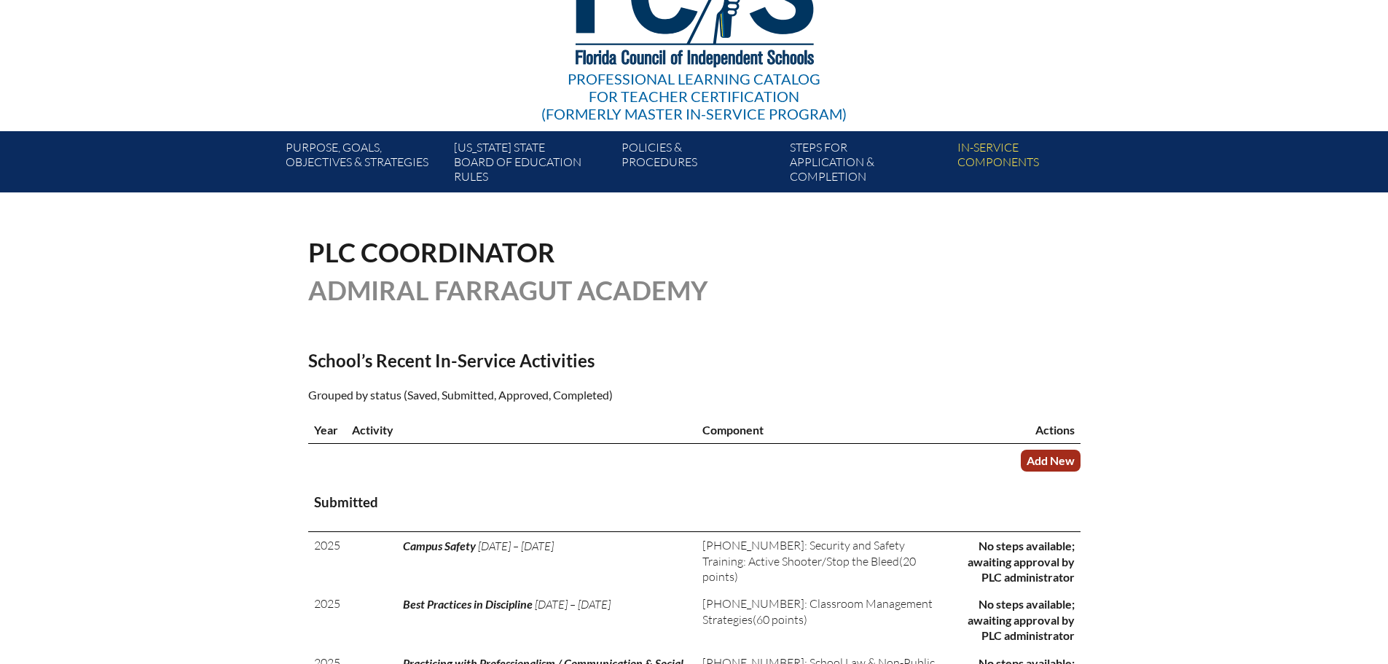
click at [1041, 458] on link "Add New" at bounding box center [1051, 460] width 60 height 21
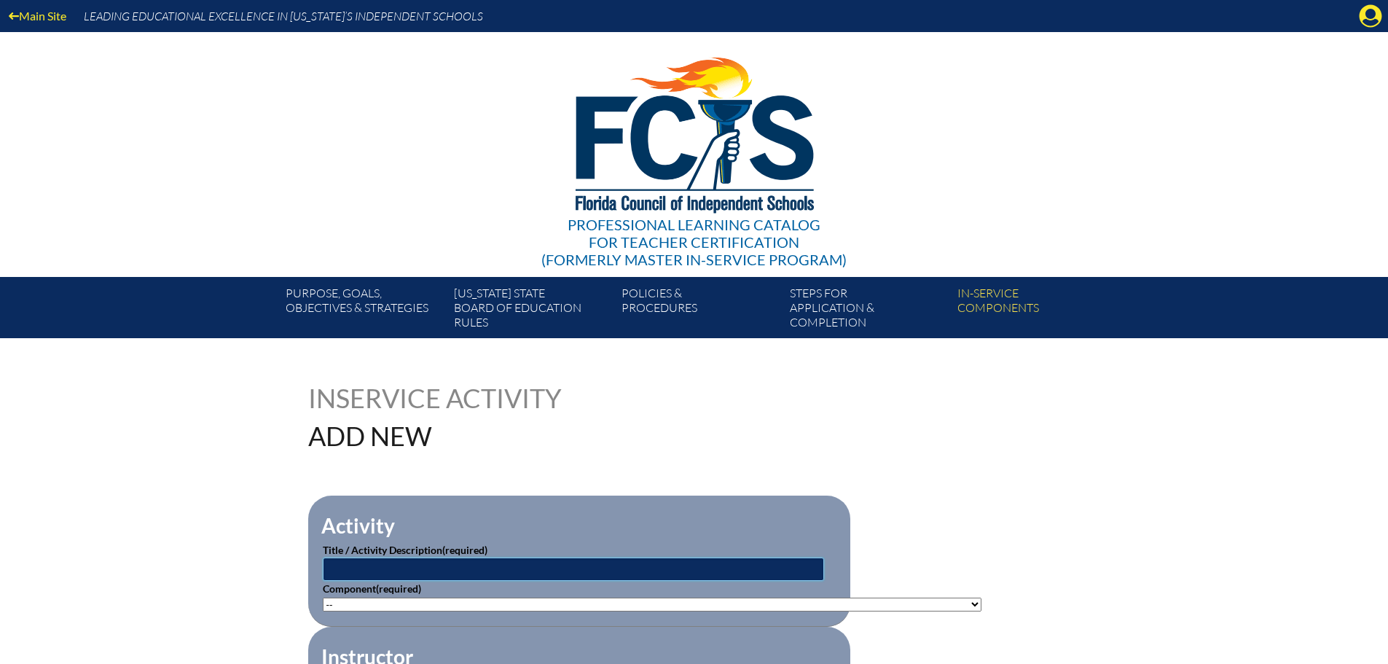
click at [384, 565] on input "text" at bounding box center [573, 569] width 501 height 23
type input "Mental Health Training"
click at [372, 603] on select"]"] "-- 1-000-001: Appropriate Art Activities 1-000-002: Concept and Art Process for…" at bounding box center [652, 605] width 659 height 14
select select"]"] "20466"
click at [323, 598] on select"]"] "-- 1-000-001: Appropriate Art Activities 1-000-002: Concept and Art Process for…" at bounding box center [652, 605] width 659 height 14
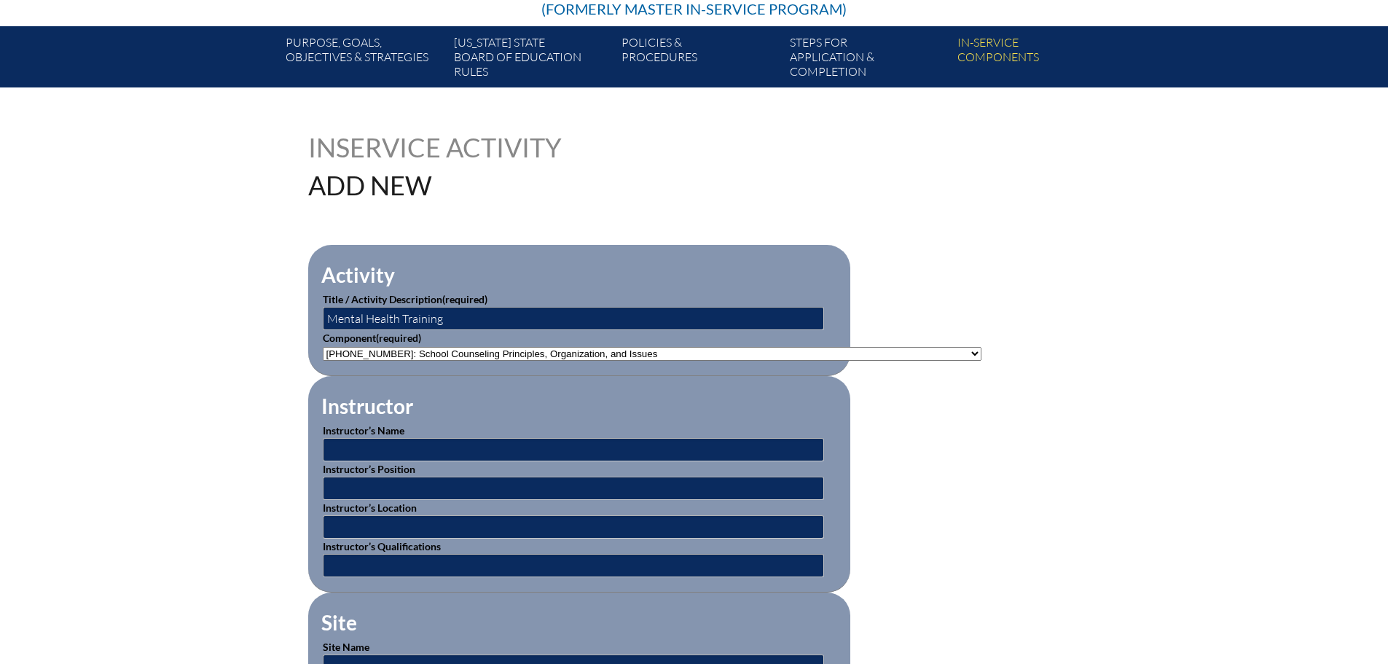
scroll to position [292, 0]
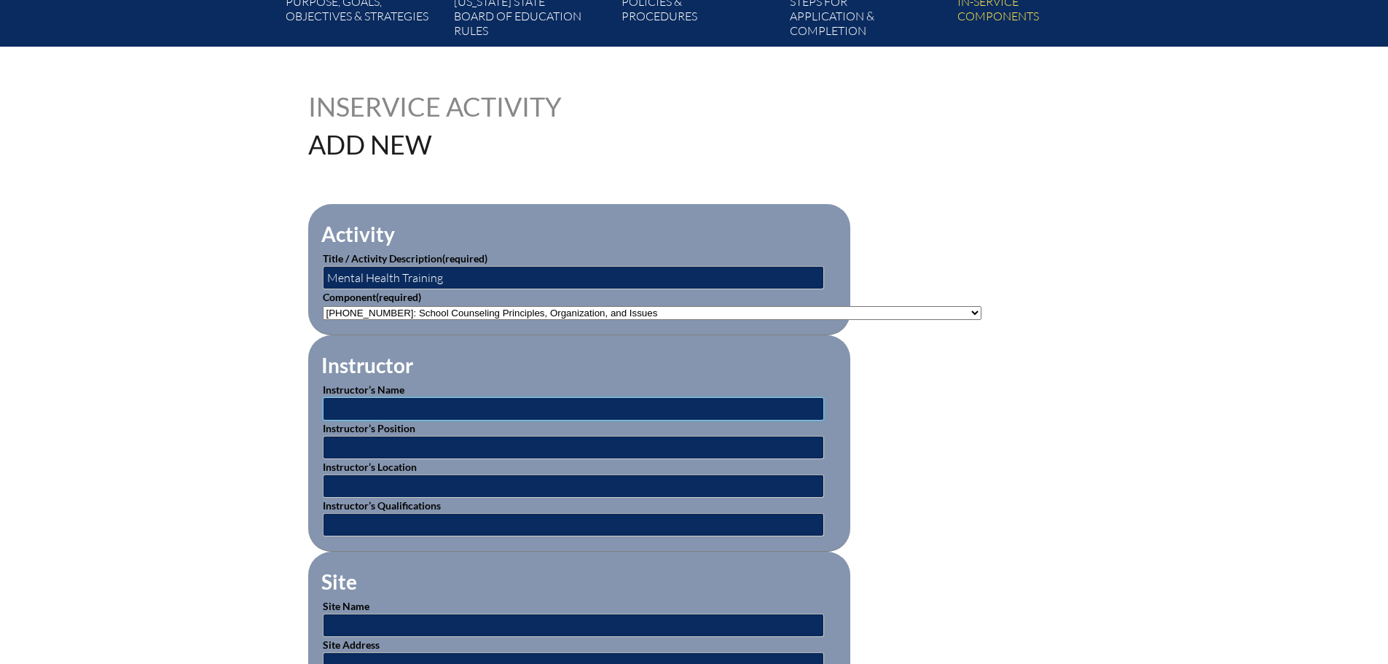
click at [398, 407] on input "text" at bounding box center [573, 408] width 501 height 23
type input "Michelle Donley and Kira Linde"
type input "Mental Health Counselors"
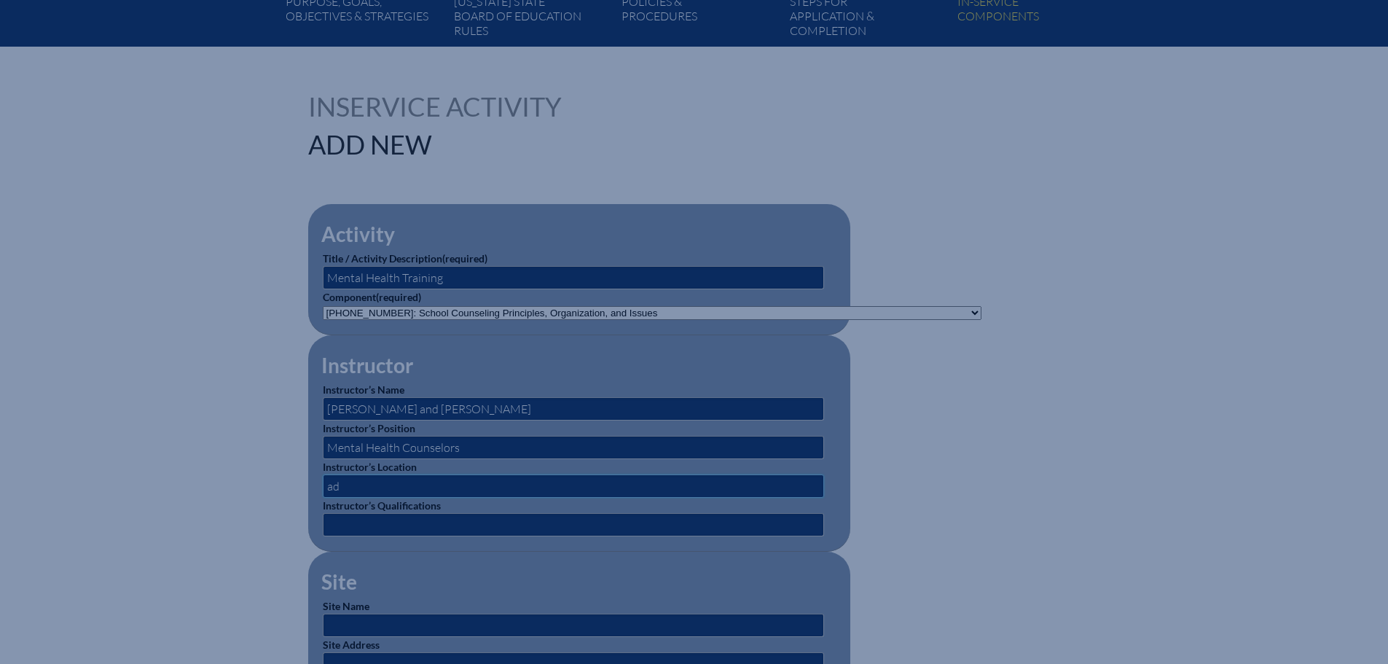
type input "Admiral Farragut Academy"
click at [391, 523] on input "text" at bounding box center [573, 524] width 501 height 23
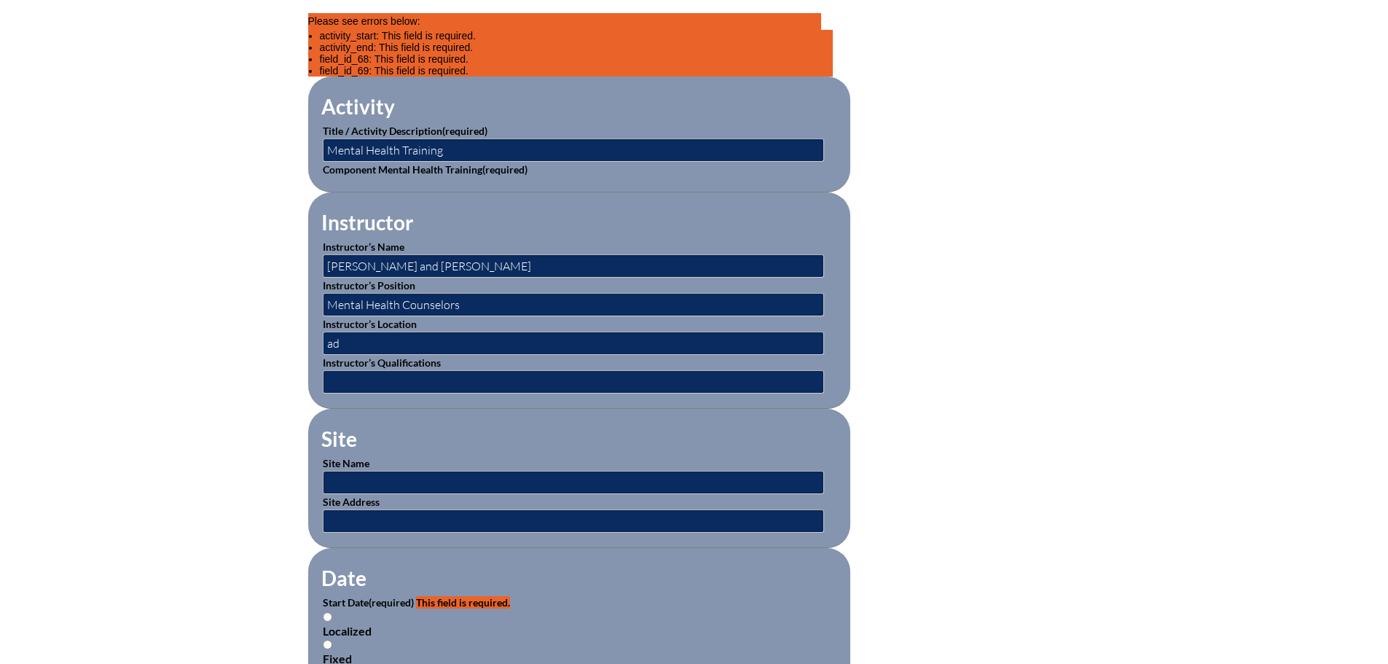
scroll to position [510, 0]
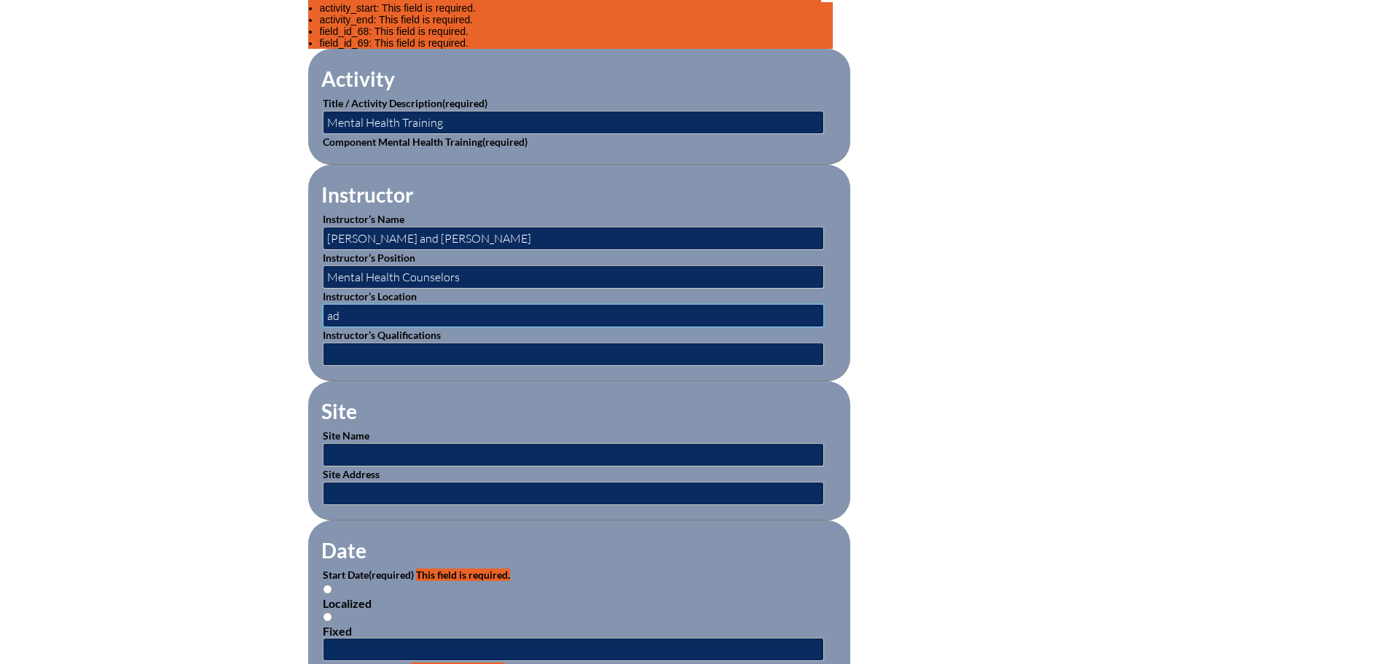
click at [343, 310] on input "ad" at bounding box center [573, 315] width 501 height 23
click at [353, 310] on input "ad" at bounding box center [573, 315] width 501 height 23
type input "Admiral Farragut Academy"
click at [352, 345] on input "text" at bounding box center [573, 354] width 501 height 23
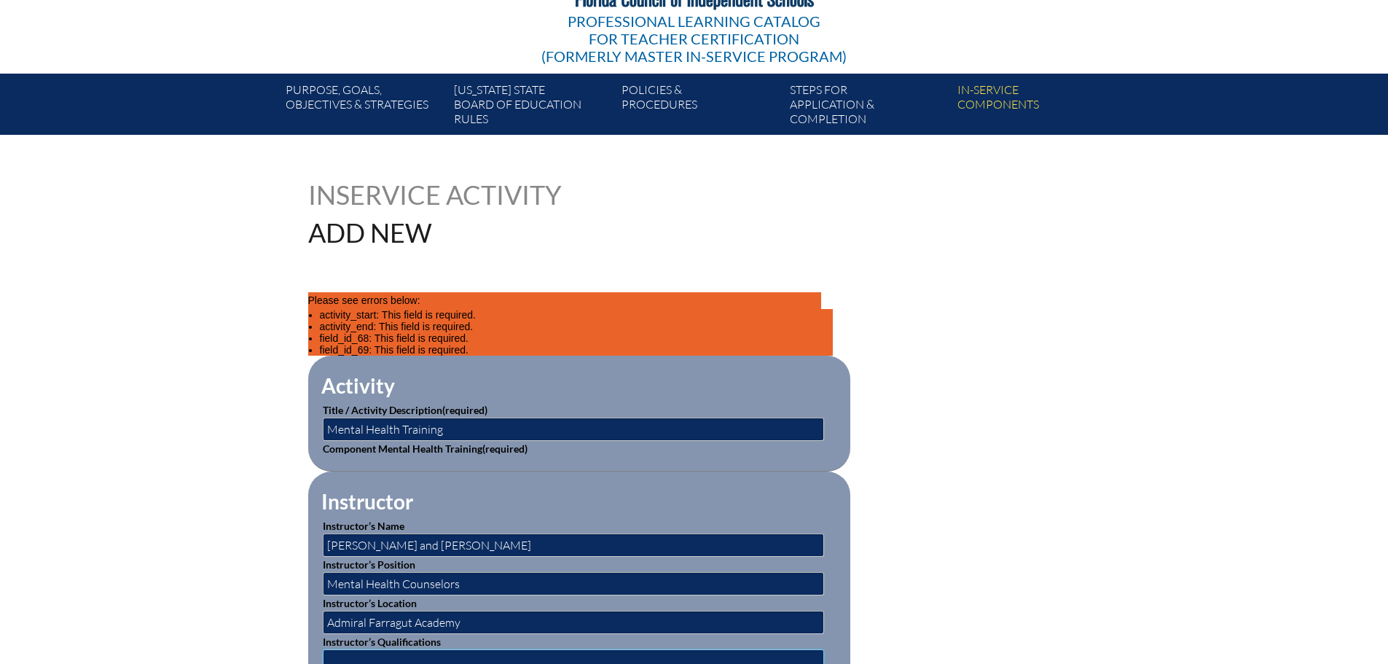
scroll to position [0, 0]
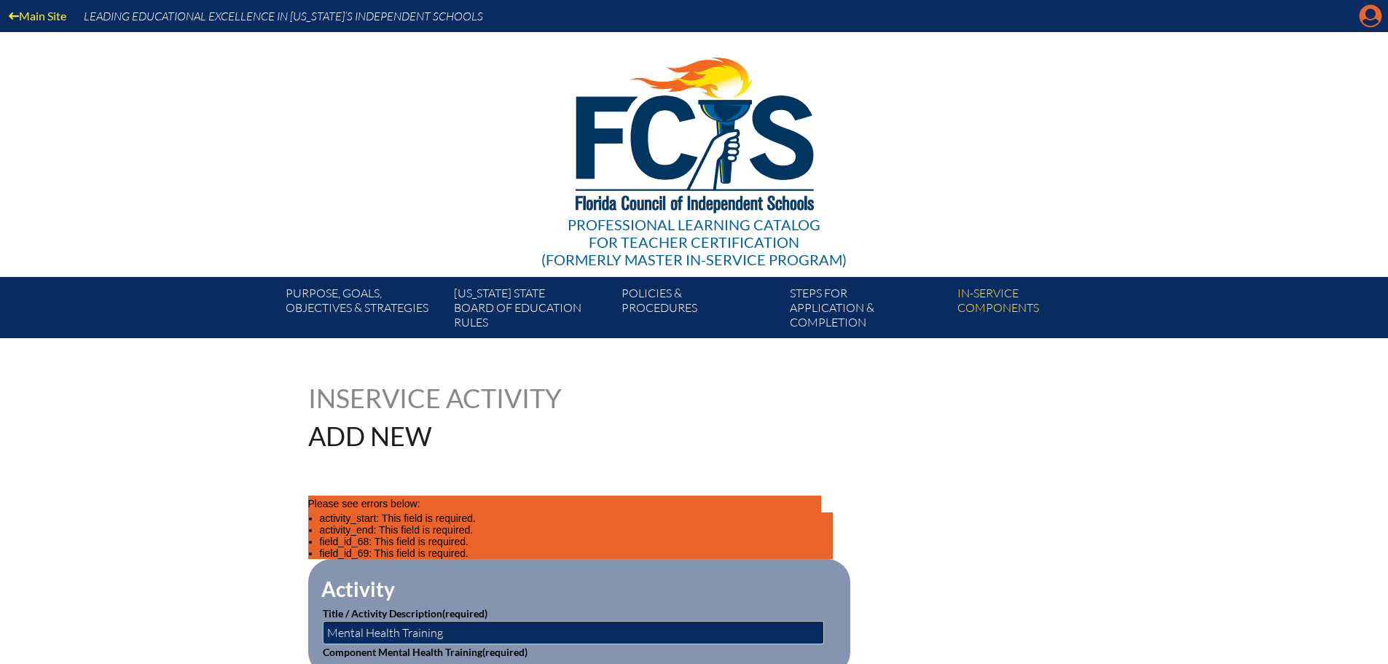
click at [1371, 17] on icon "Manage account" at bounding box center [1370, 15] width 23 height 23
click at [1367, 14] on icon "Manage account" at bounding box center [1370, 15] width 23 height 23
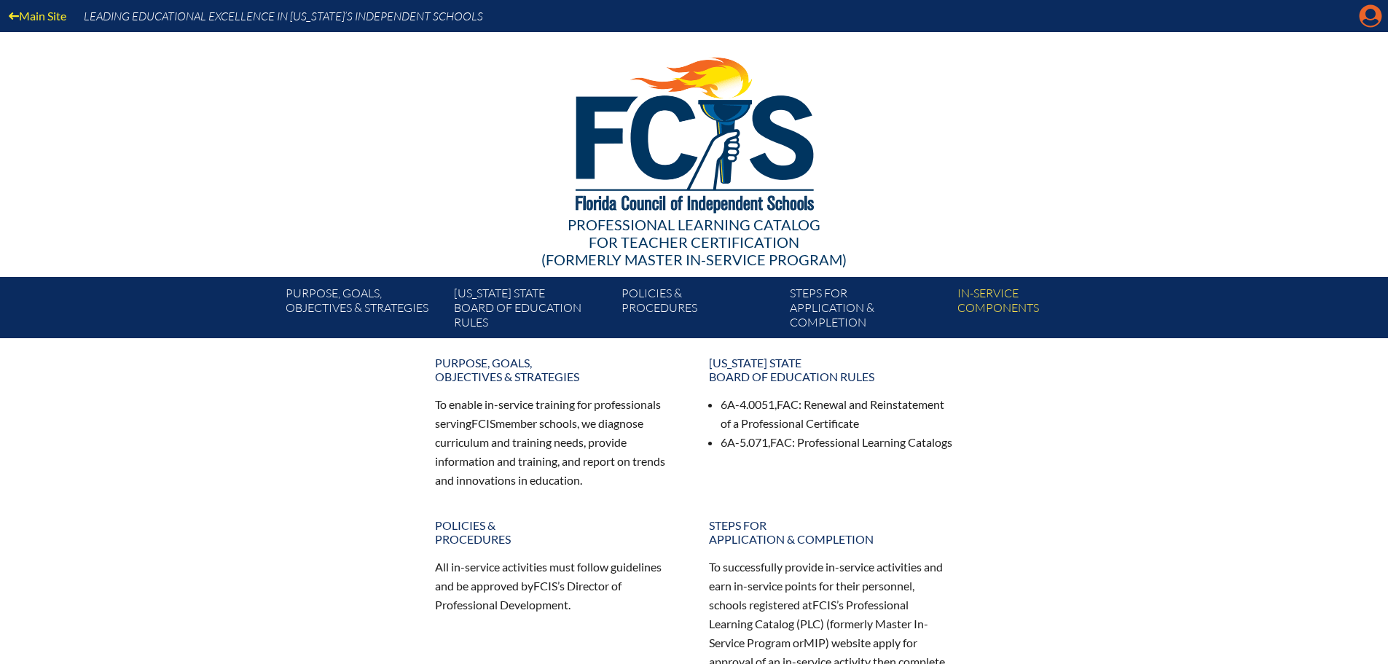
click at [1364, 20] on icon "Manage account" at bounding box center [1370, 15] width 23 height 23
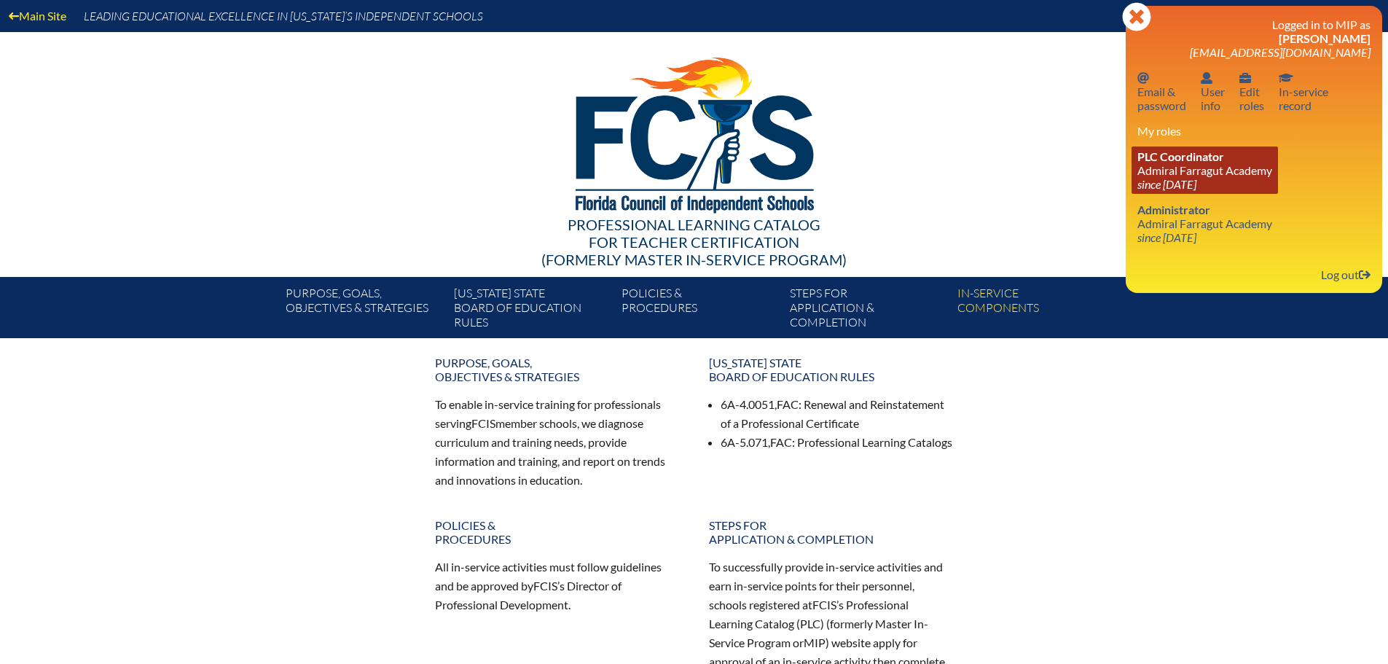
click at [1169, 172] on link "PLC Coordinator Admiral Farragut Academy since 2024 May 13" at bounding box center [1205, 169] width 146 height 47
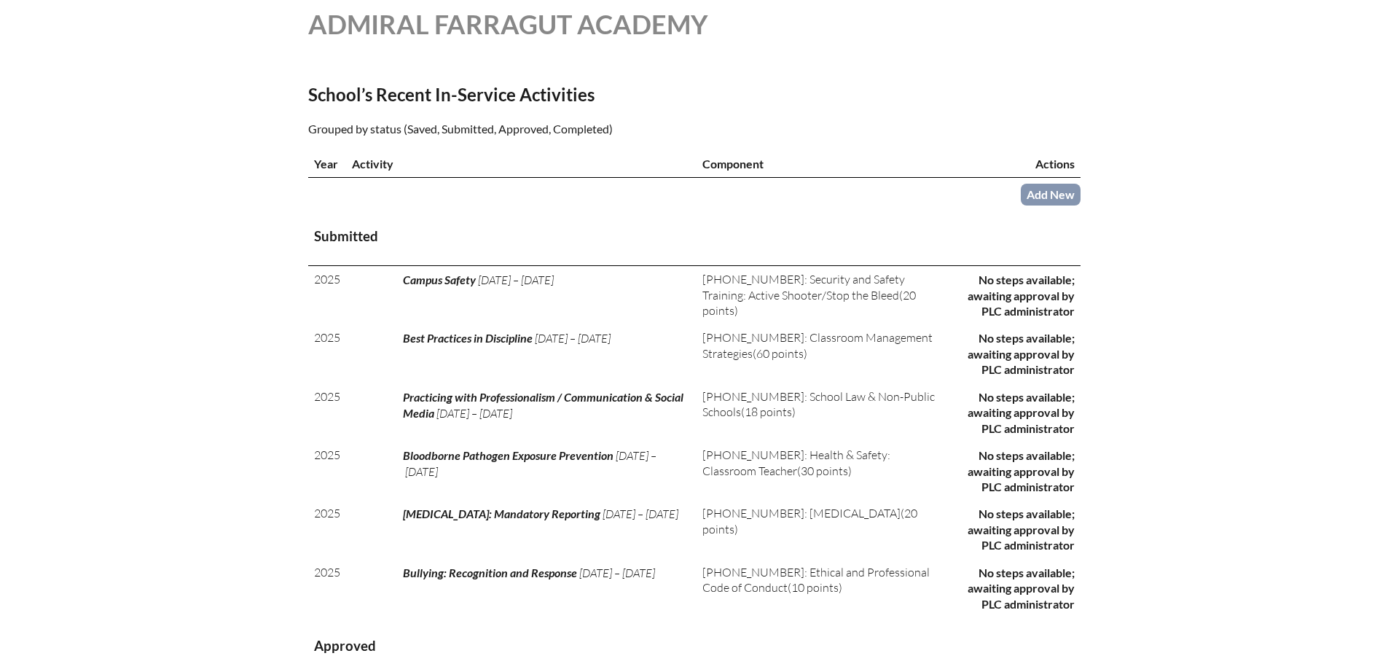
scroll to position [437, 0]
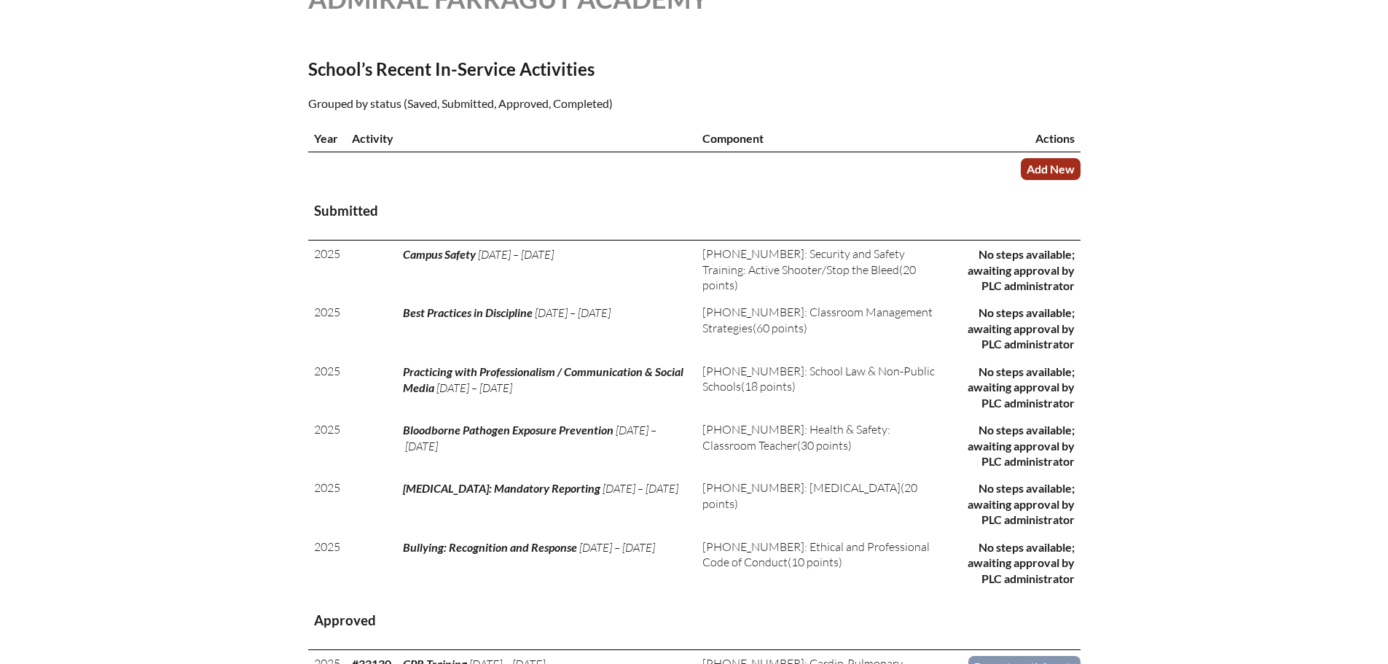
click at [1055, 164] on link "Add New" at bounding box center [1051, 168] width 60 height 21
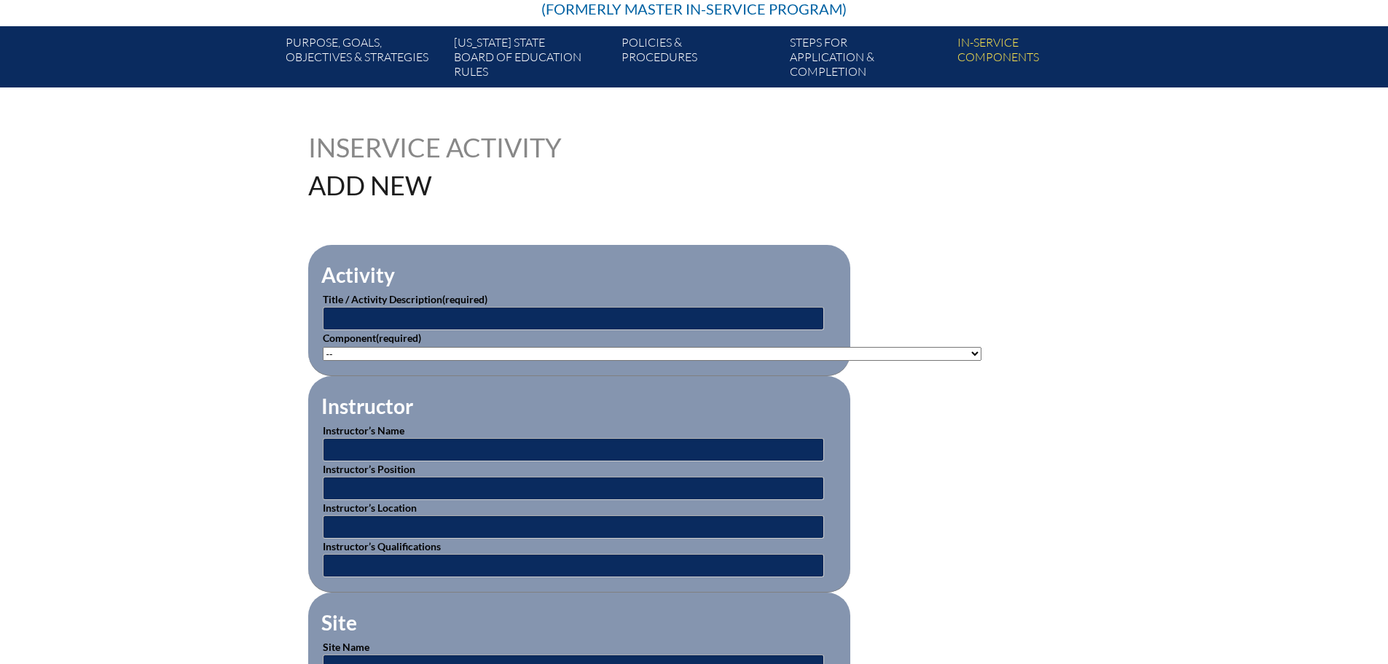
scroll to position [292, 0]
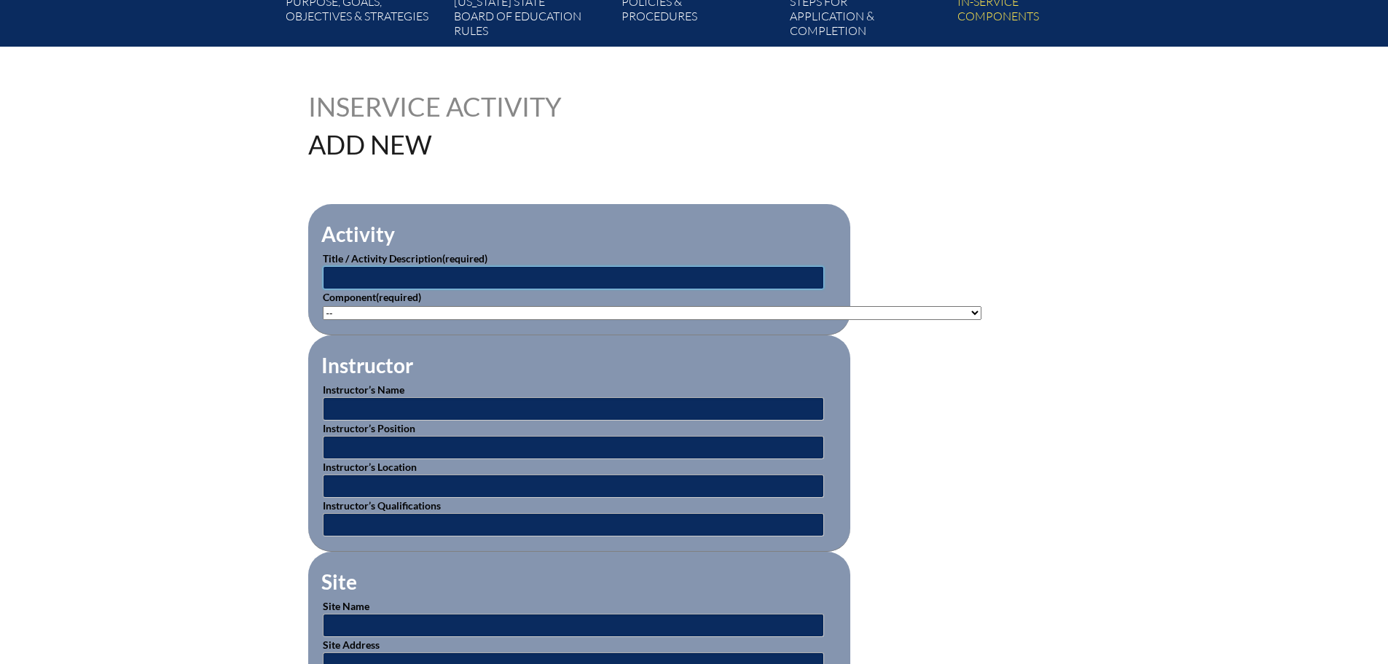
click at [430, 278] on input "text" at bounding box center [573, 277] width 501 height 23
type input "Mental Health Training"
click at [470, 307] on select"]"] "-- 1-000-001: Appropriate Art Activities 1-000-002: Concept and Art Process for…" at bounding box center [652, 313] width 659 height 14
select select"]"] "20466"
click at [323, 306] on select"]"] "-- 1-000-001: Appropriate Art Activities 1-000-002: Concept and Art Process for…" at bounding box center [652, 313] width 659 height 14
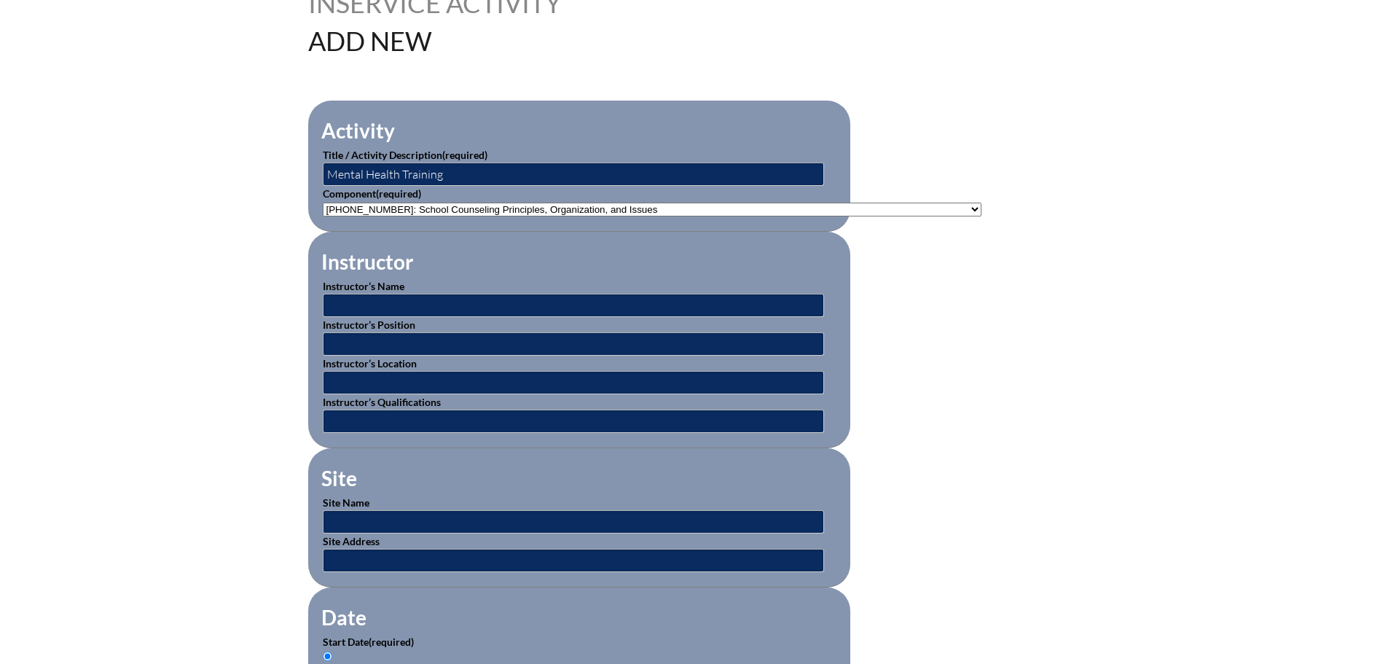
scroll to position [437, 0]
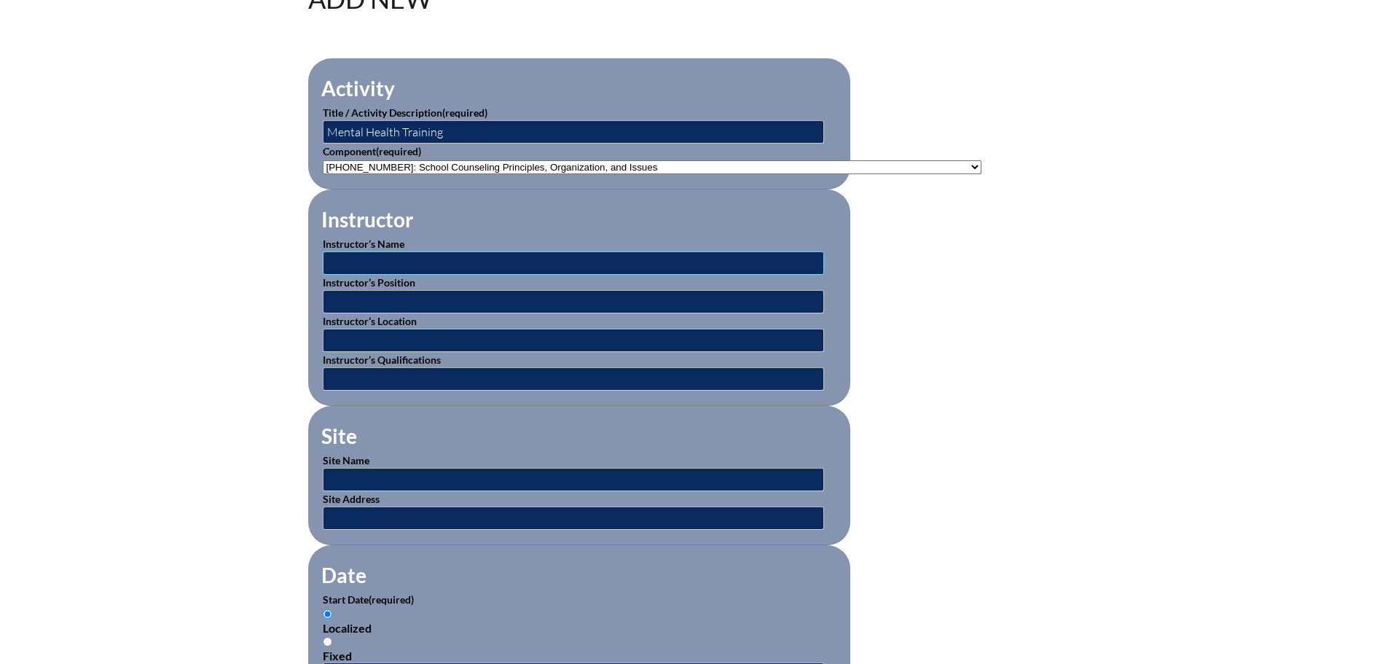
click at [399, 260] on input "text" at bounding box center [573, 262] width 501 height 23
type input "[PERSON_NAME] and [PERSON_NAME]"
click at [396, 298] on input "text" at bounding box center [573, 301] width 501 height 23
type input "C"
type input "Mental Health Counselors"
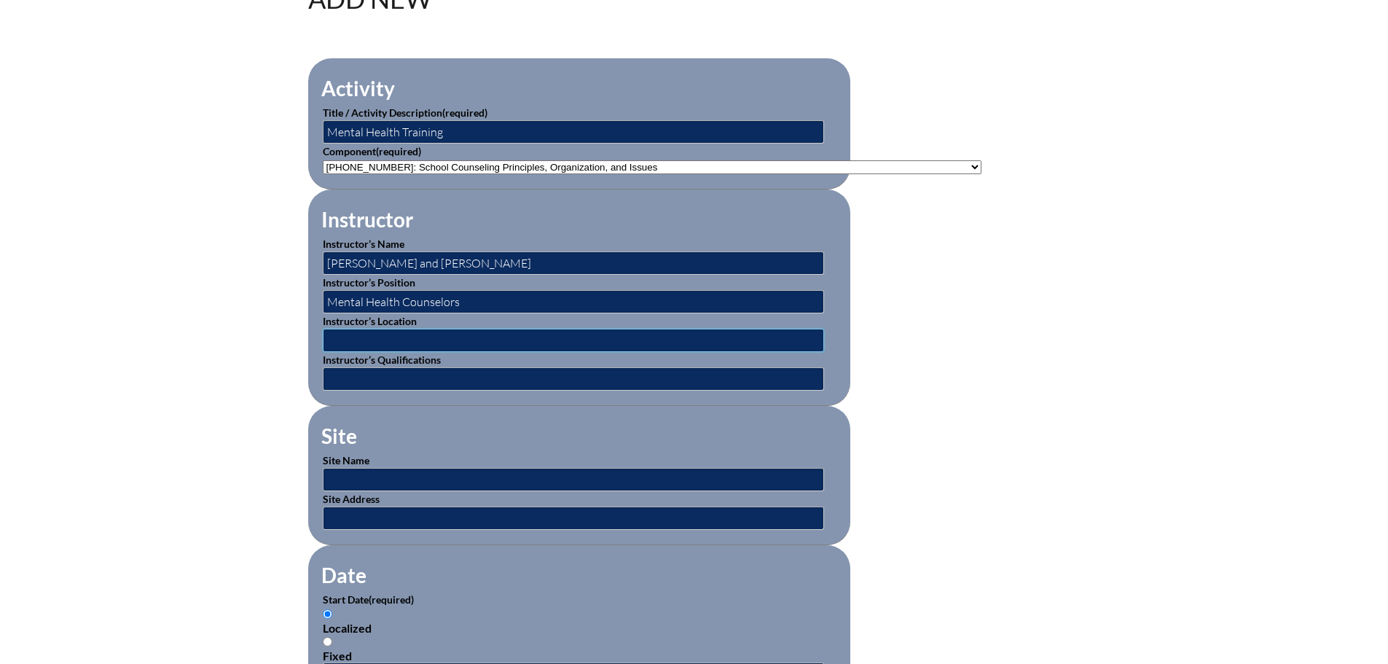
click at [410, 336] on input "text" at bounding box center [573, 340] width 501 height 23
type input "Admiral Farragut Academy"
click at [373, 374] on input "text" at bounding box center [573, 378] width 501 height 23
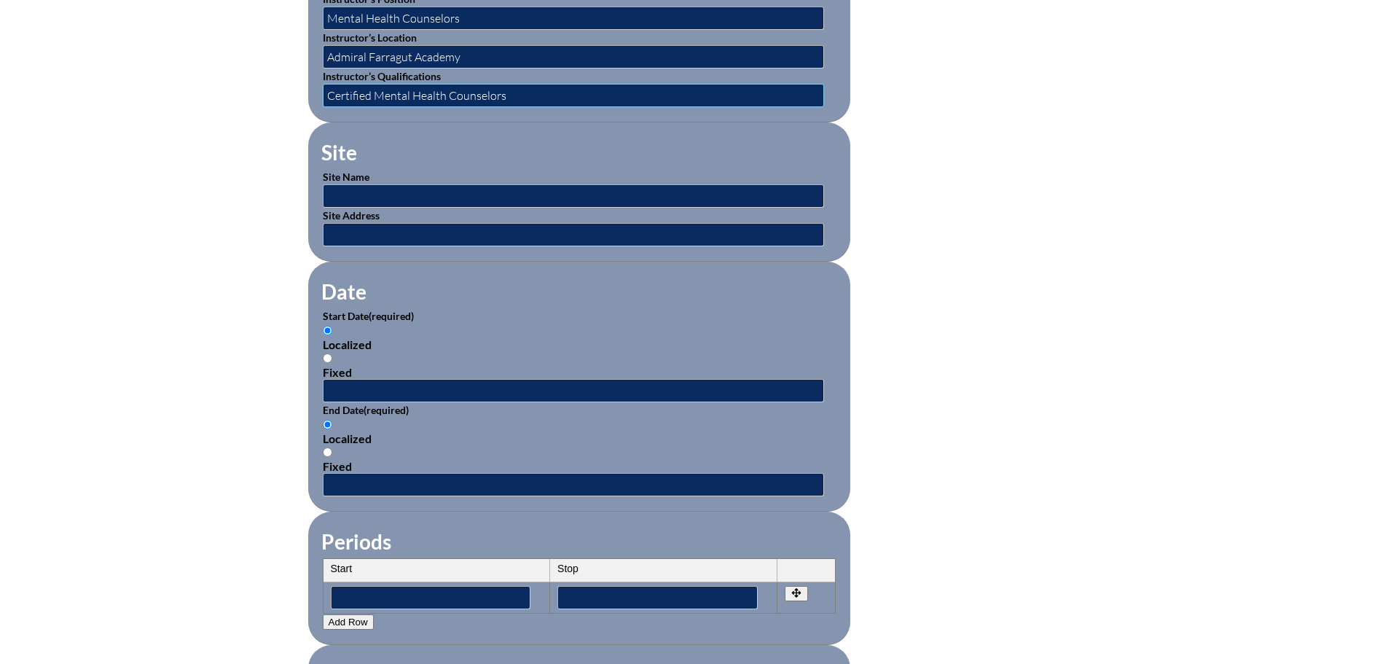
scroll to position [729, 0]
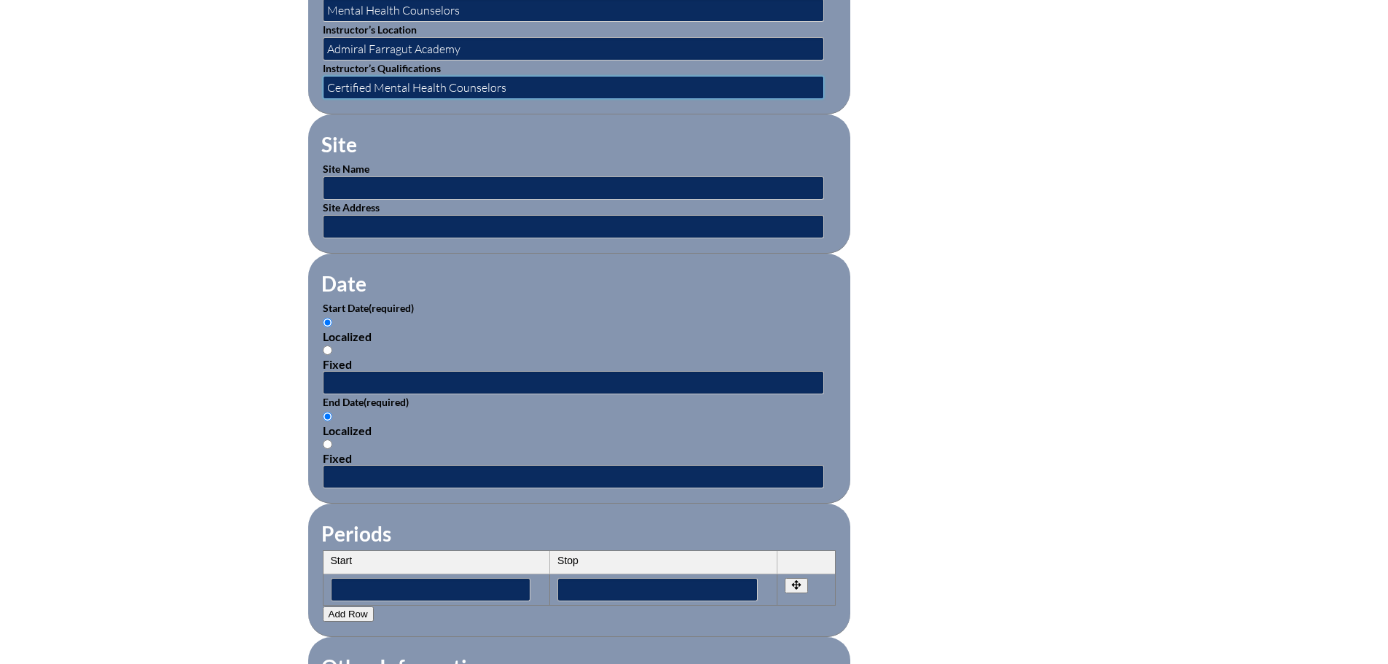
type input "Certified Mental Health Counselors"
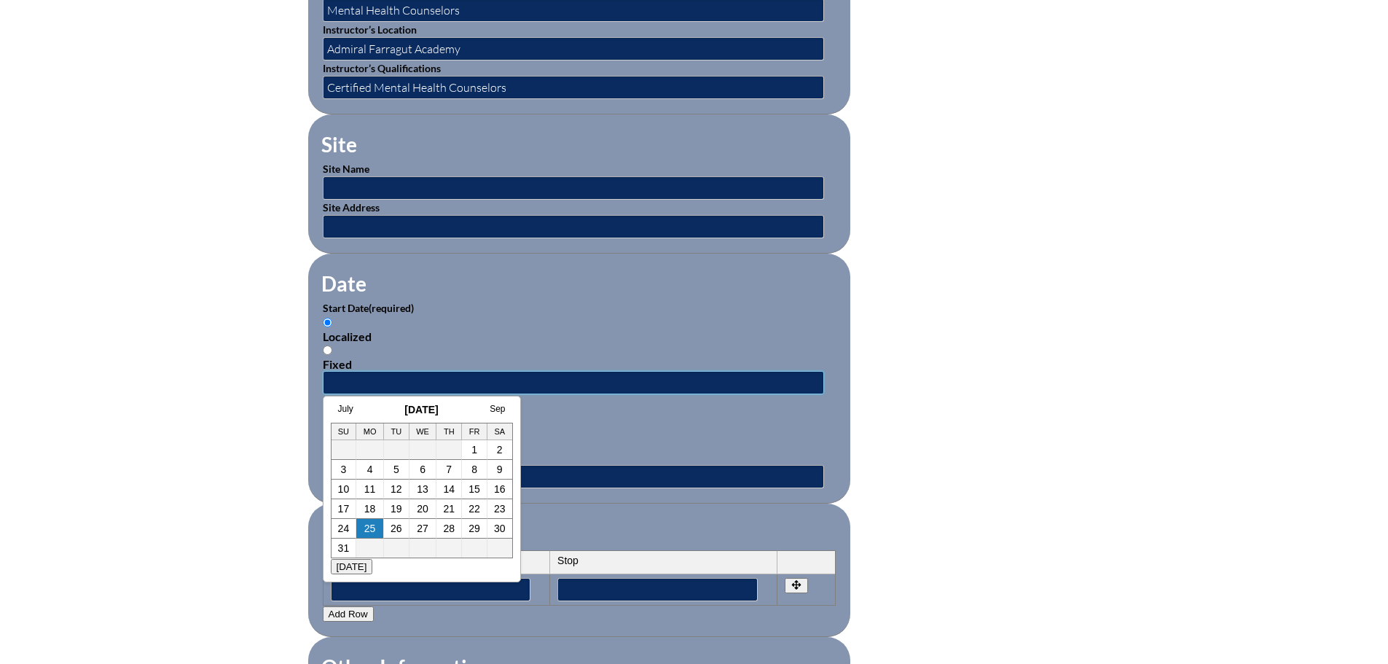
click at [370, 373] on input "text" at bounding box center [573, 382] width 501 height 23
click at [365, 398] on div "July August 2025 Sep Su Mo Tu We Th Fr Sa 1 2 3 4 5 6 7 8 9 10 11 12 13 14 15 1…" at bounding box center [422, 489] width 198 height 187
click at [470, 469] on td "8" at bounding box center [475, 470] width 26 height 20
click at [472, 469] on link "8" at bounding box center [475, 470] width 6 height 12
type input "2025-08-08 2:32 PM"
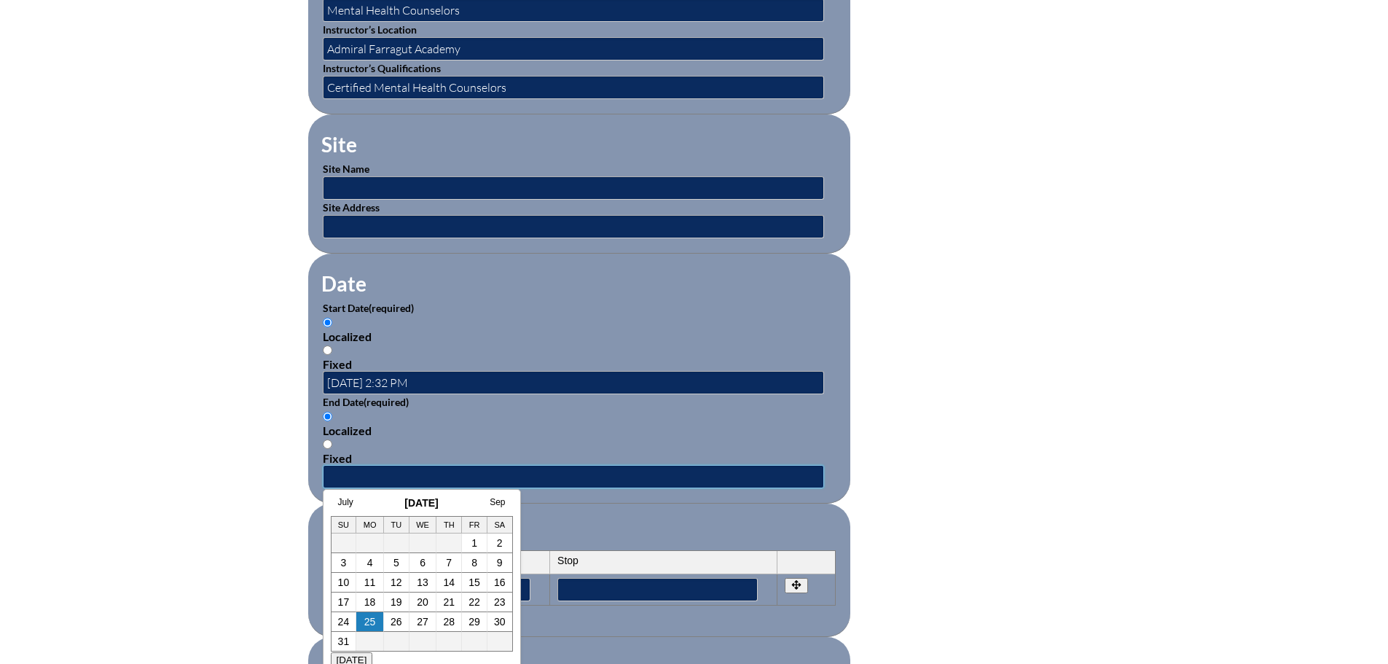
click at [357, 472] on input "text" at bounding box center [573, 476] width 501 height 23
click at [370, 498] on h3 "August 2025" at bounding box center [422, 503] width 182 height 12
click at [479, 566] on td "8" at bounding box center [475, 563] width 26 height 20
click at [475, 560] on link "8" at bounding box center [475, 563] width 6 height 12
type input "2025-08-08 2:32 PM"
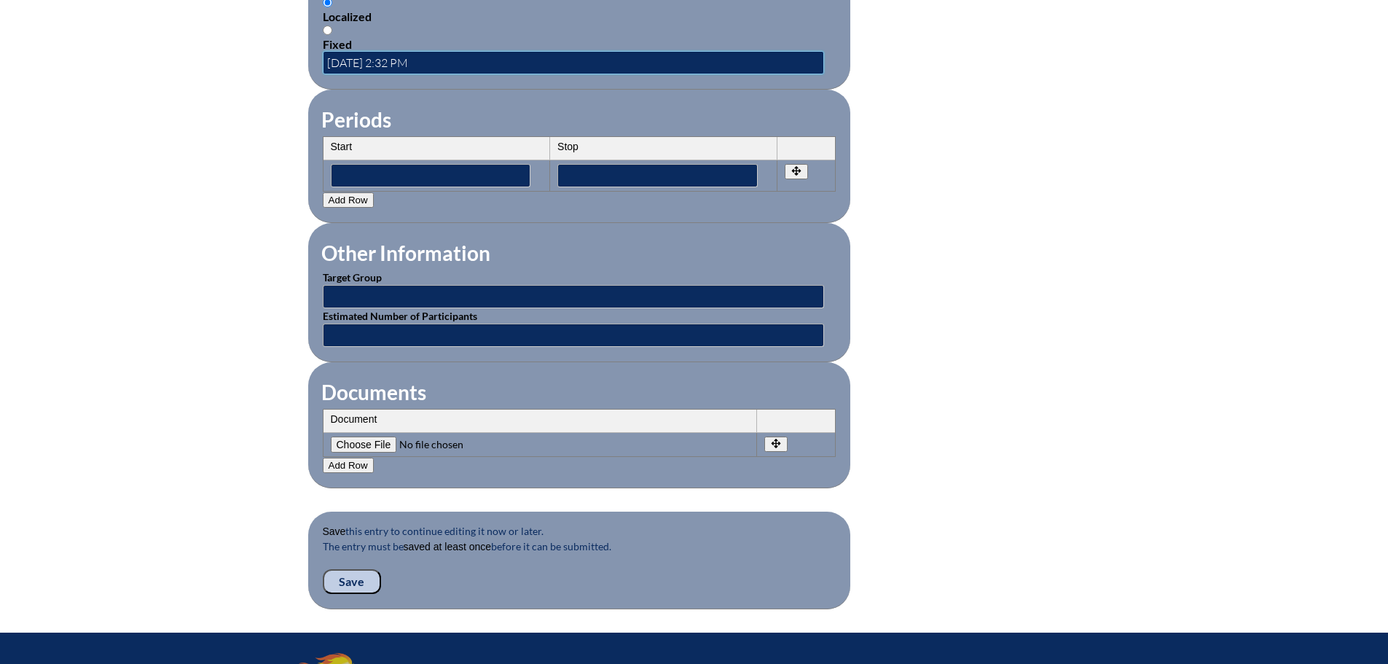
scroll to position [1166, 0]
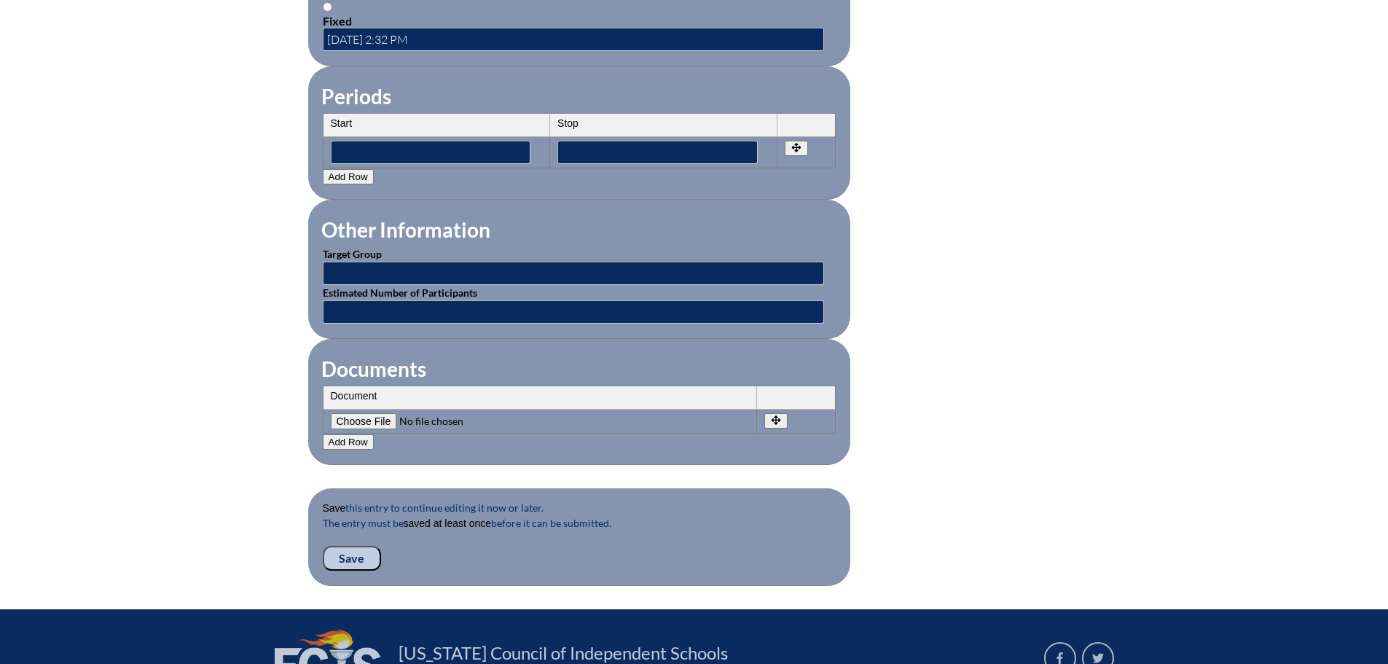
click at [350, 547] on input "Save" at bounding box center [352, 558] width 58 height 25
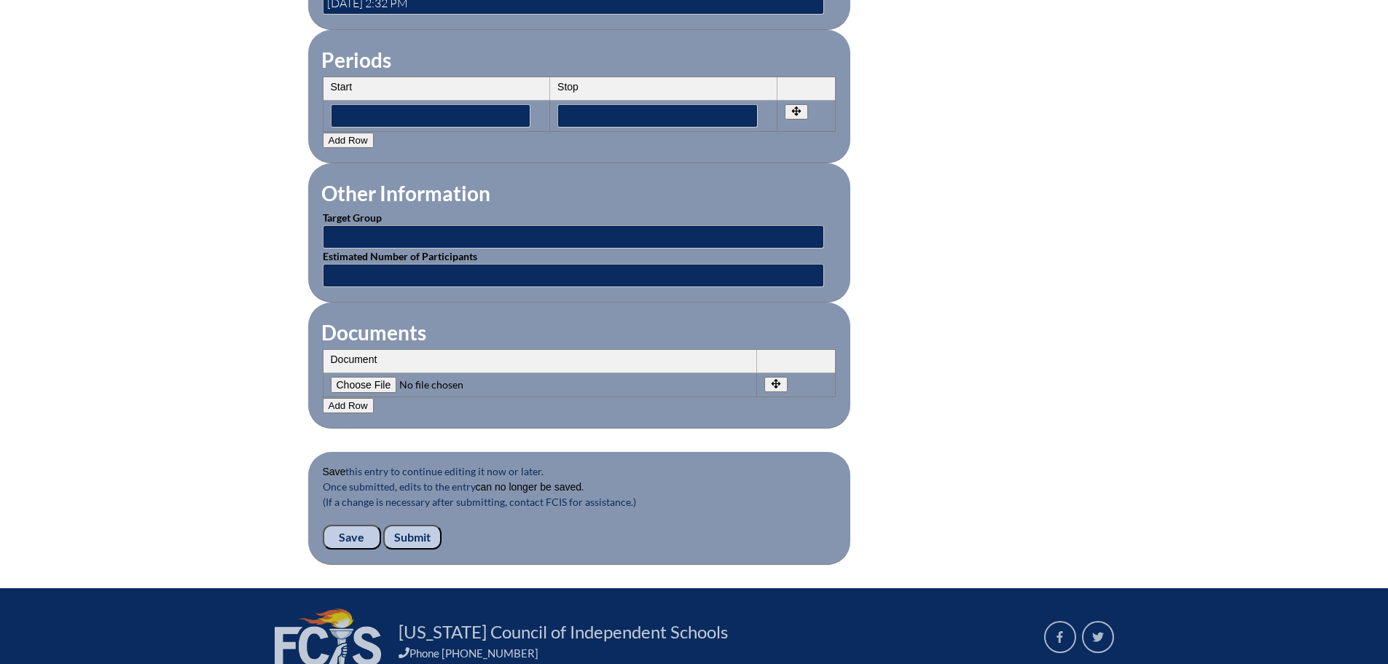
scroll to position [1239, 0]
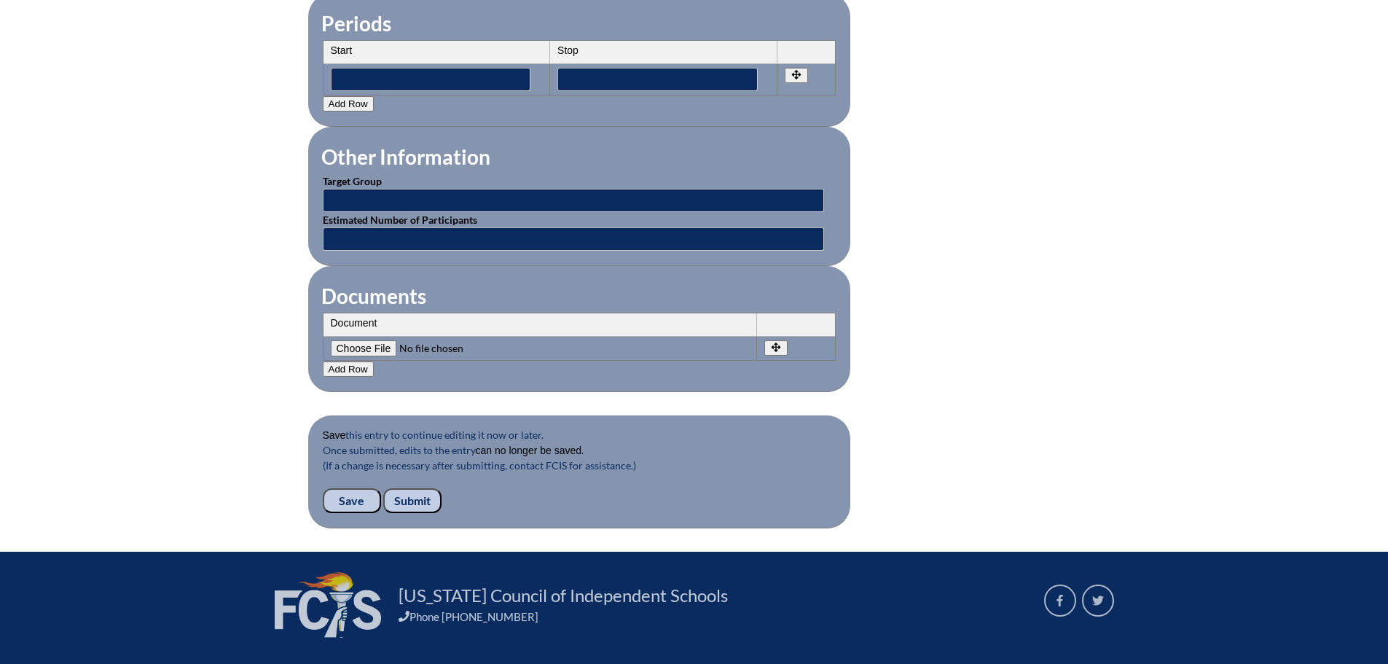
click at [417, 489] on input "Submit" at bounding box center [412, 500] width 58 height 25
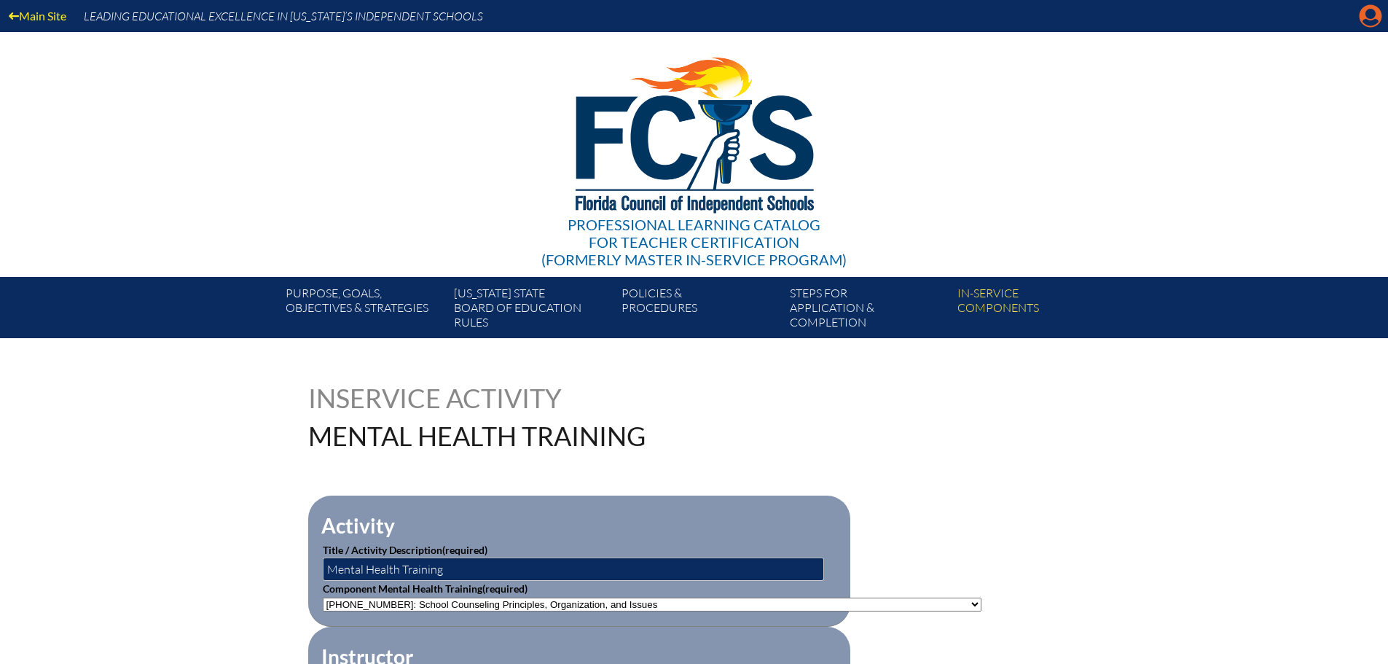
click at [1365, 17] on icon at bounding box center [1371, 16] width 23 height 23
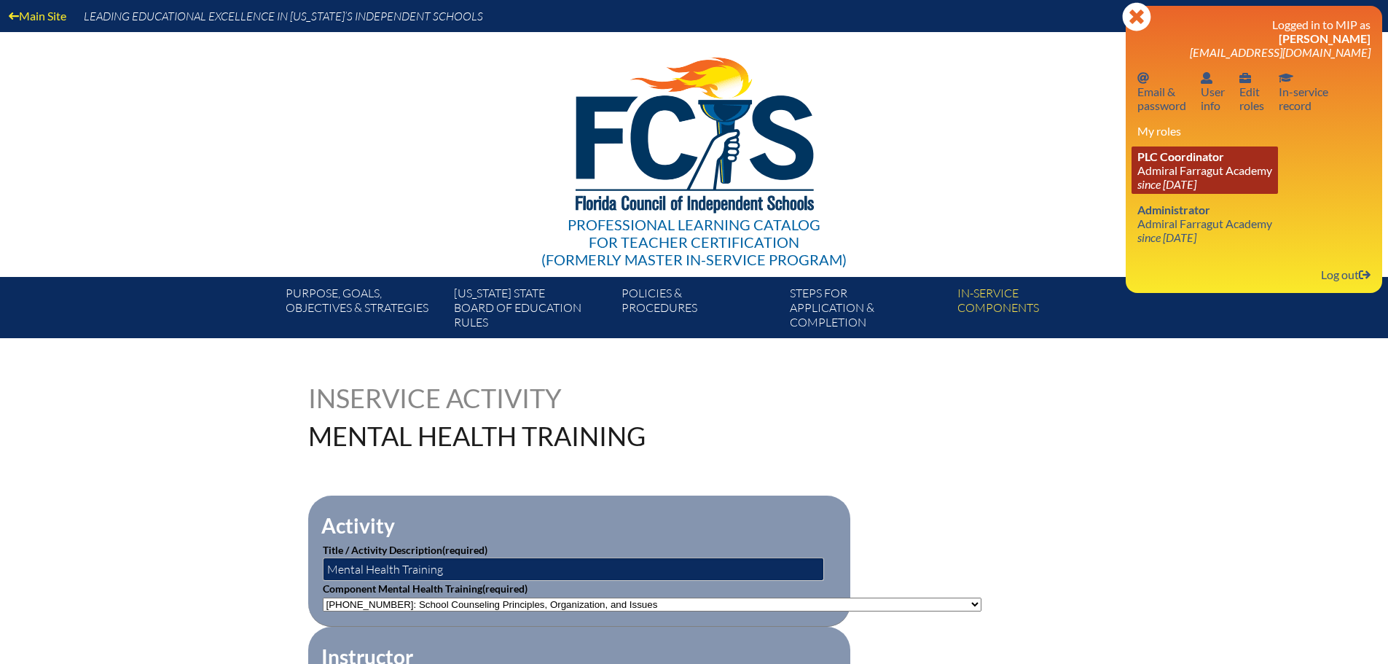
click at [1195, 167] on link "PLC Coordinator [GEOGRAPHIC_DATA] since [DATE]" at bounding box center [1205, 169] width 146 height 47
